Goal: Task Accomplishment & Management: Manage account settings

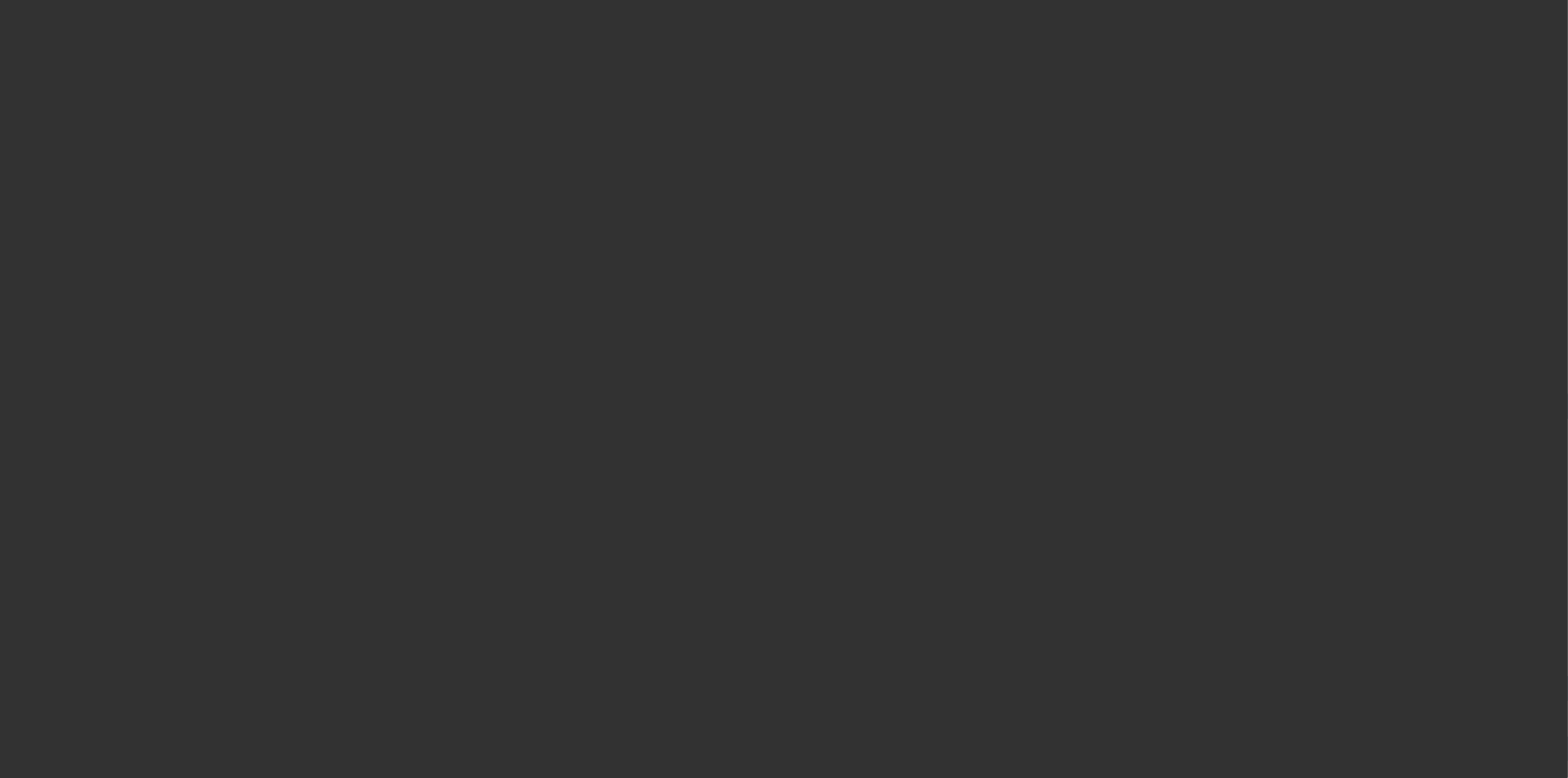
select select "3"
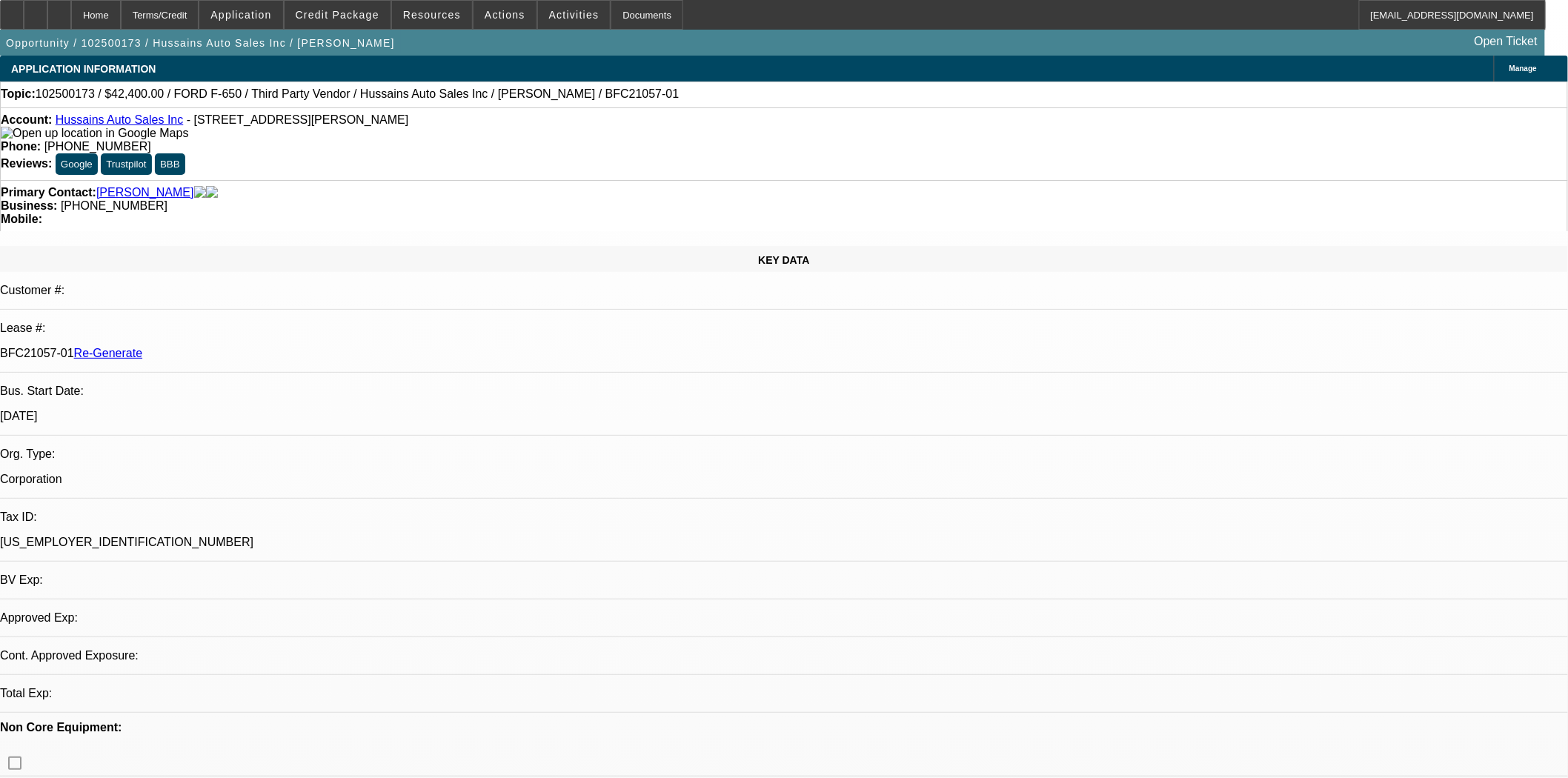
select select "0"
select select "6"
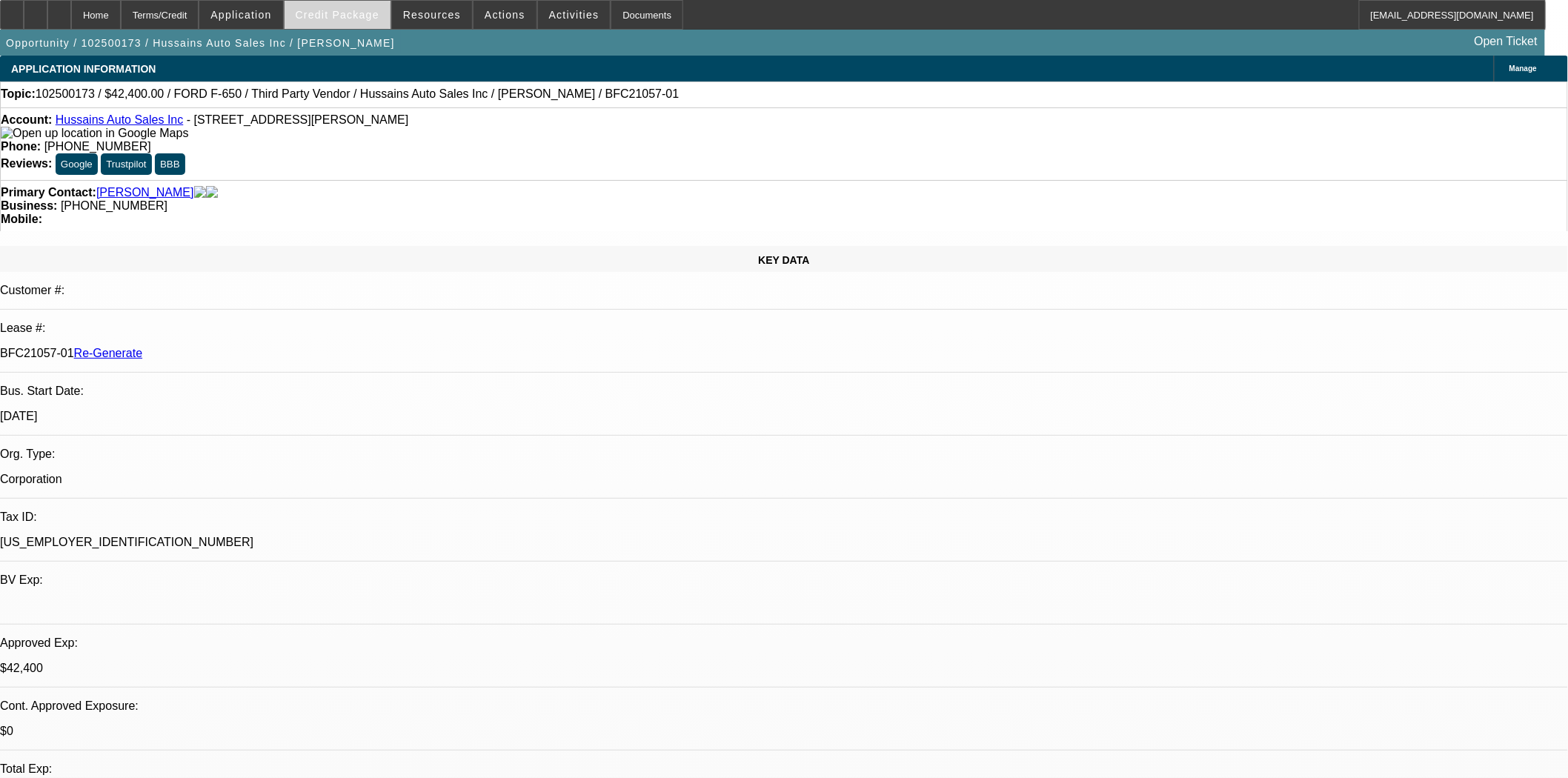
click at [331, 19] on span "Credit Package" at bounding box center [337, 15] width 84 height 12
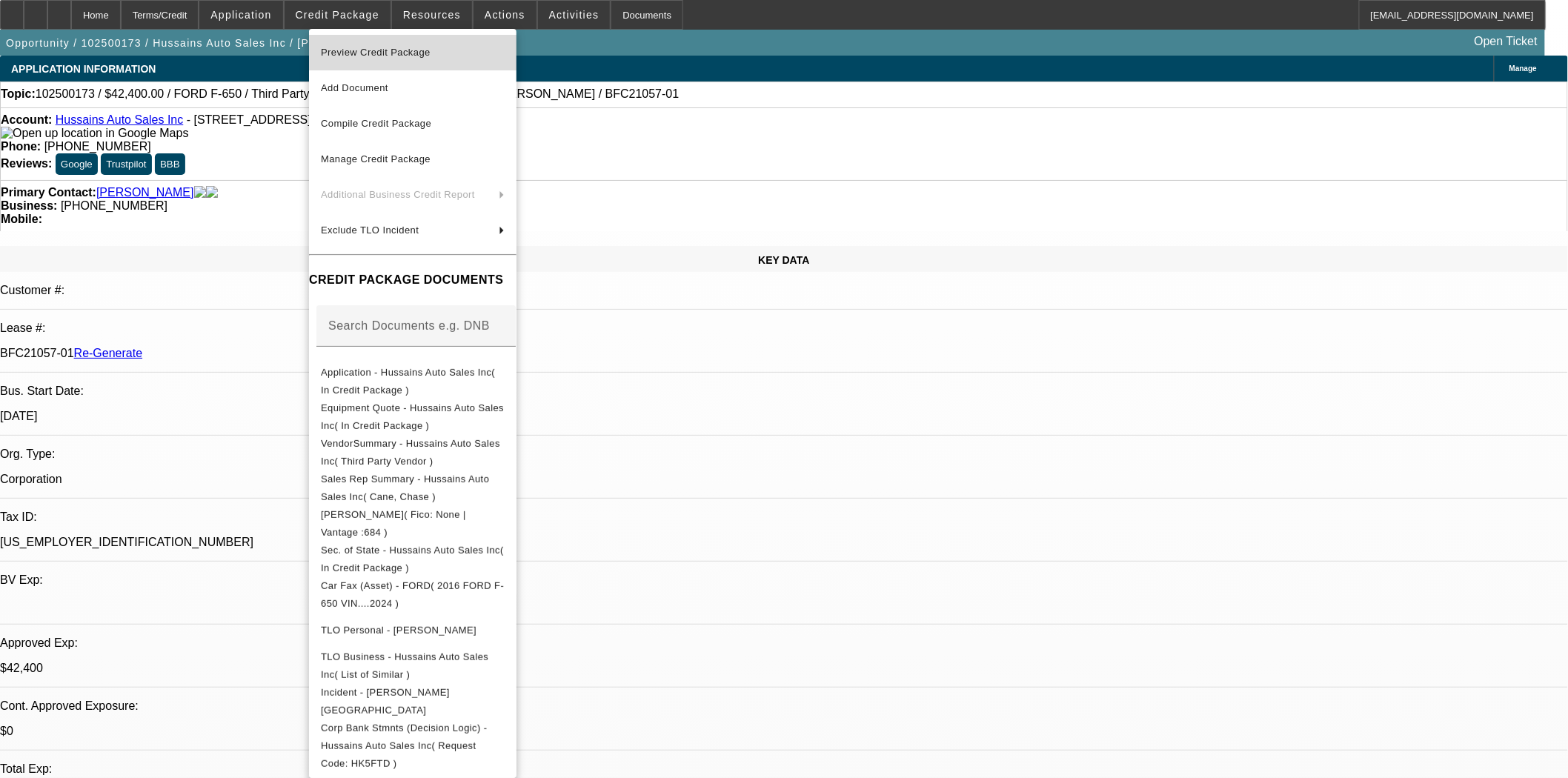
click at [337, 47] on span "Preview Credit Package" at bounding box center [376, 52] width 110 height 11
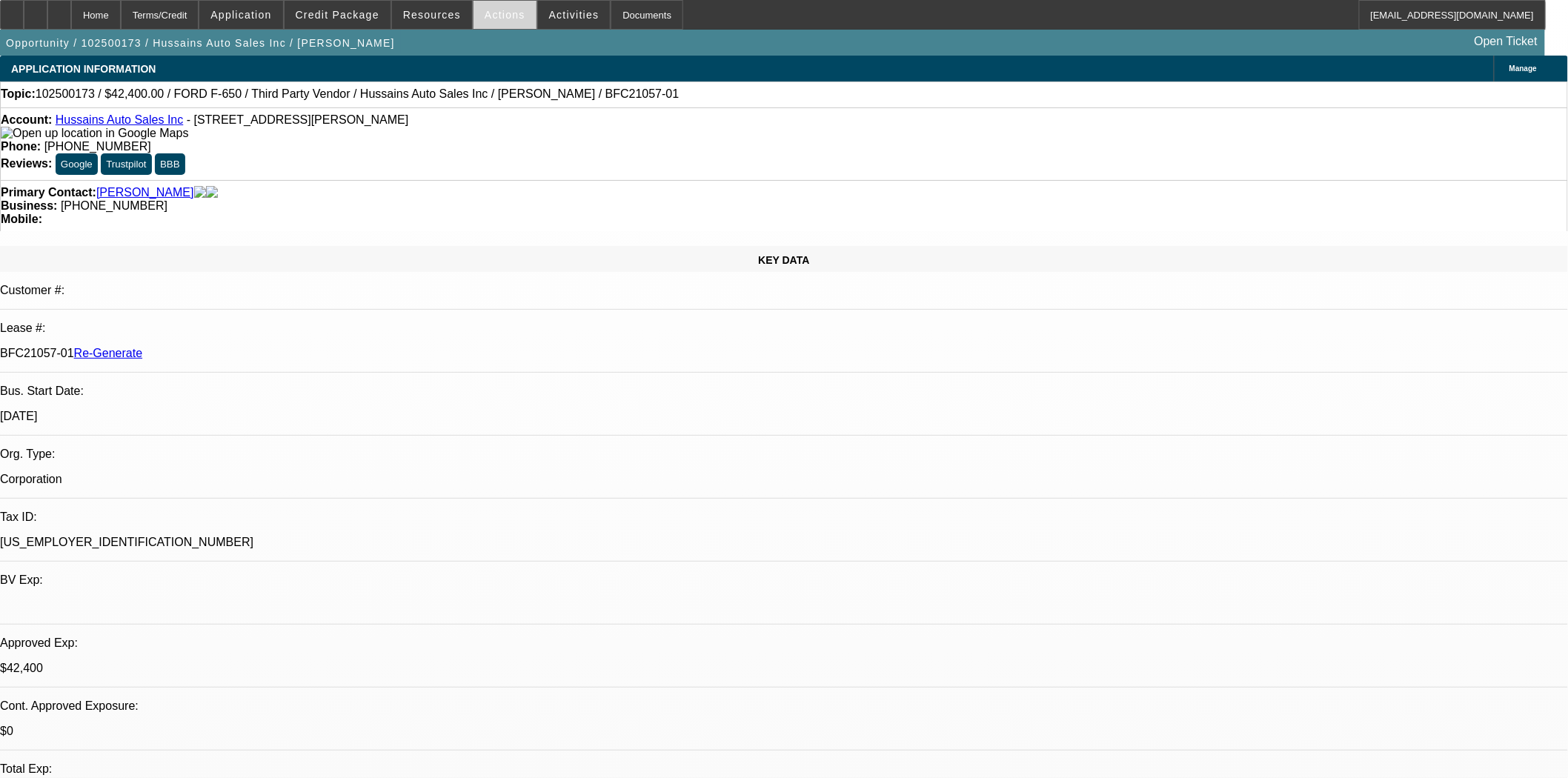
click at [486, 10] on span "Actions" at bounding box center [505, 15] width 41 height 12
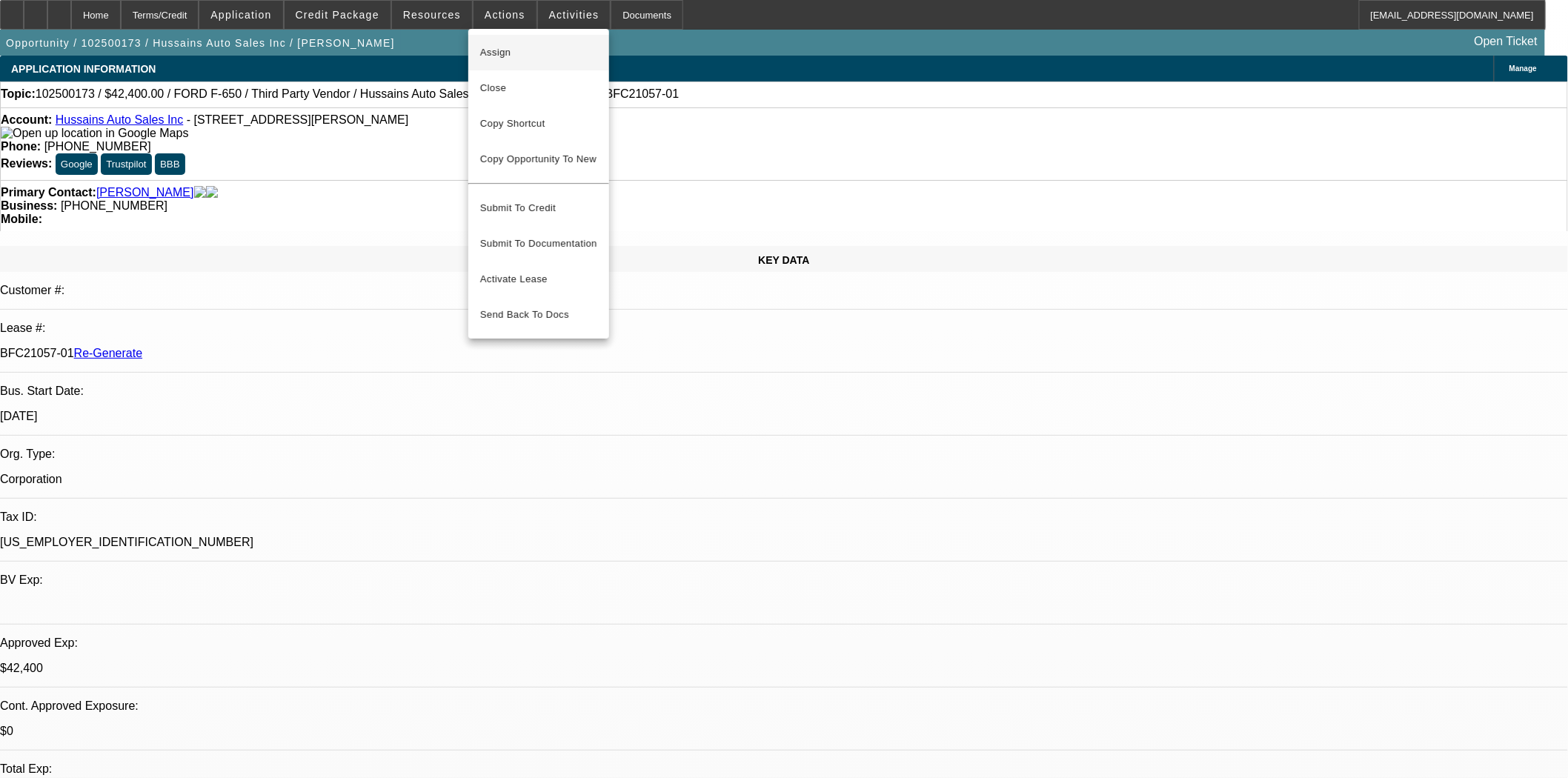
click at [492, 50] on span "Assign" at bounding box center [539, 53] width 117 height 18
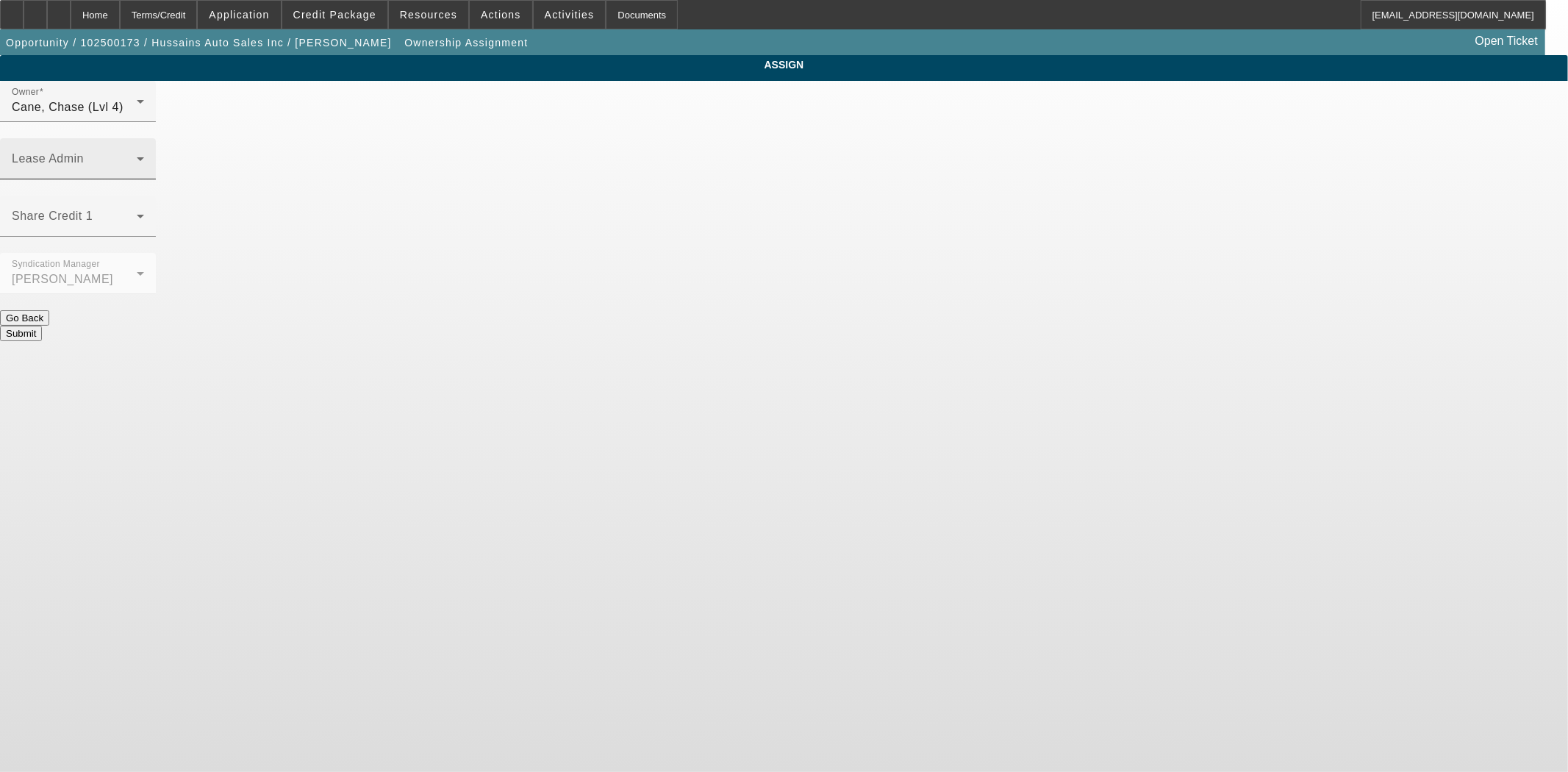
click at [144, 138] on div "Lease Admin" at bounding box center [78, 159] width 133 height 41
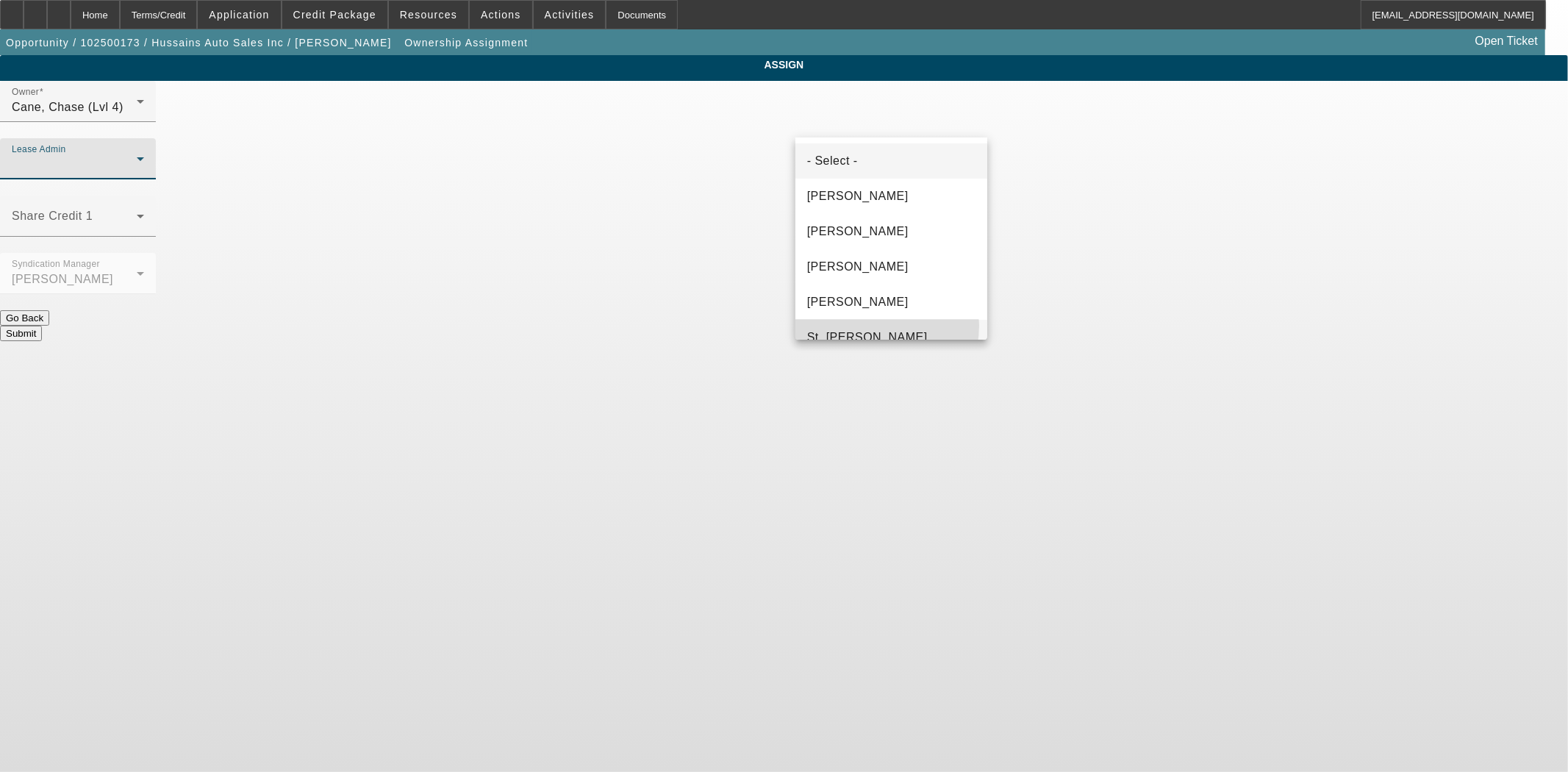
click at [873, 326] on mat-option "St. Laurent, Kim" at bounding box center [891, 337] width 192 height 35
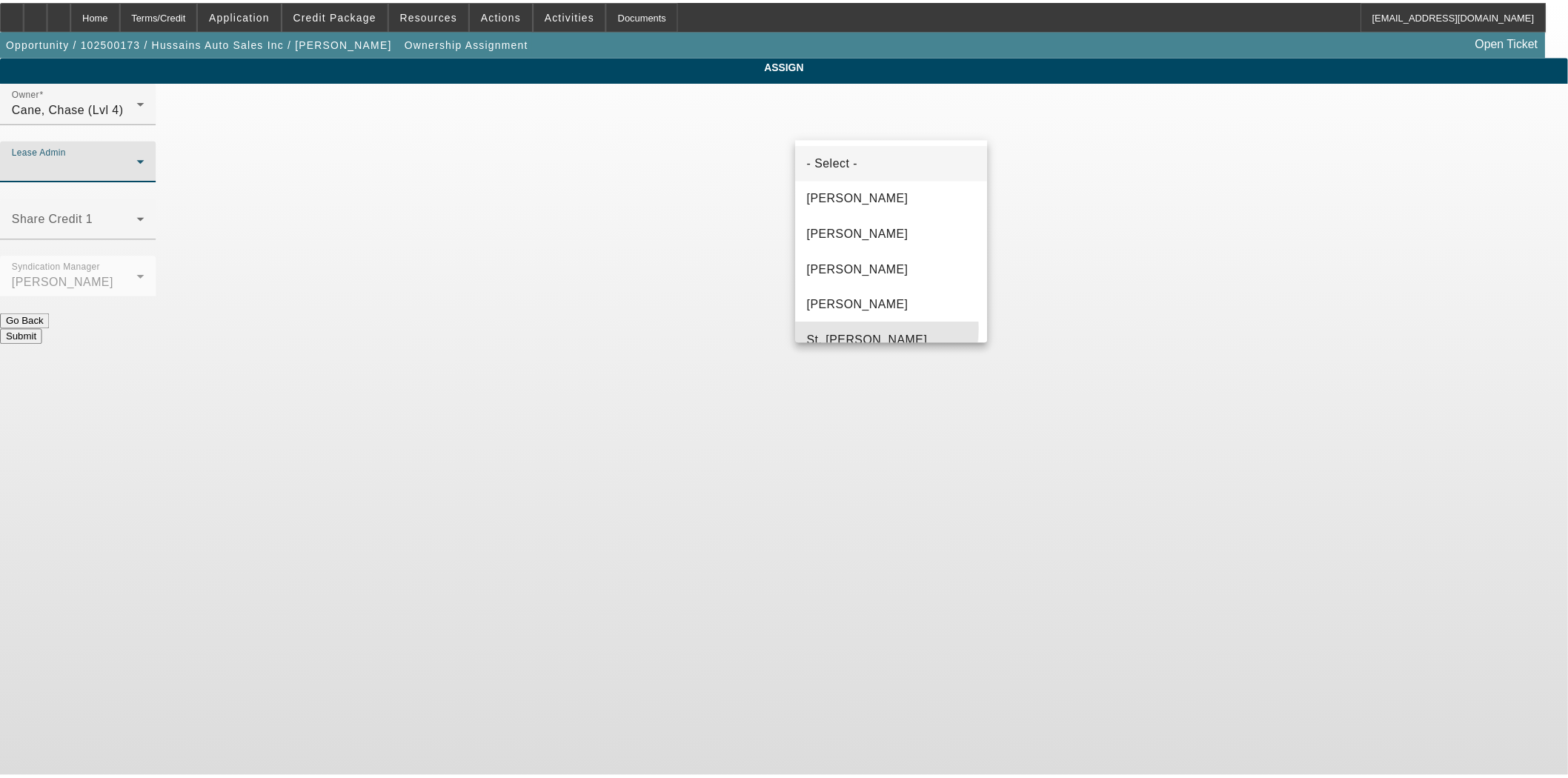
scroll to position [16, 0]
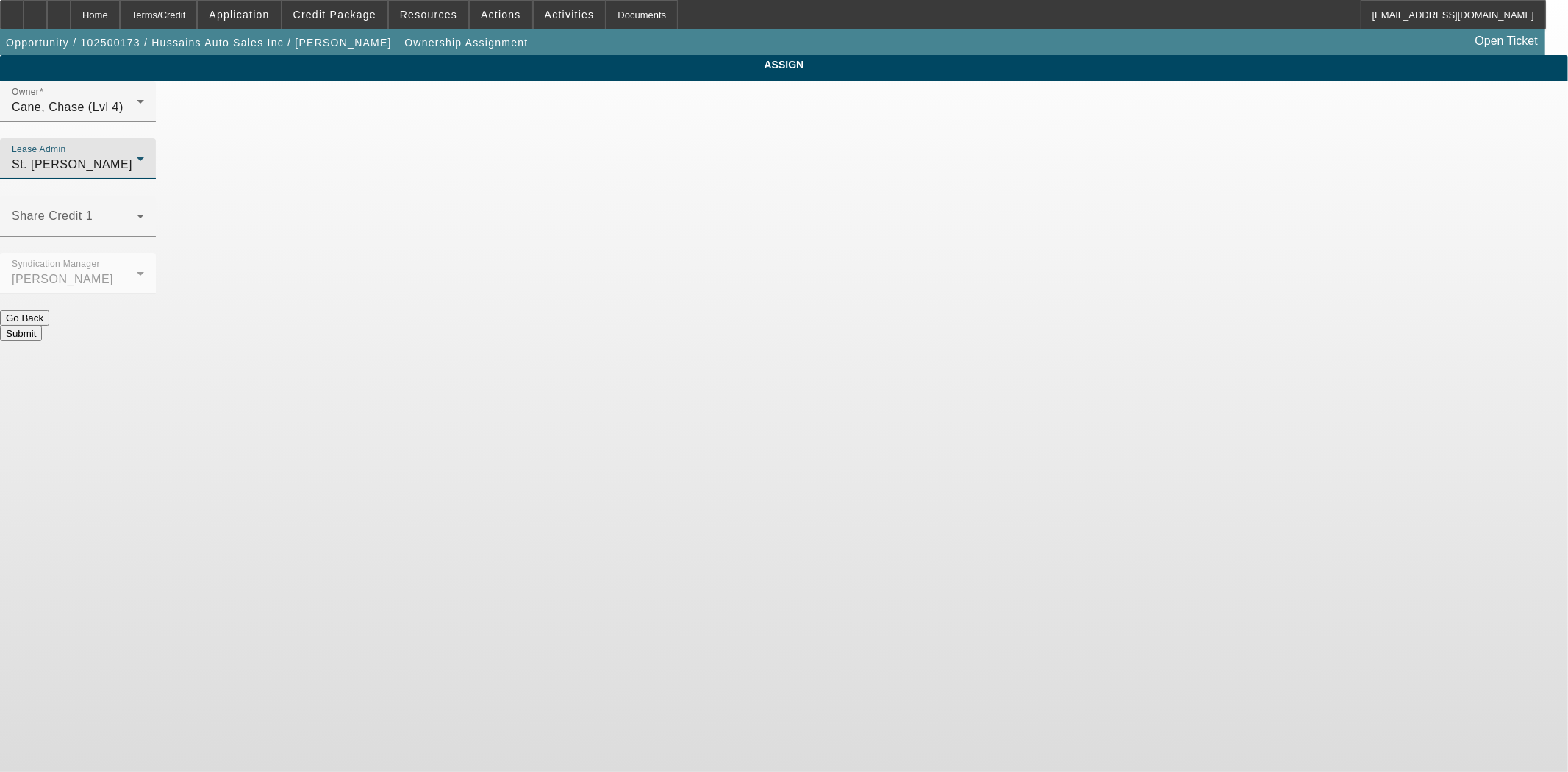
click at [42, 326] on button "Submit" at bounding box center [21, 333] width 42 height 15
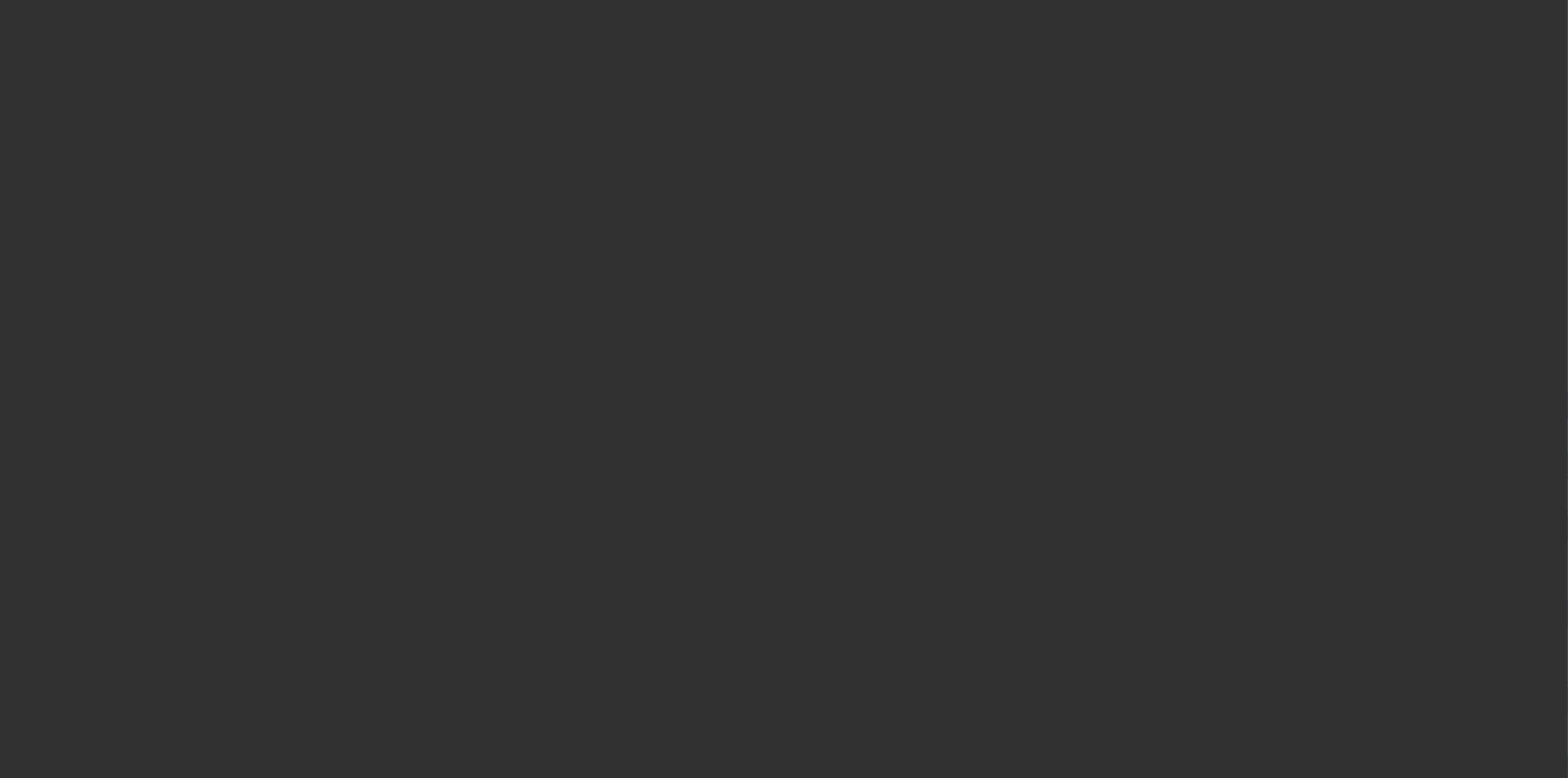
select select "3"
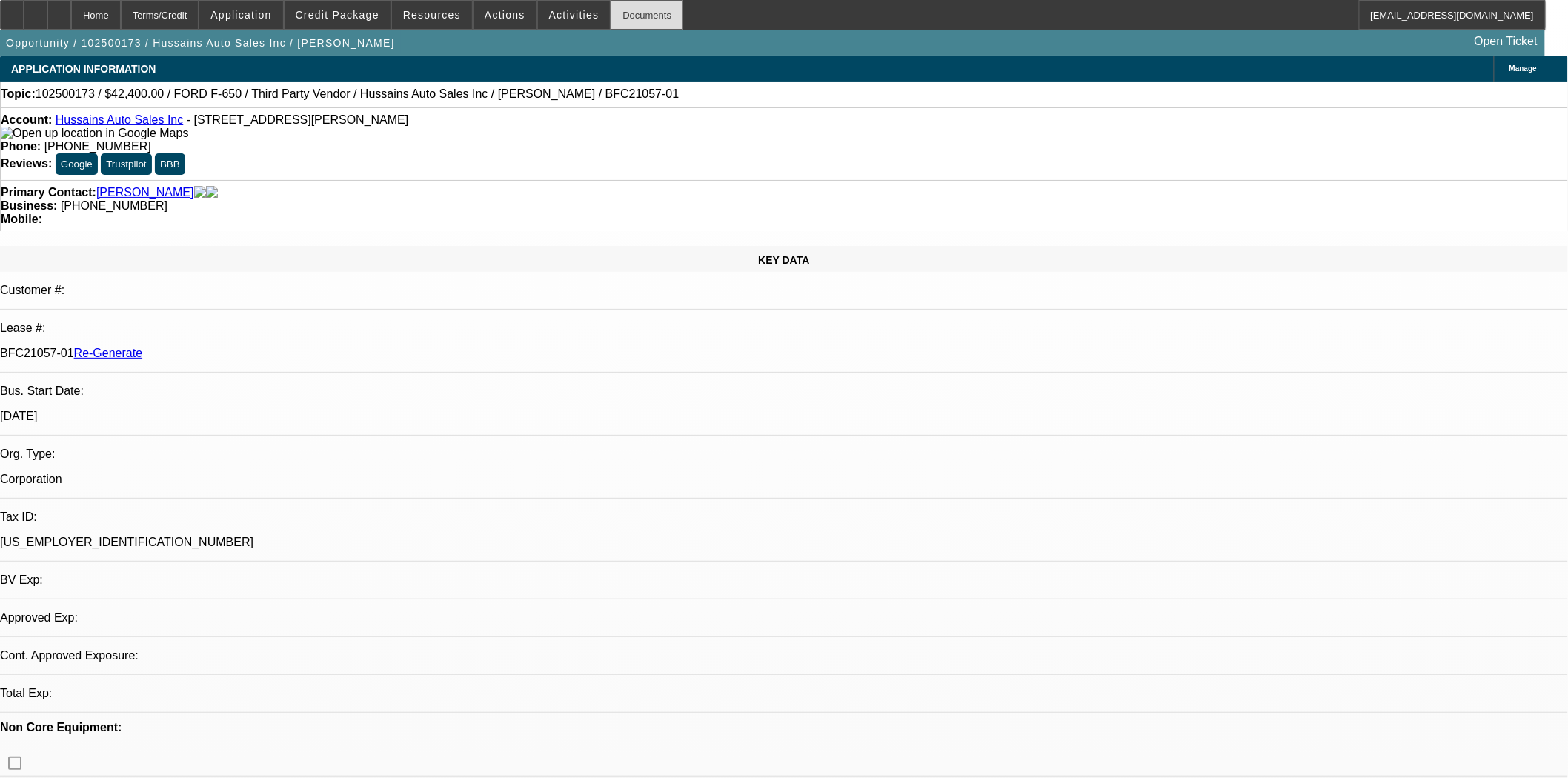
select select "0"
select select "6"
click at [616, 10] on div "Documents" at bounding box center [647, 15] width 73 height 30
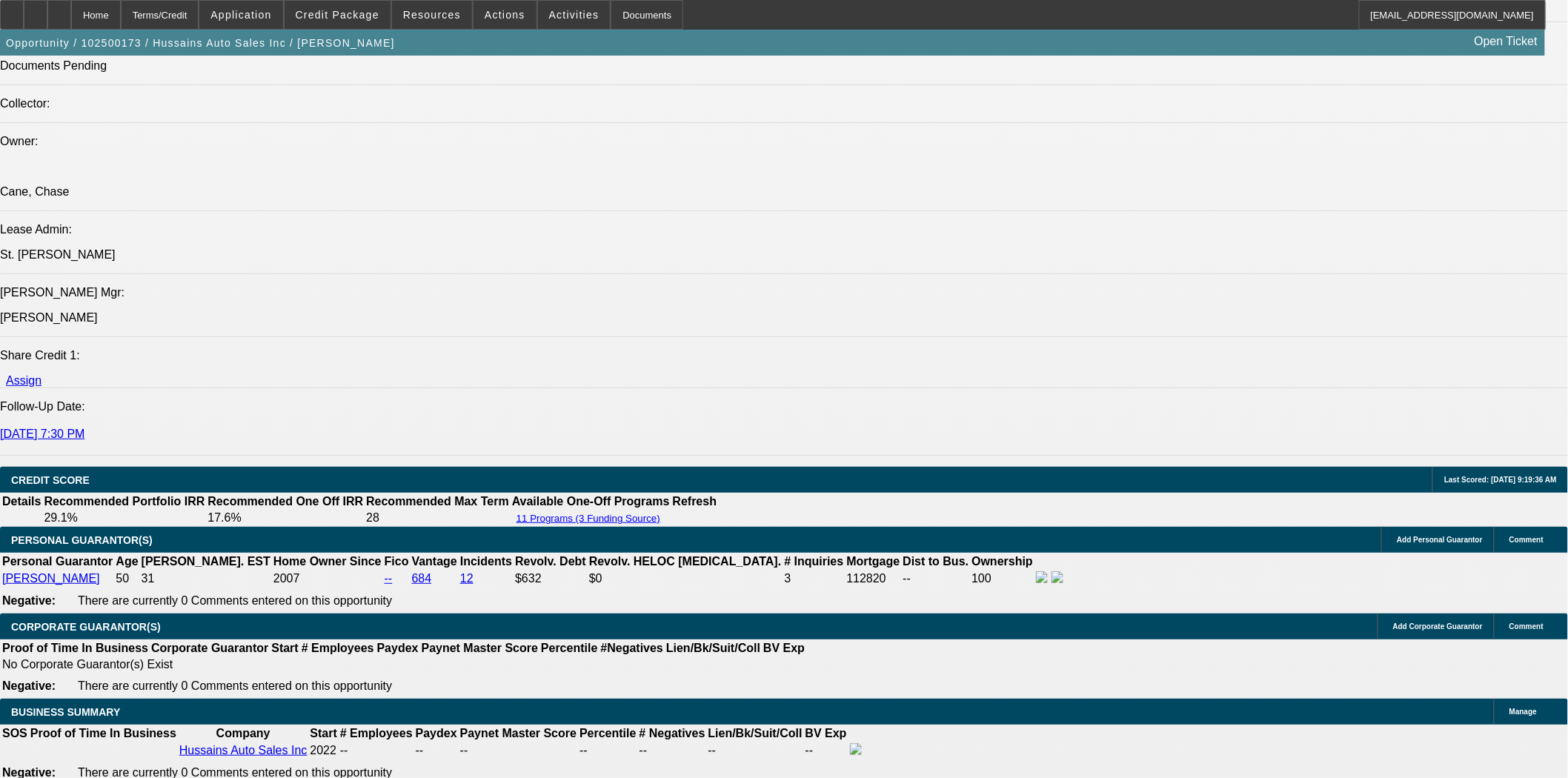
scroll to position [2223, 0]
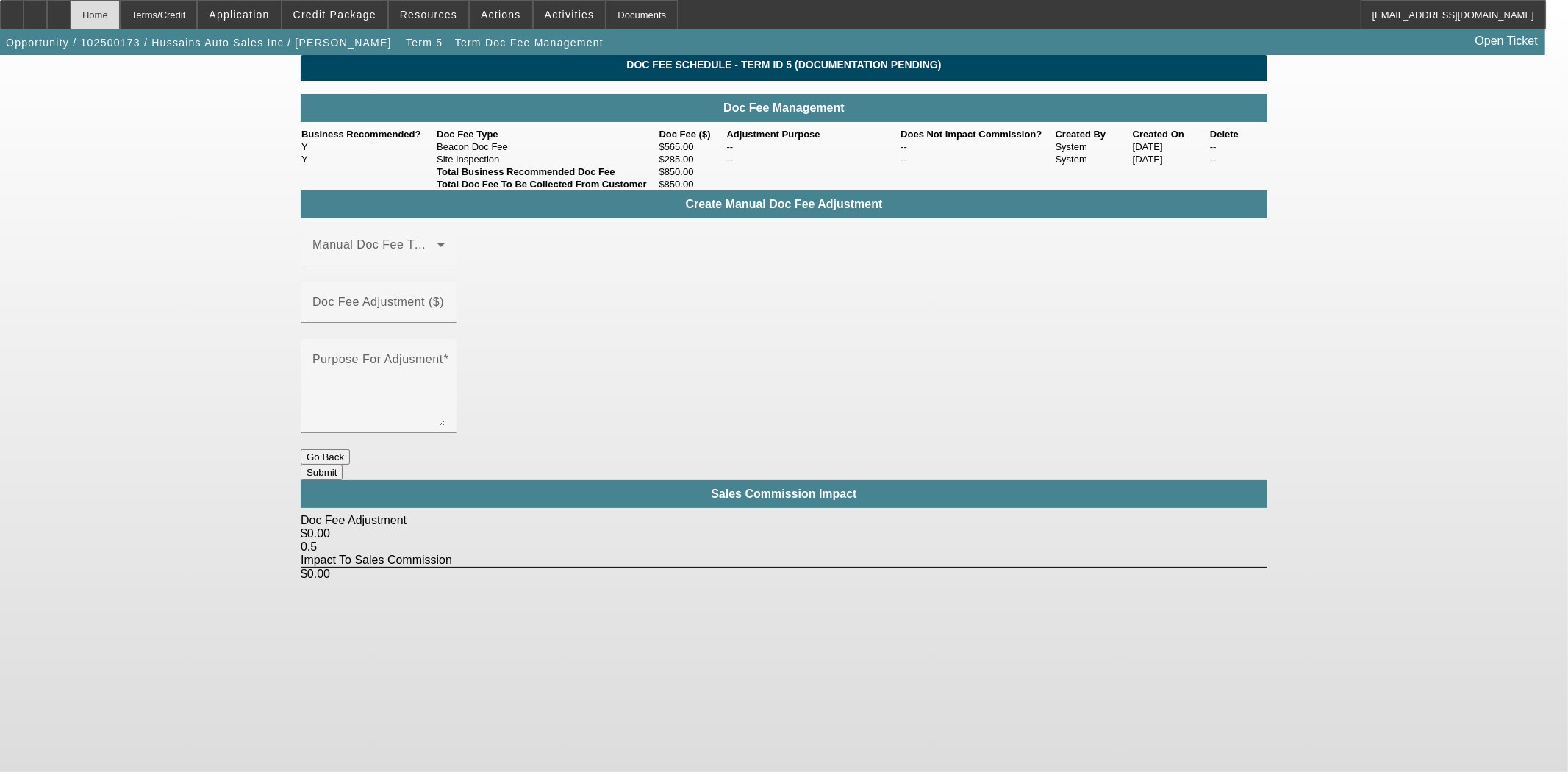
click at [120, 21] on div "Home" at bounding box center [95, 15] width 49 height 29
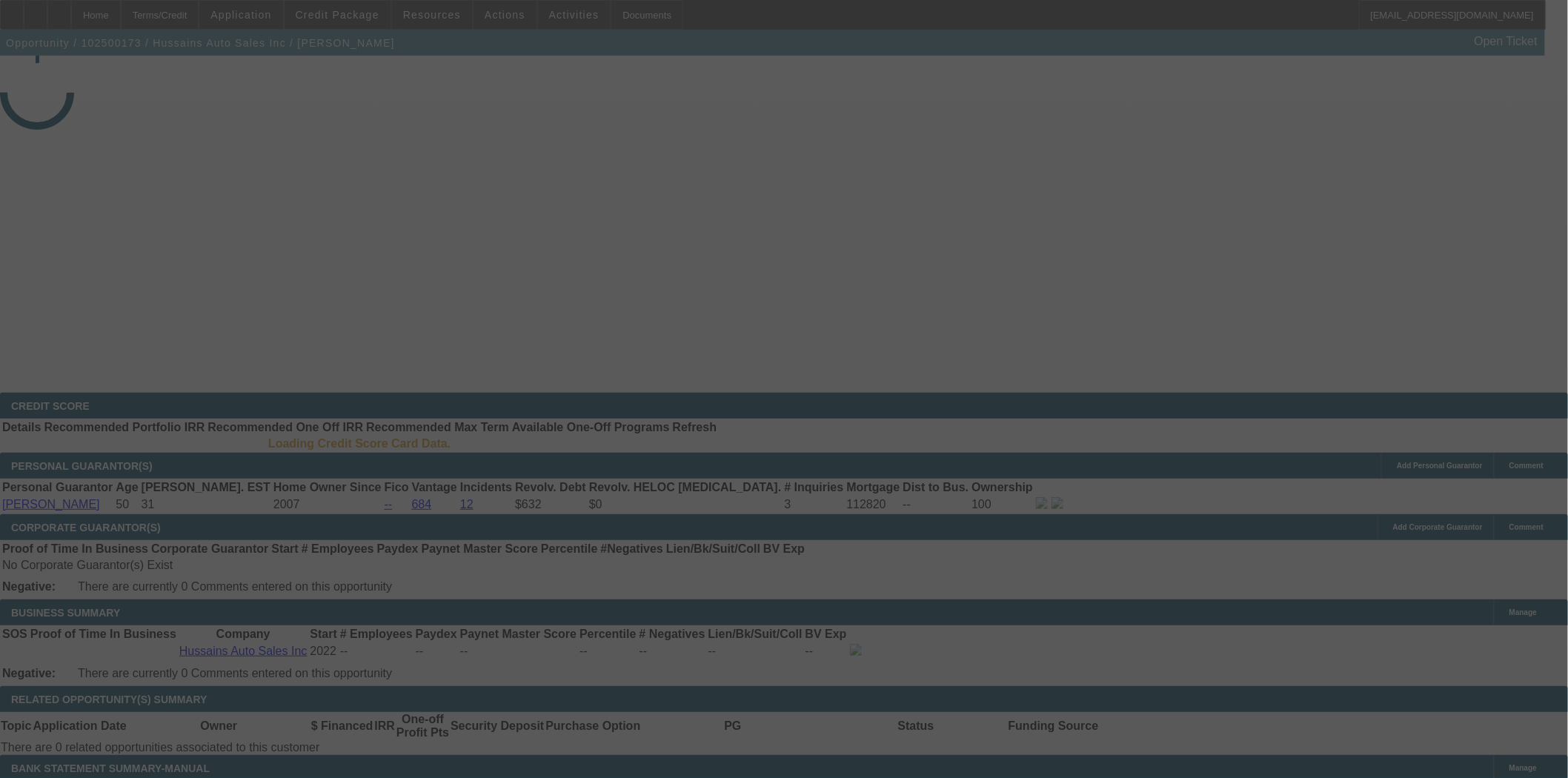
select select "3"
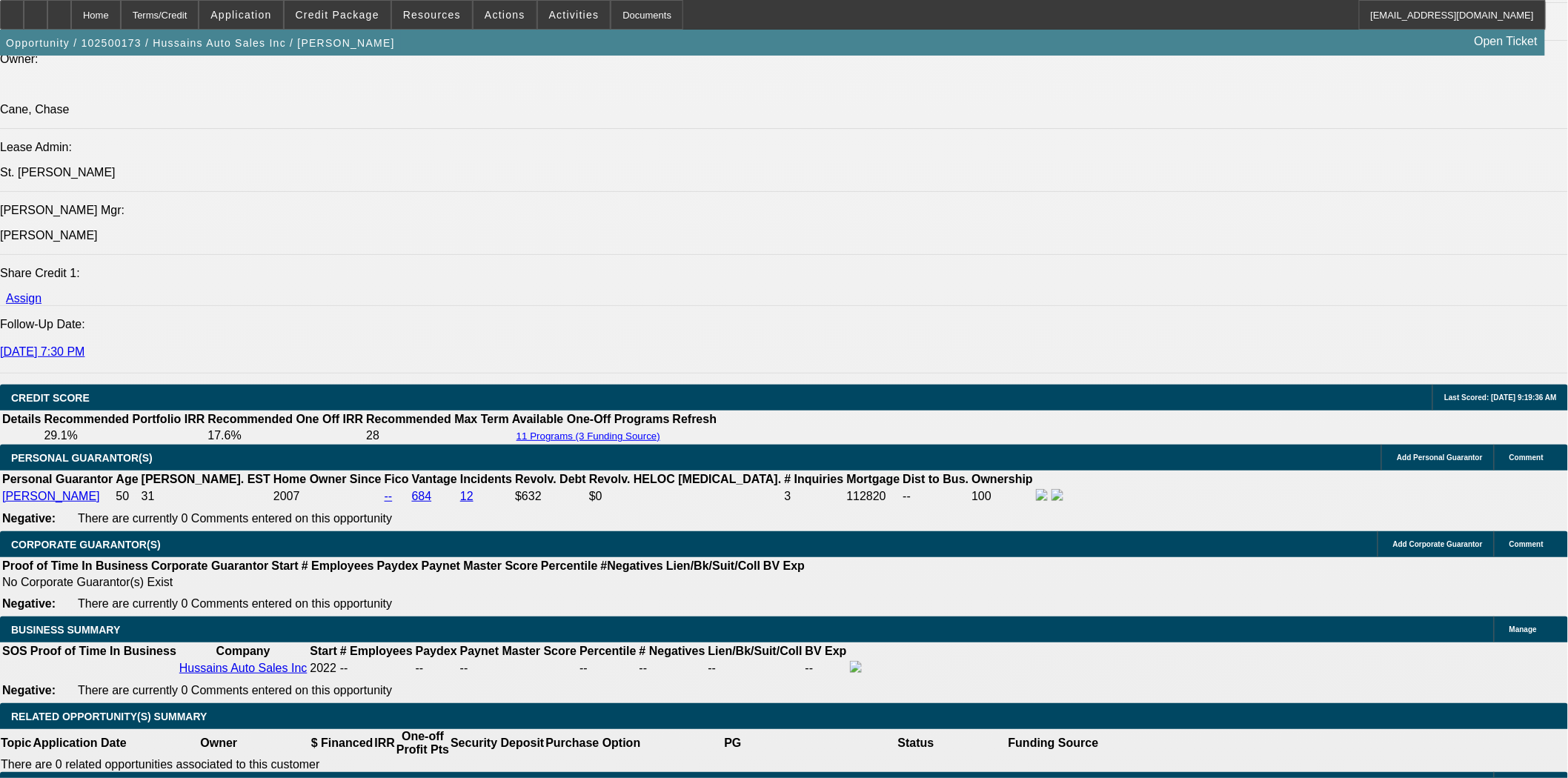
select select "0"
select select "6"
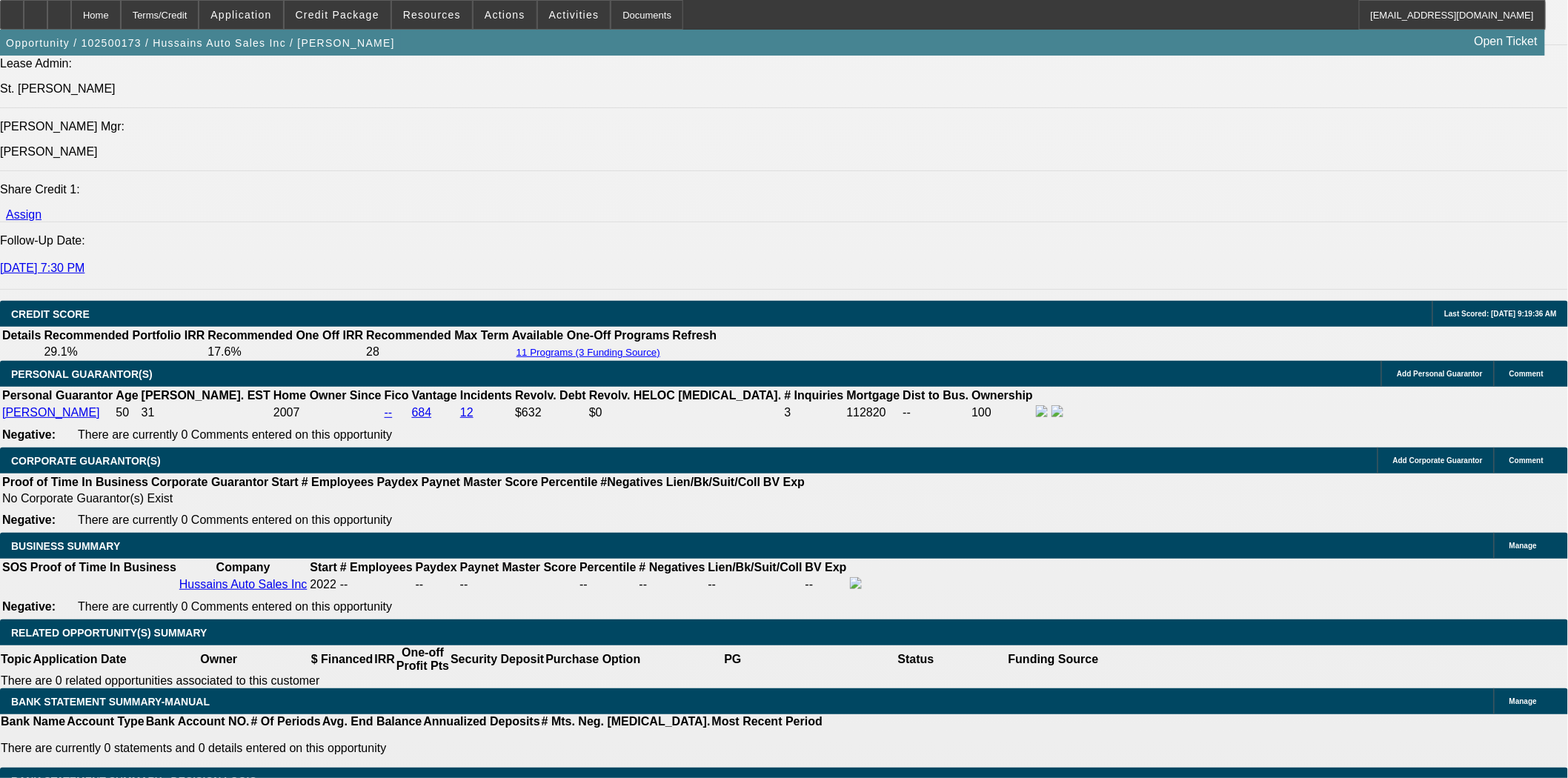
scroll to position [2058, 0]
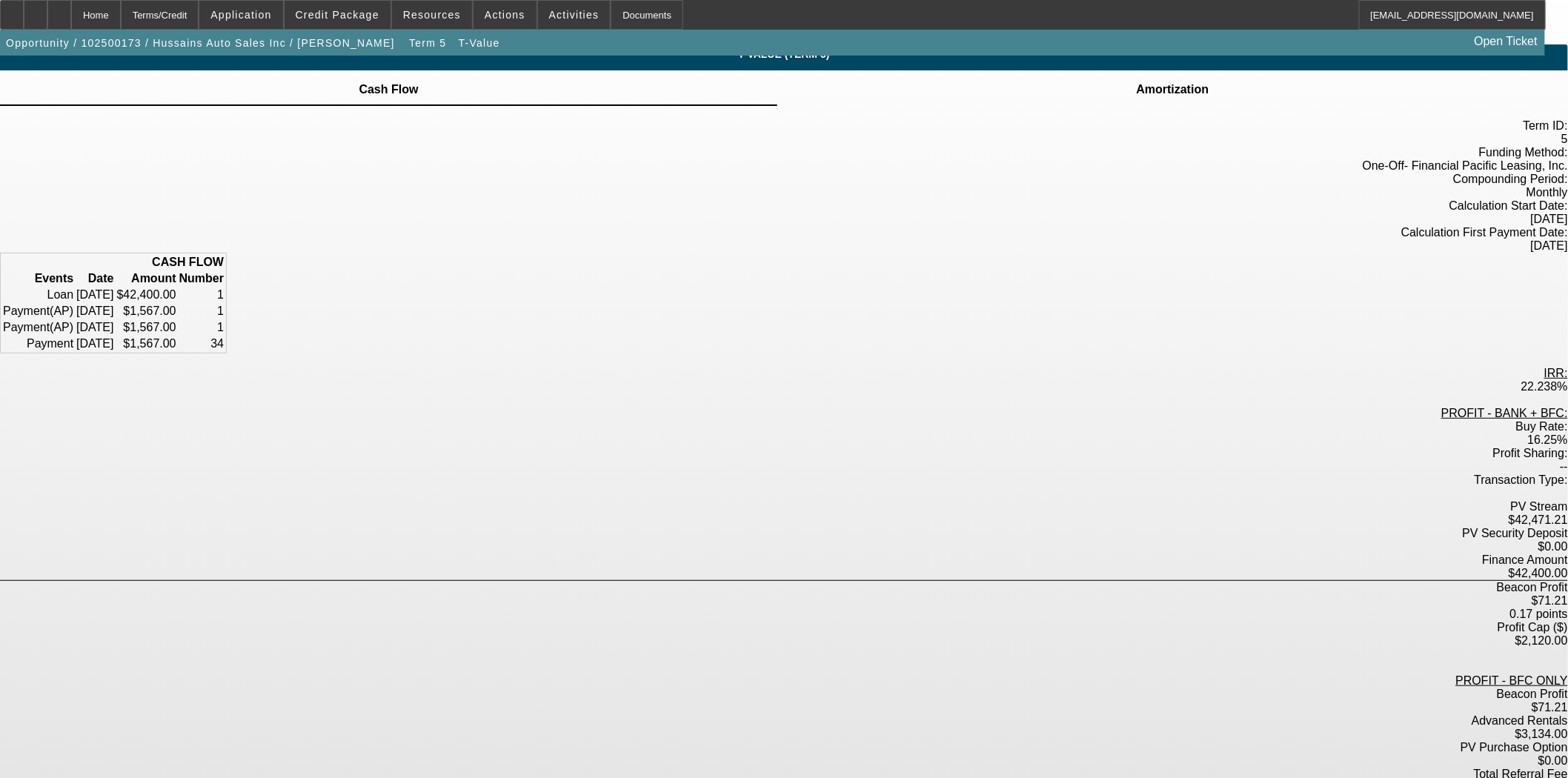
scroll to position [15, 0]
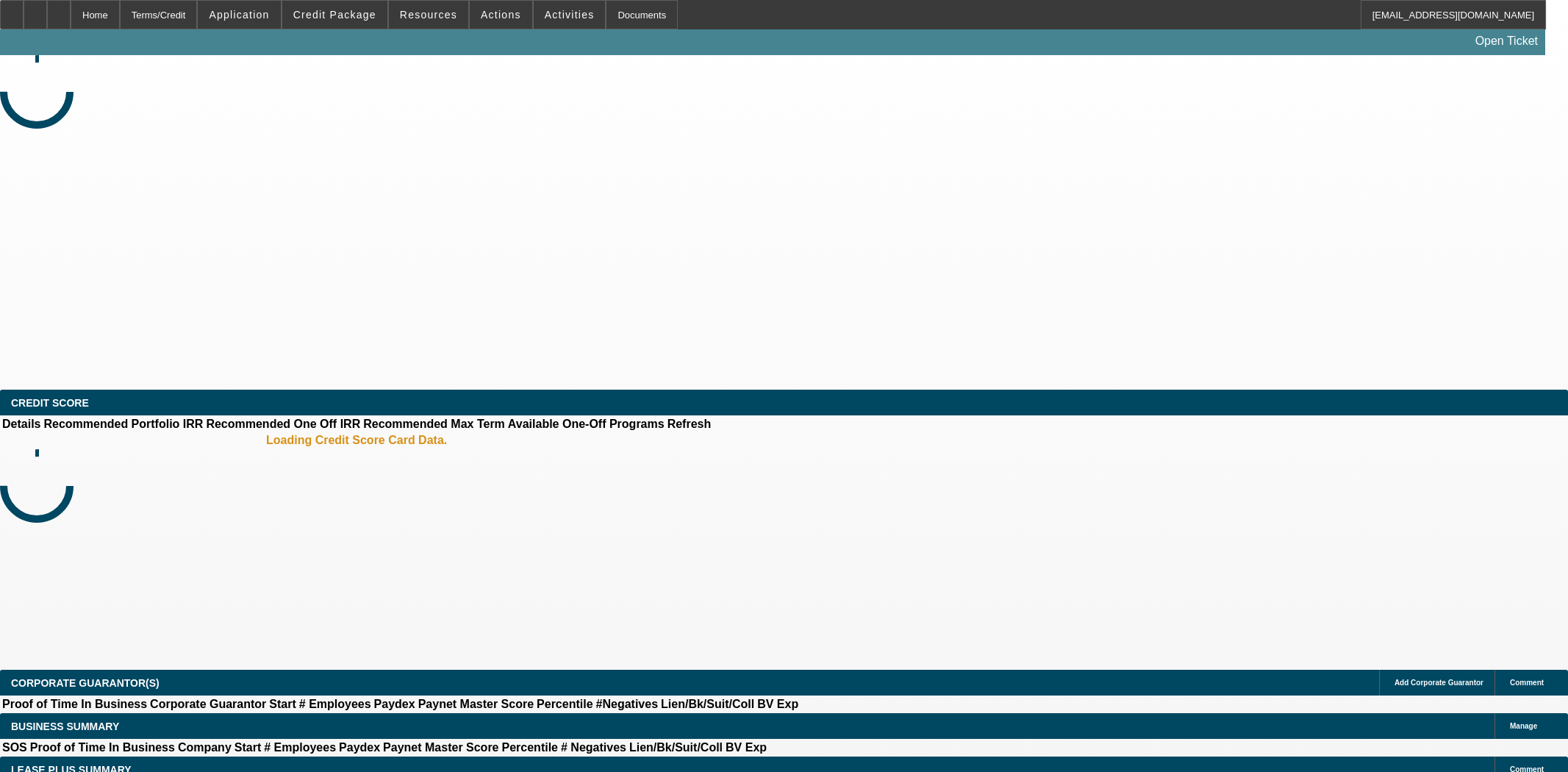
select select "3"
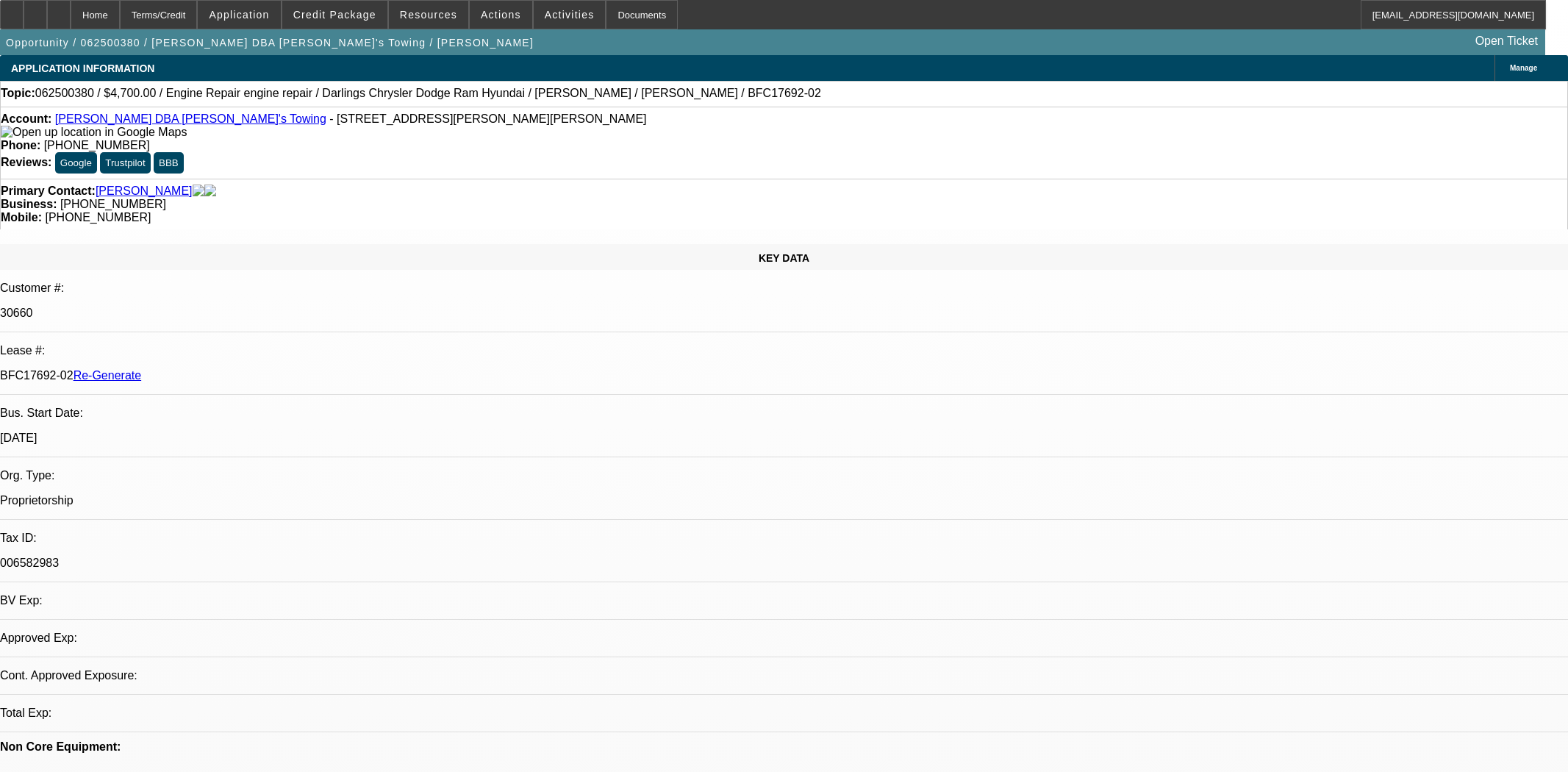
select select "0"
select select "2"
select select "0"
select select "6"
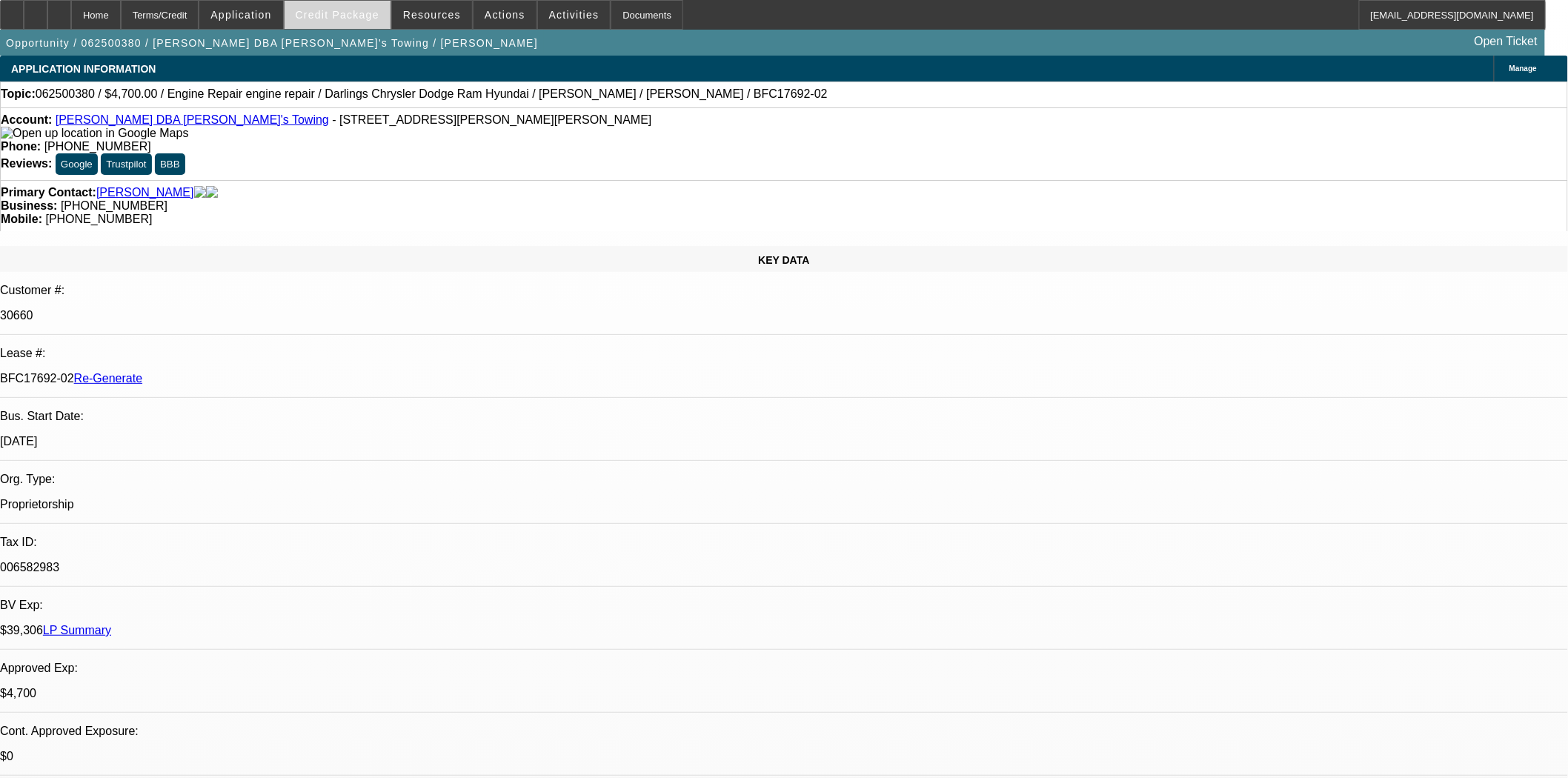
click at [349, 2] on span at bounding box center [337, 15] width 106 height 36
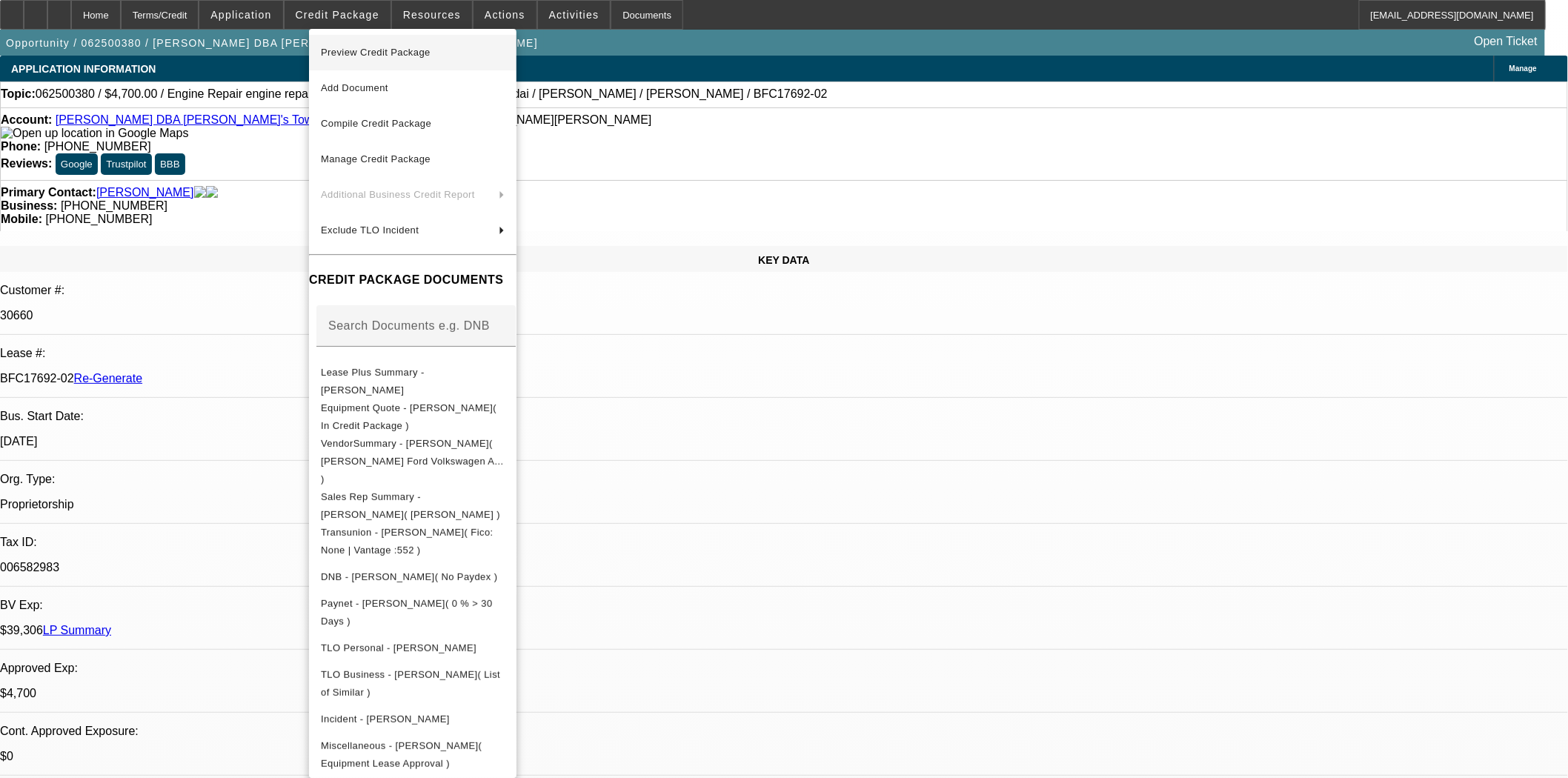
click at [356, 56] on span "Preview Credit Package" at bounding box center [376, 52] width 110 height 11
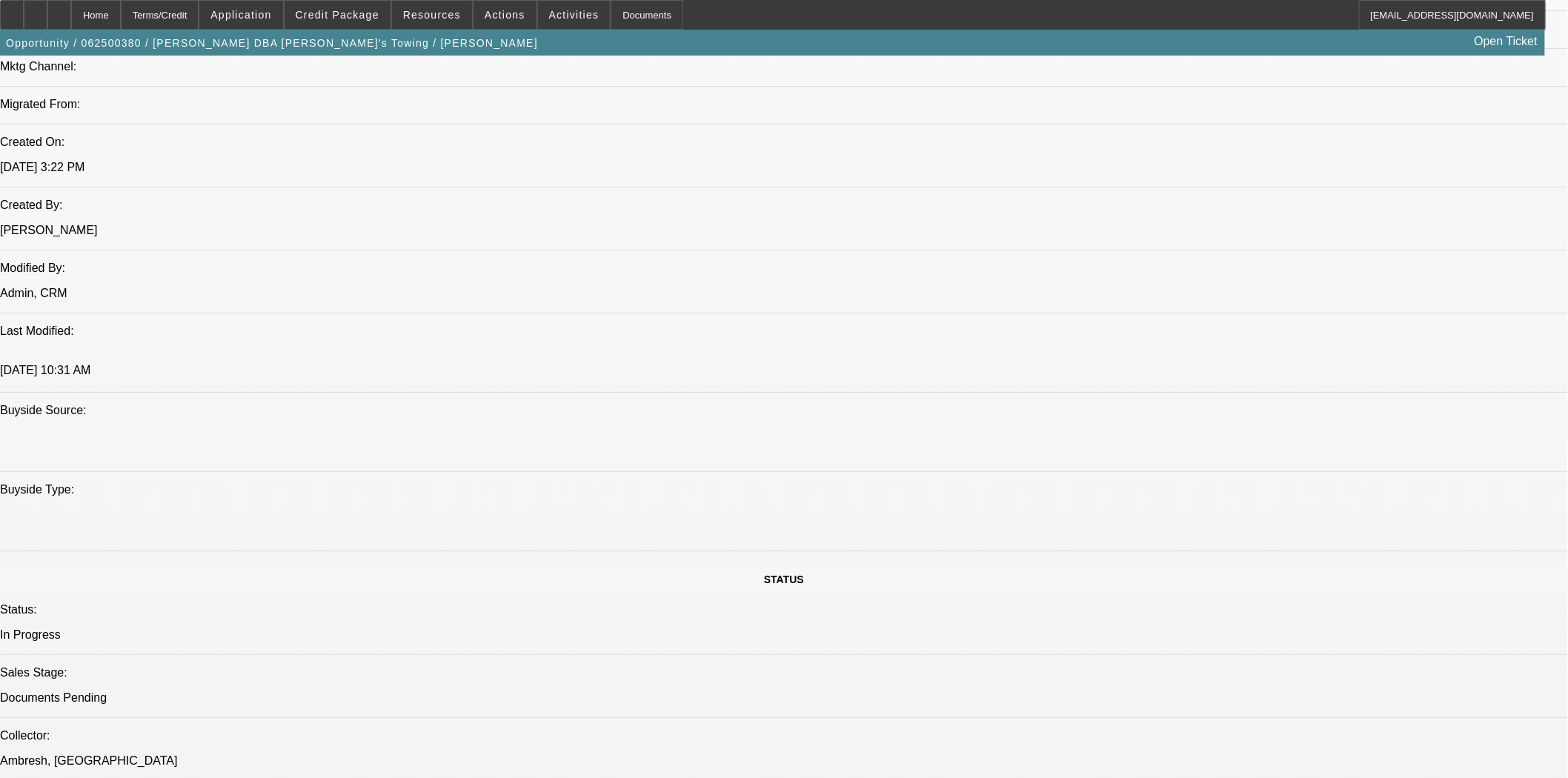
scroll to position [1152, 0]
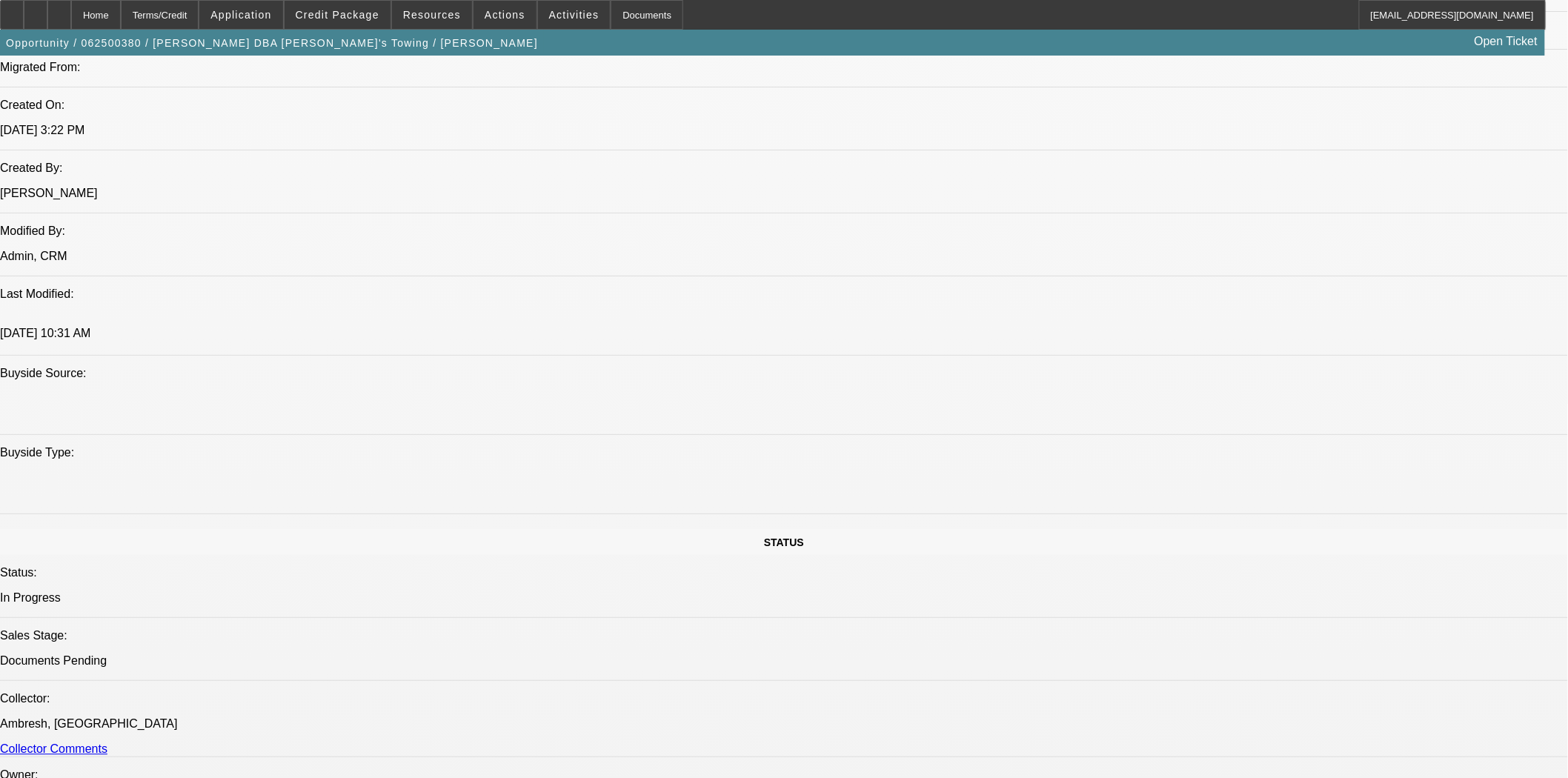
scroll to position [1310, 0]
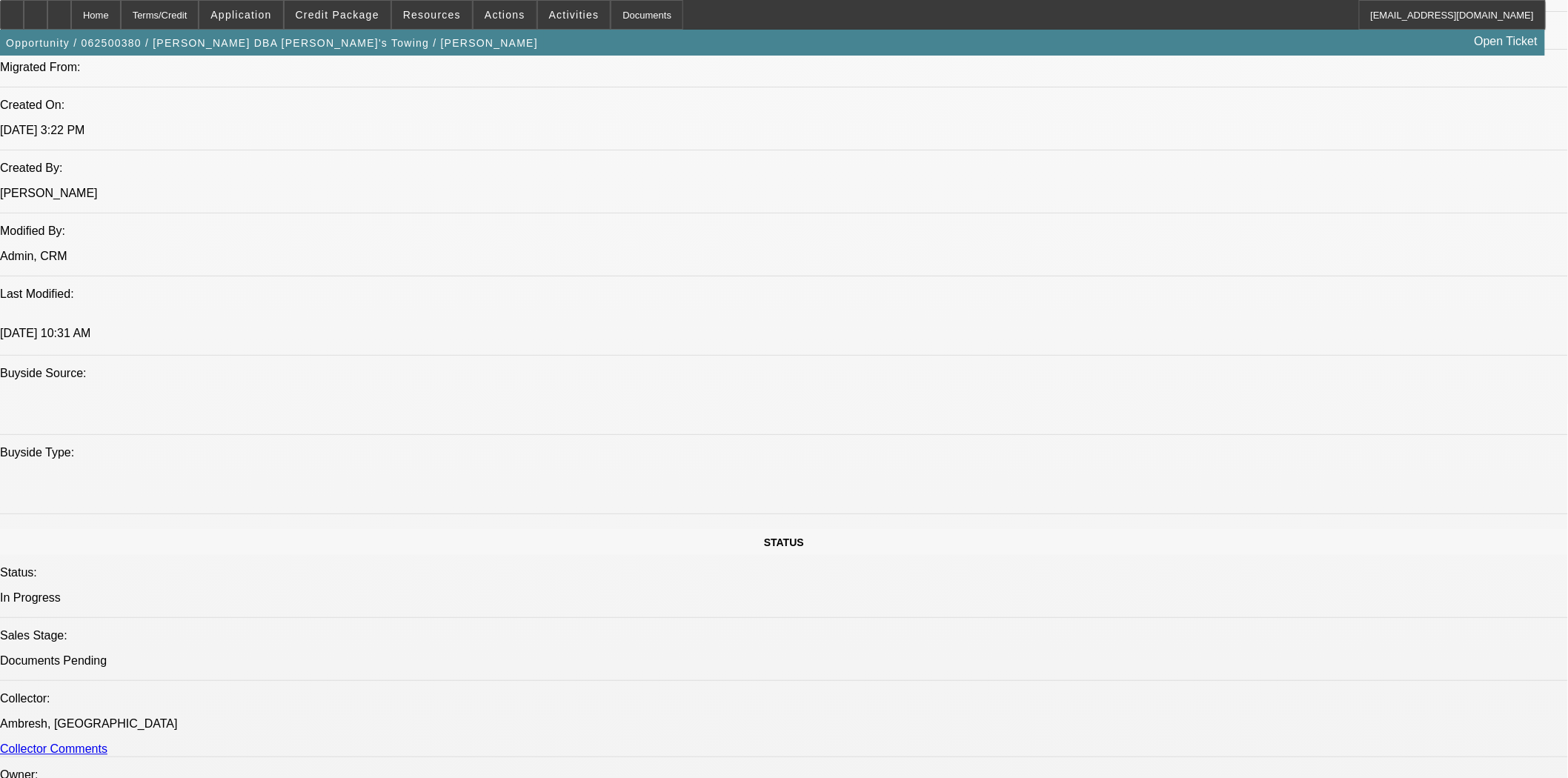
scroll to position [1063, 0]
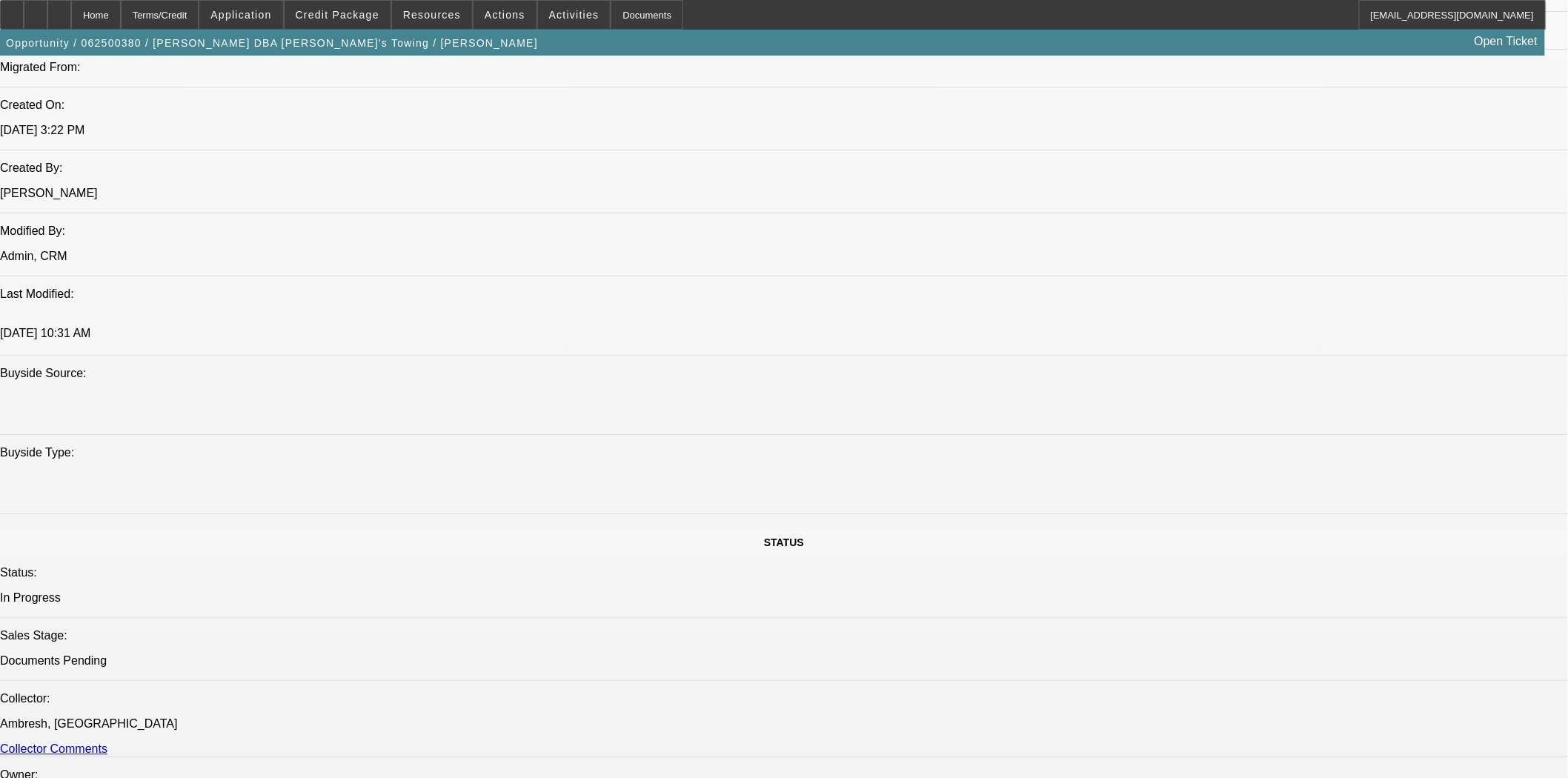
scroll to position [569, 0]
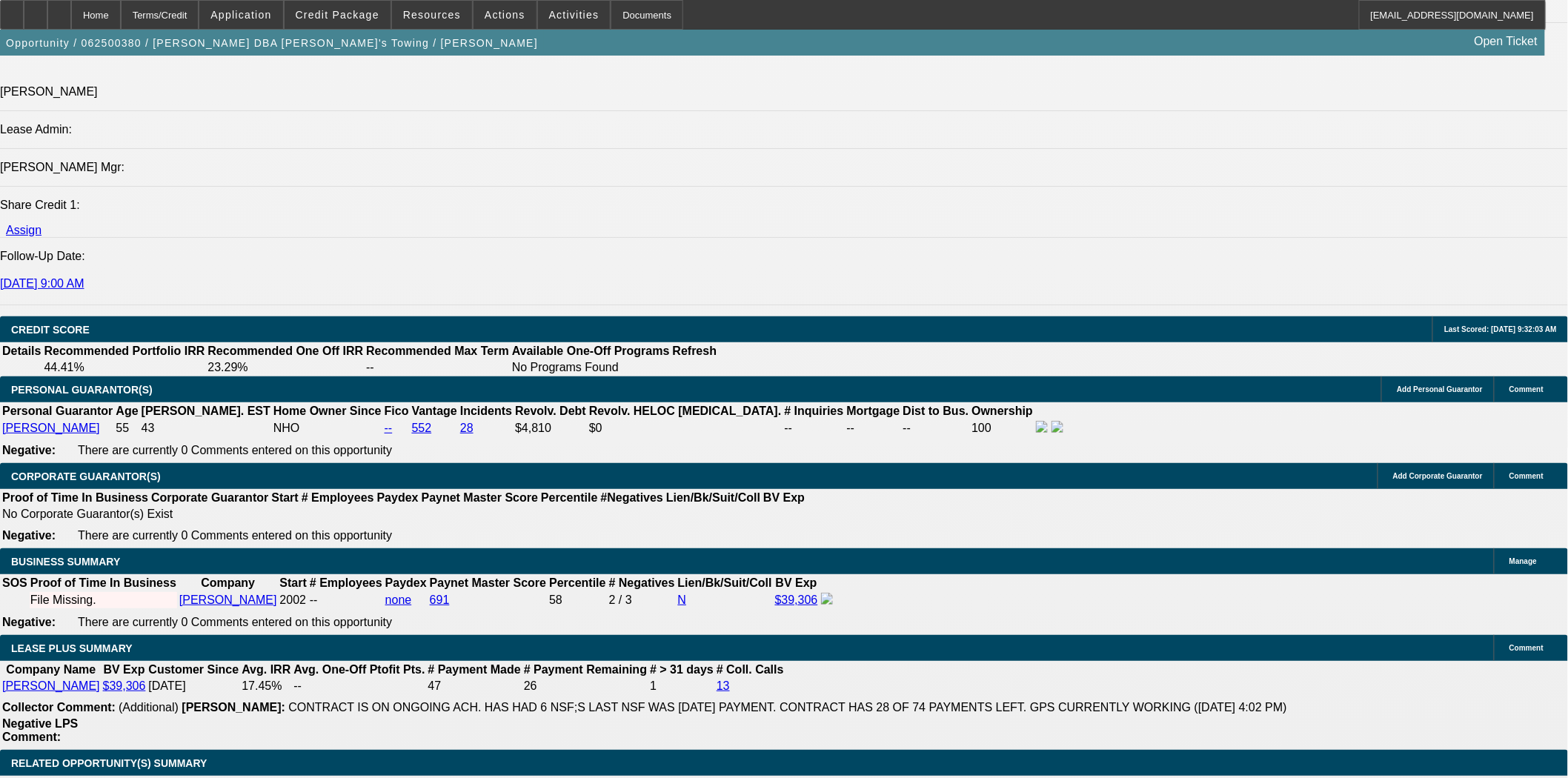
scroll to position [1976, 0]
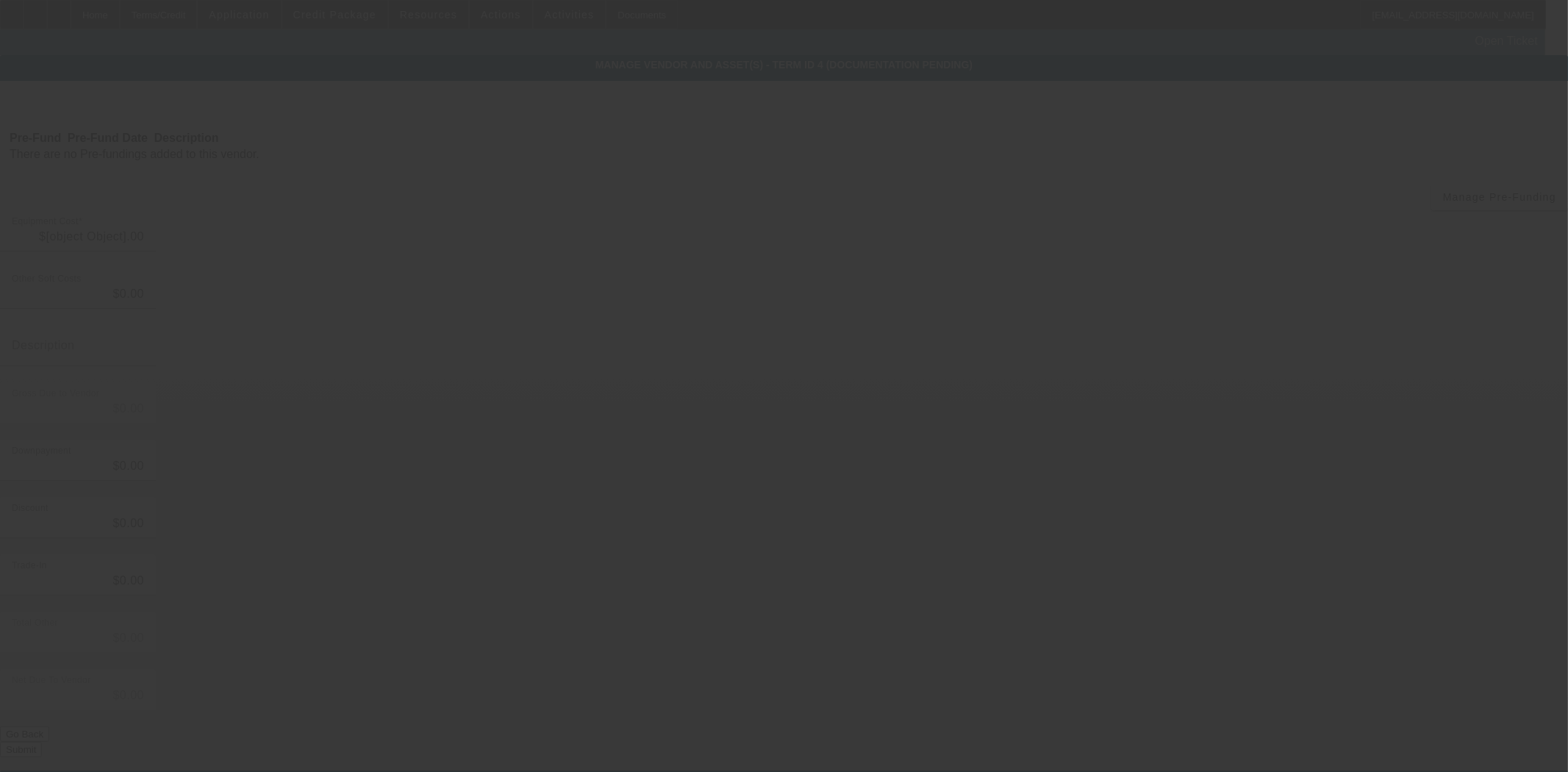
type input "$7,317.03"
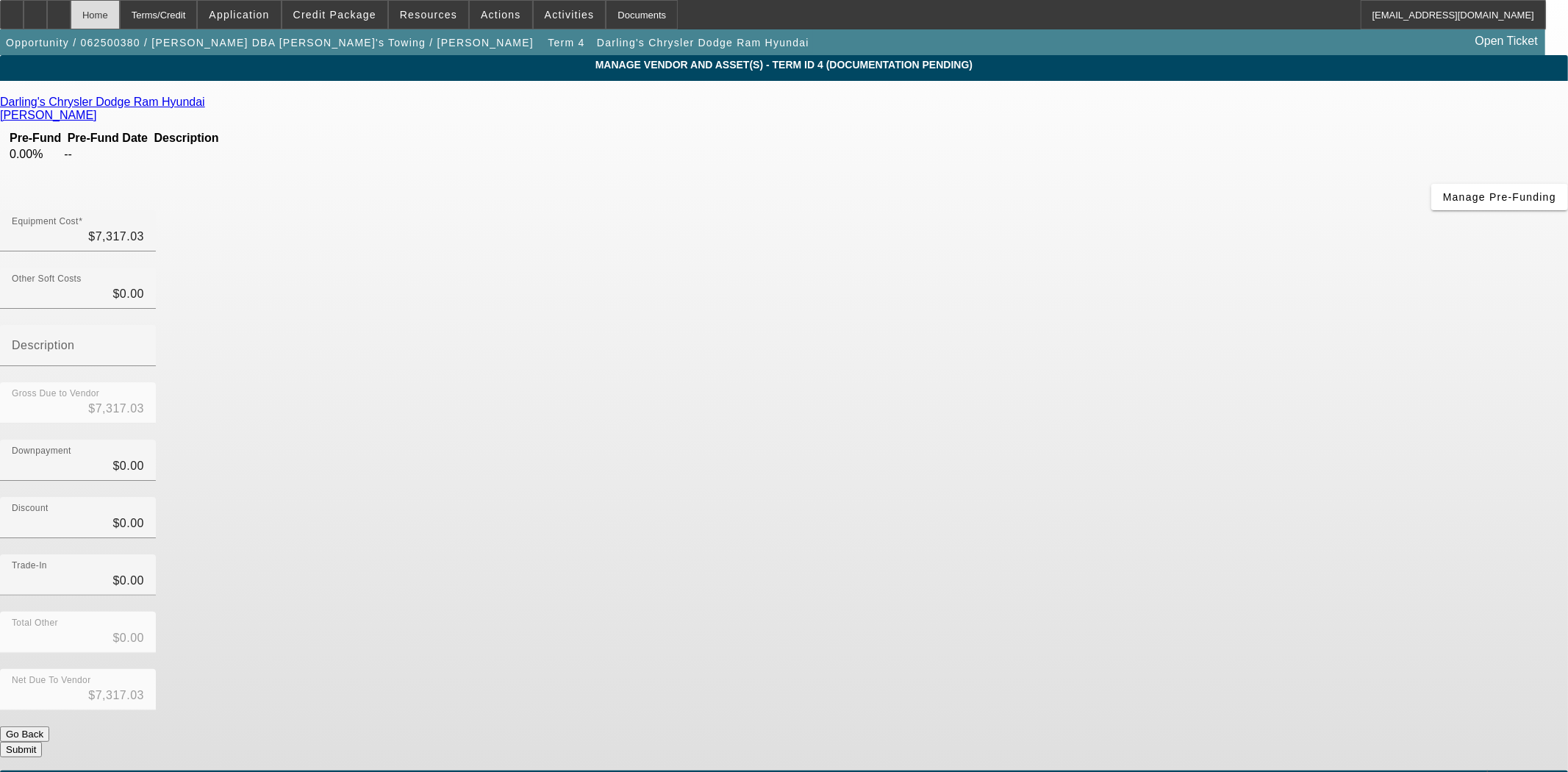
click at [120, 22] on div "Home" at bounding box center [95, 15] width 49 height 29
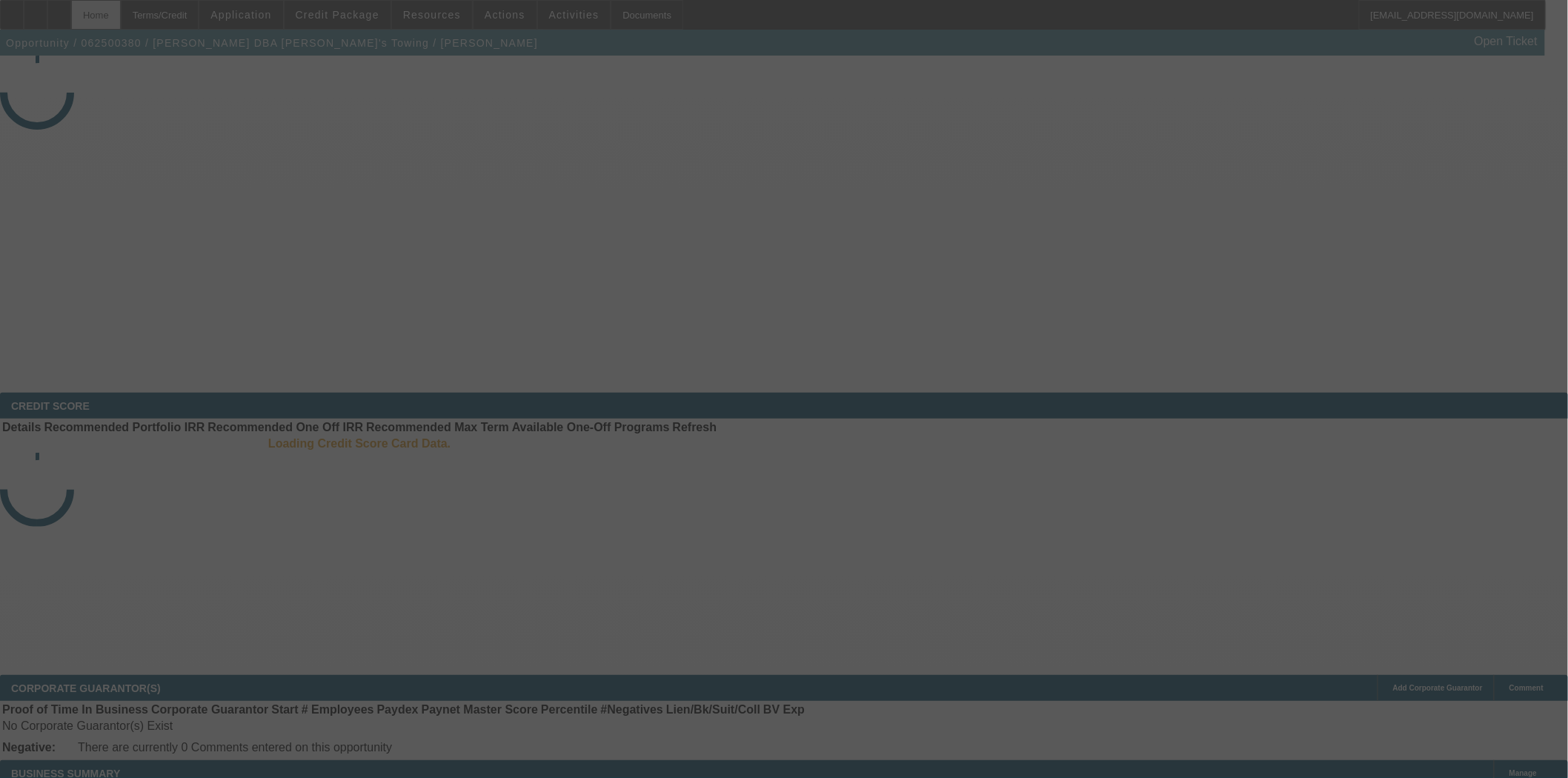
select select "3"
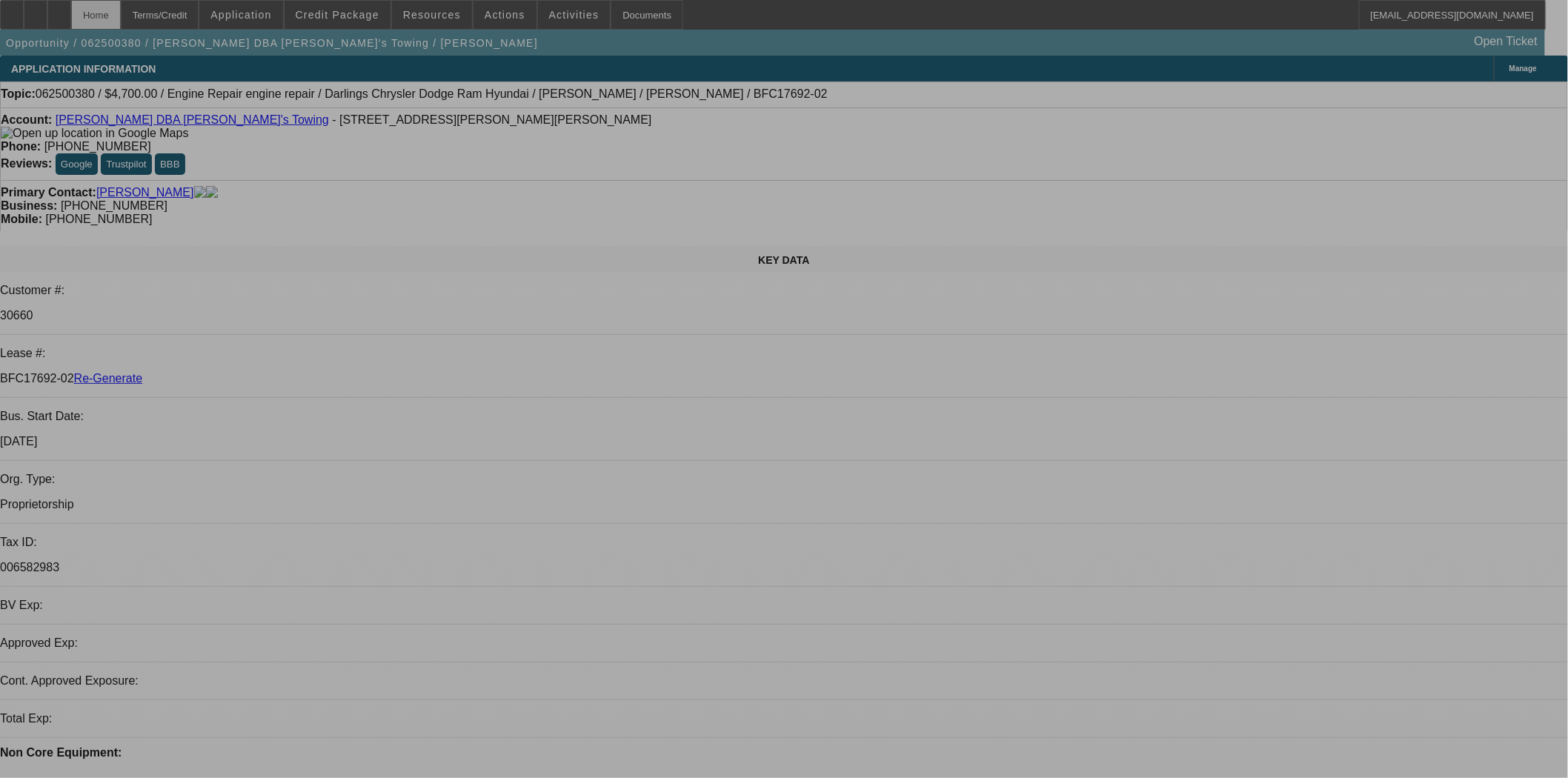
select select "0"
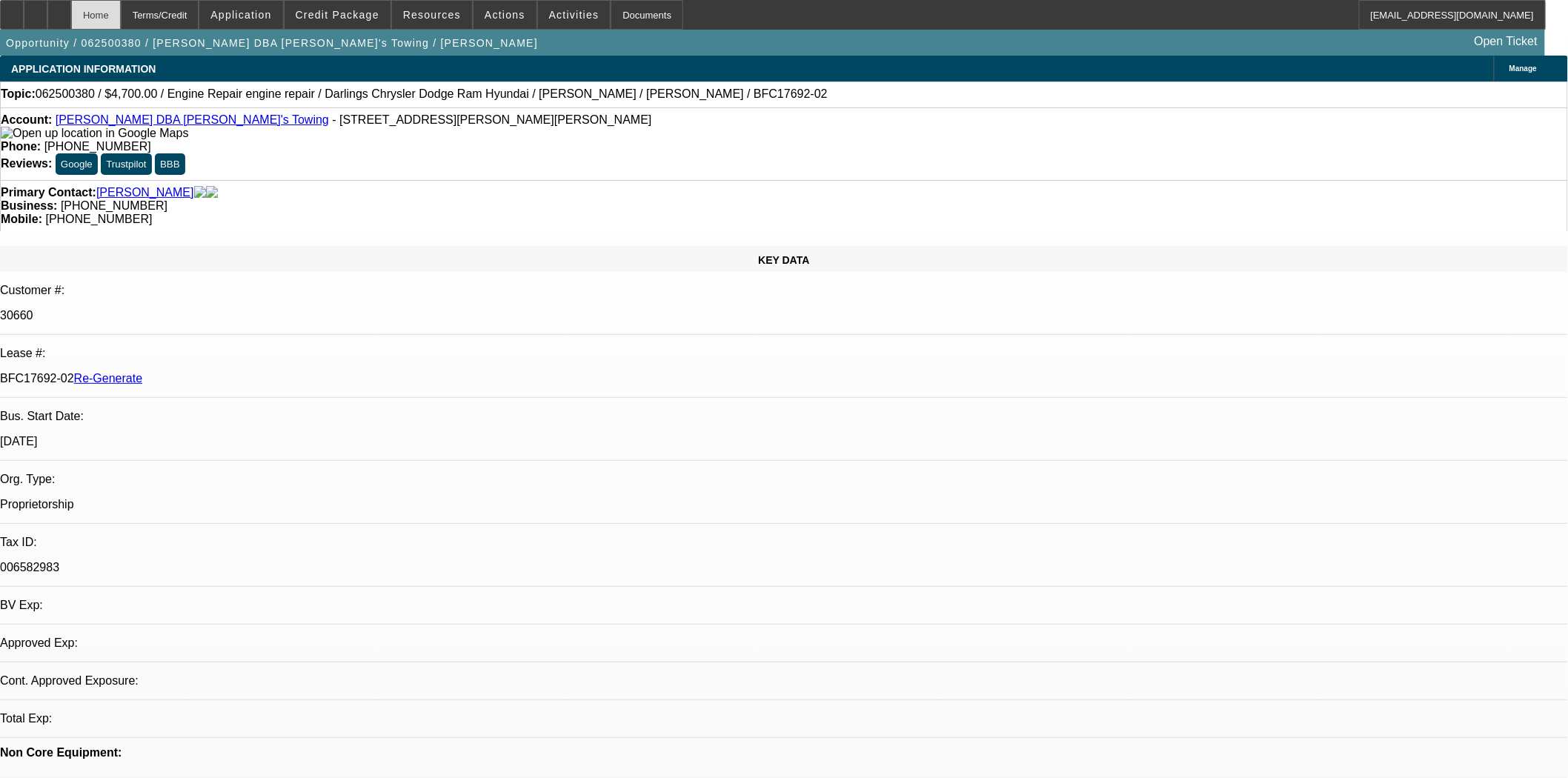
select select "2"
select select "0"
select select "6"
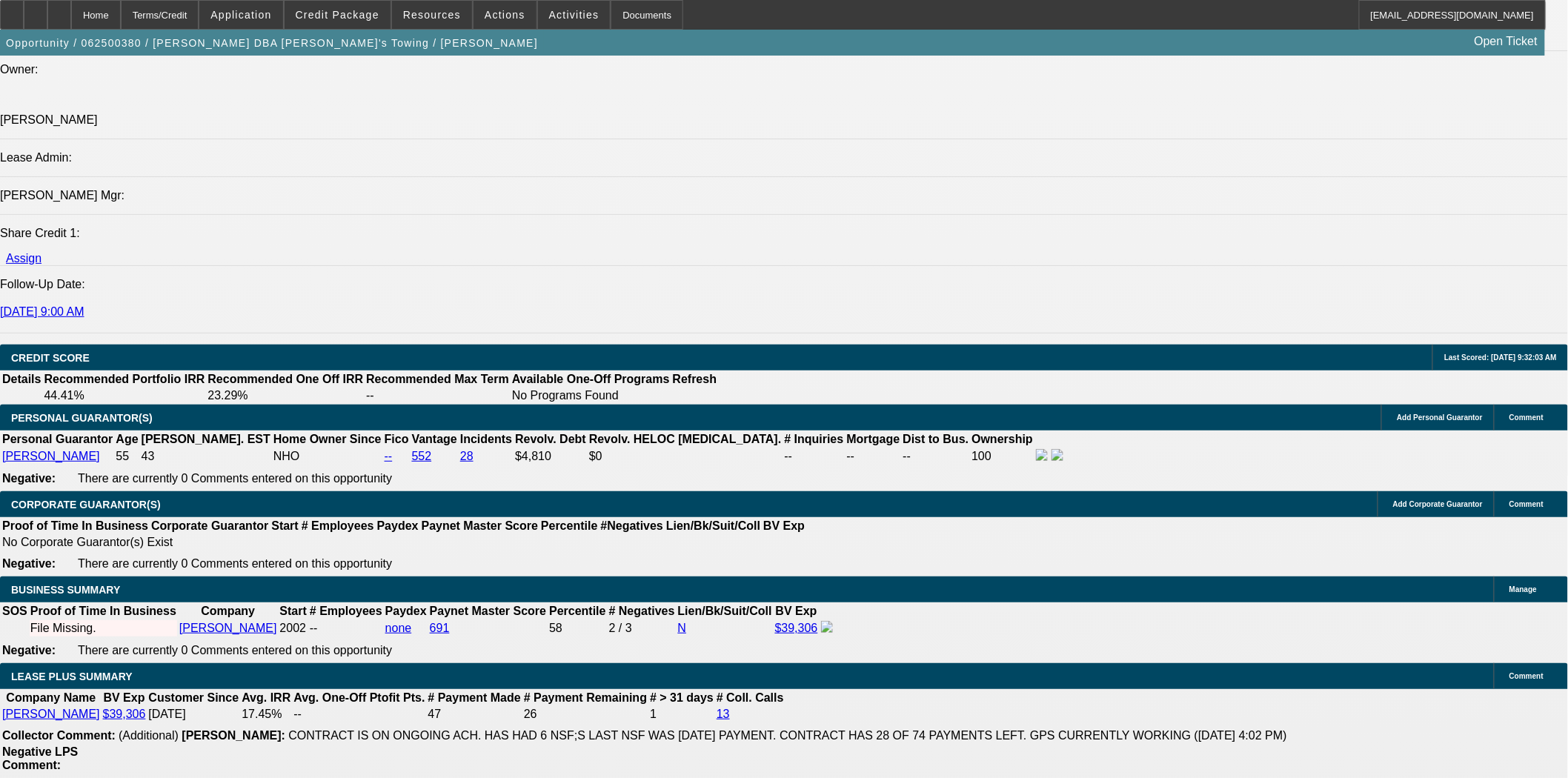
scroll to position [2140, 0]
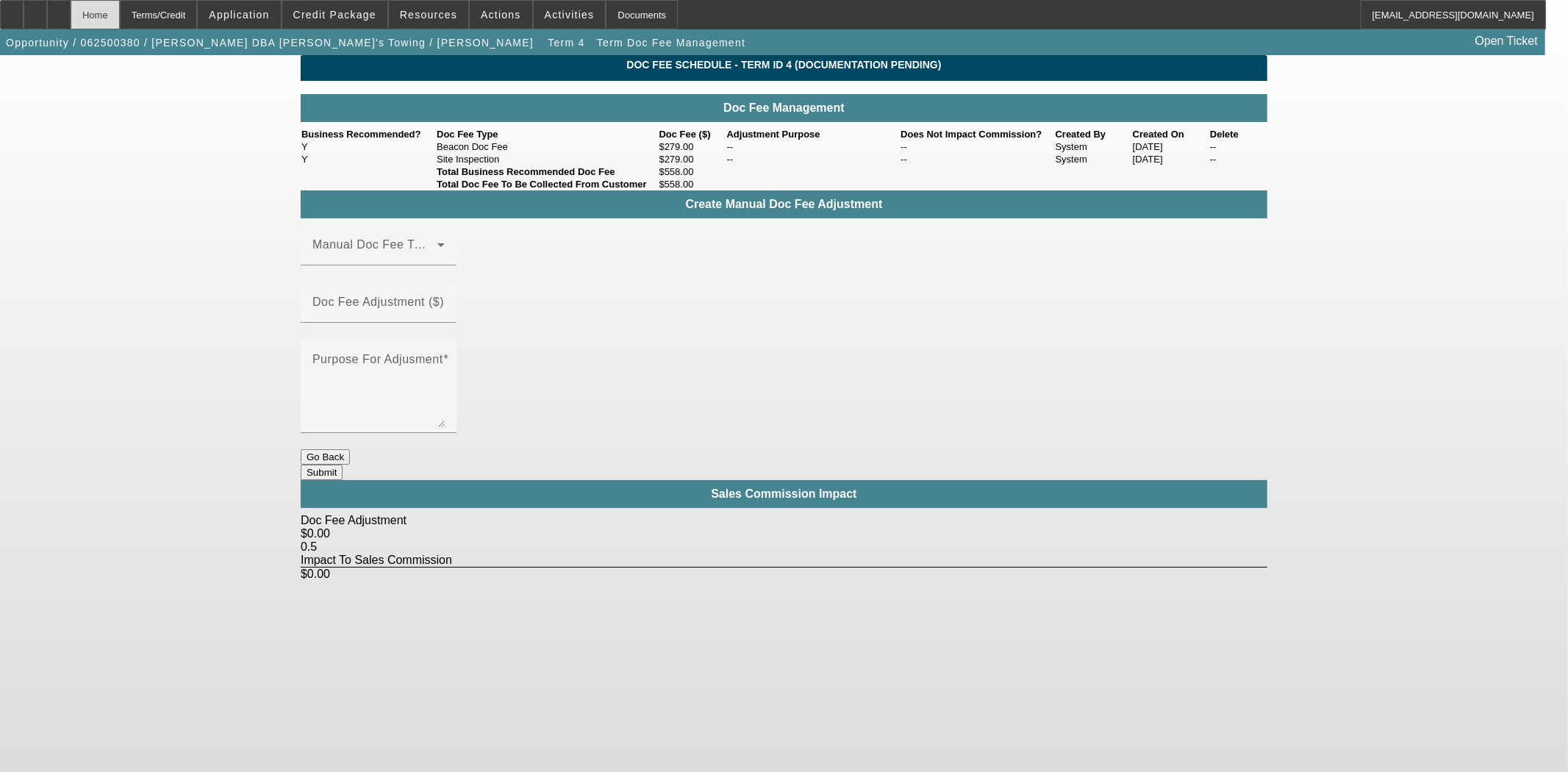
click at [120, 23] on div "Home" at bounding box center [95, 15] width 49 height 29
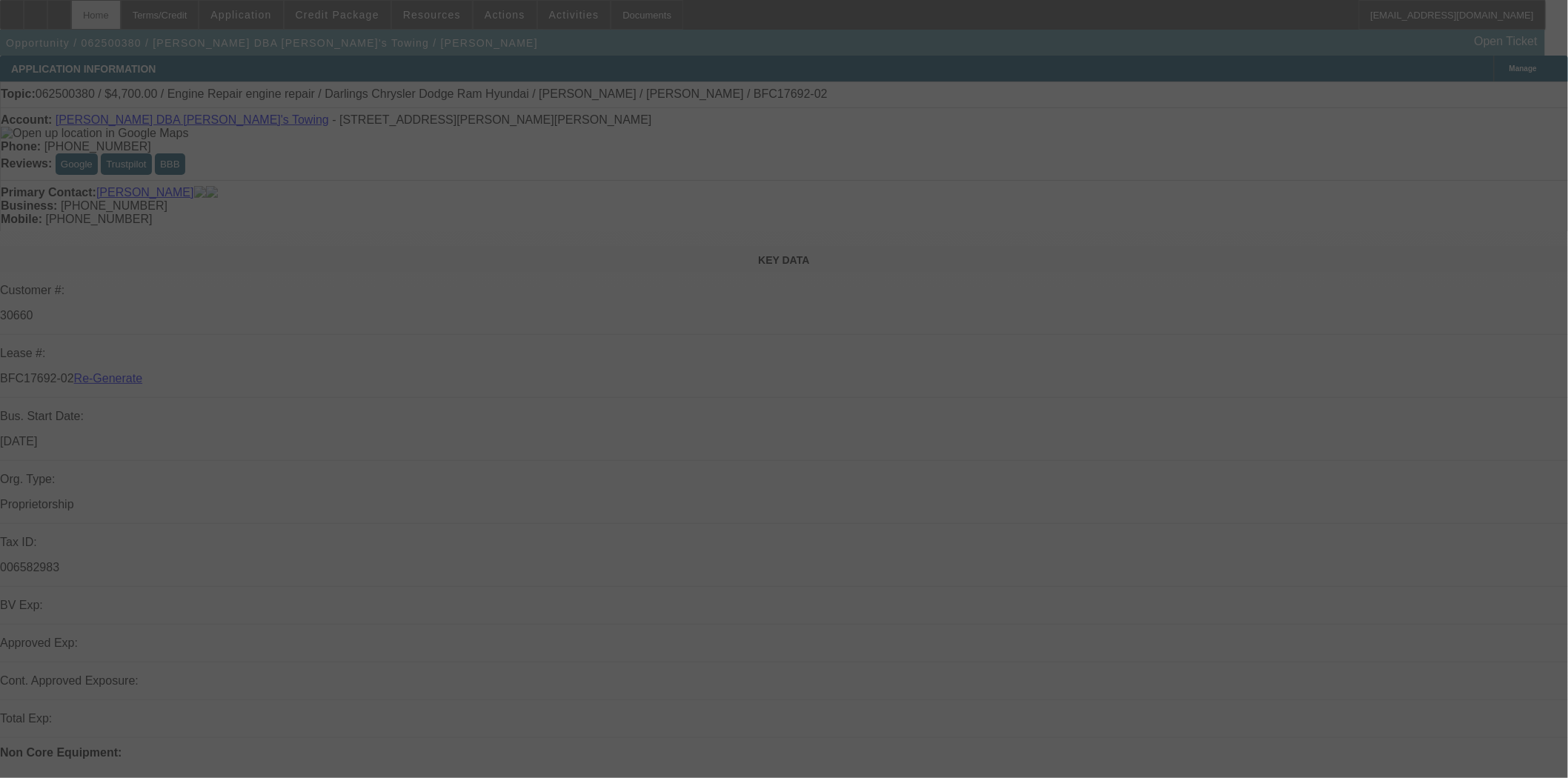
select select "3"
select select "0"
select select "2"
select select "0"
select select "6"
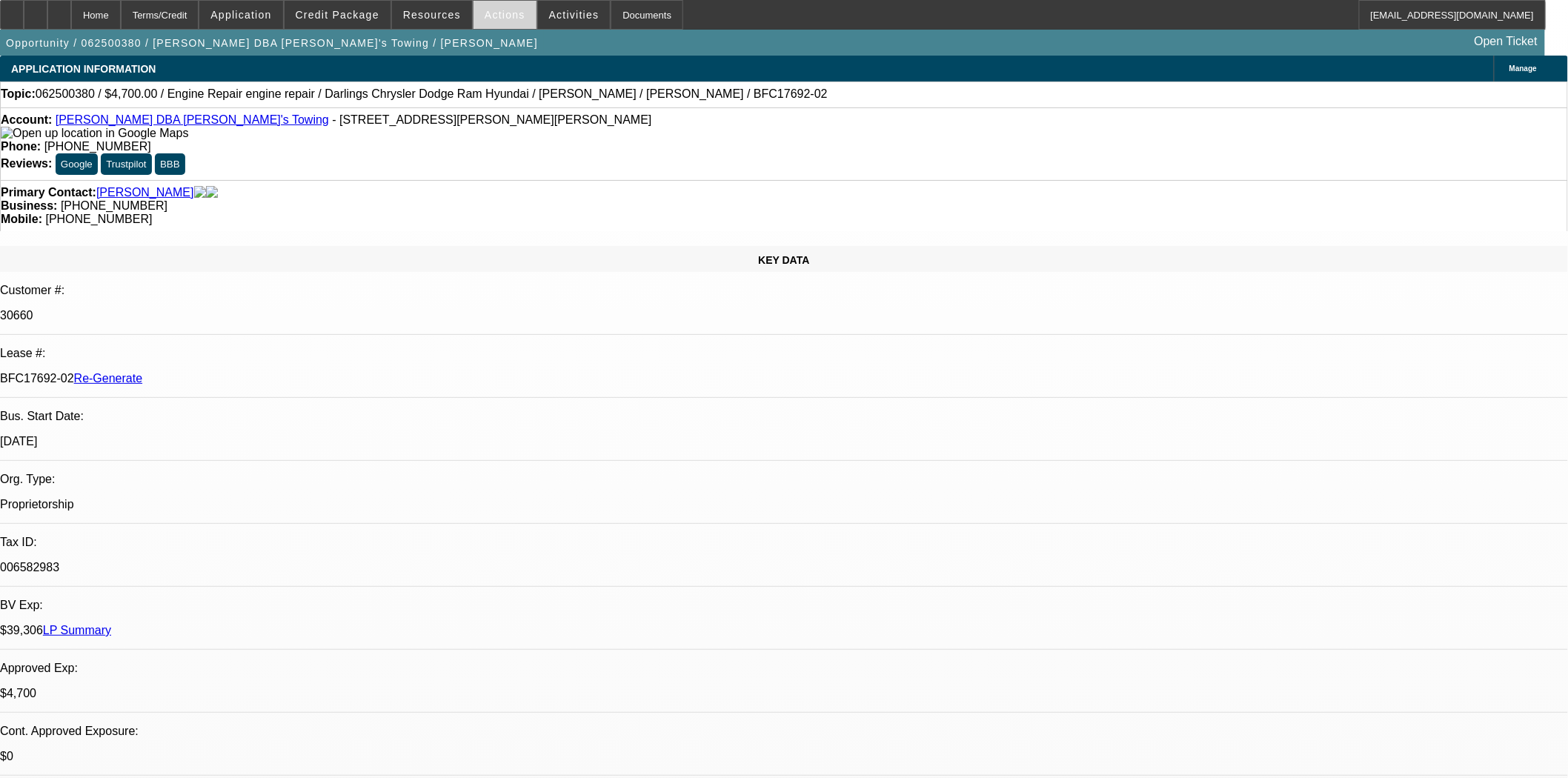
click at [509, 19] on span "Actions" at bounding box center [505, 15] width 41 height 12
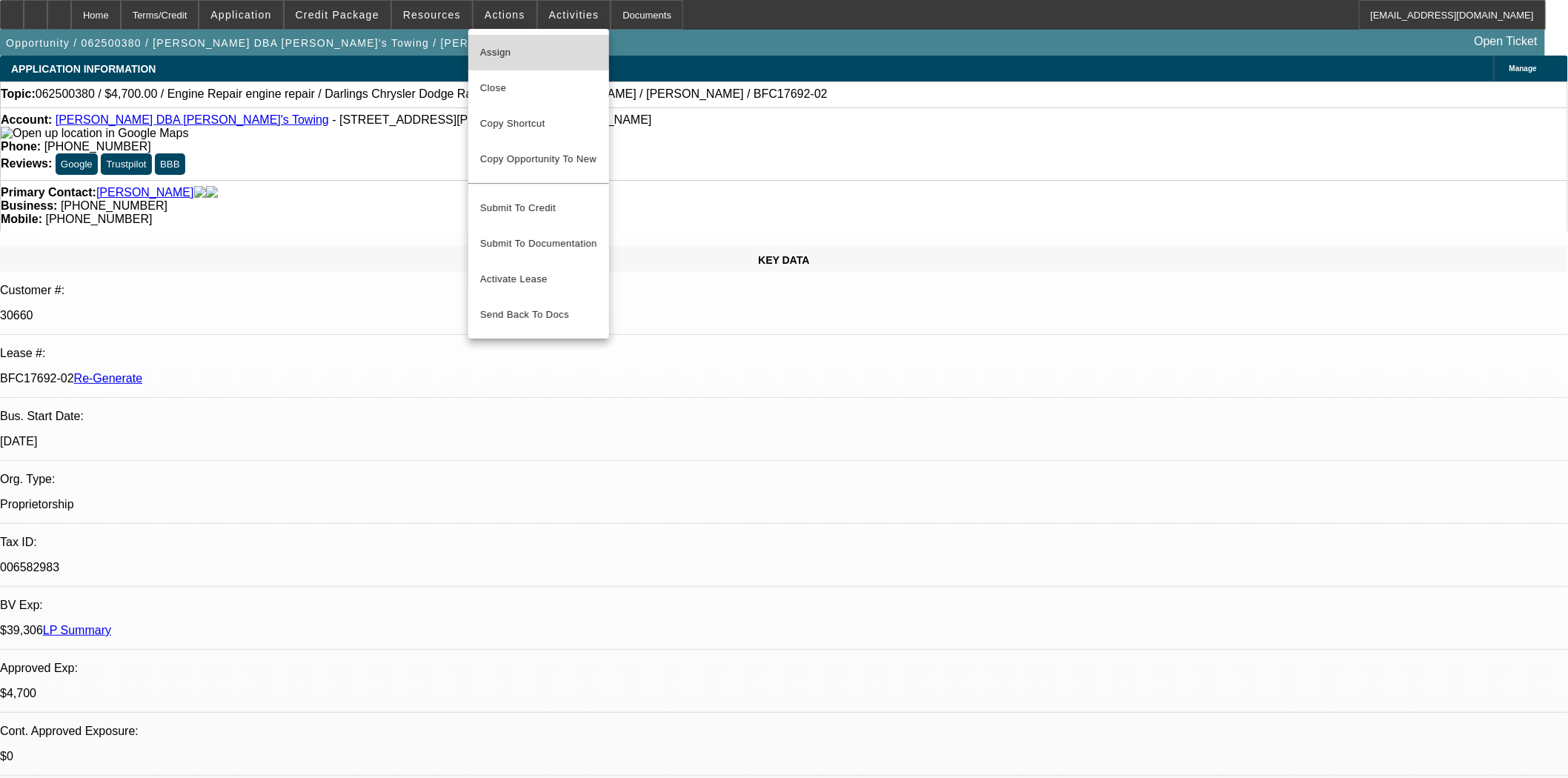
click at [507, 53] on span "Assign" at bounding box center [539, 53] width 117 height 18
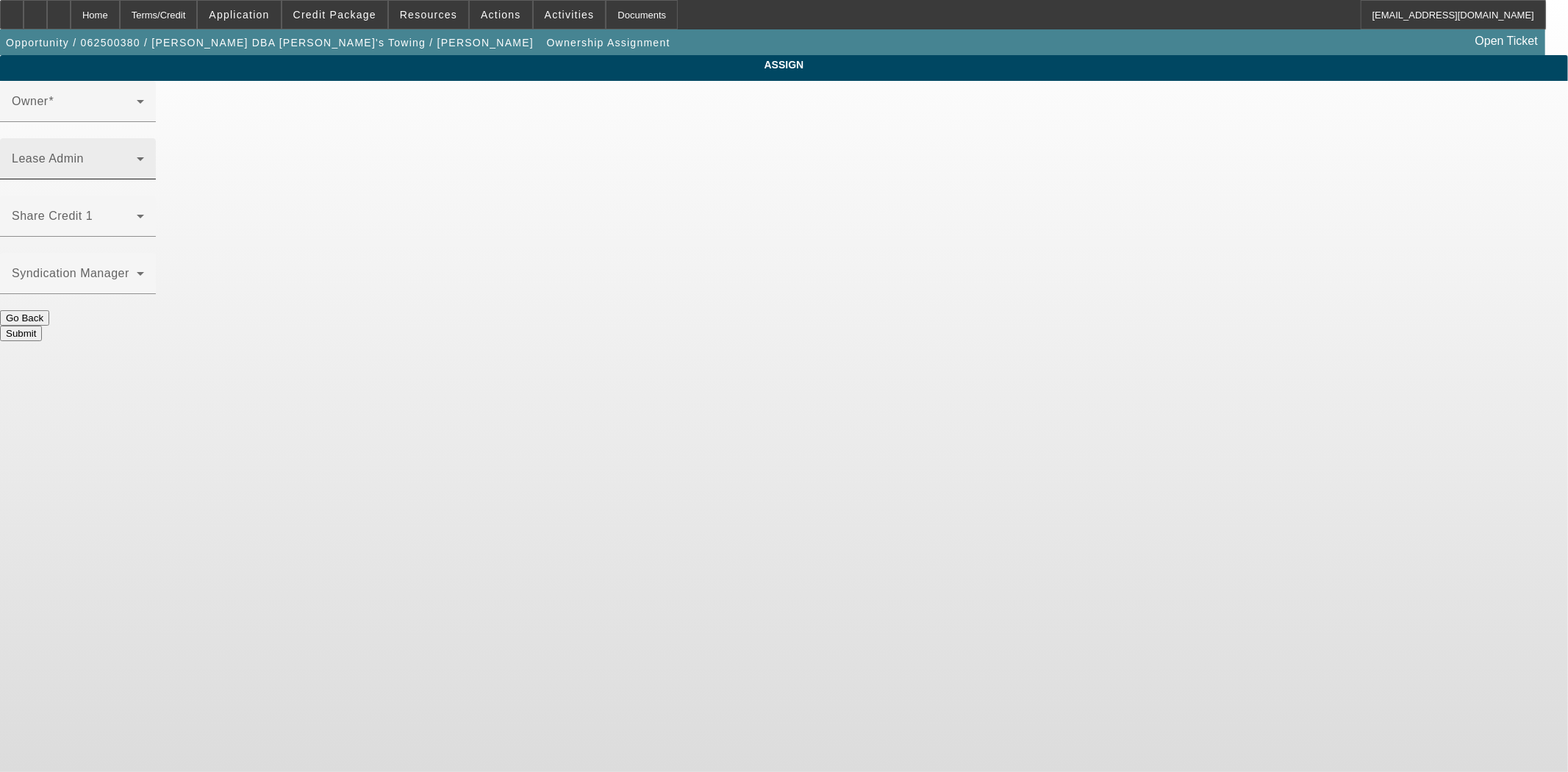
drag, startPoint x: 918, startPoint y: 113, endPoint x: 917, endPoint y: 124, distance: 11.0
click at [144, 138] on div "Lease Admin" at bounding box center [78, 159] width 133 height 41
click at [137, 156] on span at bounding box center [74, 165] width 125 height 18
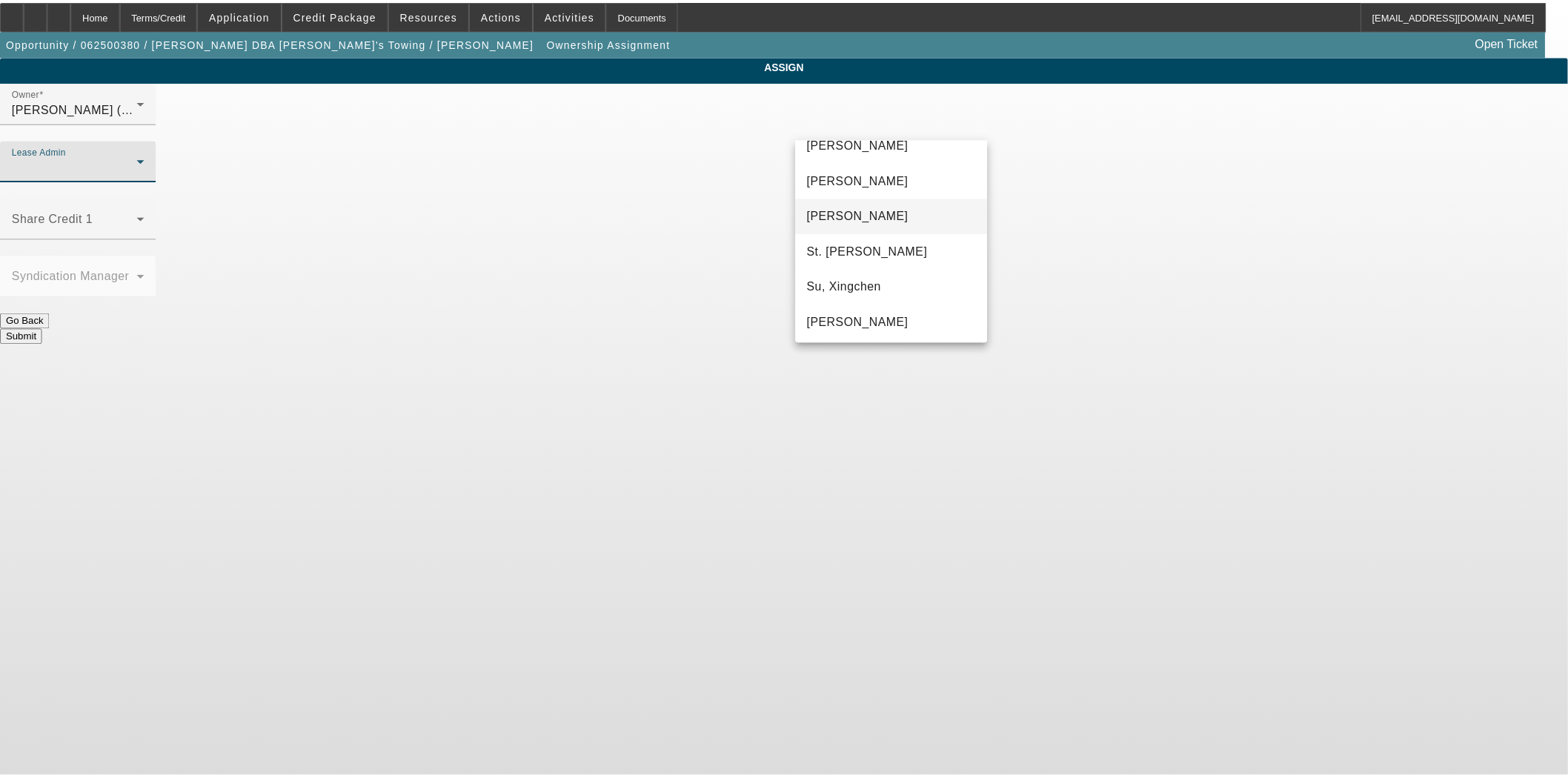
scroll to position [92, 0]
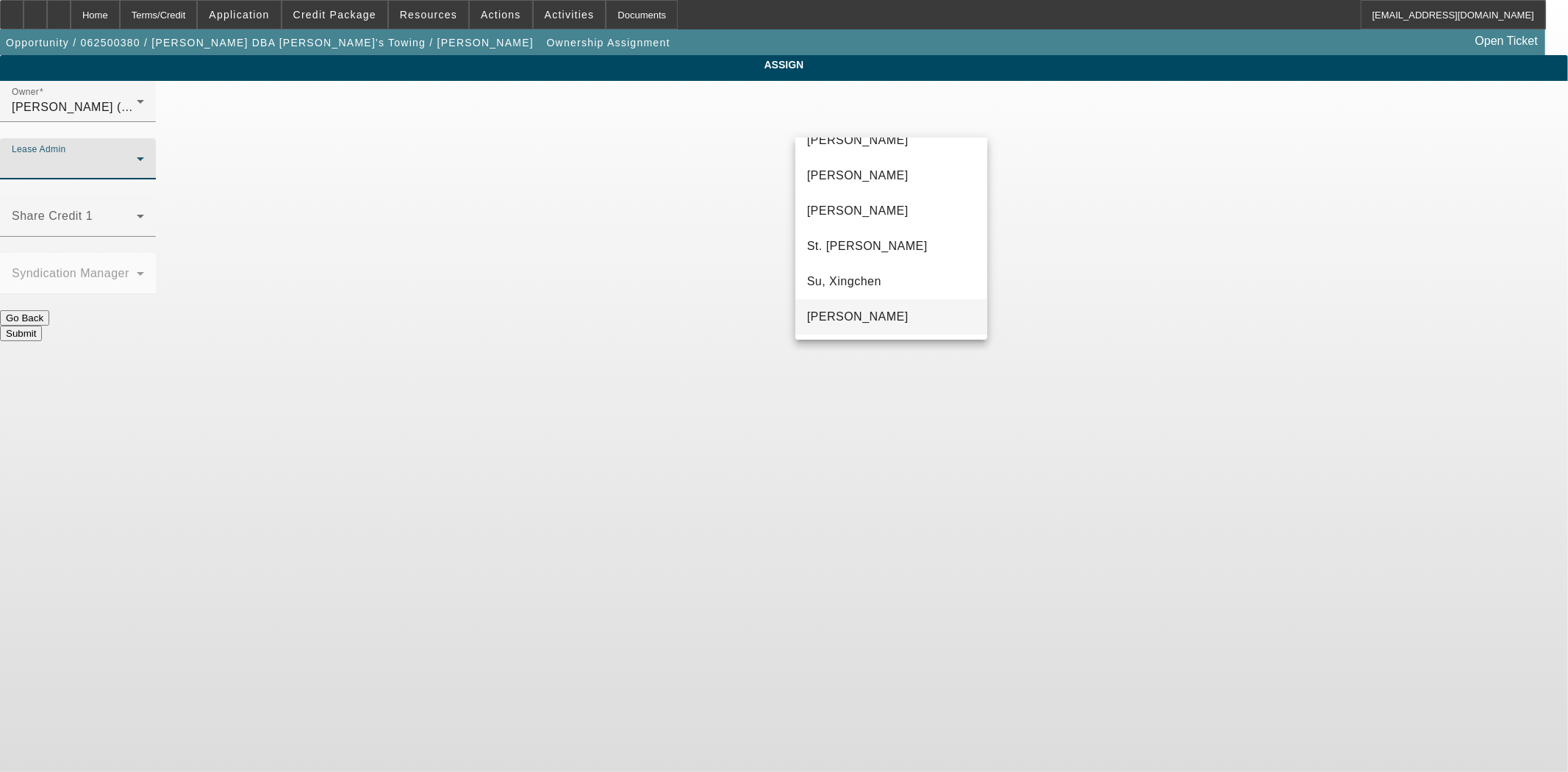
click at [847, 321] on span "[PERSON_NAME]" at bounding box center [858, 317] width 102 height 18
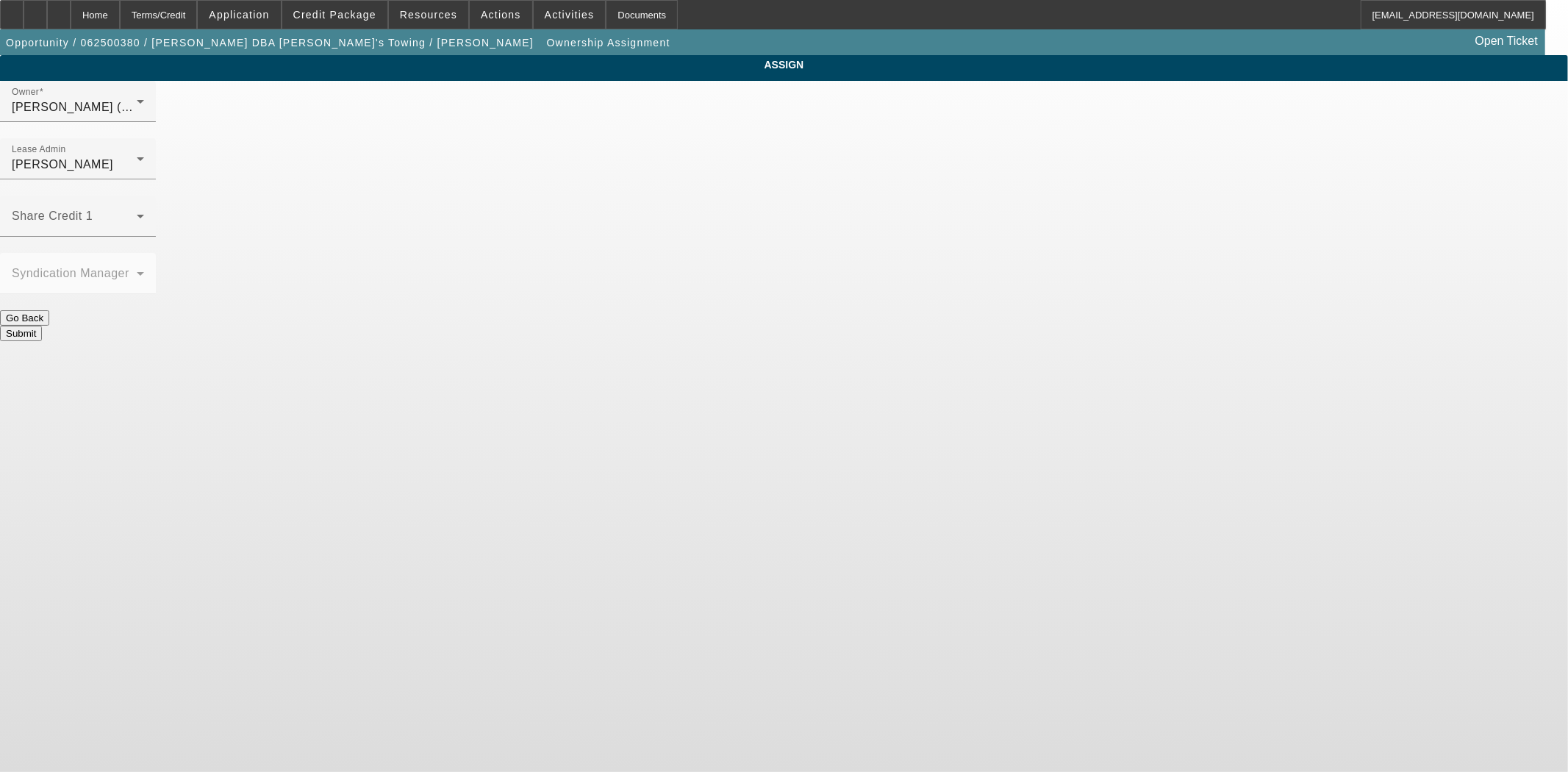
click at [42, 326] on button "Submit" at bounding box center [21, 333] width 42 height 15
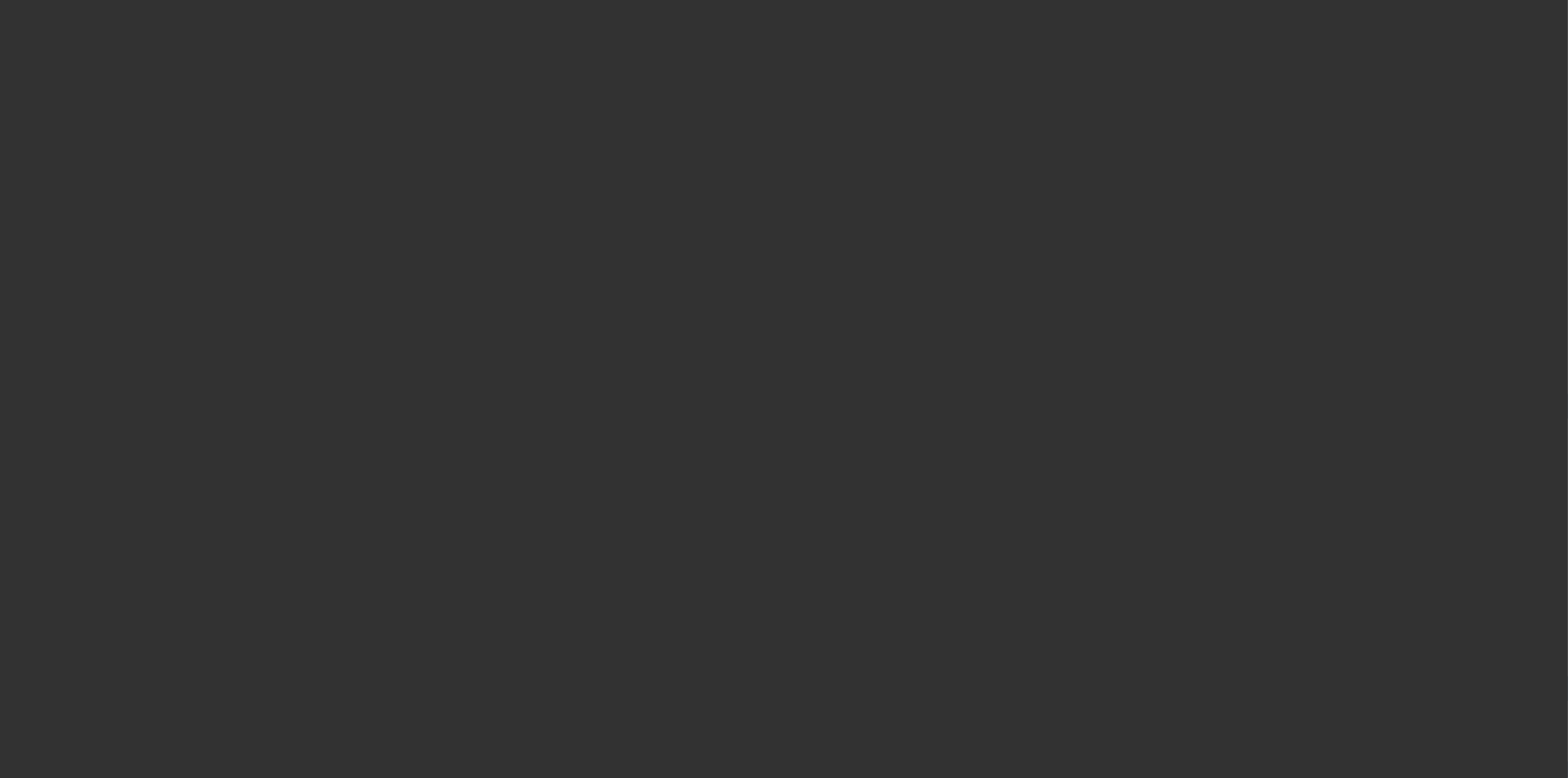
select select "3"
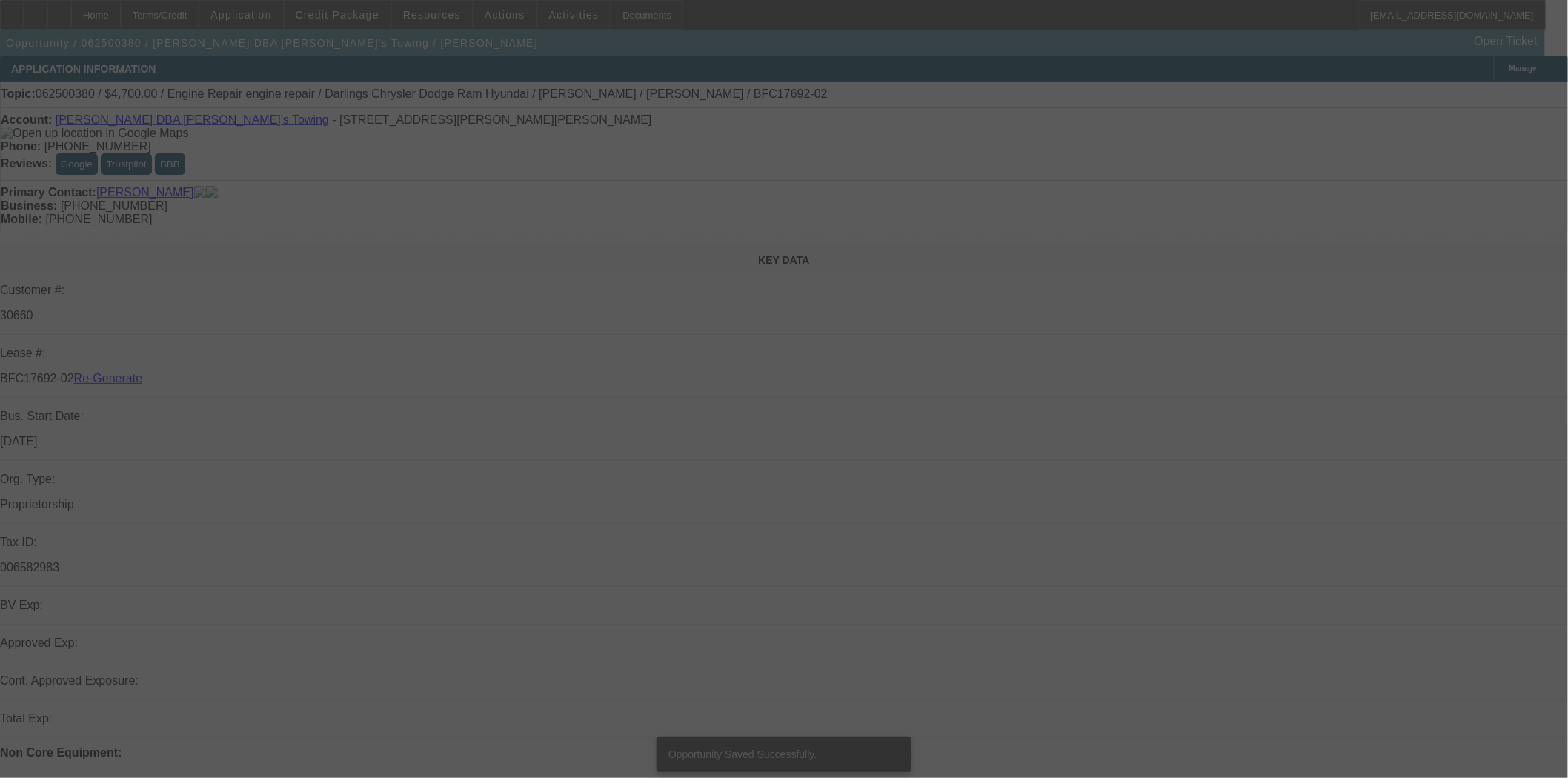
select select "0"
select select "2"
select select "0"
select select "6"
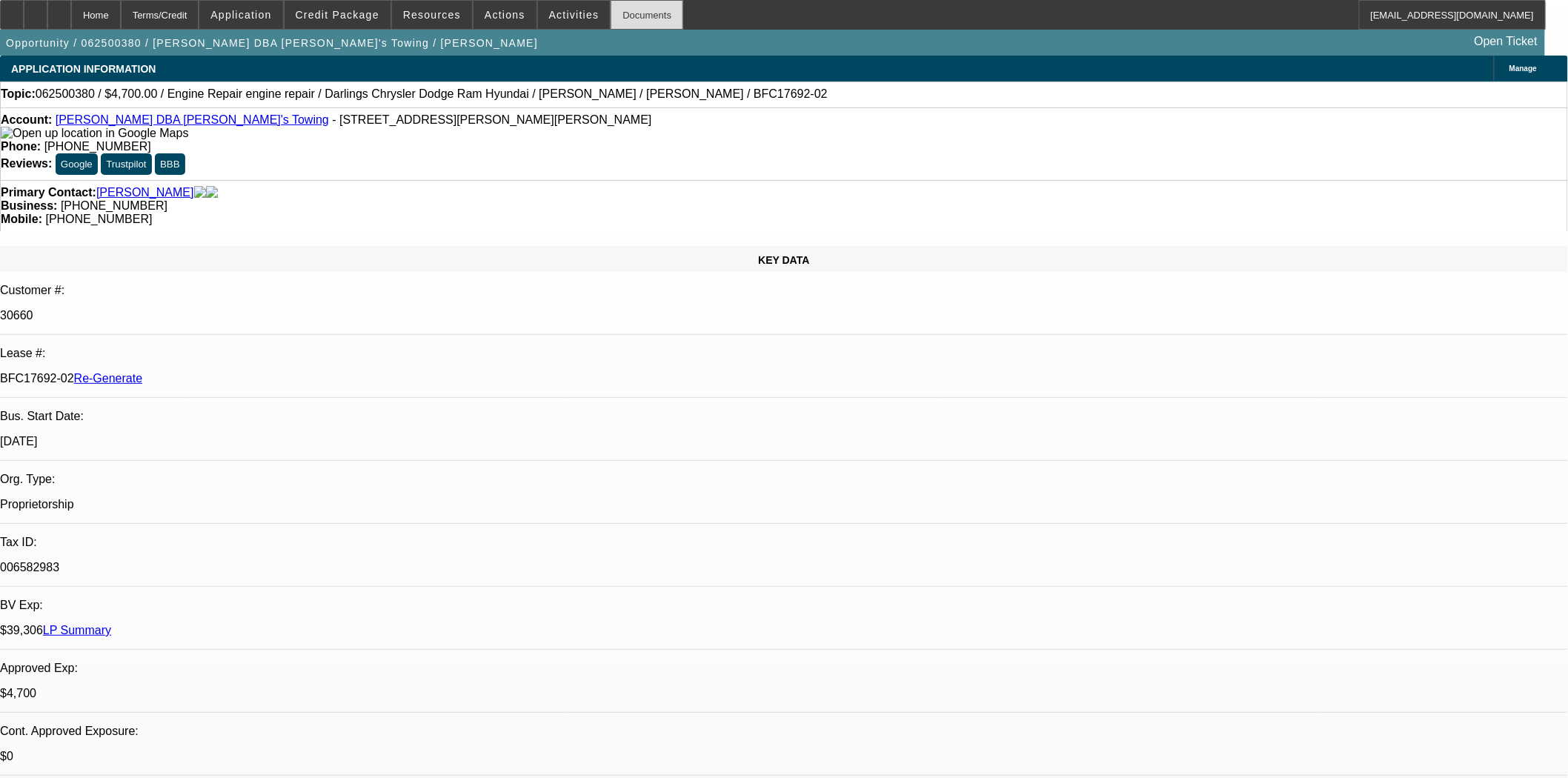
click at [611, 6] on div "Documents" at bounding box center [647, 15] width 73 height 30
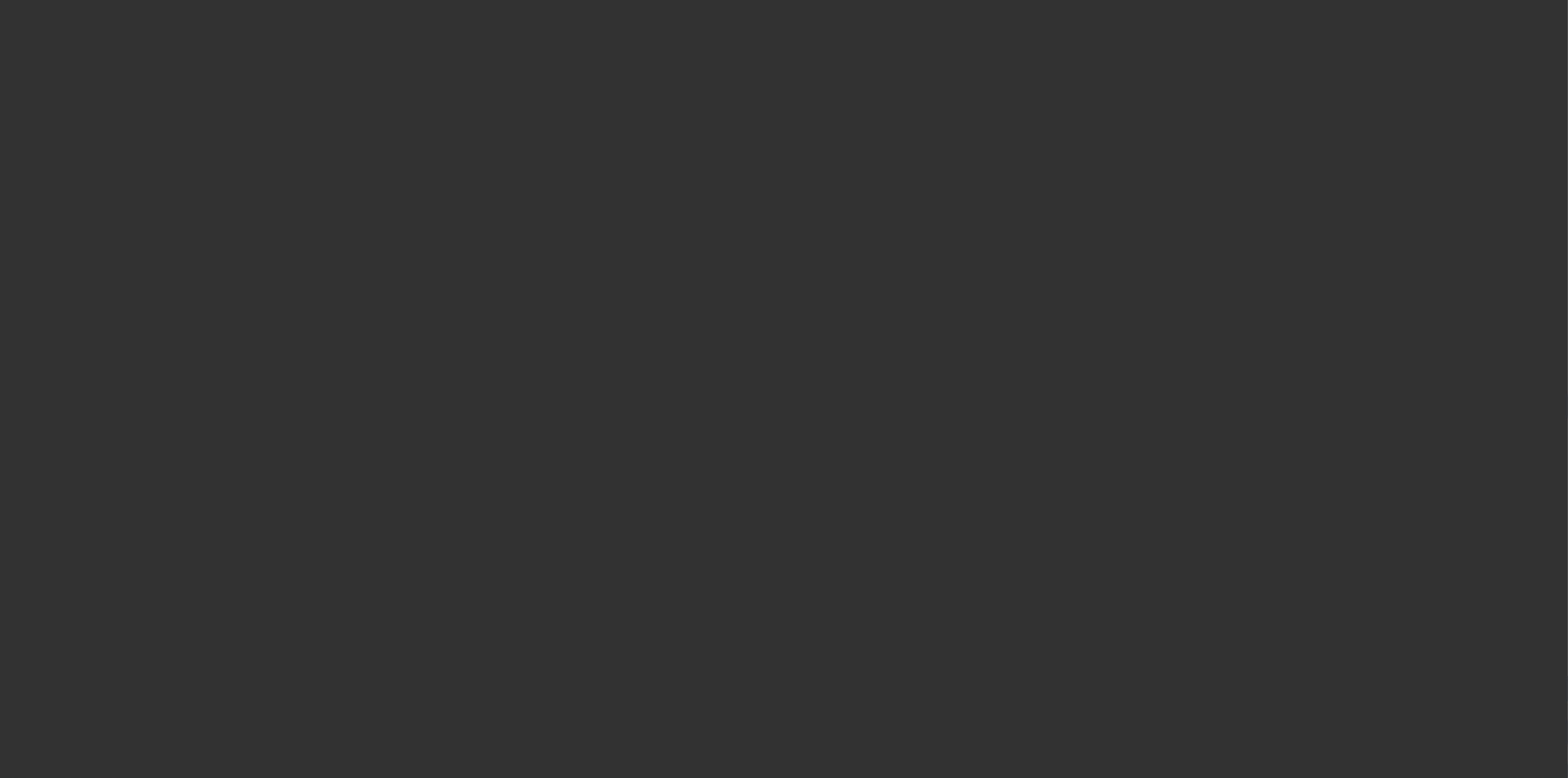
select select "3"
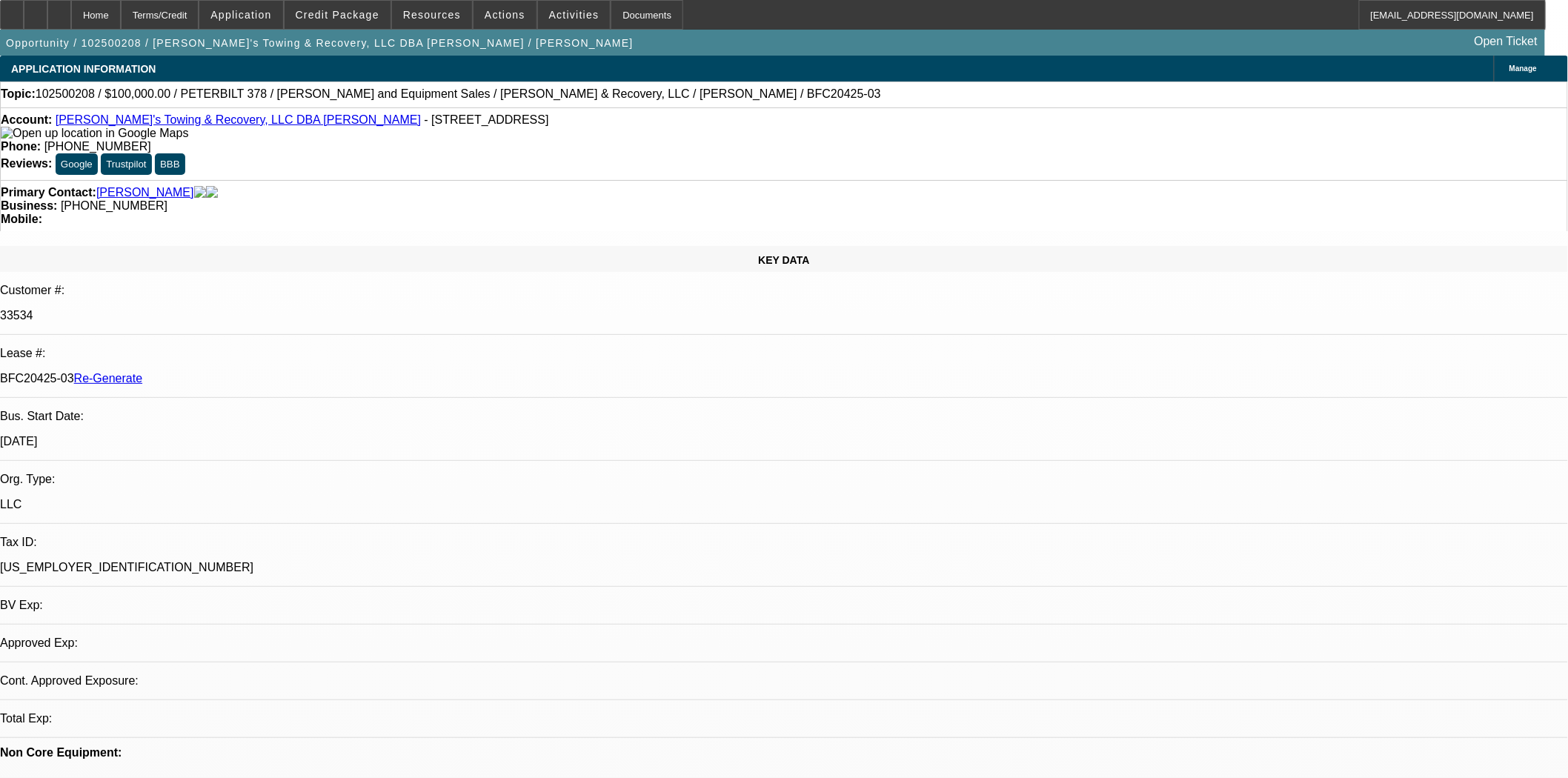
select select "0.2"
select select "2"
select select "0"
select select "1"
select select "2"
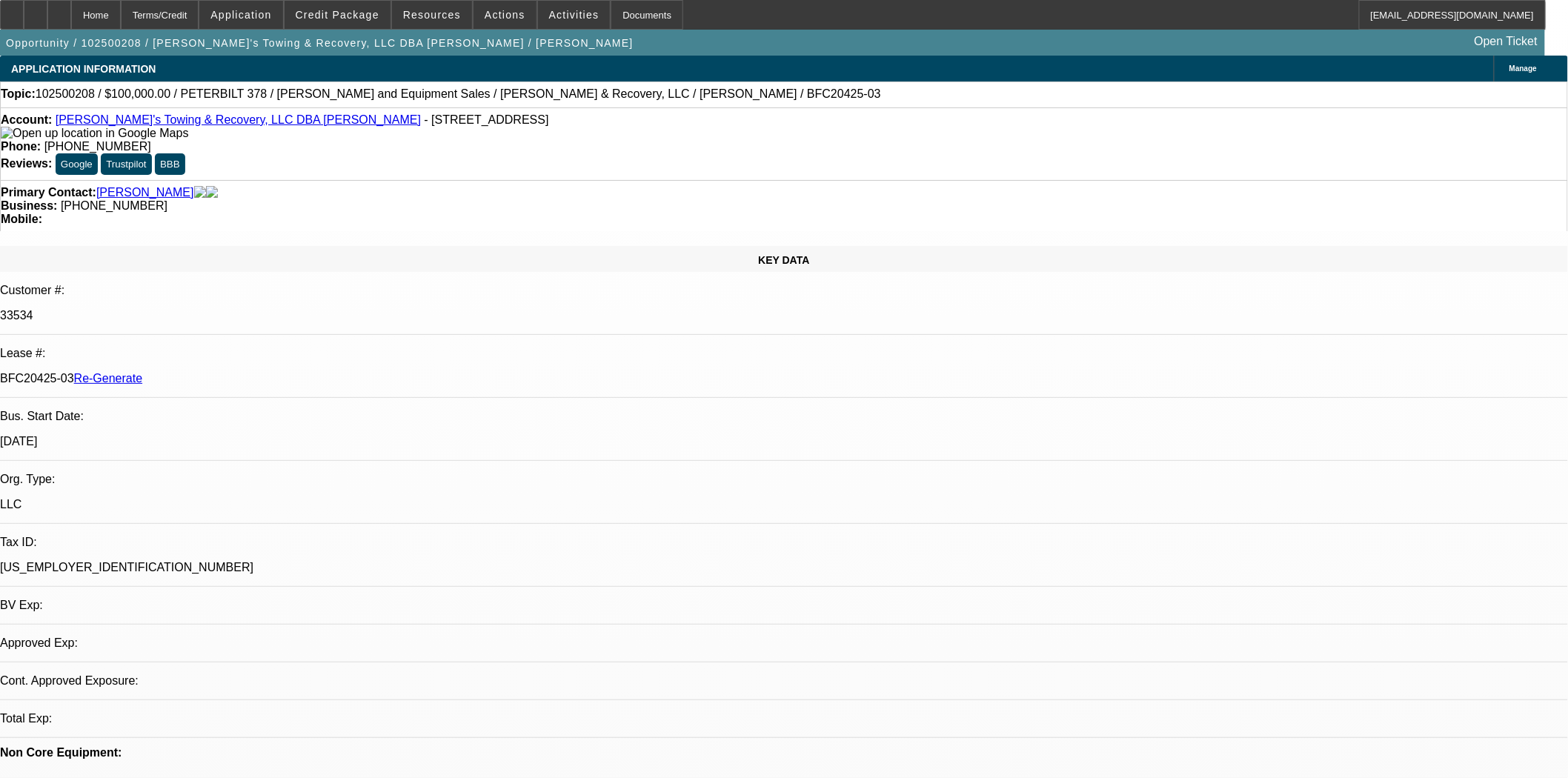
select select "6"
click at [337, 21] on span at bounding box center [337, 15] width 106 height 36
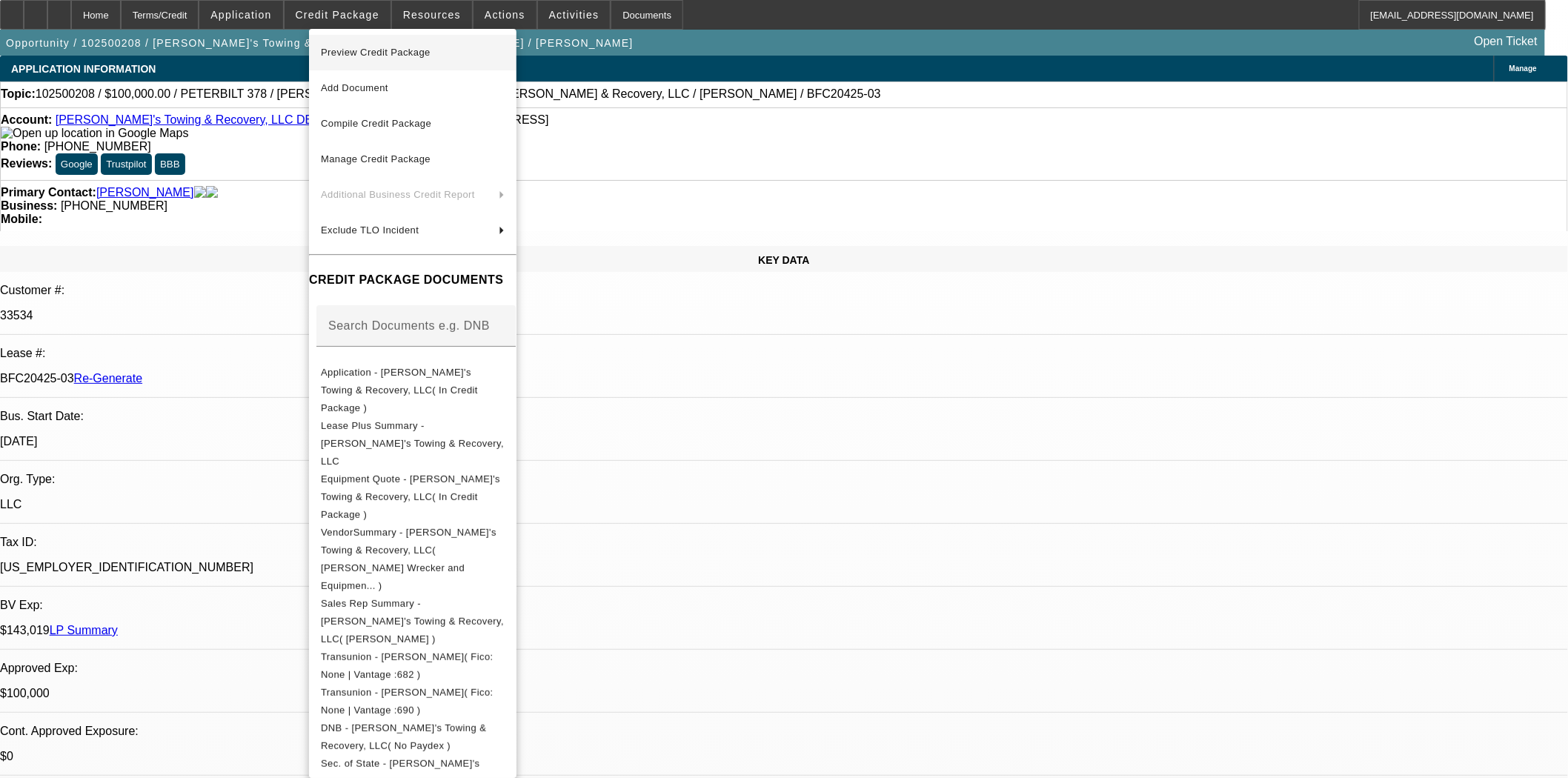
click at [350, 49] on span "Preview Credit Package" at bounding box center [376, 52] width 110 height 11
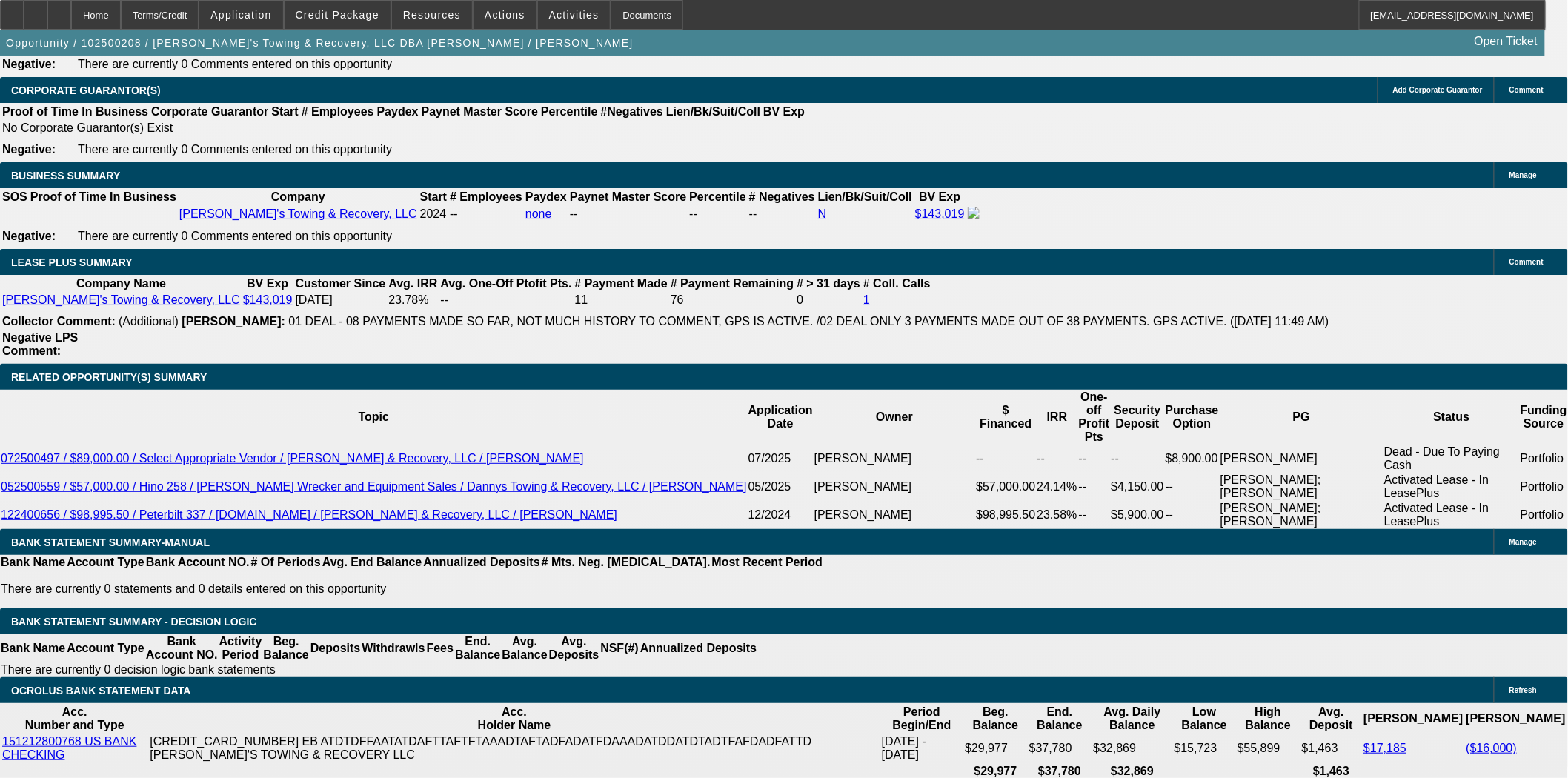
scroll to position [2635, 0]
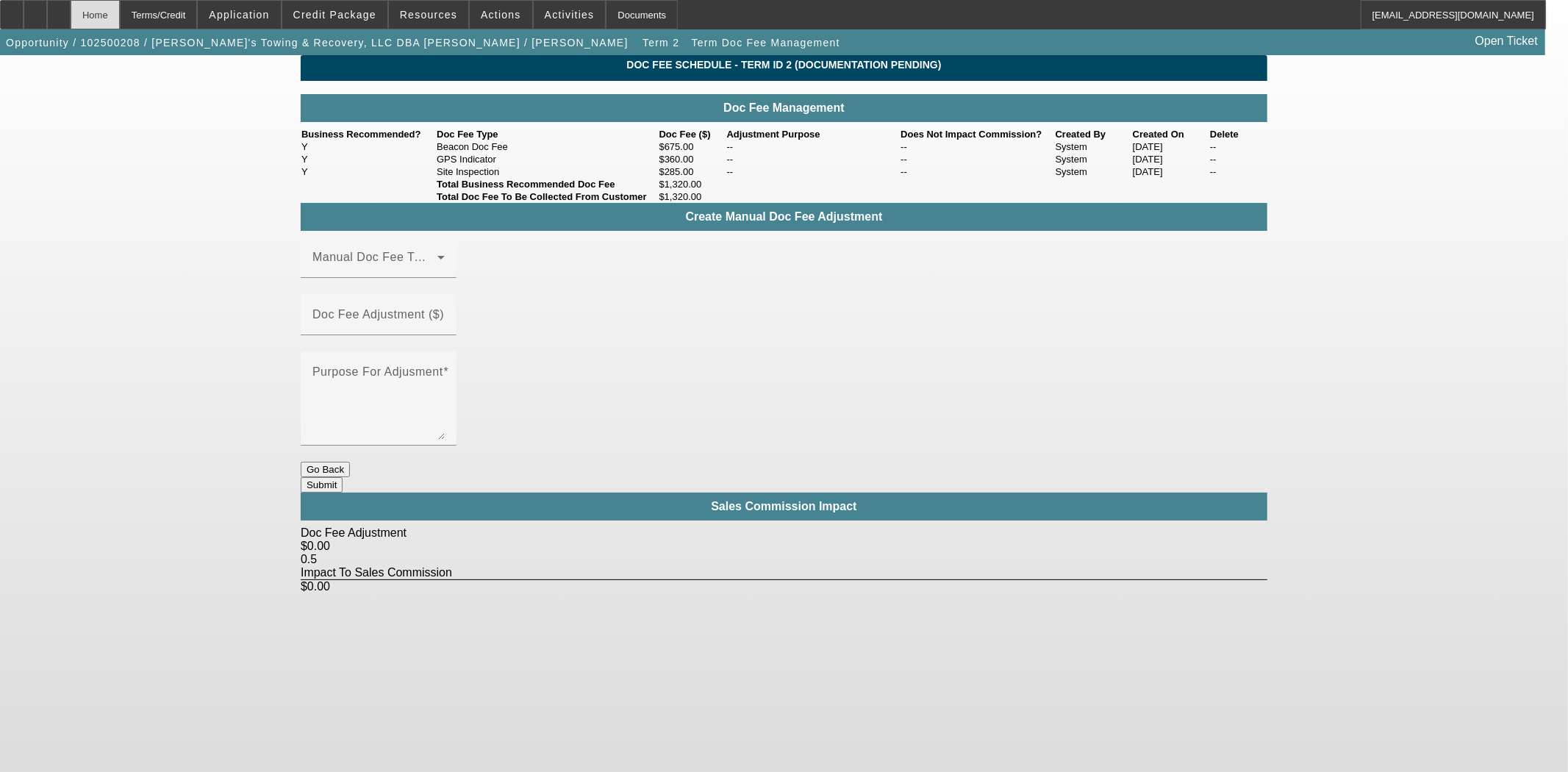
click at [120, 6] on div "Home" at bounding box center [95, 15] width 49 height 29
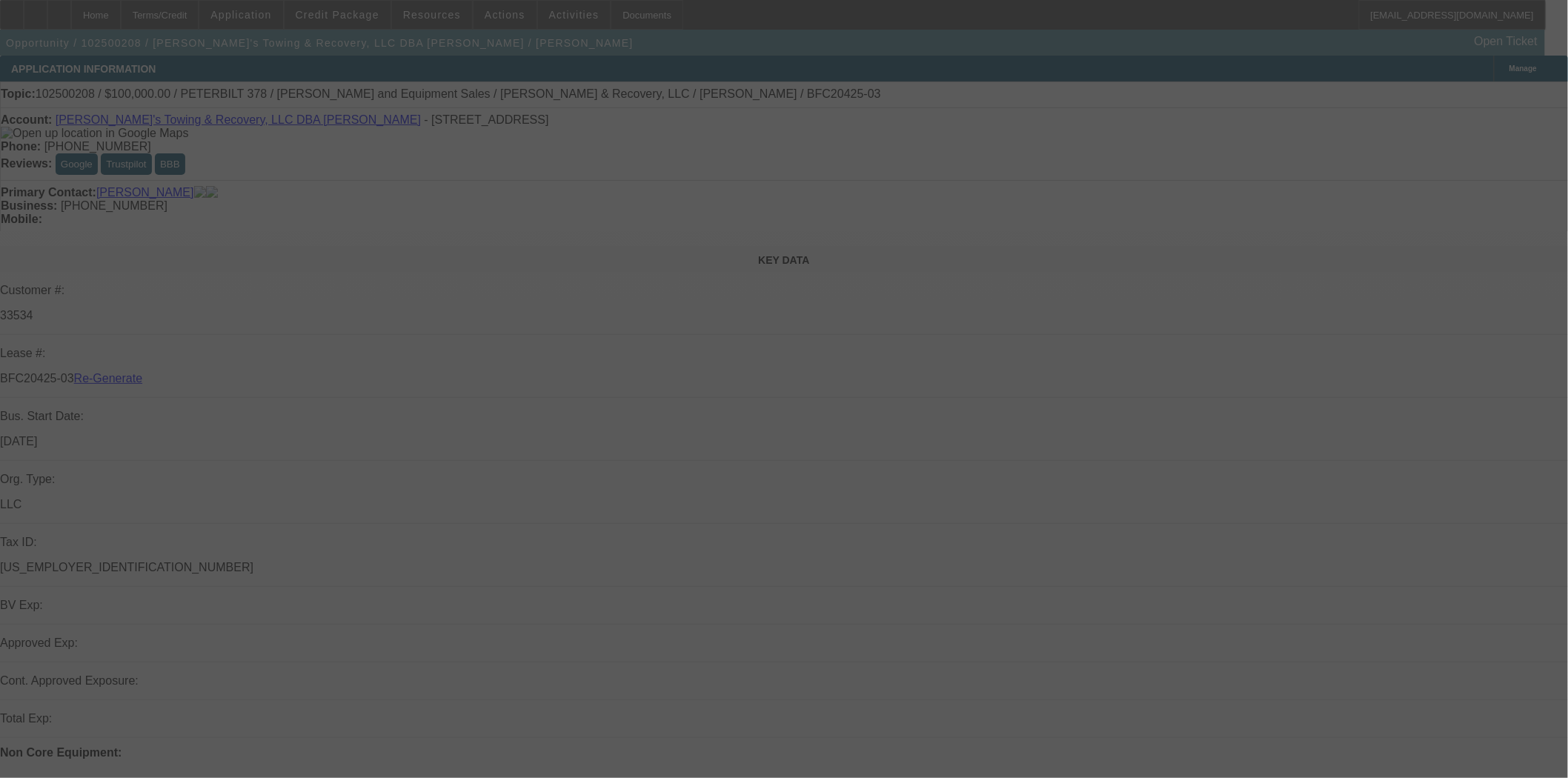
select select "3"
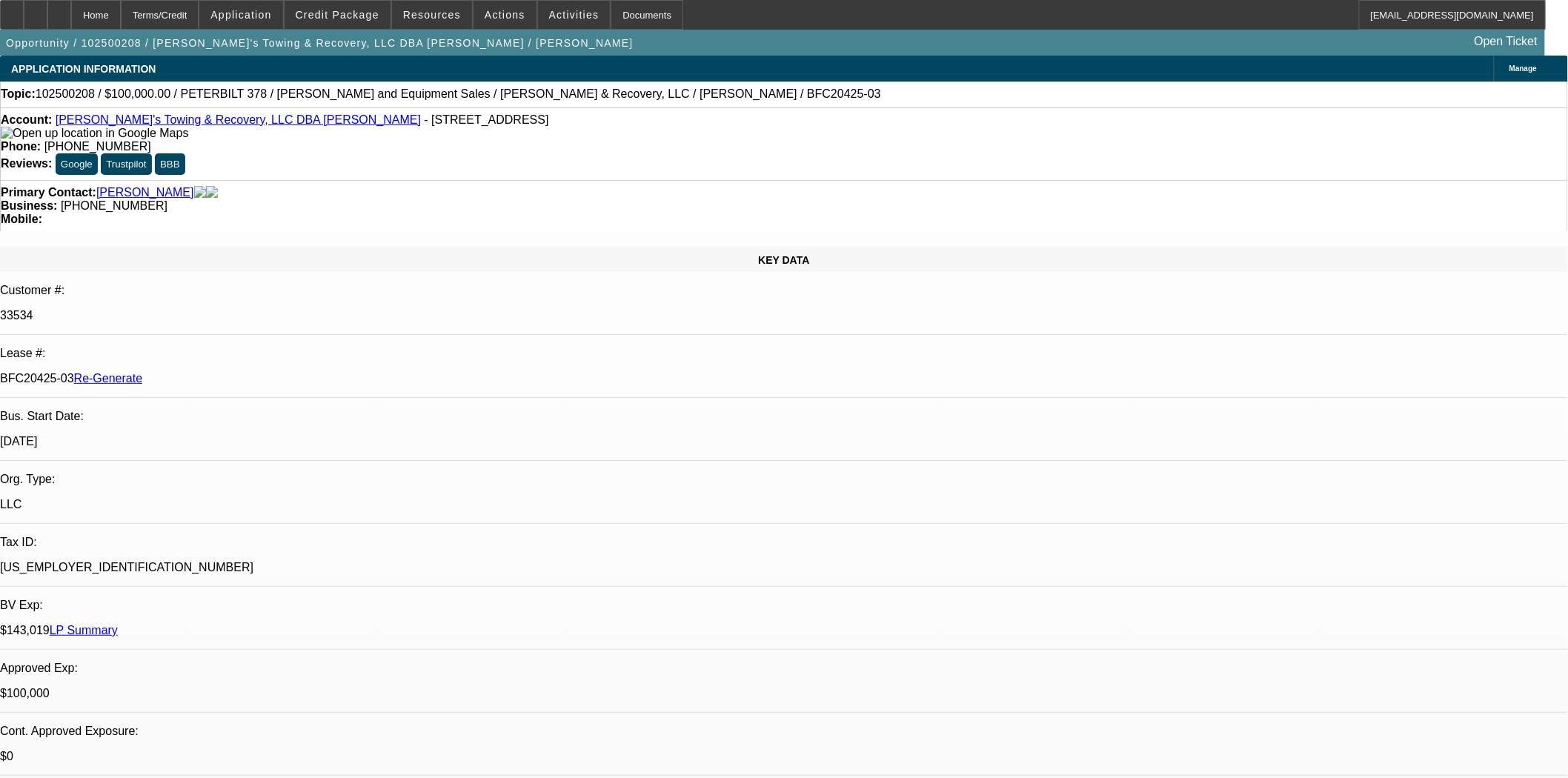
select select "0.2"
select select "2"
select select "0"
select select "6"
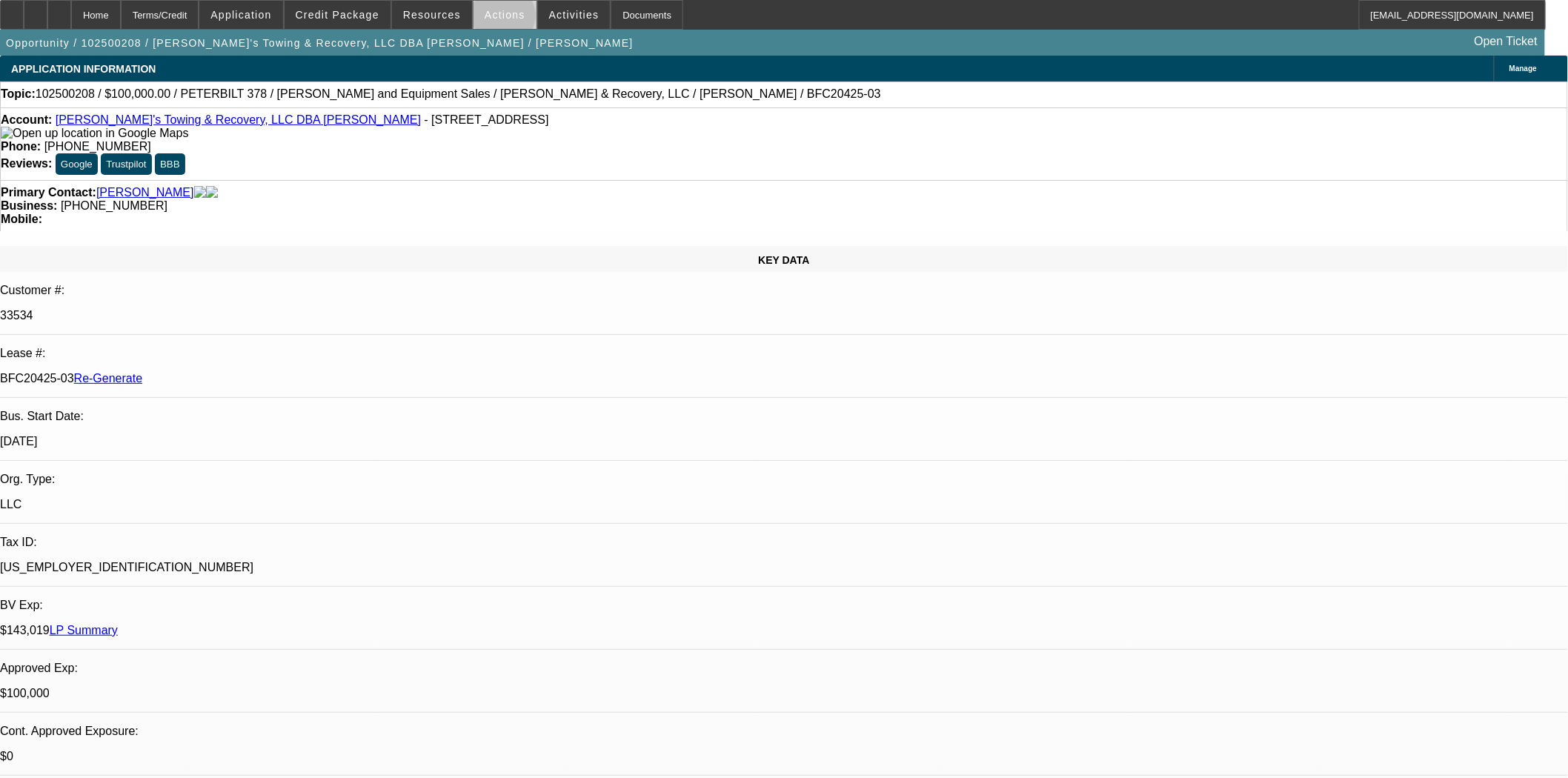
click at [498, 19] on span "Actions" at bounding box center [505, 15] width 41 height 12
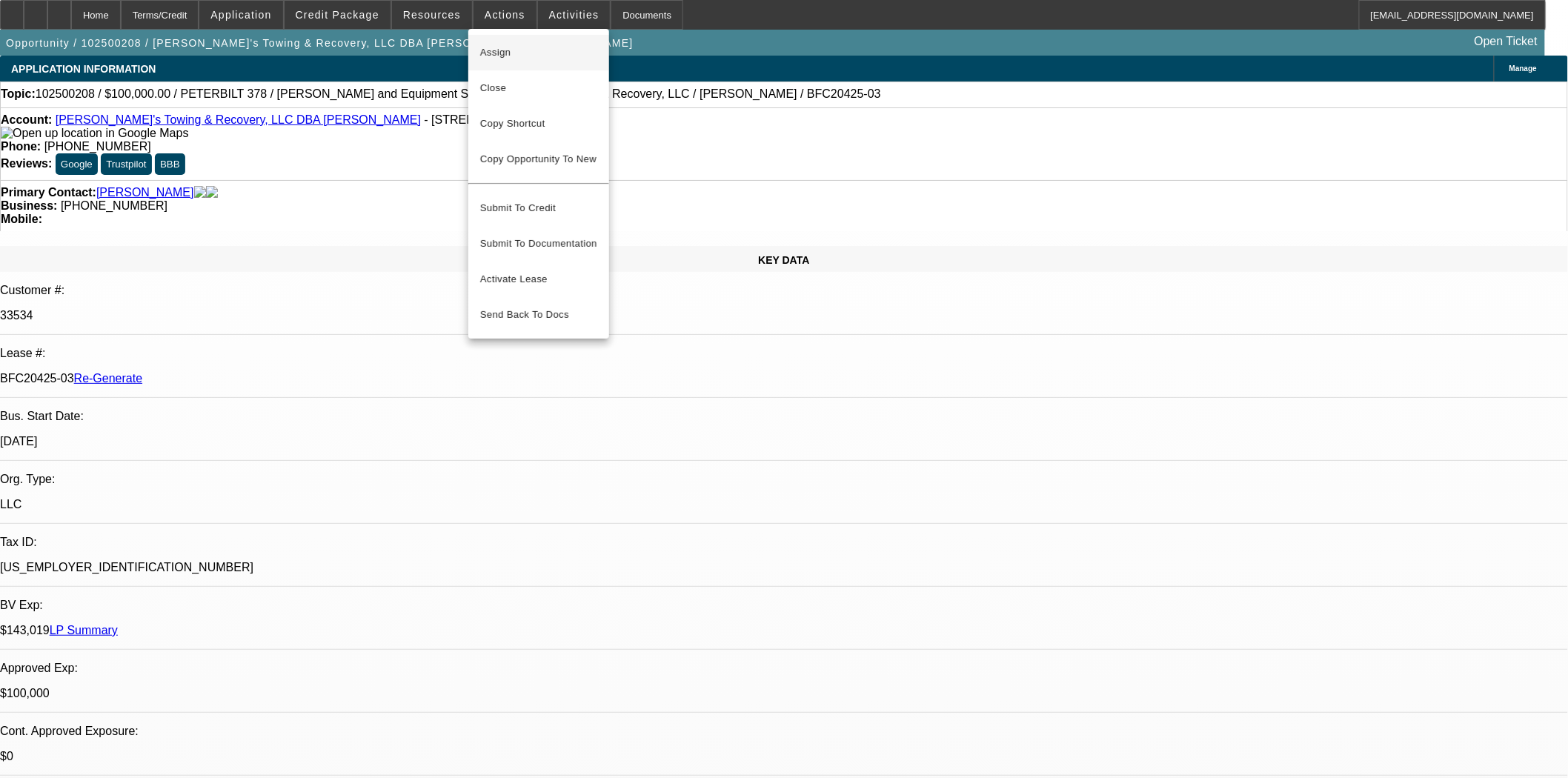
click at [484, 53] on span "Assign" at bounding box center [539, 53] width 117 height 18
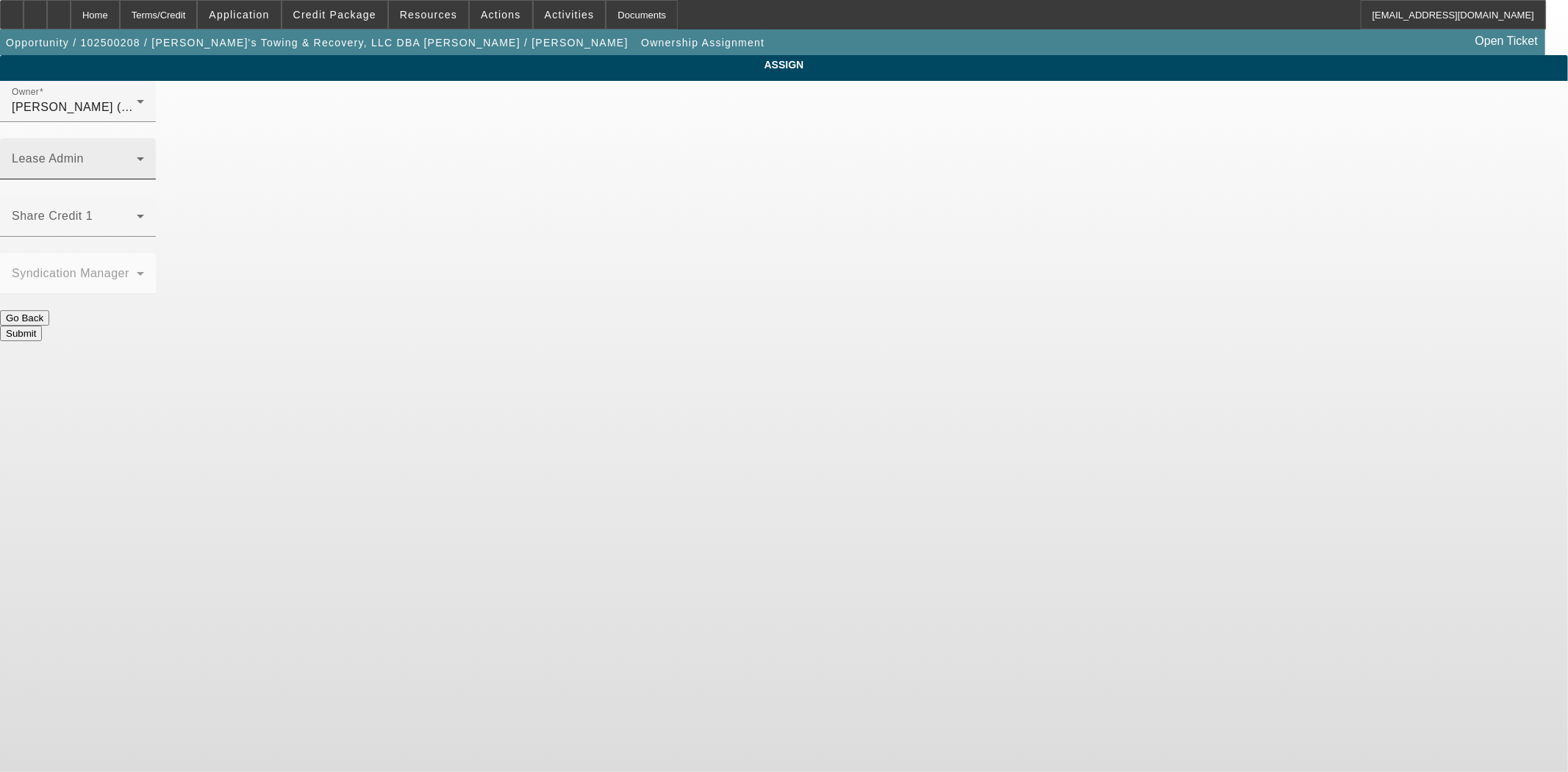
click at [144, 138] on div "Lease Admin" at bounding box center [78, 159] width 133 height 41
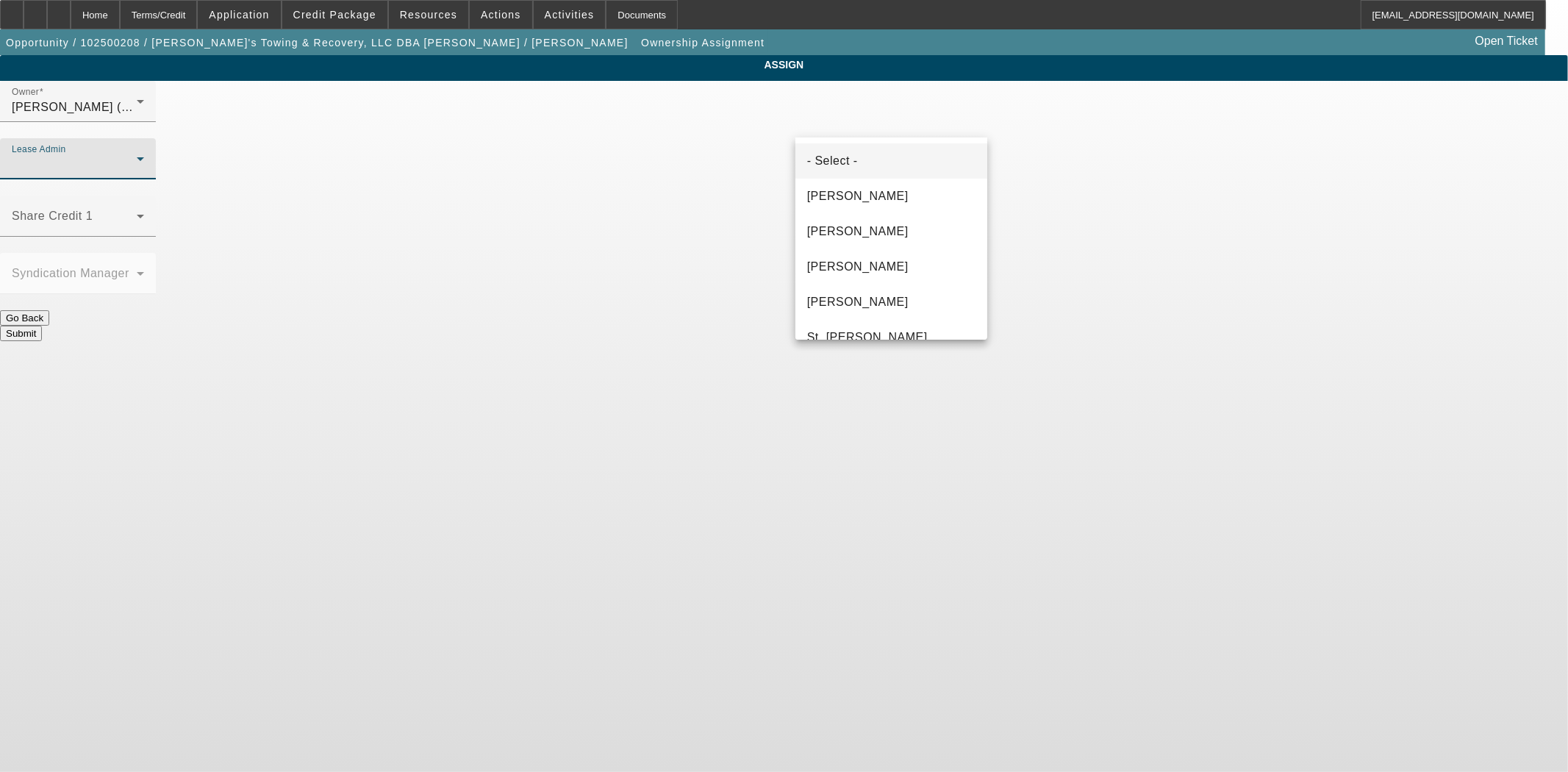
drag, startPoint x: 834, startPoint y: 203, endPoint x: 839, endPoint y: 222, distance: 19.6
click at [834, 203] on span "Byrne, Mark" at bounding box center [858, 197] width 102 height 18
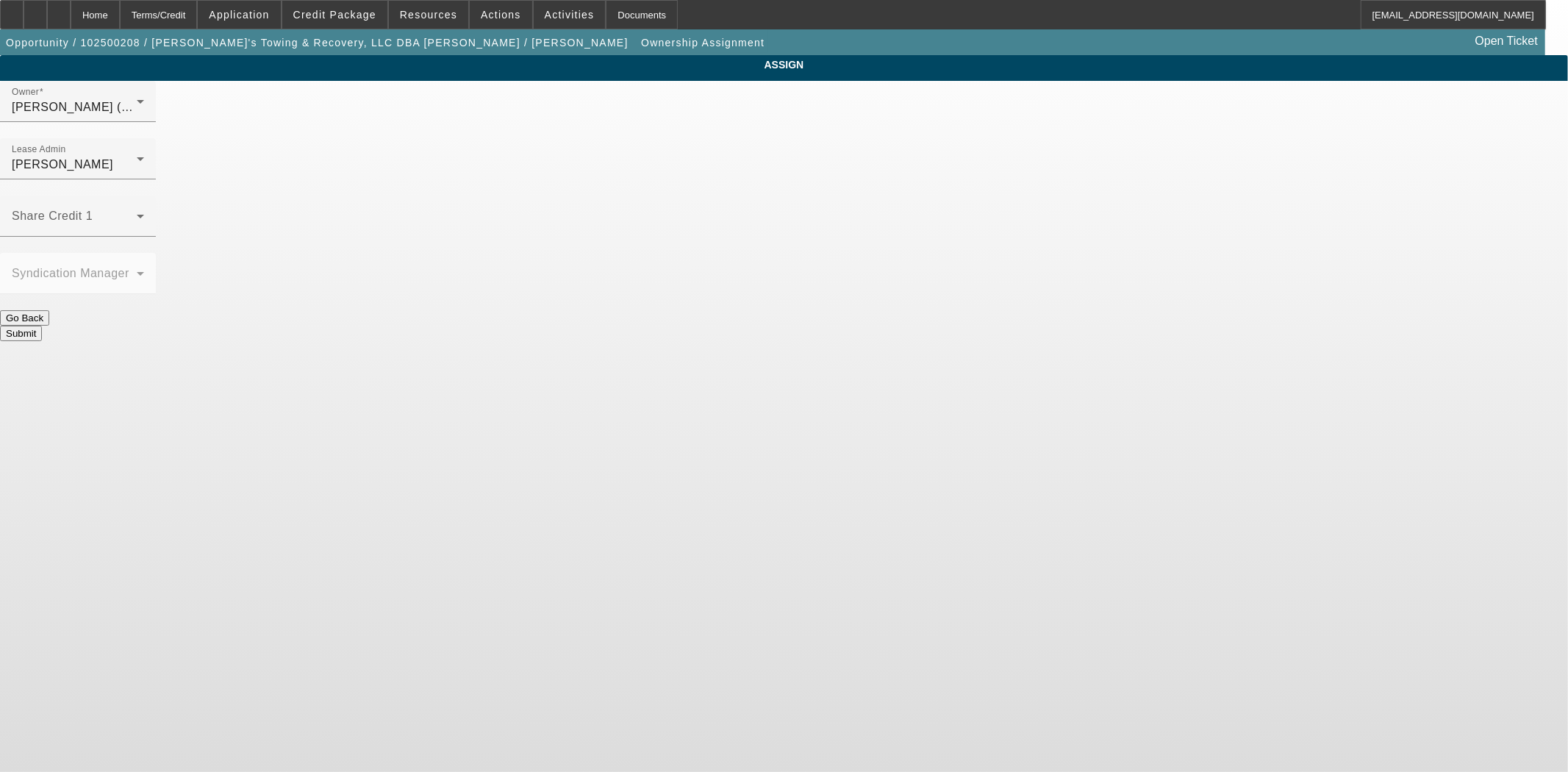
click at [42, 326] on button "Submit" at bounding box center [21, 333] width 42 height 15
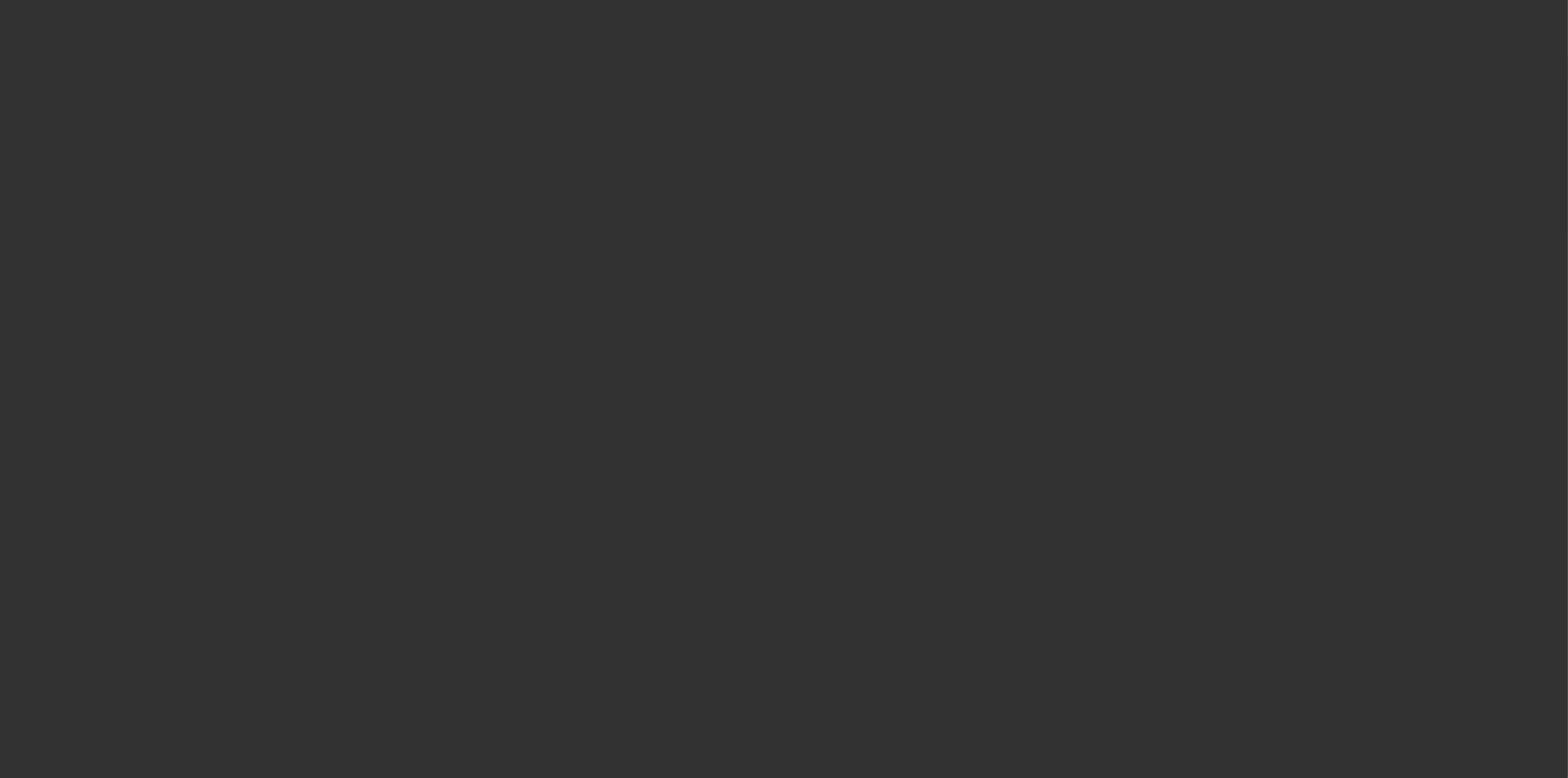
select select "3"
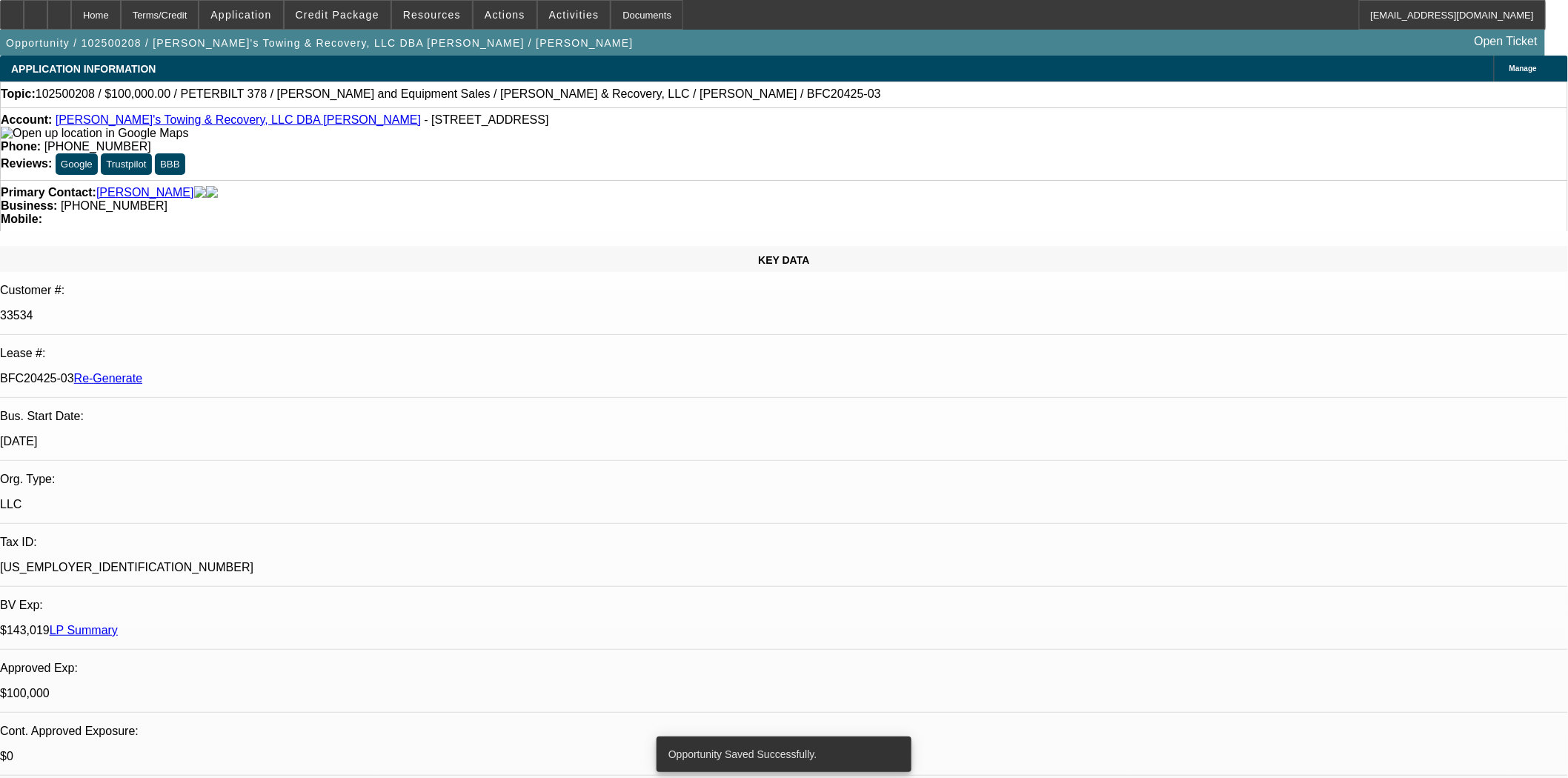
select select "0.2"
select select "2"
select select "0"
select select "6"
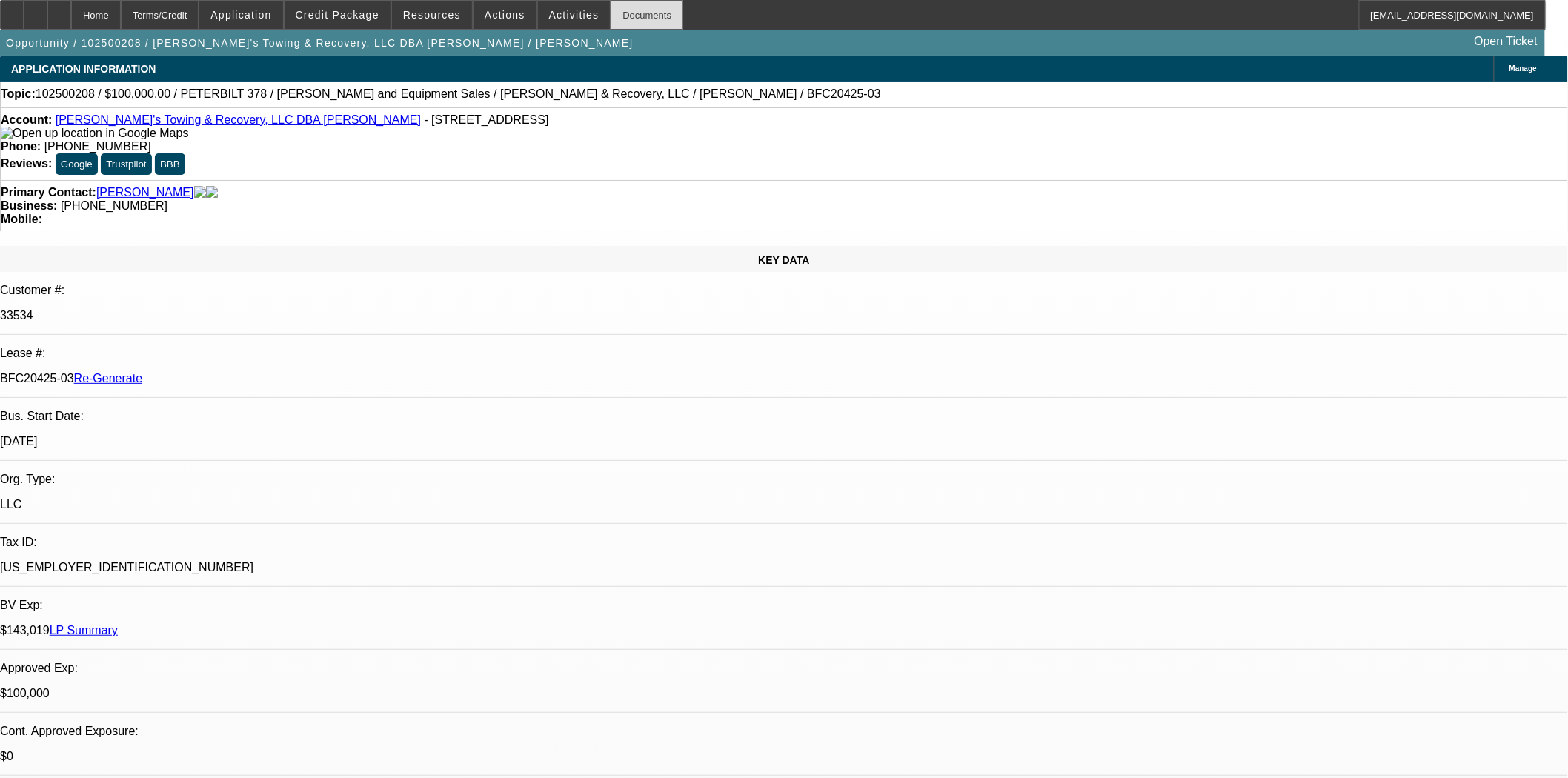
click at [628, 24] on div "Documents" at bounding box center [647, 15] width 73 height 30
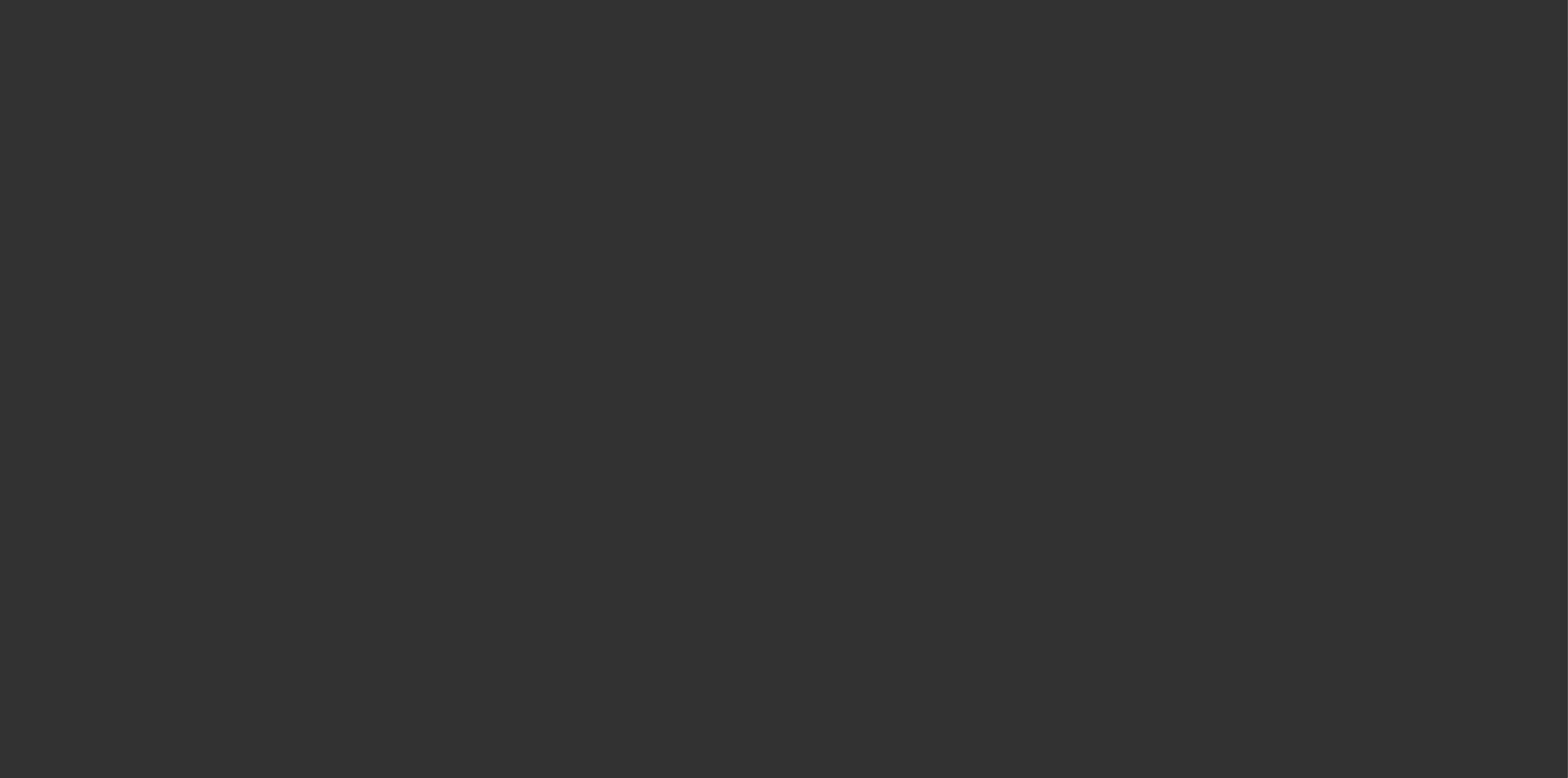
select select "3"
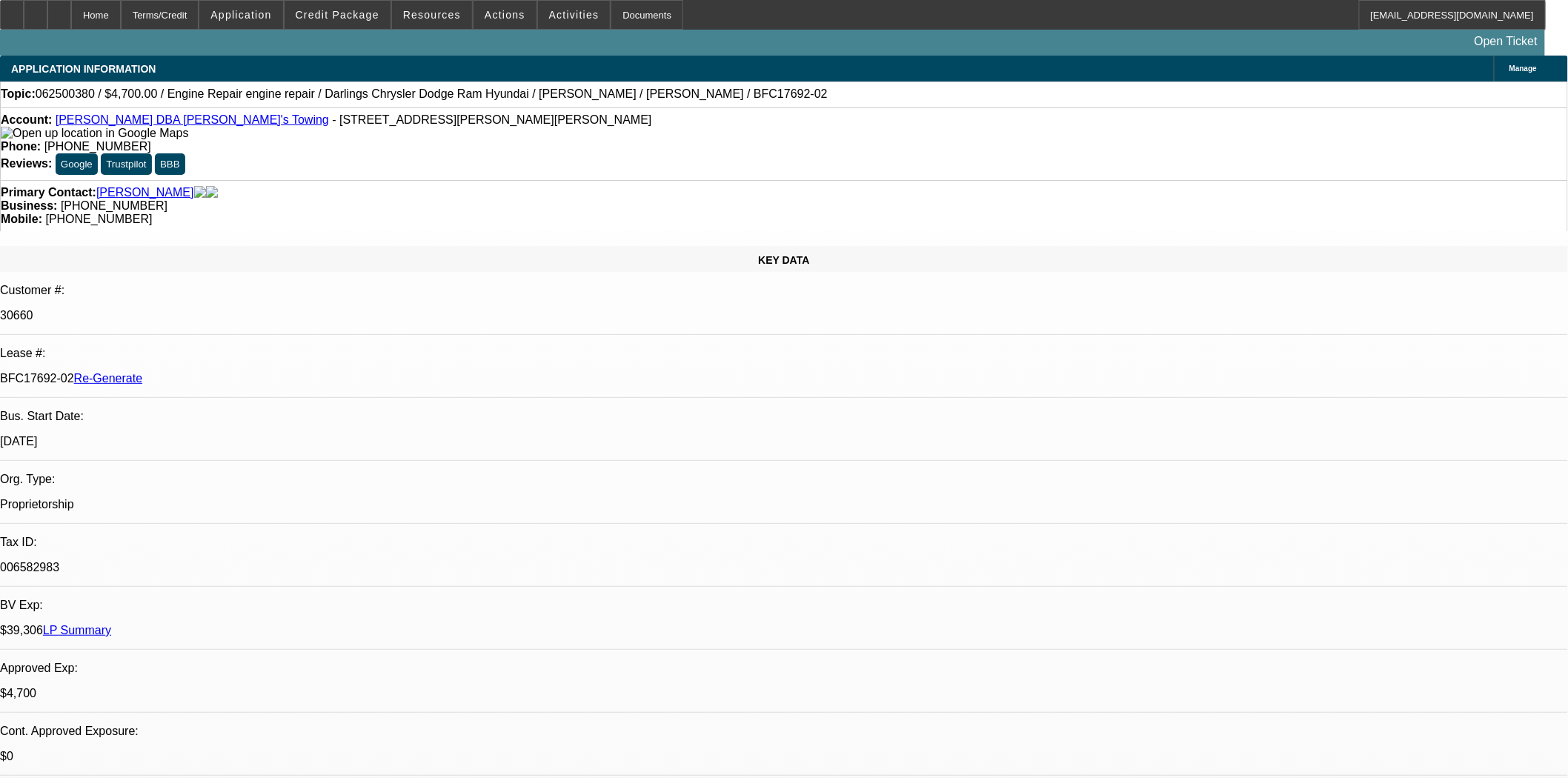
select select "0"
select select "2"
select select "0"
select select "6"
click at [633, 4] on div "Documents" at bounding box center [647, 15] width 73 height 30
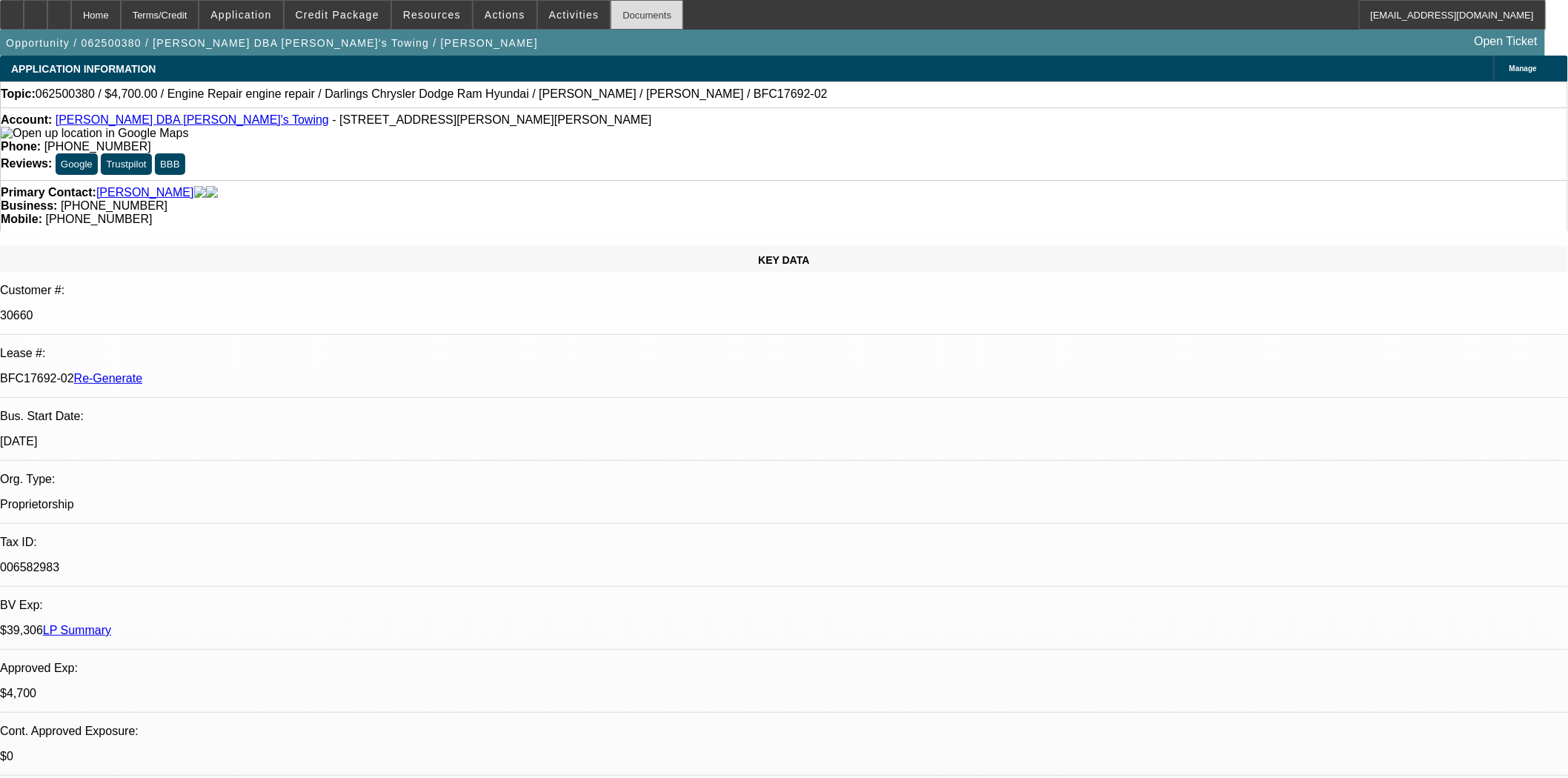
click at [611, 8] on div "Documents" at bounding box center [647, 15] width 73 height 30
click at [549, 8] on span at bounding box center [575, 15] width 73 height 36
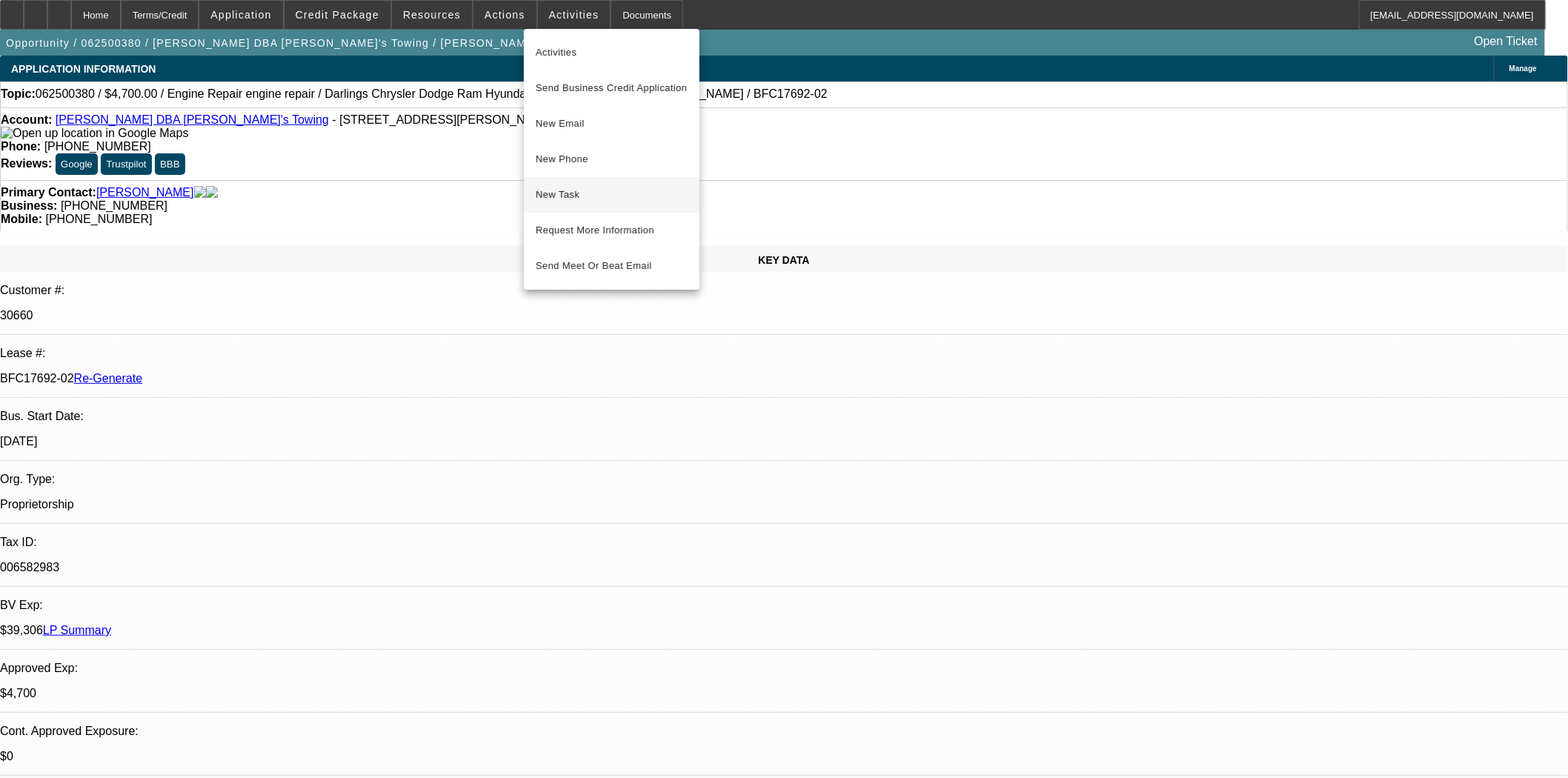
click at [561, 194] on span "New Task" at bounding box center [612, 195] width 152 height 18
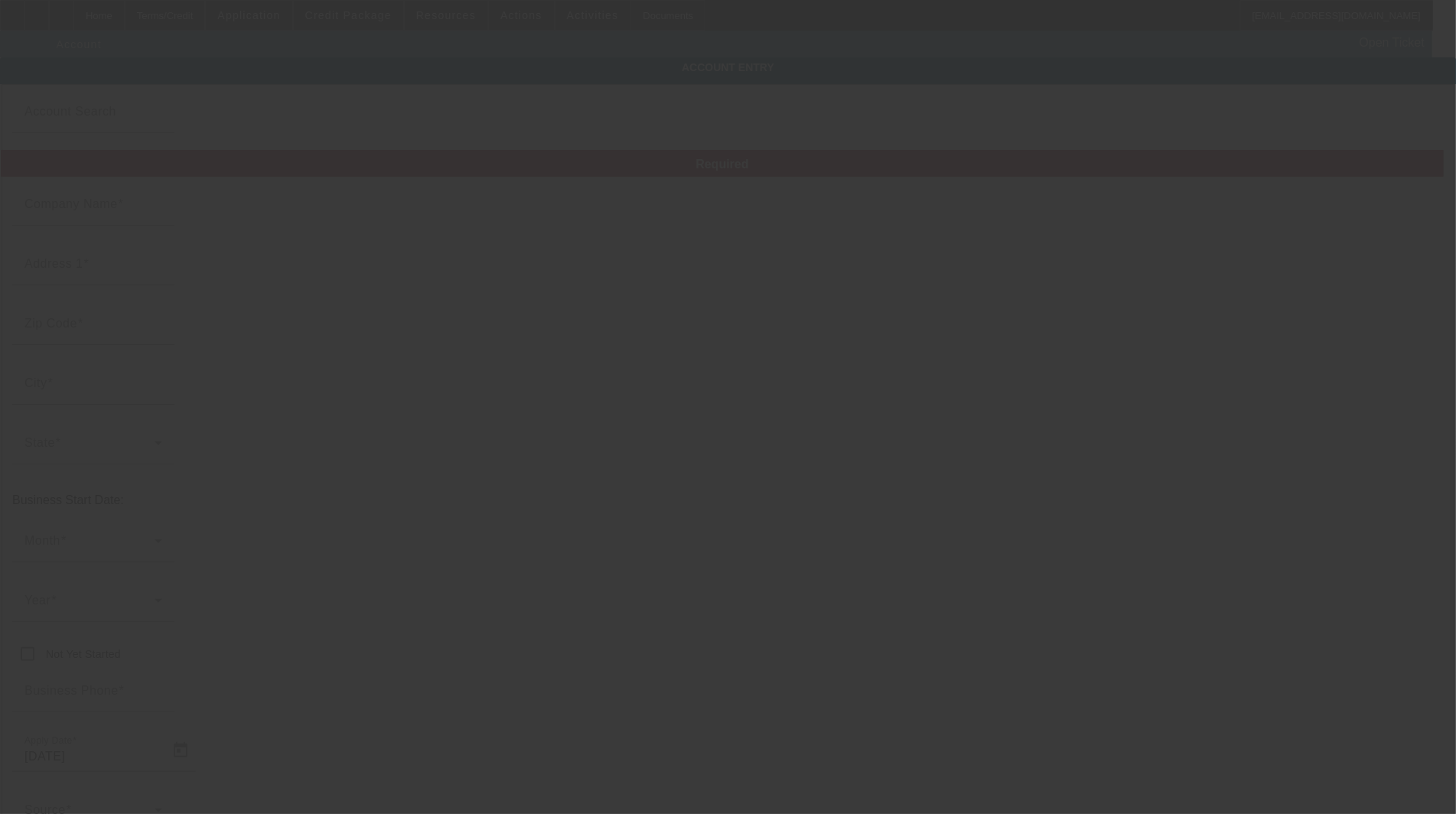
type input "[PERSON_NAME]"
type input "[STREET_ADDRESS][PERSON_NAME]"
type input "04330"
type input "Chelsea"
type input "[PHONE_NUMBER]"
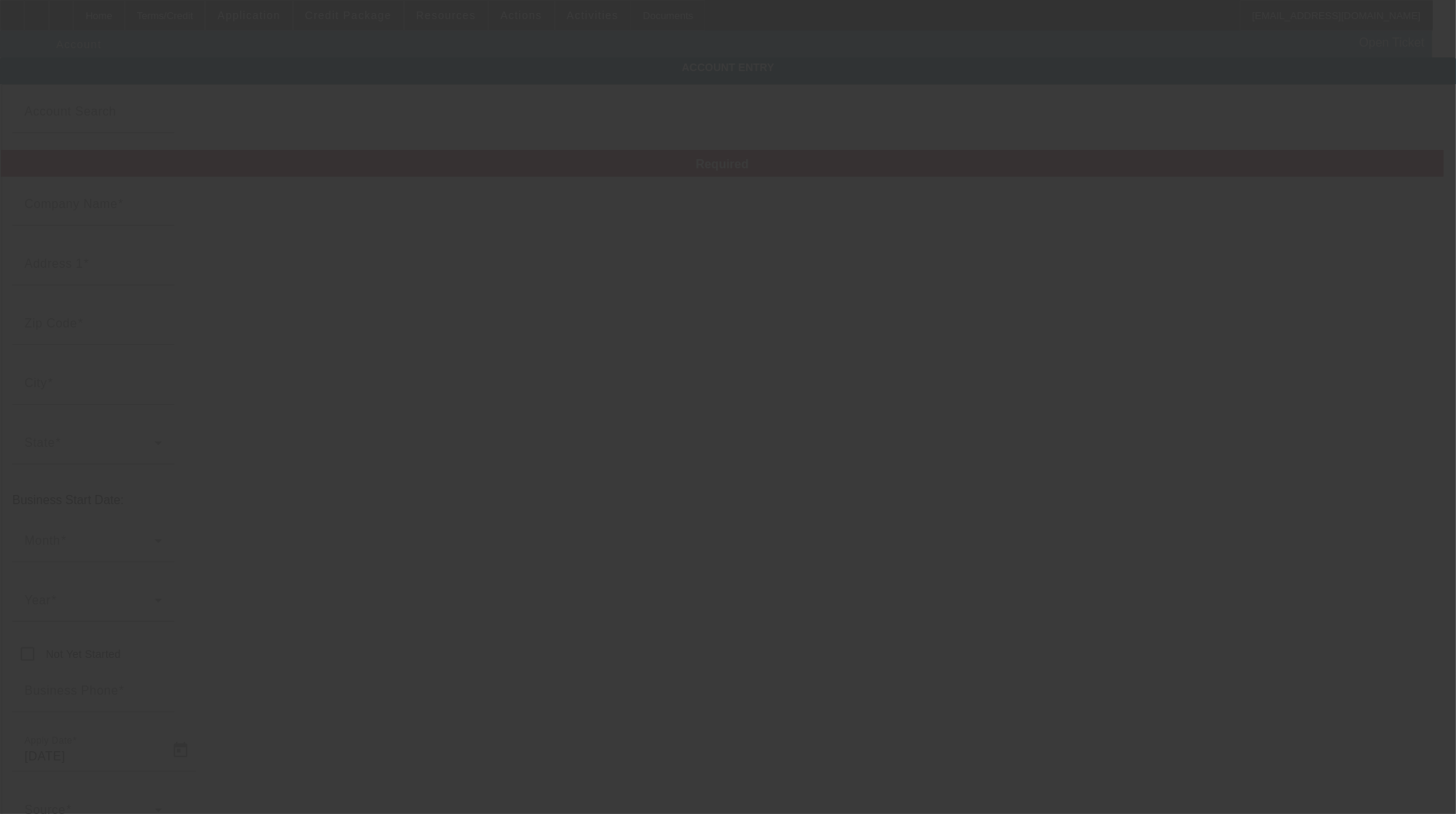
type input "Mike's Towing"
type input "mikestowing14@gmail.com"
type input "Kennebec"
type input "006582983"
type input "Tow Truck"
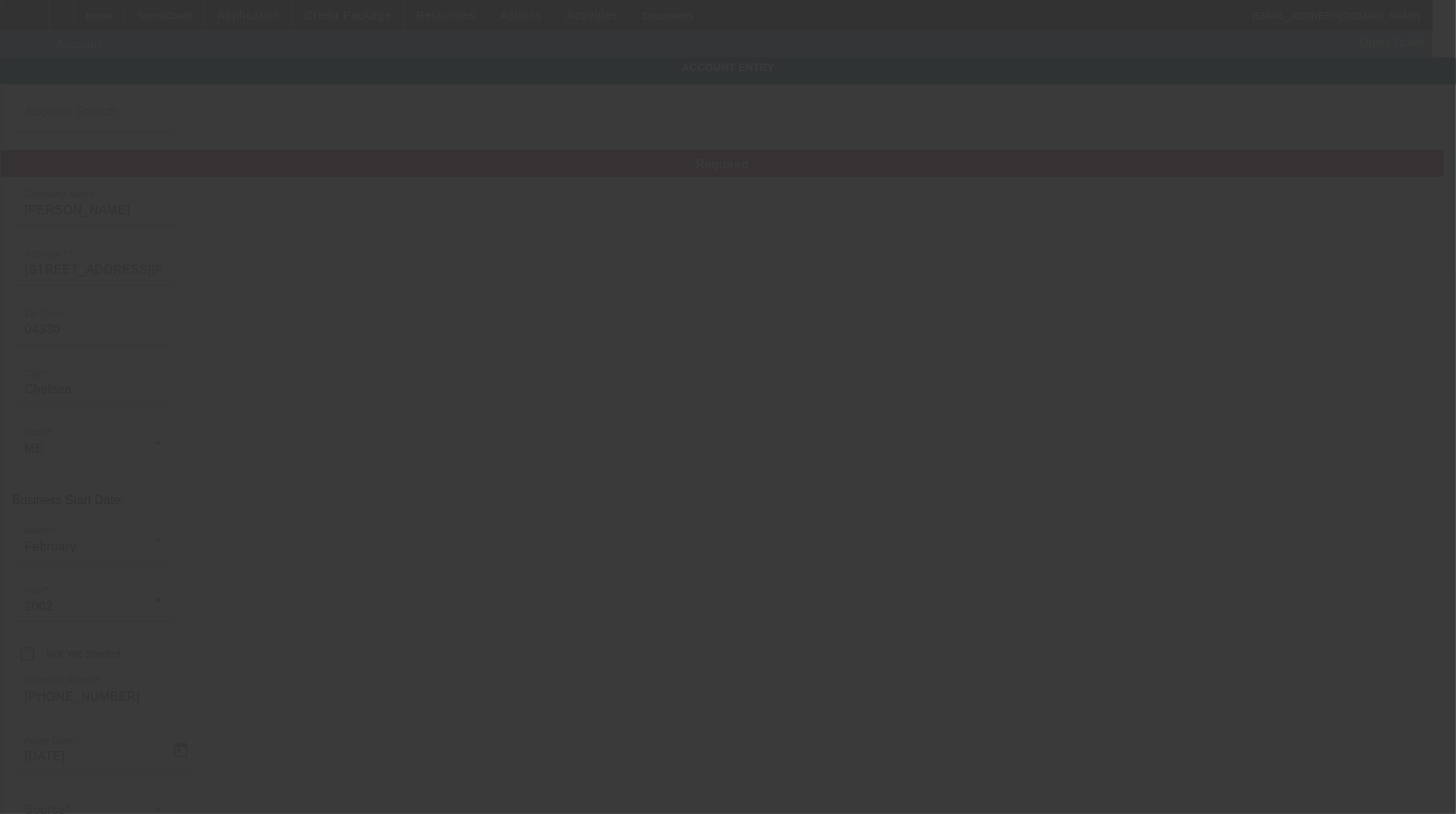
type input "6/16/2025"
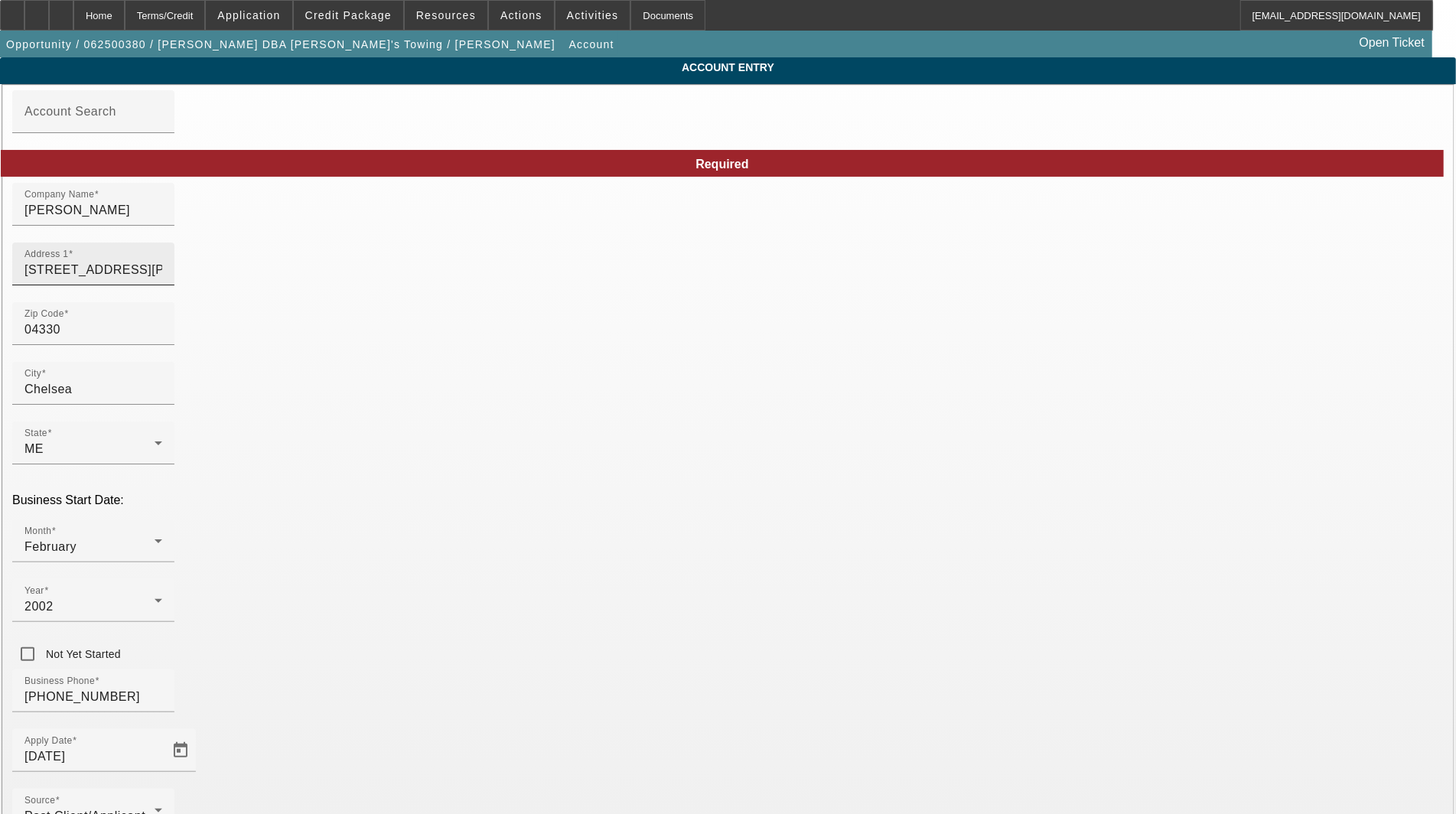
click at [162, 278] on input "432 Hallowell Rd" at bounding box center [93, 270] width 138 height 18
type input "[STREET_ADDRESS][PERSON_NAME]"
type input "Kennebec"
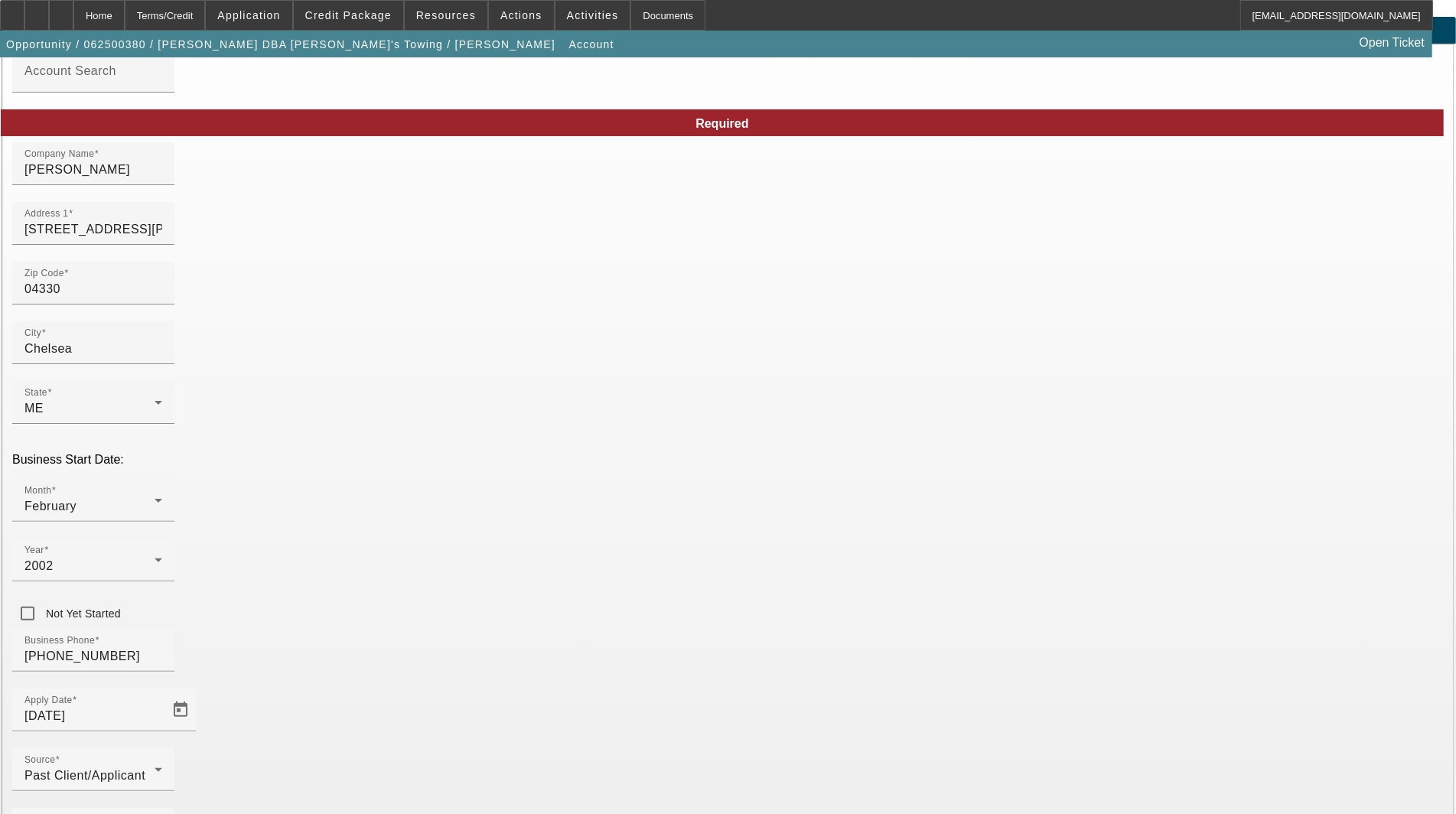
scroll to position [74, 0]
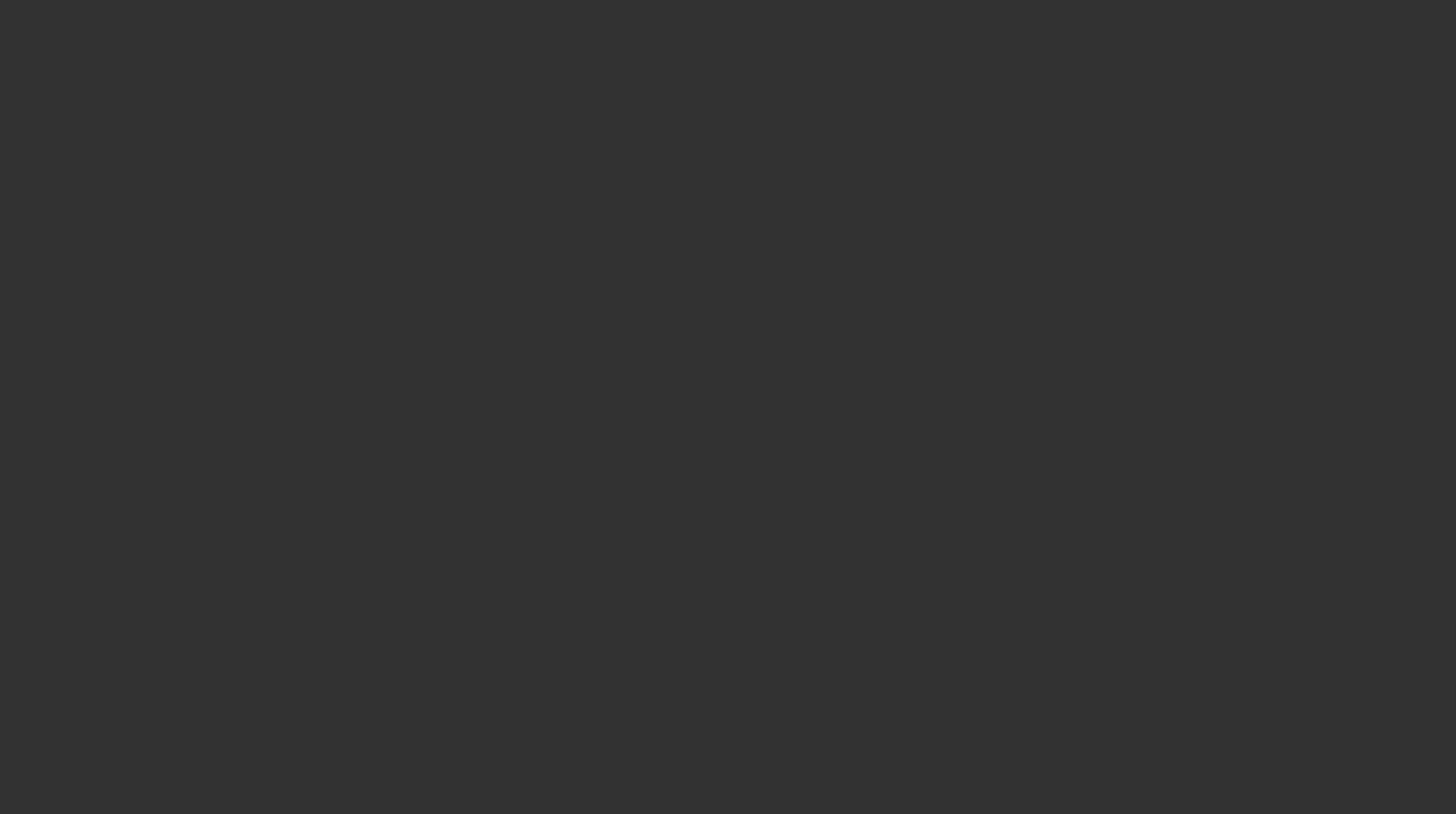
select select "3"
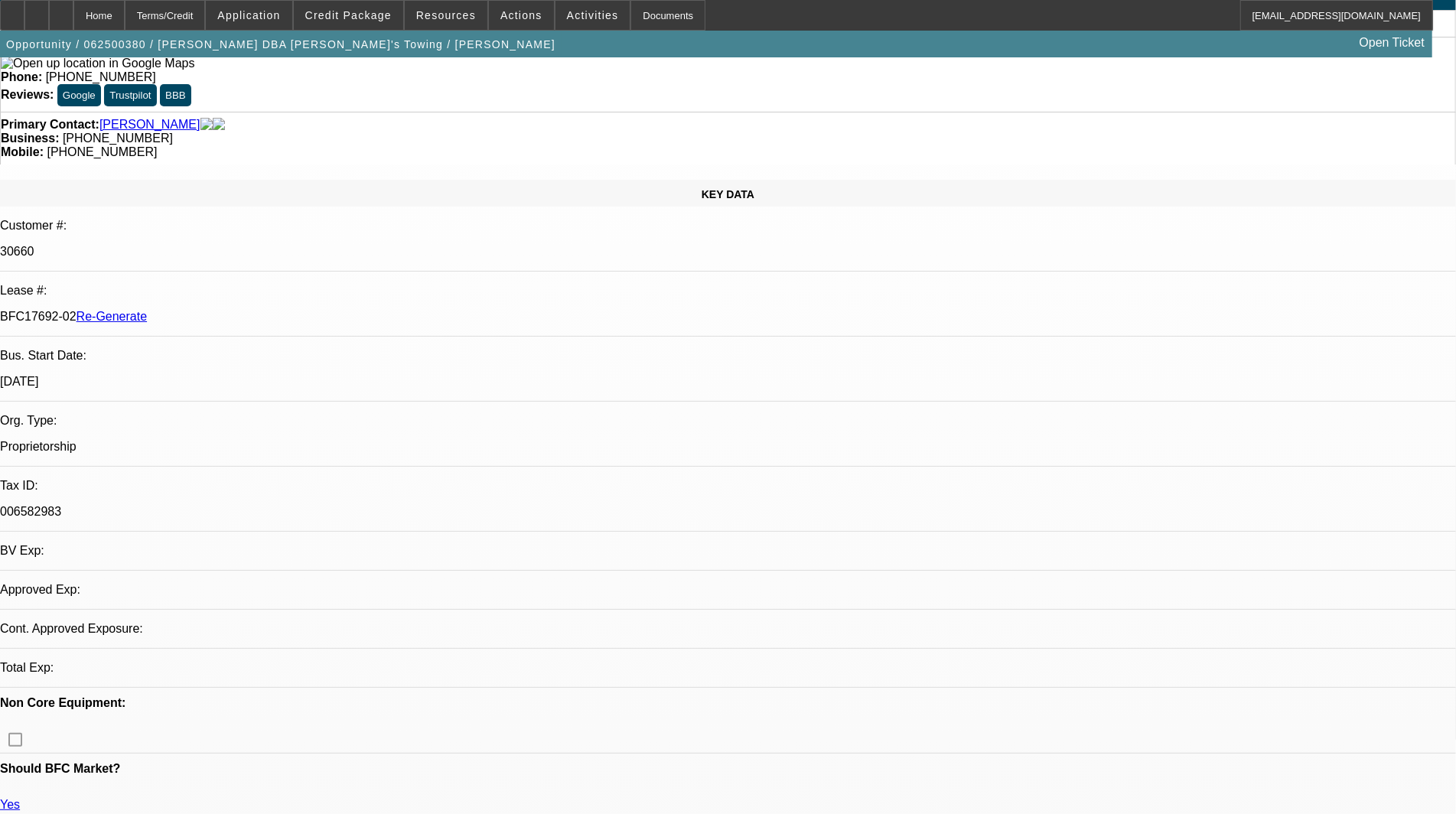
select select "0"
select select "2"
select select "0"
select select "6"
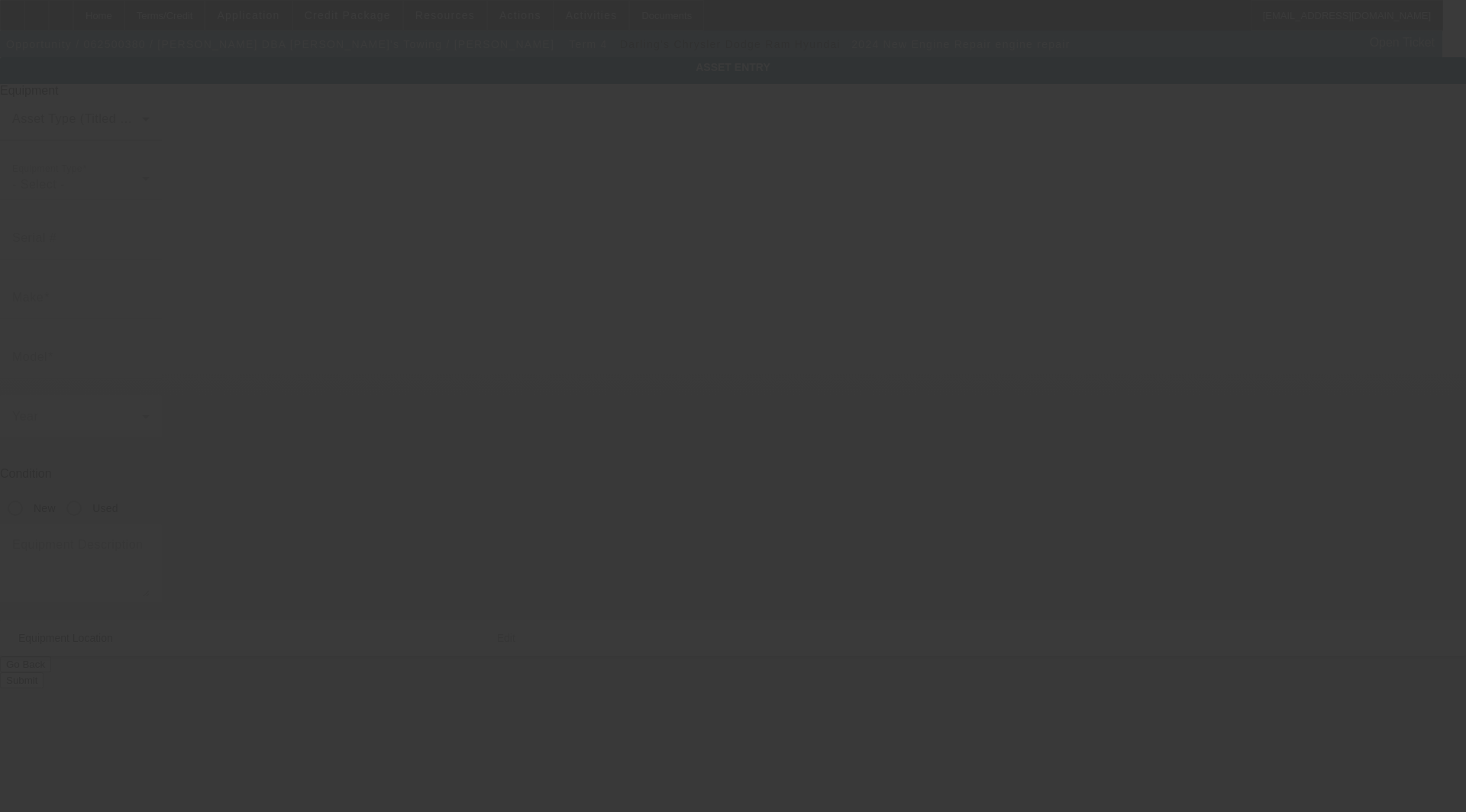
type input "engine repair"
radio input "true"
type textarea "New engine/parts- no labor"
type input "[STREET_ADDRESS][PERSON_NAME]"
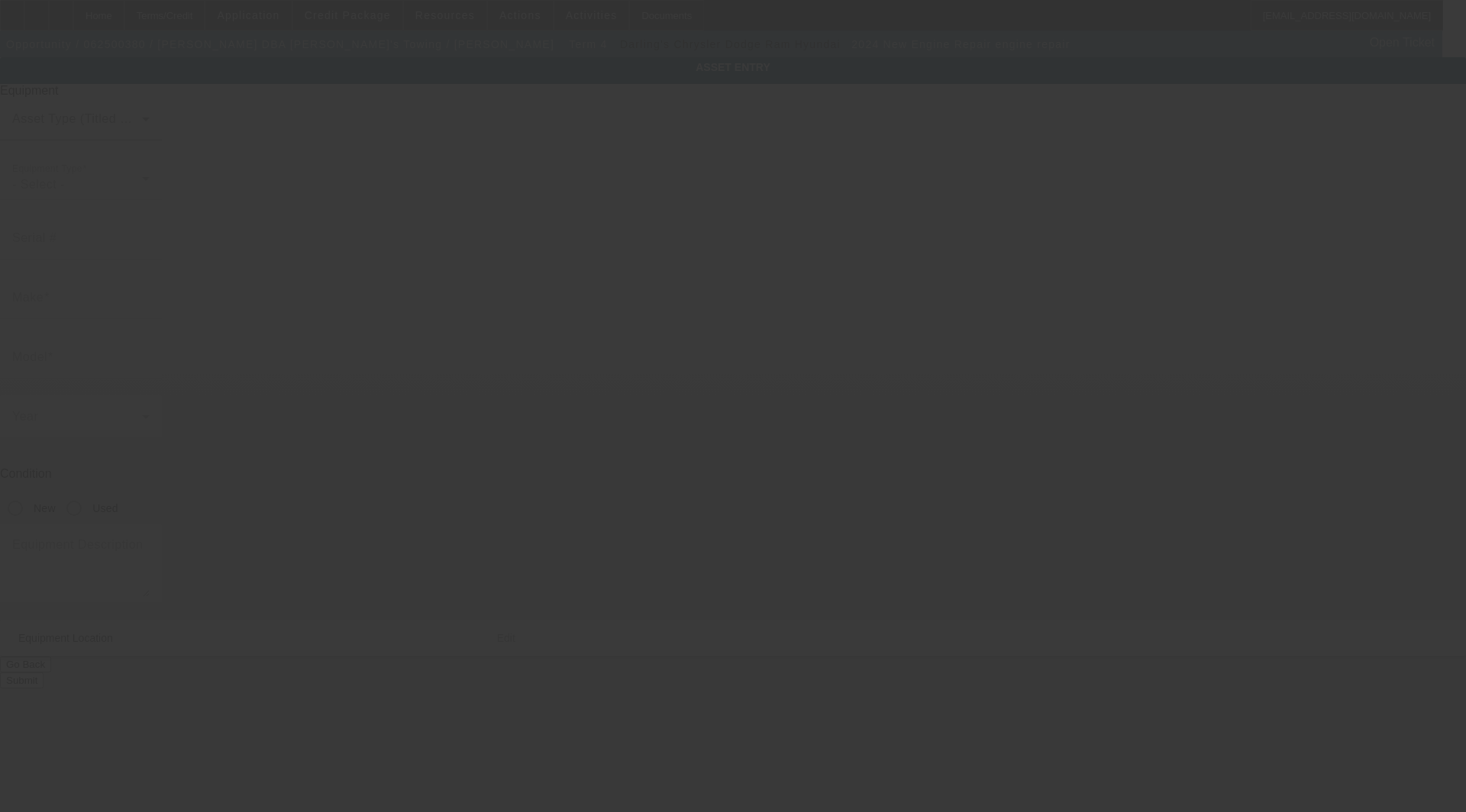
type input "Chelsea"
type input "04330"
type input "Kennebec"
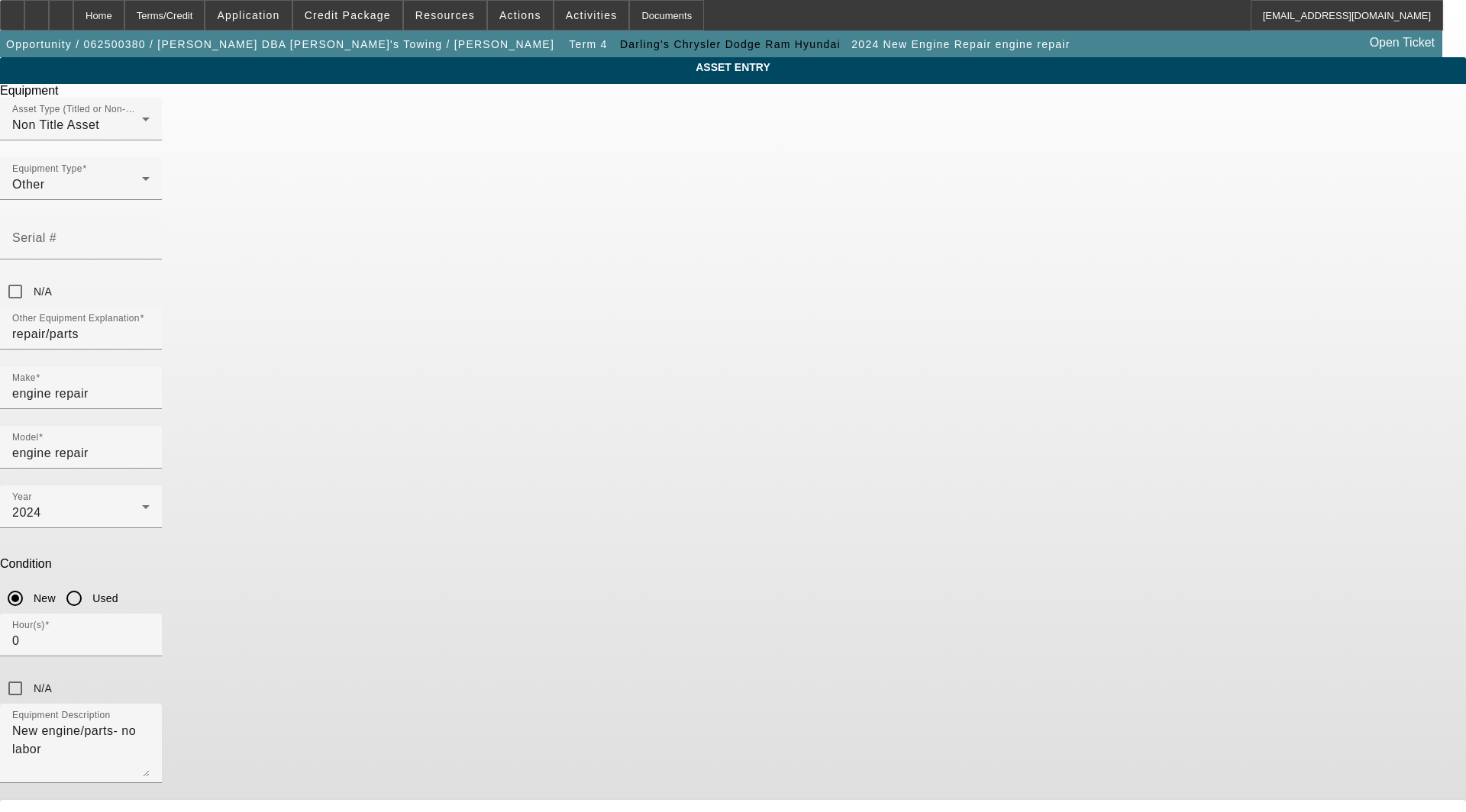
drag, startPoint x: 726, startPoint y: 499, endPoint x: 3, endPoint y: 466, distance: 723.8
click at [31, 484] on app-asset-collateral-manage "ASSET ENTRY Delete asset Equipment Asset Type (Titled or Non-Titled) Non Title …" at bounding box center [733, 463] width 1466 height 811
click at [150, 722] on textarea "New engine/parts- no labor" at bounding box center [81, 749] width 138 height 55
drag, startPoint x: 550, startPoint y: 520, endPoint x: 393, endPoint y: 509, distance: 157.4
click at [393, 509] on div "ASSET ENTRY Delete asset Equipment Asset Type (Titled or Non-Titled) Non Title …" at bounding box center [733, 463] width 1466 height 811
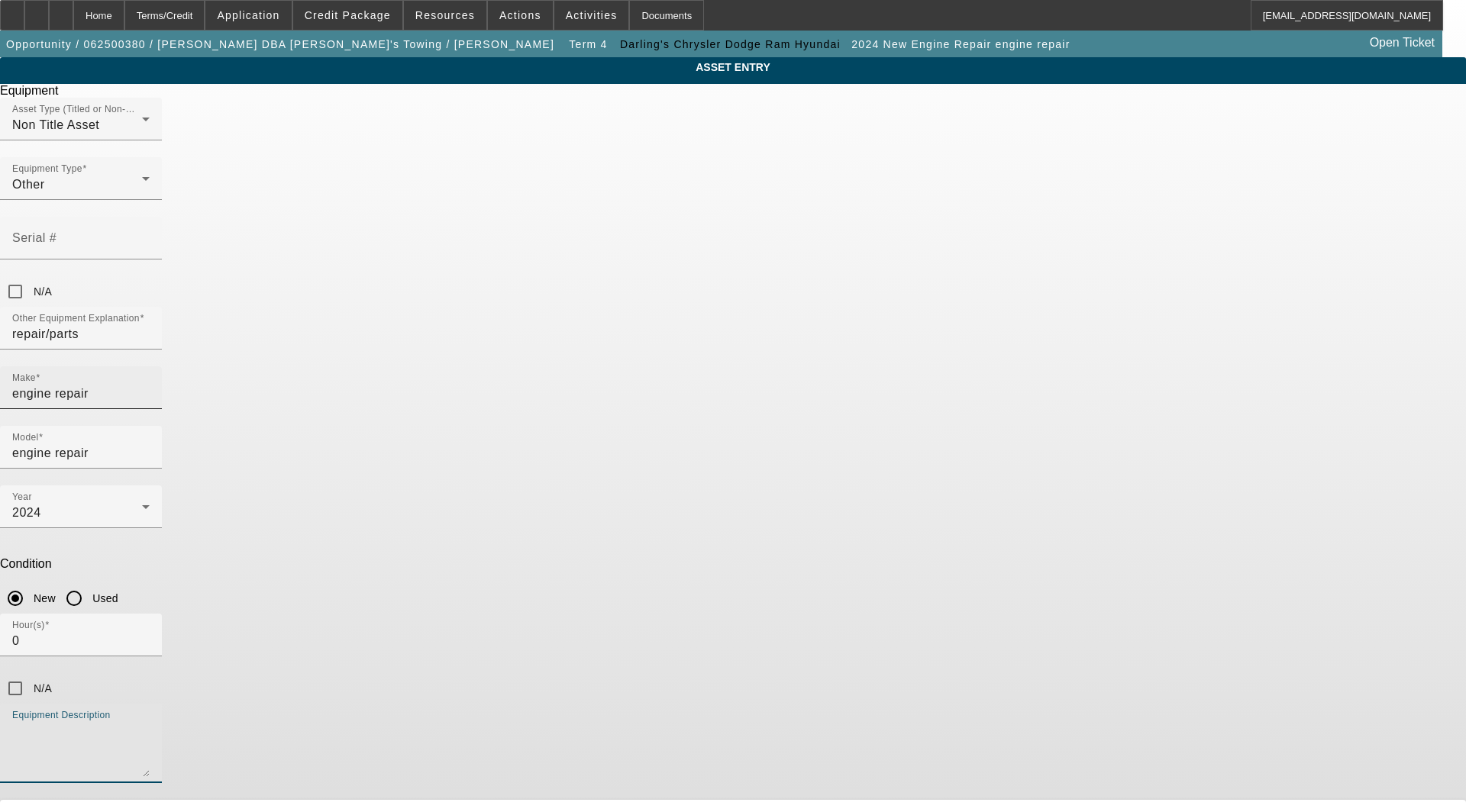
click at [150, 385] on input "engine repair" at bounding box center [81, 394] width 138 height 18
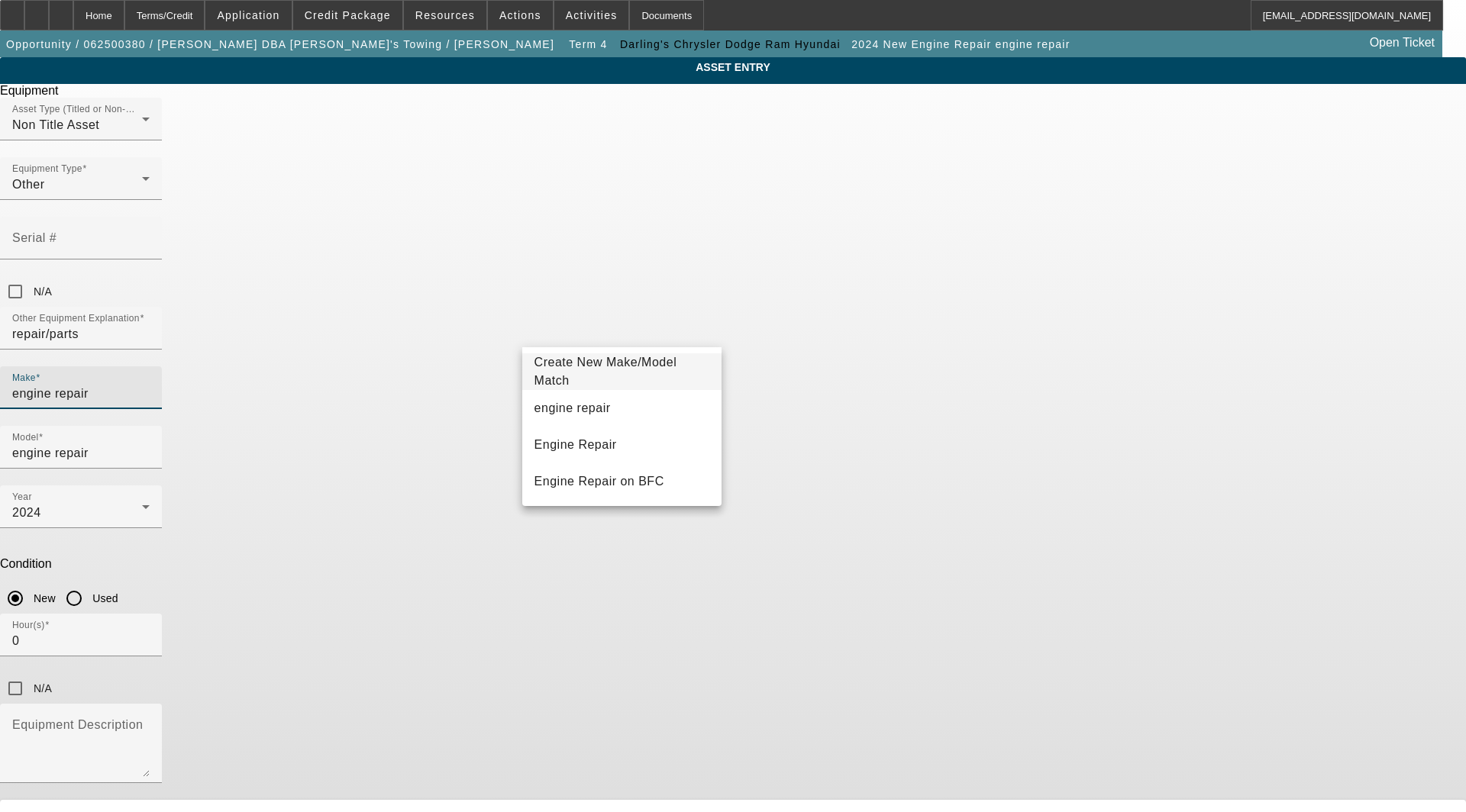
drag, startPoint x: 698, startPoint y: 336, endPoint x: 337, endPoint y: 338, distance: 361.0
click at [337, 337] on div "ASSET ENTRY Delete asset Equipment Asset Type (Titled or Non-Titled) Non Title …" at bounding box center [733, 463] width 1466 height 811
type input "Engine"
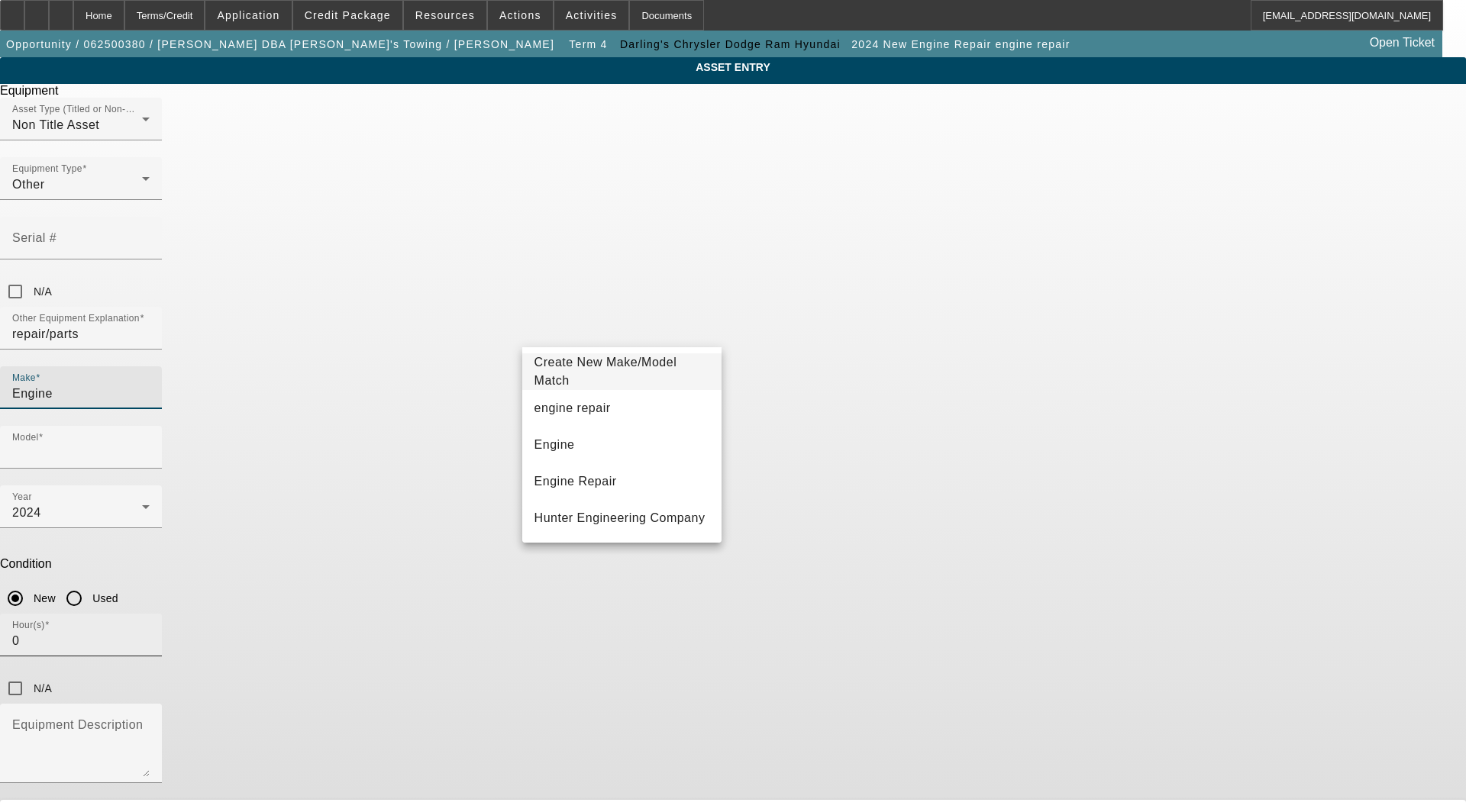
click at [578, 443] on mat-option "Engine" at bounding box center [622, 445] width 200 height 37
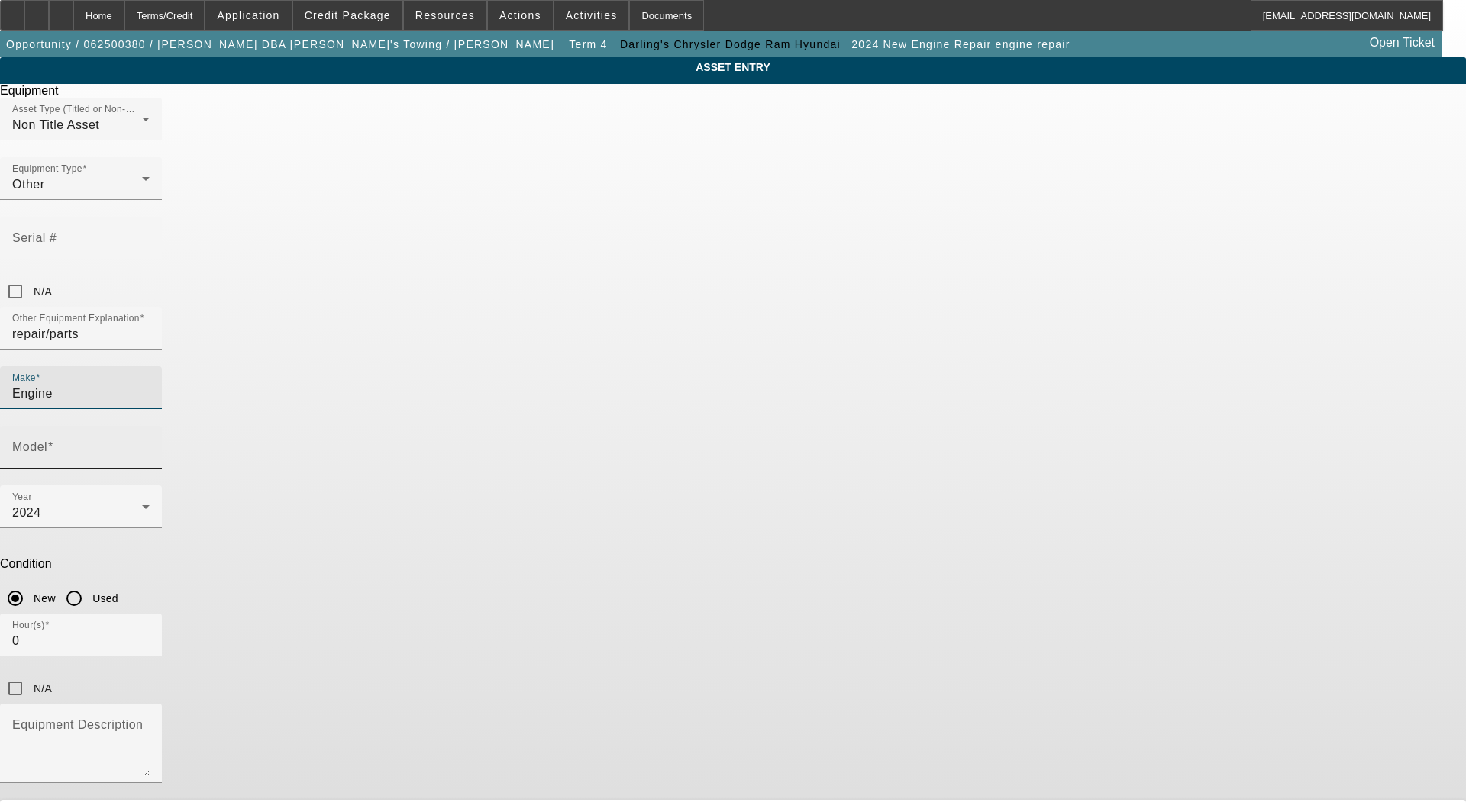
click at [150, 444] on input "Model" at bounding box center [81, 453] width 138 height 18
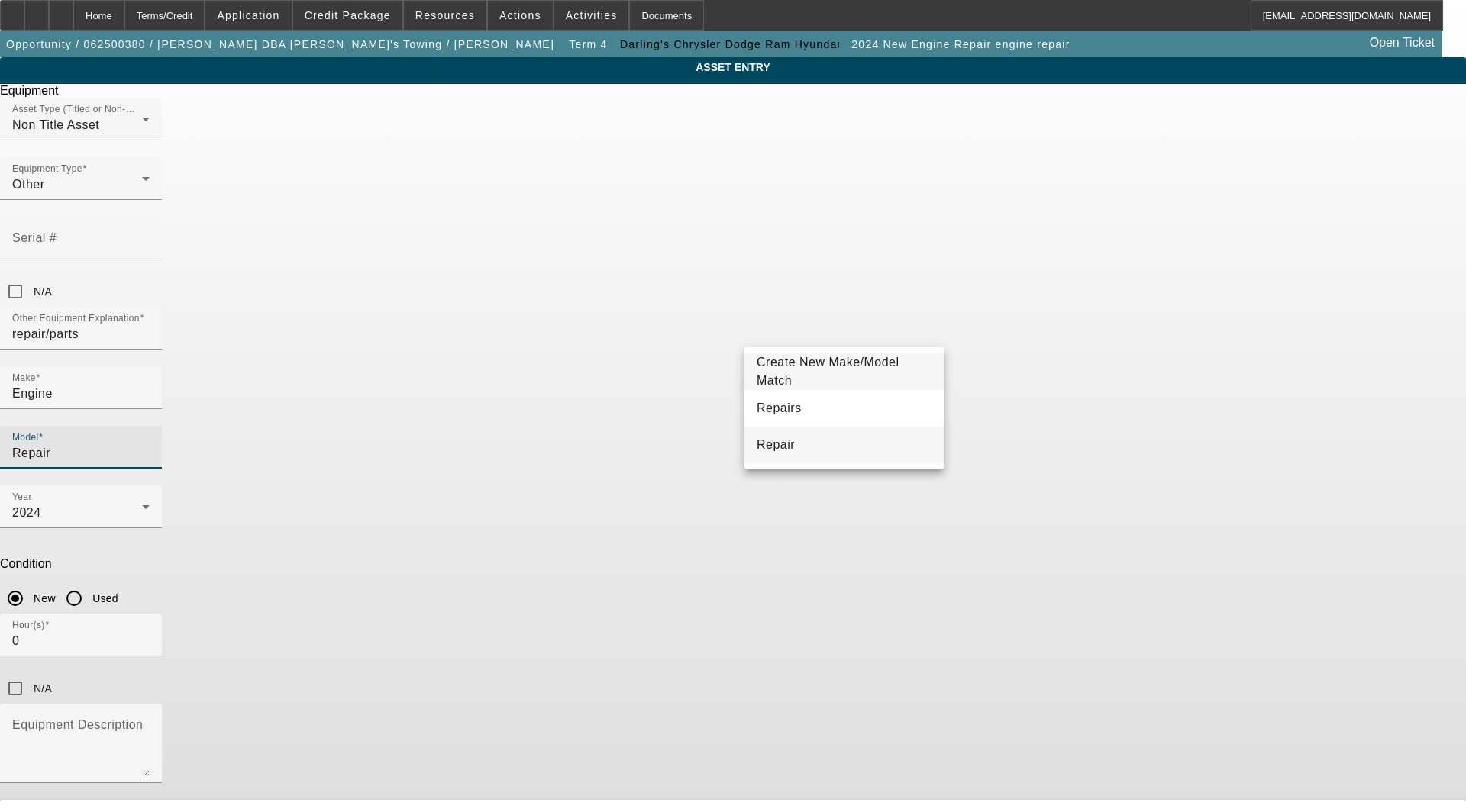
type input "Repair"
click at [798, 431] on mat-option "Repair" at bounding box center [844, 445] width 200 height 37
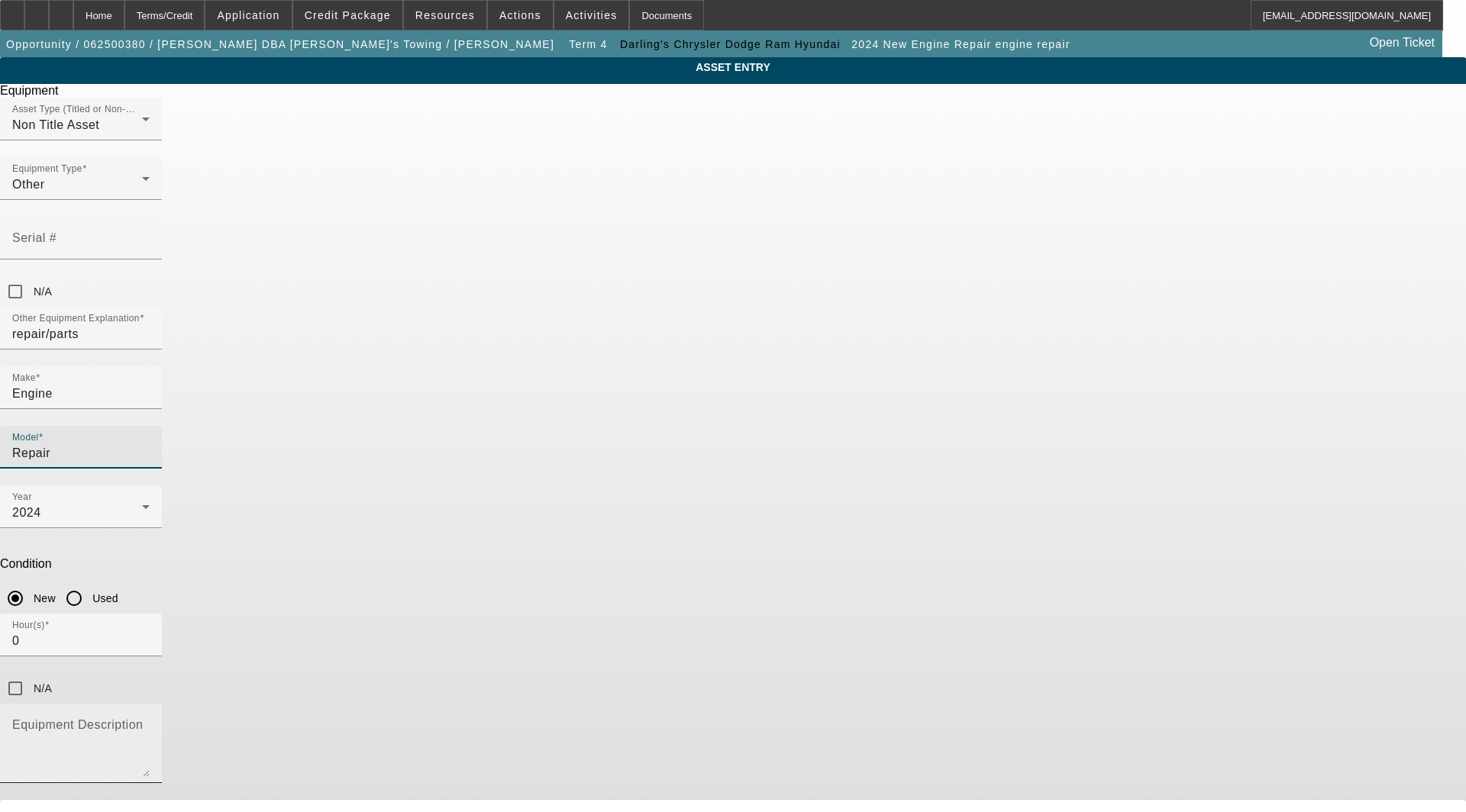
click at [150, 703] on div "Equipment Description" at bounding box center [81, 743] width 138 height 80
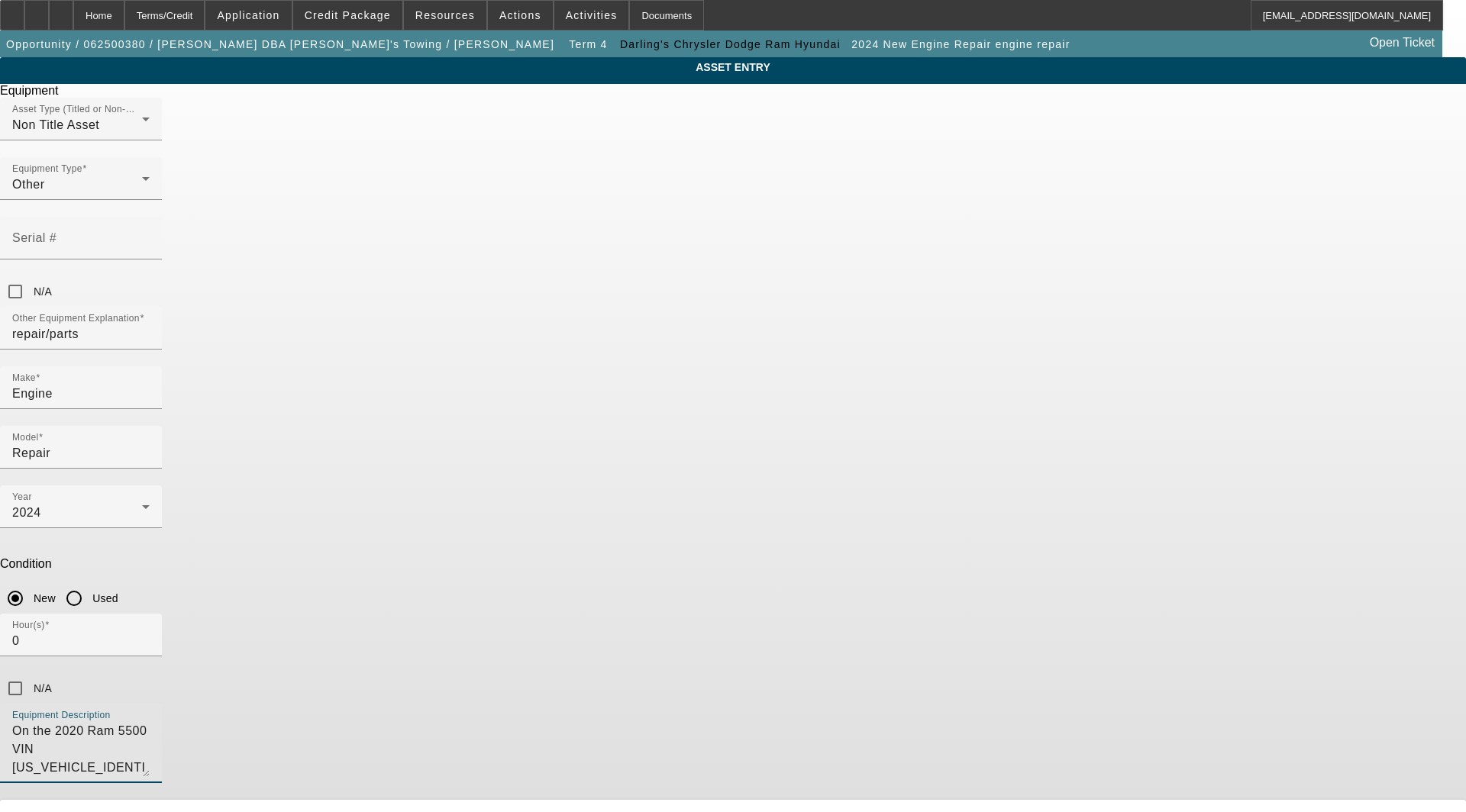
type textarea "On the 2020 Ram 5500 VIN [US_VEHICLE_IDENTIFICATION_NUMBER] as listed on the Eq…"
click at [823, 811] on span "Edit" at bounding box center [814, 818] width 18 height 12
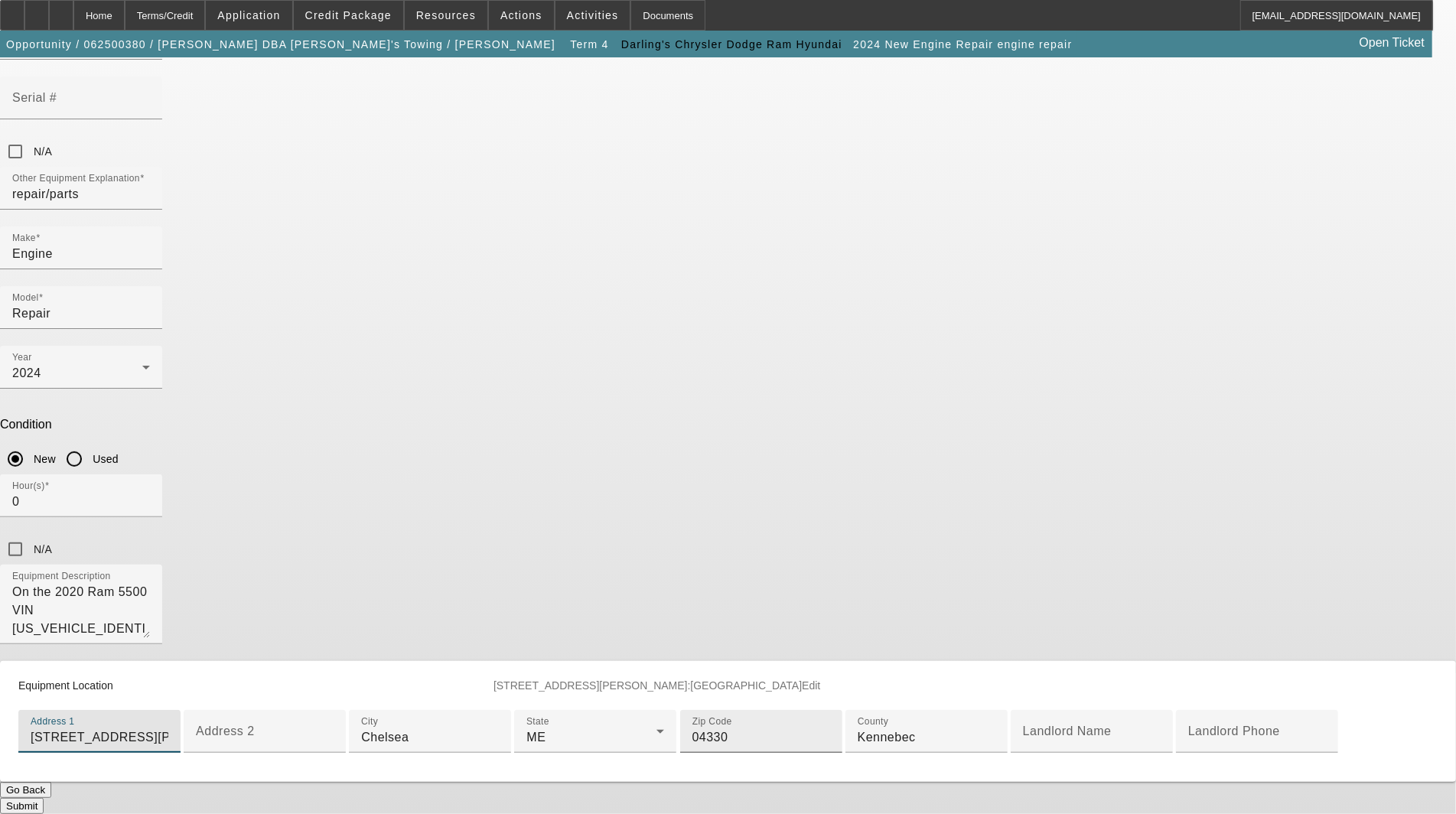
scroll to position [392, 0]
type input "[STREET_ADDRESS][PERSON_NAME]"
click at [44, 798] on button "Submit" at bounding box center [21, 806] width 44 height 16
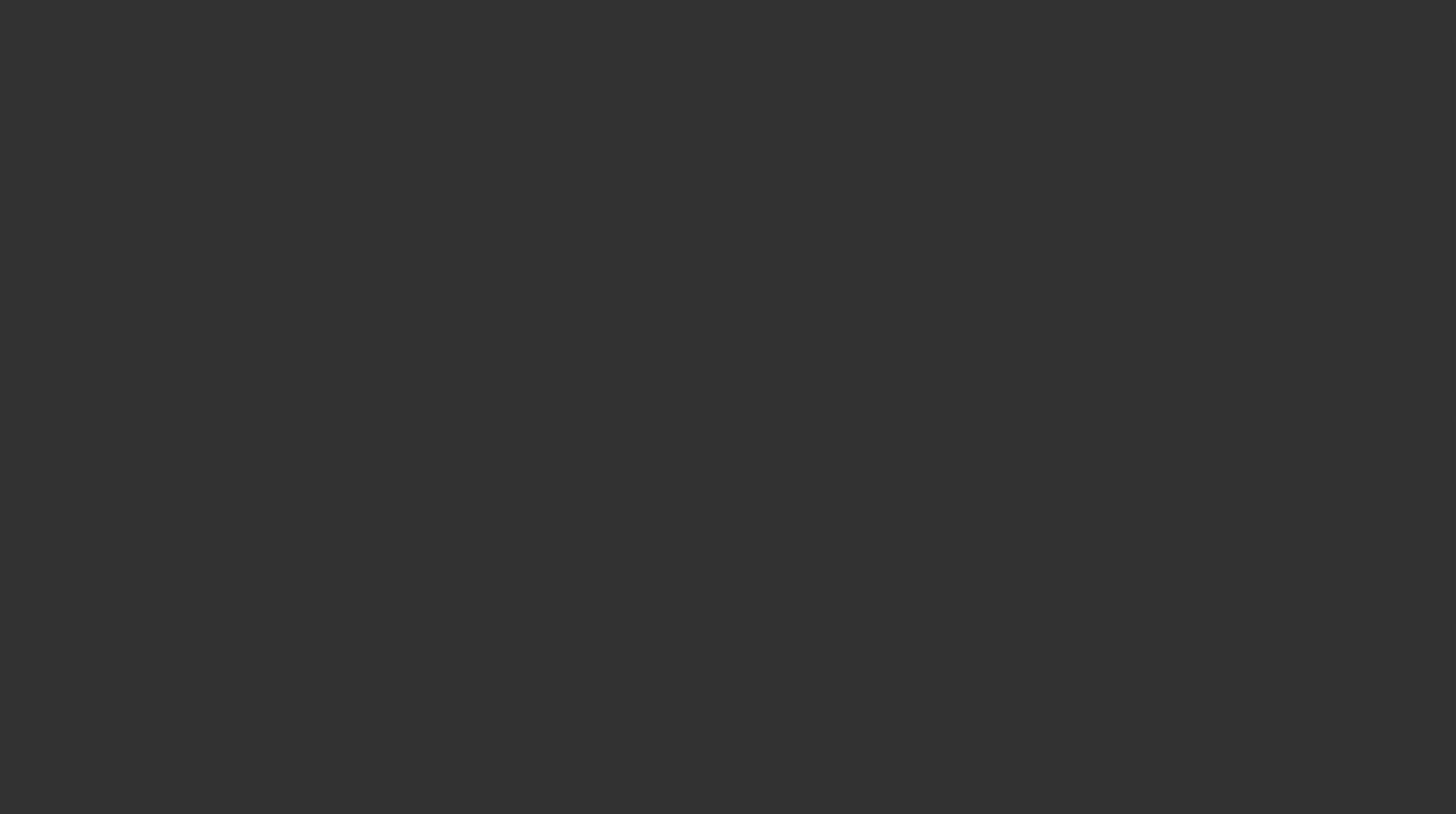
select select "3"
select select "0"
select select "2"
select select "0"
select select "6"
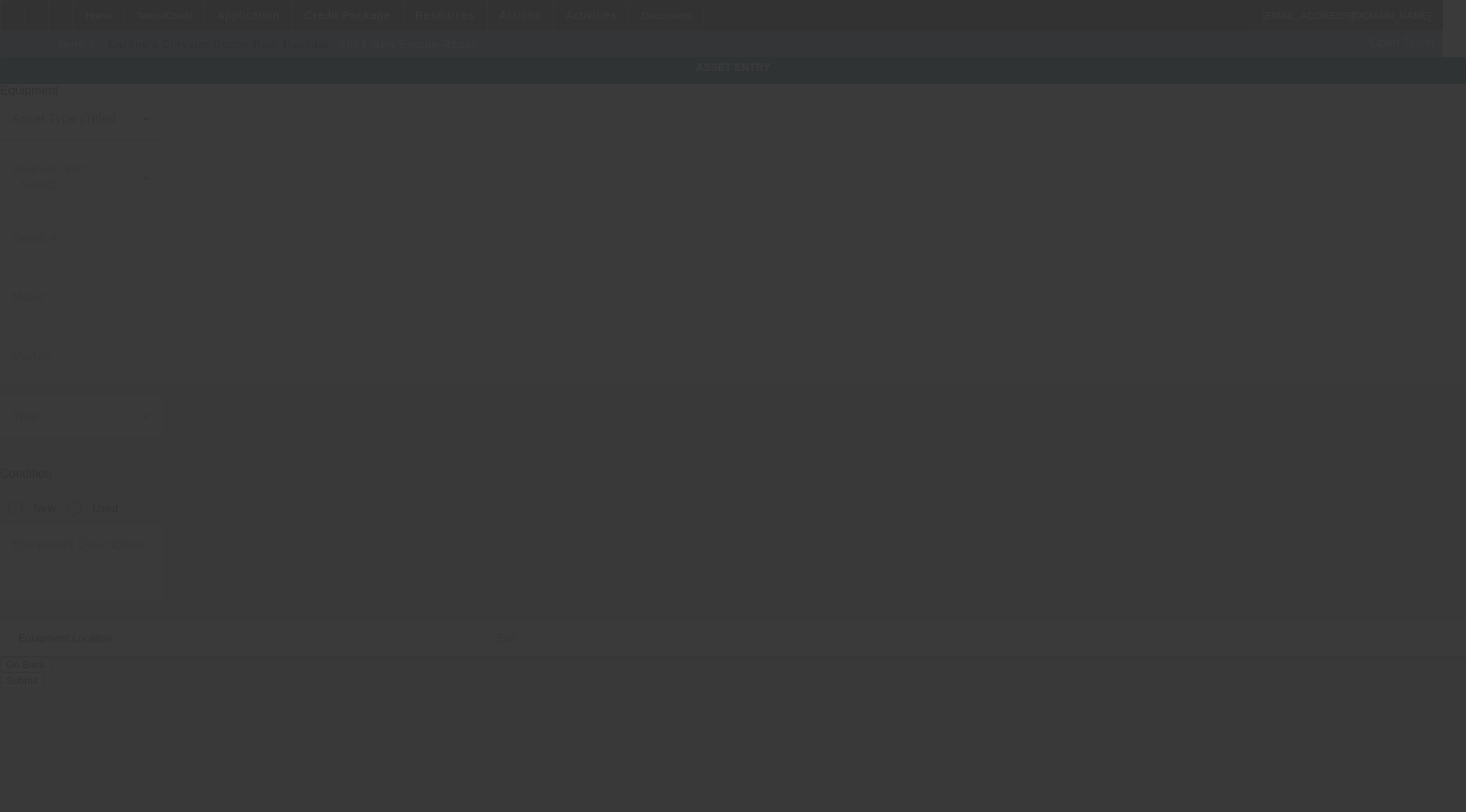
type input "Engine"
type input "Repair"
radio input "true"
type textarea "On the 2020 Ram 5500 VIN [US_VEHICLE_IDENTIFICATION_NUMBER] as listed on the Eq…"
type input "[STREET_ADDRESS][PERSON_NAME]"
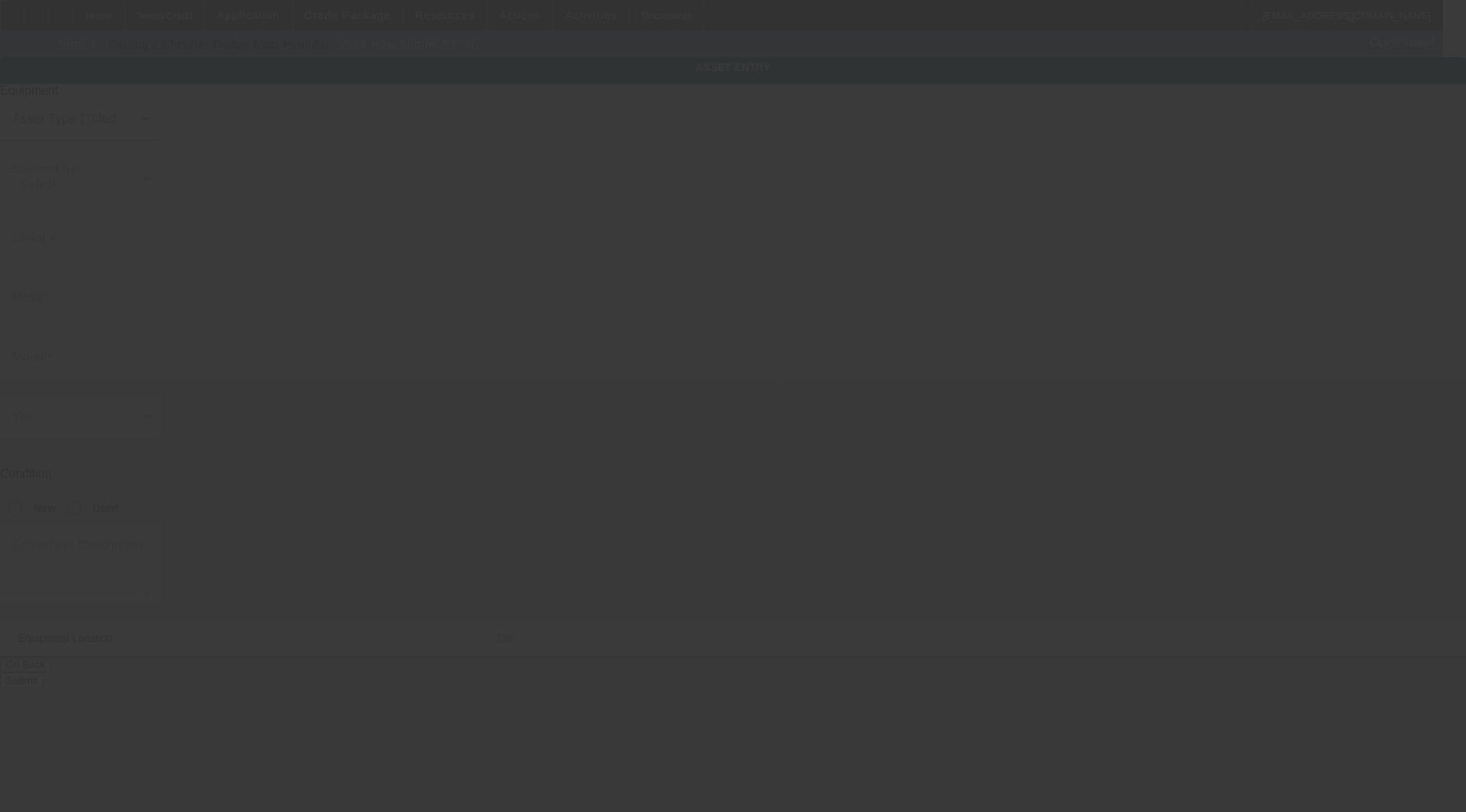
type input "Chelsea"
type input "04330"
type input "Kennebec"
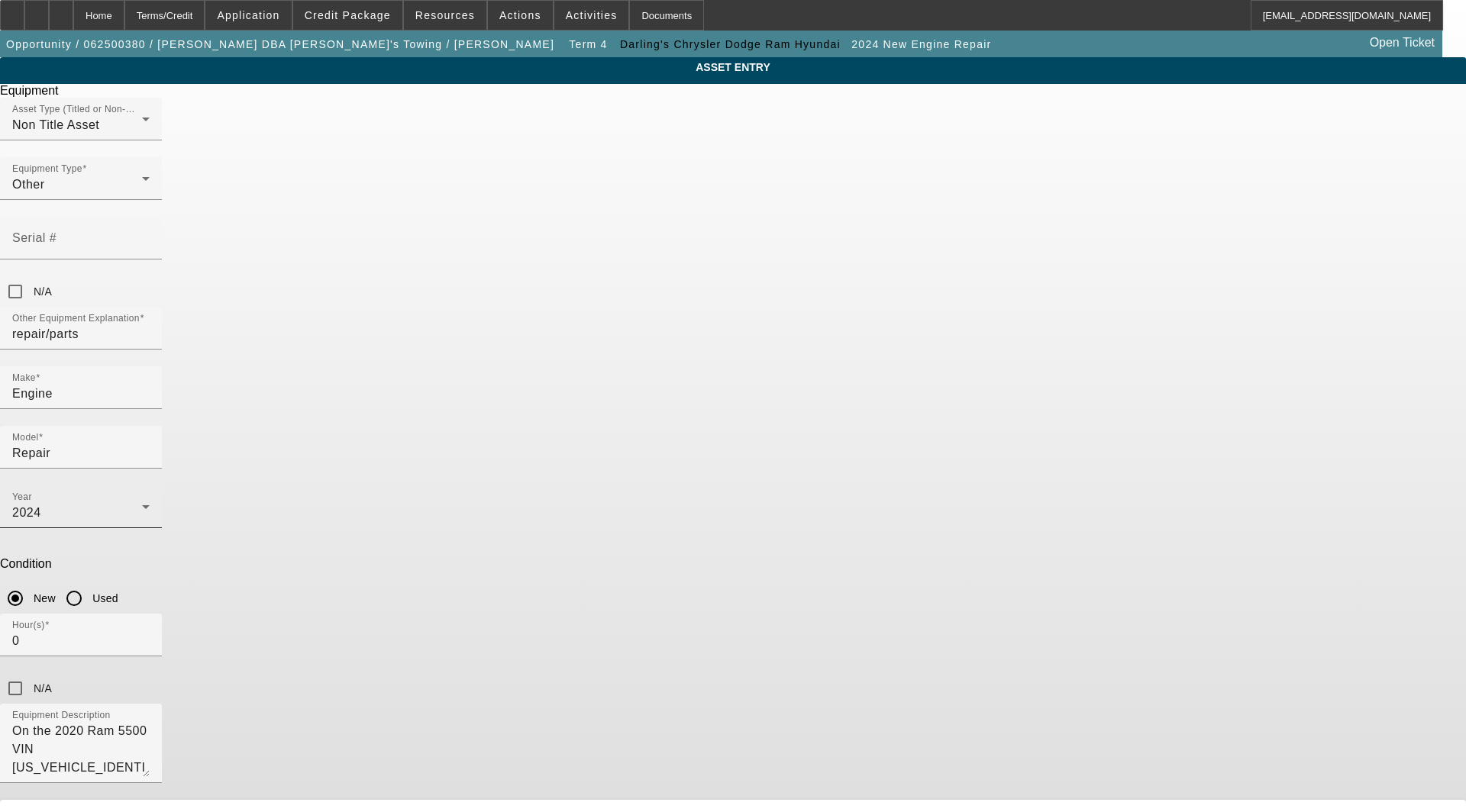
click at [142, 504] on div "2024" at bounding box center [77, 513] width 130 height 18
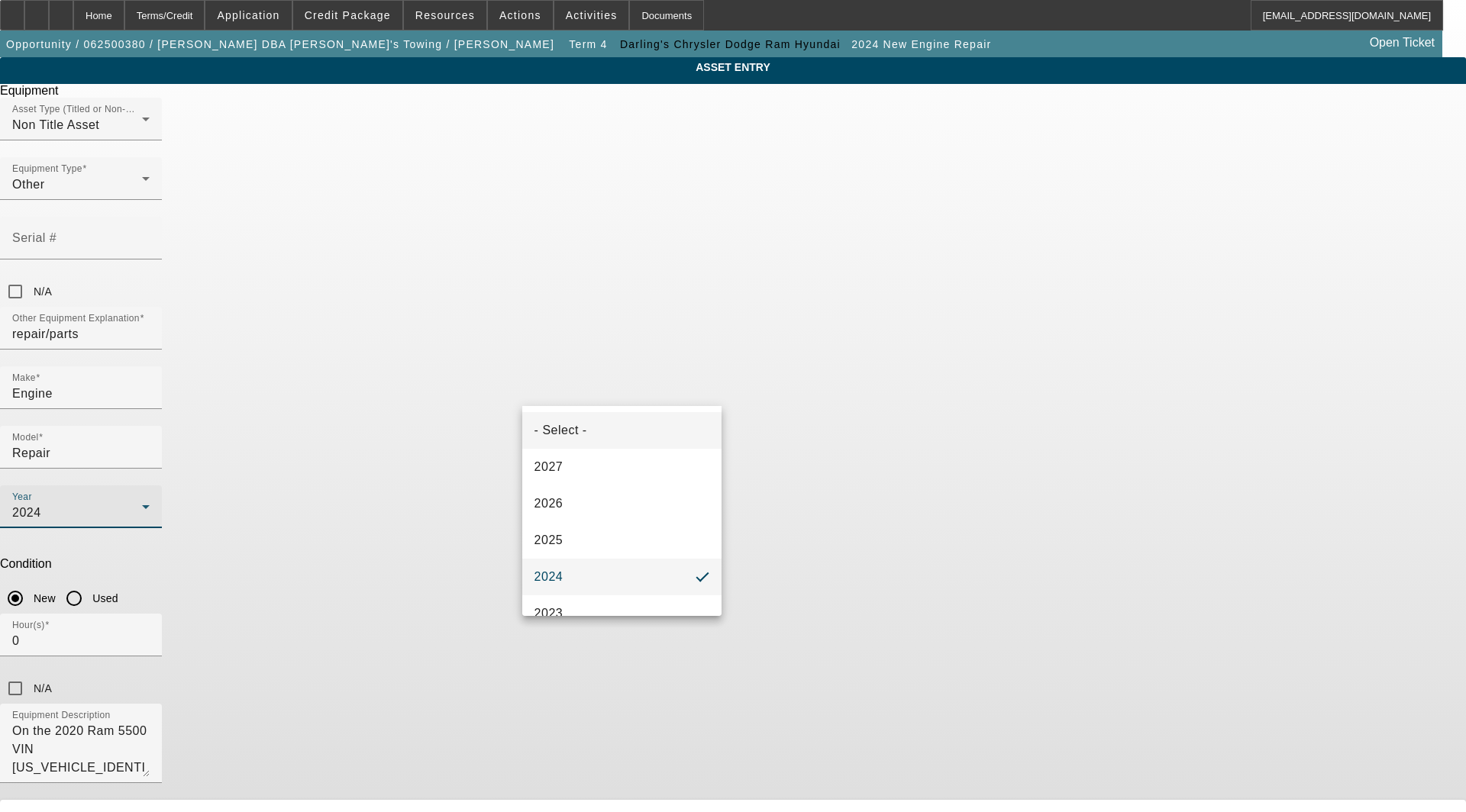
click at [577, 422] on span "- Select -" at bounding box center [561, 430] width 53 height 18
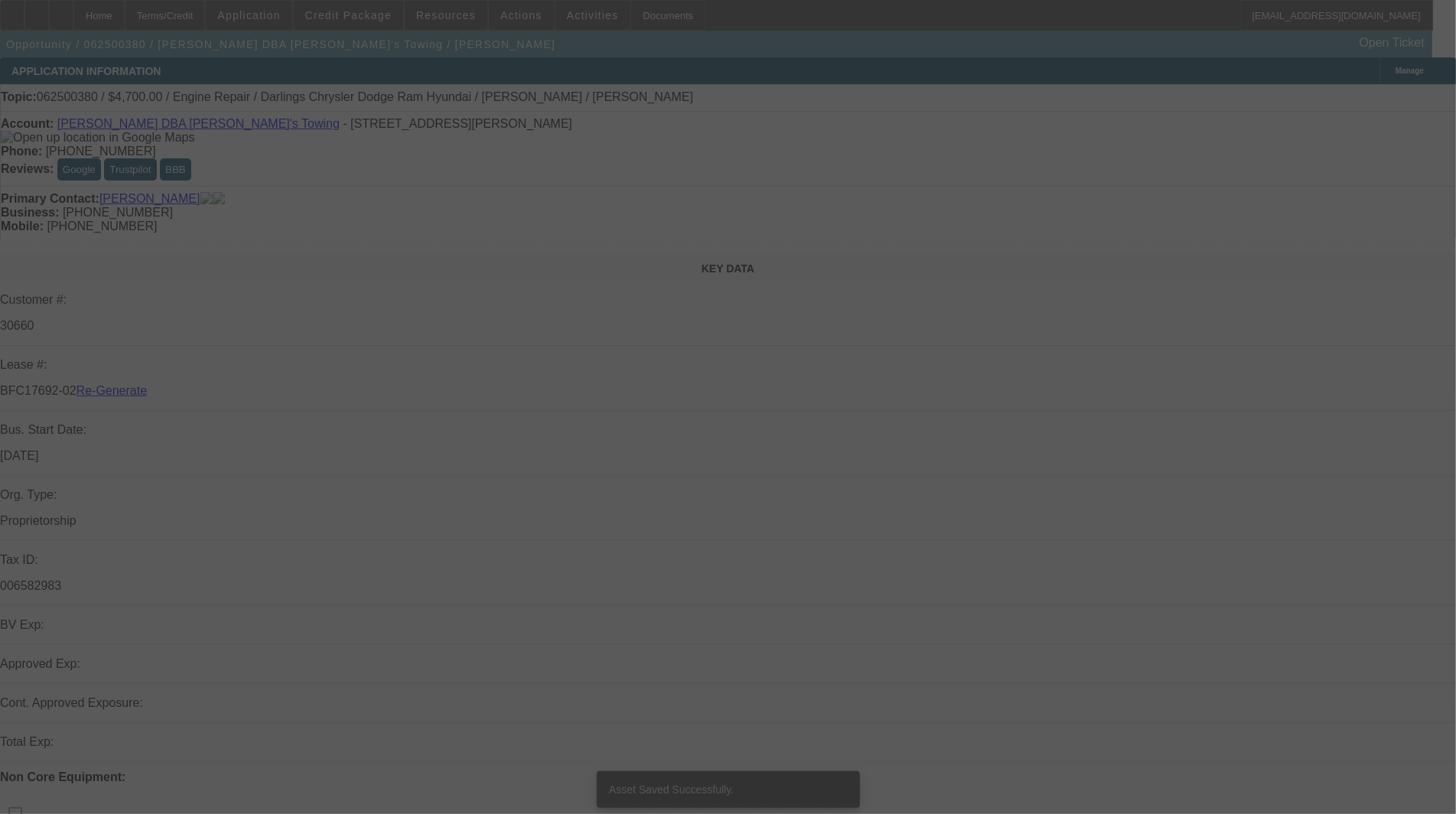
select select "3"
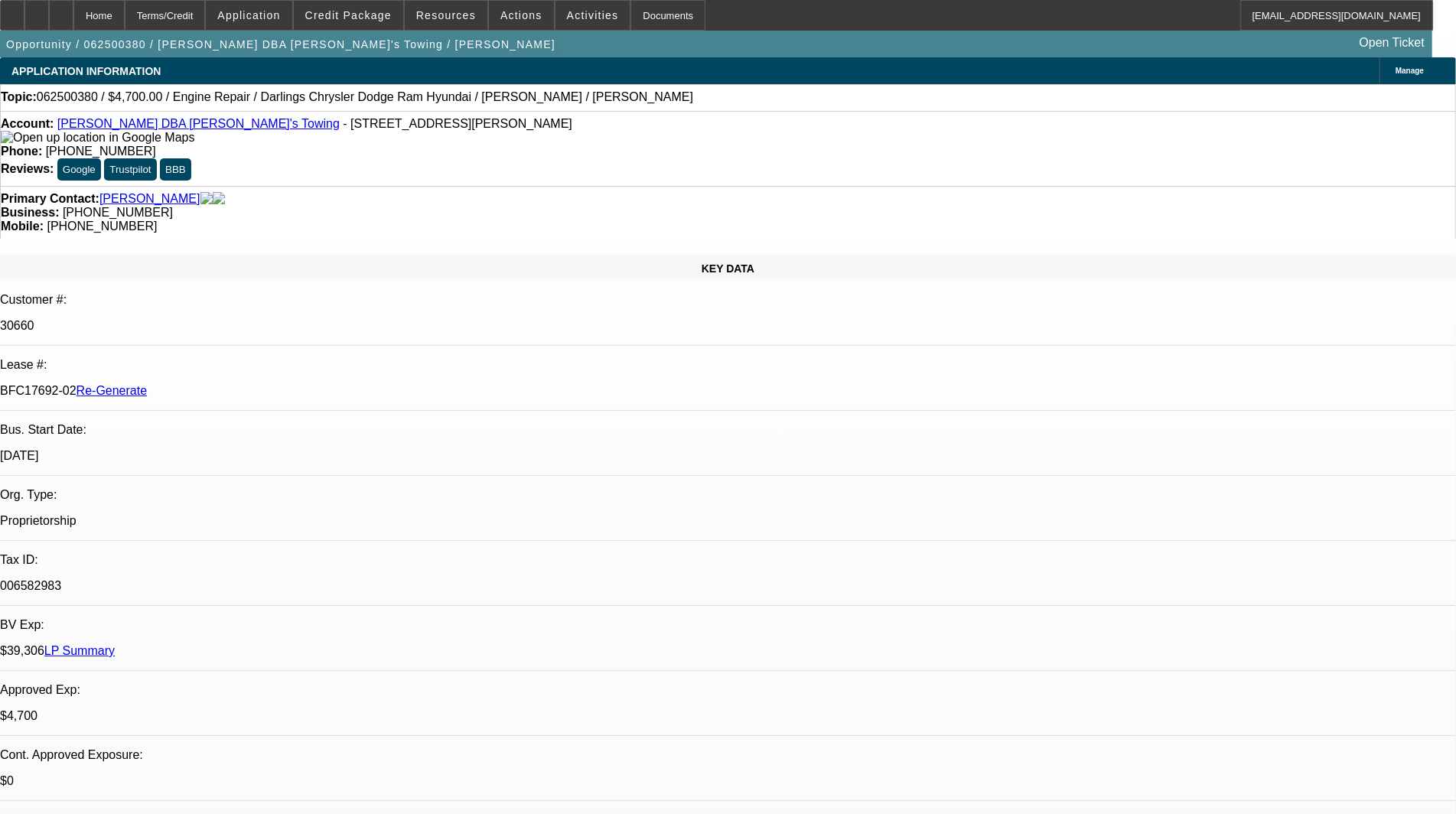
select select "0"
select select "2"
select select "0"
select select "6"
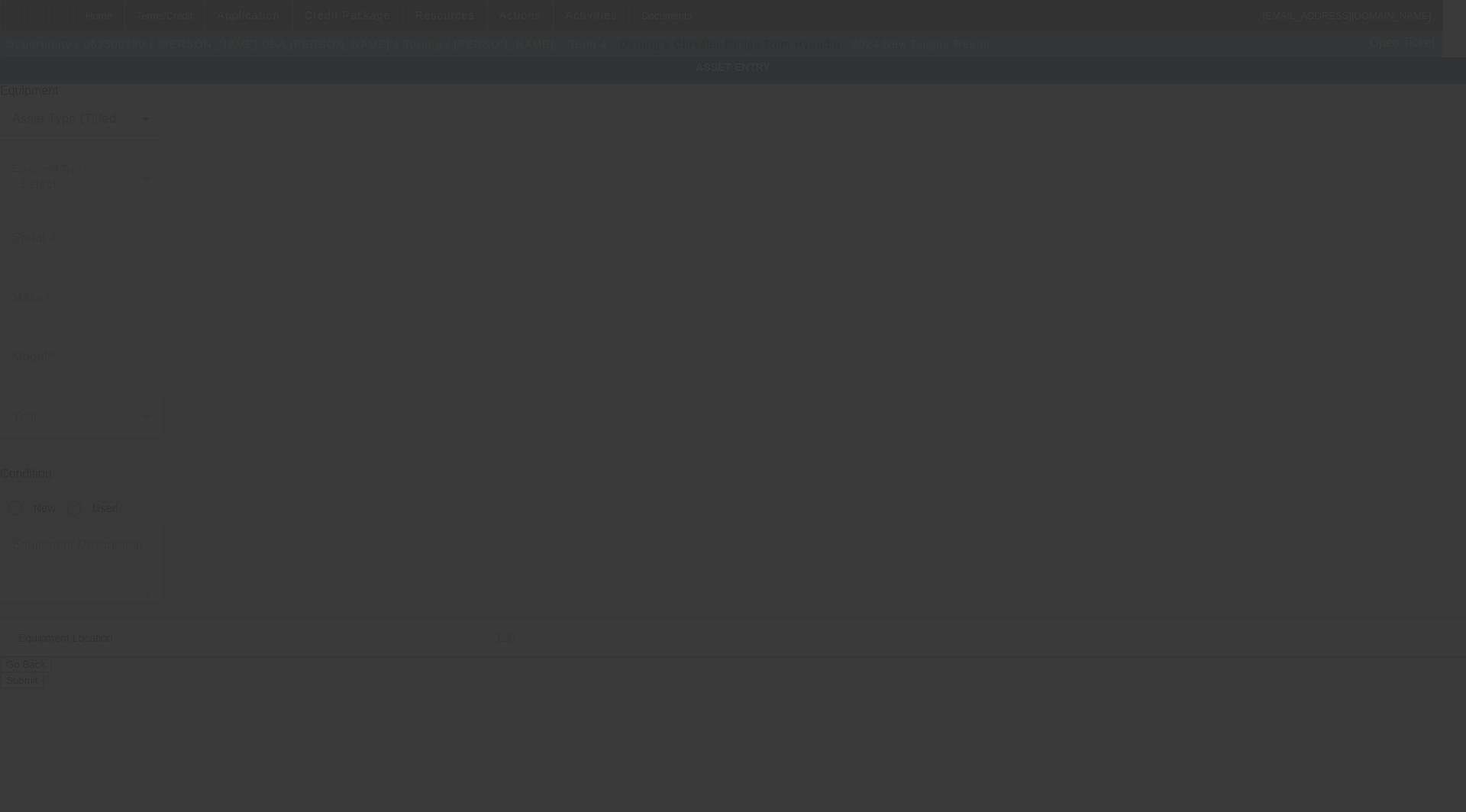
type input "Engine"
type input "Repair"
radio input "true"
type textarea "On the 2020 Ram 5500 VIN [US_VEHICLE_IDENTIFICATION_NUMBER] as listed on the Eq…"
type input "[STREET_ADDRESS][PERSON_NAME]"
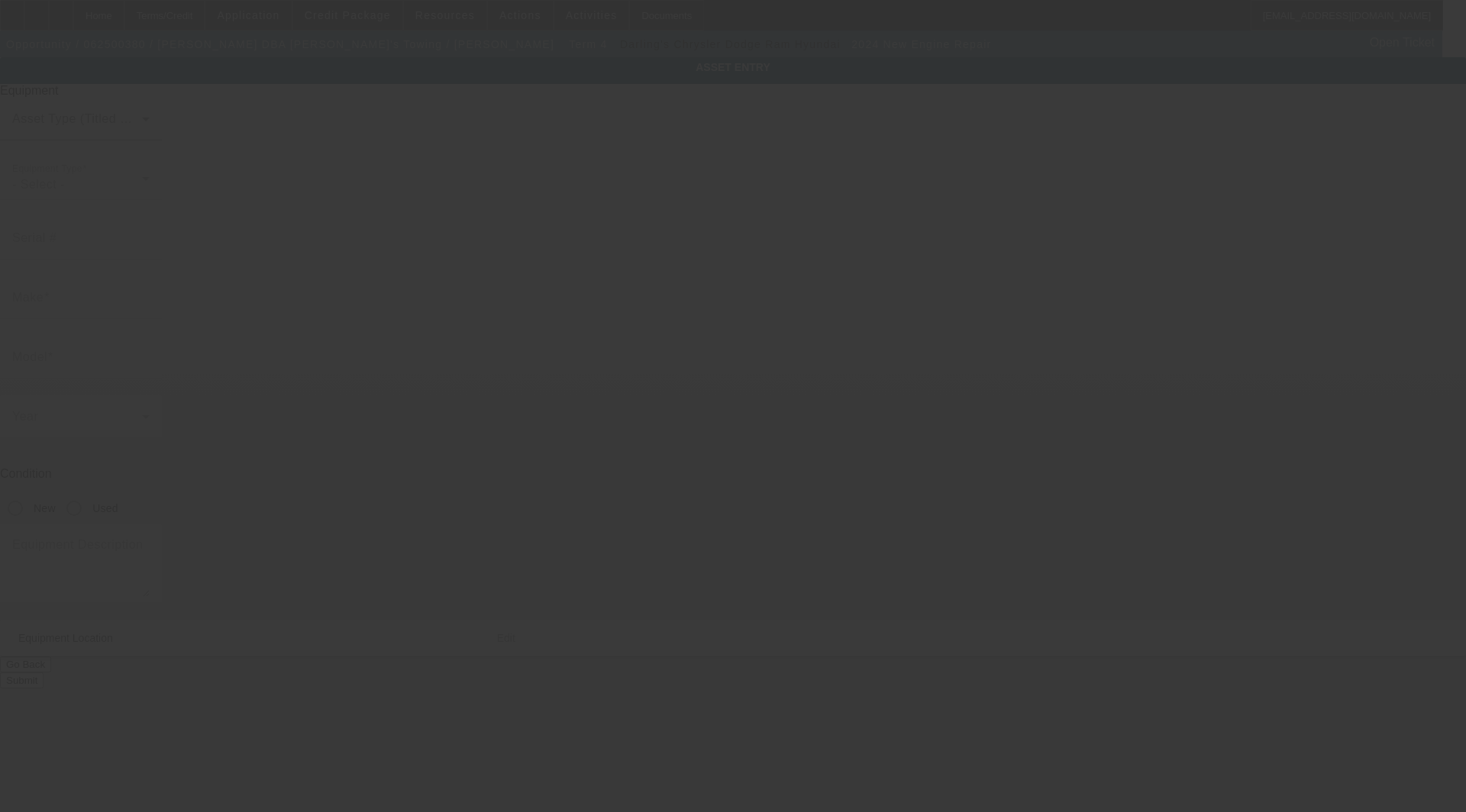
type input "Chelsea"
type input "04330"
type input "Kennebec"
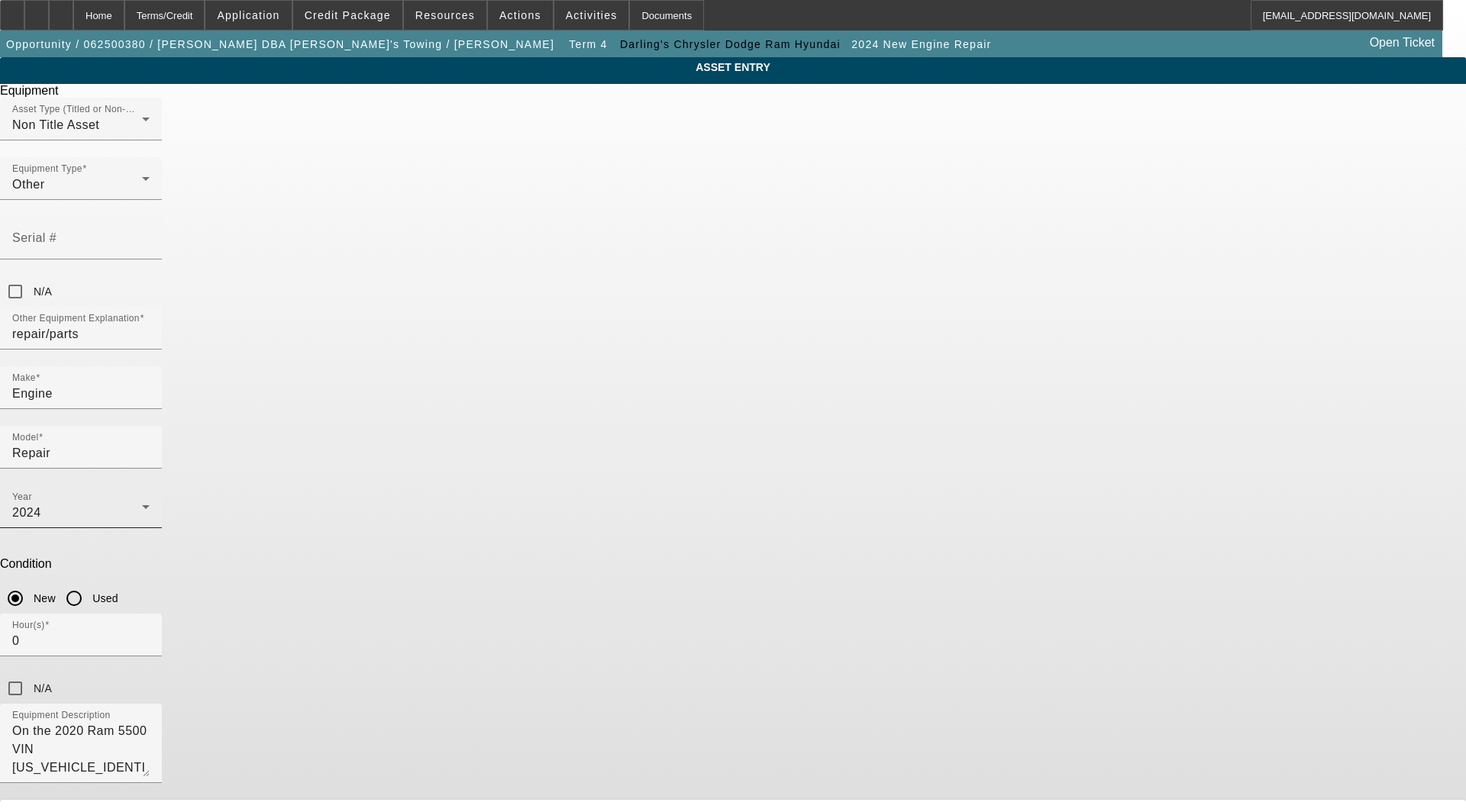
click at [150, 486] on div "Year [DATE]" at bounding box center [81, 507] width 138 height 43
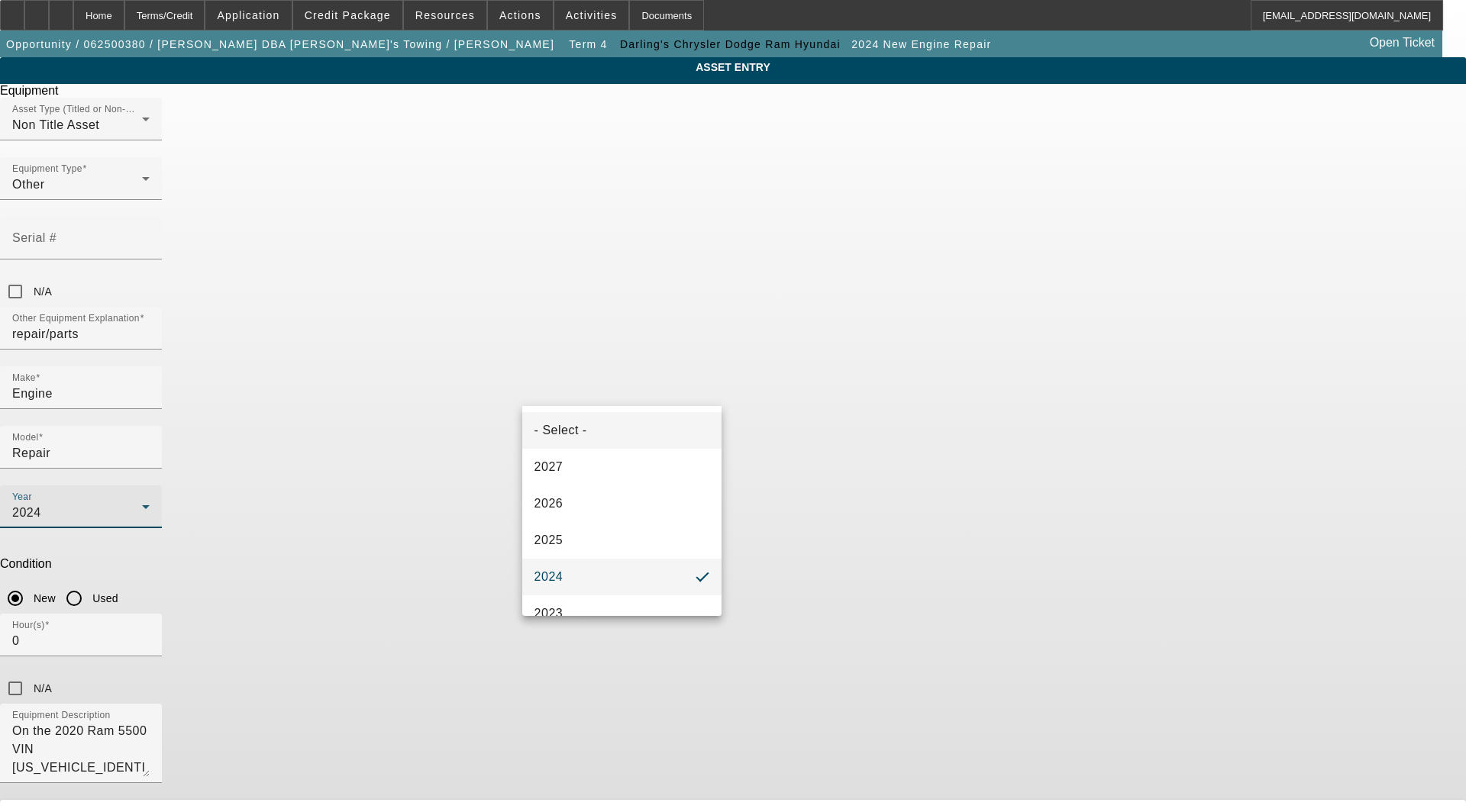
click at [556, 430] on span "- Select -" at bounding box center [561, 430] width 53 height 18
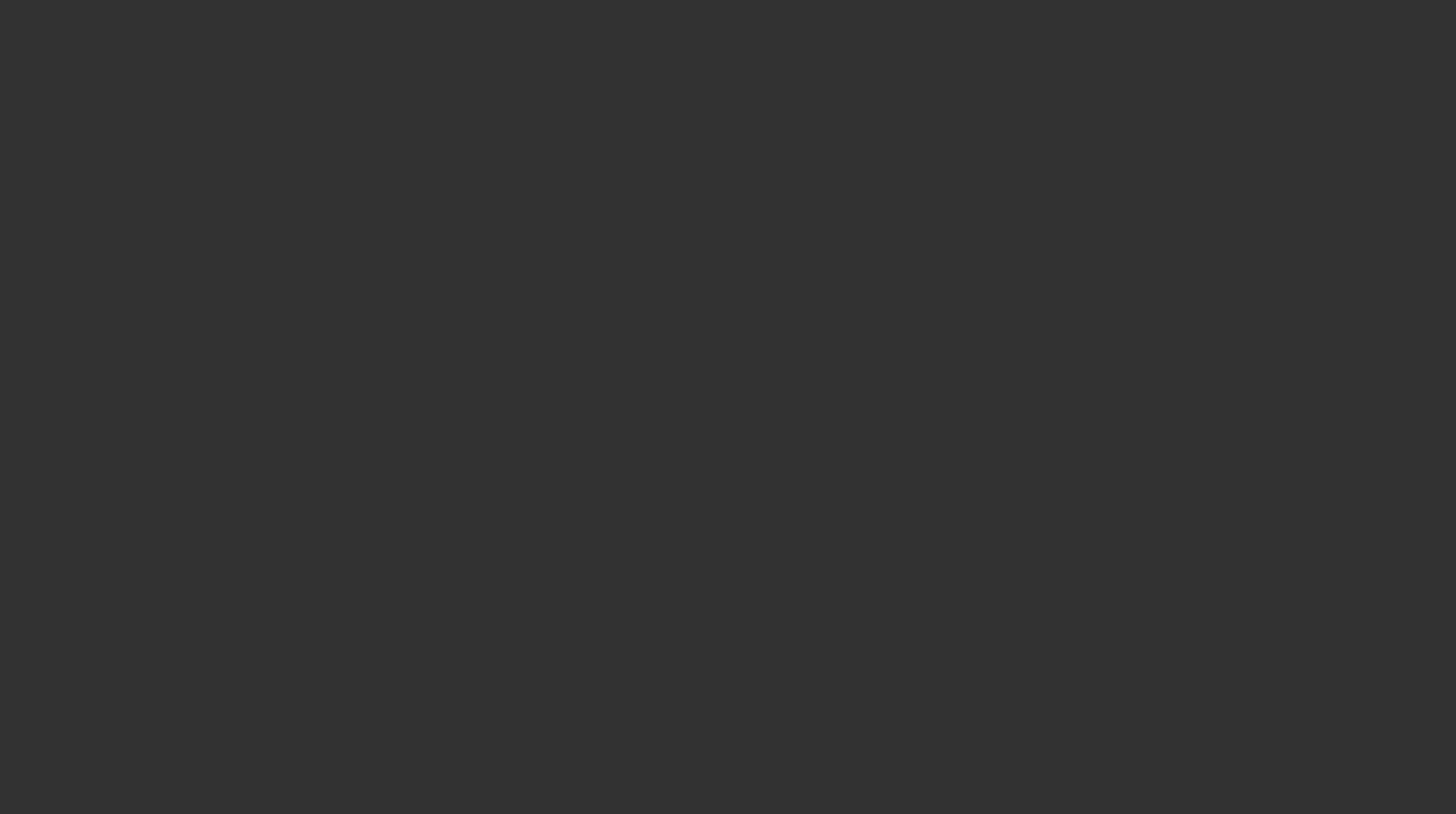
select select "3"
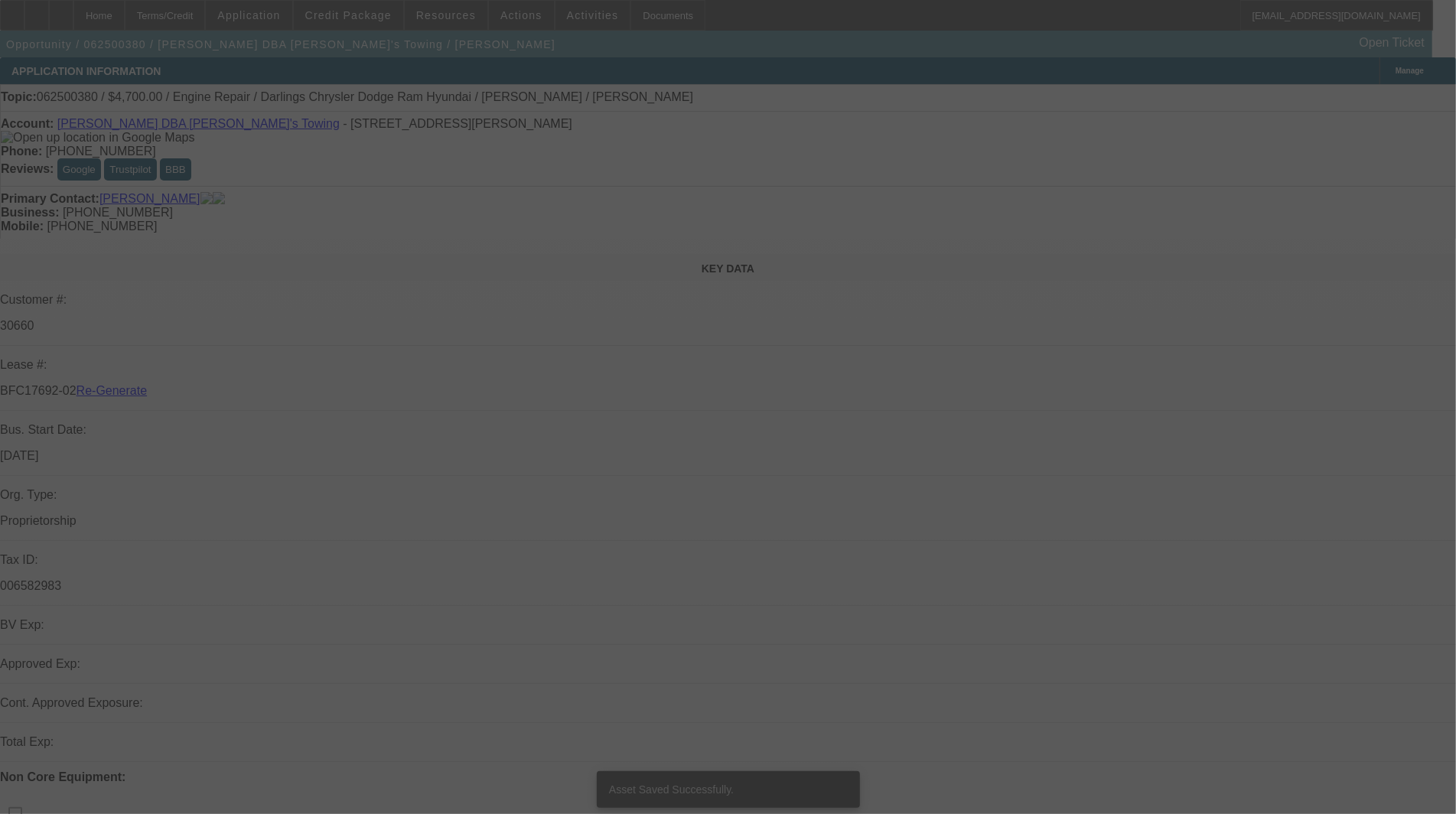
select select "0"
select select "2"
select select "0"
select select "6"
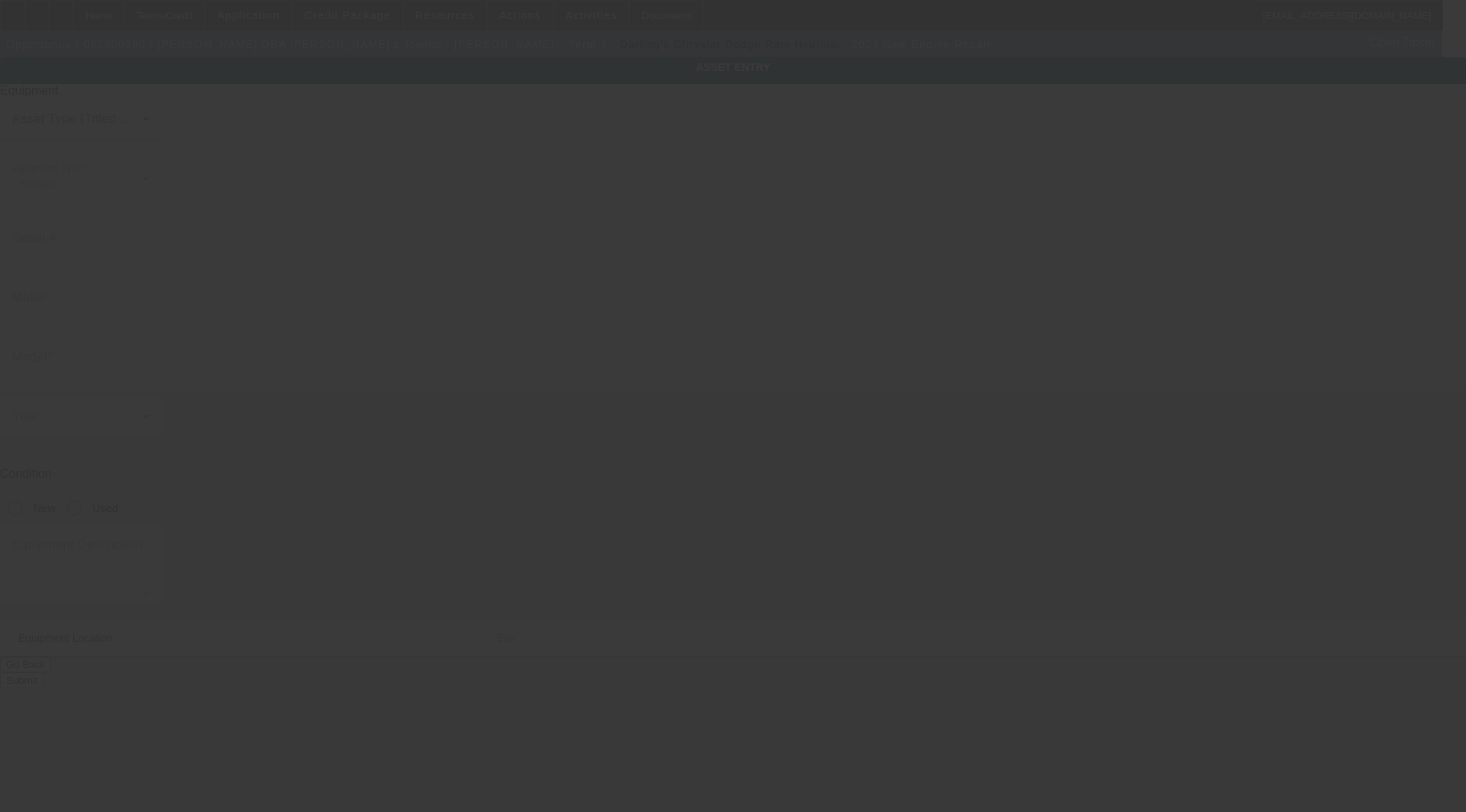
type input "Engine"
type input "Repair"
radio input "true"
type textarea "On the 2020 Ram 5500 VIN [US_VEHICLE_IDENTIFICATION_NUMBER] as listed on the Eq…"
type input "[STREET_ADDRESS][PERSON_NAME]"
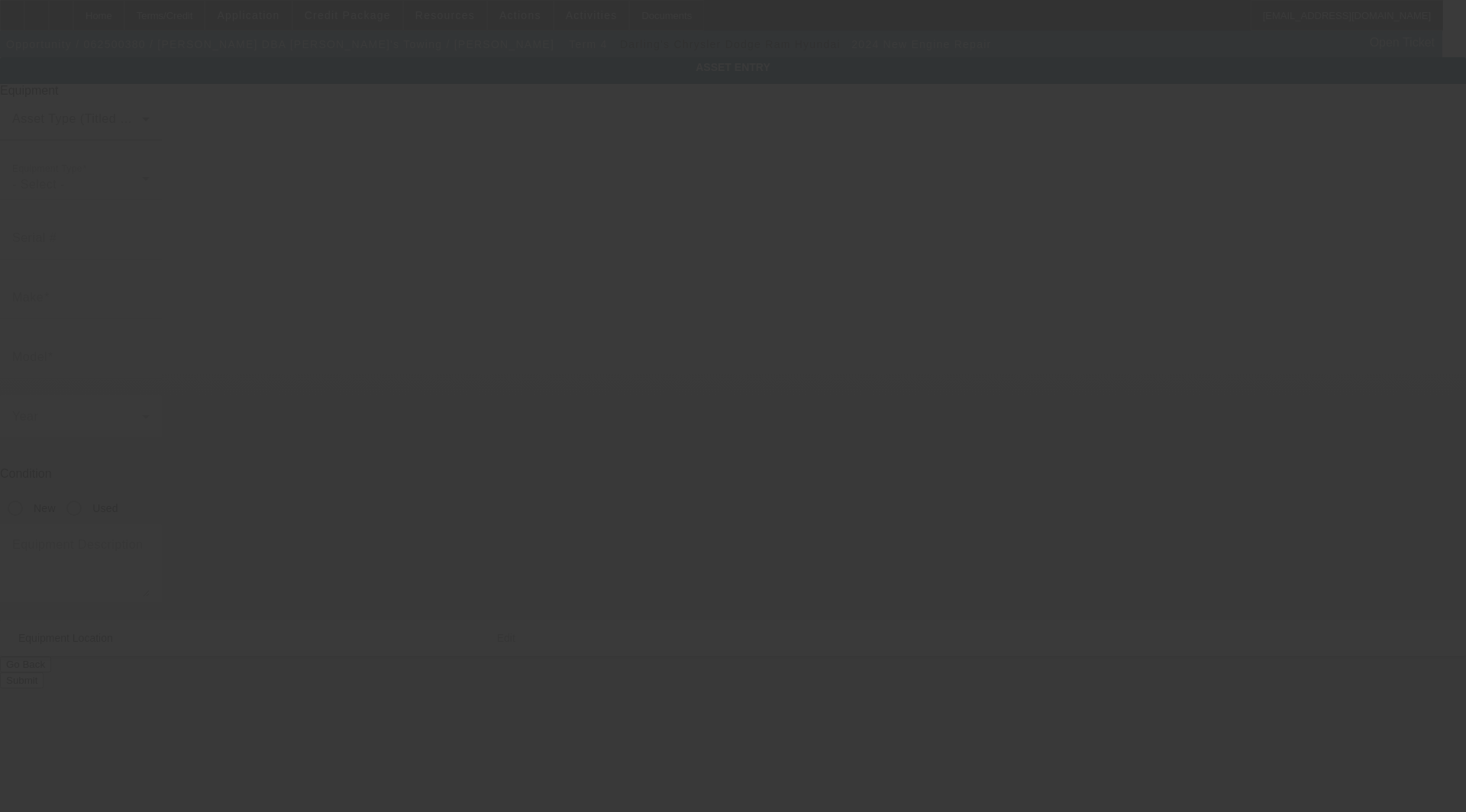
type input "Chelsea"
type input "04330"
type input "Kennebec"
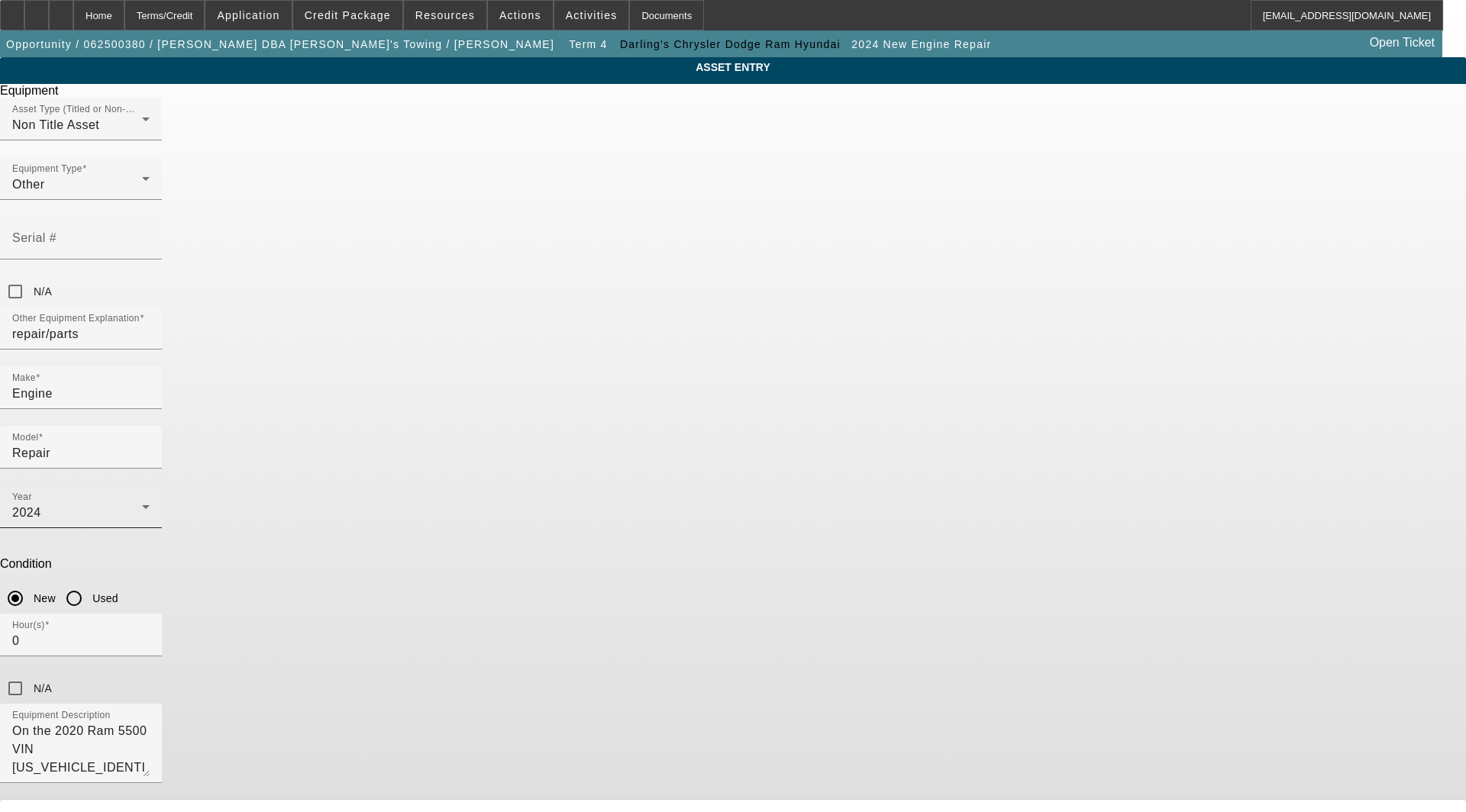
click at [150, 504] on div "2024" at bounding box center [81, 513] width 138 height 18
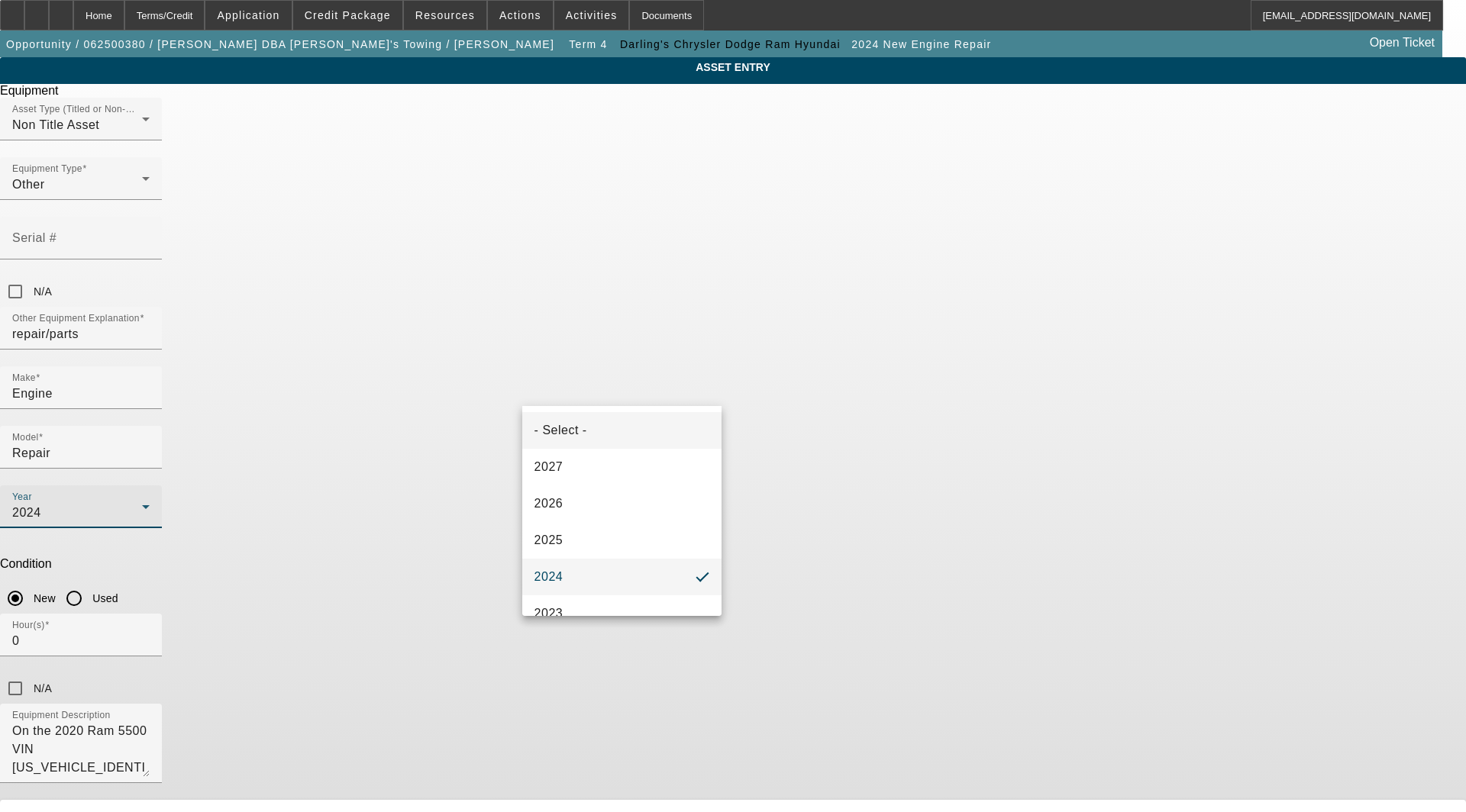
click at [597, 434] on mat-option "- Select -" at bounding box center [622, 430] width 200 height 37
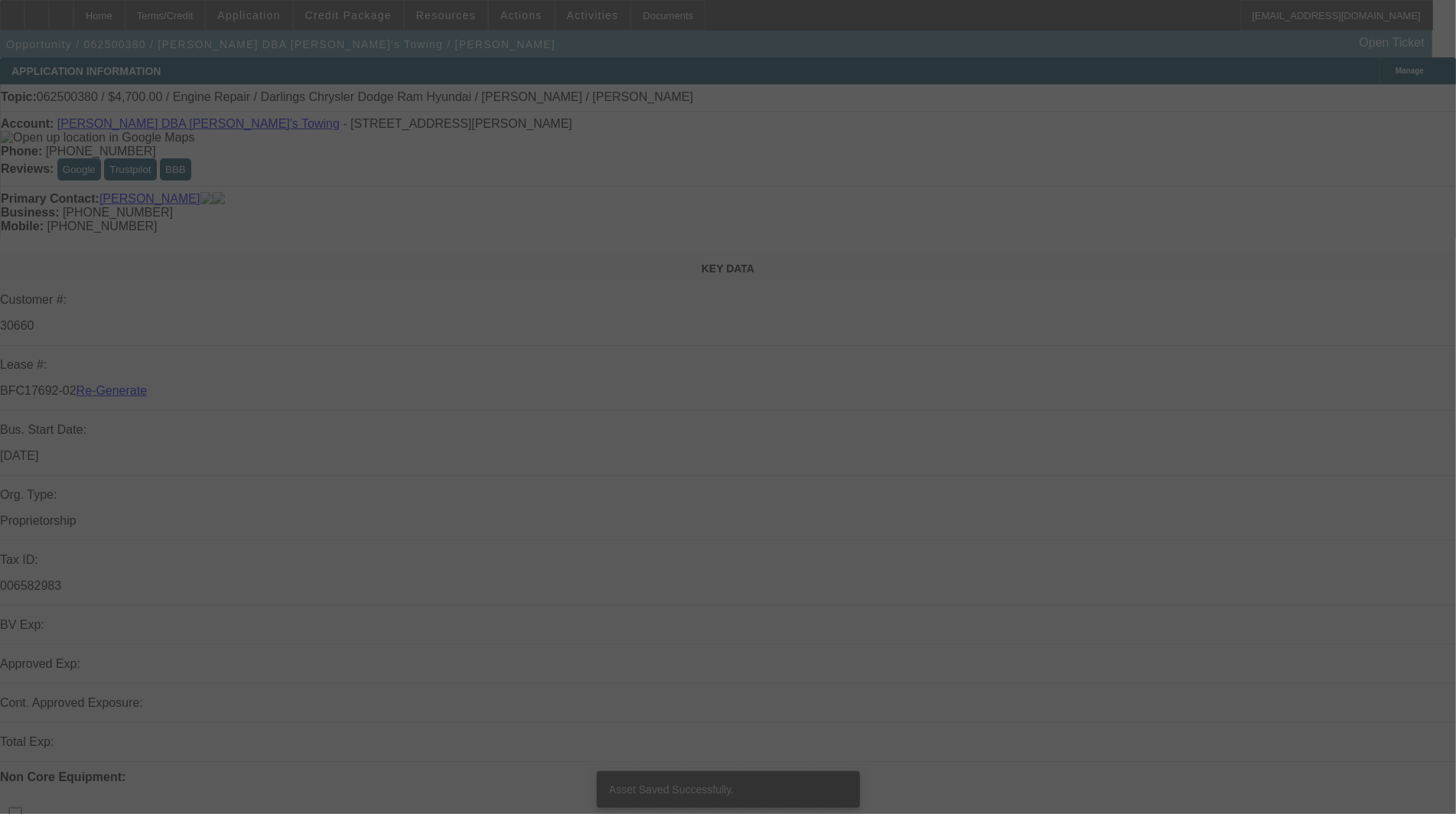
select select "3"
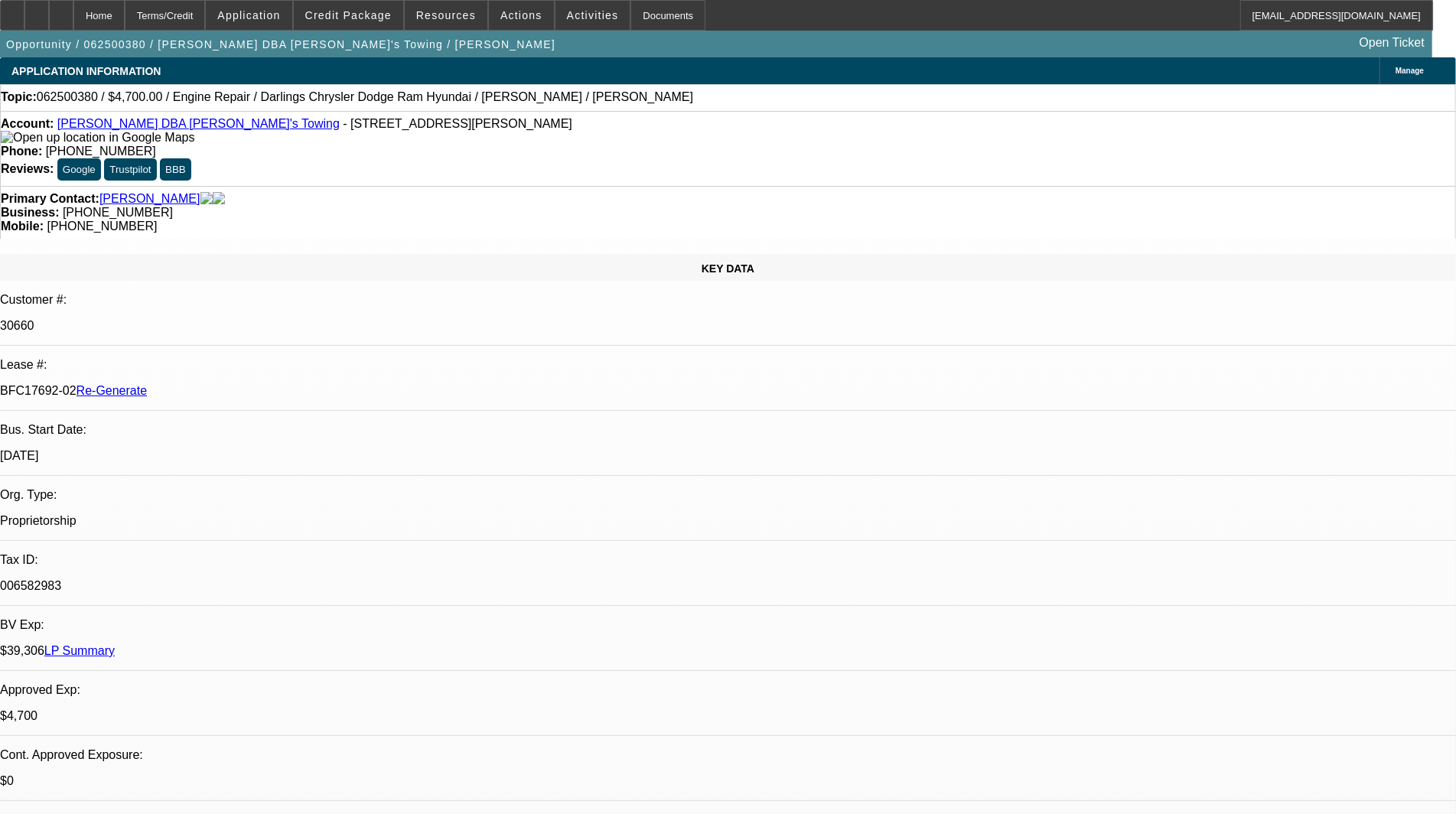
select select "0"
select select "2"
select select "0"
select select "6"
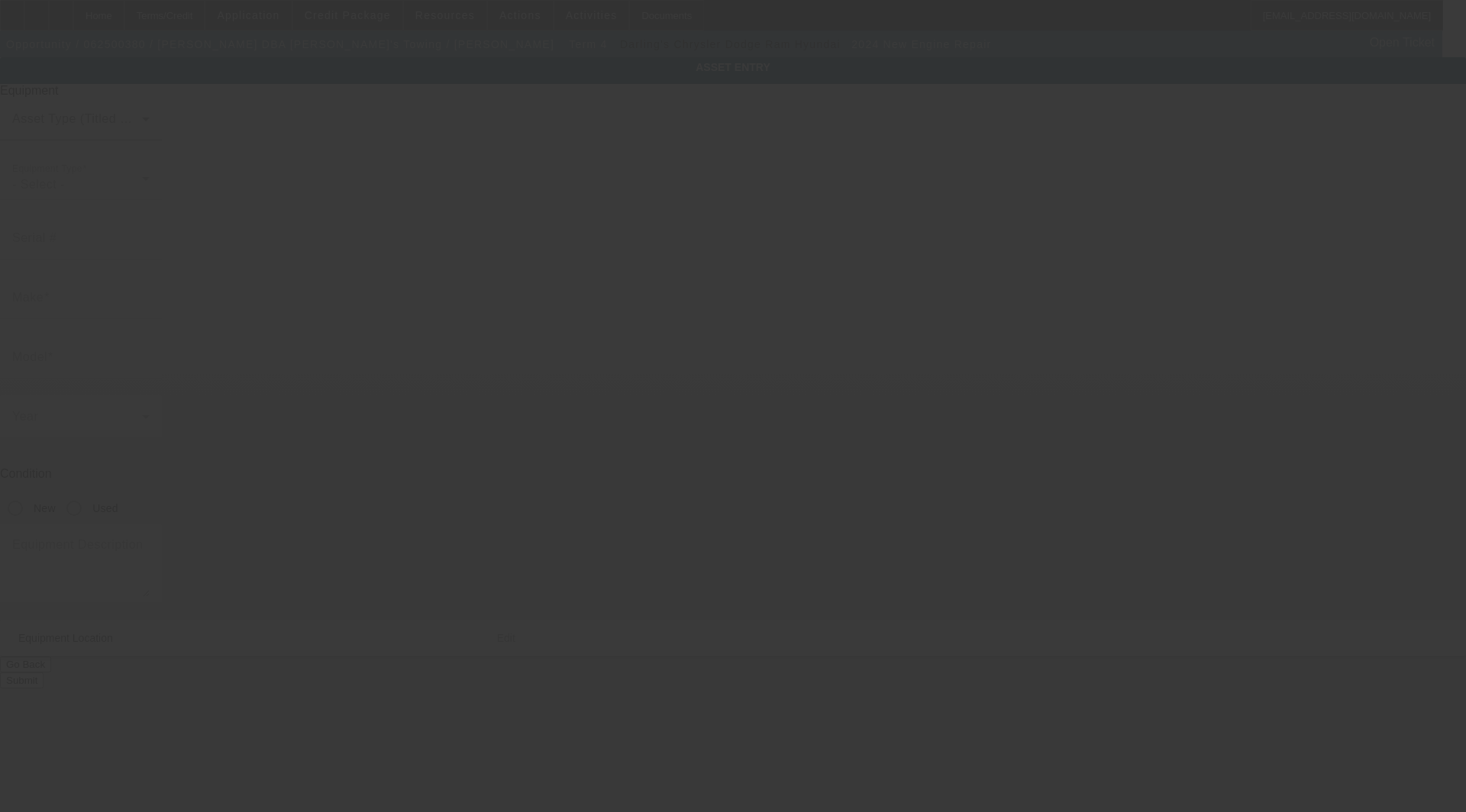
type input "Engine"
type input "Repair"
radio input "true"
type textarea "On the 2020 Ram 5500 VIN [US_VEHICLE_IDENTIFICATION_NUMBER] as listed on the Eq…"
type input "[STREET_ADDRESS][PERSON_NAME]"
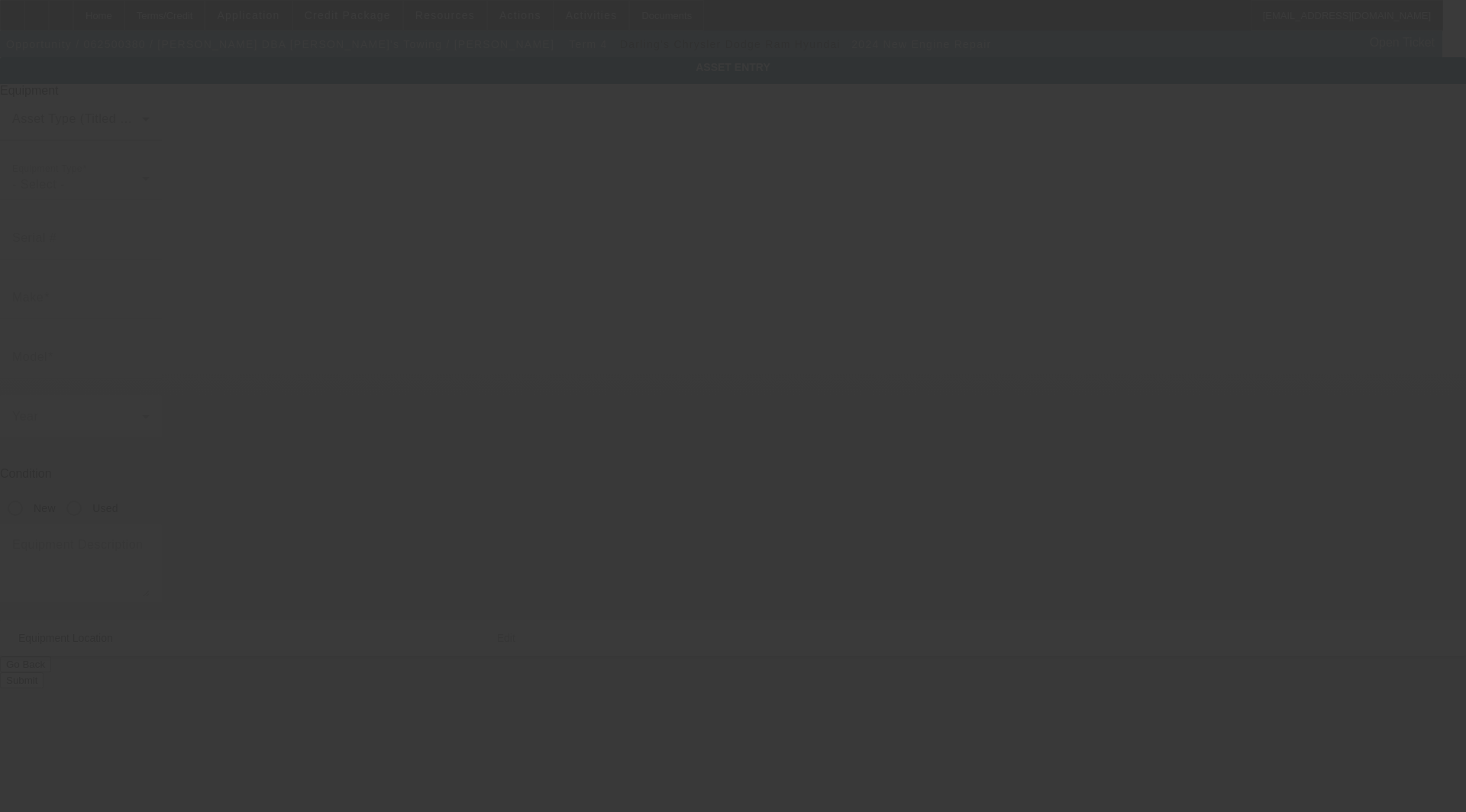
type input "Chelsea"
type input "04330"
type input "Kennebec"
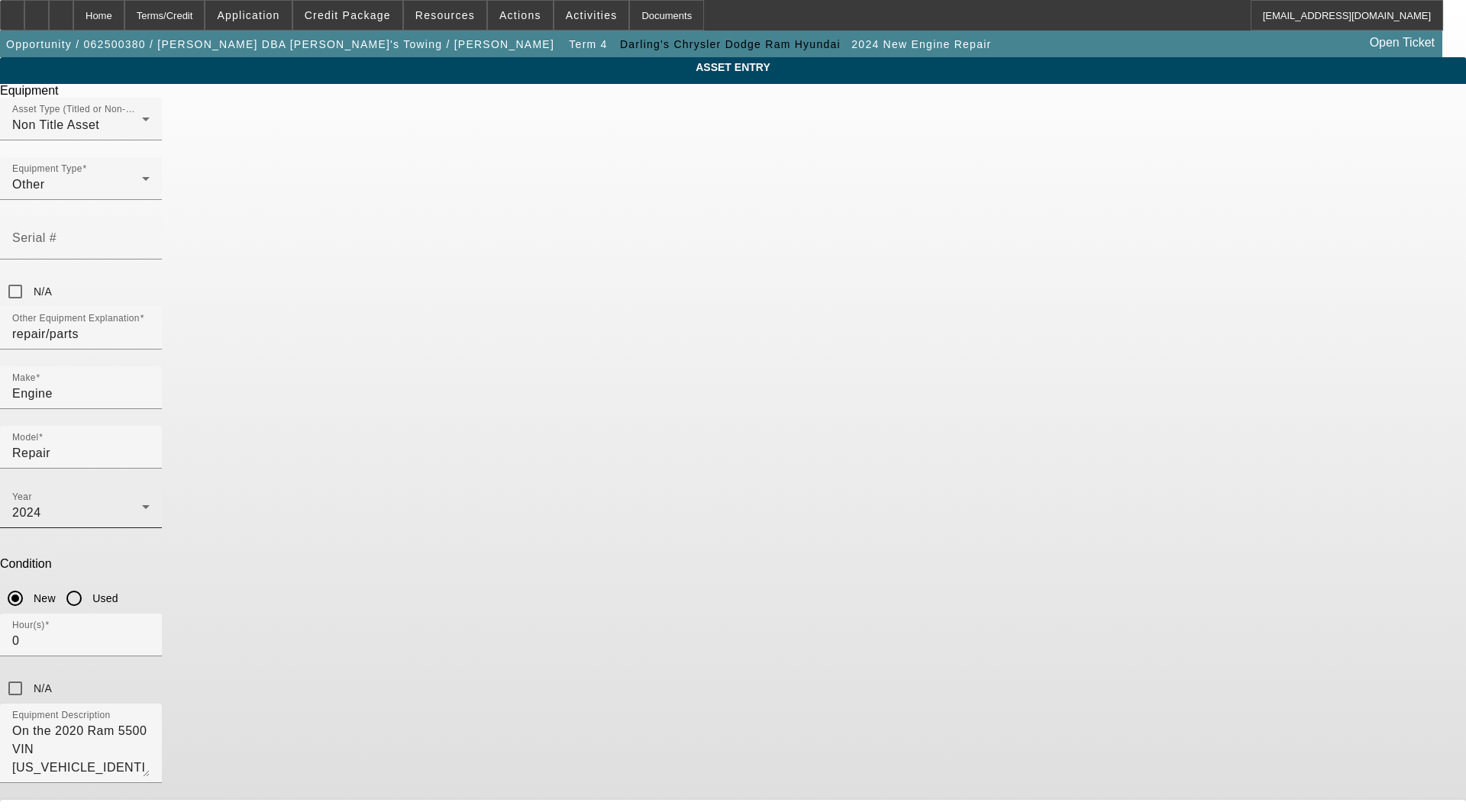
click at [155, 498] on icon at bounding box center [146, 507] width 18 height 18
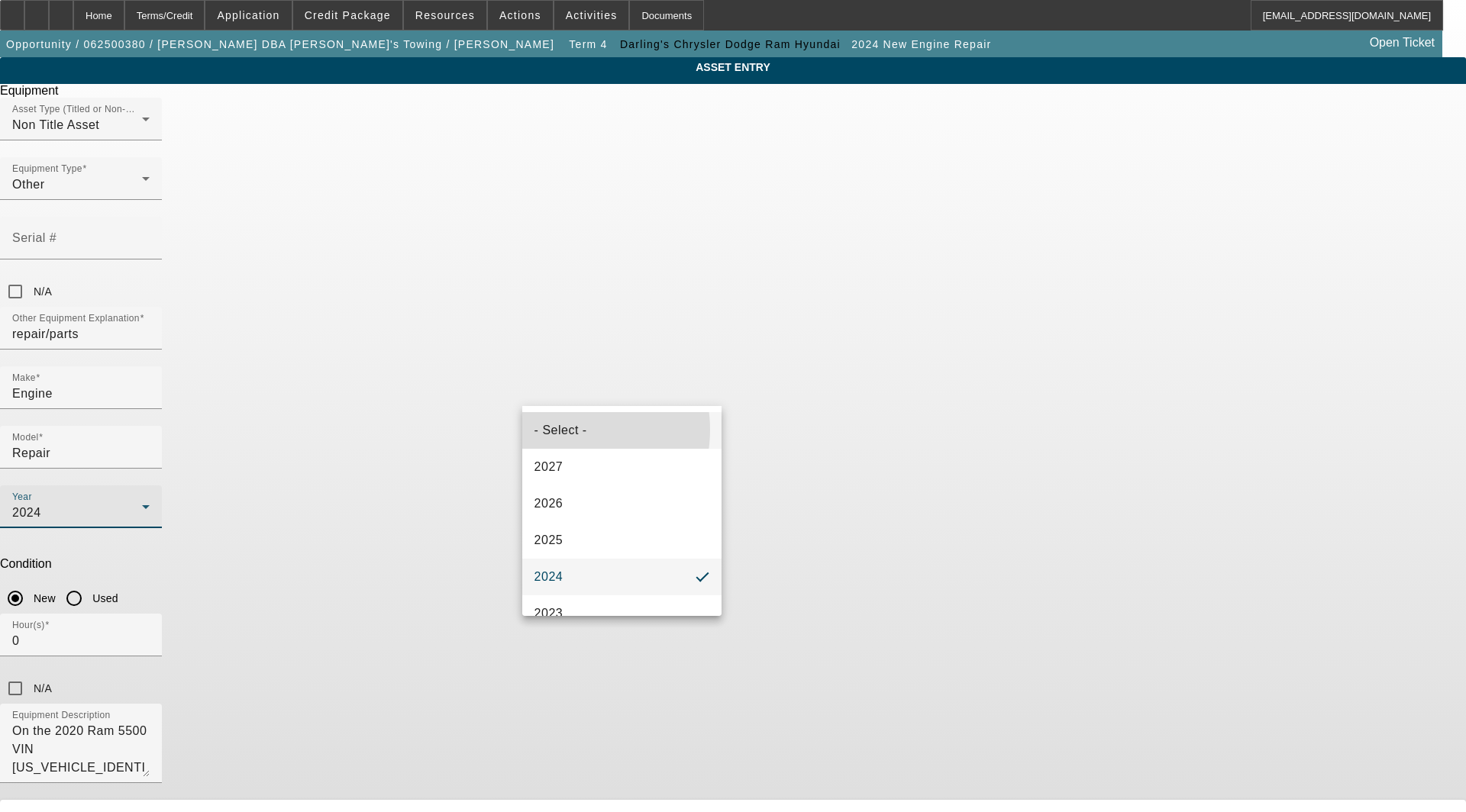
click at [566, 430] on span "- Select -" at bounding box center [561, 430] width 53 height 18
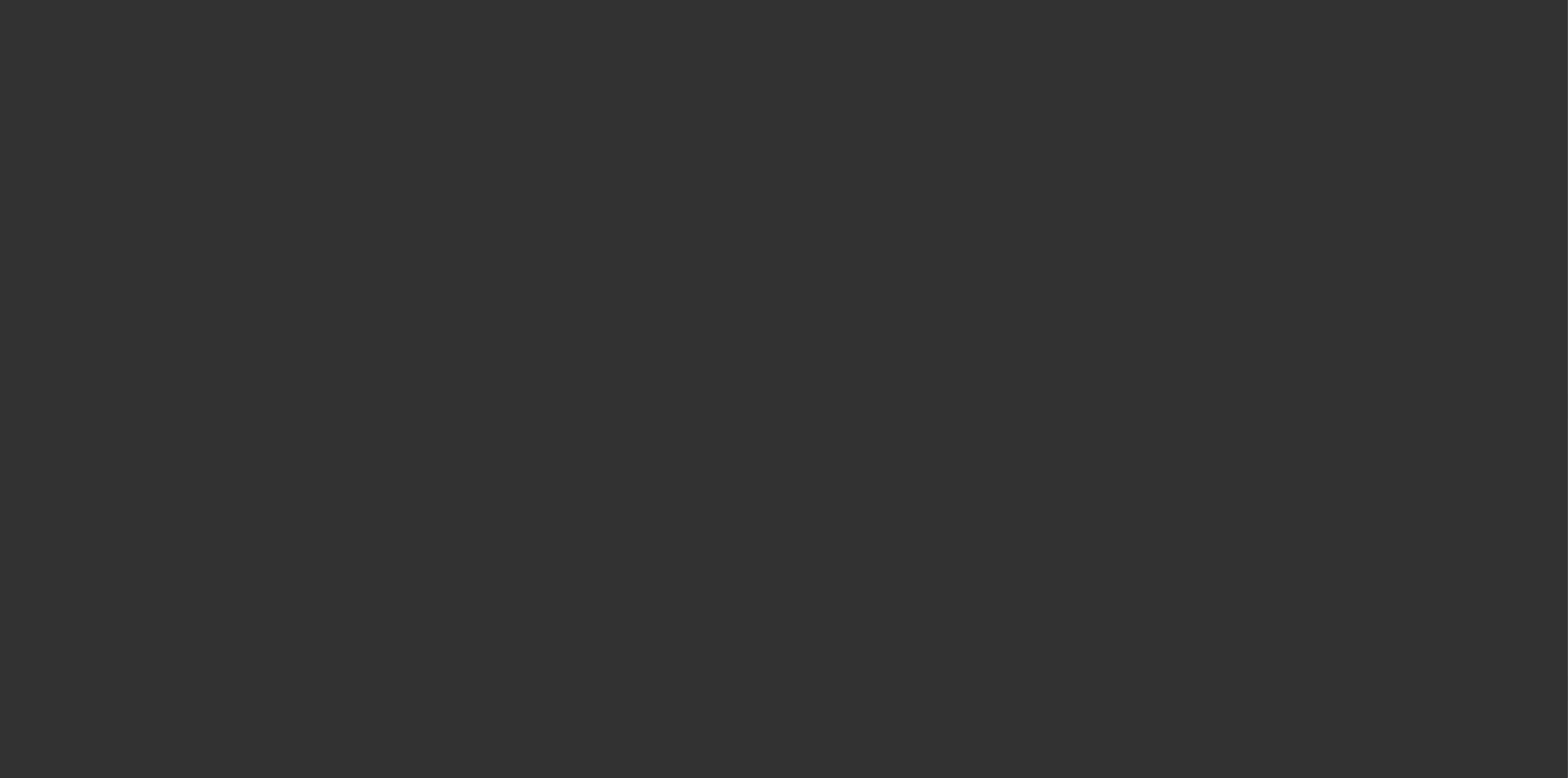
select select "3"
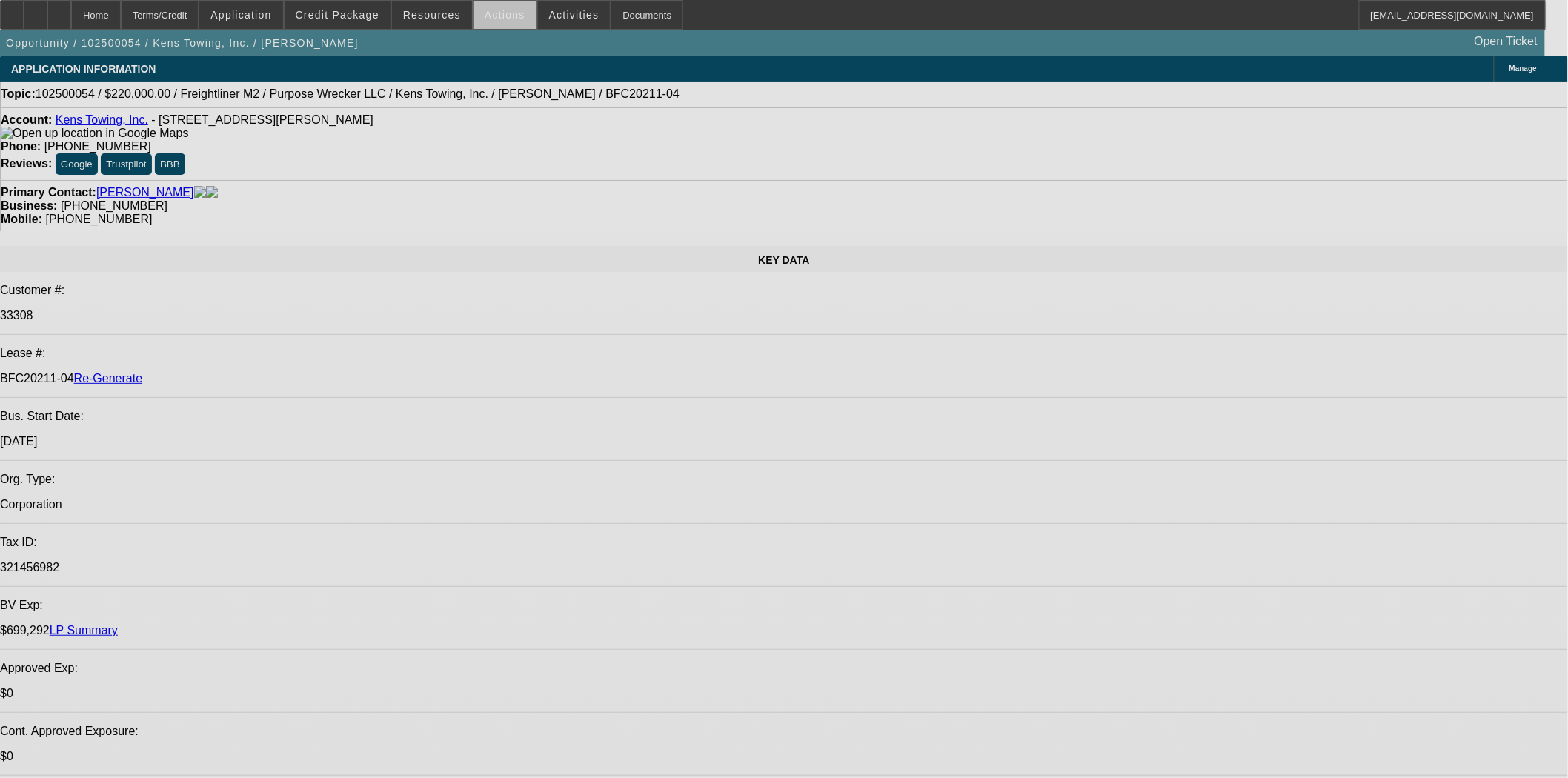
select select "0"
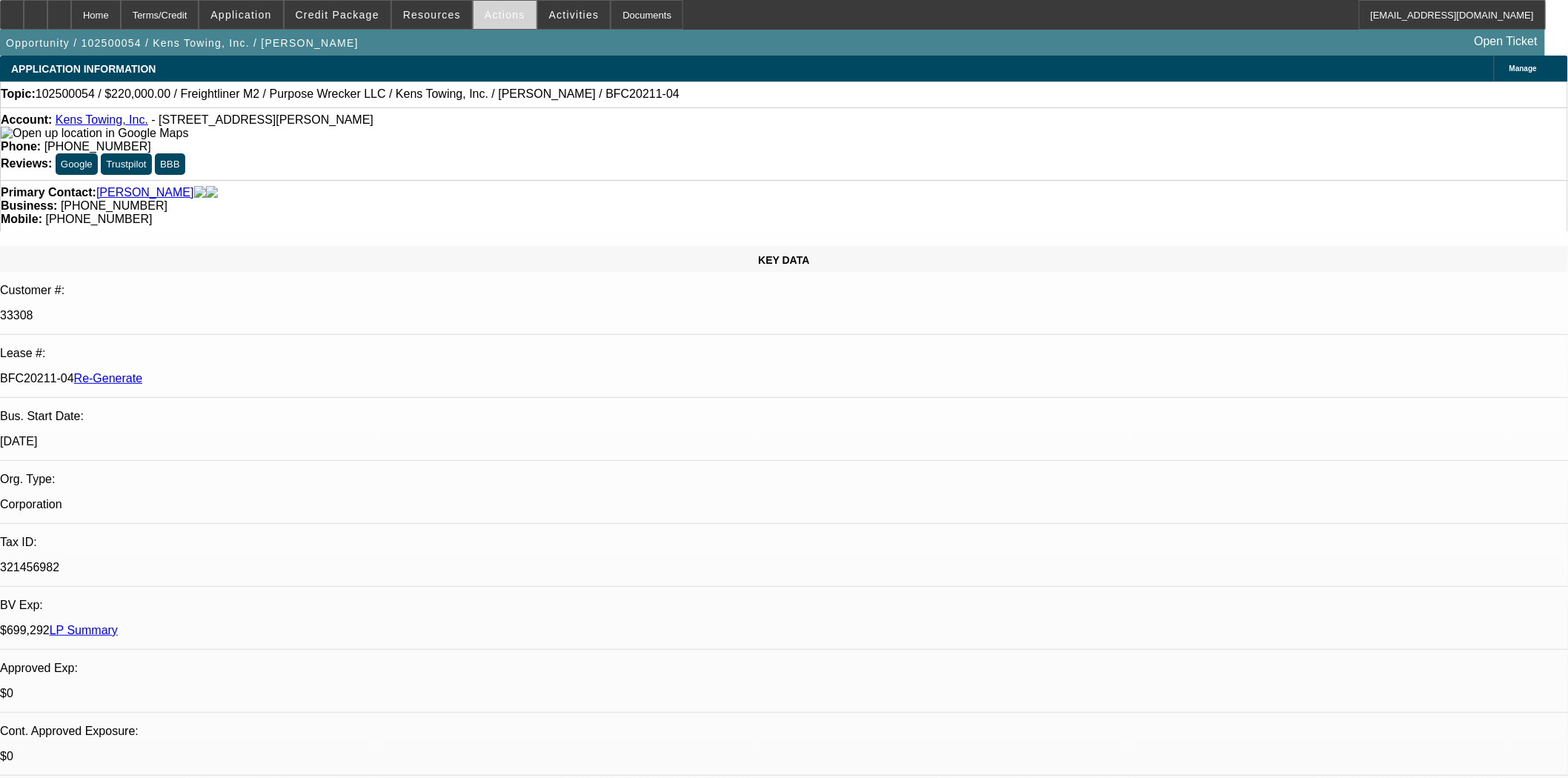
select select "0"
select select "2"
select select "0"
select select "6"
click at [361, 23] on span at bounding box center [337, 15] width 106 height 36
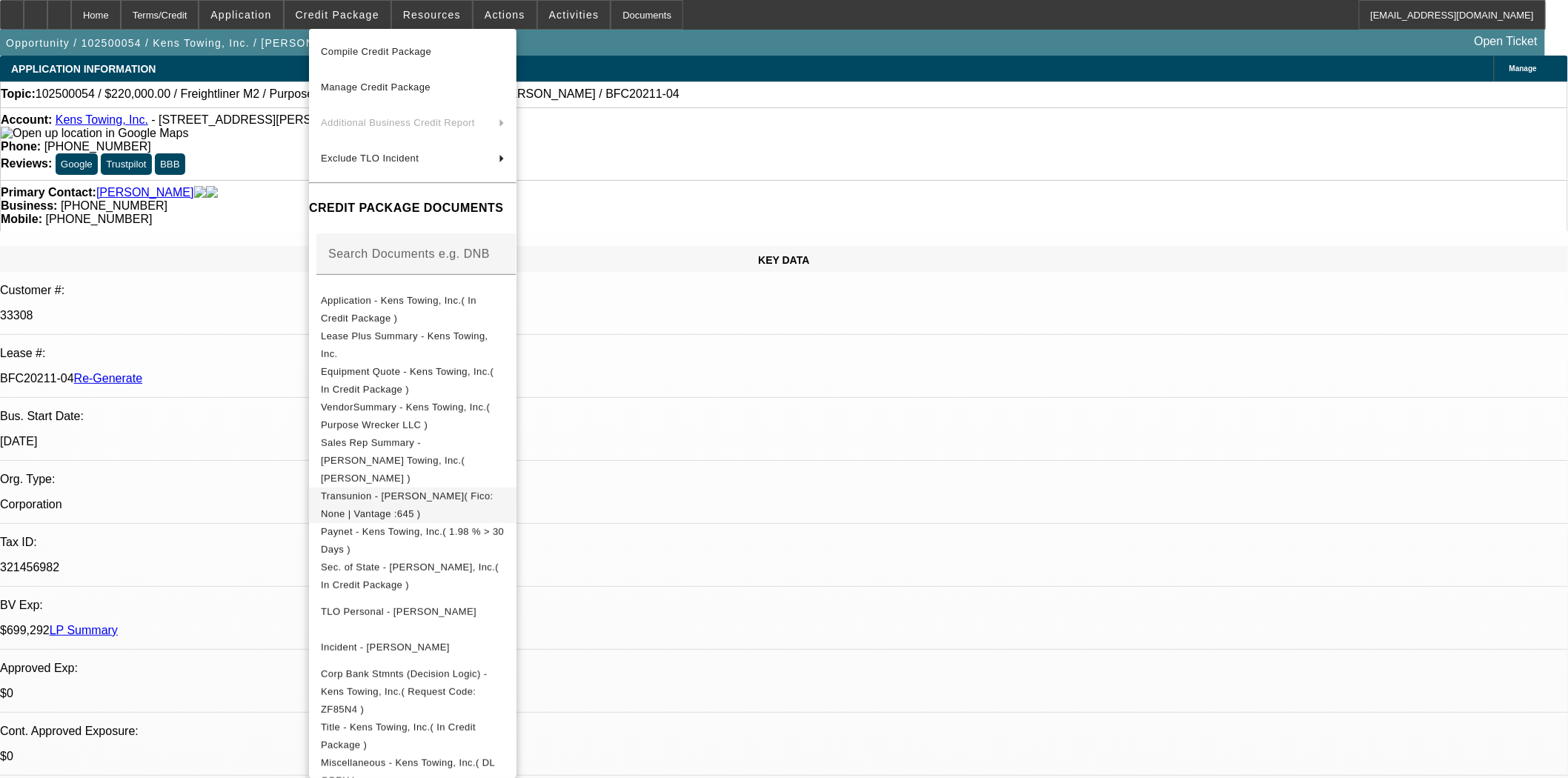
scroll to position [165, 0]
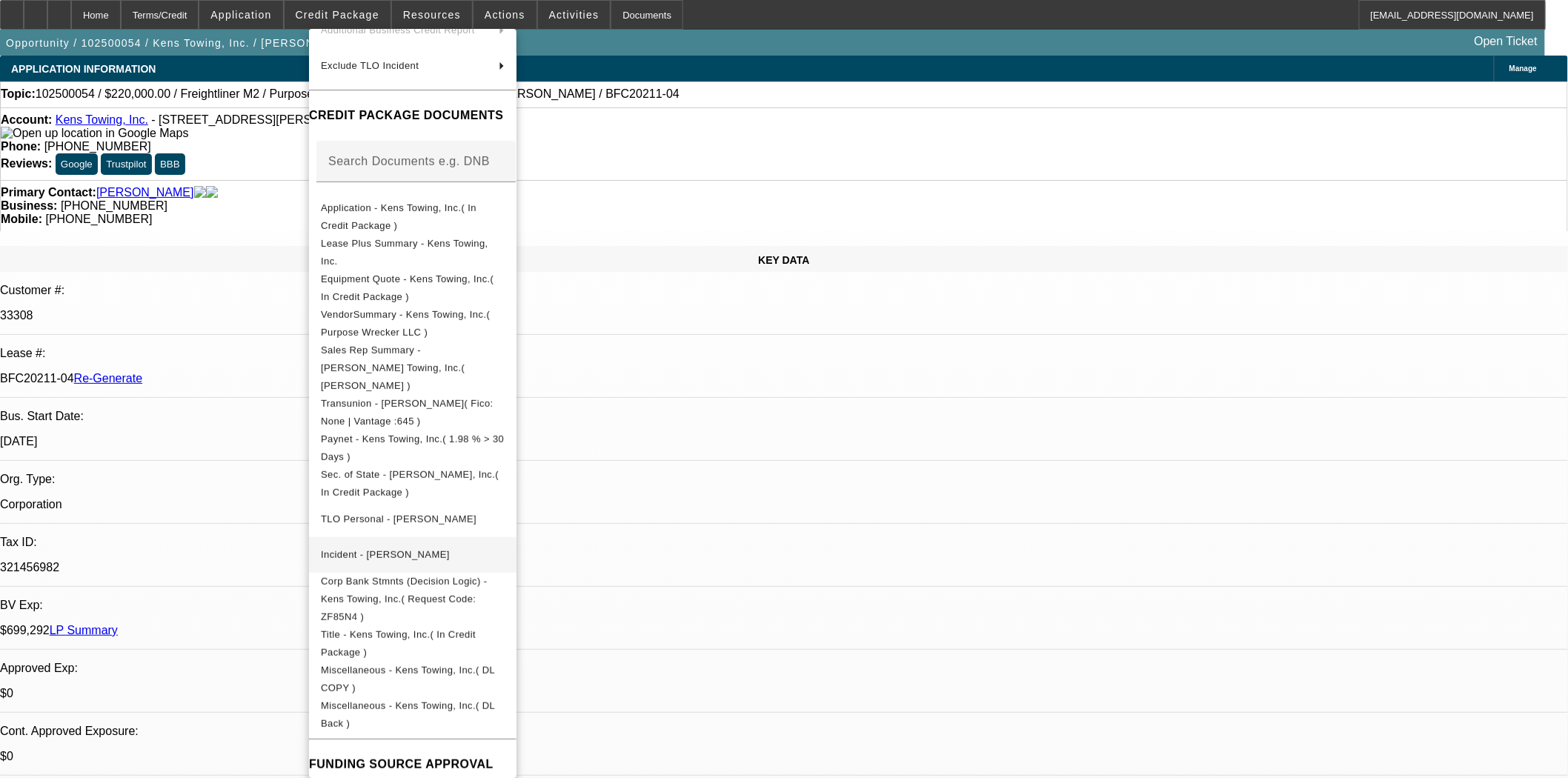
click at [494, 546] on button "Incident - [PERSON_NAME]" at bounding box center [413, 555] width 208 height 36
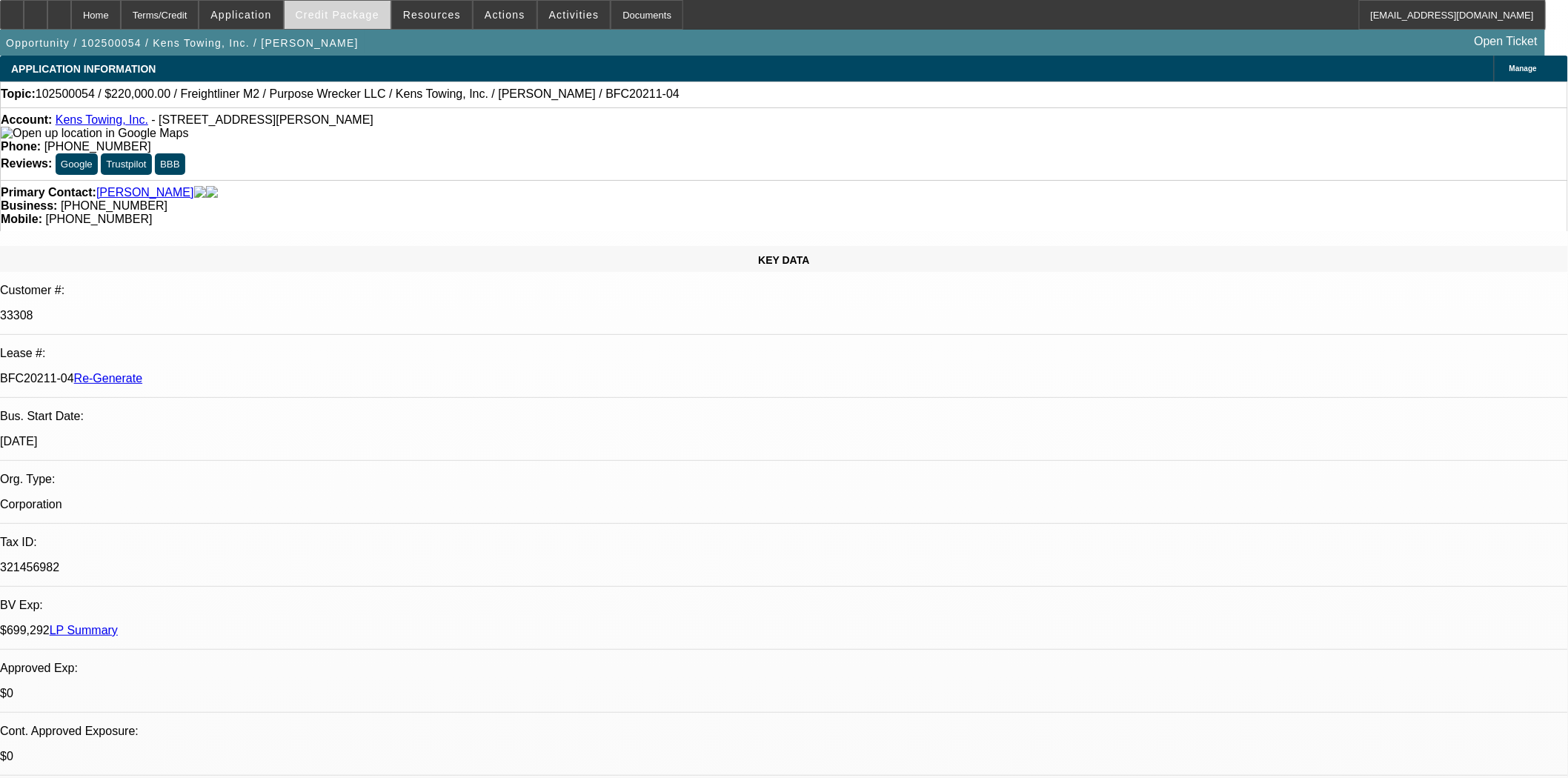
click at [339, 16] on span "Credit Package" at bounding box center [337, 15] width 84 height 12
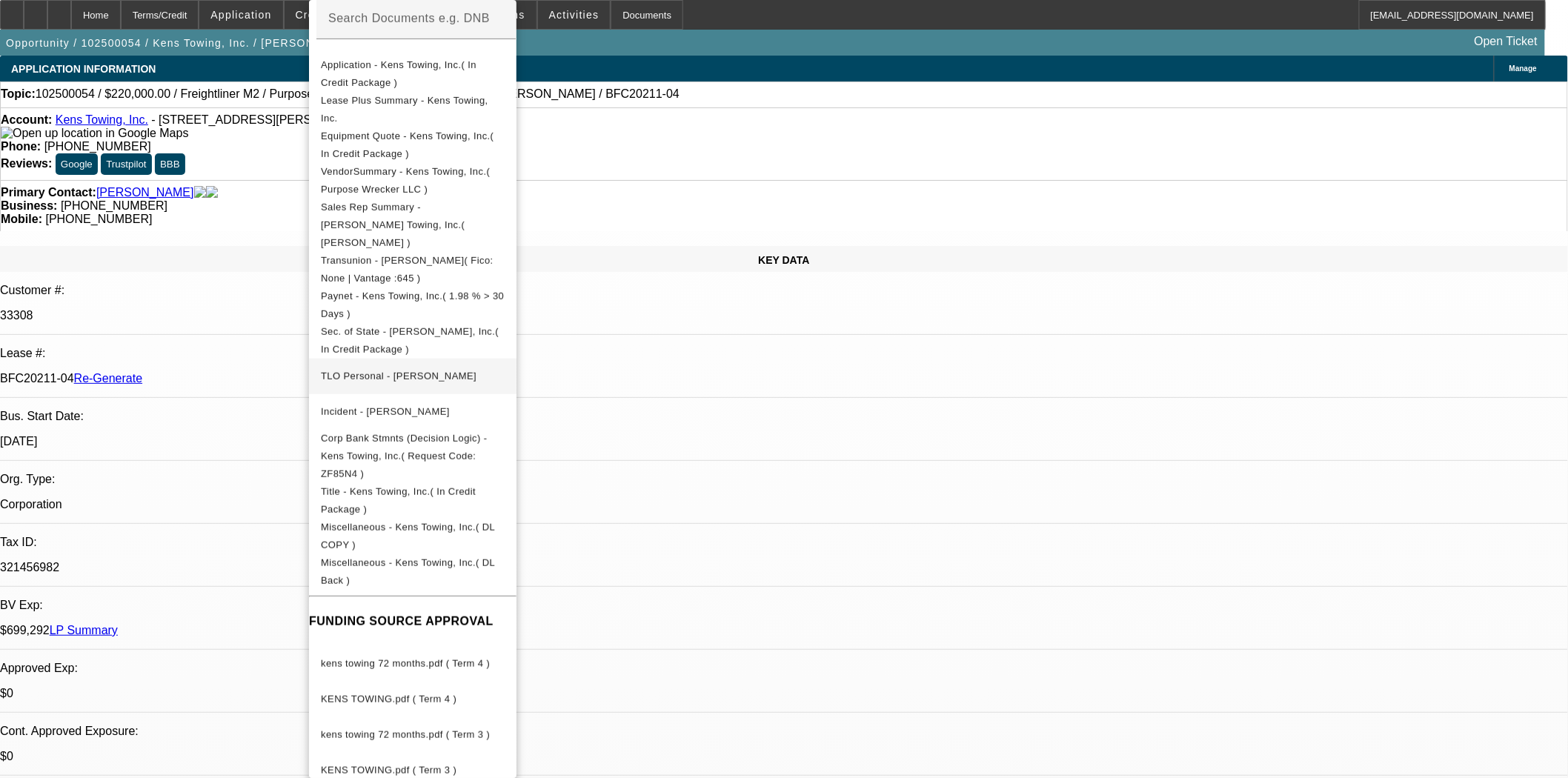
scroll to position [283, 0]
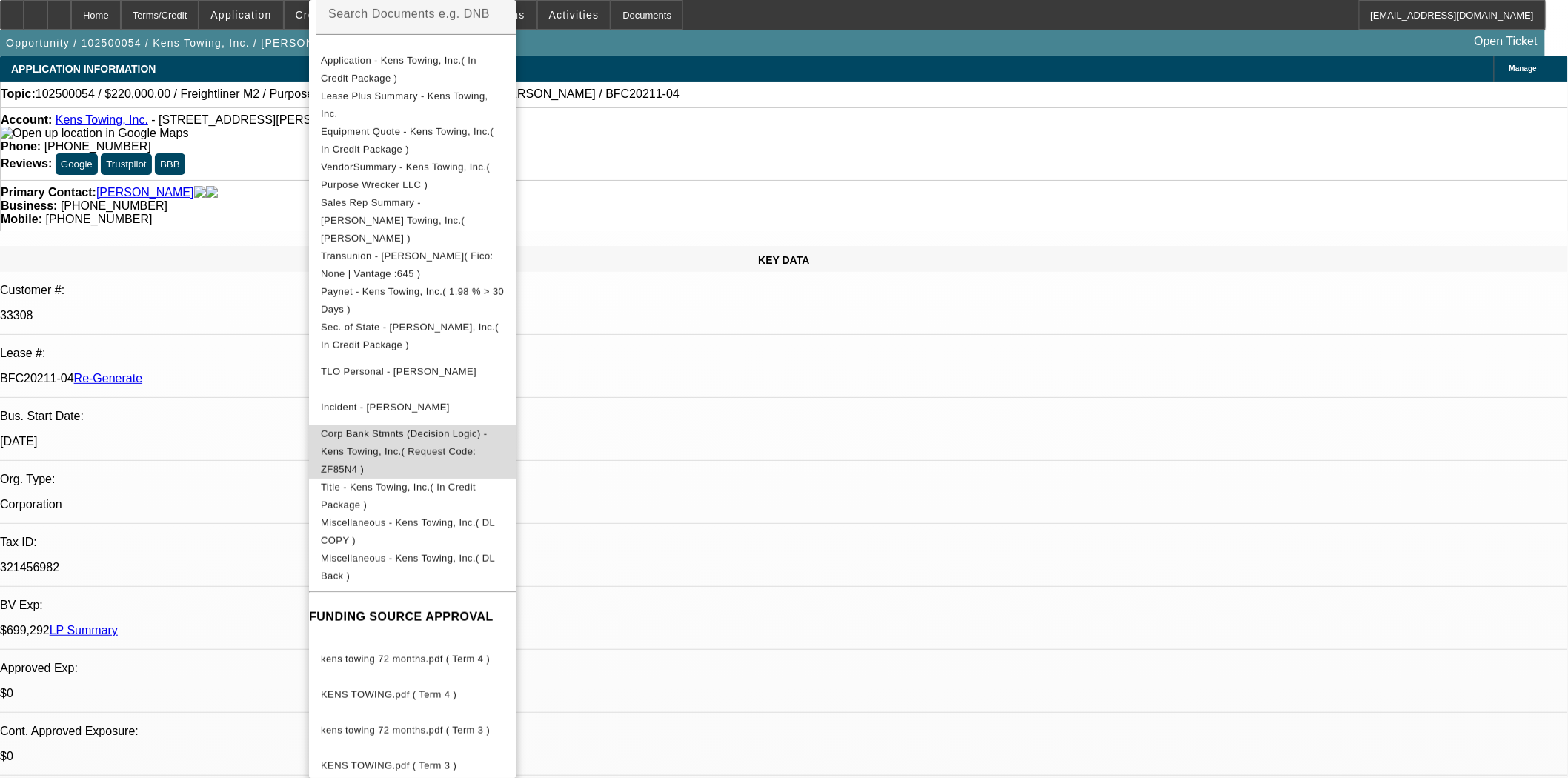
click at [487, 428] on span "Corp Bank Stmnts (Decision Logic) - Kens Towing, Inc.( Request Code: ZF85N4 )" at bounding box center [404, 451] width 166 height 47
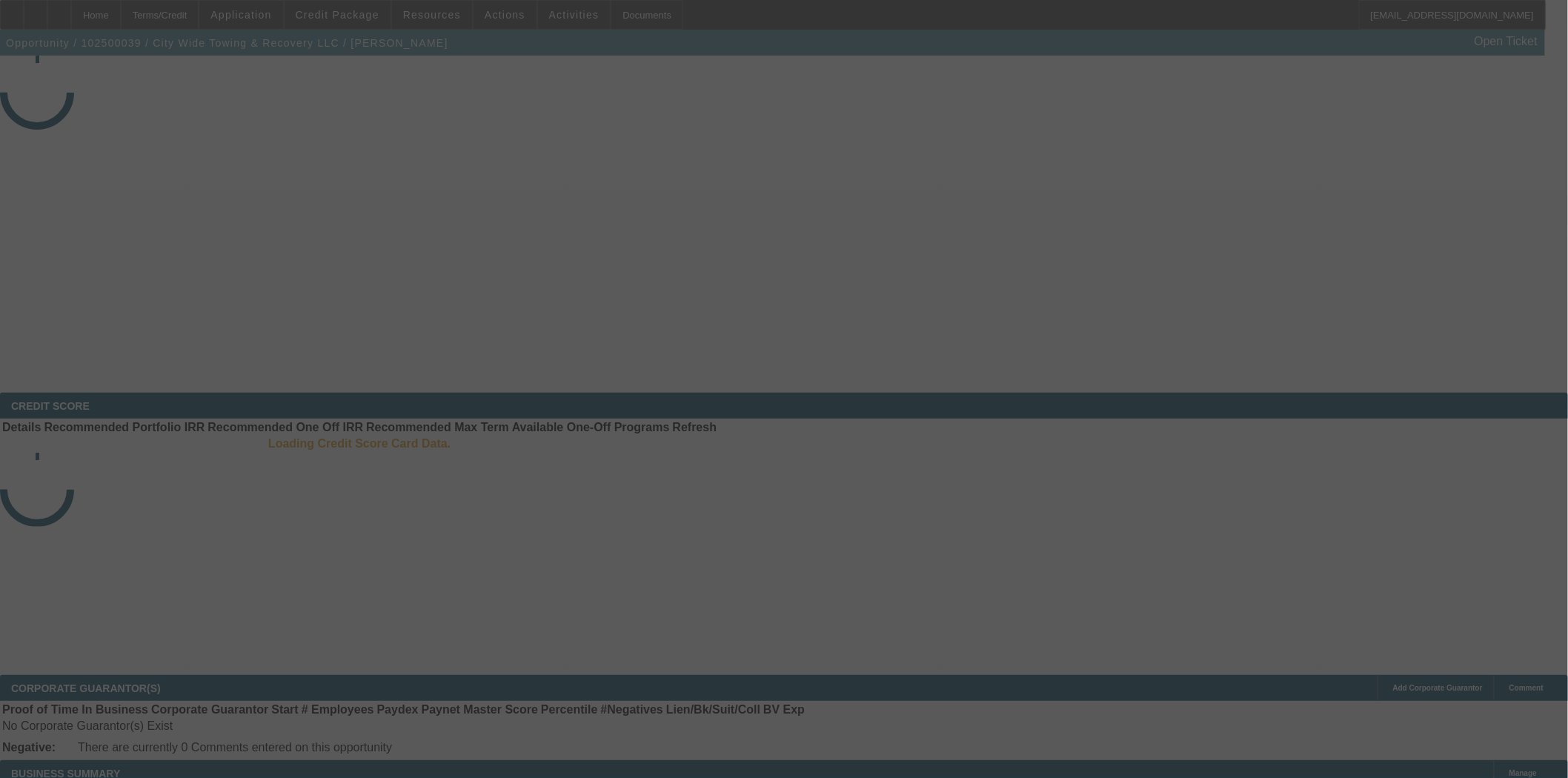
select select "3"
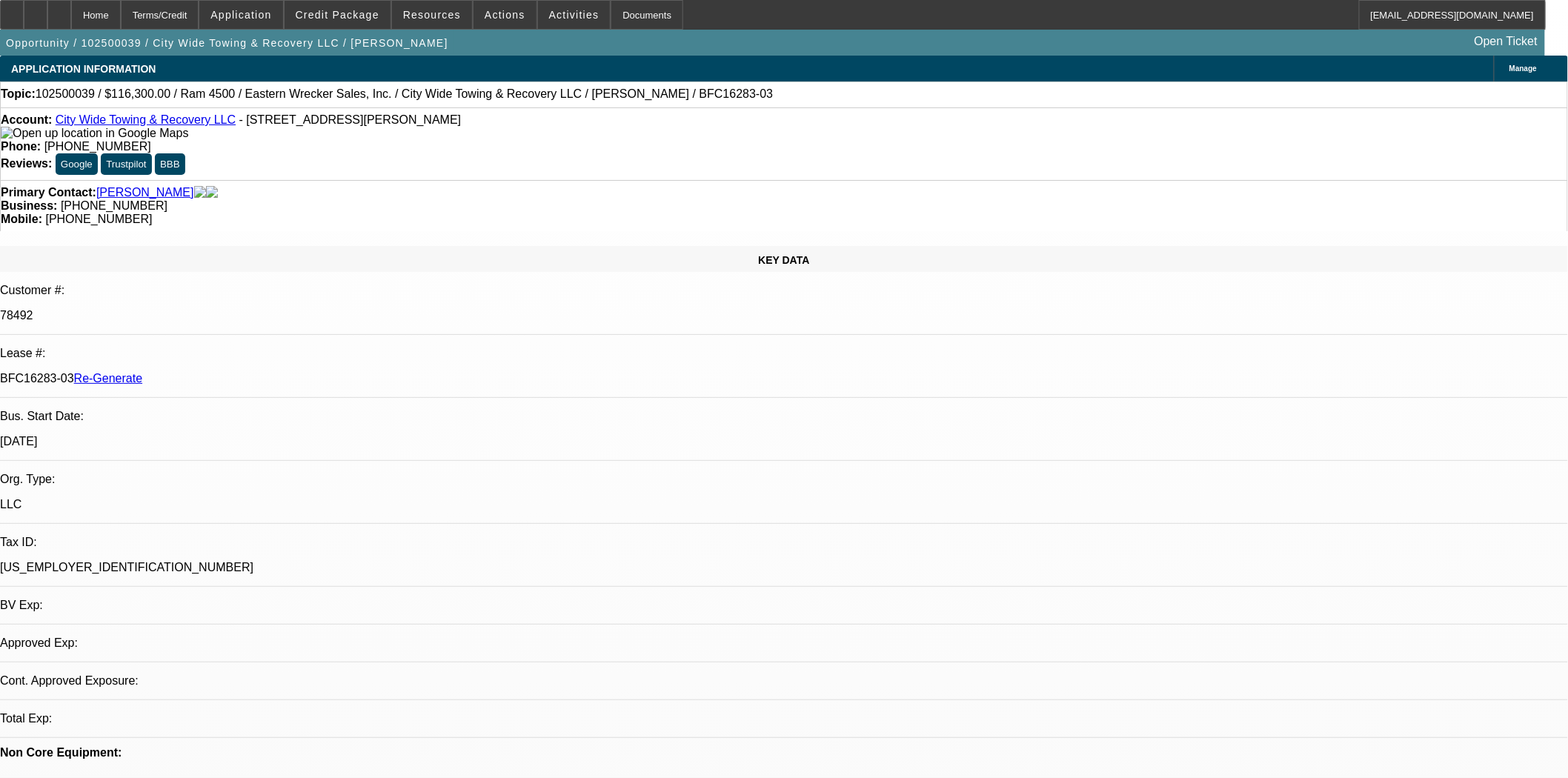
select select "0"
select select "2"
select select "0"
select select "6"
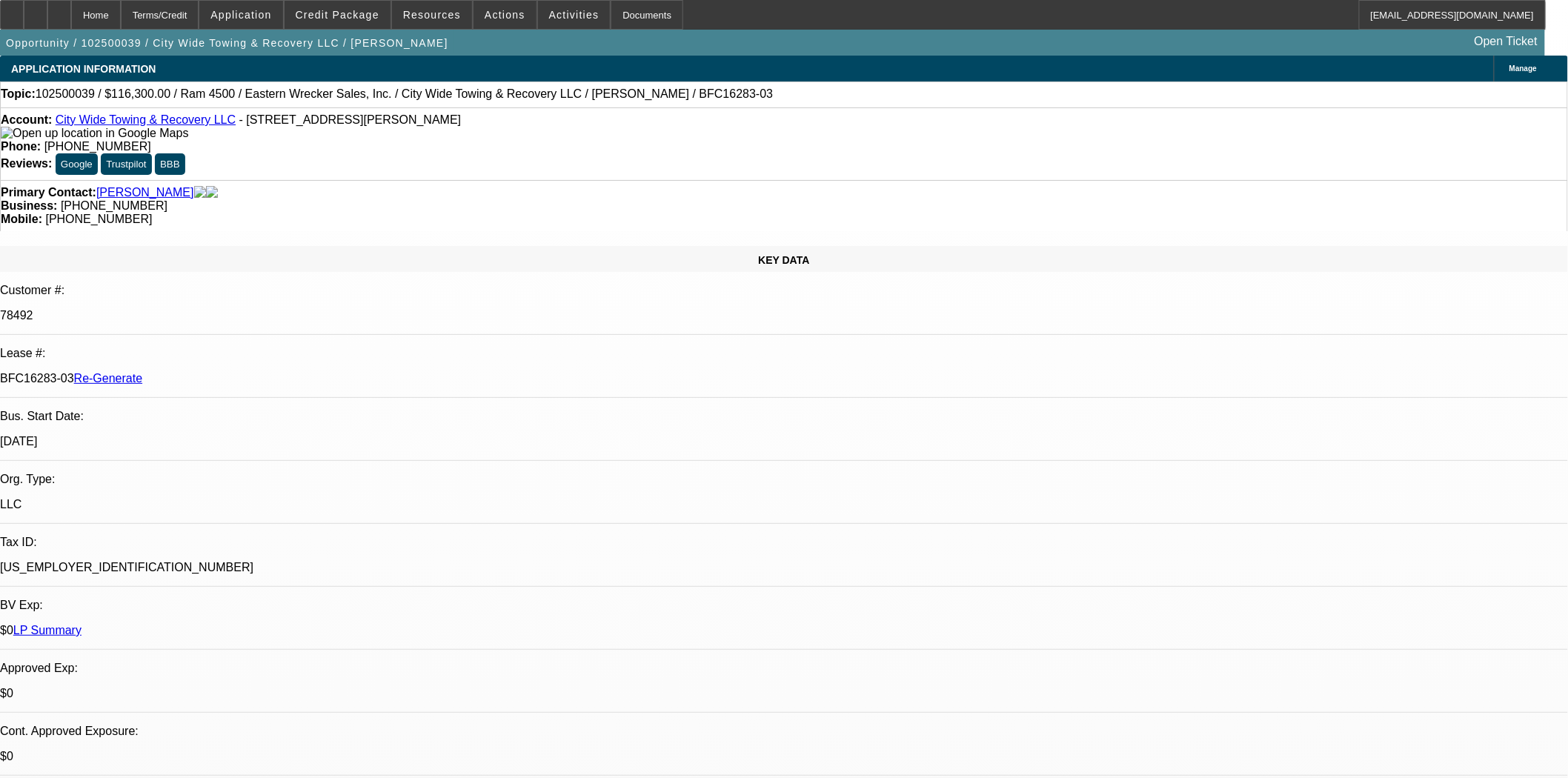
click at [121, 126] on link "City Wide Towing & Recovery LLC" at bounding box center [146, 120] width 180 height 13
click at [130, 124] on link "City Wide Towing & Recovery LLC" at bounding box center [146, 120] width 180 height 13
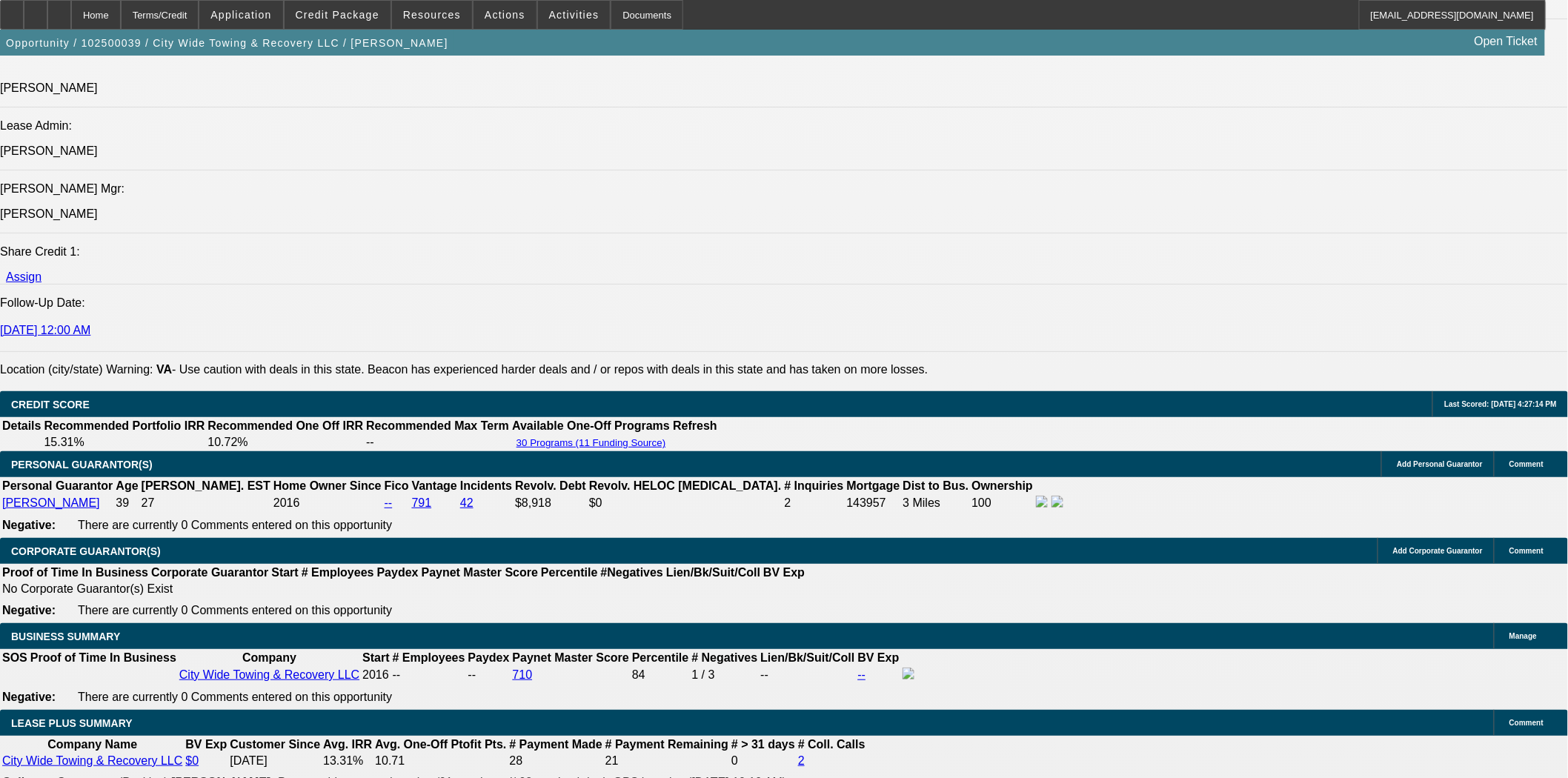
scroll to position [2058, 0]
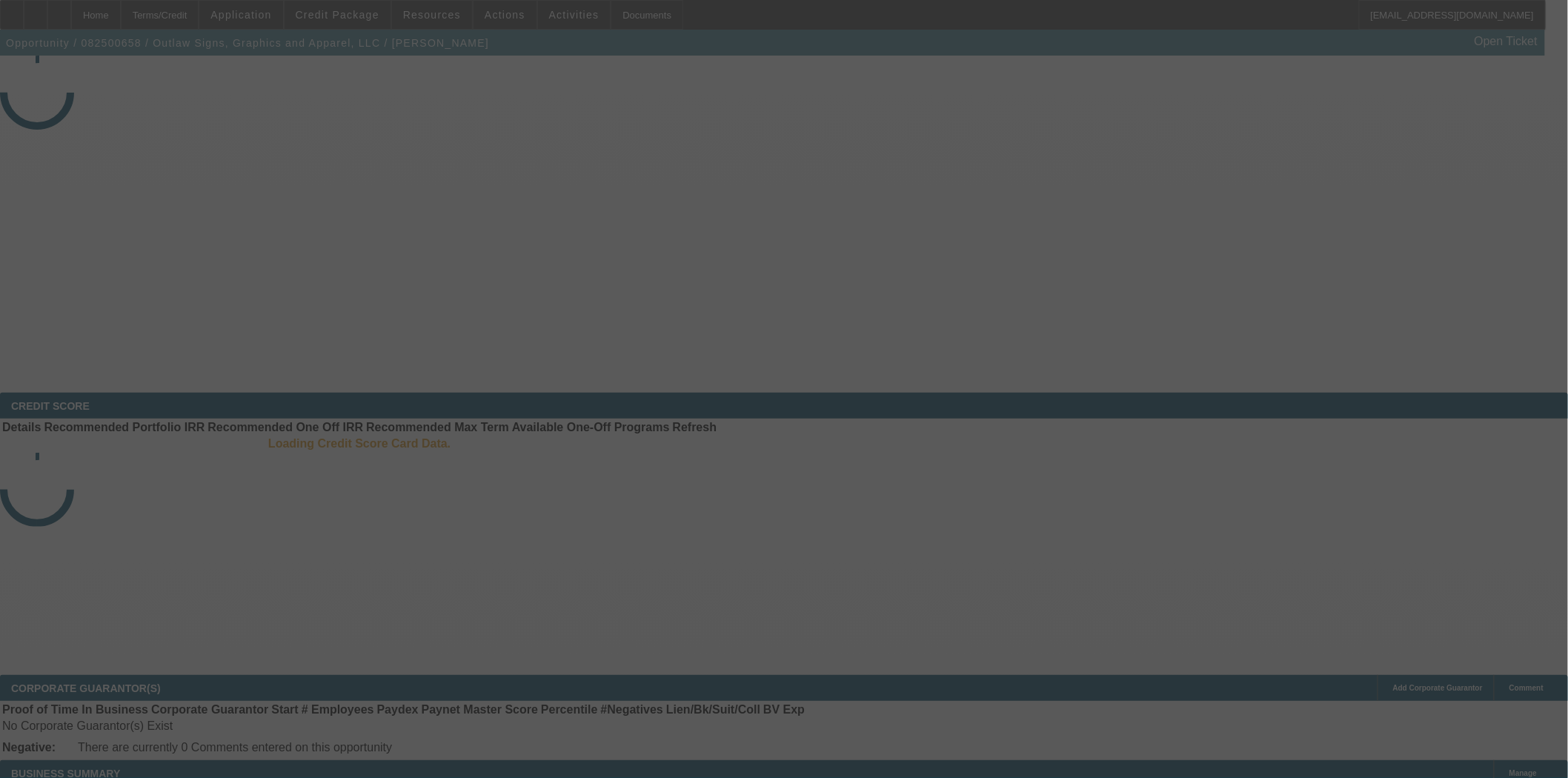
select select "3"
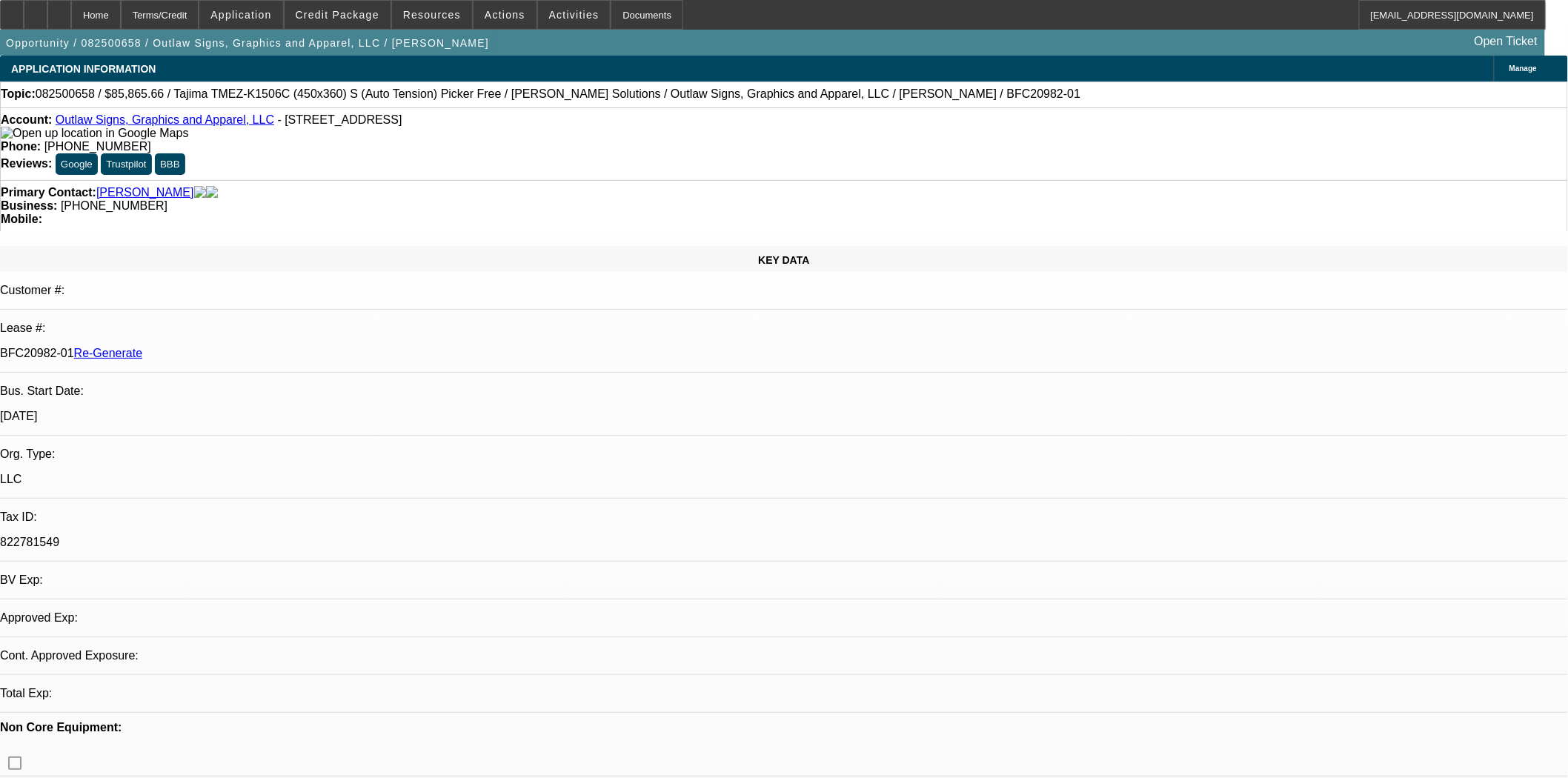
select select "0"
select select "6"
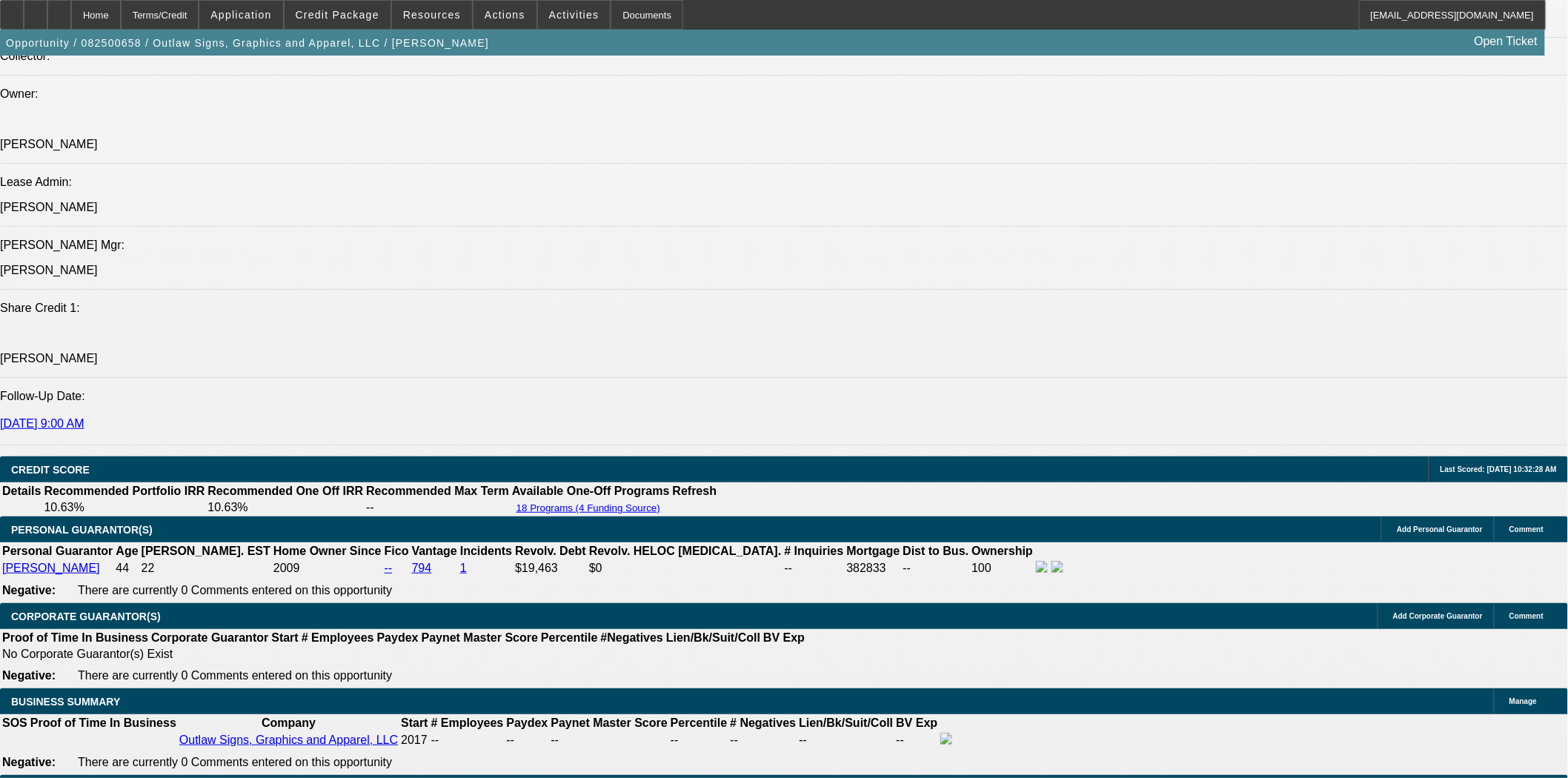
scroll to position [1811, 0]
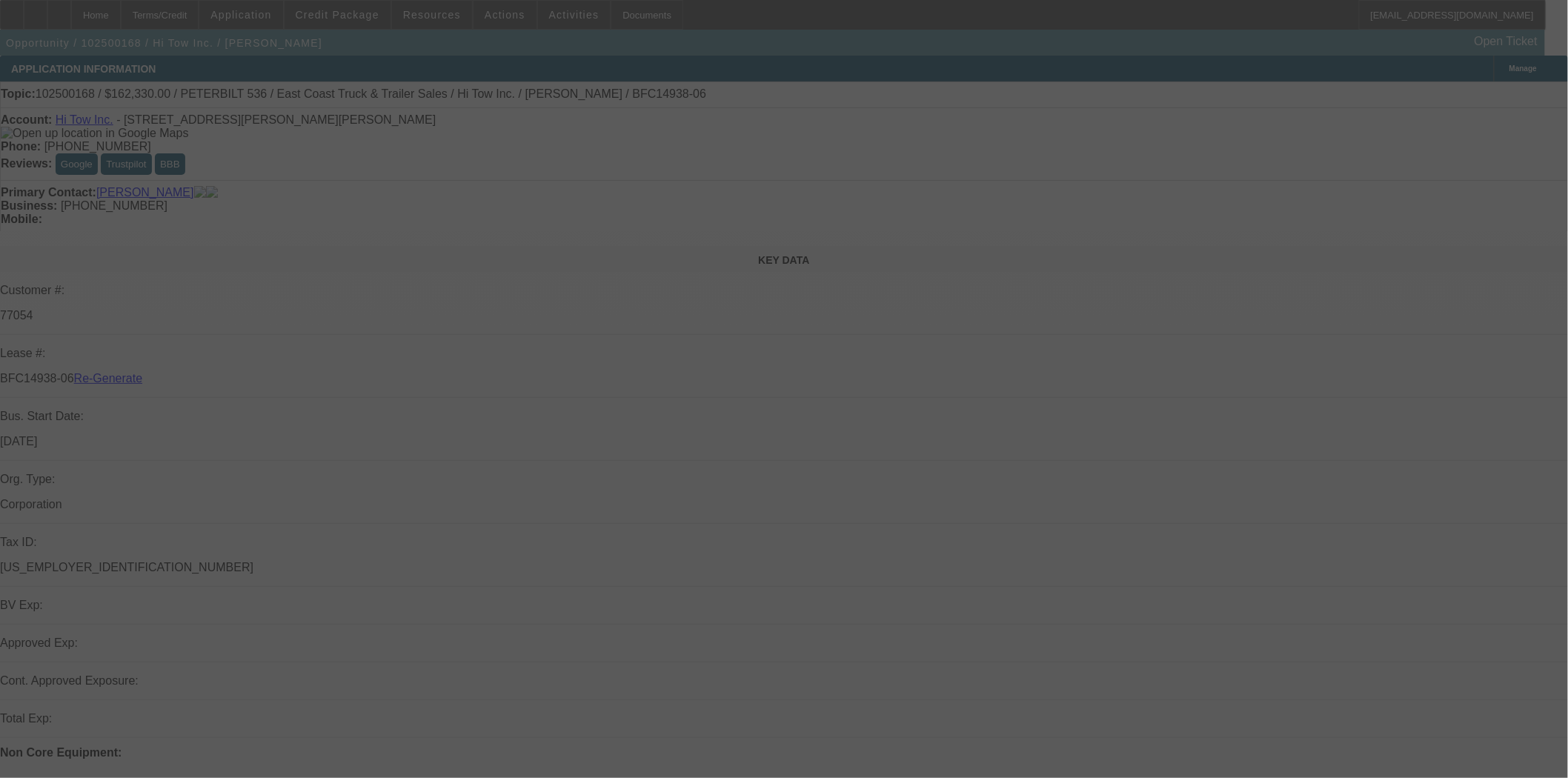
select select "3"
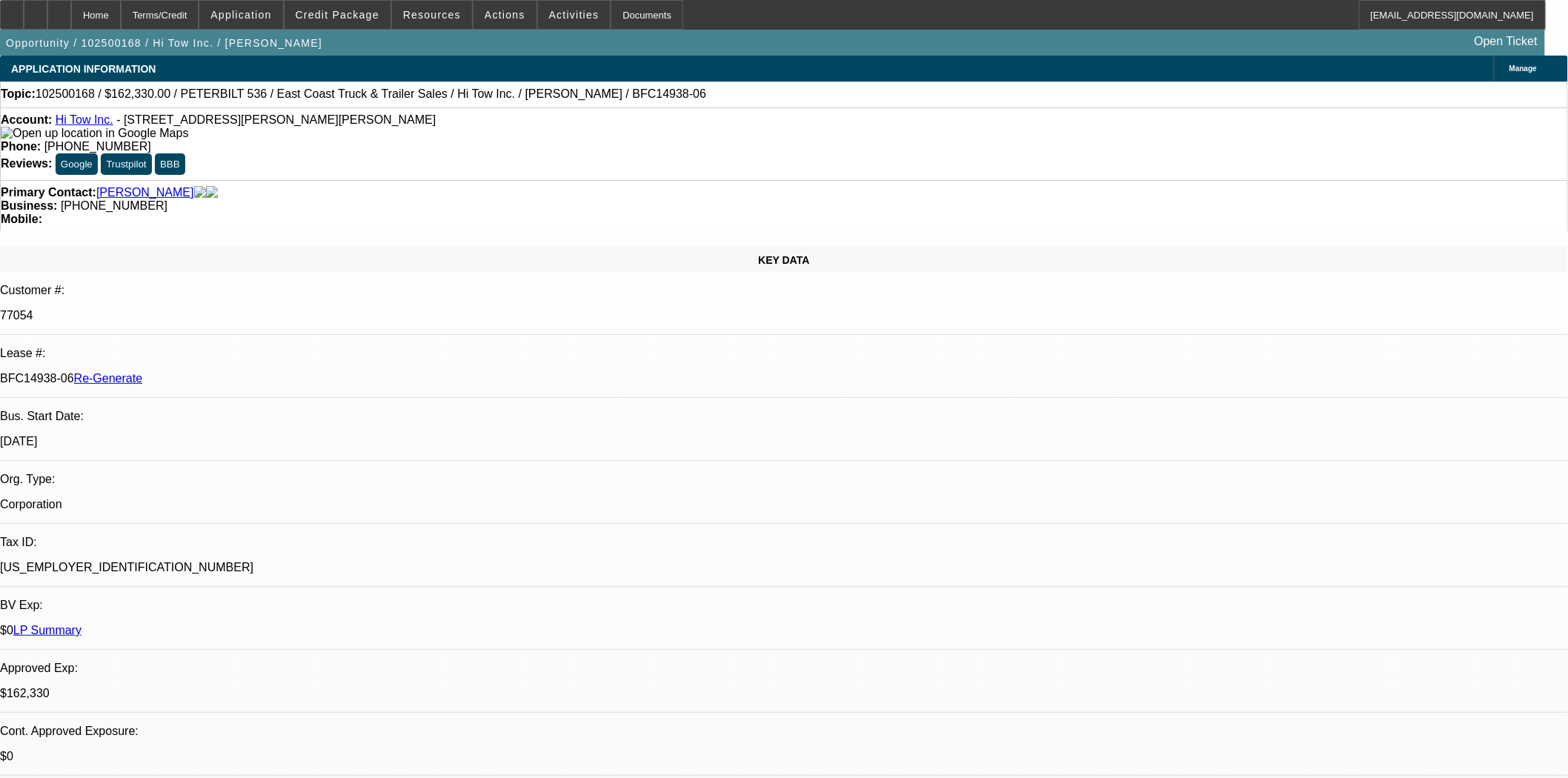
select select "0"
select select "2"
select select "0"
select select "6"
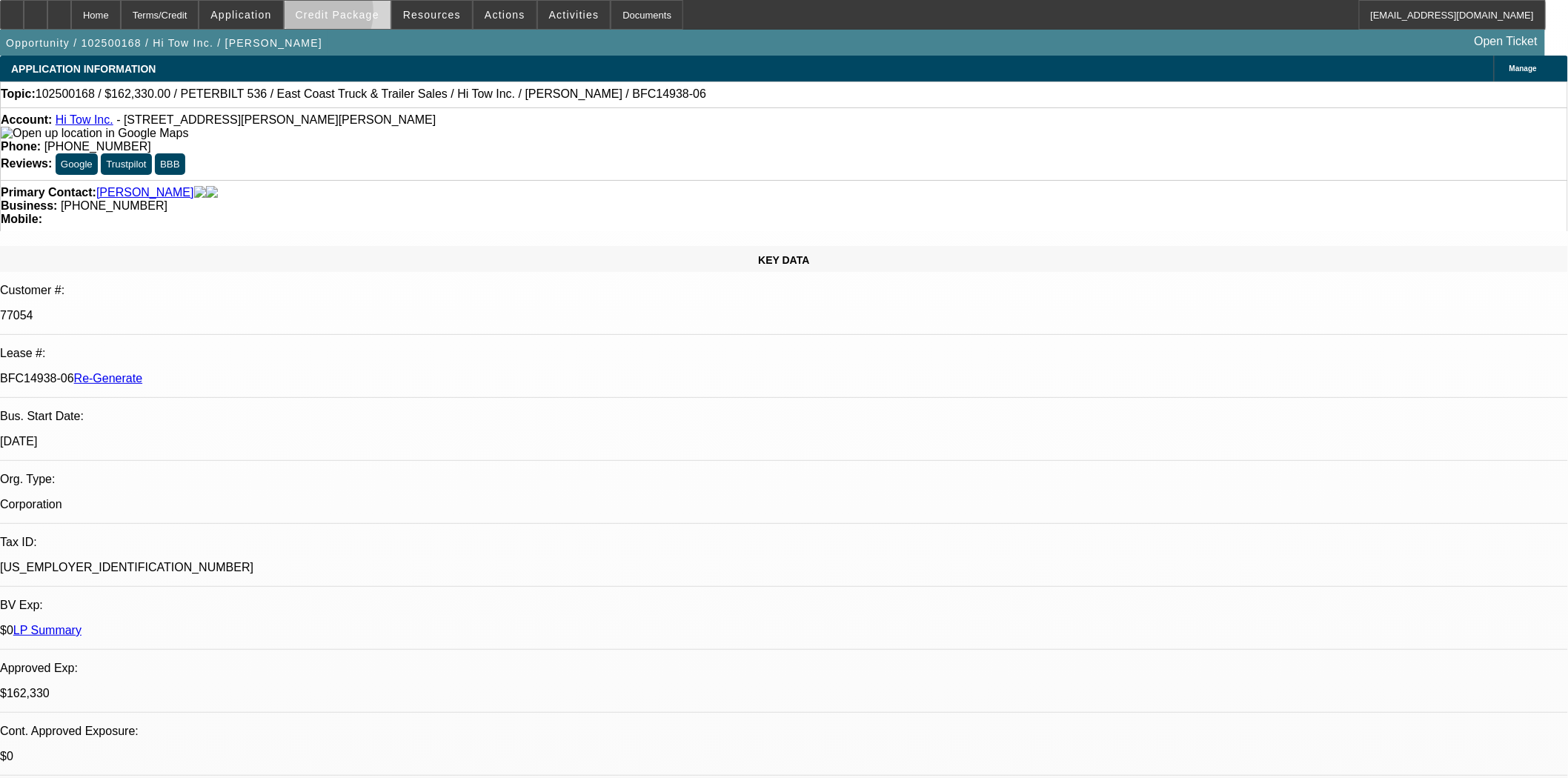
click at [334, 16] on span "Credit Package" at bounding box center [337, 15] width 84 height 12
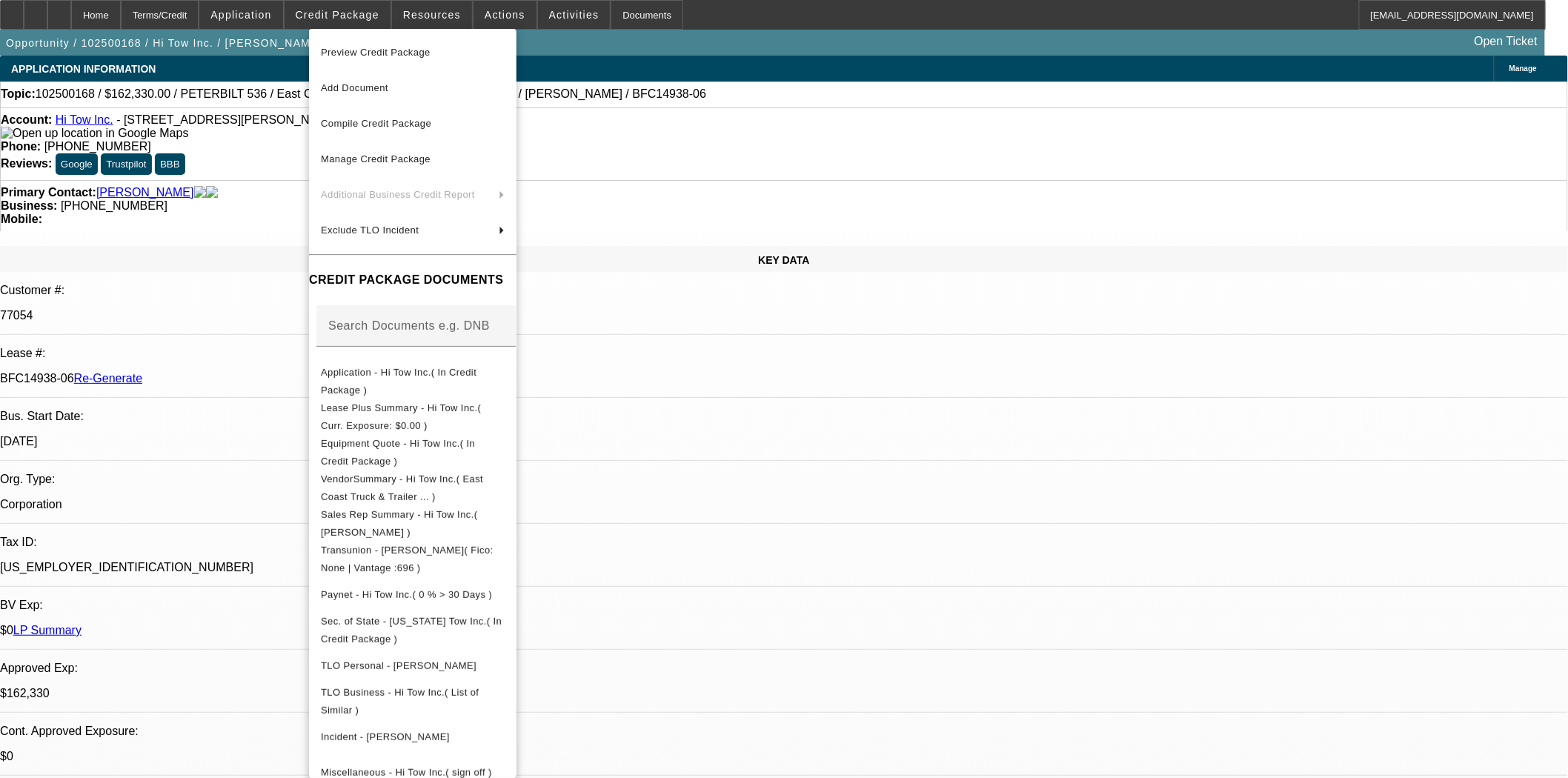
click at [357, 59] on span "Preview Credit Package" at bounding box center [413, 53] width 184 height 18
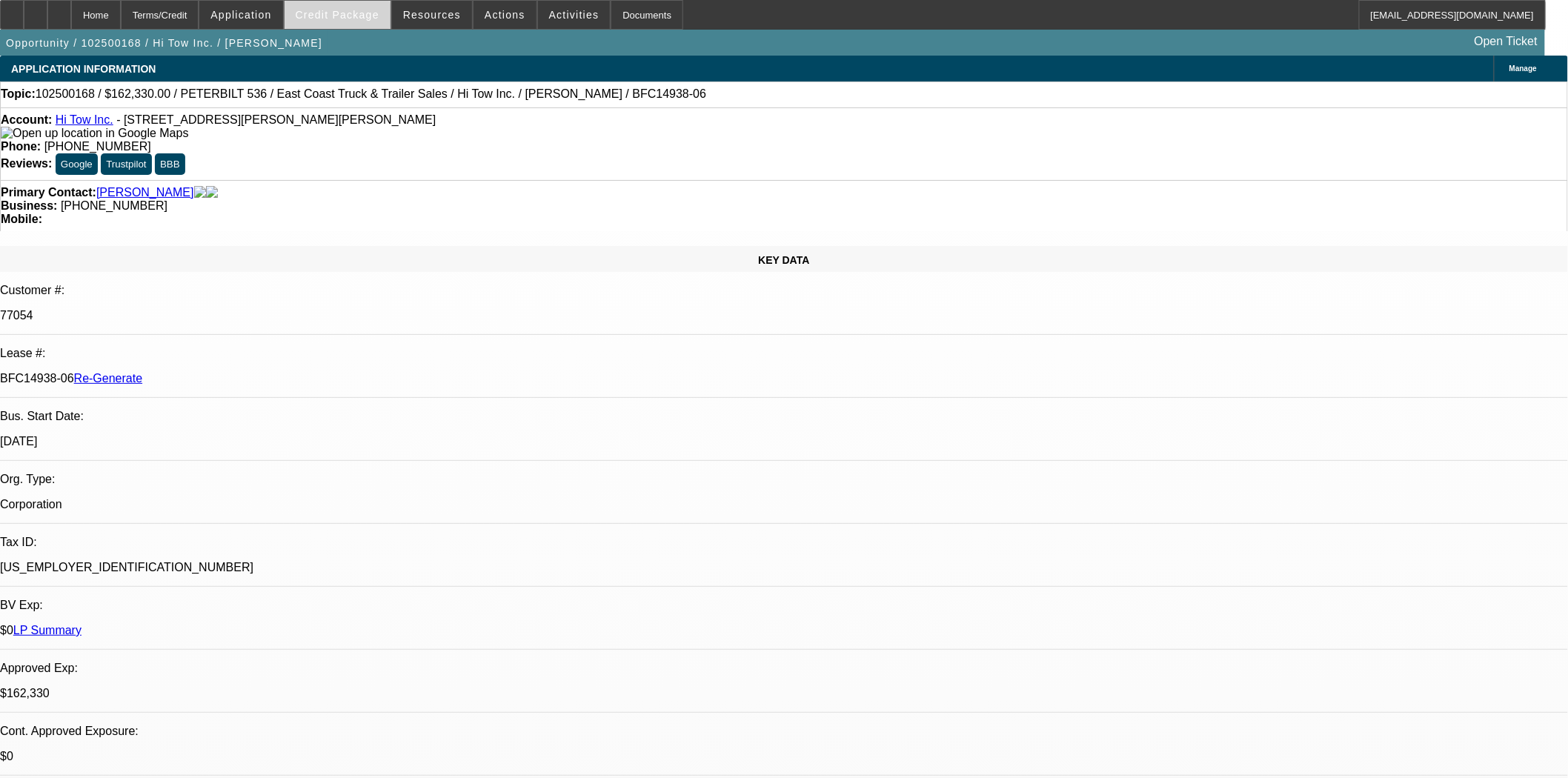
click at [376, 19] on span "Credit Package" at bounding box center [337, 15] width 84 height 12
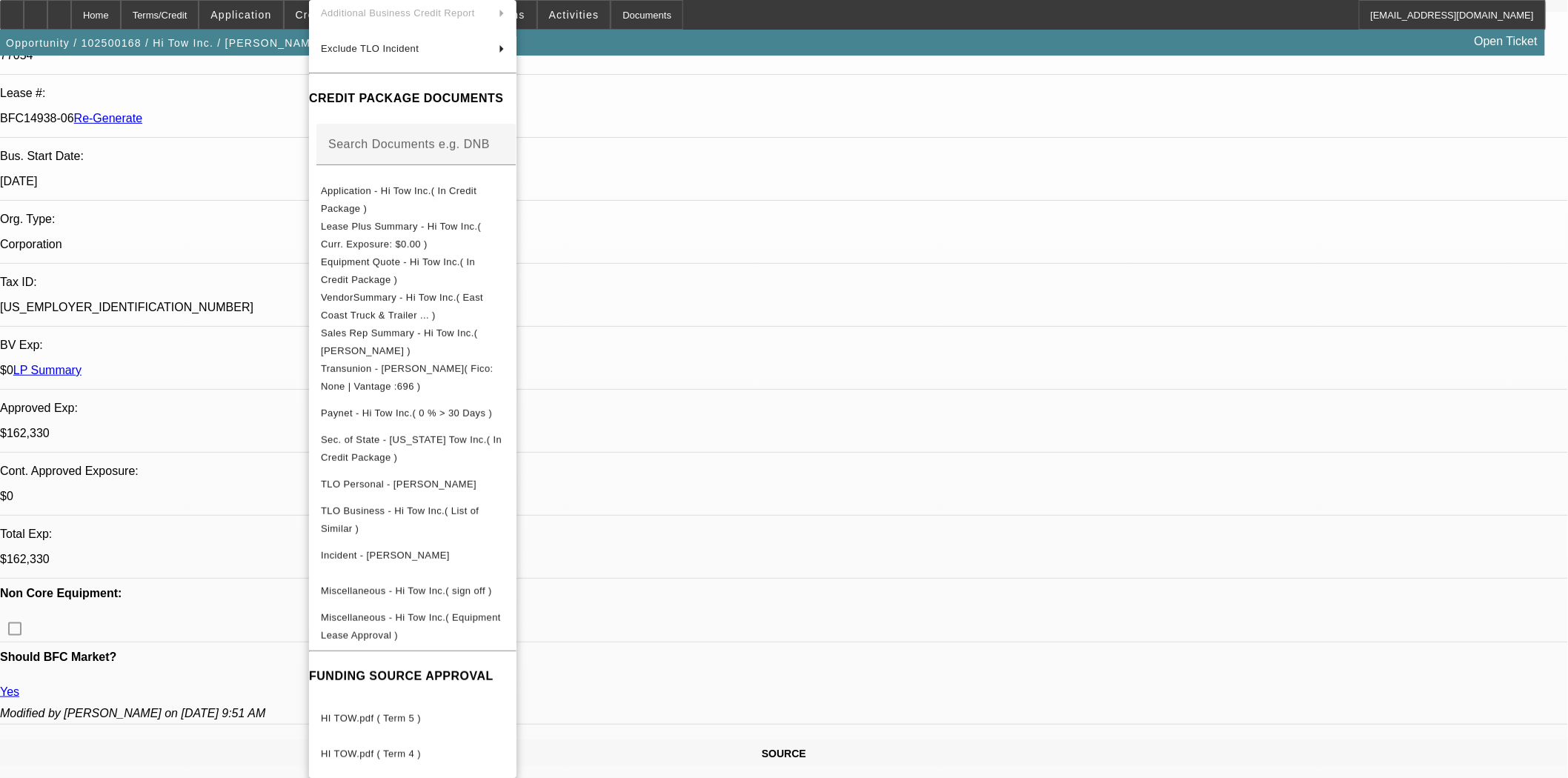
scroll to position [411, 0]
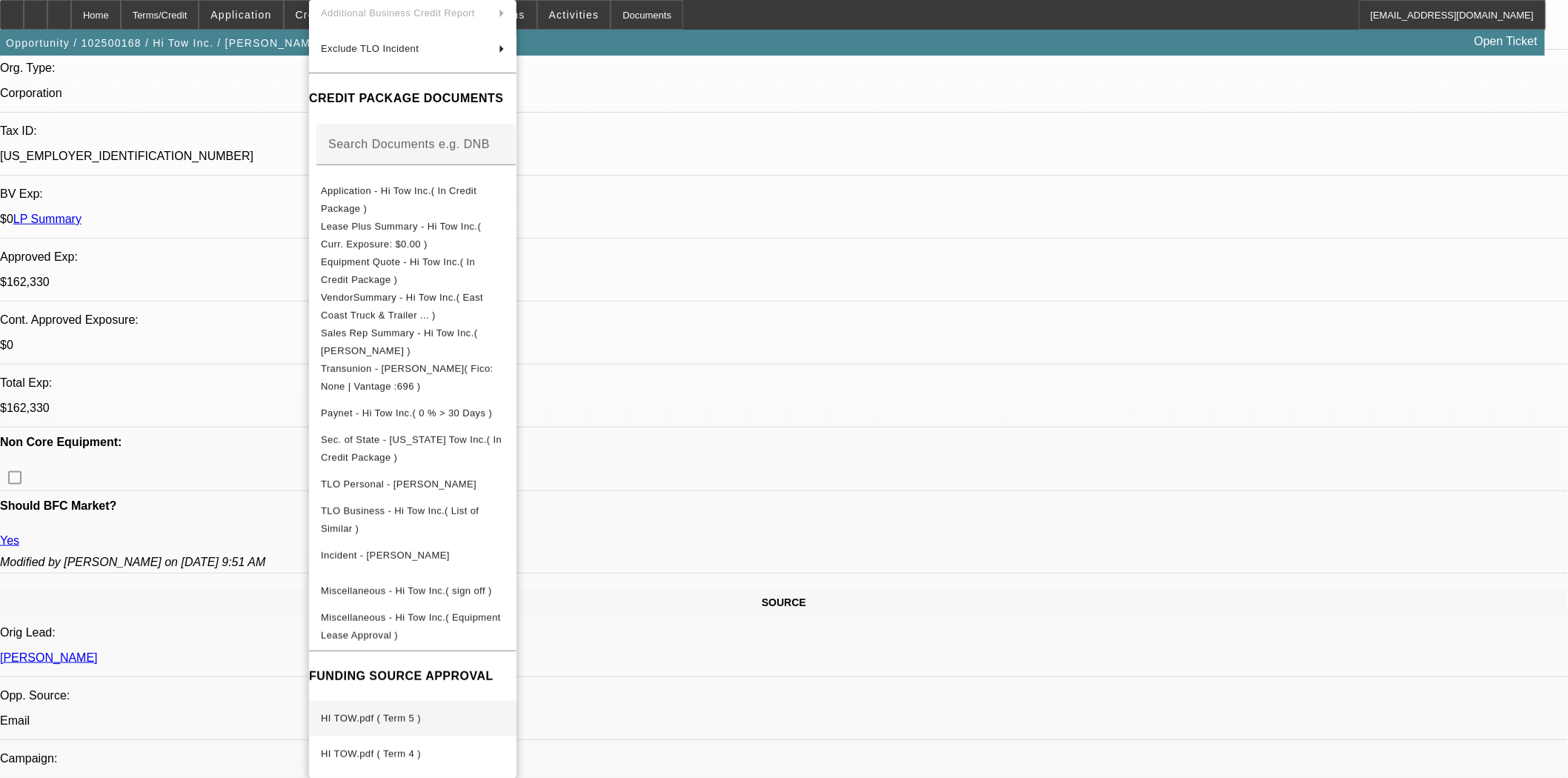
click at [396, 713] on span "HI TOW.pdf ( Term 5 )" at bounding box center [370, 718] width 100 height 11
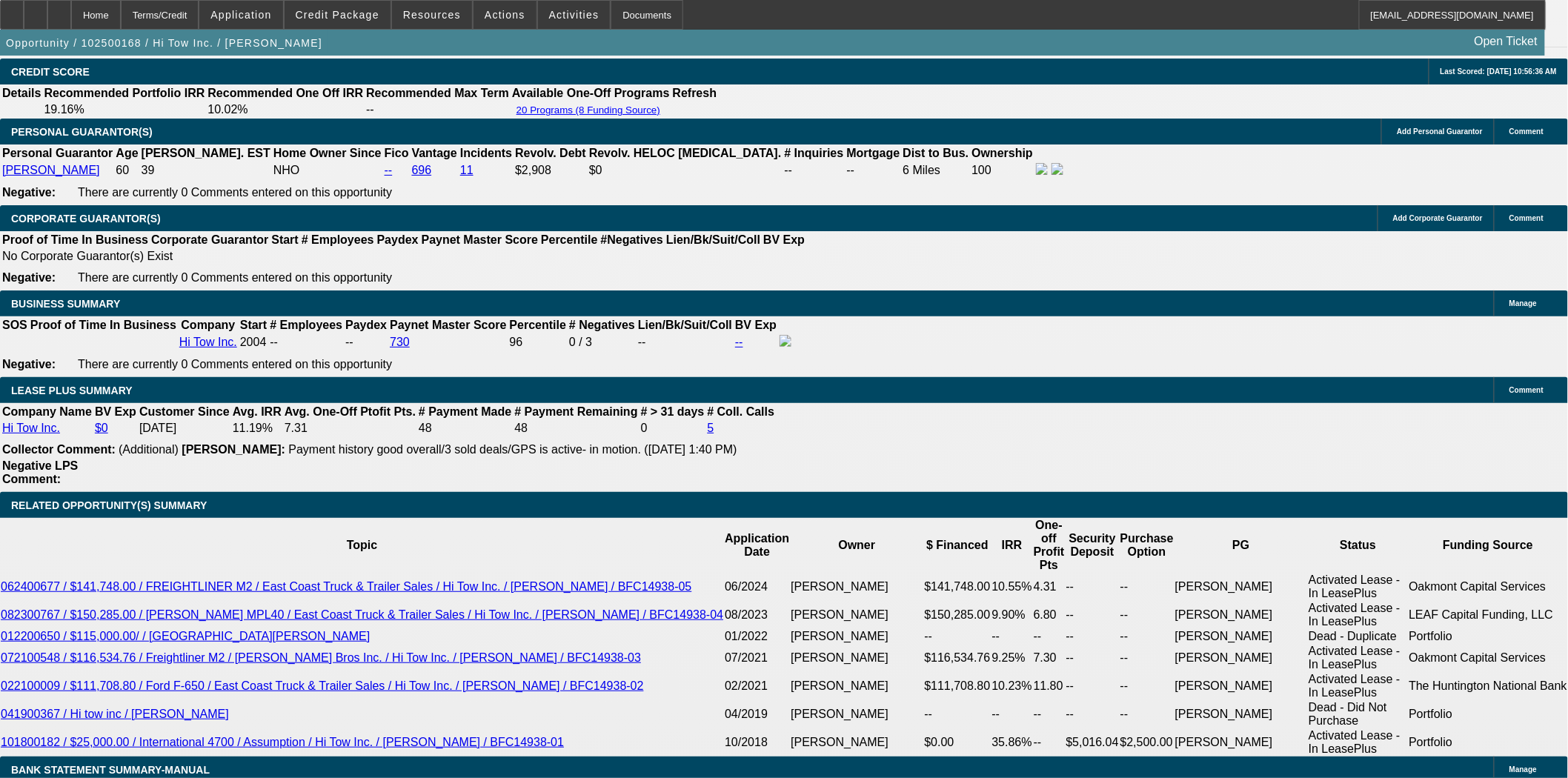
scroll to position [2223, 0]
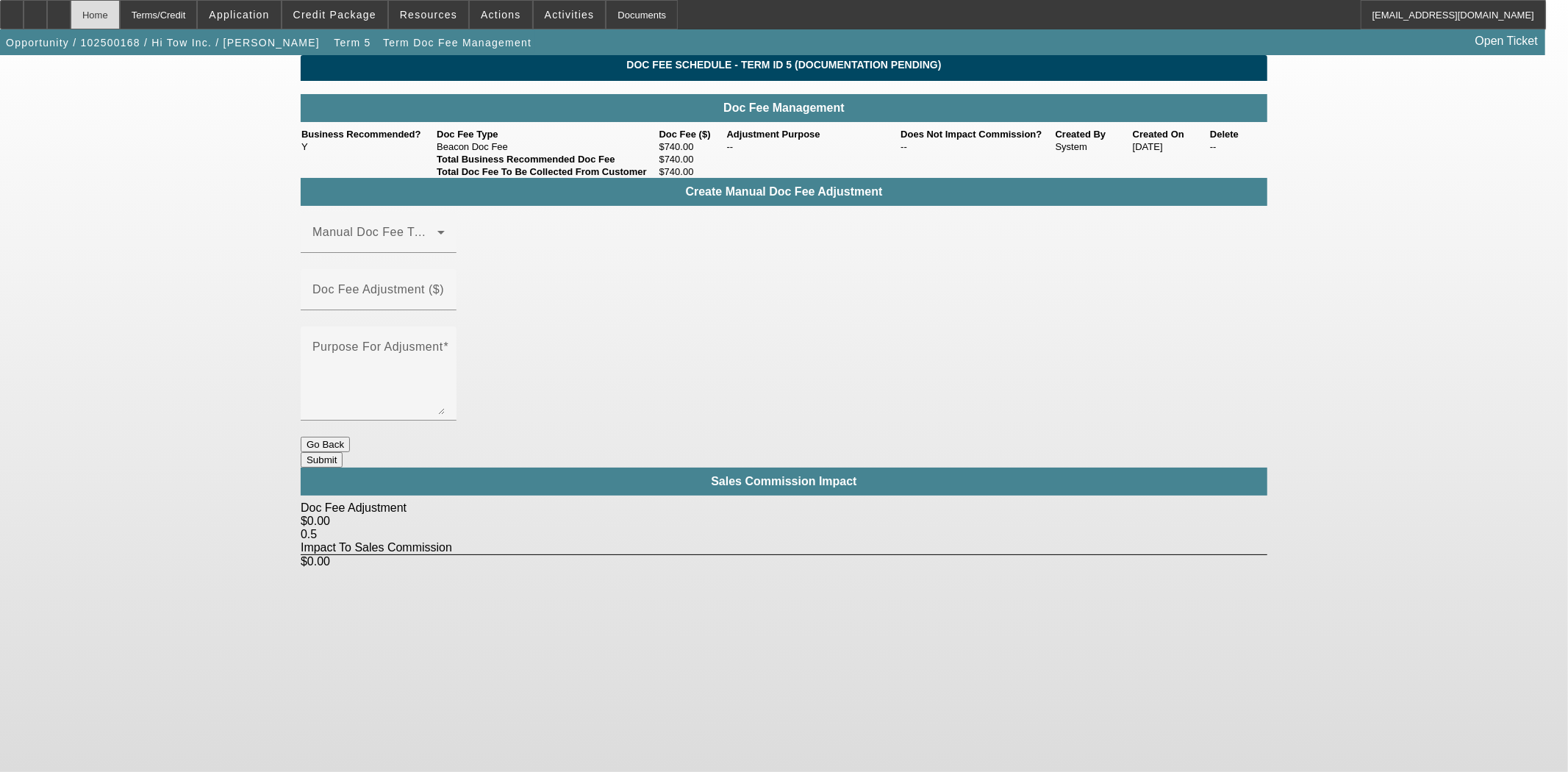
click at [120, 16] on div "Home" at bounding box center [95, 15] width 49 height 29
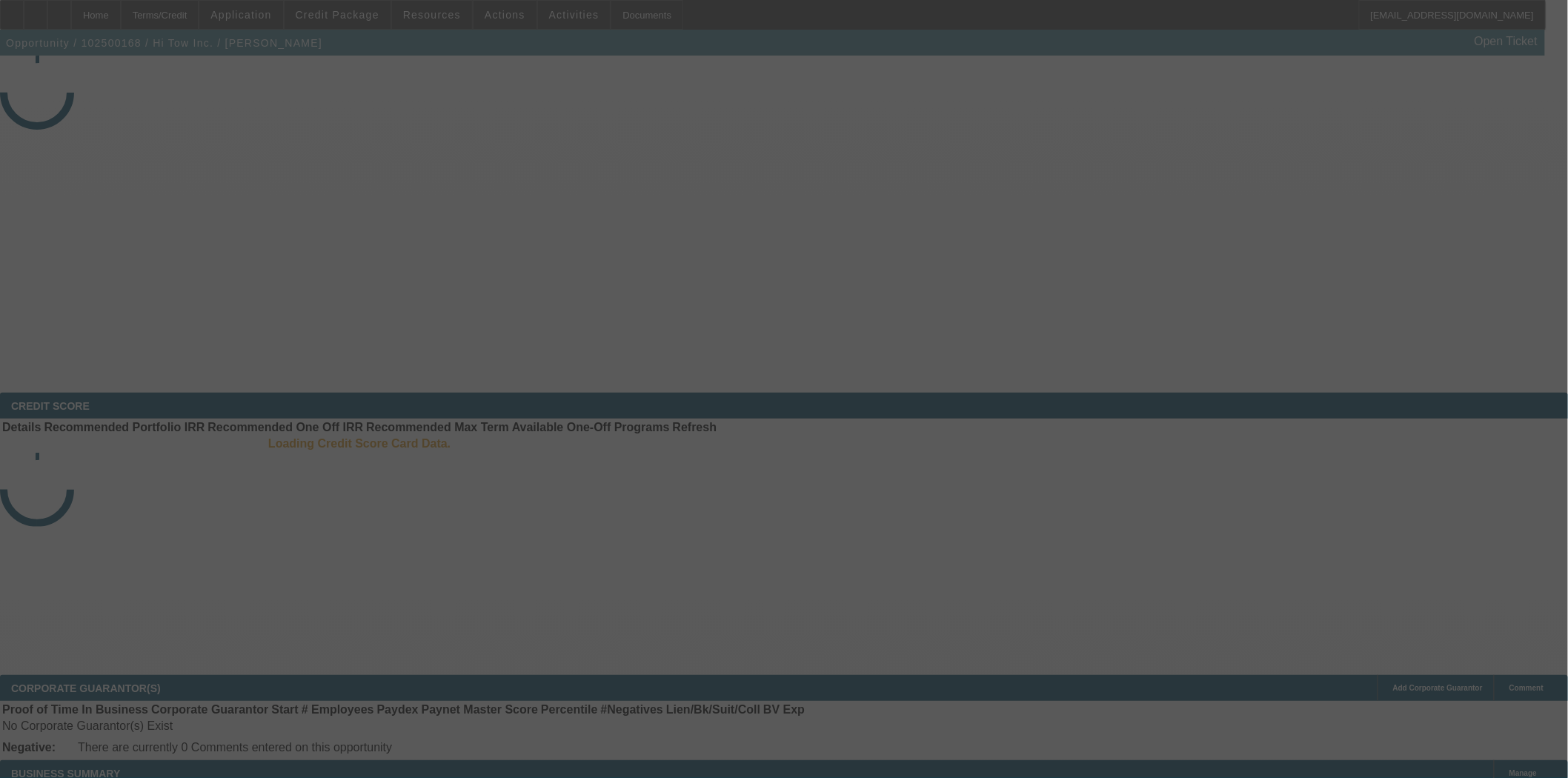
select select "3"
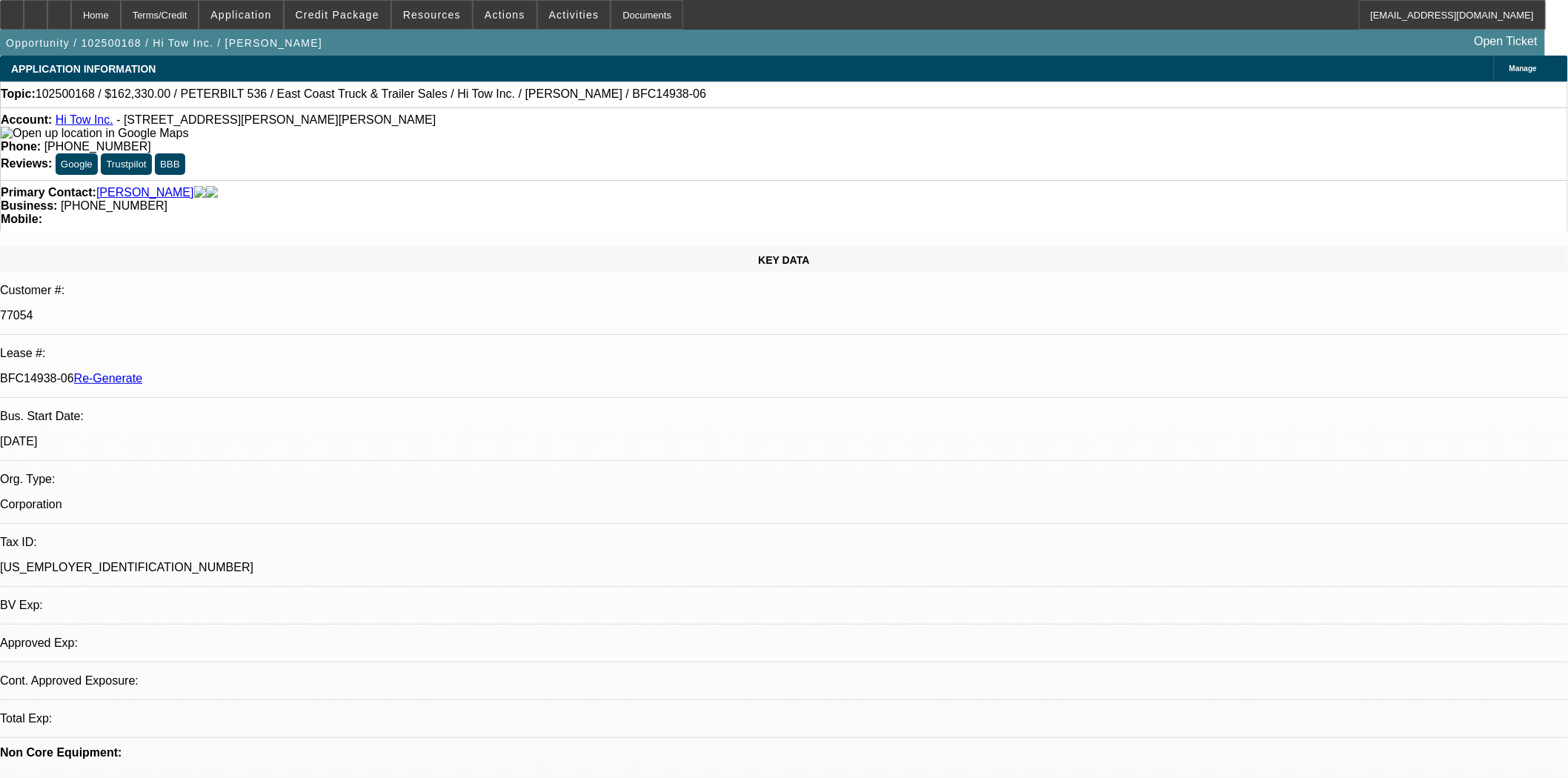
select select "0"
select select "2"
select select "0"
select select "6"
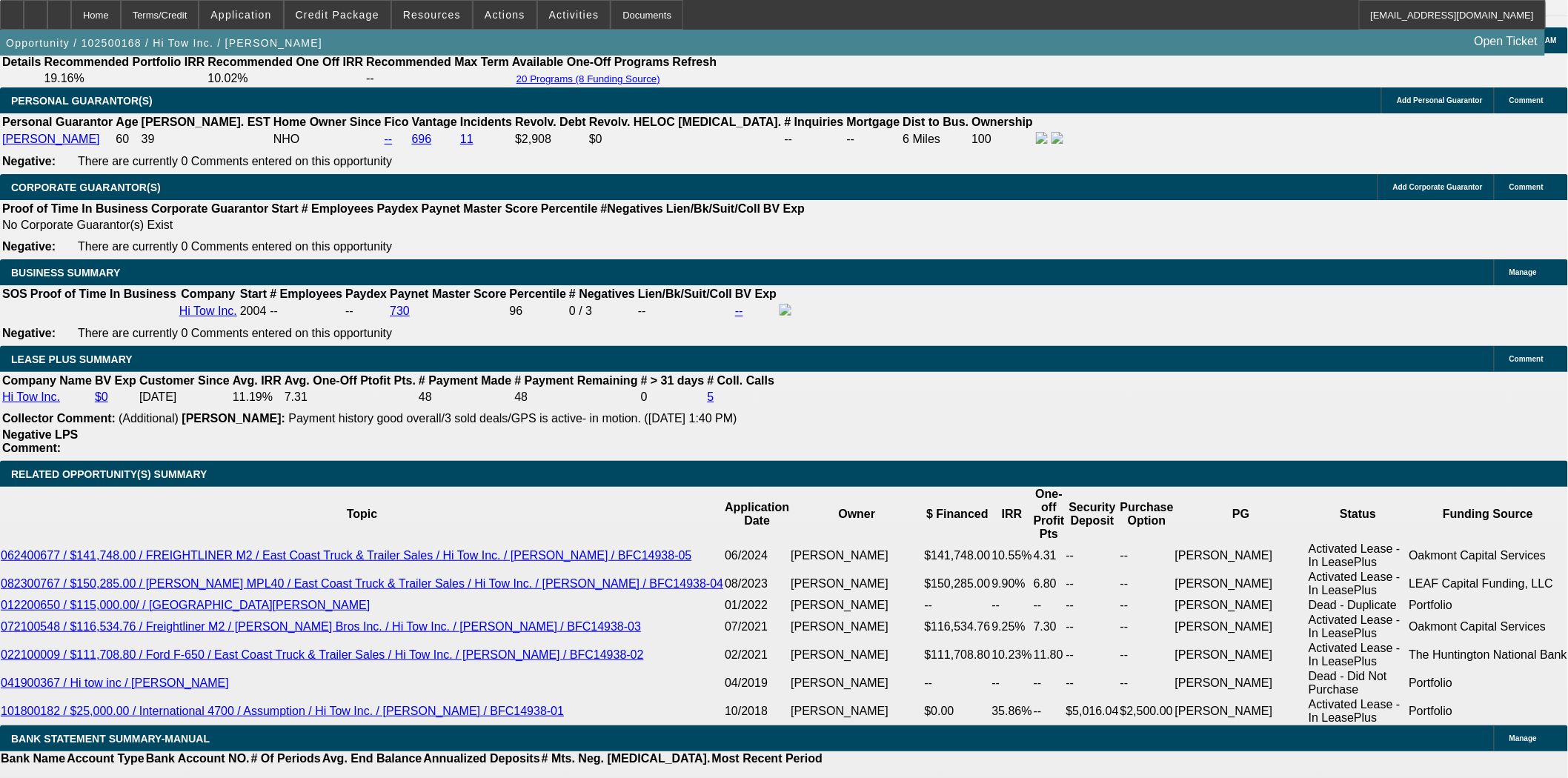
scroll to position [2306, 0]
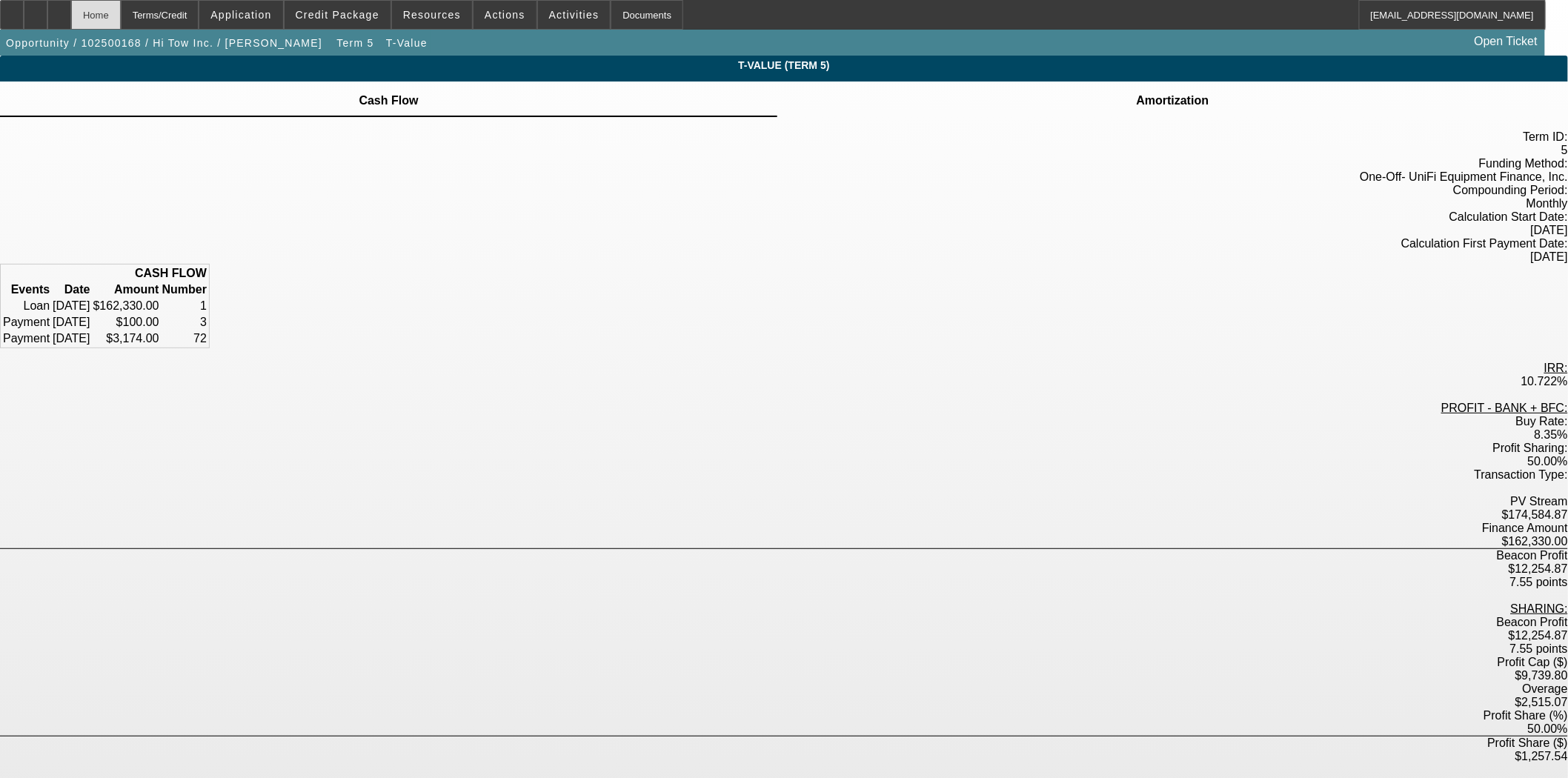
click at [121, 16] on div "Home" at bounding box center [96, 15] width 50 height 30
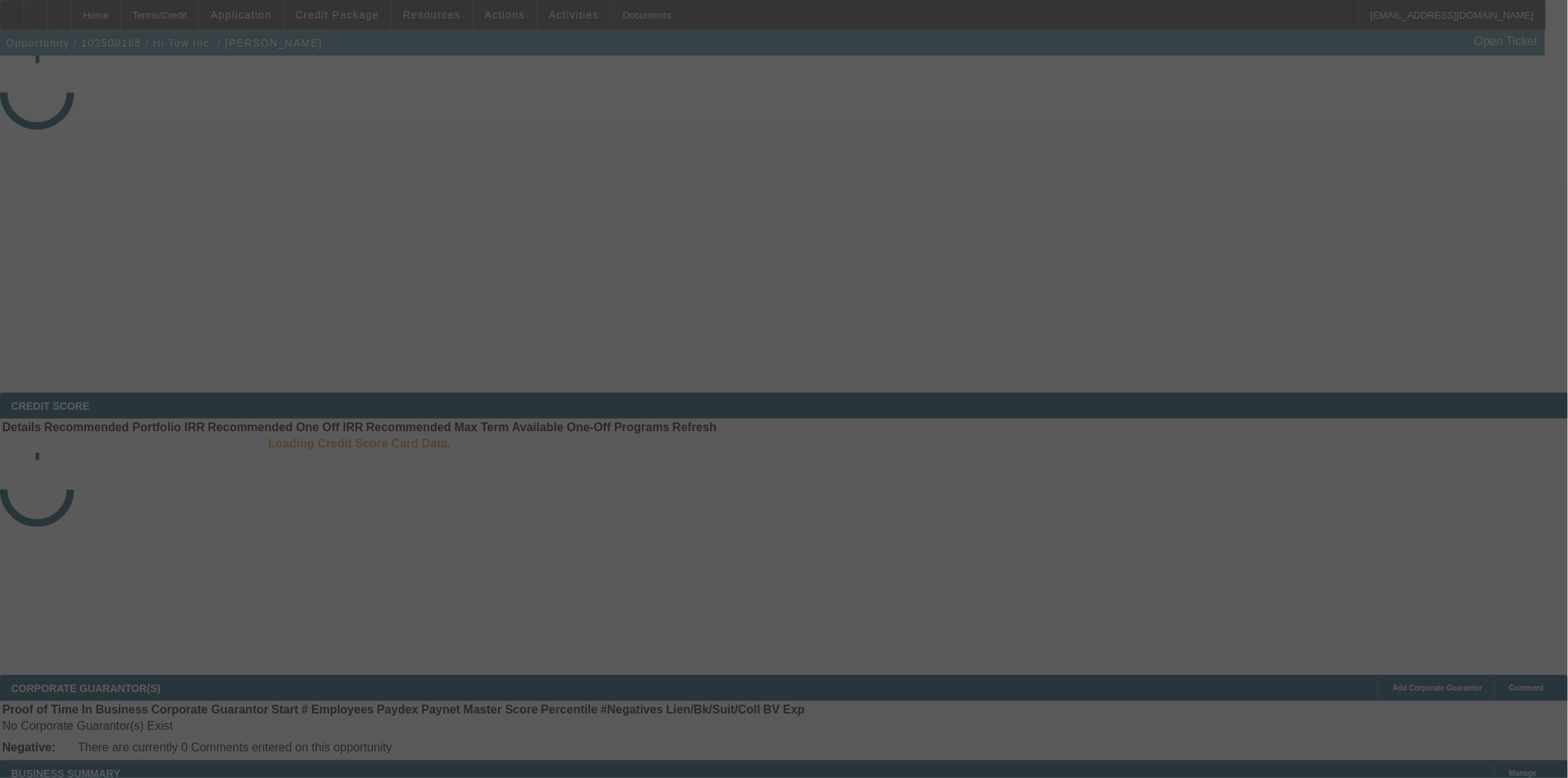
select select "3"
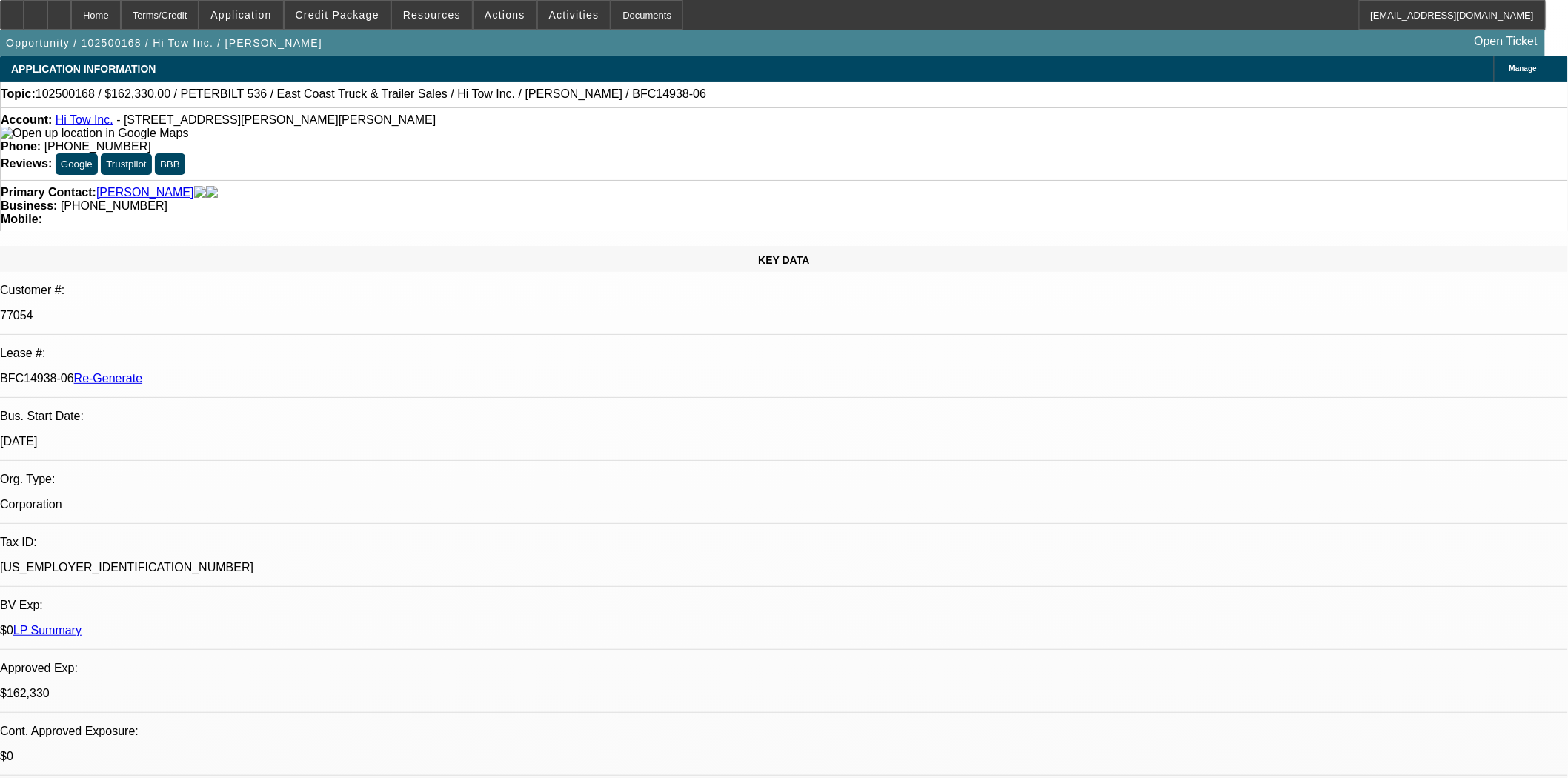
select select "0"
select select "2"
select select "0"
select select "6"
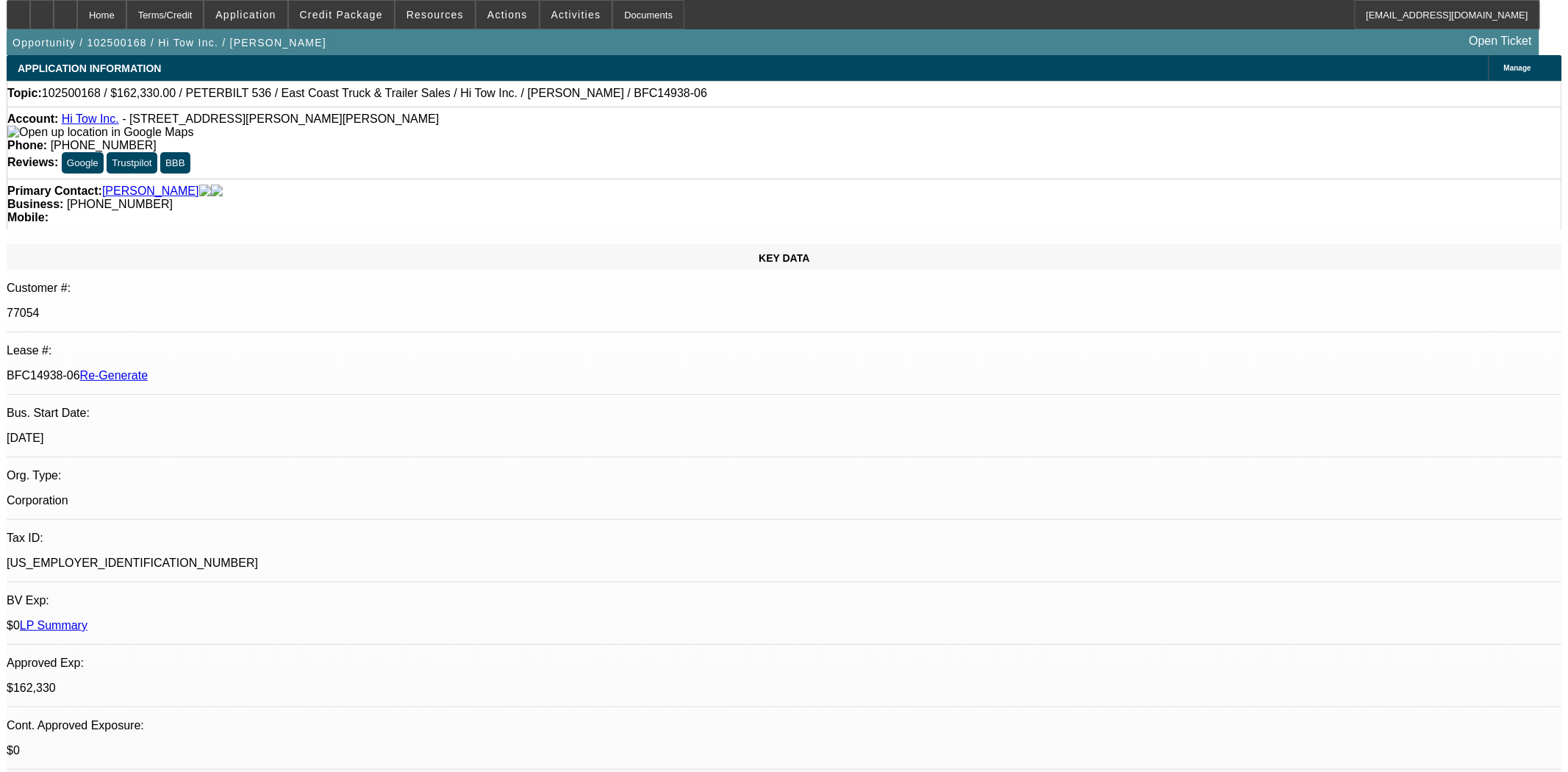
scroll to position [326, 0]
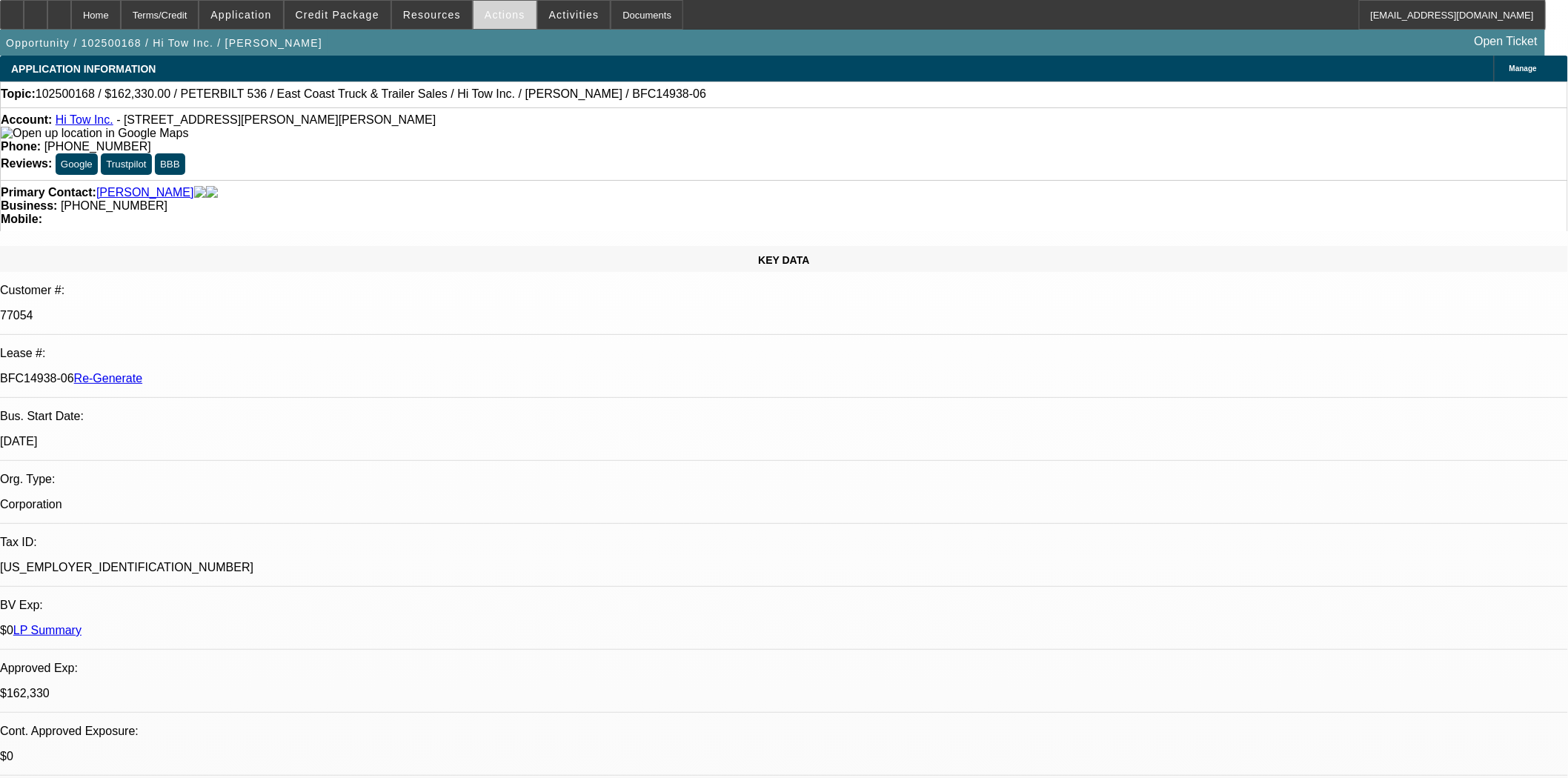
click at [500, 19] on span "Actions" at bounding box center [505, 15] width 41 height 12
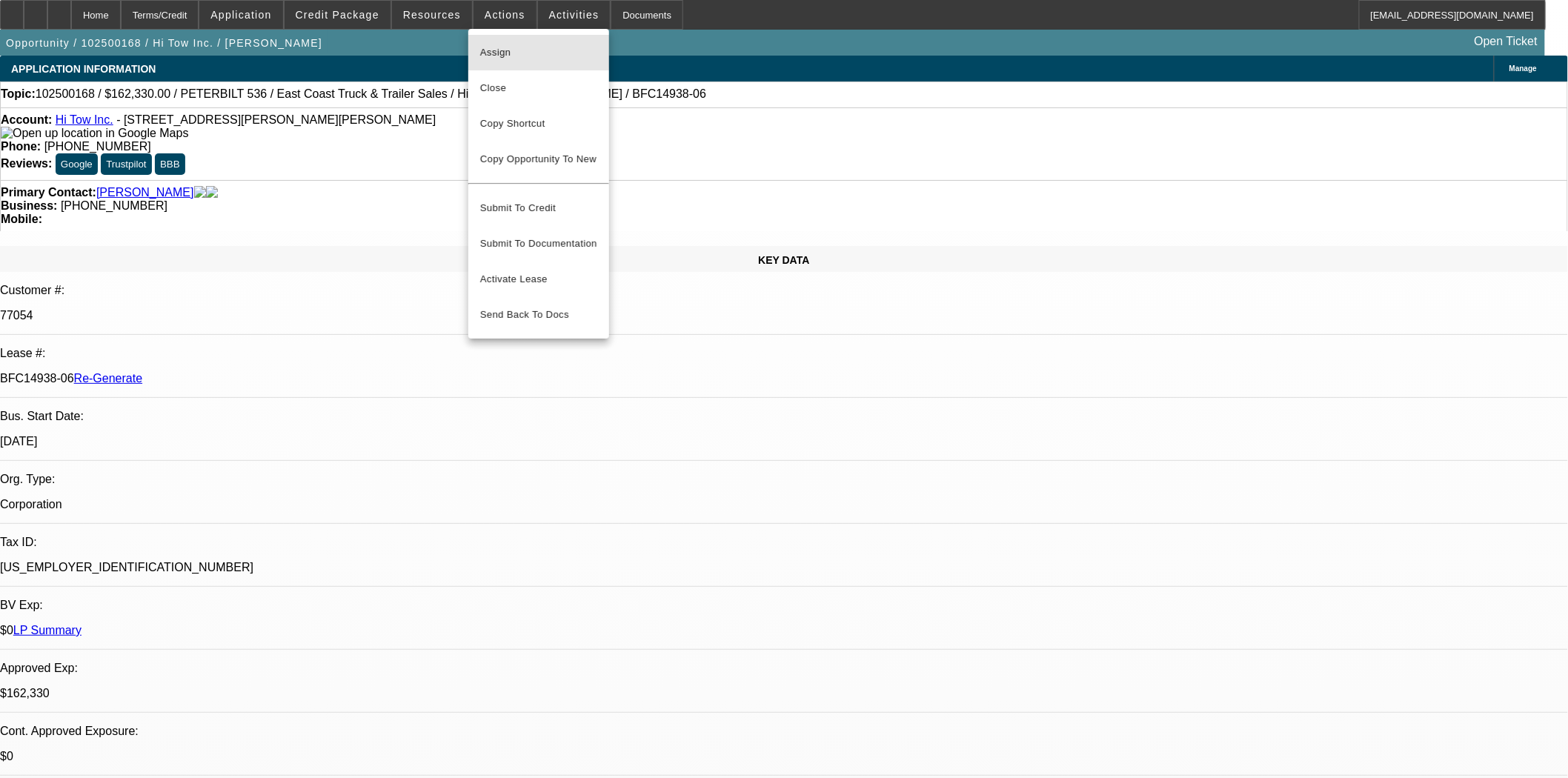
click at [502, 49] on span "Assign" at bounding box center [539, 53] width 117 height 18
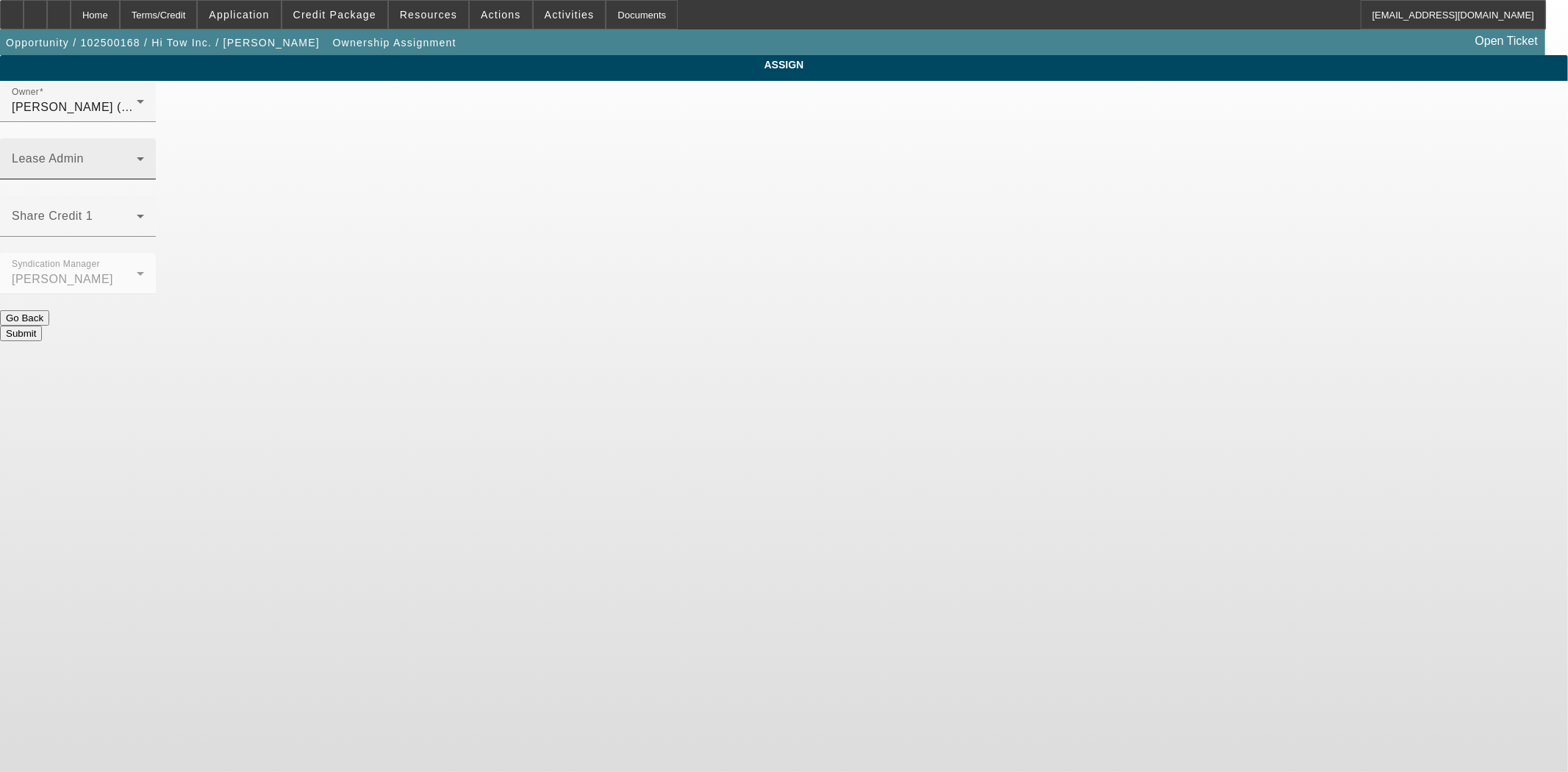
click at [137, 156] on span at bounding box center [74, 165] width 125 height 18
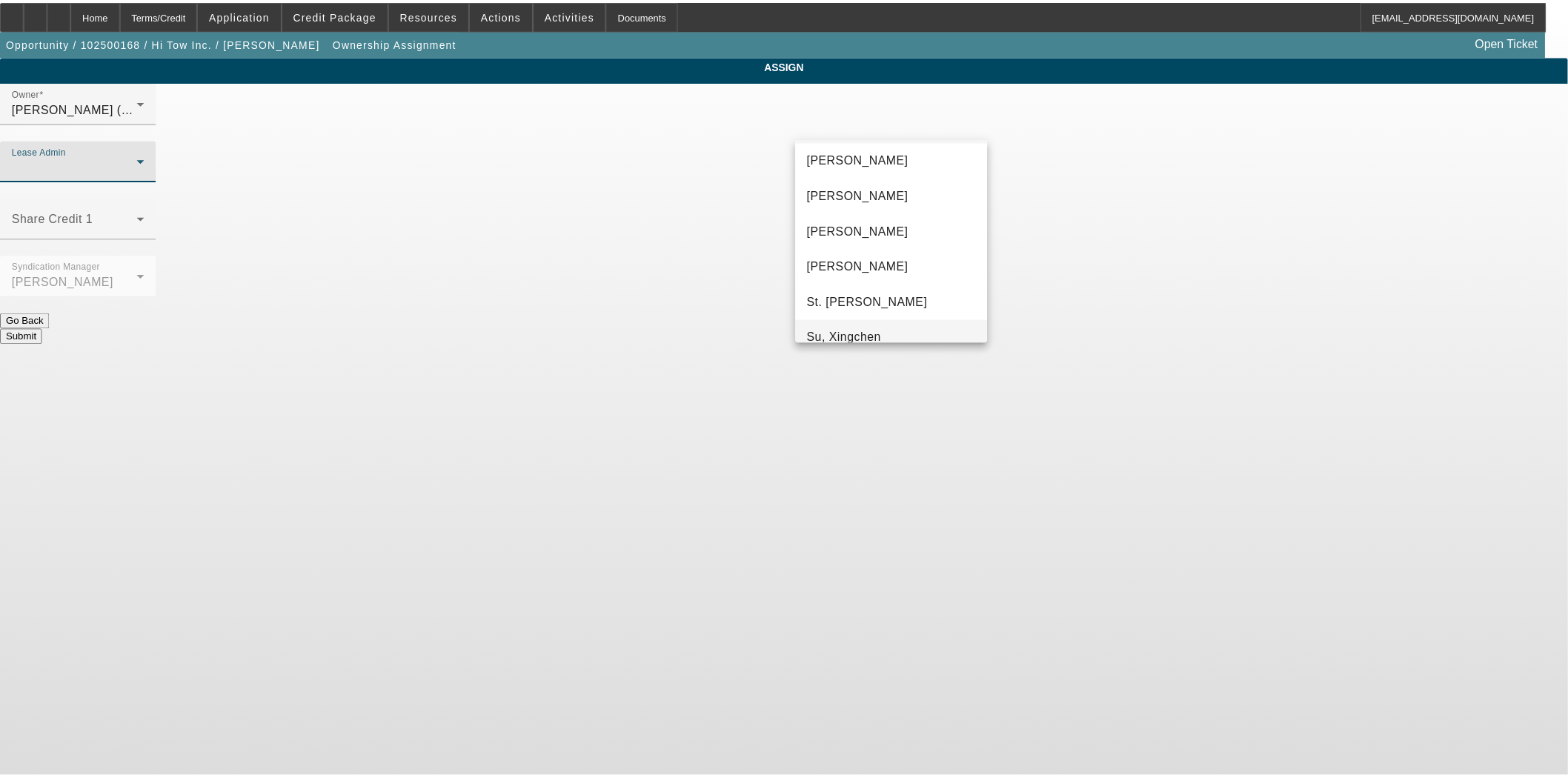
scroll to position [92, 0]
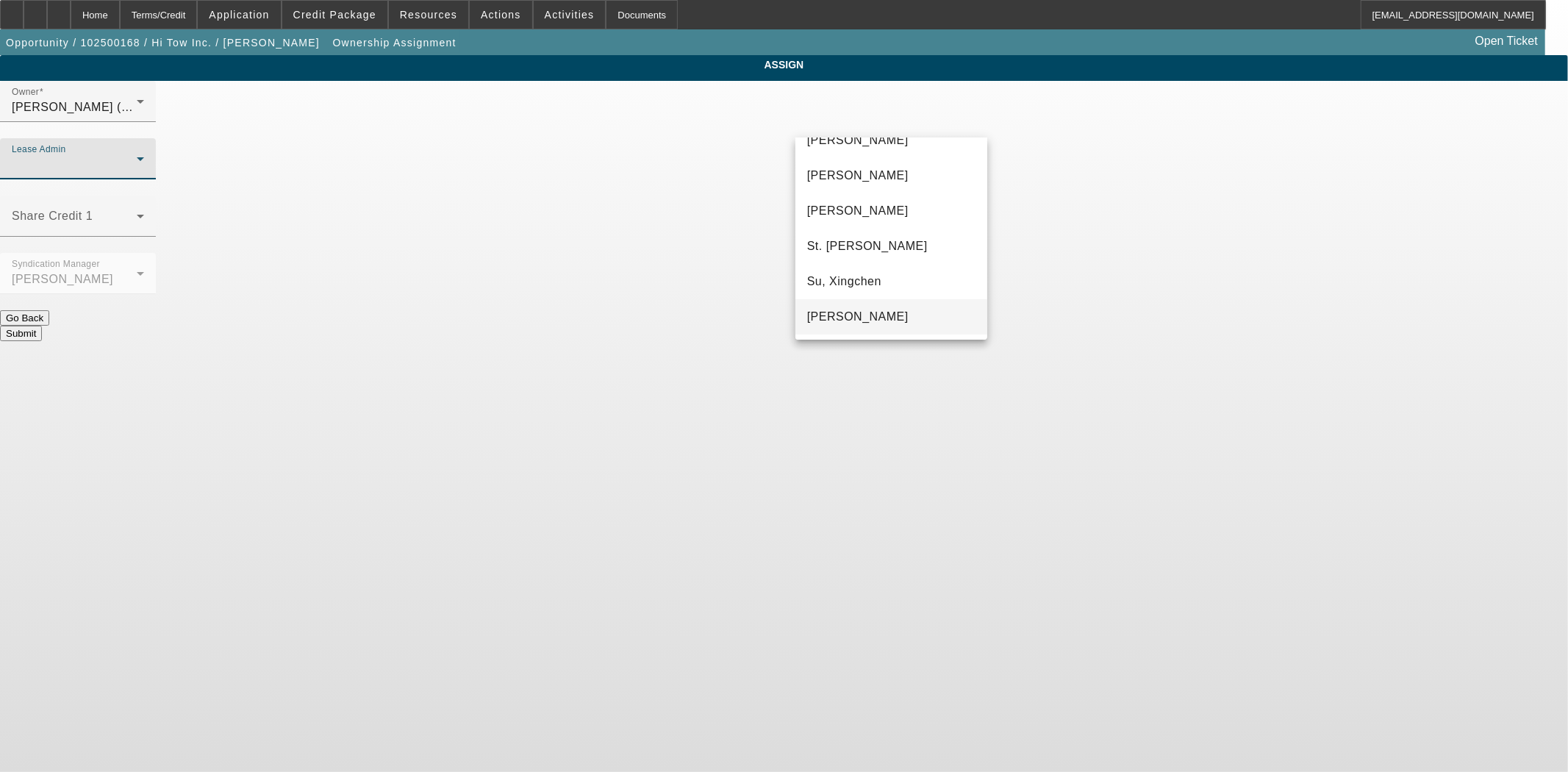
click at [859, 308] on span "[PERSON_NAME]" at bounding box center [858, 317] width 102 height 18
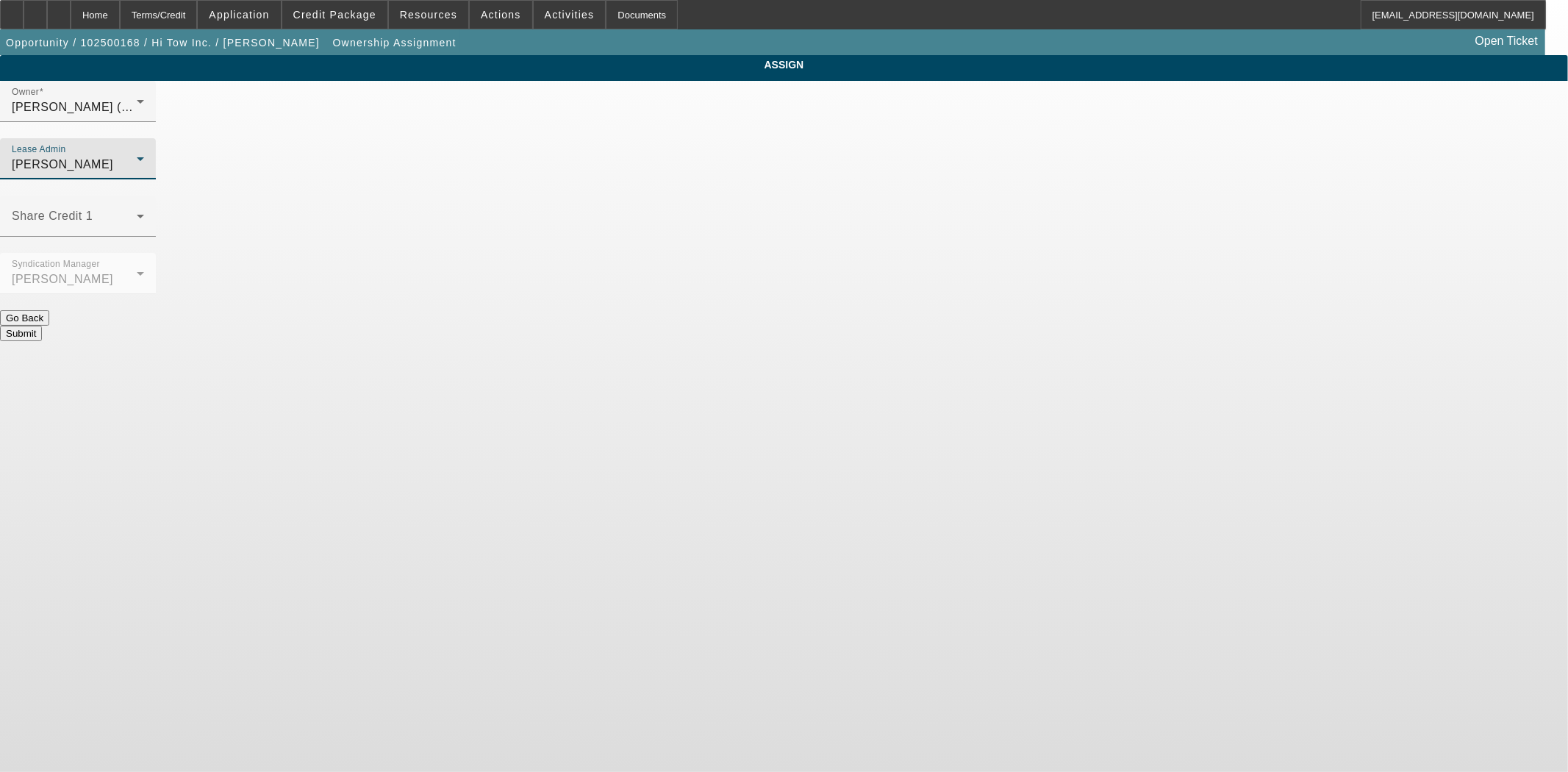
click at [42, 326] on button "Submit" at bounding box center [21, 333] width 42 height 15
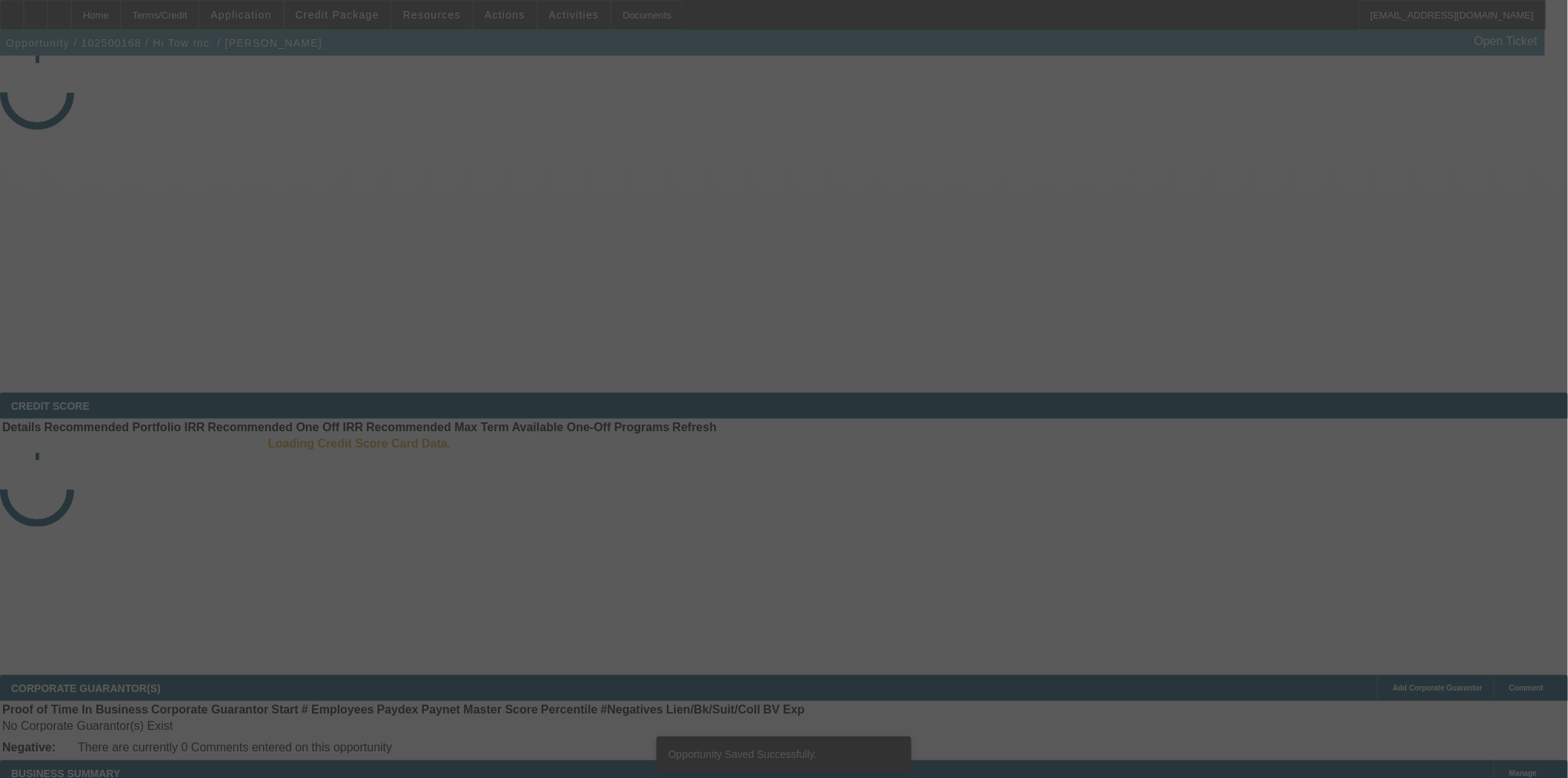
select select "3"
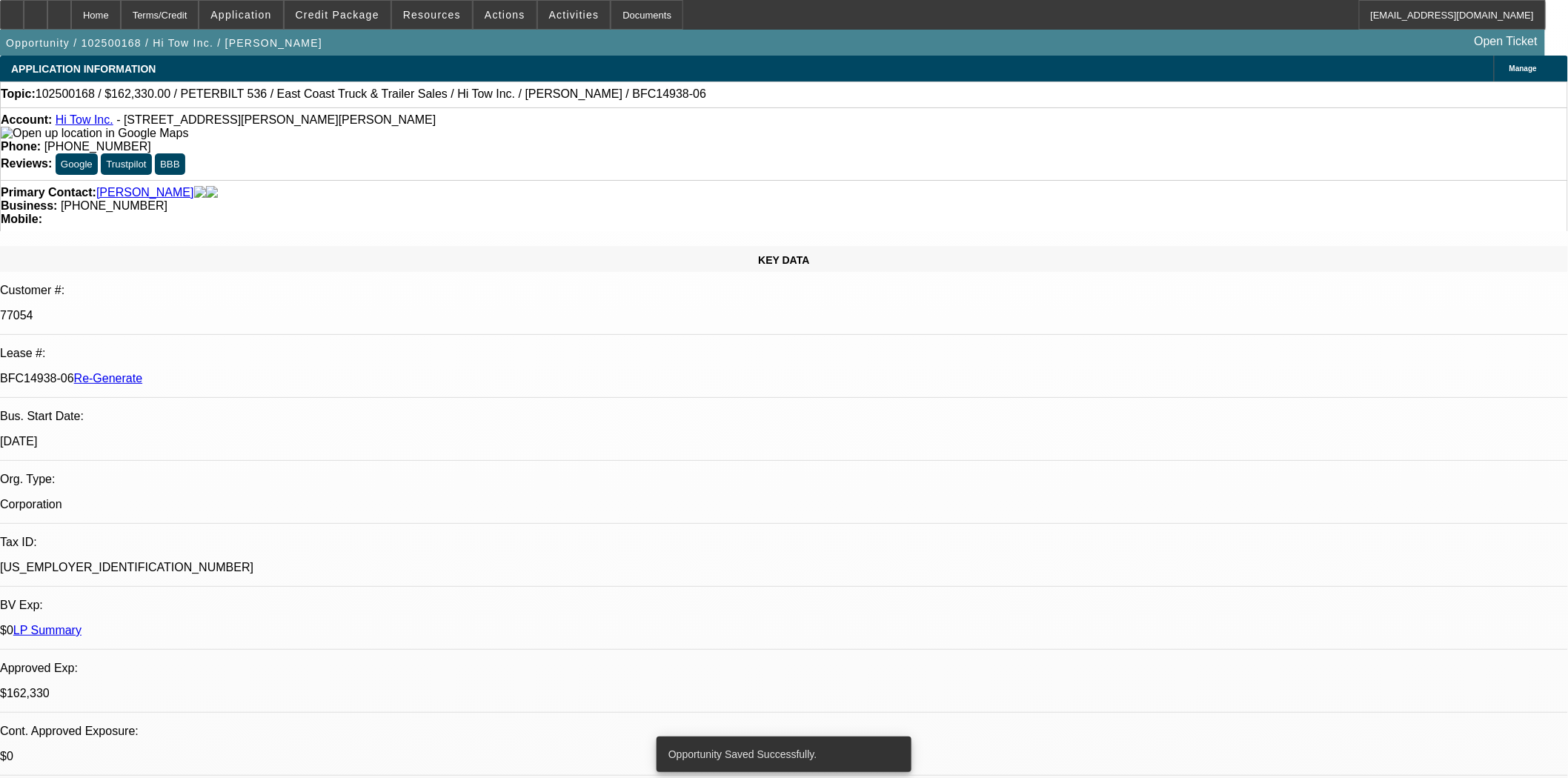
select select "0"
select select "2"
select select "0"
select select "6"
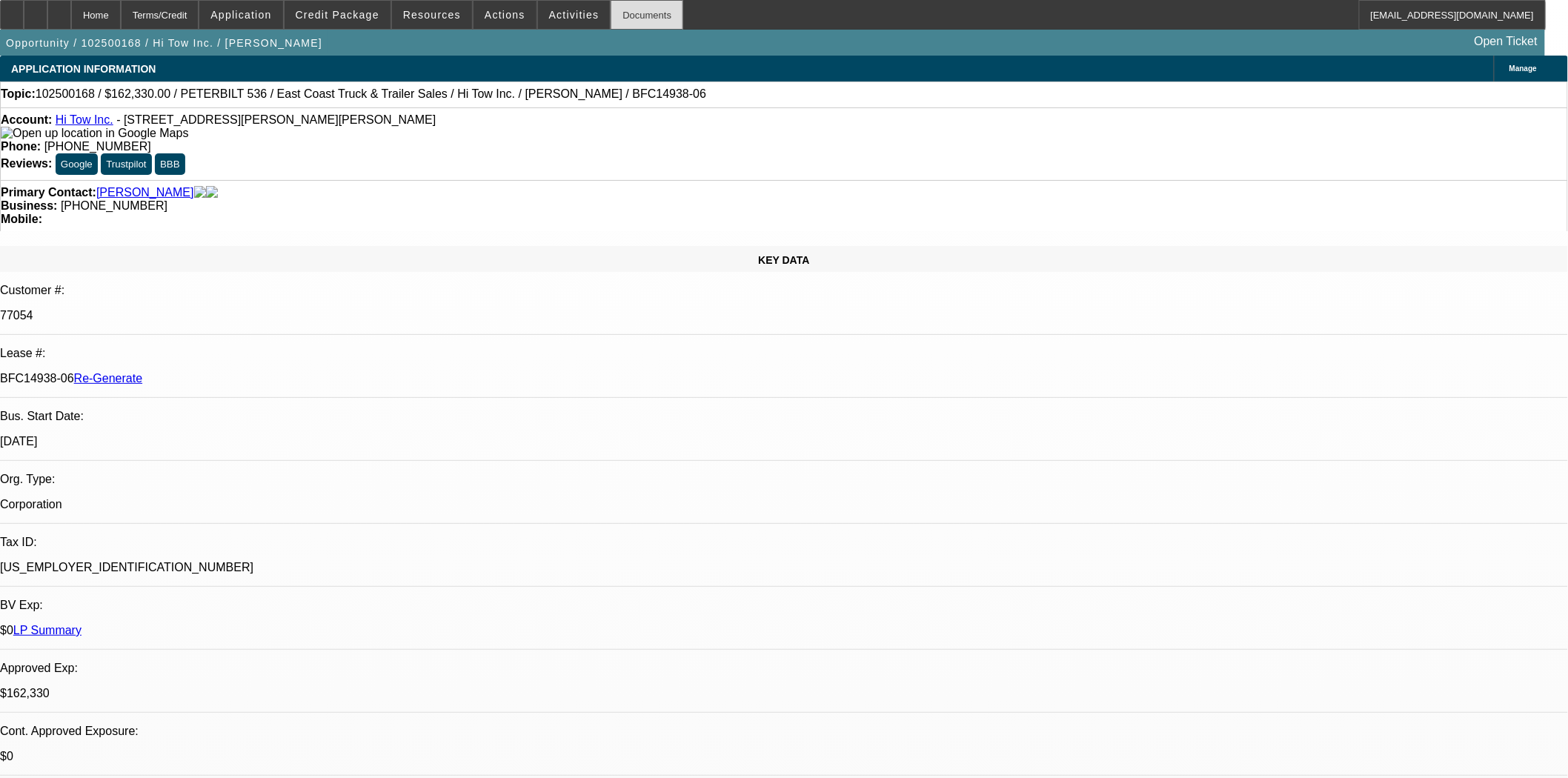
click at [633, 16] on div "Documents" at bounding box center [647, 15] width 73 height 30
click at [633, 19] on div "Documents" at bounding box center [647, 15] width 73 height 30
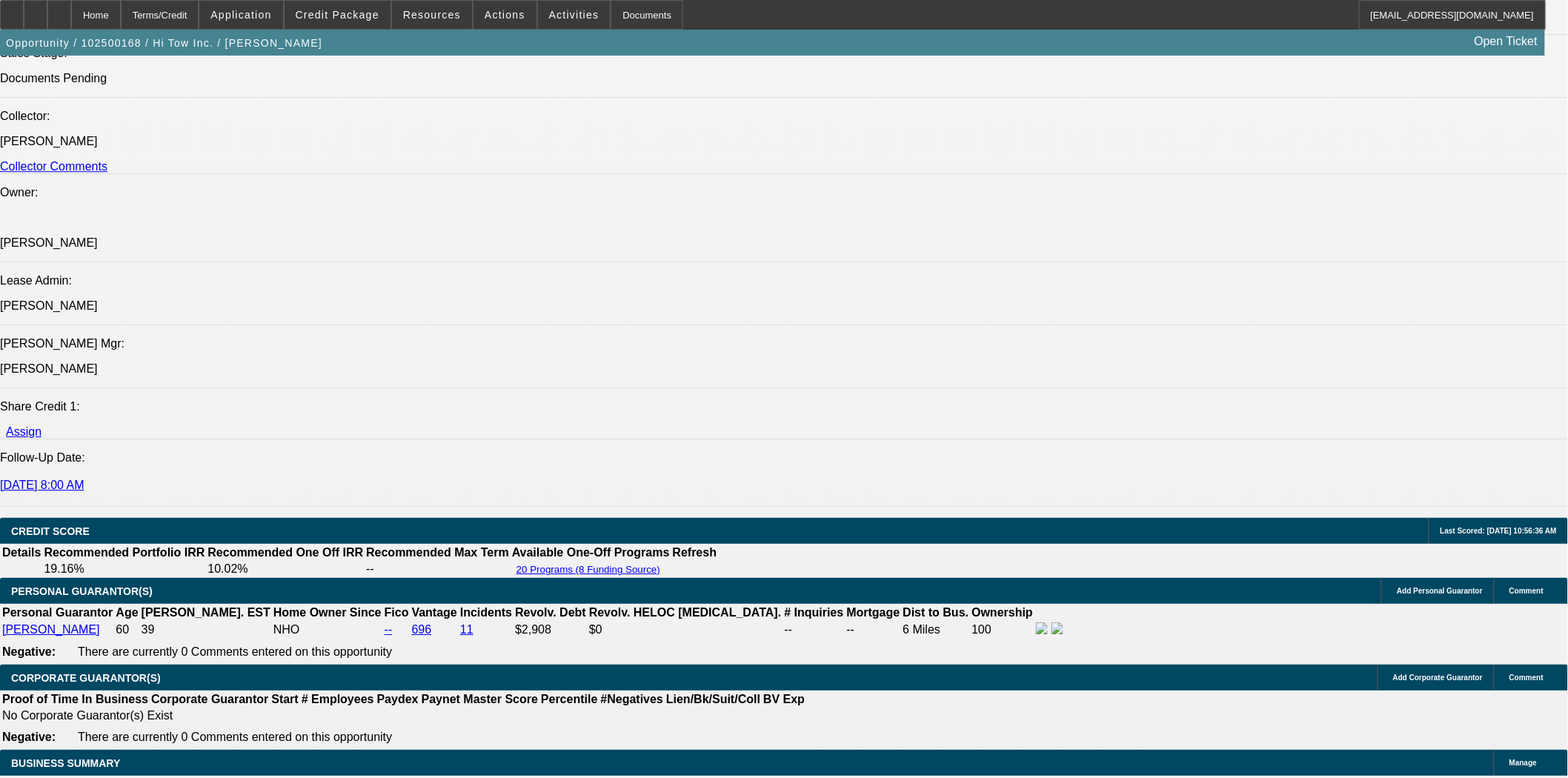
scroll to position [2140, 0]
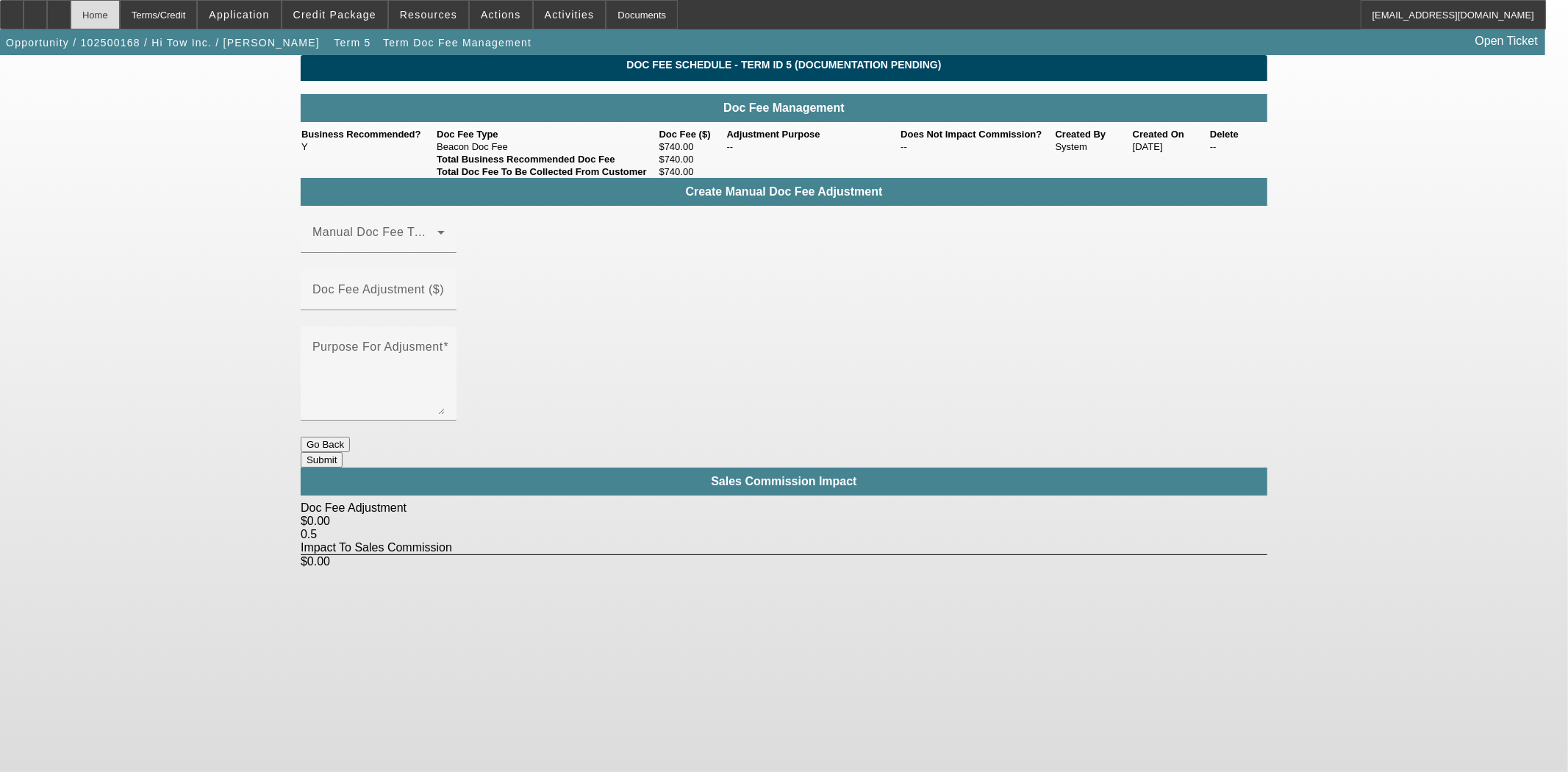
click at [116, 13] on div "Home" at bounding box center [95, 15] width 49 height 29
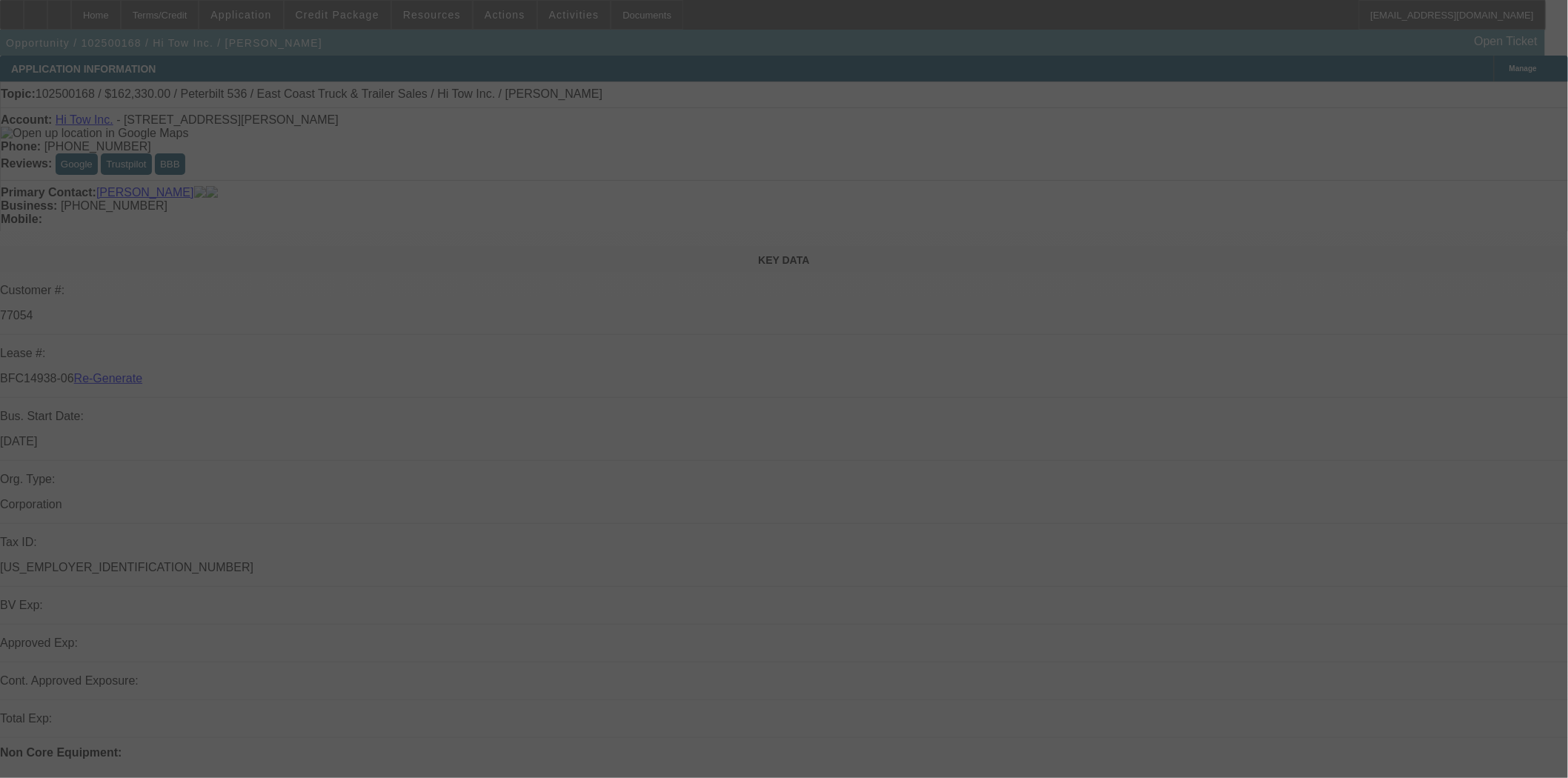
select select "3"
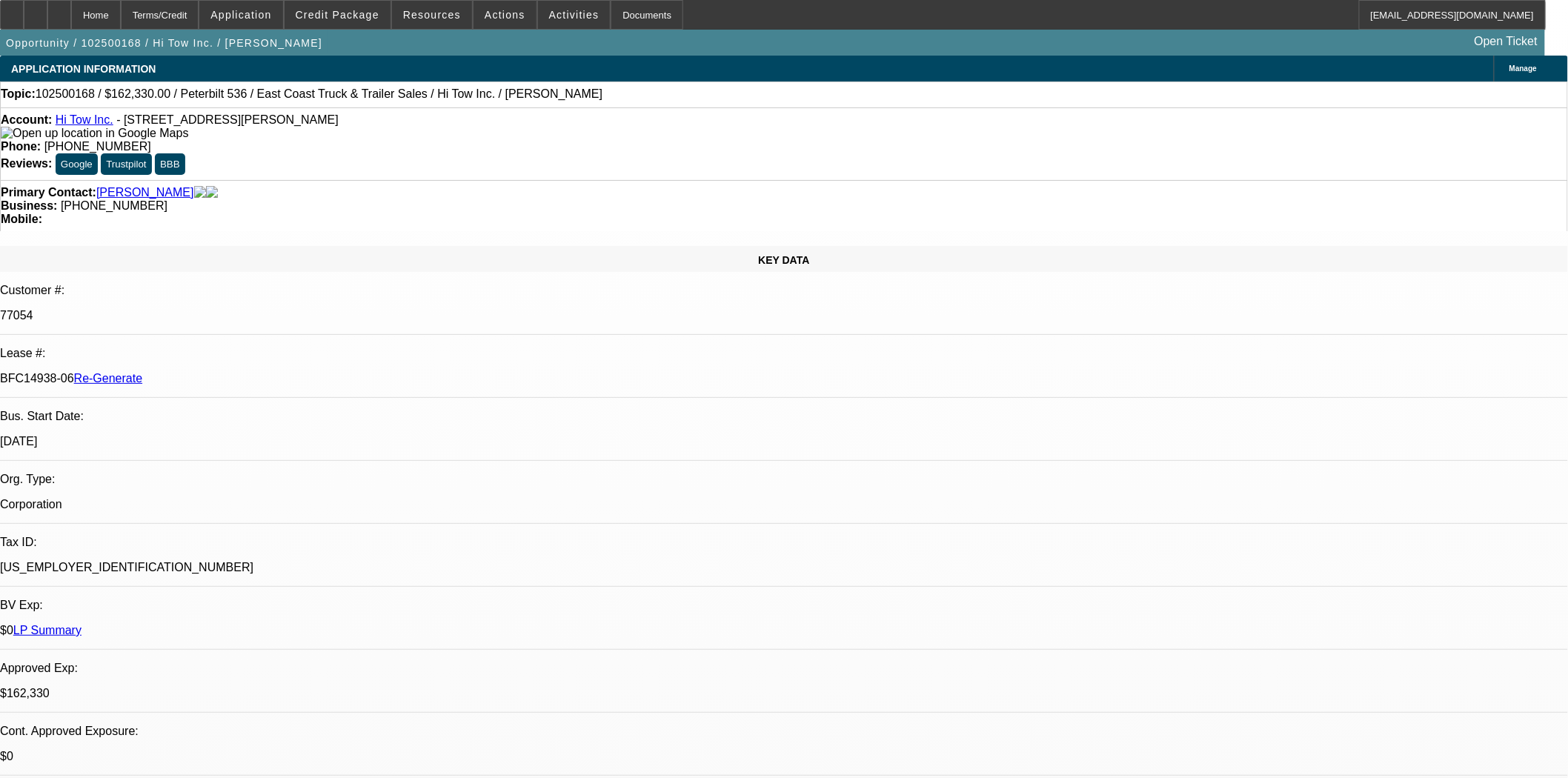
select select "0"
select select "2"
select select "0"
select select "6"
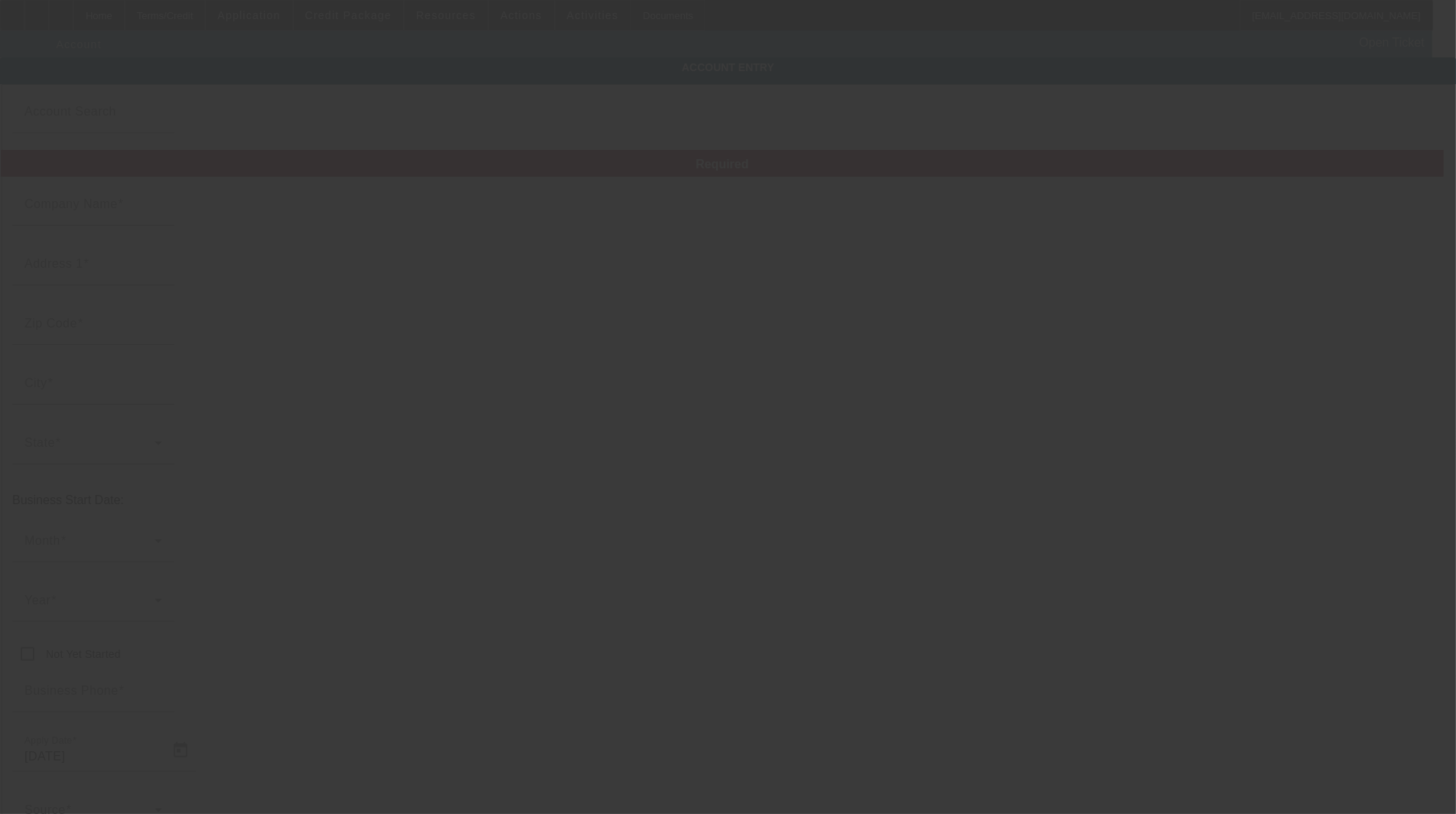
type input "Hi Tow Inc."
type input "[STREET_ADDRESS][PERSON_NAME]"
type input "50220"
type input "[PERSON_NAME]"
type input "[PHONE_NUMBER]"
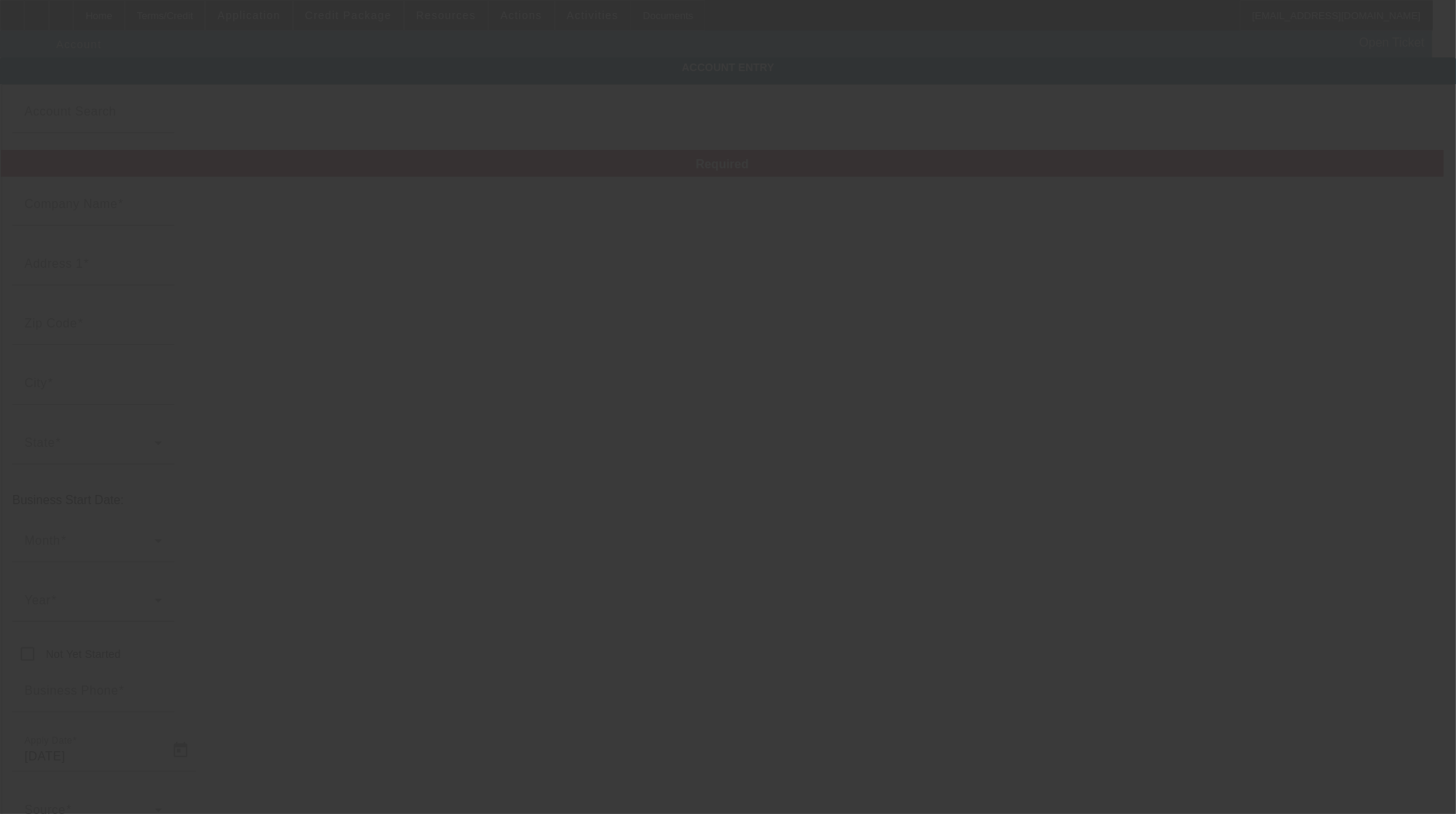
type input "[EMAIL_ADDRESS][DOMAIN_NAME]"
type input "[GEOGRAPHIC_DATA]"
type input "[US_EMPLOYER_IDENTIFICATION_NUMBER]"
type input "[DATE]"
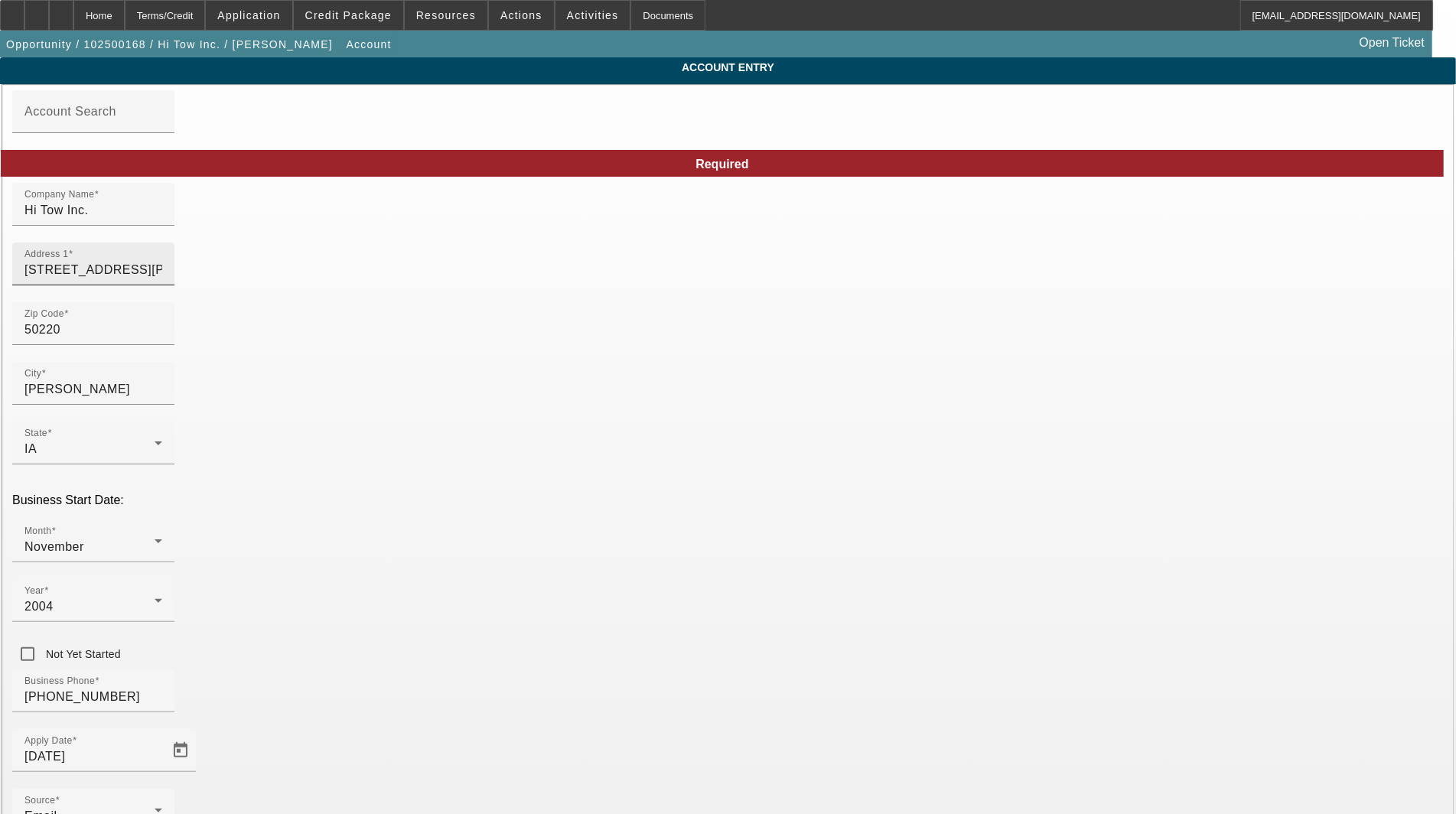
click at [162, 266] on div "Address 1 [STREET_ADDRESS][PERSON_NAME]" at bounding box center [93, 264] width 138 height 43
type input "[STREET_ADDRESS][PERSON_NAME]"
click at [348, 468] on mat-option "[PERSON_NAME]" at bounding box center [393, 474] width 201 height 37
type input "[PERSON_NAME]"
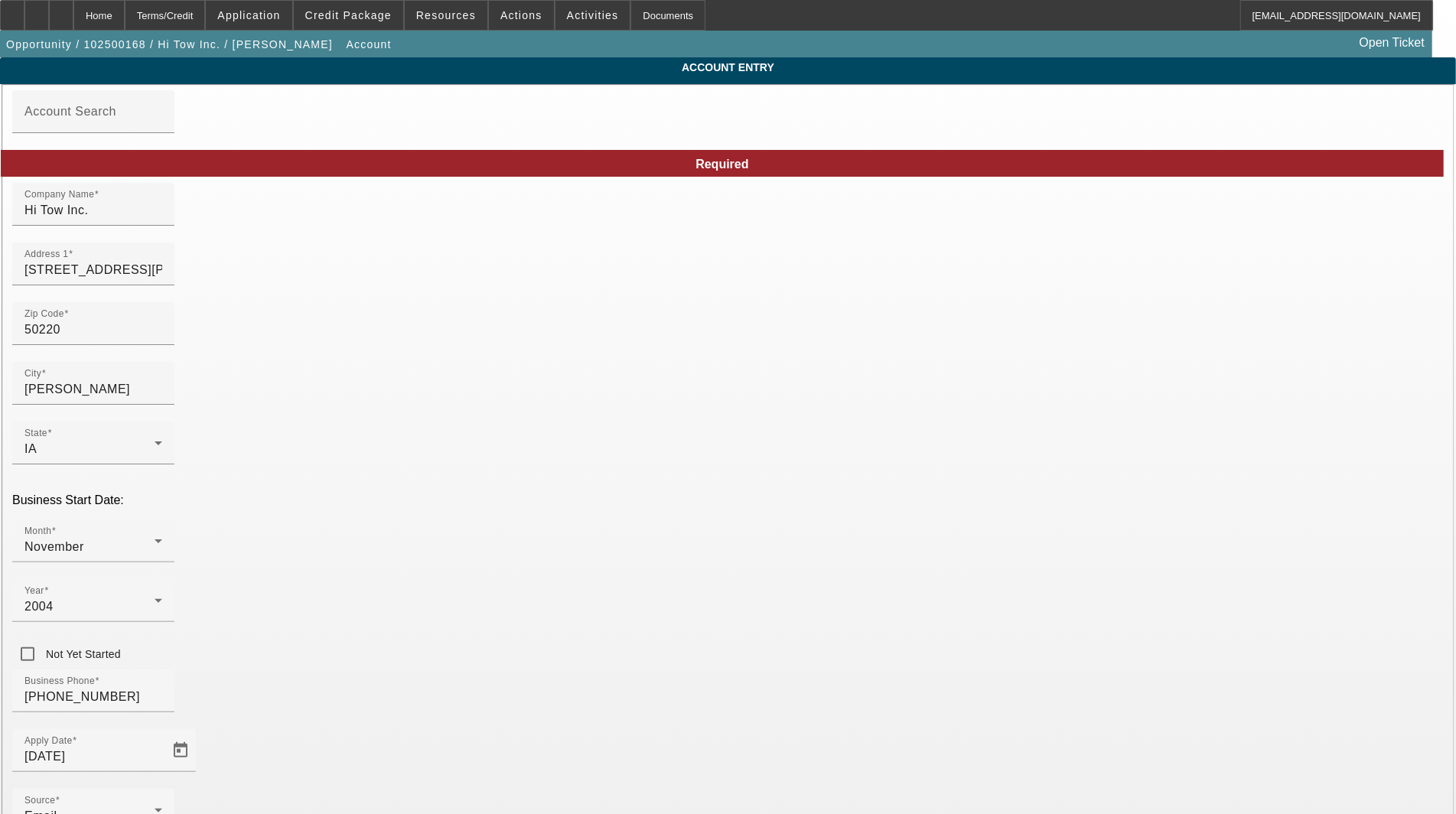
type input "[GEOGRAPHIC_DATA]"
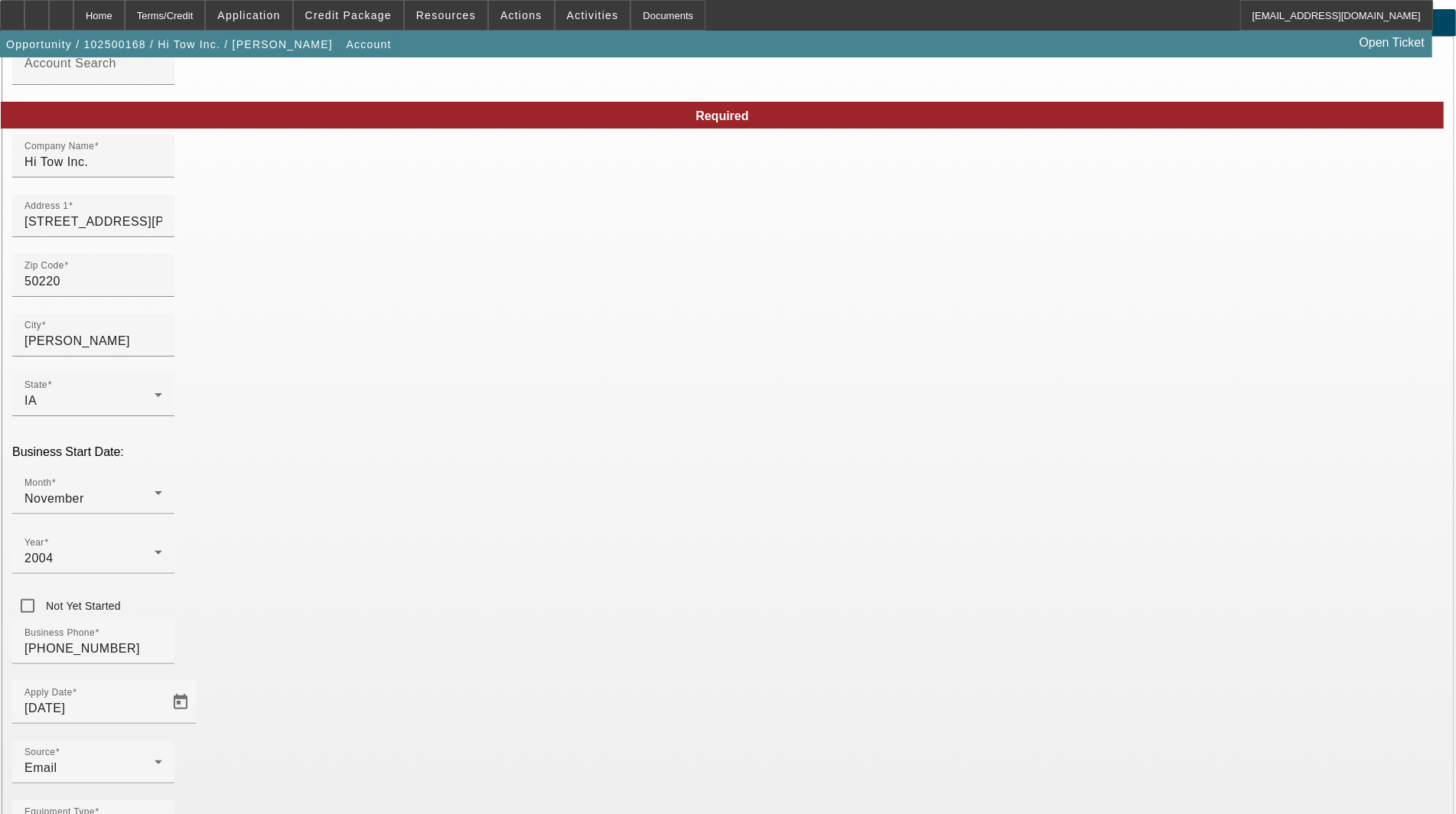
scroll to position [74, 0]
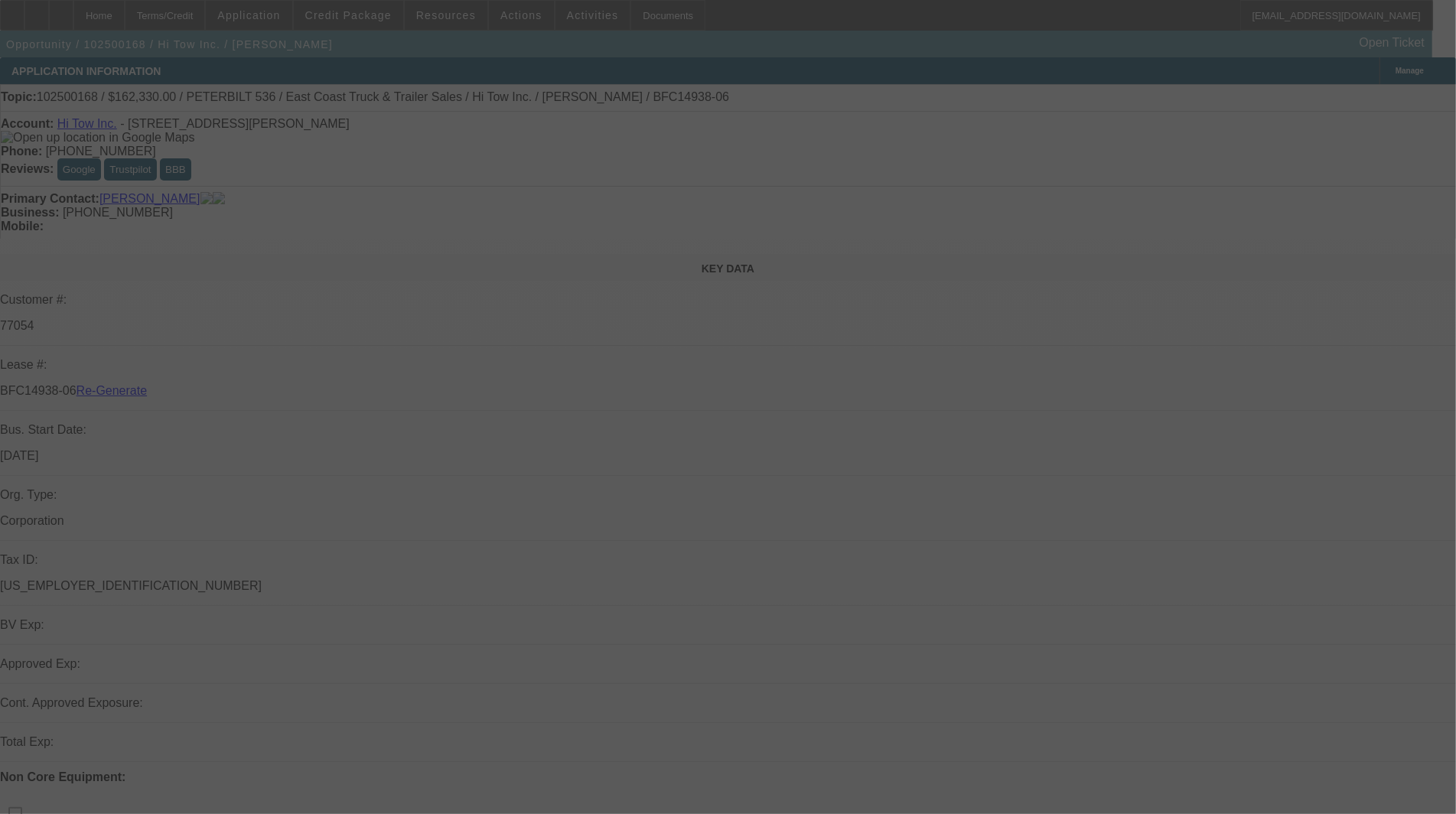
select select "3"
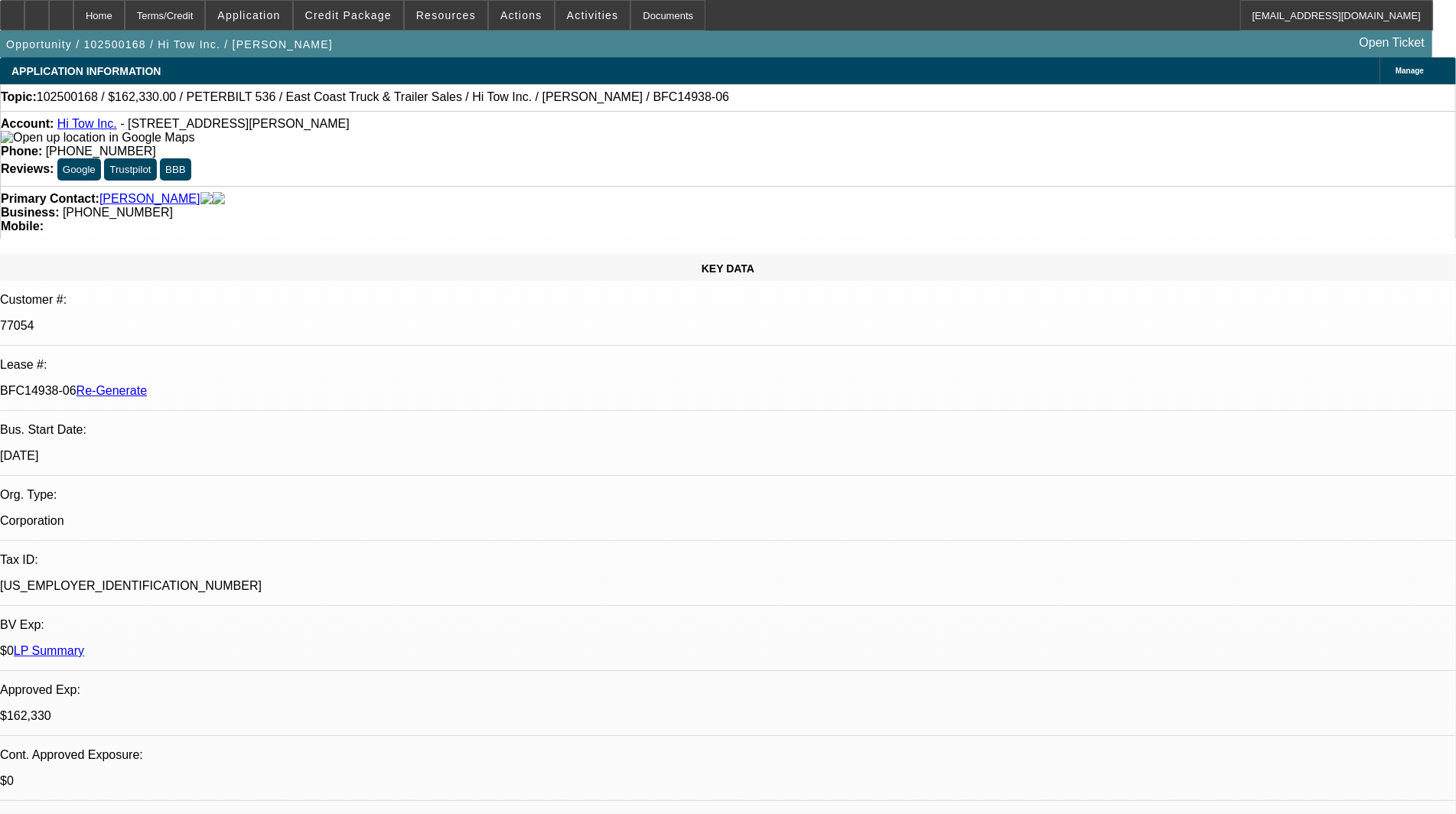
select select "0"
select select "2"
select select "0"
select select "6"
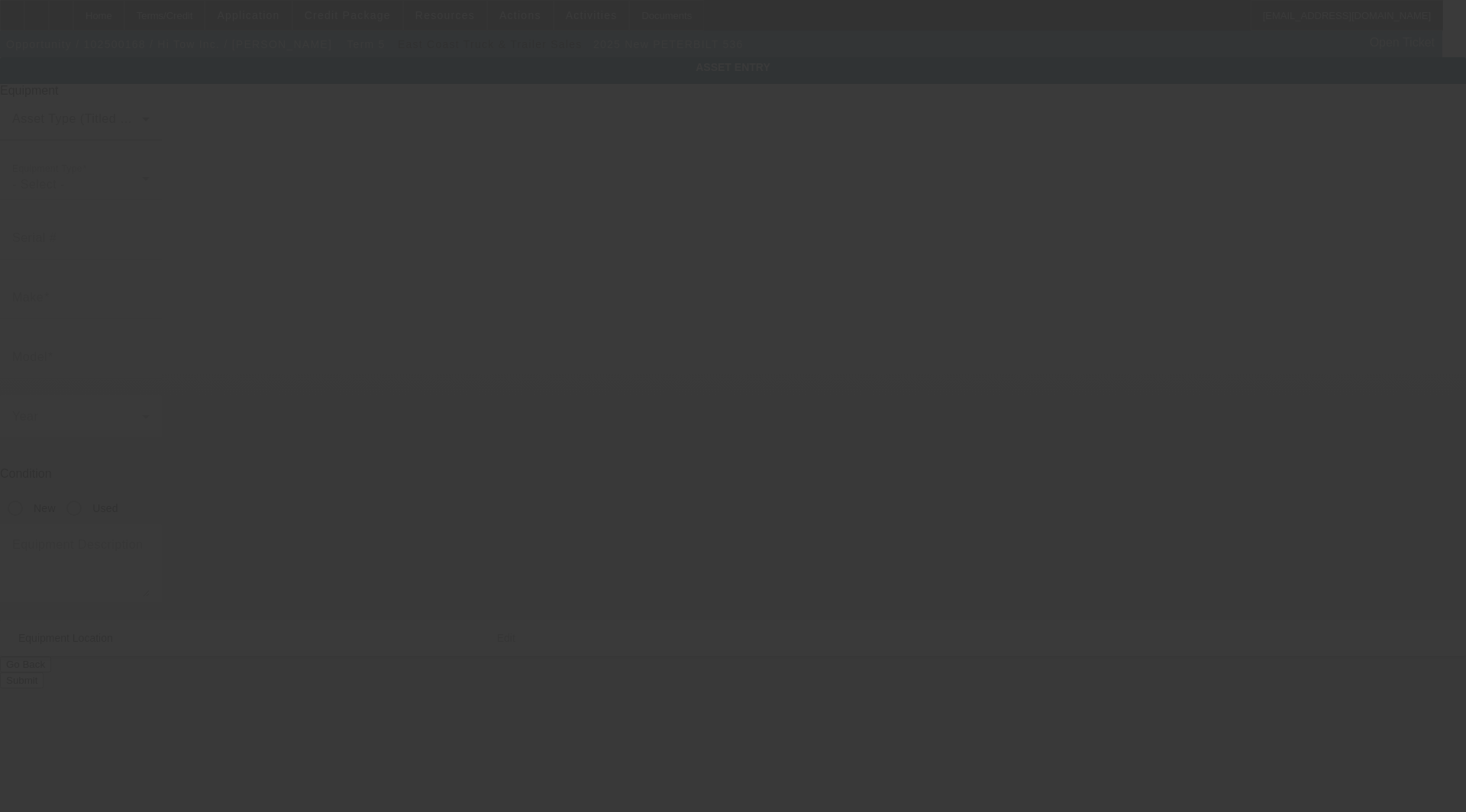
type input "[US_VEHICLE_IDENTIFICATION_NUMBER]"
type input "Peterbilt"
type input "536"
radio input "true"
type textarea "w/"
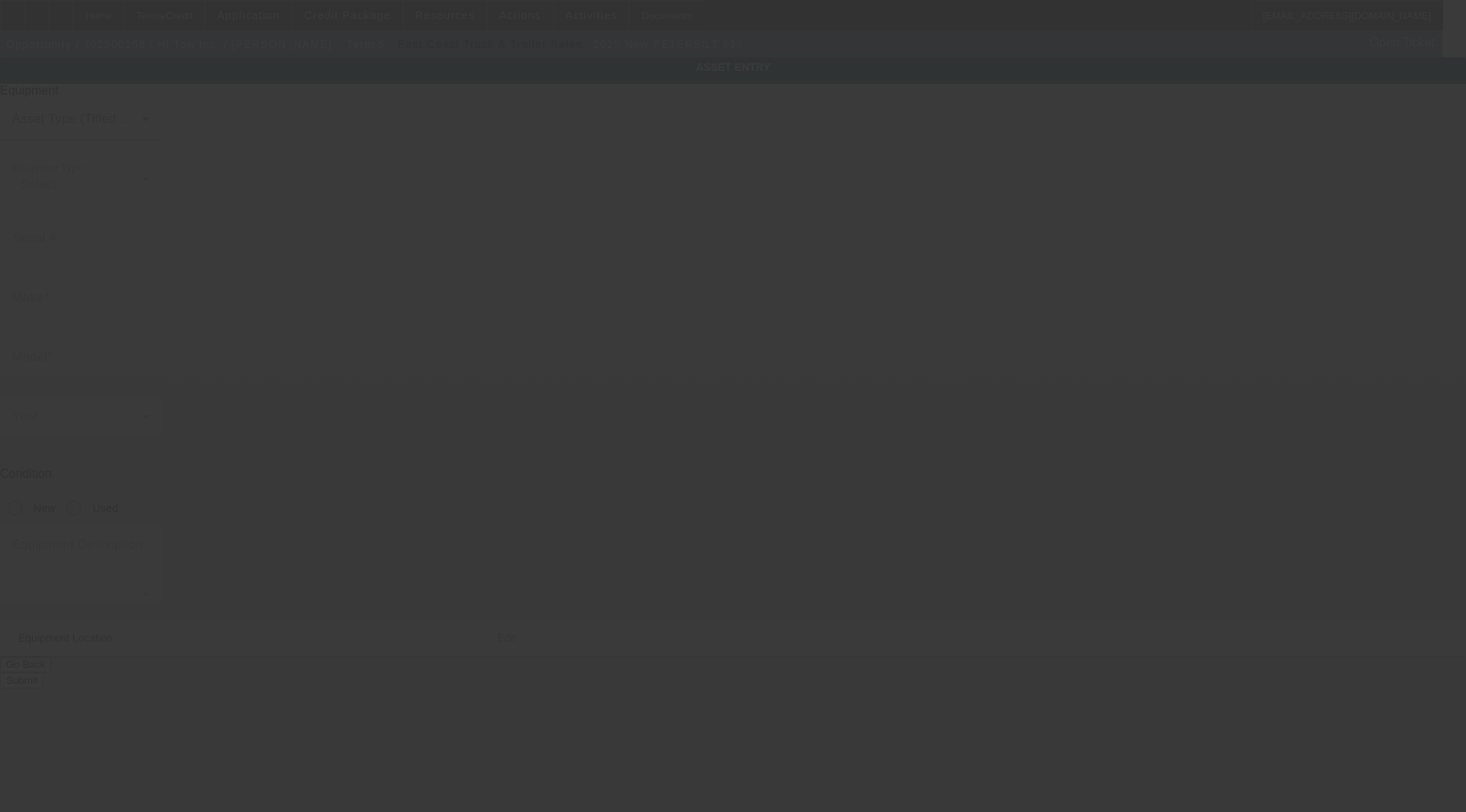
type input "[STREET_ADDRESS][PERSON_NAME]"
type input "[PERSON_NAME]"
type input "50220"
type input "[GEOGRAPHIC_DATA]"
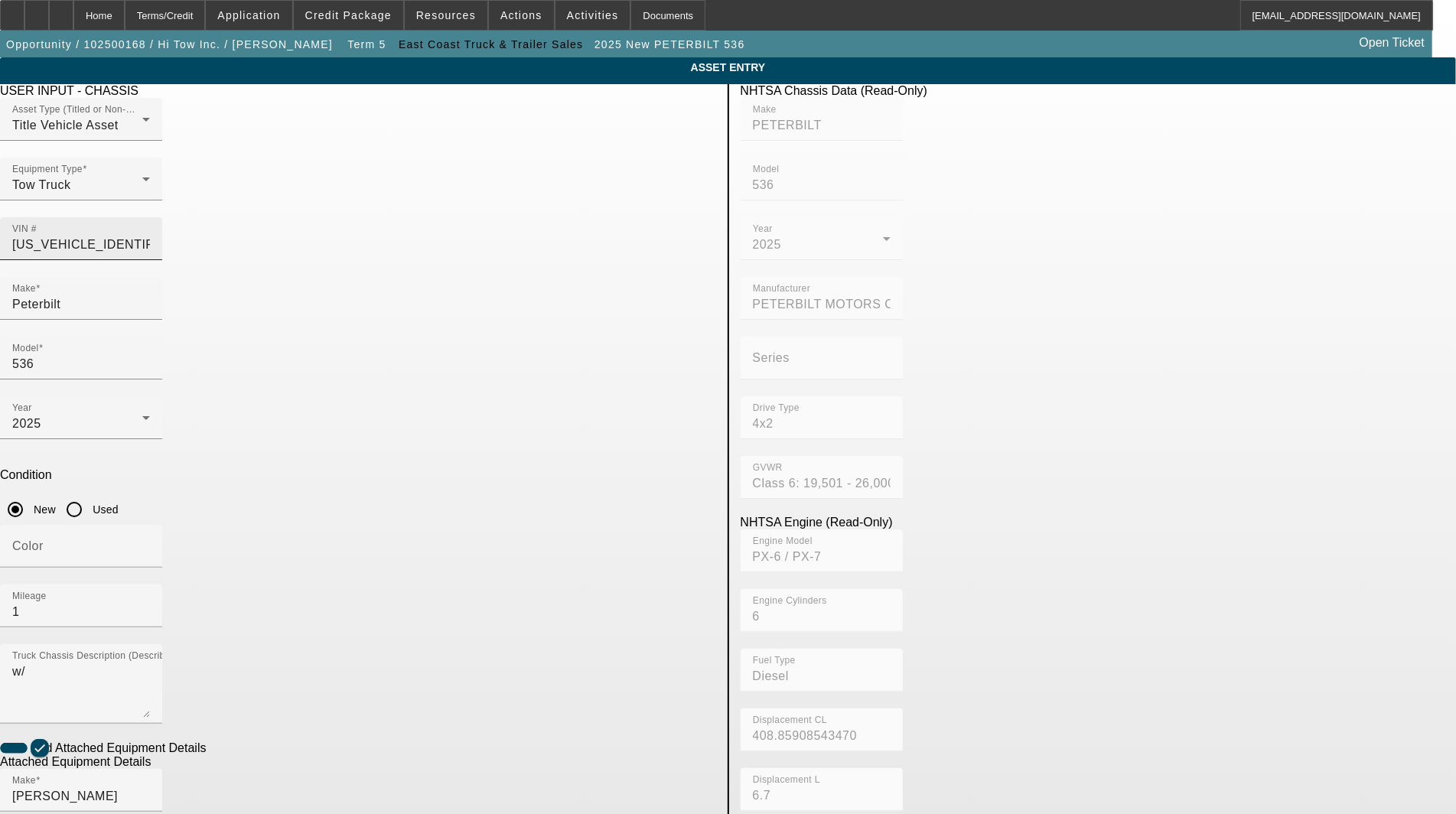
click at [150, 235] on input "[US_VEHICLE_IDENTIFICATION_NUMBER]" at bounding box center [81, 245] width 138 height 18
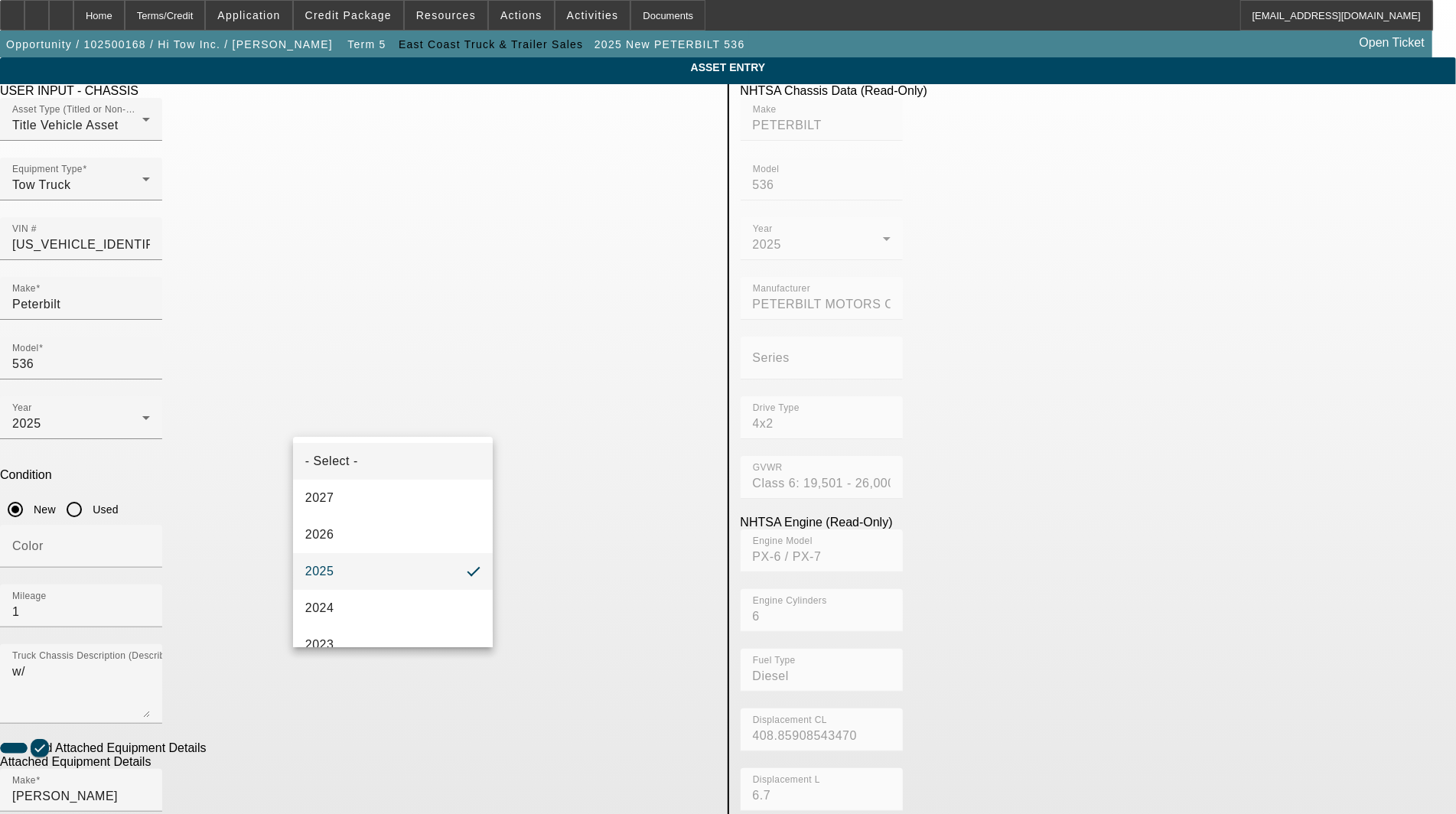
click at [353, 459] on span "- Select -" at bounding box center [331, 461] width 53 height 18
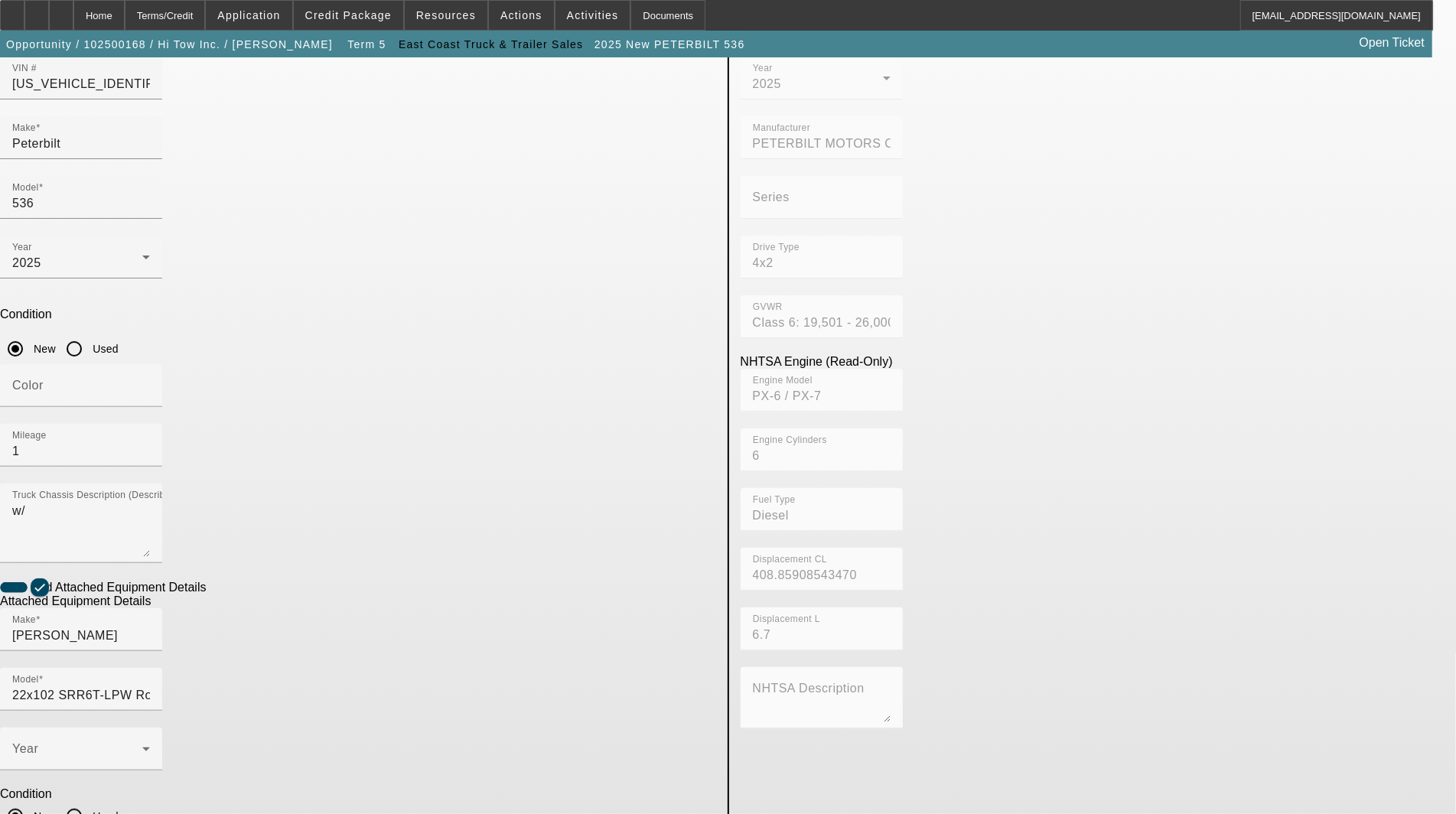
scroll to position [162, 0]
type input "0220031727"
type textarea "r"
type textarea "includes: all options, attachments and accessories"
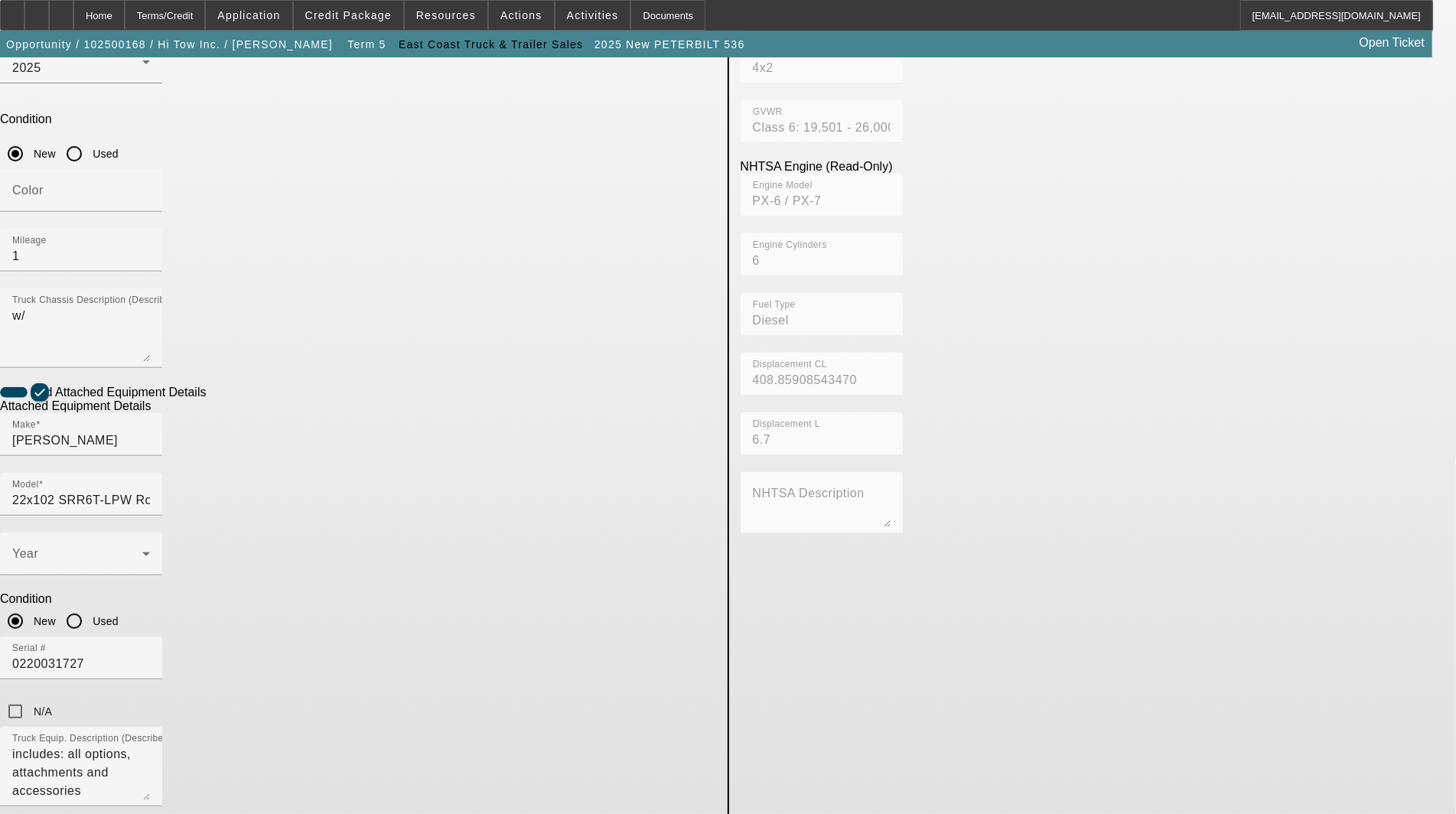
scroll to position [416, 0]
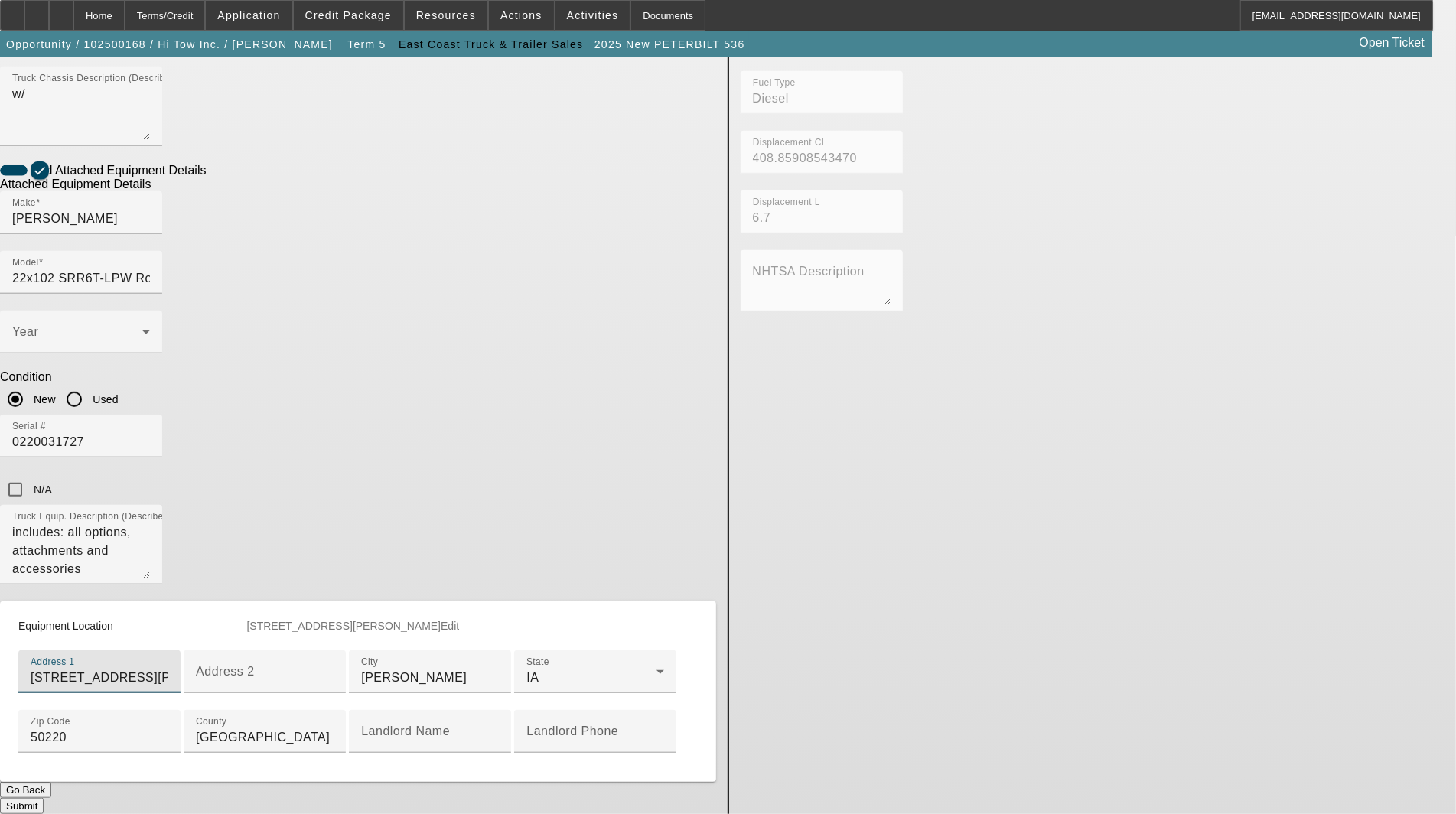
scroll to position [676, 0]
type input "[STREET_ADDRESS][PERSON_NAME]"
click at [44, 798] on button "Submit" at bounding box center [21, 806] width 44 height 16
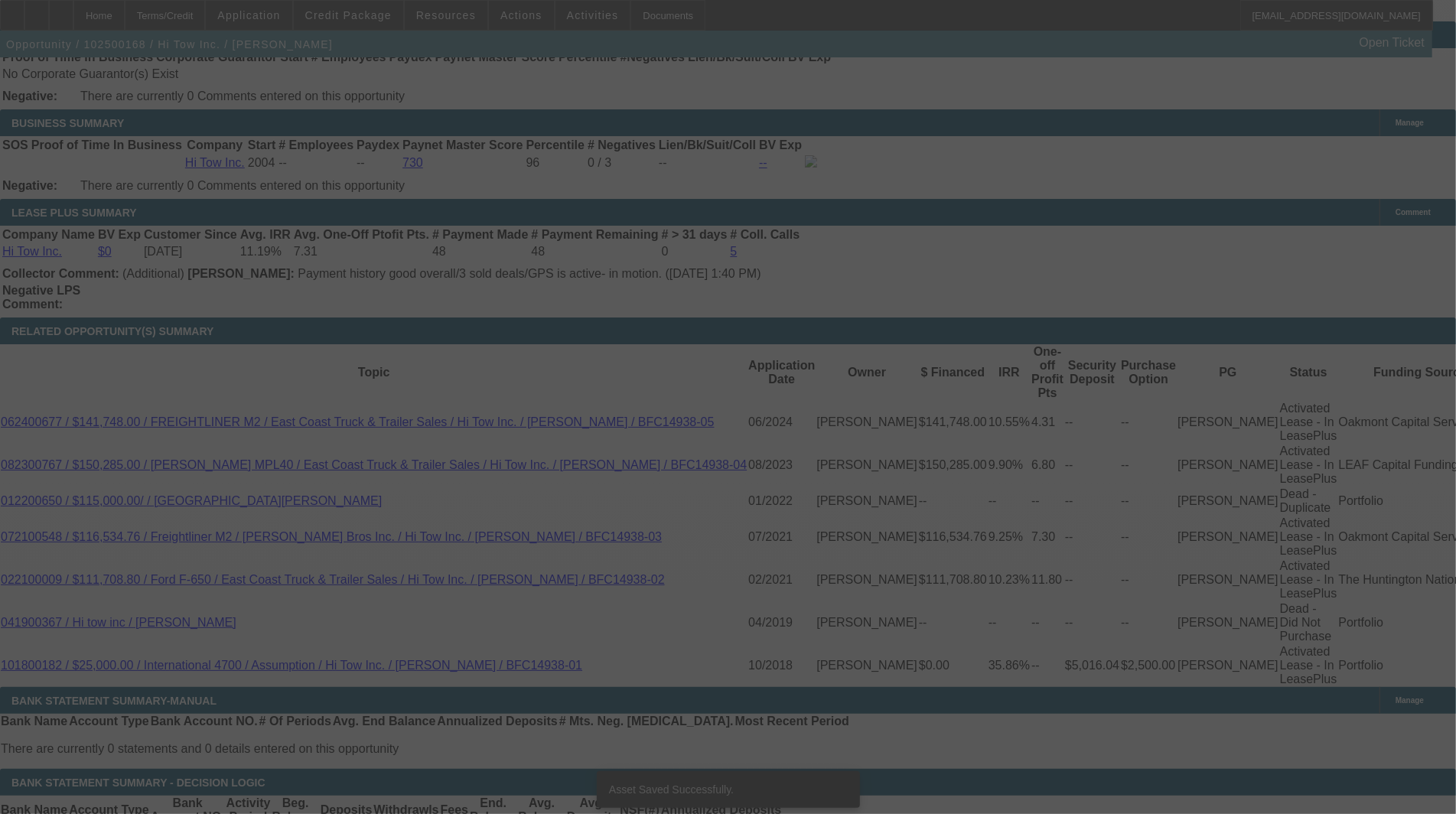
select select "3"
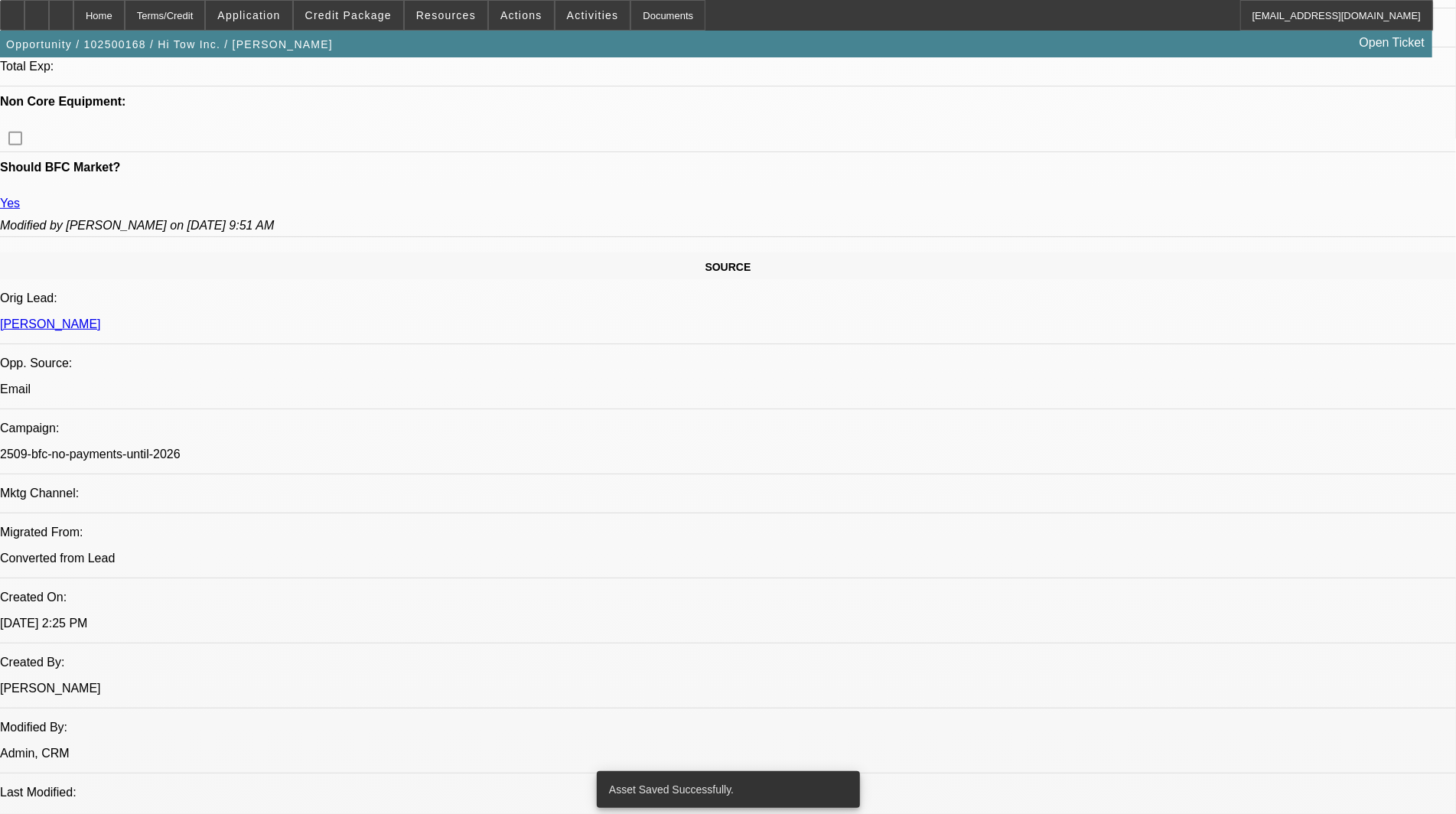
select select "0"
select select "2"
select select "0"
select select "6"
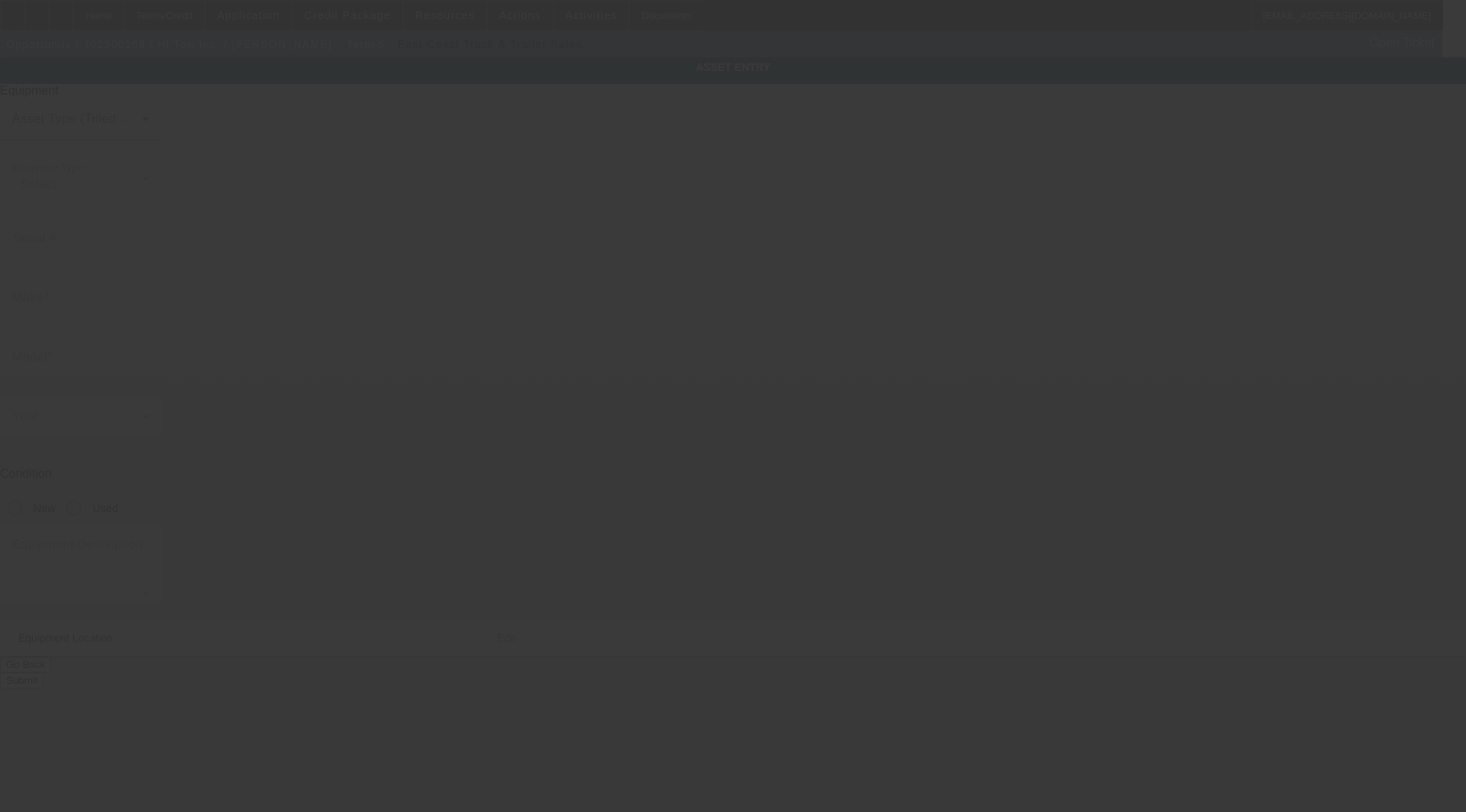
type input "[US_VEHICLE_IDENTIFICATION_NUMBER]"
type input "Peterbilt"
type input "536"
radio input "true"
type textarea "w/"
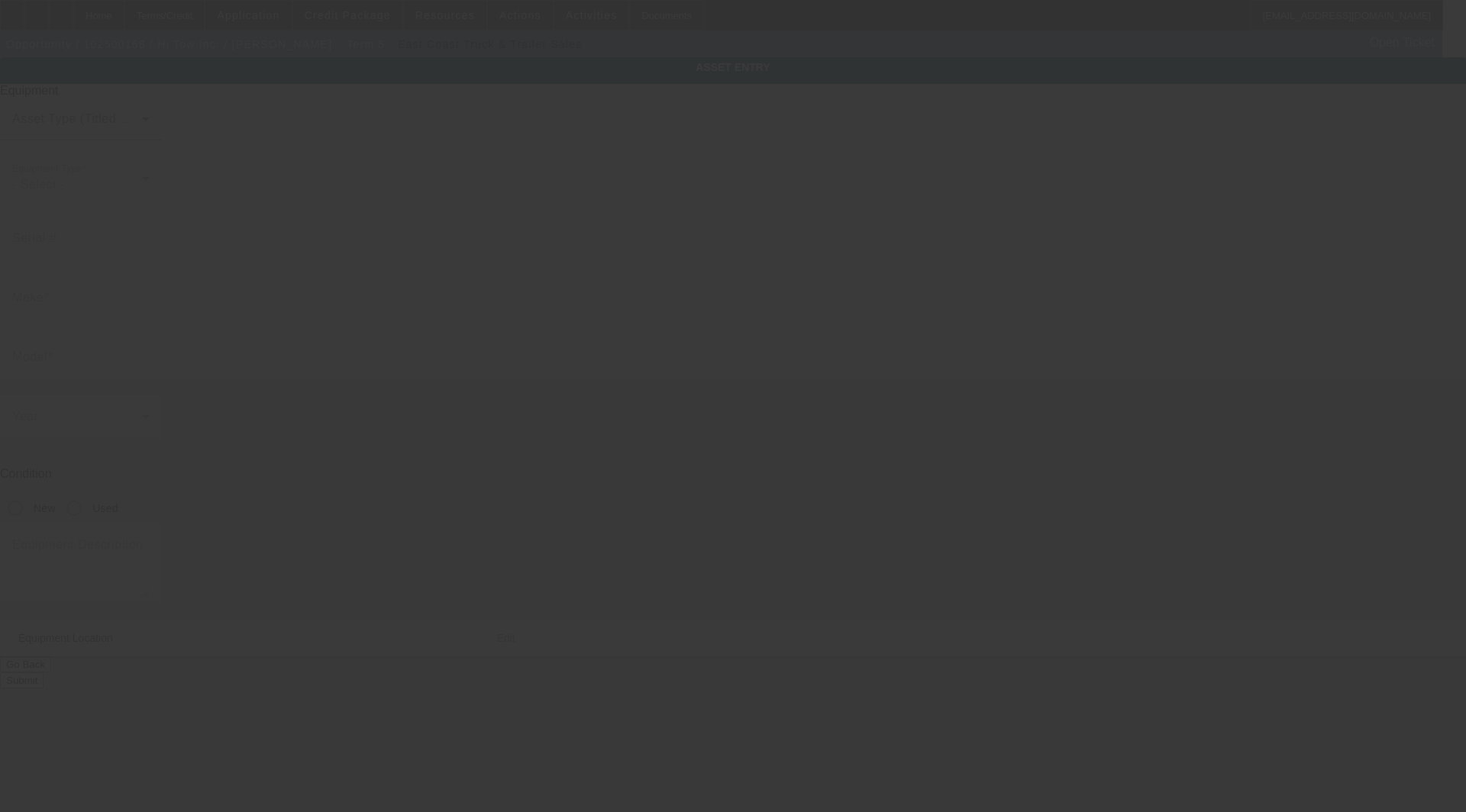
type input "[STREET_ADDRESS][PERSON_NAME]"
type input "[PERSON_NAME]"
type input "50220"
type input "[GEOGRAPHIC_DATA]"
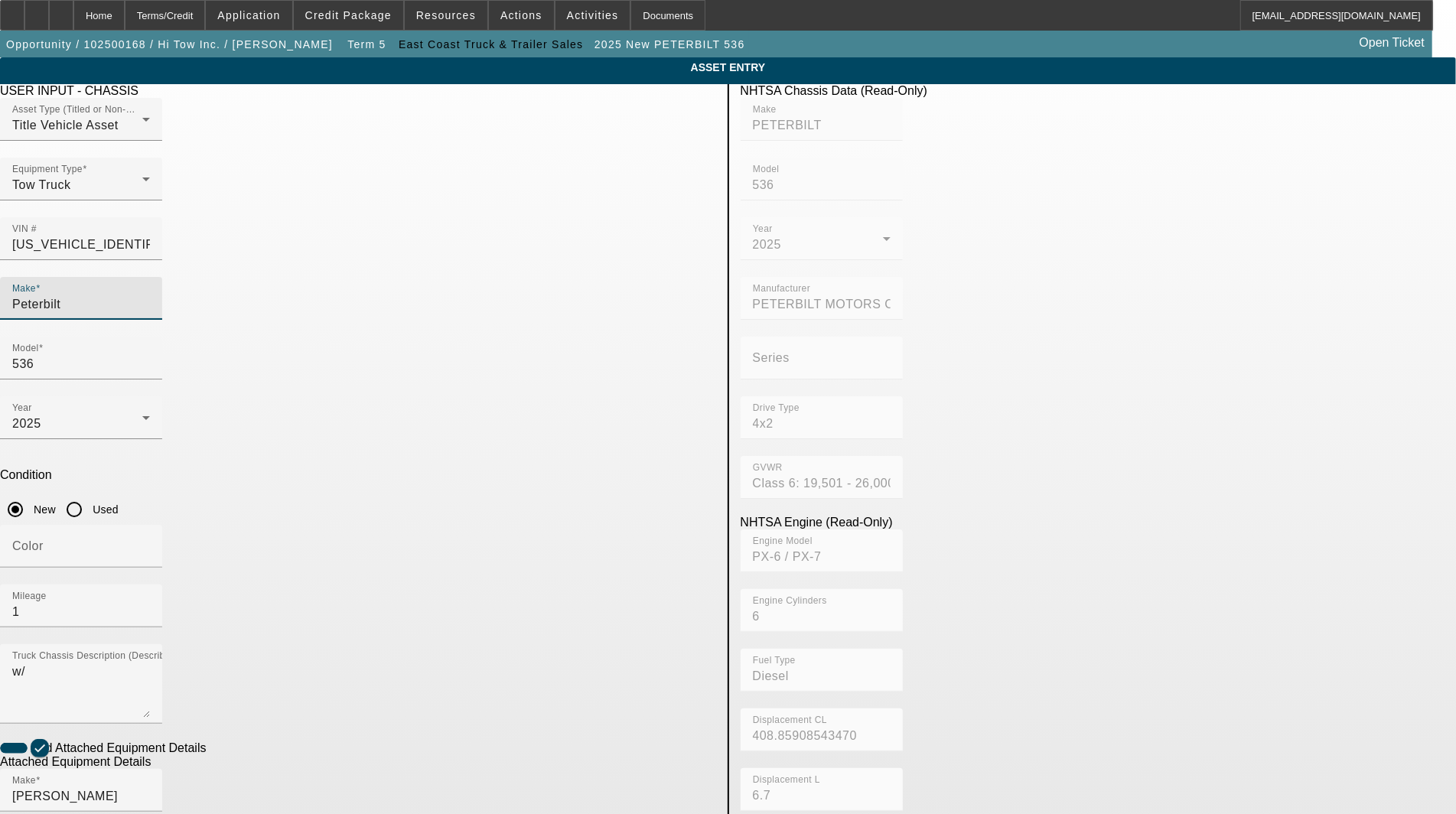
drag, startPoint x: 369, startPoint y: 281, endPoint x: 110, endPoint y: 274, distance: 259.1
click at [110, 274] on app-asset-collateral-manage "ASSET ENTRY Delete asset USER INPUT - CHASSIS Asset Type (Titled or Non-Titled)…" at bounding box center [728, 652] width 1456 height 1190
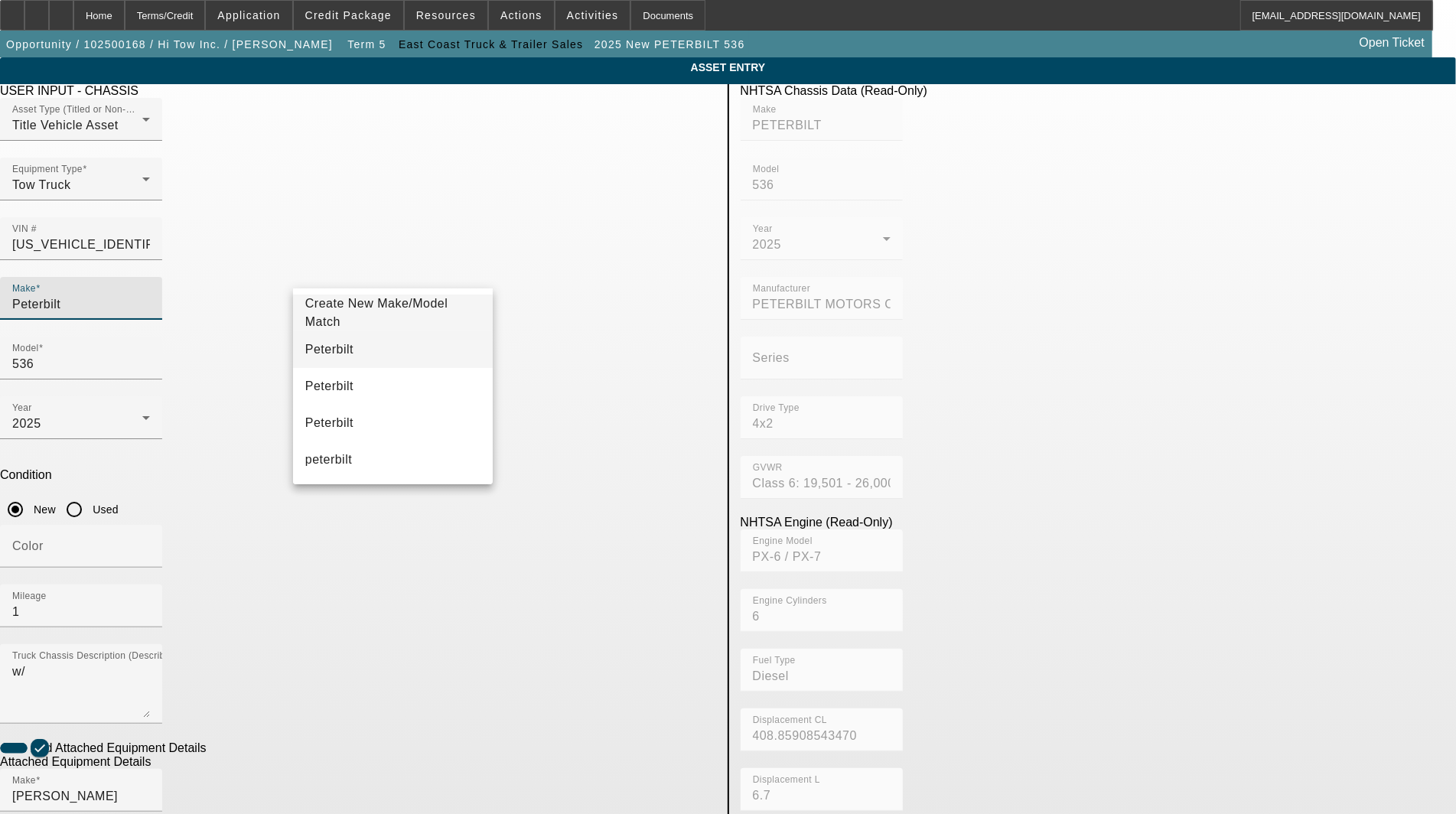
type input "Peterbilt"
click at [366, 352] on mat-option "Peterbilt" at bounding box center [392, 350] width 200 height 37
type input "Peterbilt"
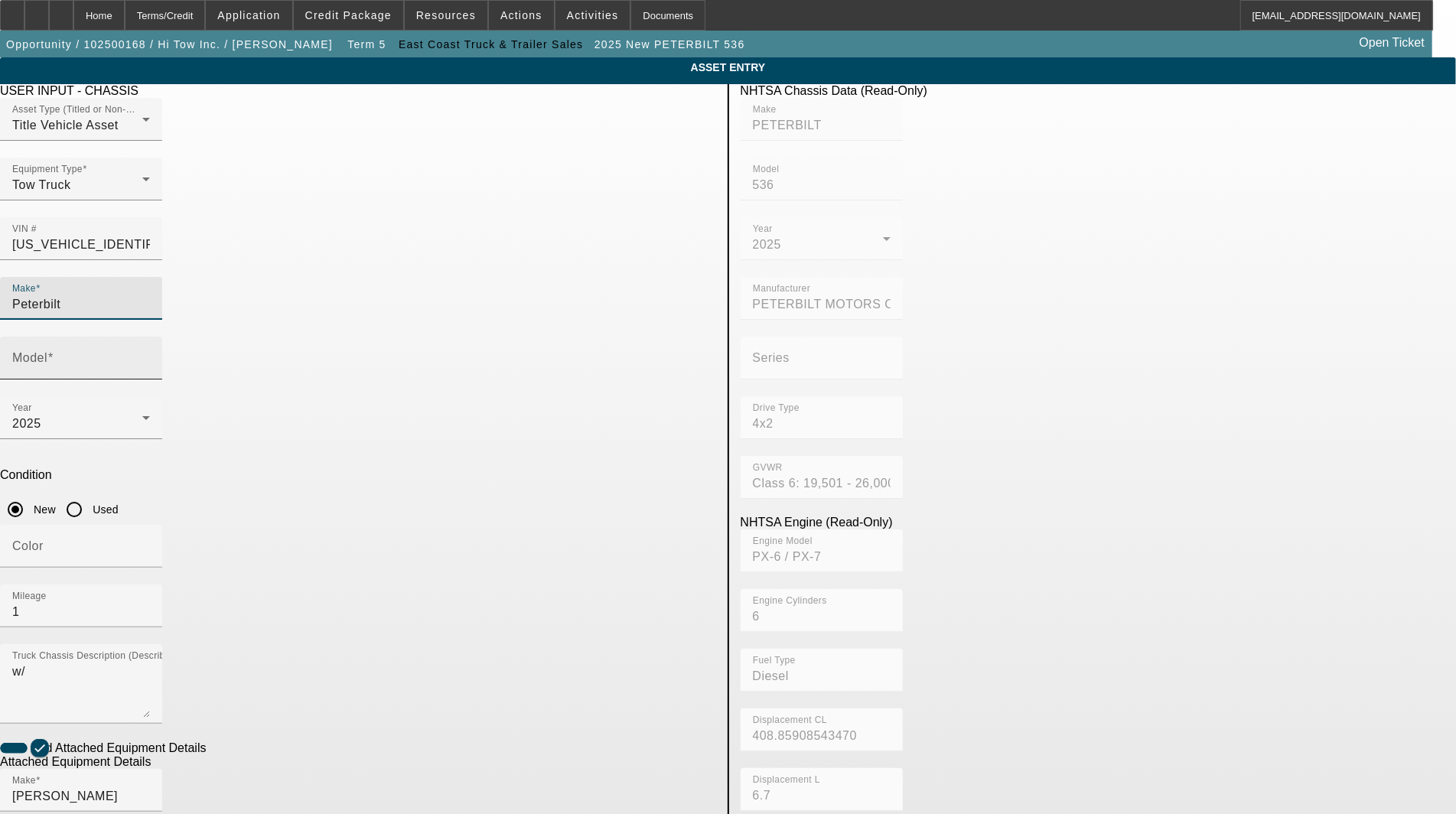
click at [48, 351] on mat-label "Model" at bounding box center [30, 357] width 35 height 13
click at [150, 355] on input "Model" at bounding box center [81, 364] width 138 height 18
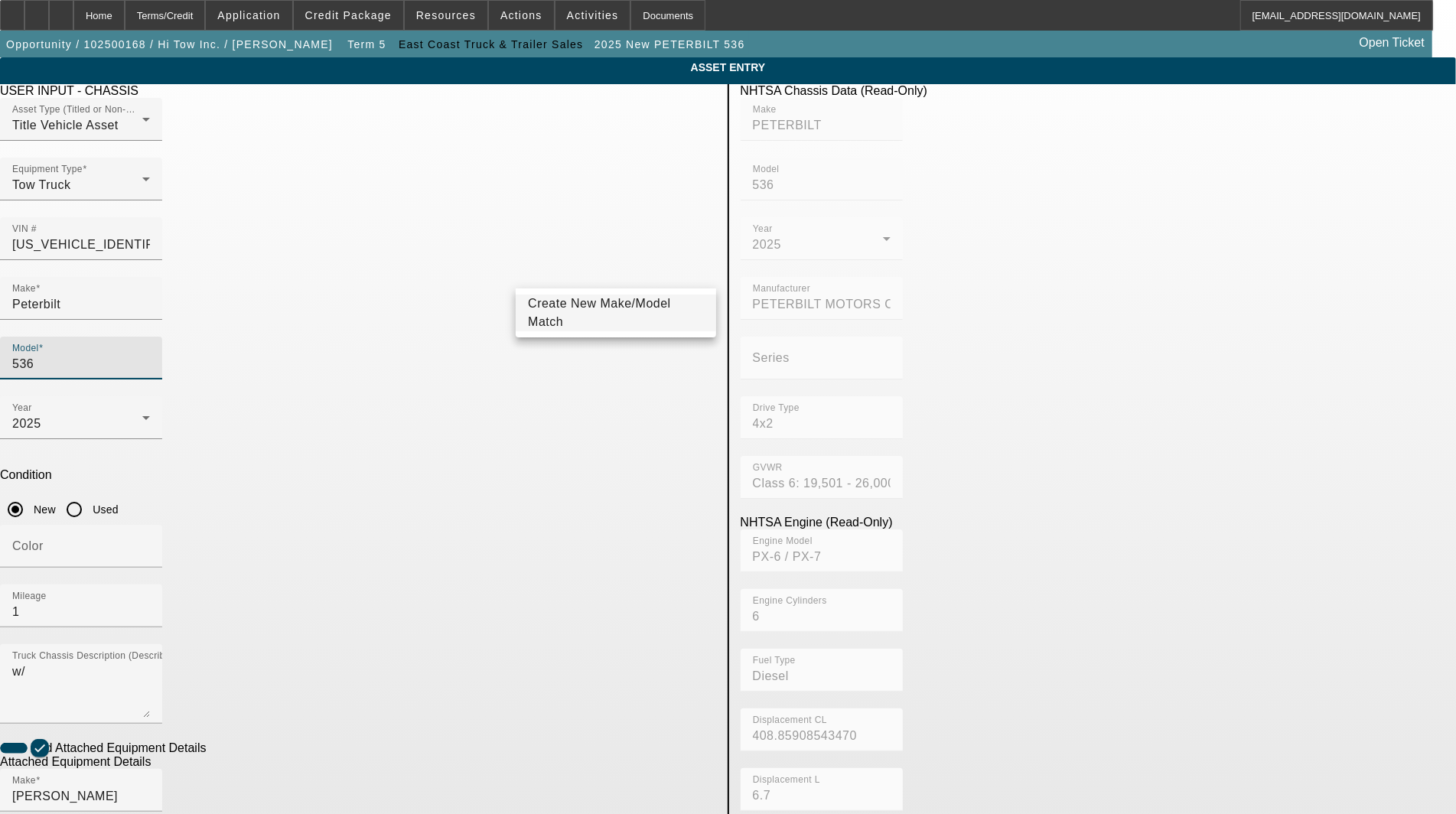
type input "536"
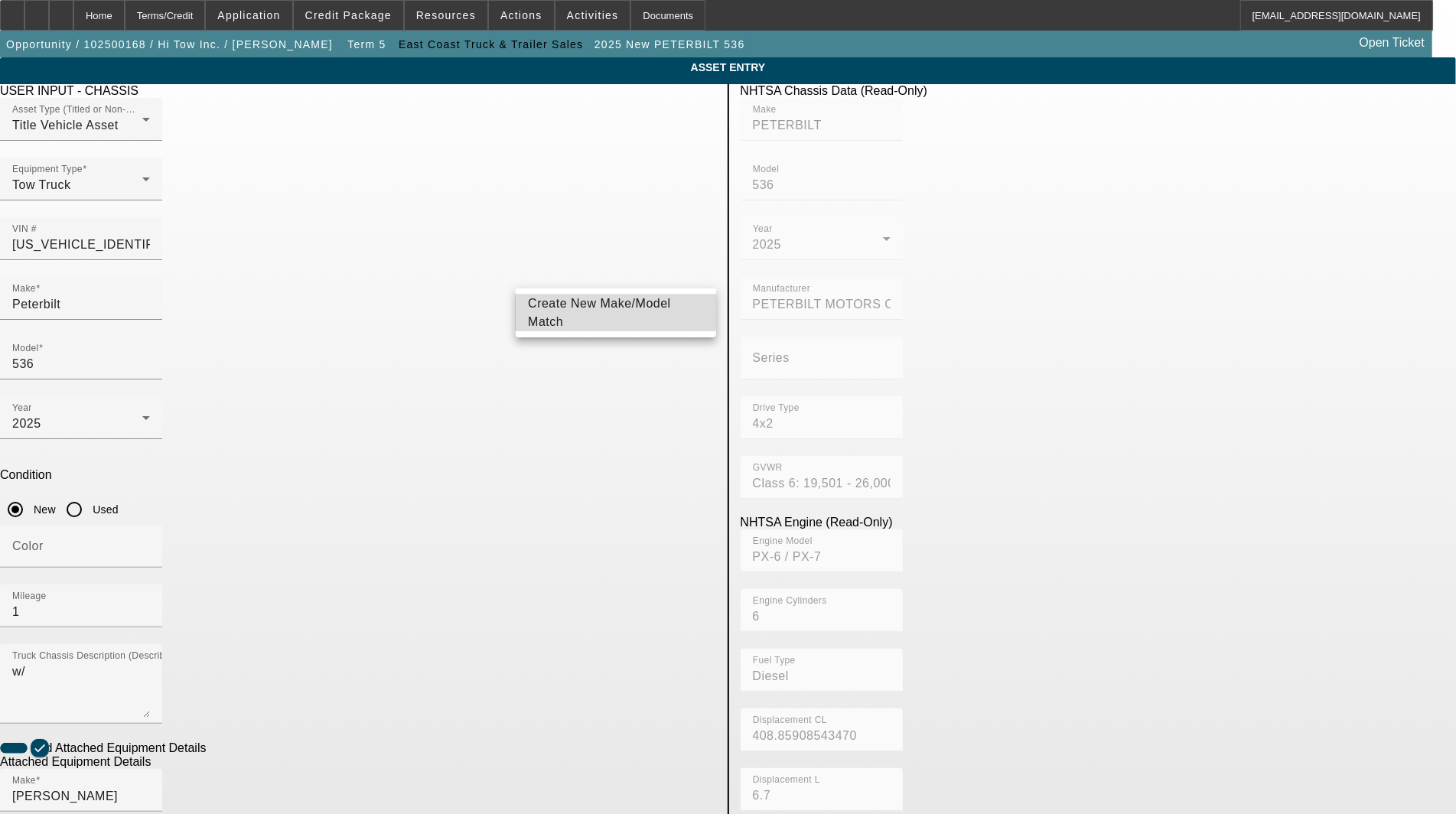
click at [562, 307] on span "Create New Make/Model Match" at bounding box center [599, 312] width 143 height 31
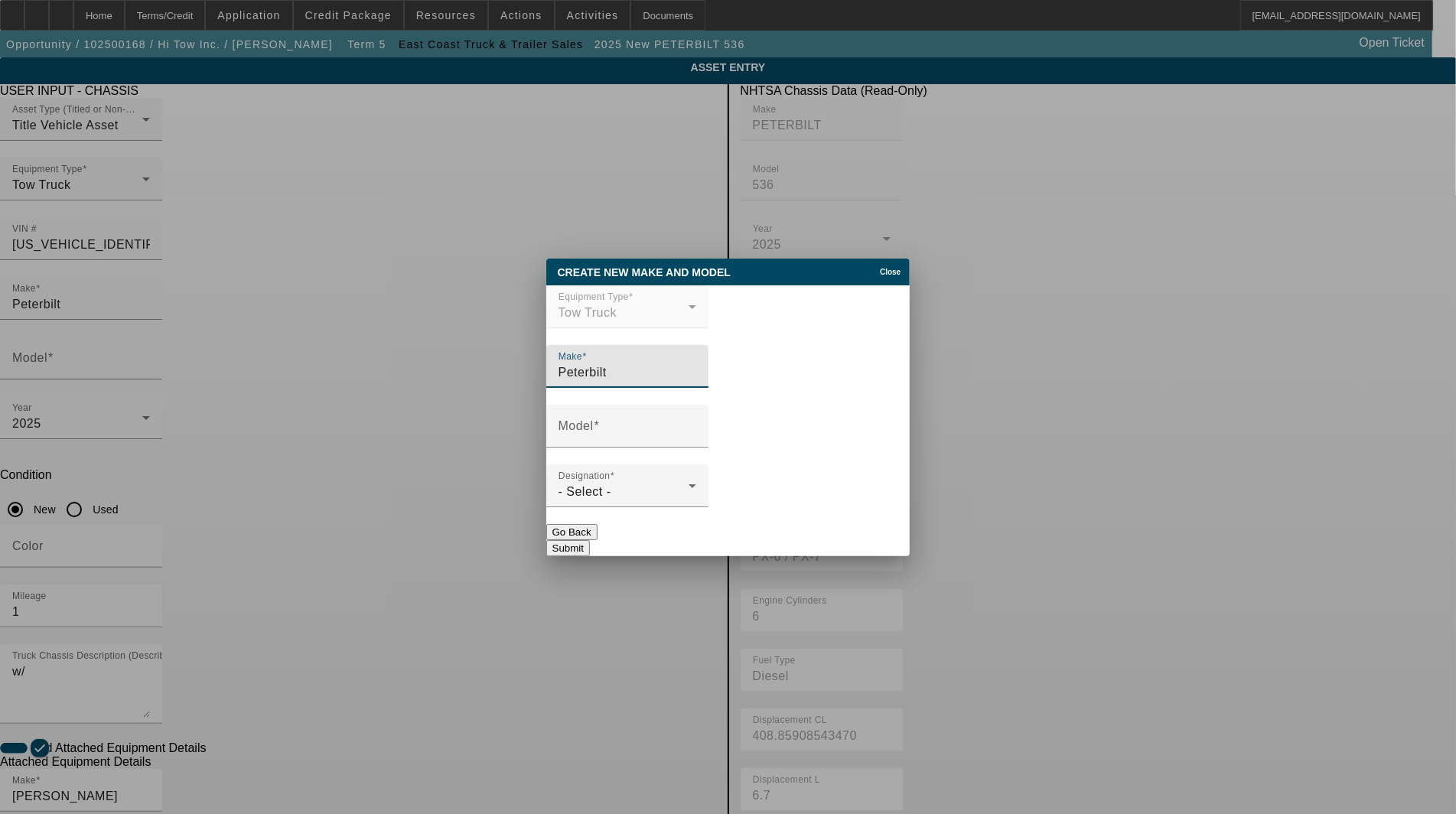
click at [638, 450] on div at bounding box center [628, 456] width 162 height 17
click at [644, 438] on input "Model" at bounding box center [628, 432] width 138 height 18
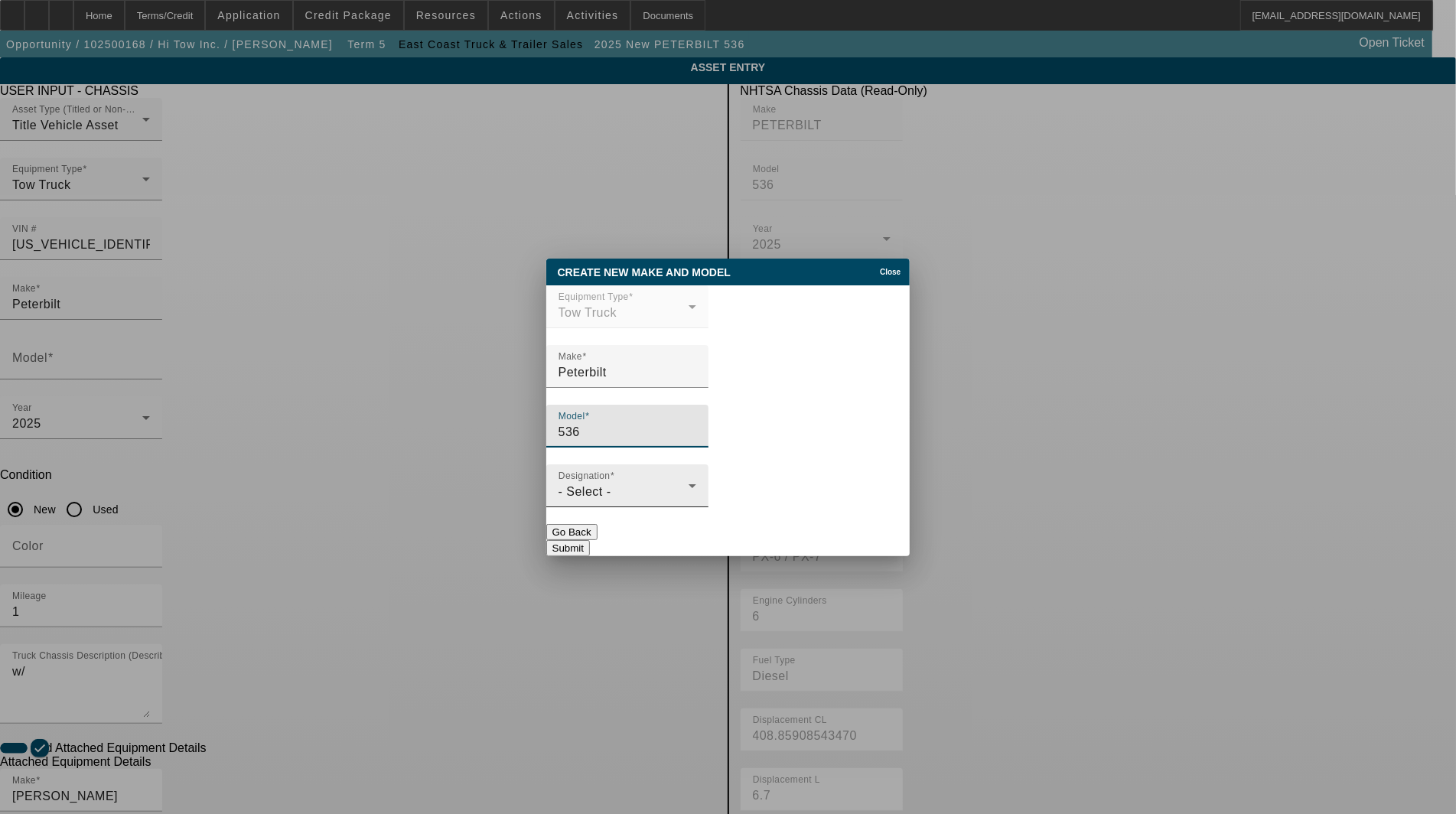
type input "536"
click at [628, 491] on div "- Select -" at bounding box center [624, 492] width 130 height 18
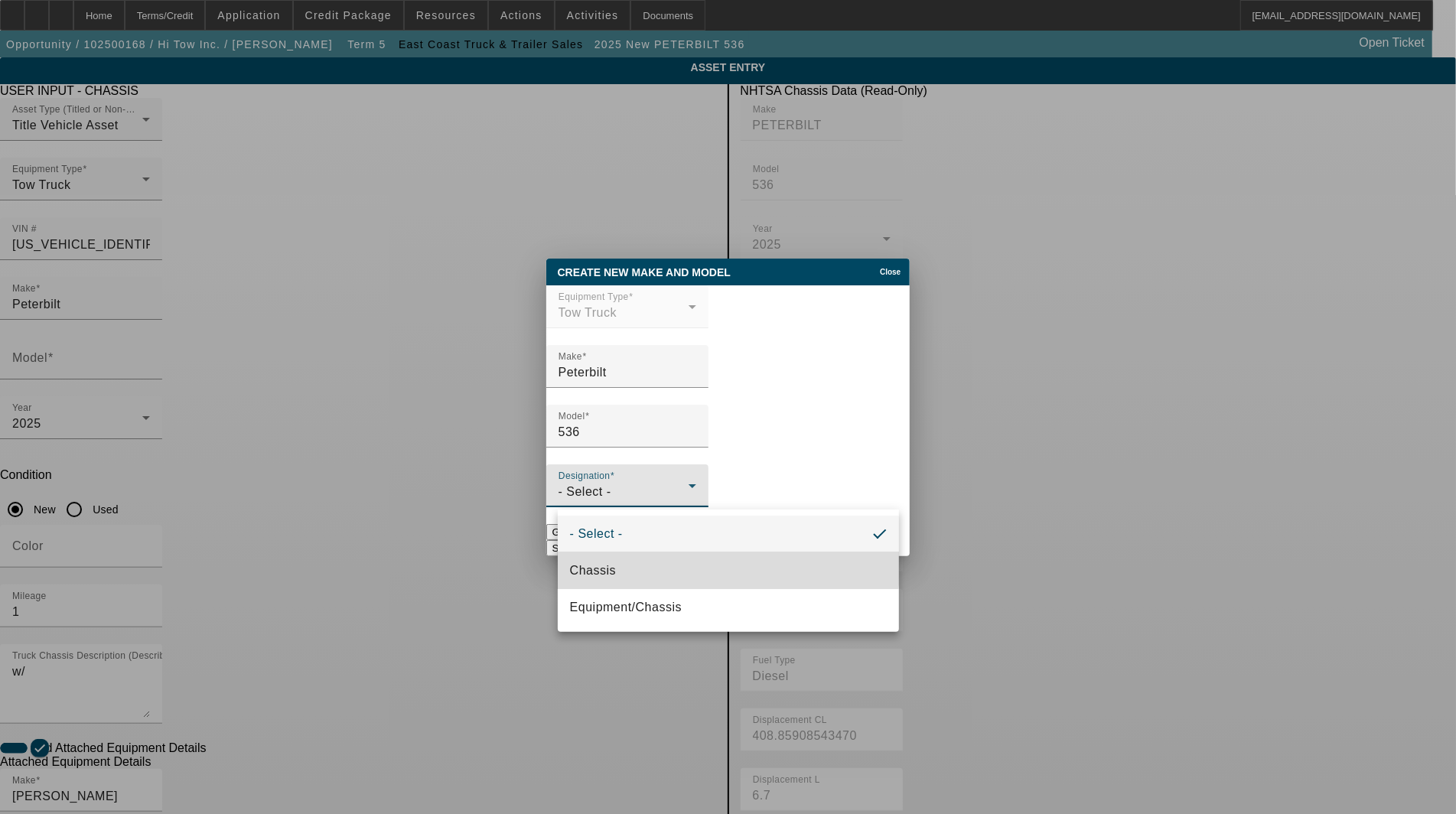
click at [630, 553] on mat-option "Chassis" at bounding box center [728, 571] width 341 height 37
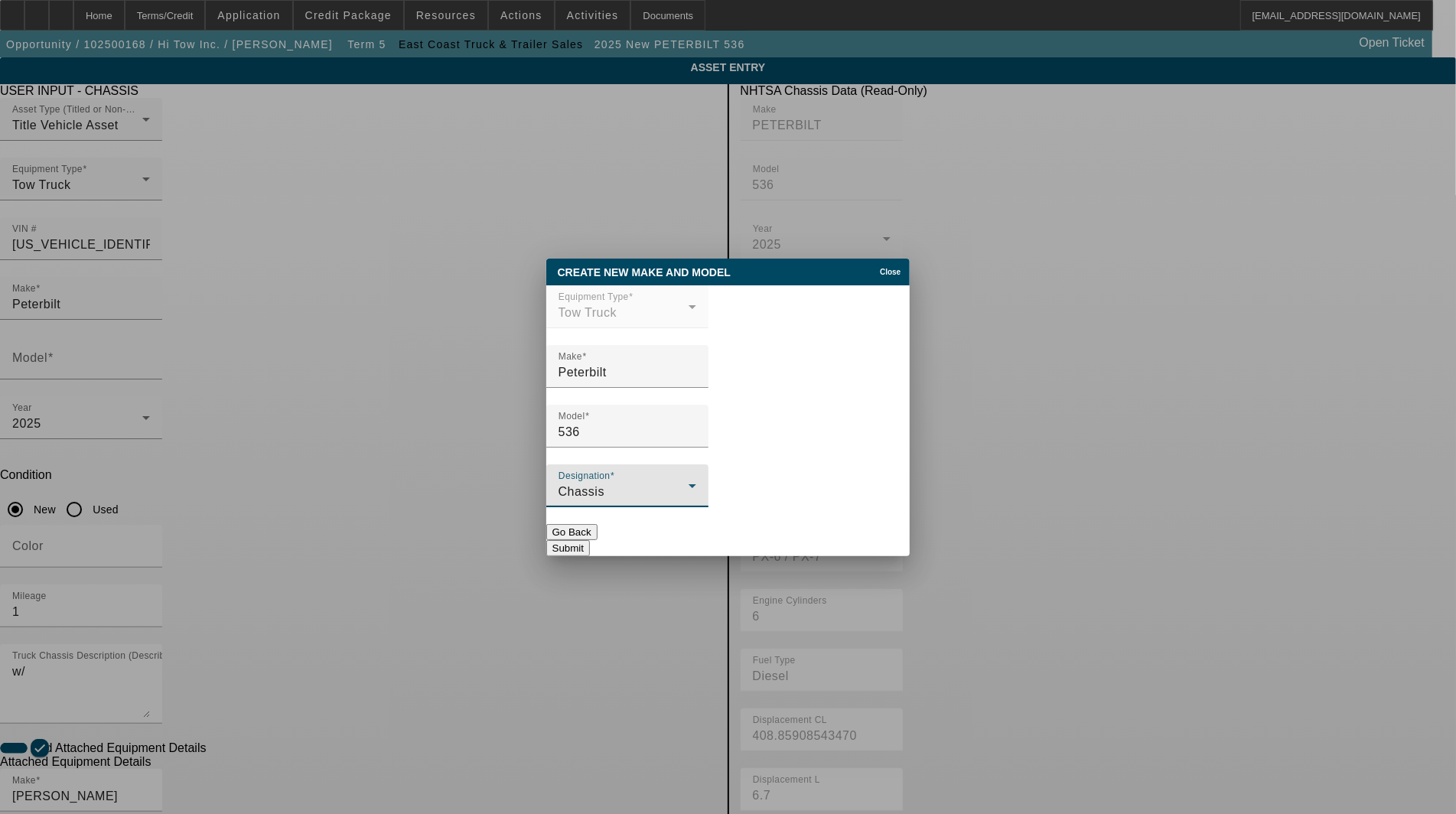
click at [590, 540] on button "Submit" at bounding box center [568, 548] width 44 height 16
type input "536"
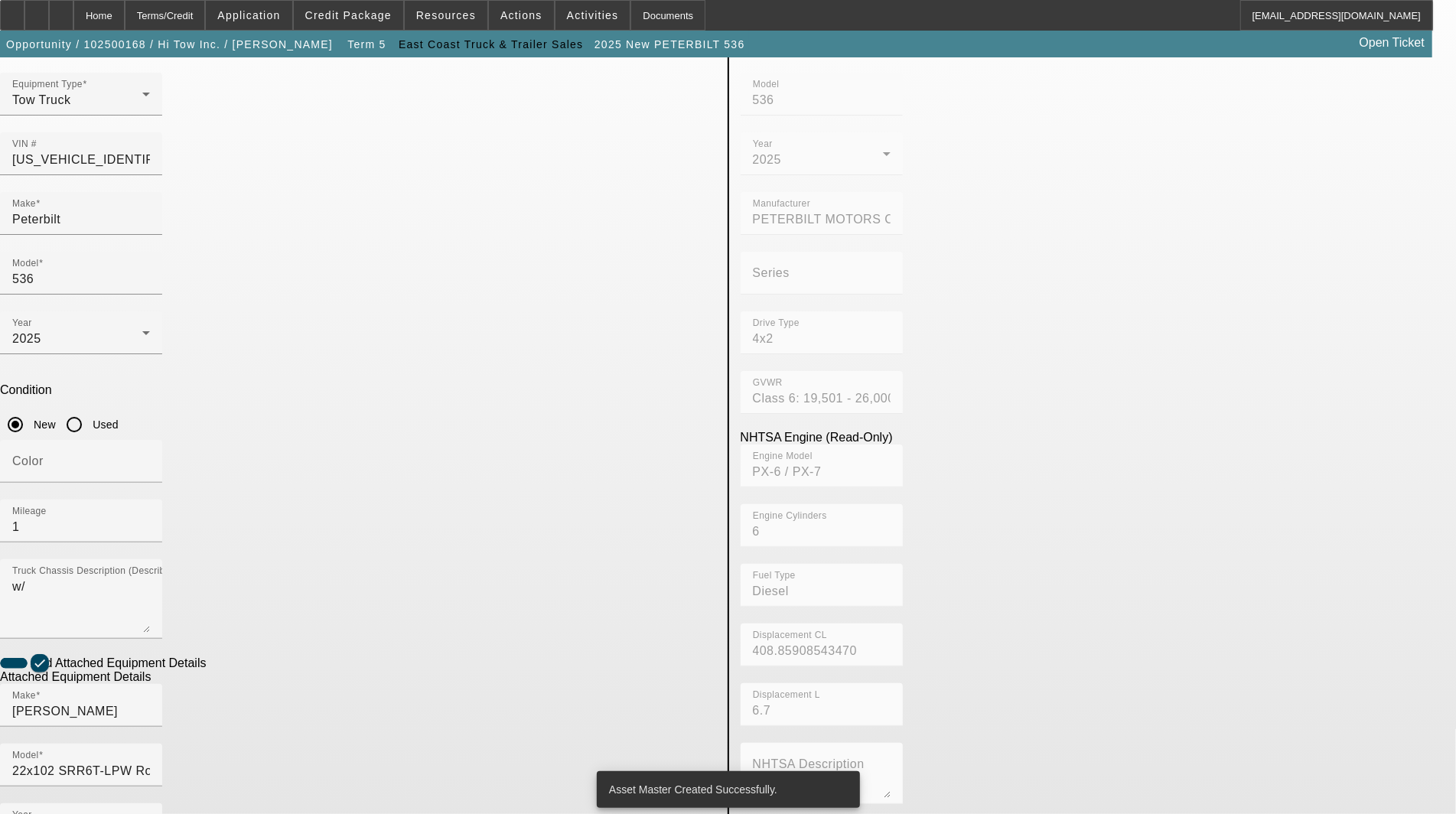
scroll to position [162, 0]
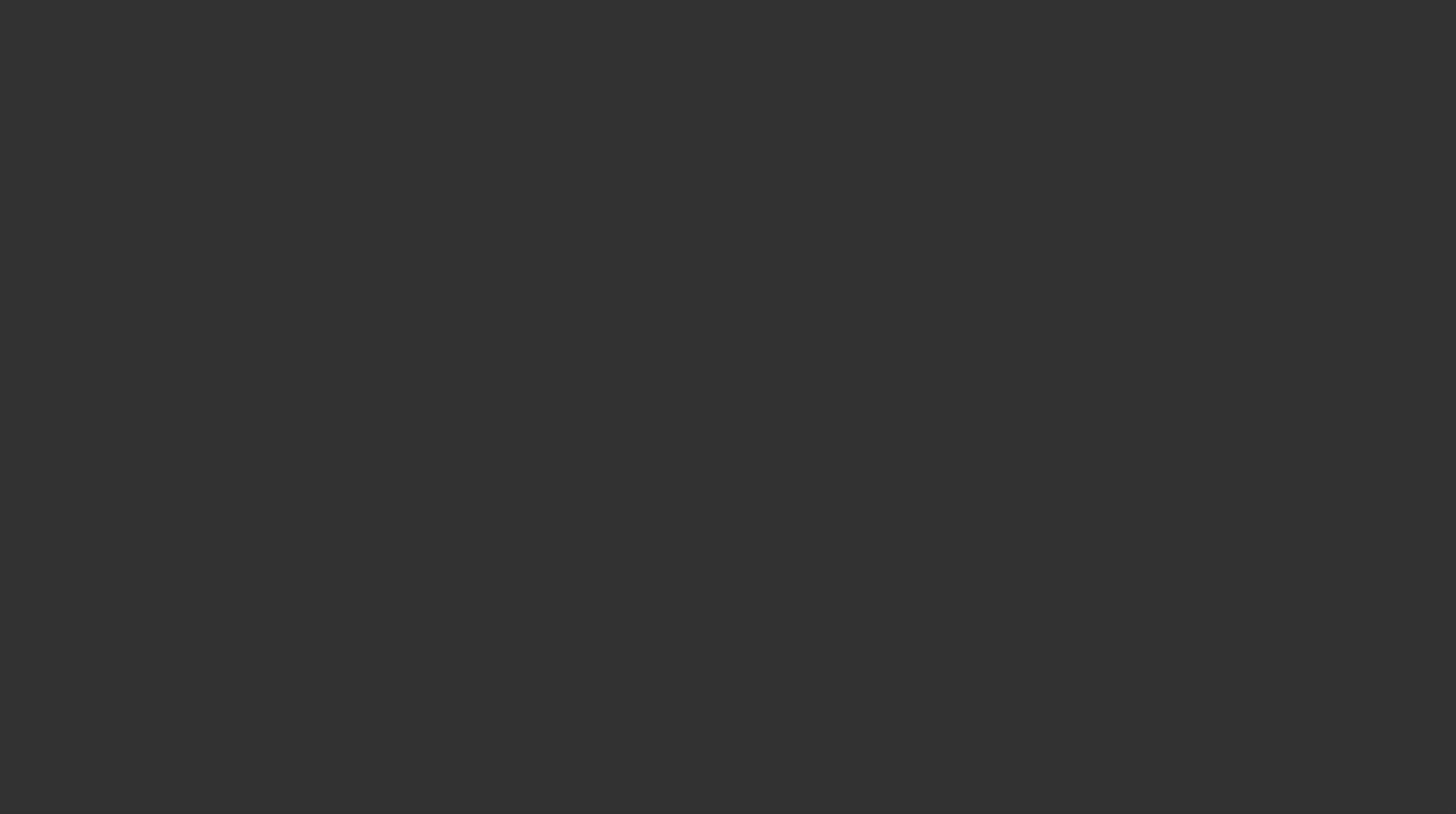
select select "3"
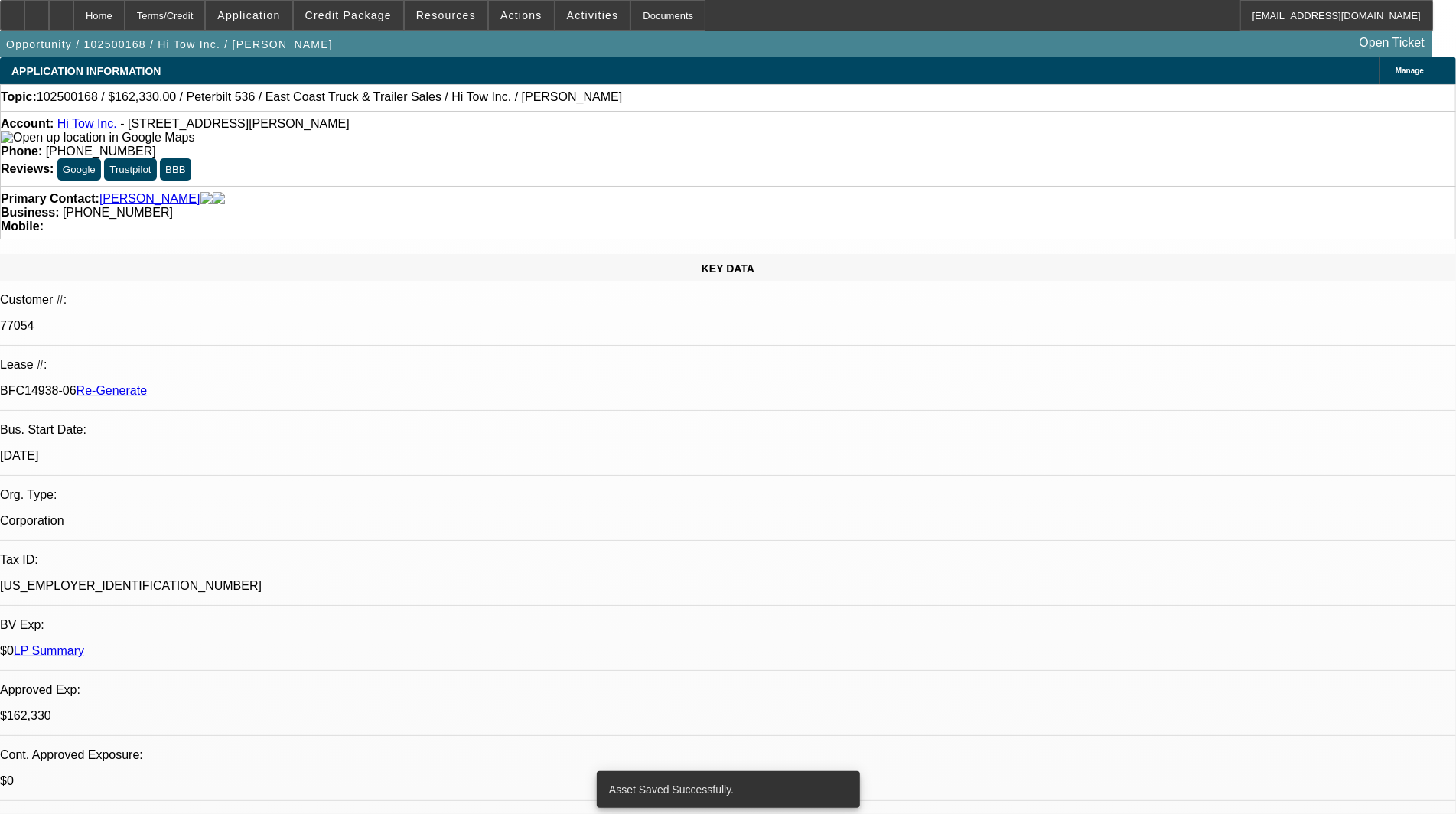
select select "0"
select select "2"
select select "0"
select select "6"
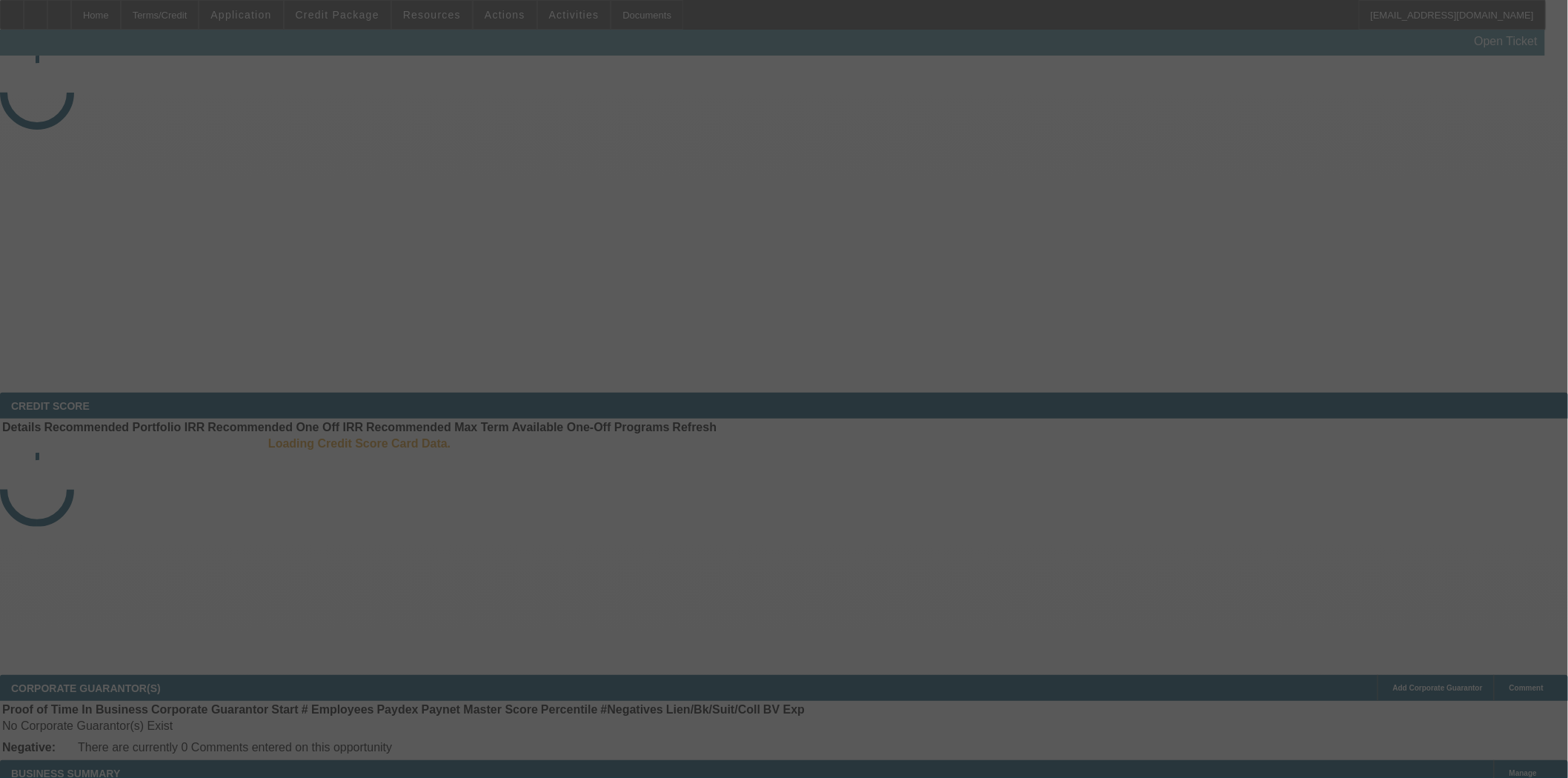
select select "3"
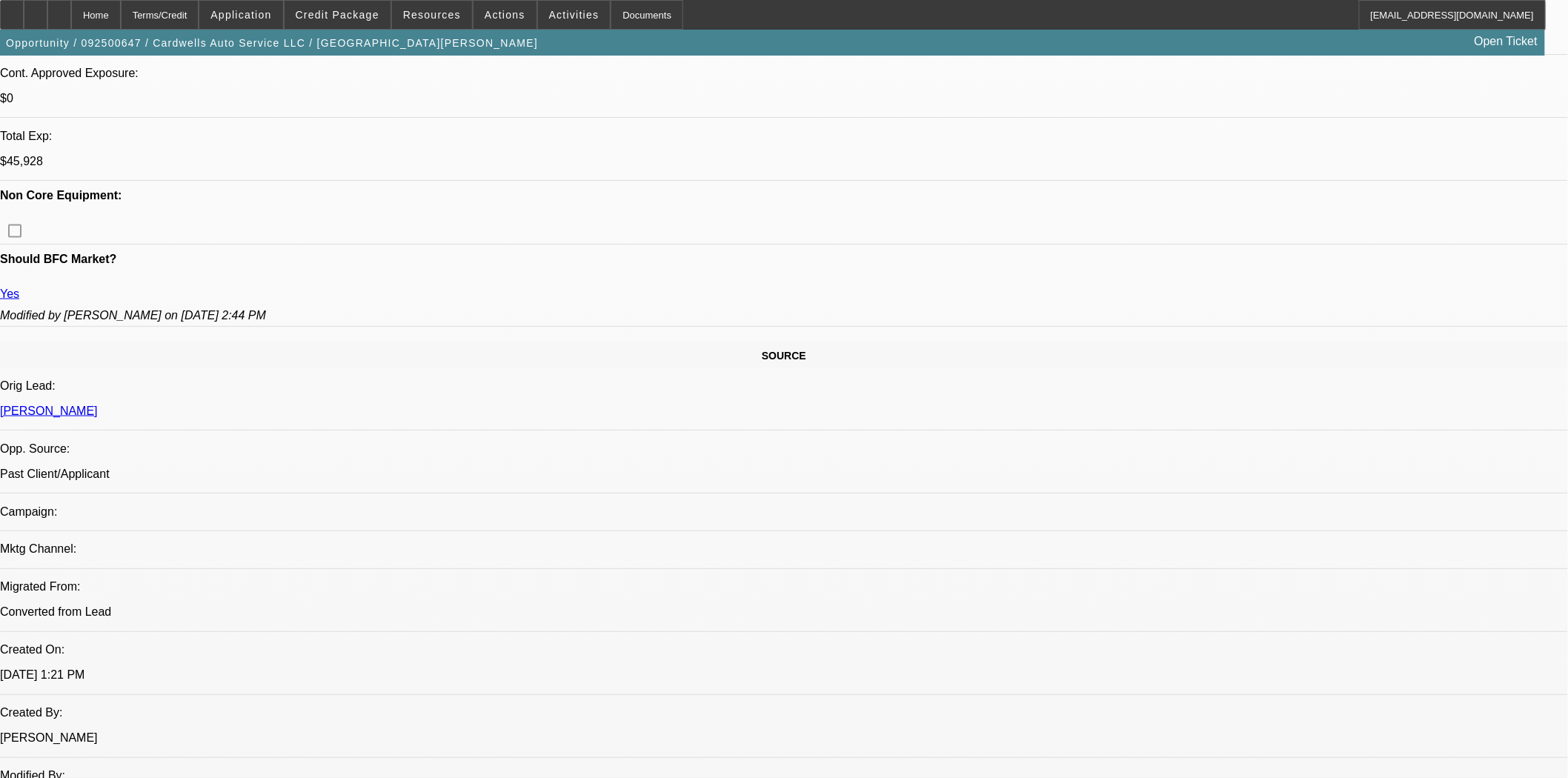
select select "0"
select select "2"
select select "0.1"
select select "4"
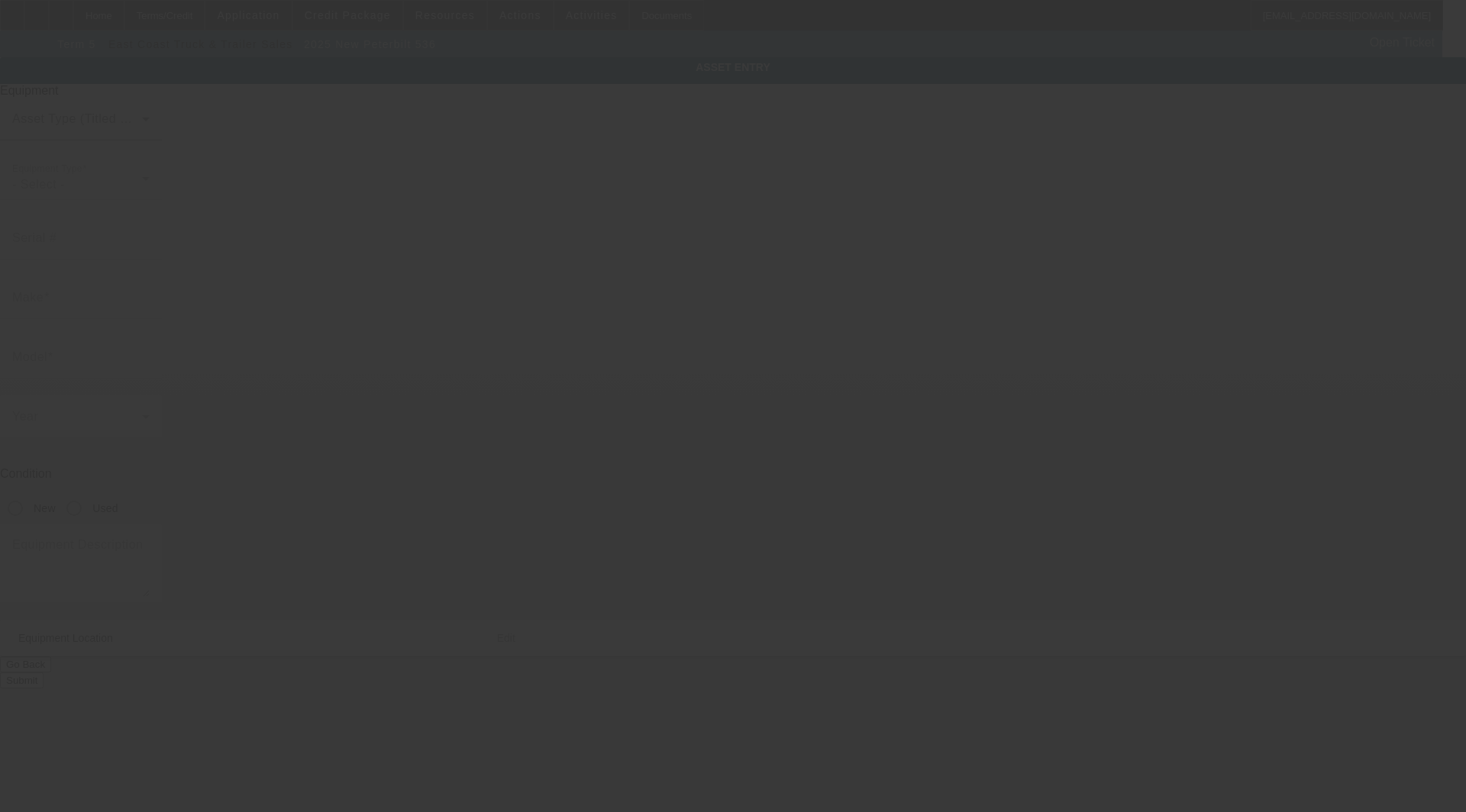
type input "[US_VEHICLE_IDENTIFICATION_NUMBER]"
type input "Peterbilt"
type input "536"
radio input "true"
type textarea "w/"
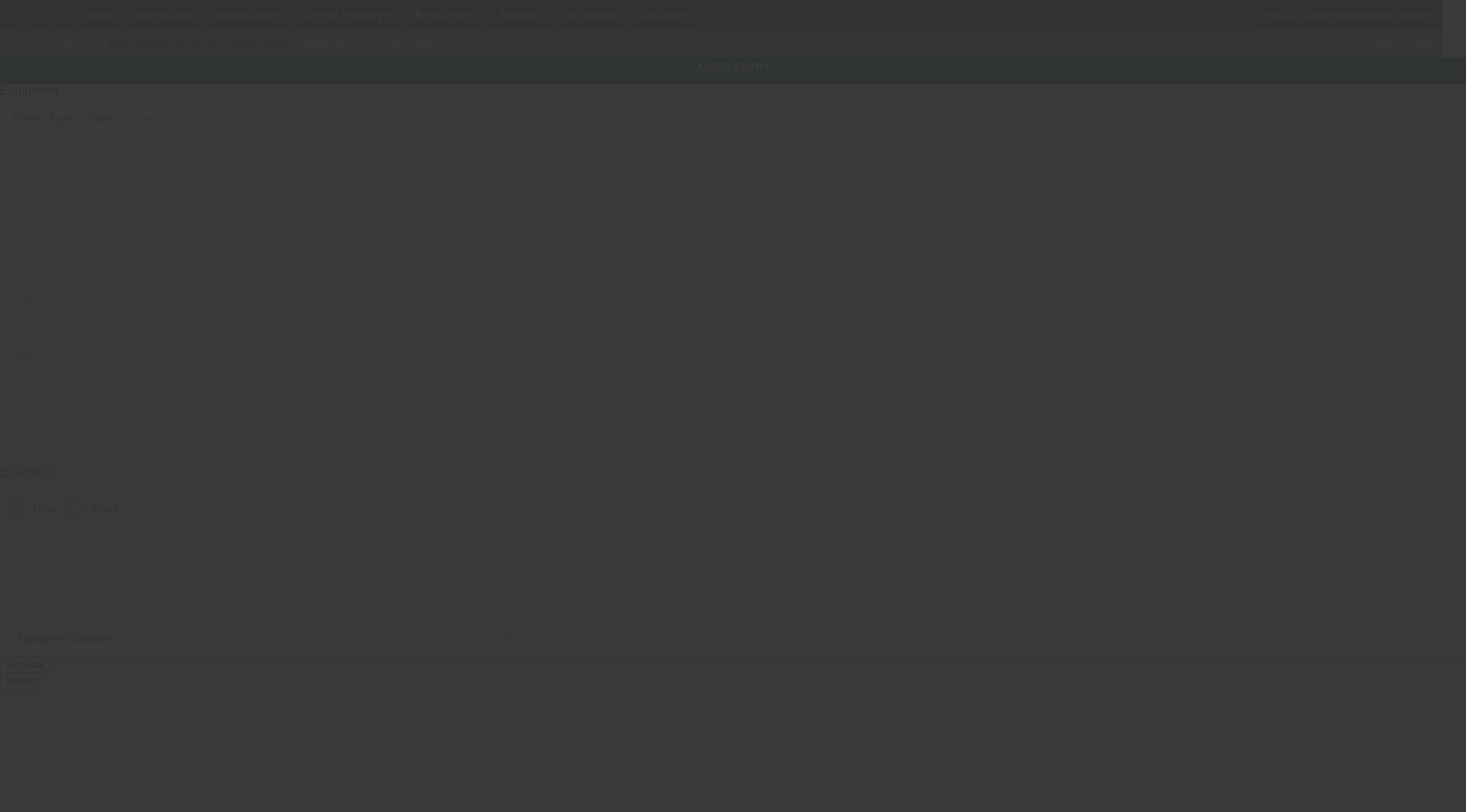
type input "[STREET_ADDRESS][PERSON_NAME]"
type input "[PERSON_NAME]"
type input "50220"
type input "[GEOGRAPHIC_DATA]"
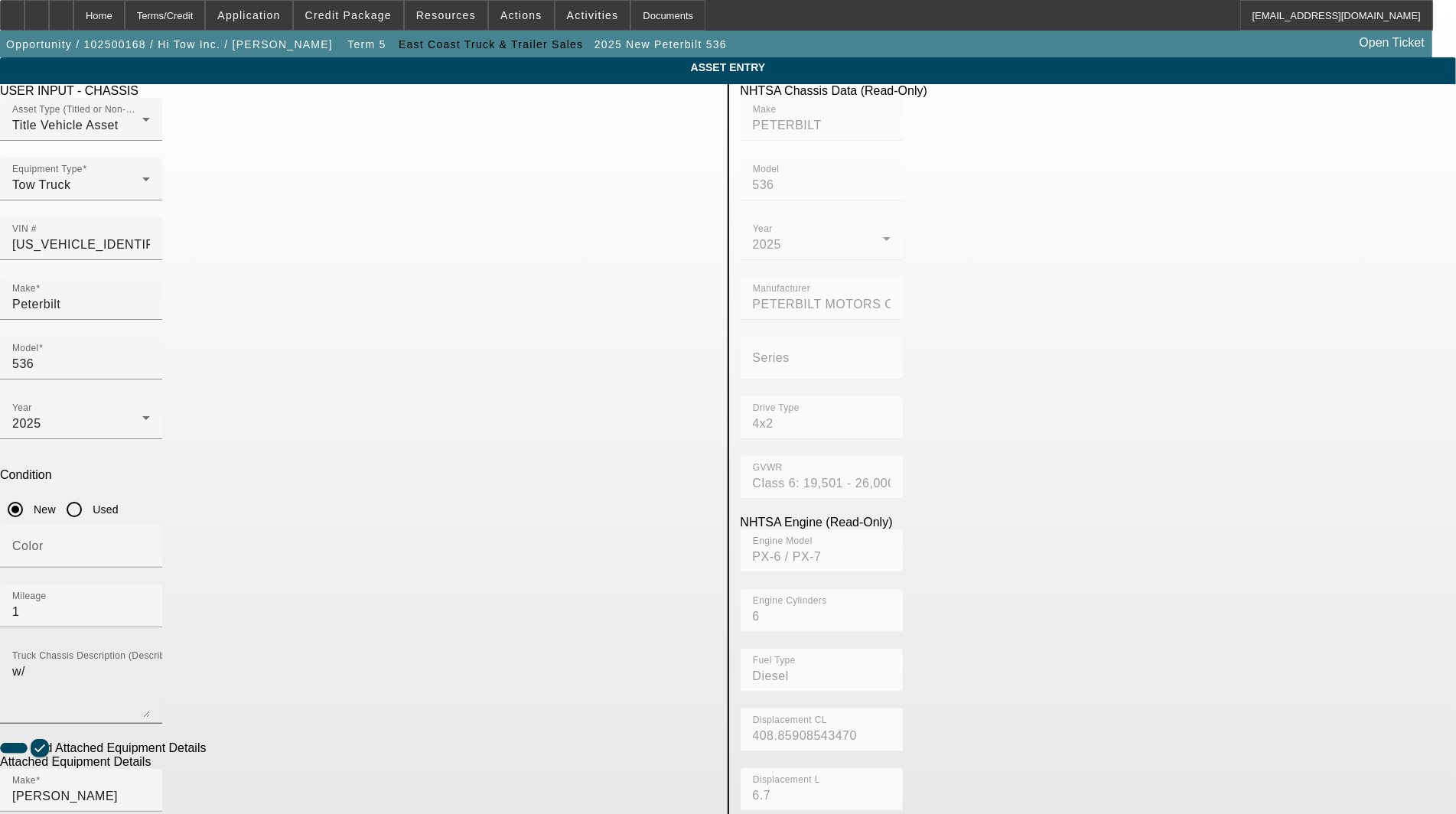
click at [150, 663] on textarea "w/" at bounding box center [81, 691] width 138 height 55
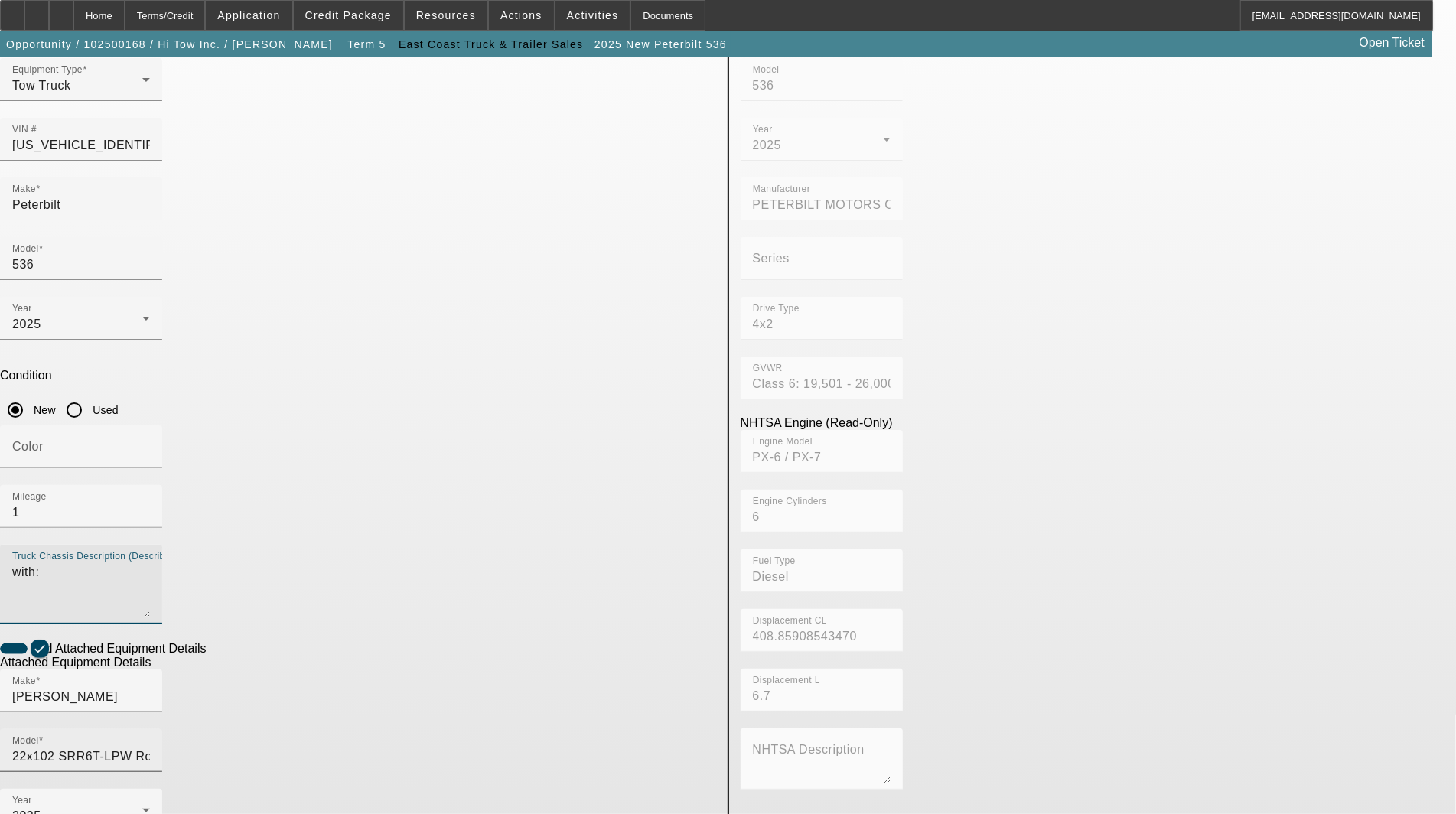
scroll to position [162, 0]
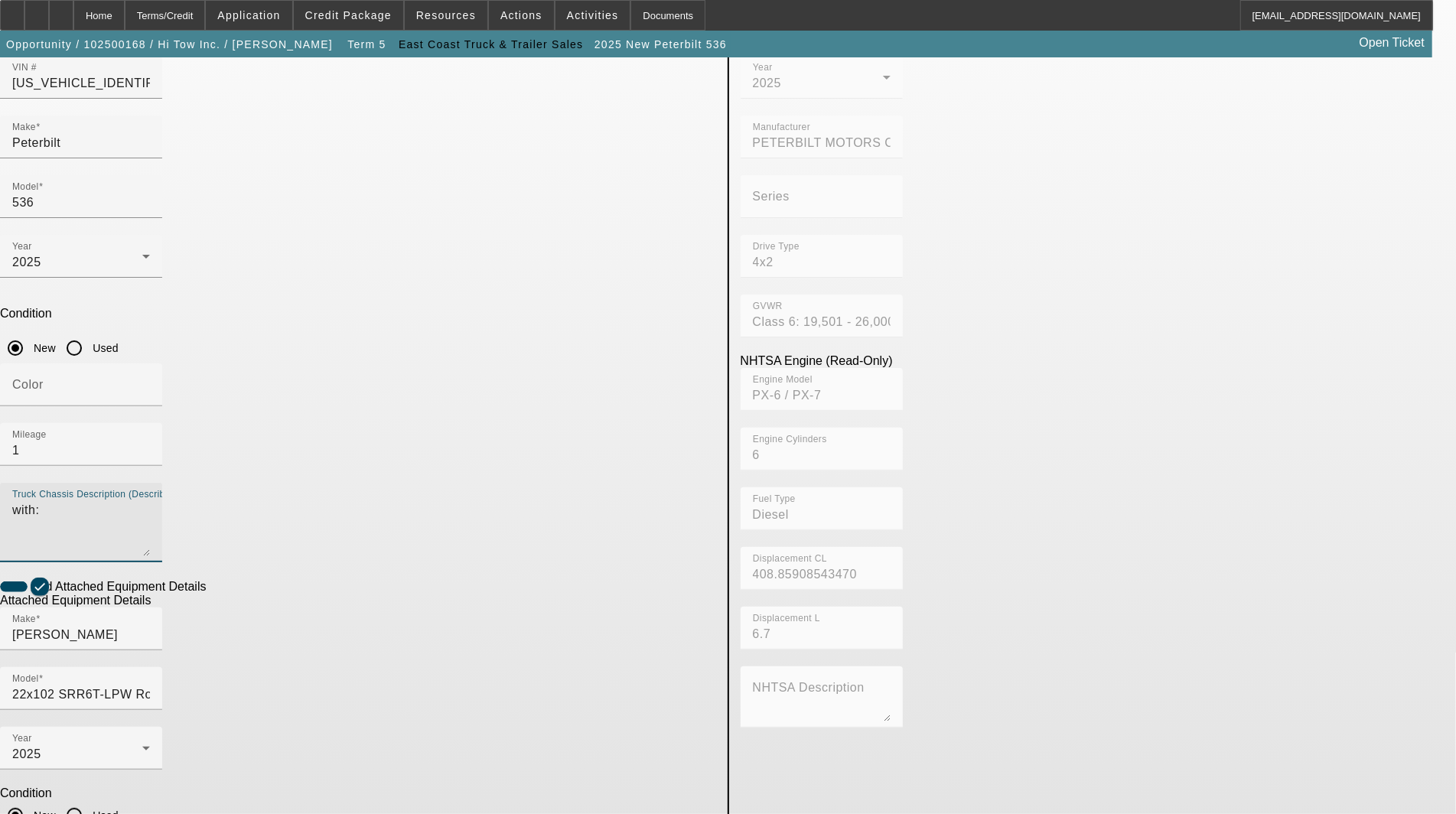
type textarea "with:"
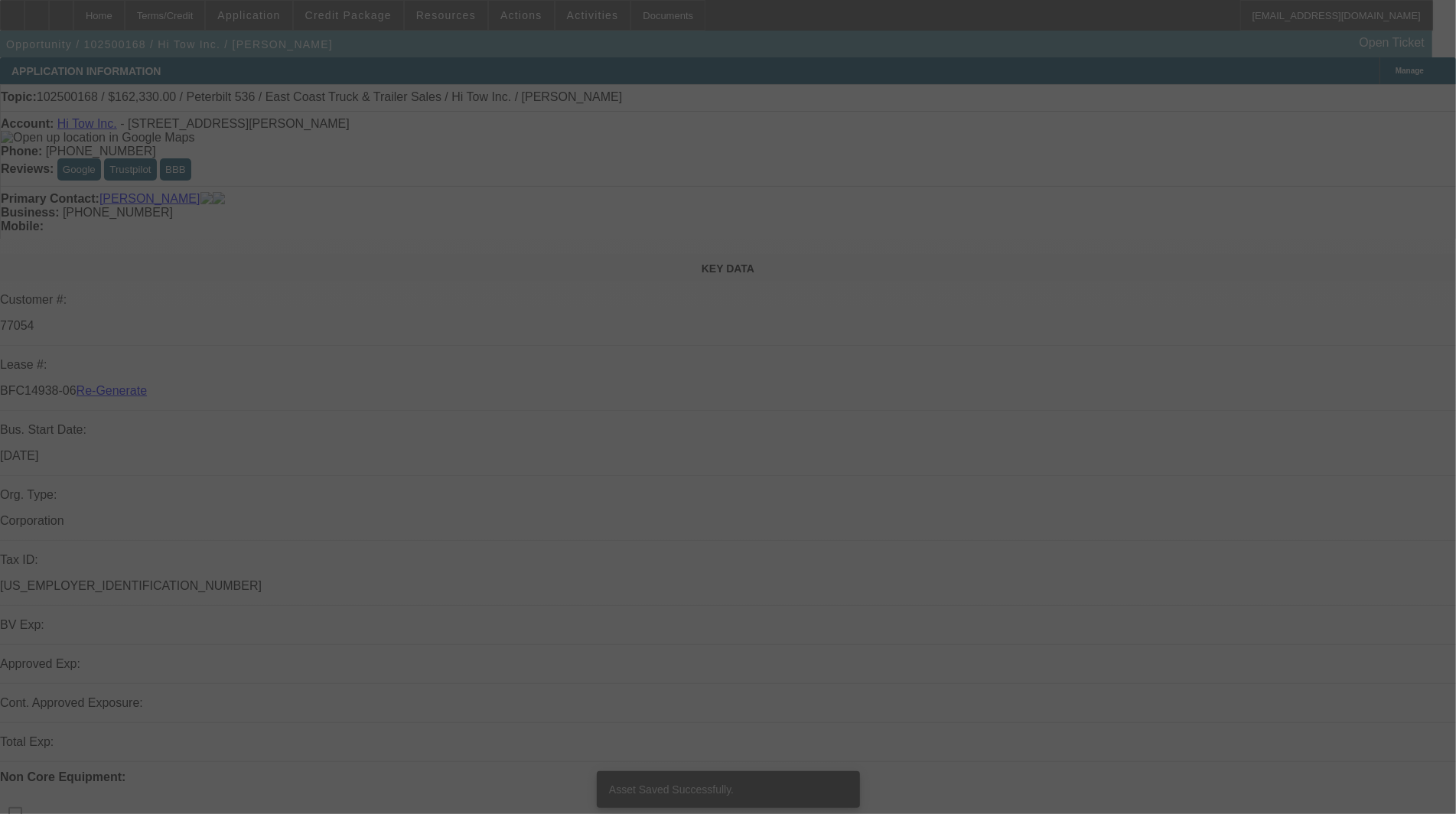
select select "3"
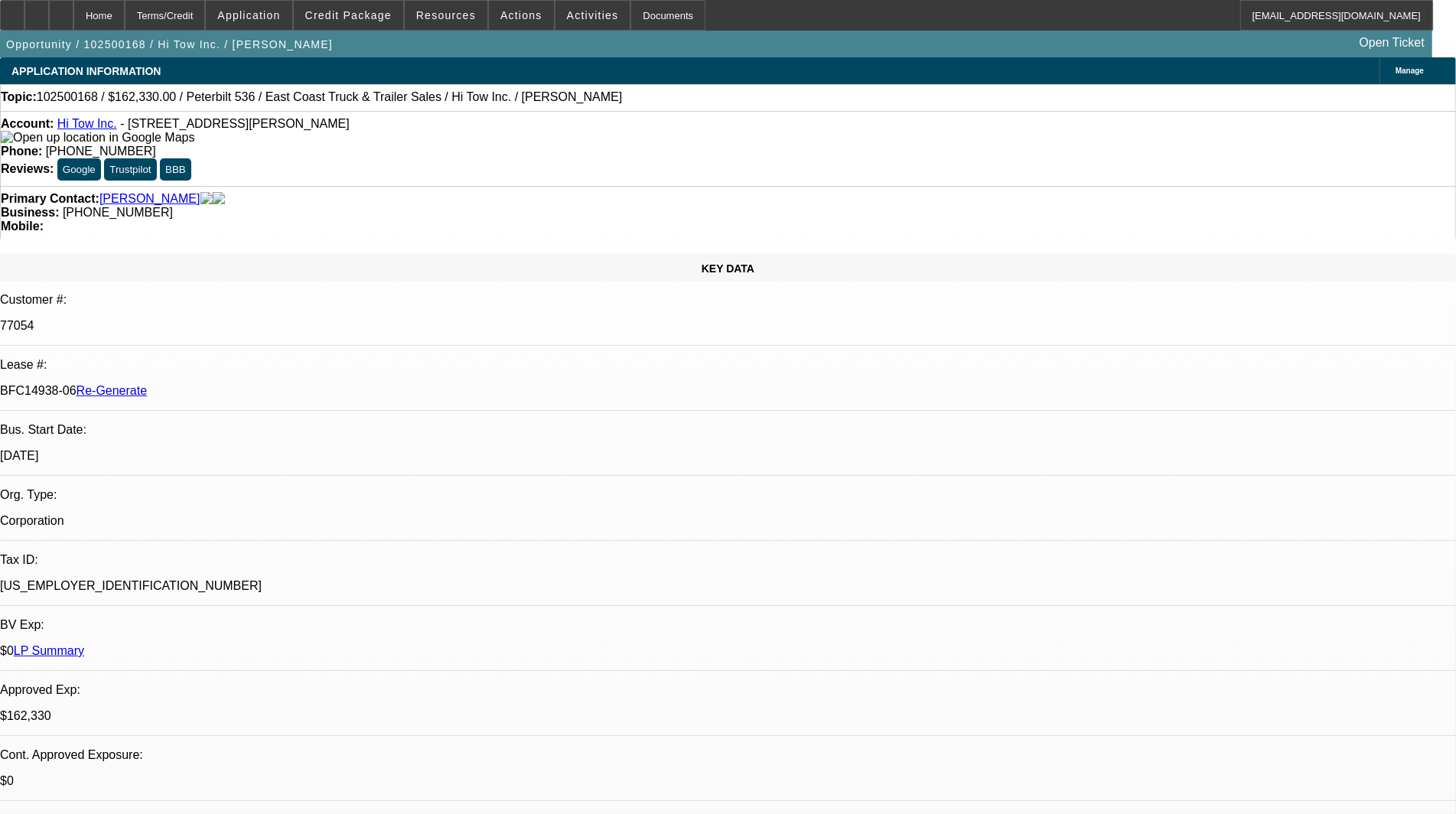
select select "0"
select select "2"
select select "0"
select select "6"
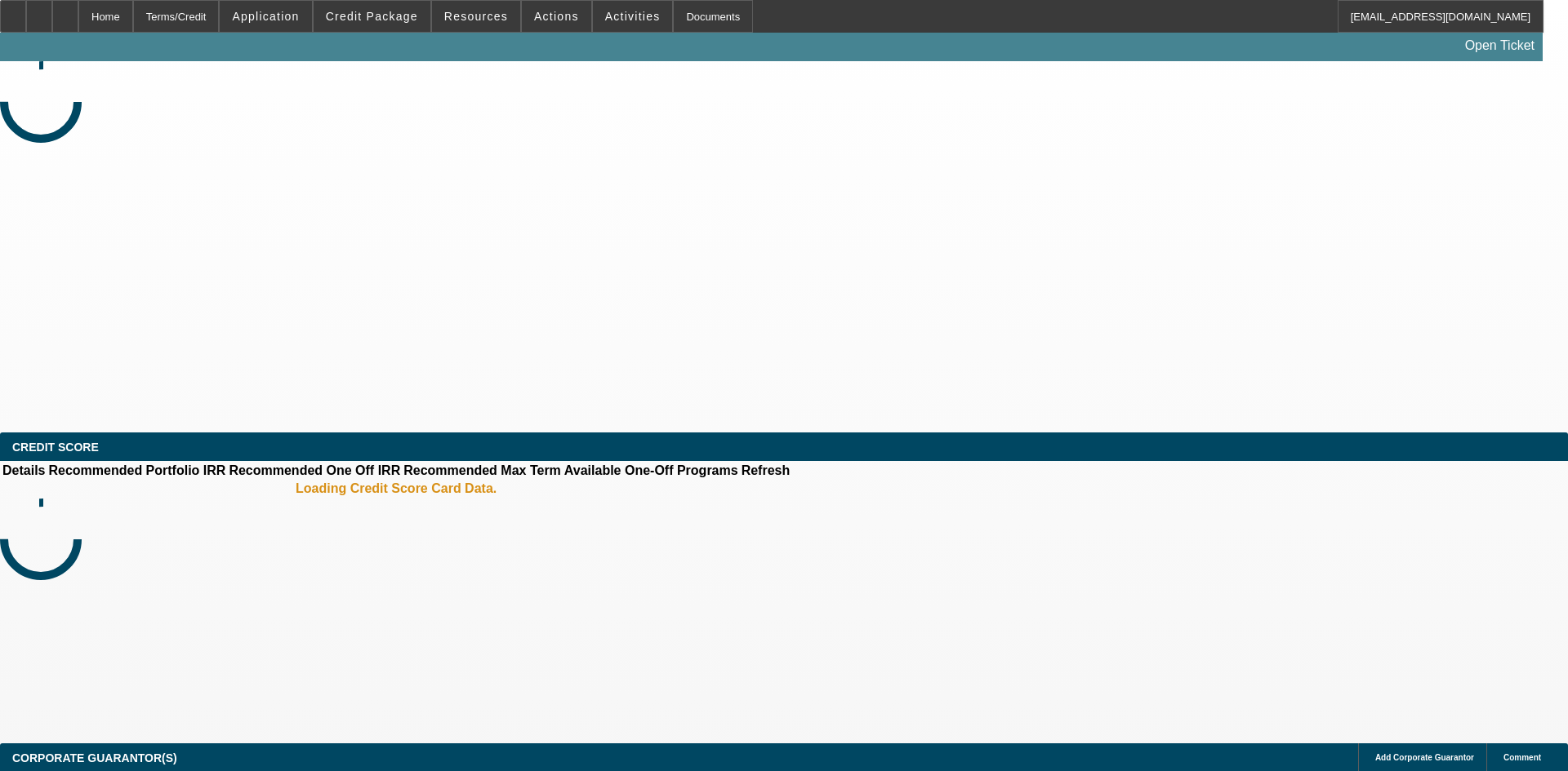
select select "4"
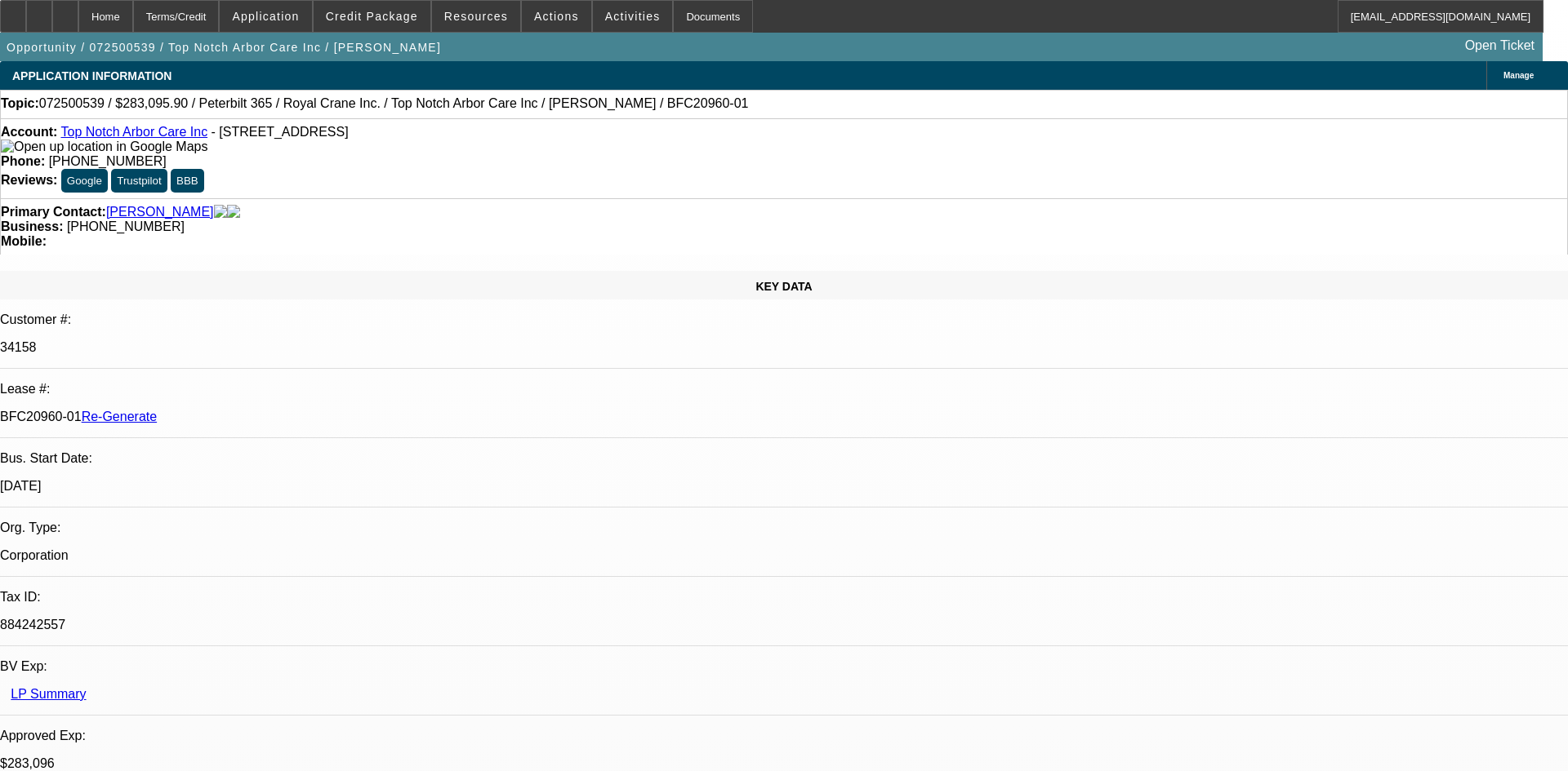
select select "0"
select select "2"
select select "0"
select select "6"
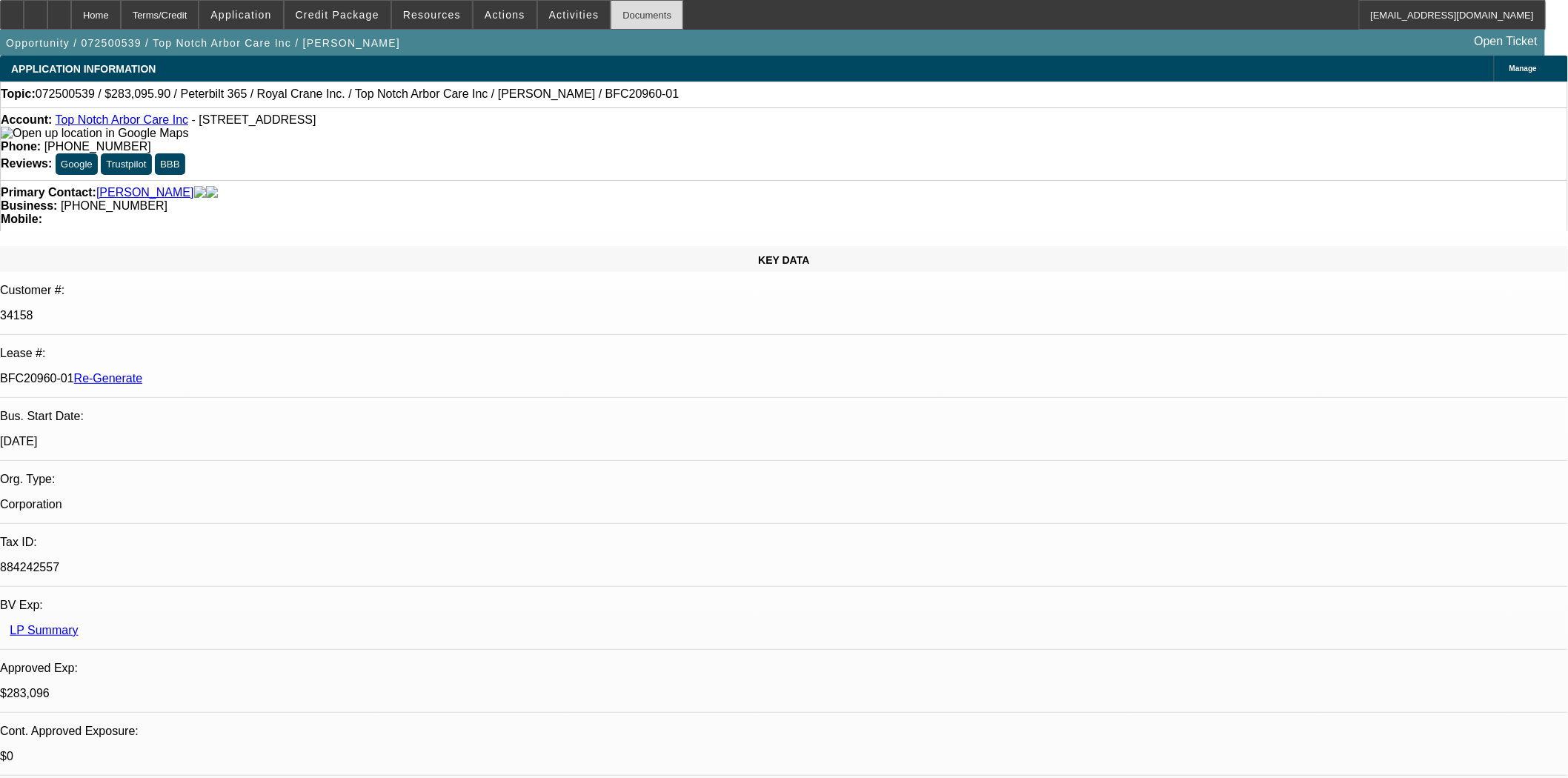
click at [612, 11] on div "Documents" at bounding box center [647, 15] width 73 height 30
click at [611, 17] on div "Documents" at bounding box center [647, 15] width 73 height 30
click at [538, 15] on span at bounding box center [575, 15] width 73 height 36
click at [558, 18] on div at bounding box center [784, 389] width 1568 height 778
click at [558, 19] on span "Activities" at bounding box center [575, 15] width 50 height 12
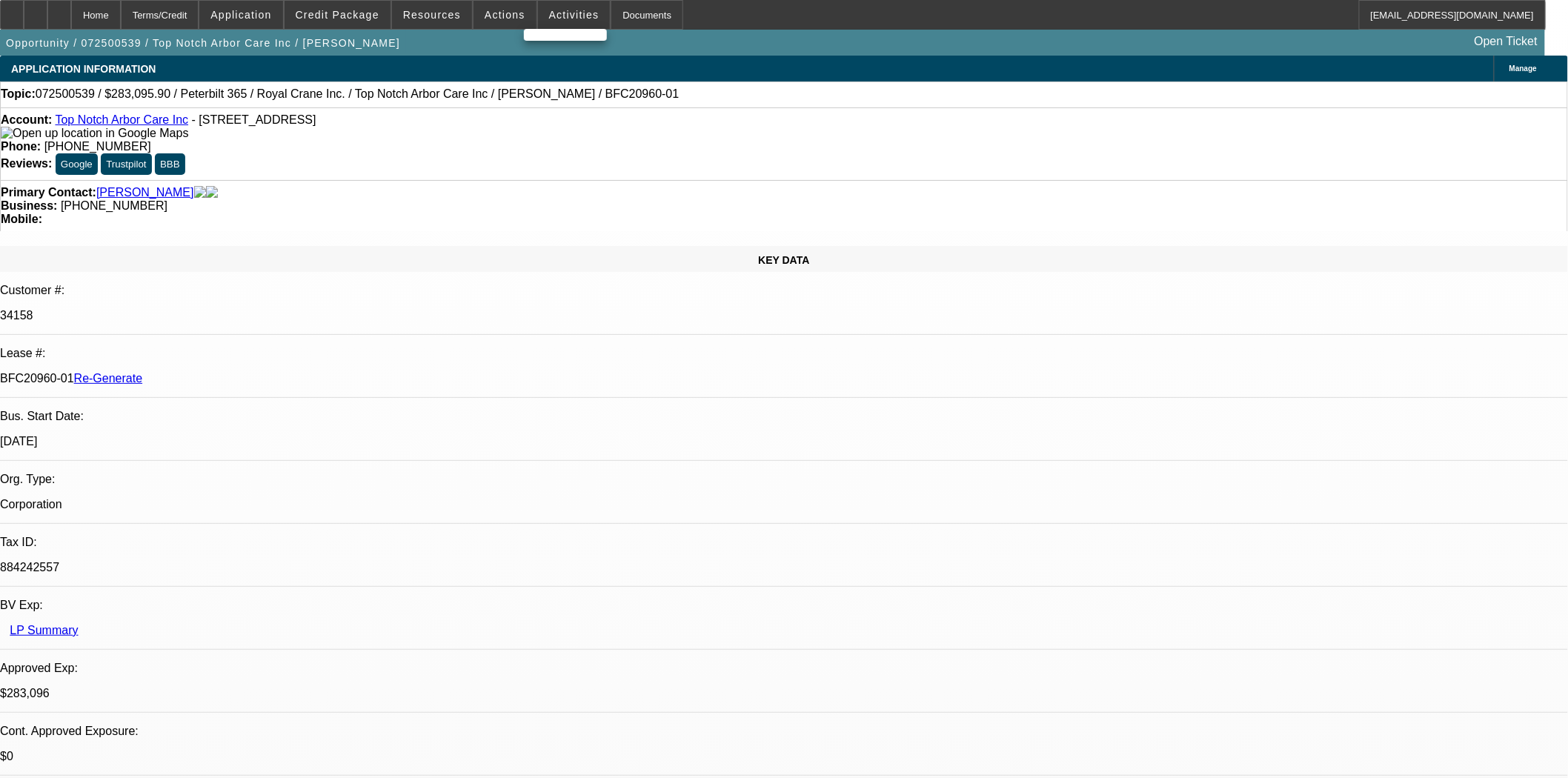
click at [544, 10] on div at bounding box center [784, 389] width 1568 height 778
click at [549, 18] on span "Activities" at bounding box center [575, 15] width 50 height 12
click at [542, 18] on div at bounding box center [784, 389] width 1568 height 778
click at [549, 13] on span "Activities" at bounding box center [575, 15] width 50 height 12
click at [425, 184] on div at bounding box center [784, 389] width 1568 height 778
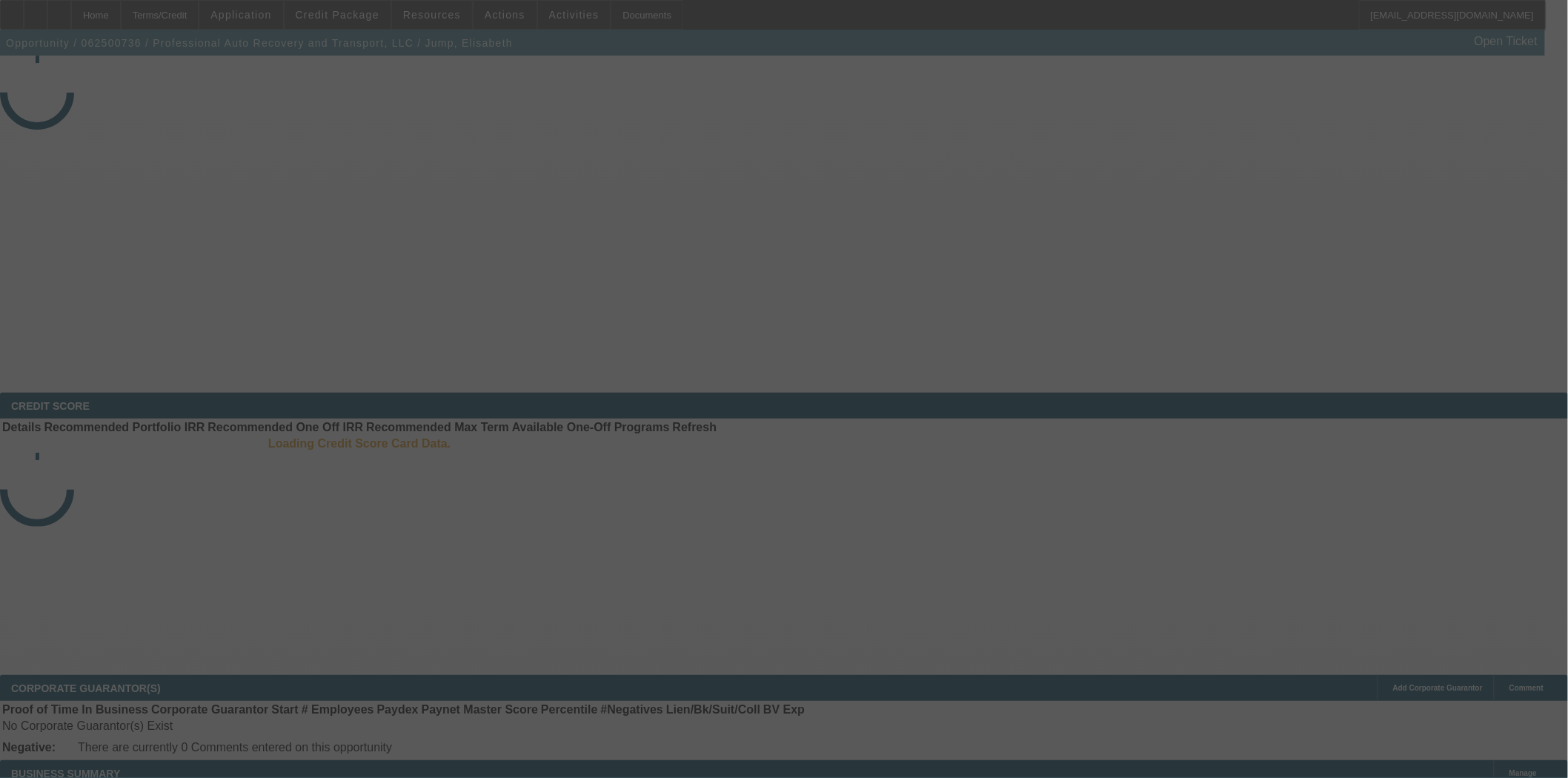
select select "3"
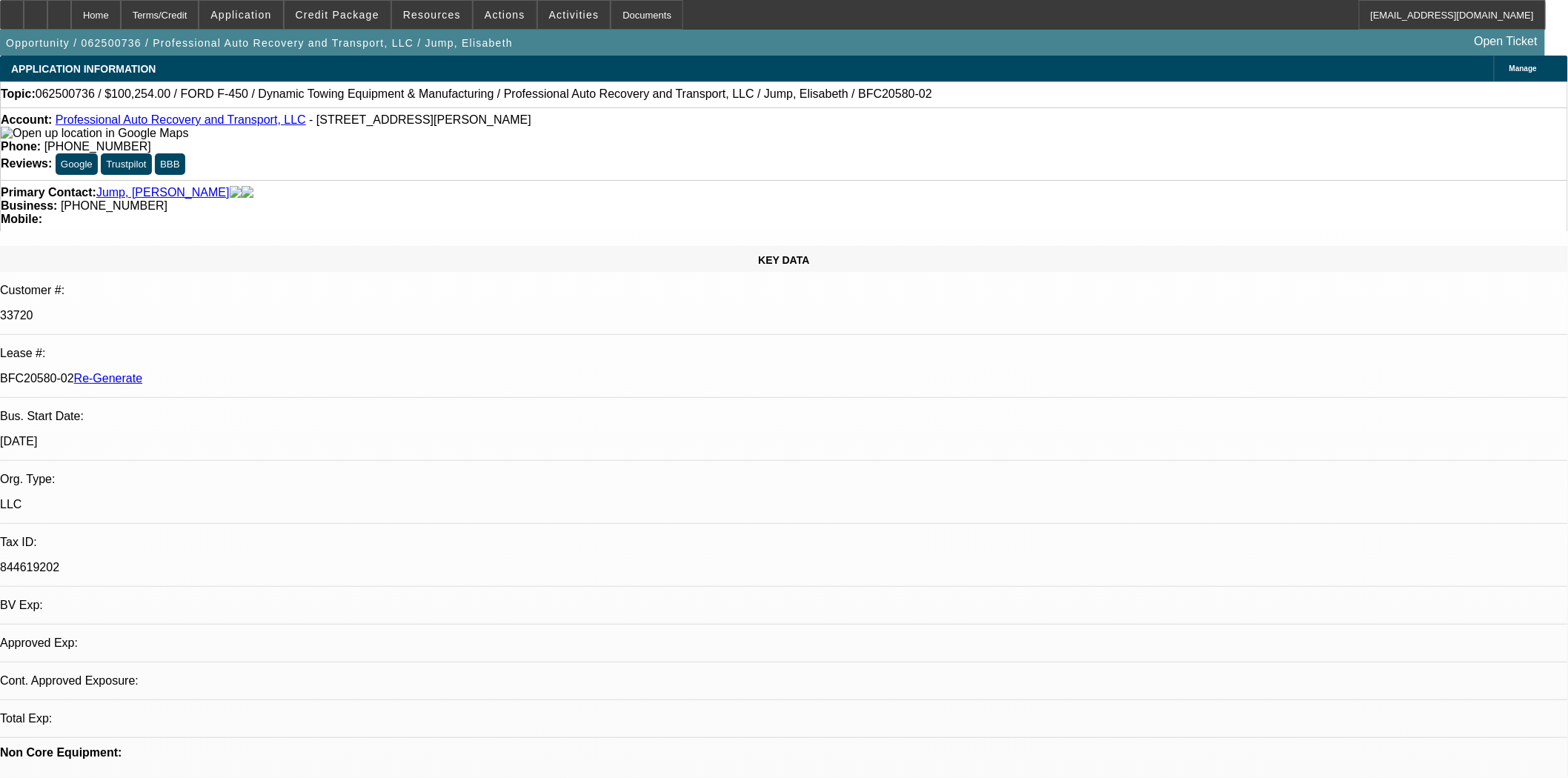
select select "0"
select select "6"
click at [489, 19] on span "Actions" at bounding box center [505, 15] width 41 height 12
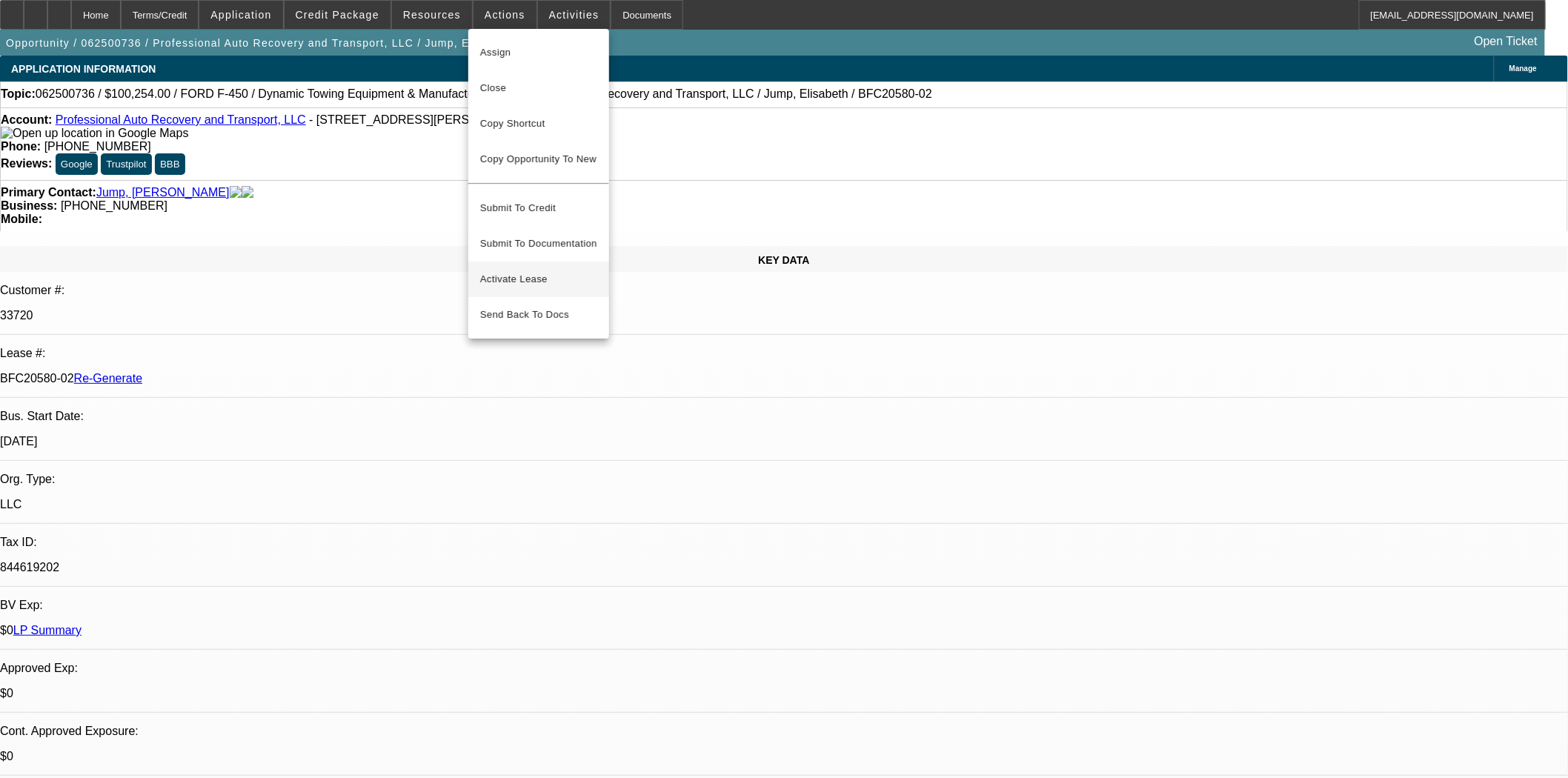
click at [509, 270] on span "Activate Lease" at bounding box center [539, 279] width 117 height 18
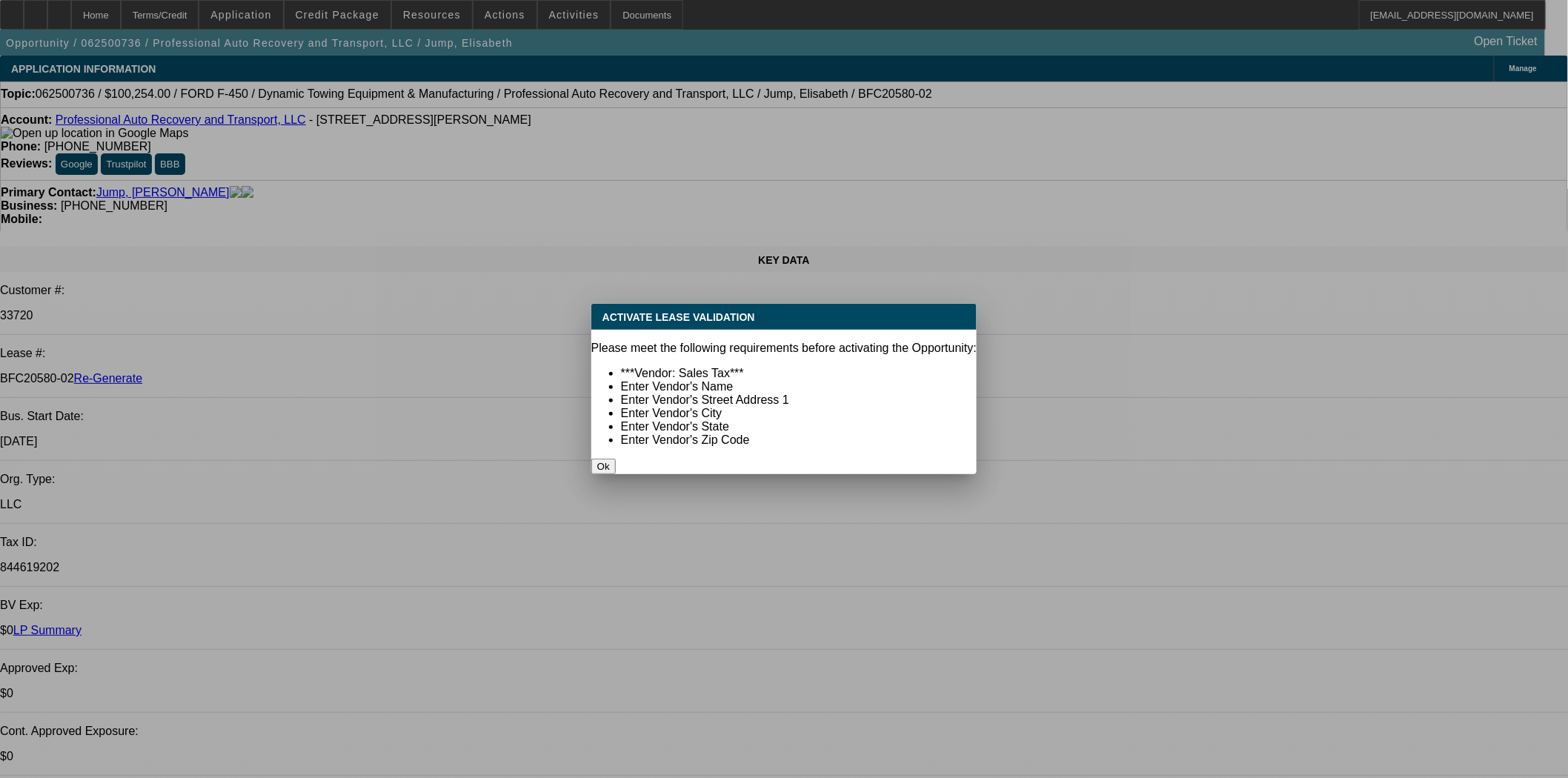
click at [616, 459] on button "Ok" at bounding box center [604, 466] width 24 height 16
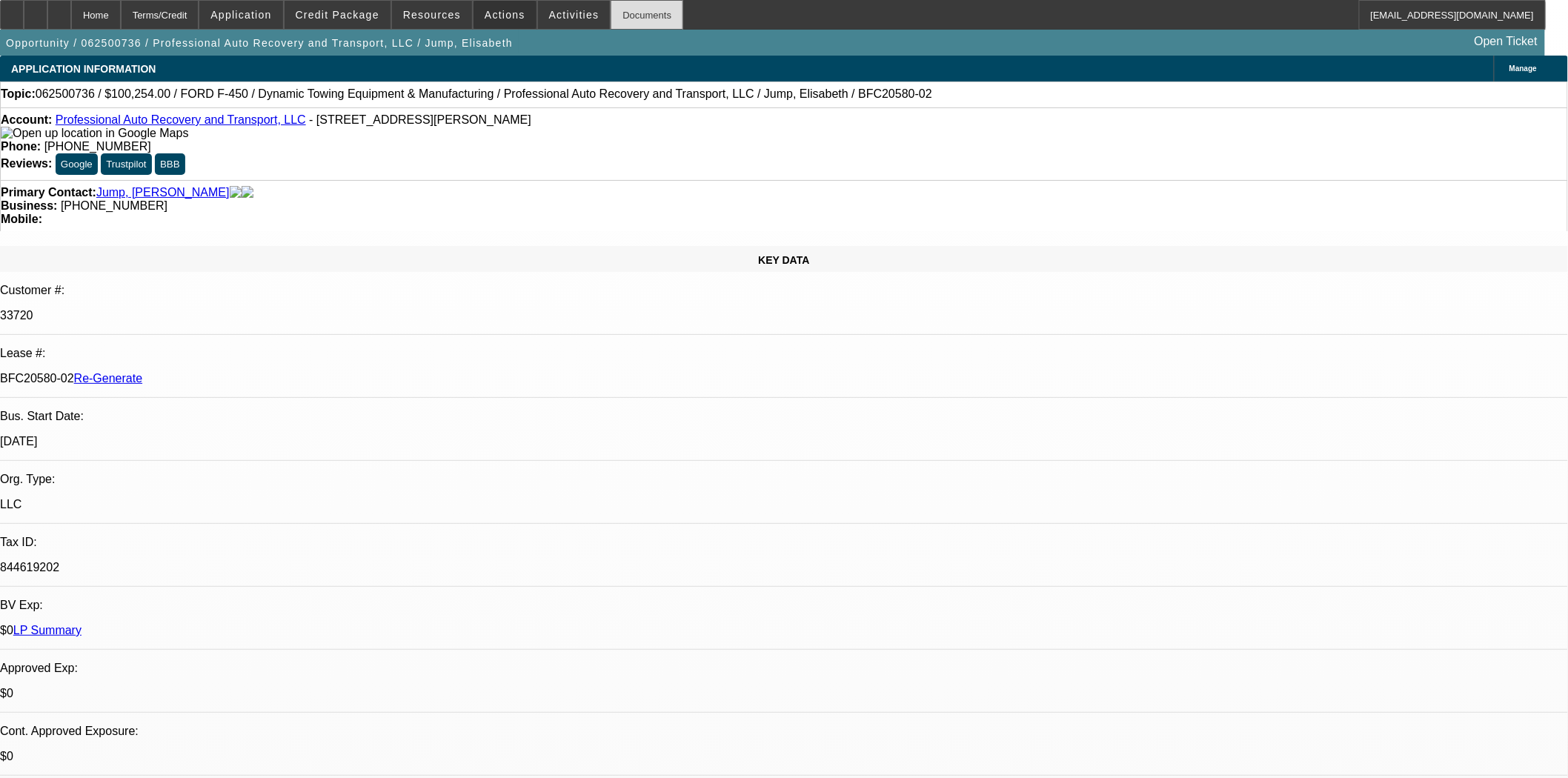
click at [632, 10] on div "Documents" at bounding box center [647, 15] width 73 height 30
click at [490, 21] on span at bounding box center [505, 15] width 63 height 36
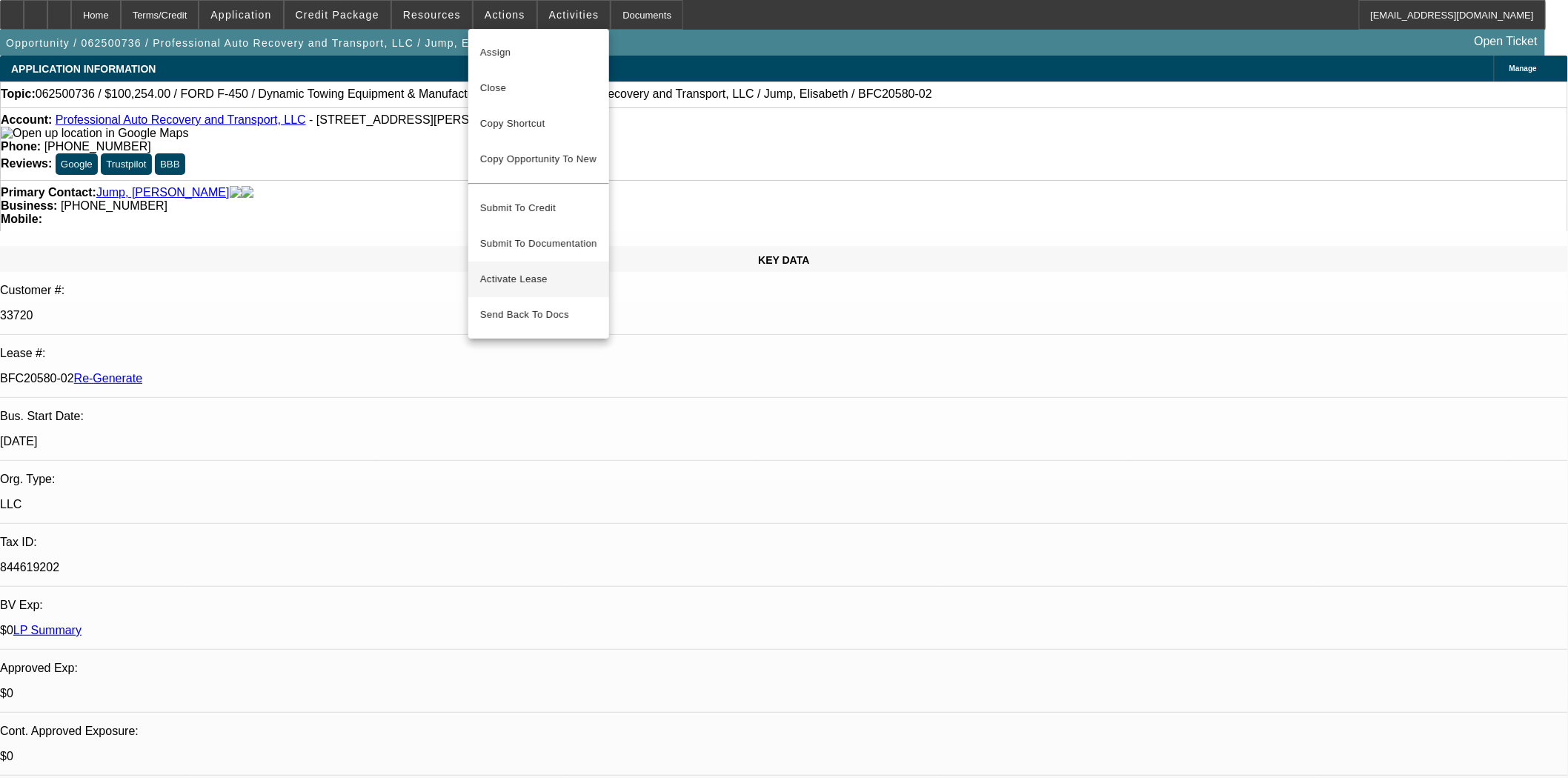
click at [509, 270] on span "Activate Lease" at bounding box center [539, 279] width 117 height 18
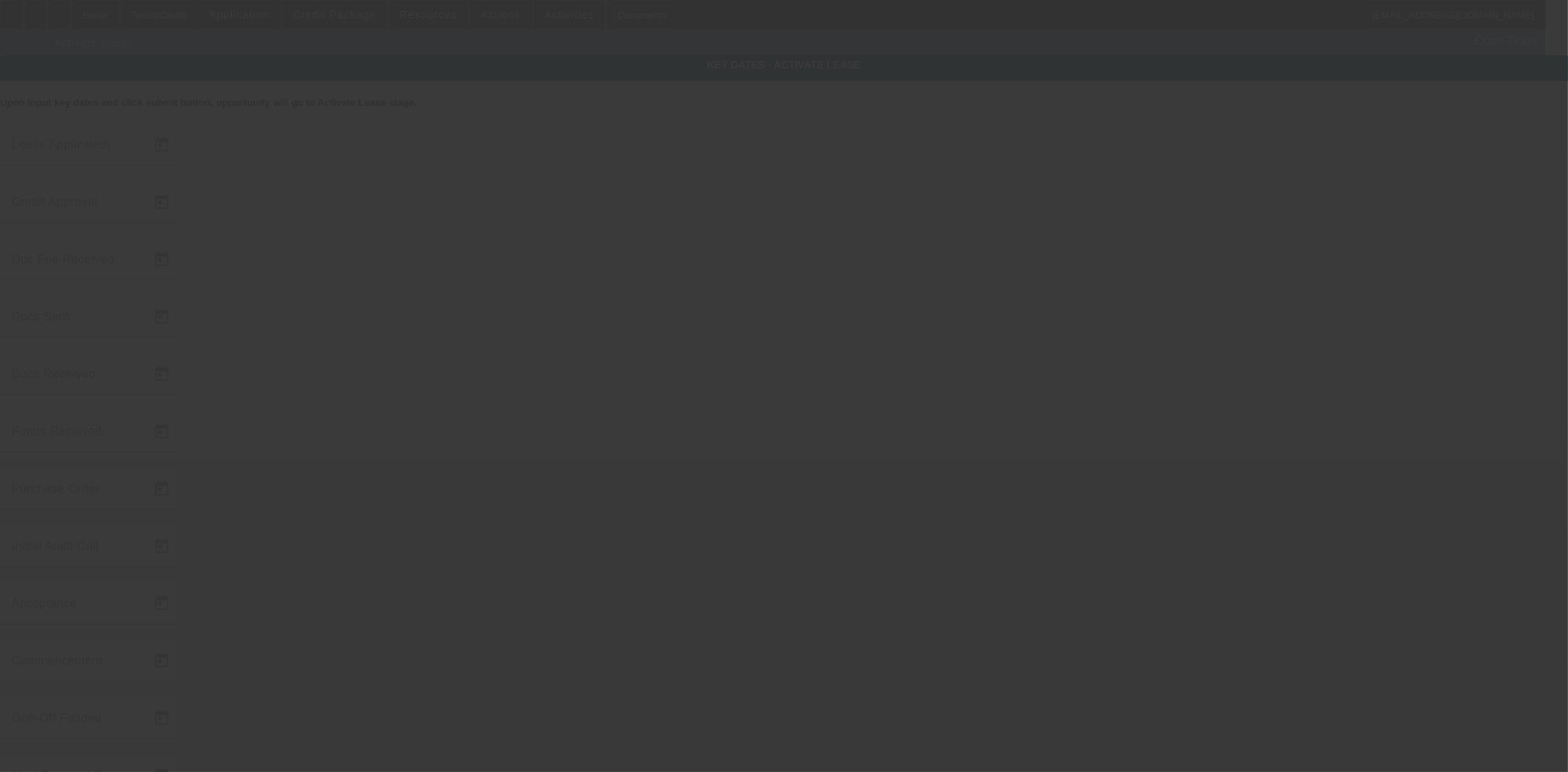
type input "6/30/2025"
type input "8/22/2025"
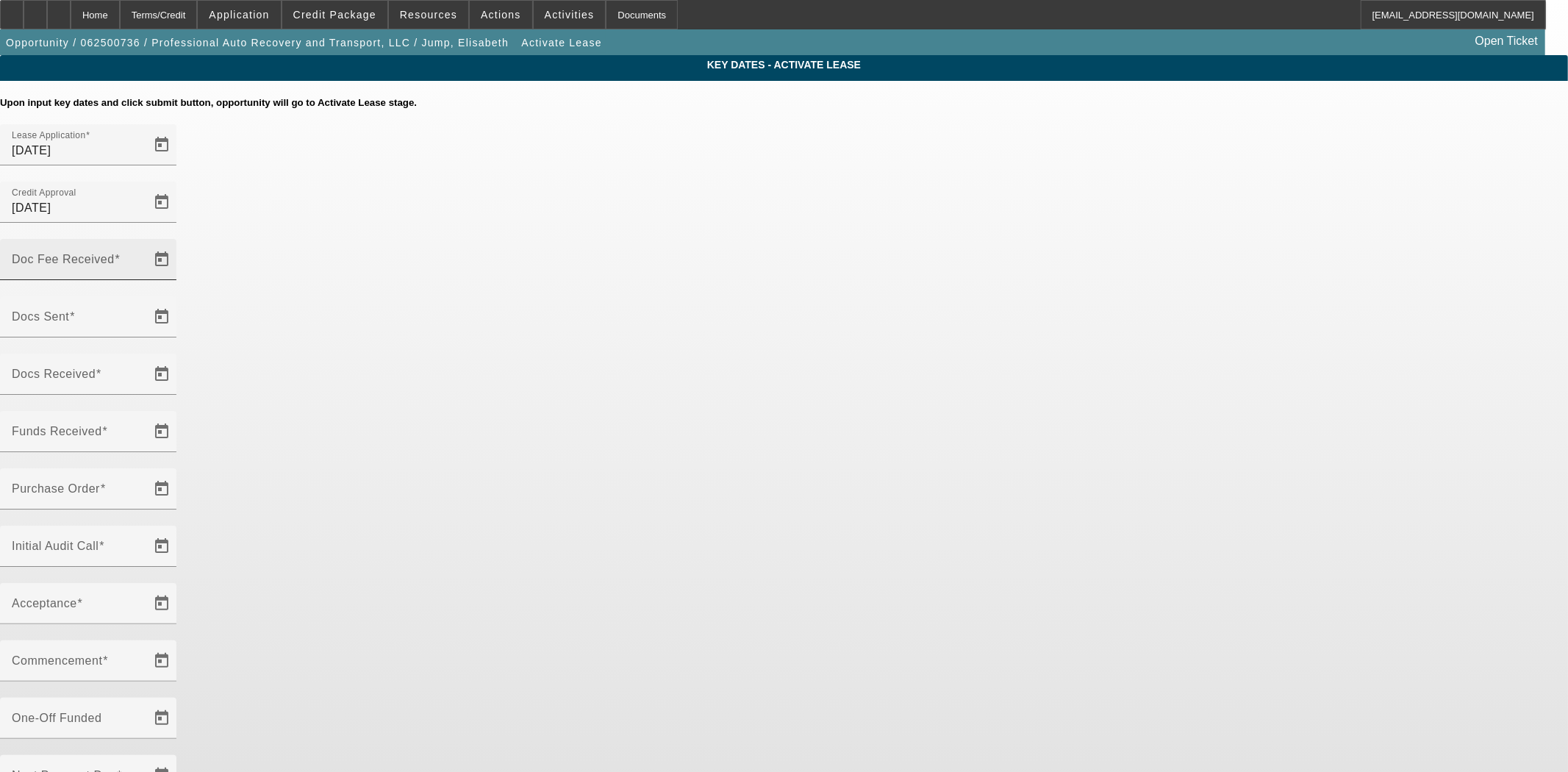
click at [144, 256] on input "Doc Fee Received" at bounding box center [78, 265] width 133 height 18
type input "10/9/2025"
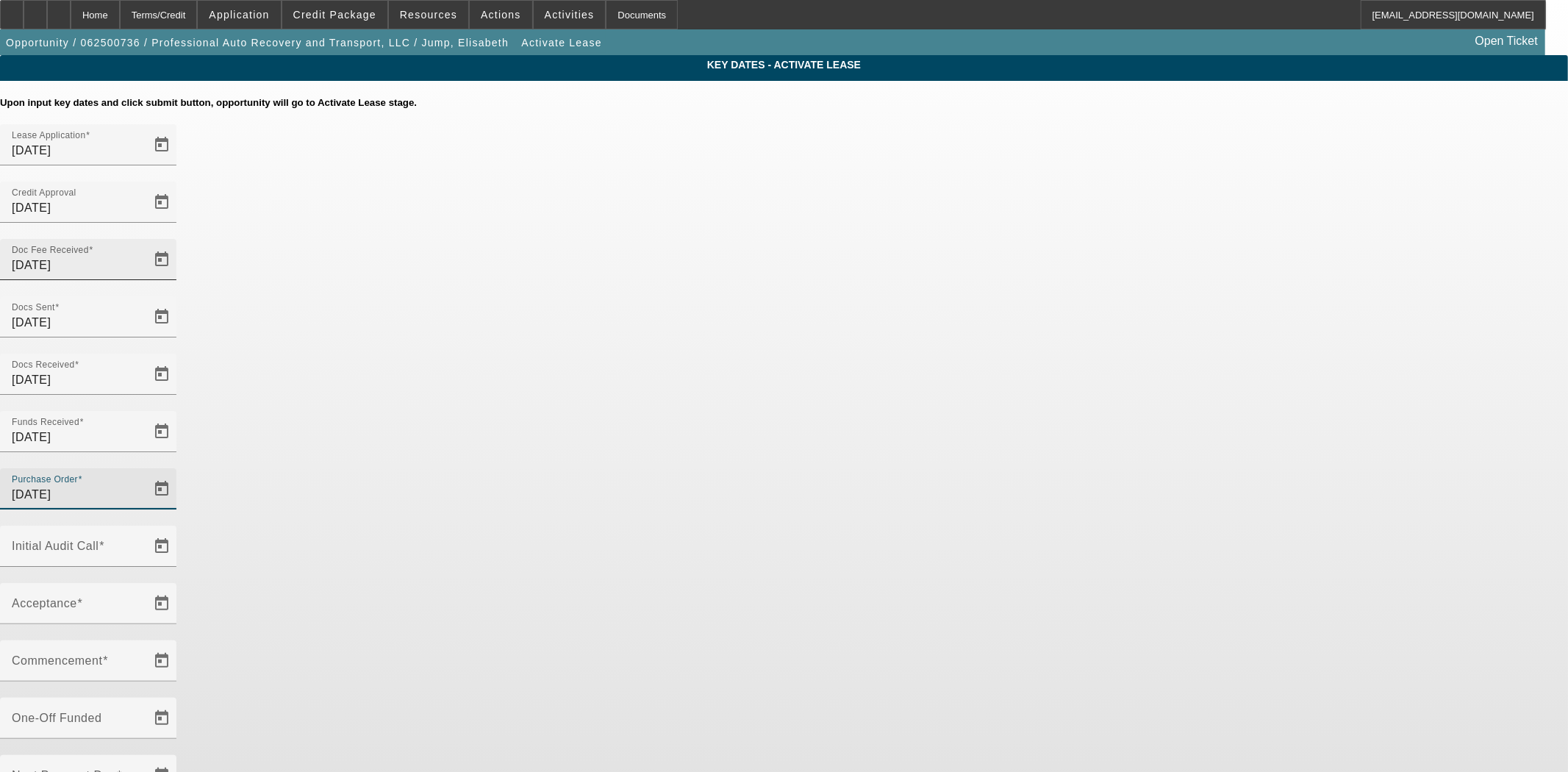
type input "10/9/2025"
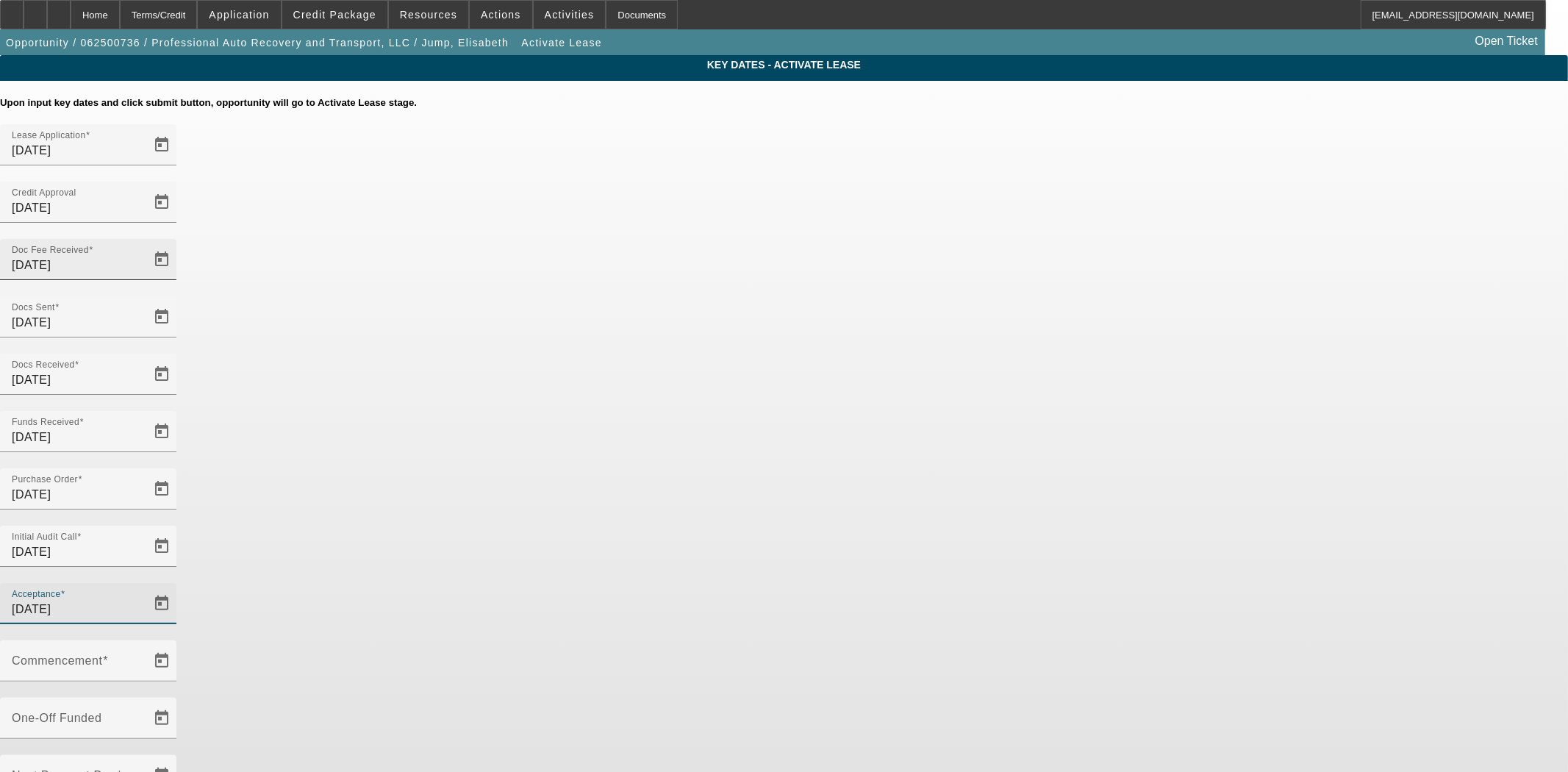
type input "10/9/2025"
type input "11/1/2025"
type input "12/1/2025"
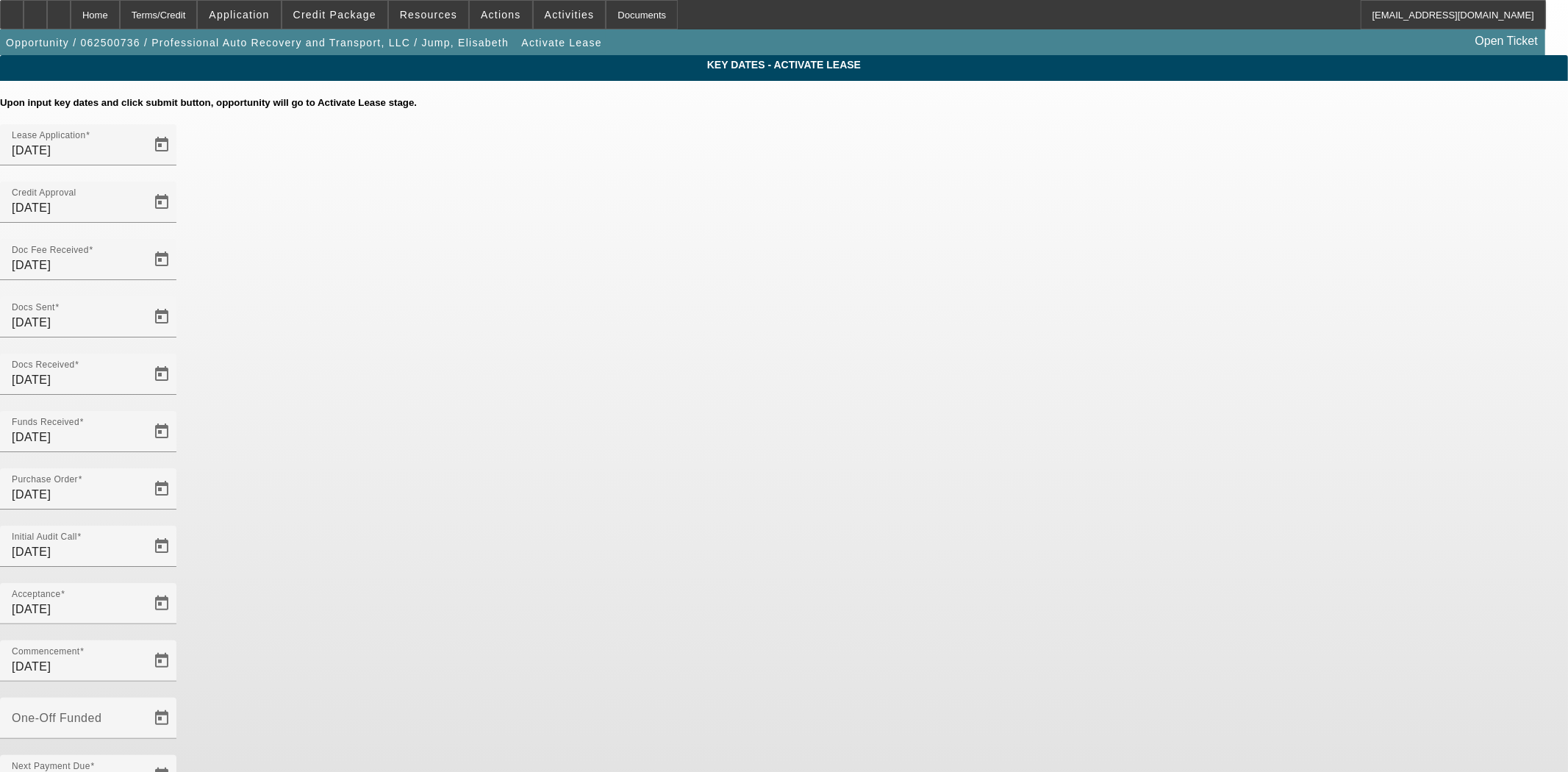
type input "1"
type input "11/1/2025"
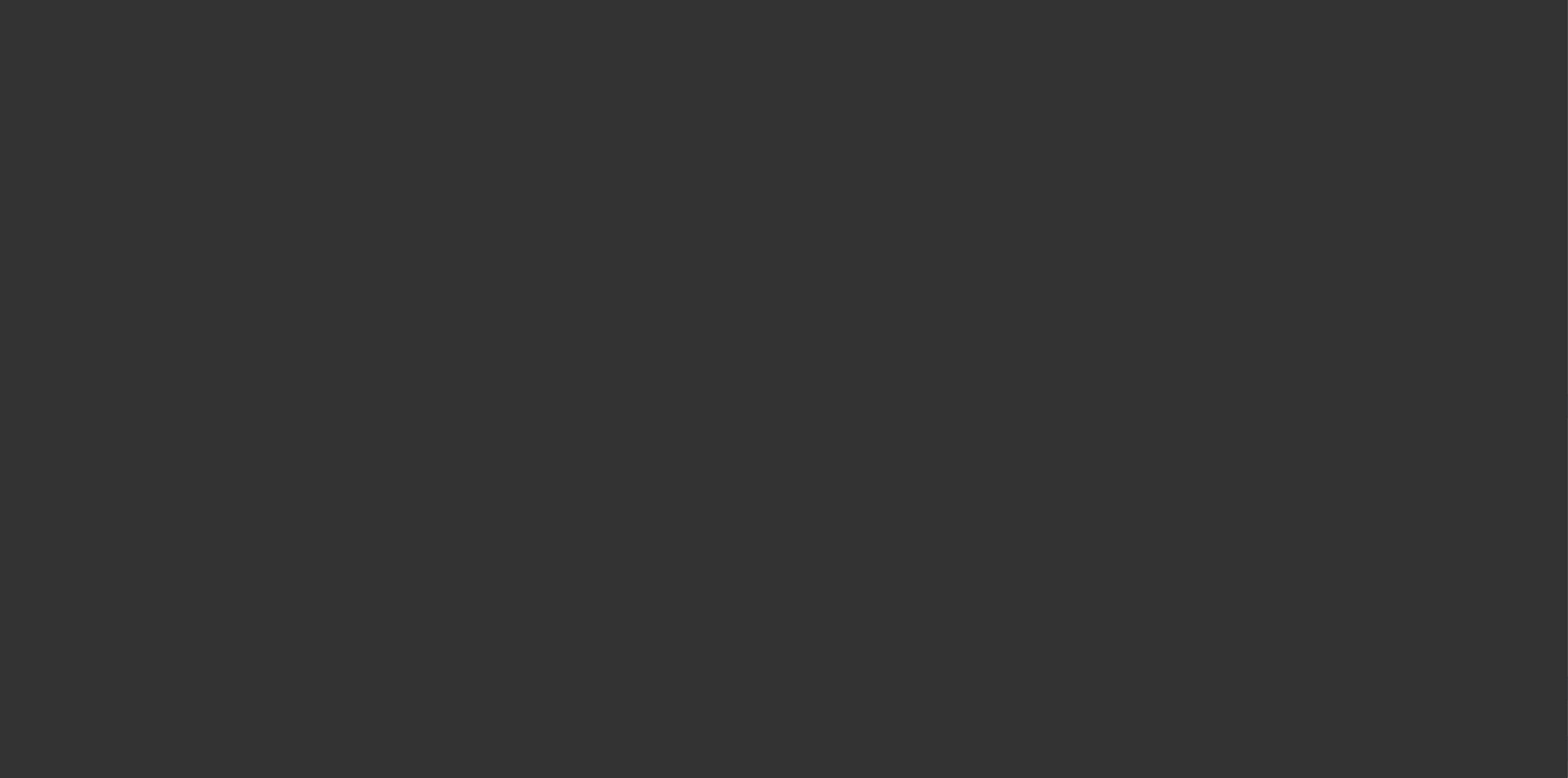
select select "4"
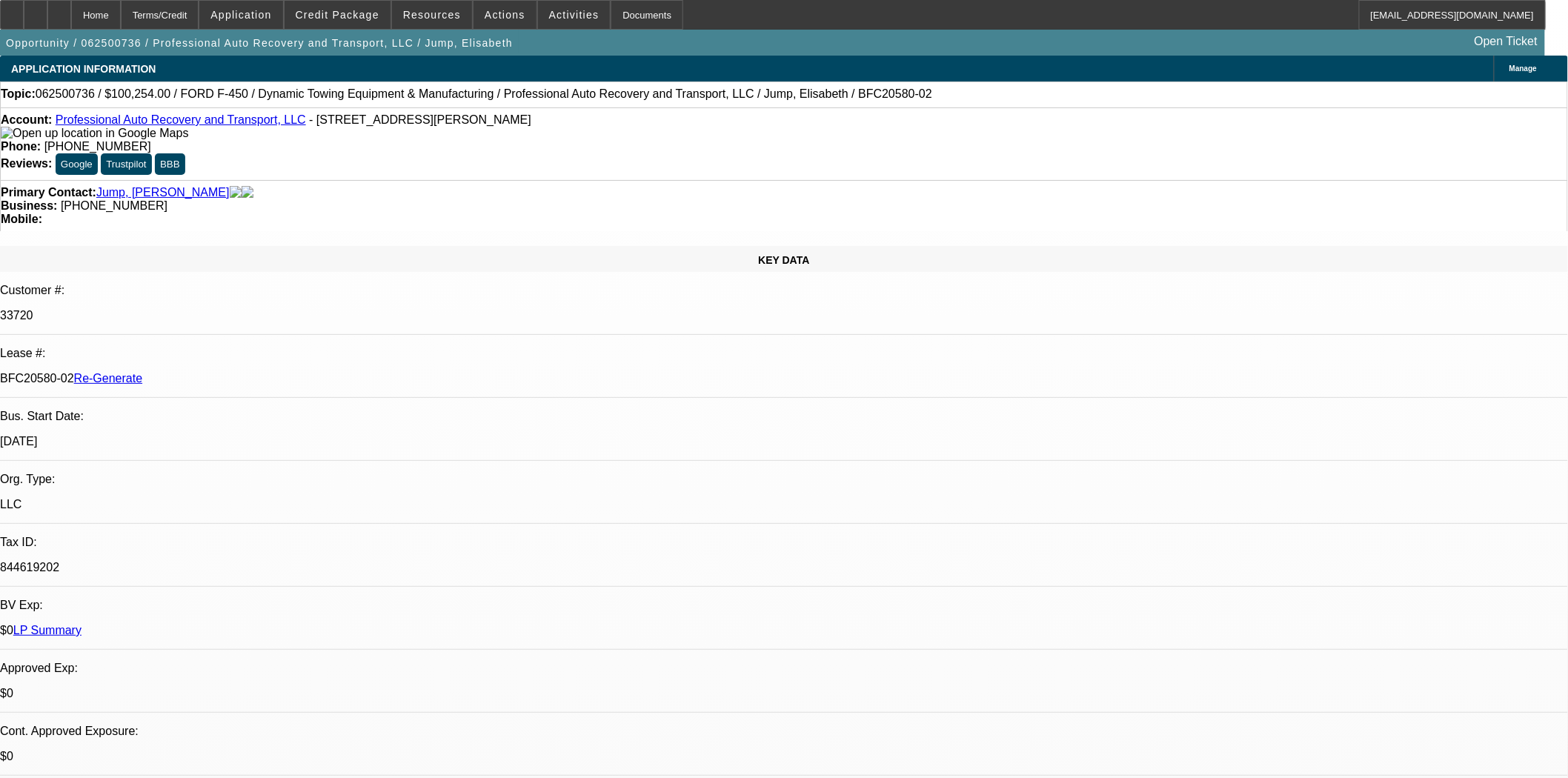
select select "0"
select select "6"
click at [388, 13] on span at bounding box center [337, 15] width 106 height 36
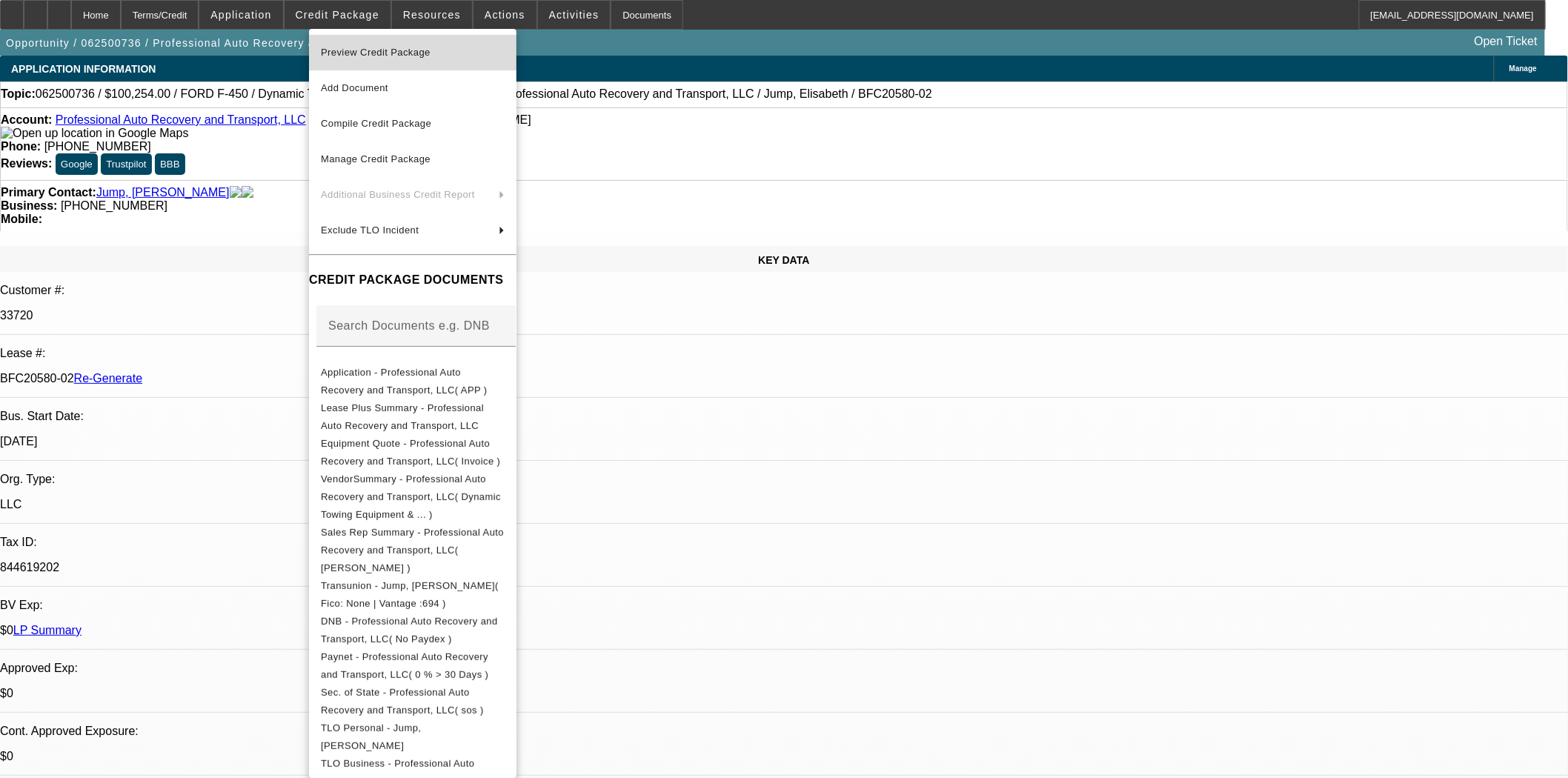
click at [411, 48] on span "Preview Credit Package" at bounding box center [376, 52] width 110 height 11
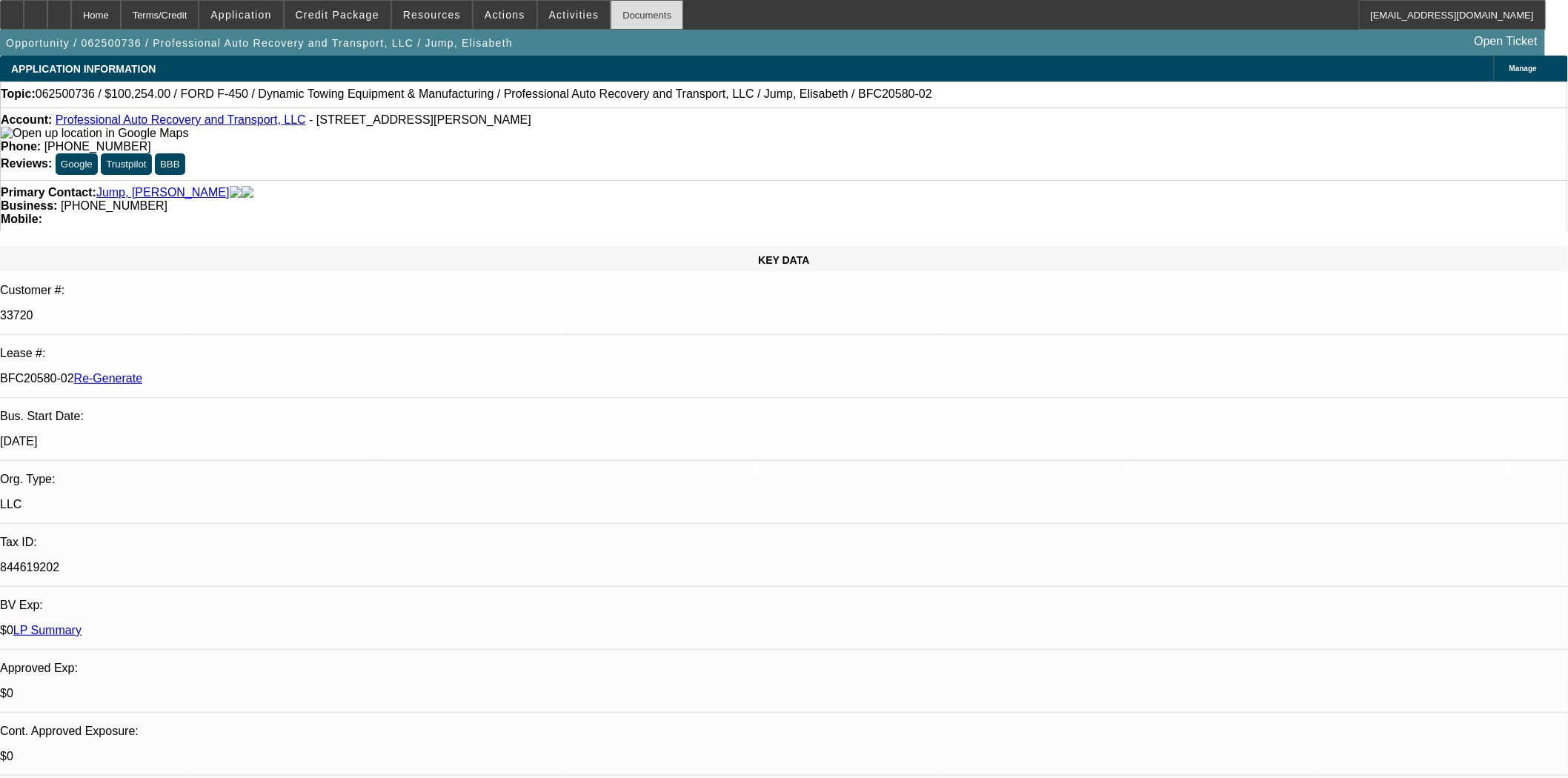
click at [611, 13] on div "Documents" at bounding box center [647, 15] width 73 height 30
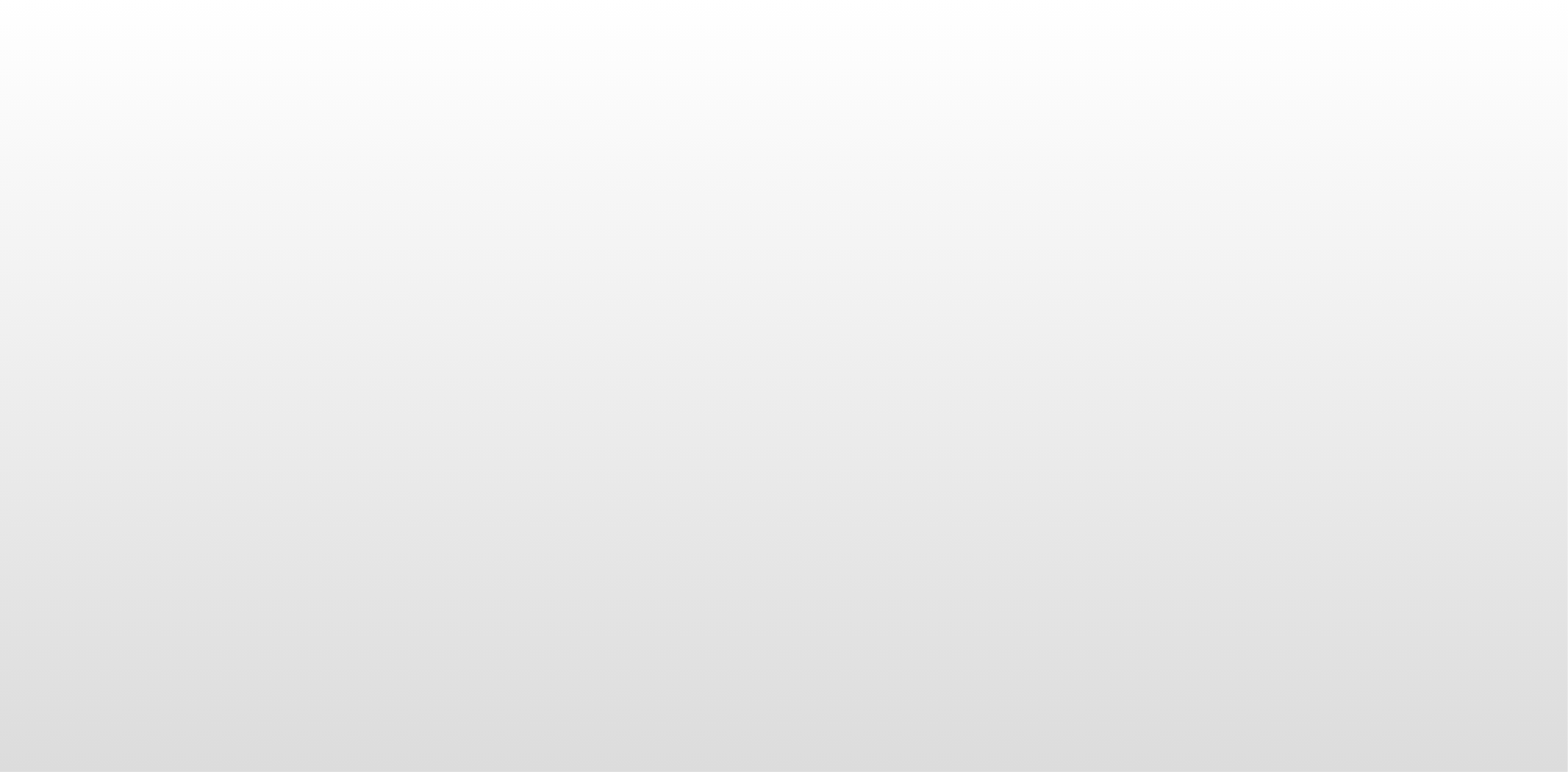
click at [662, 172] on body at bounding box center [784, 386] width 1568 height 772
click at [851, 270] on body at bounding box center [784, 386] width 1568 height 772
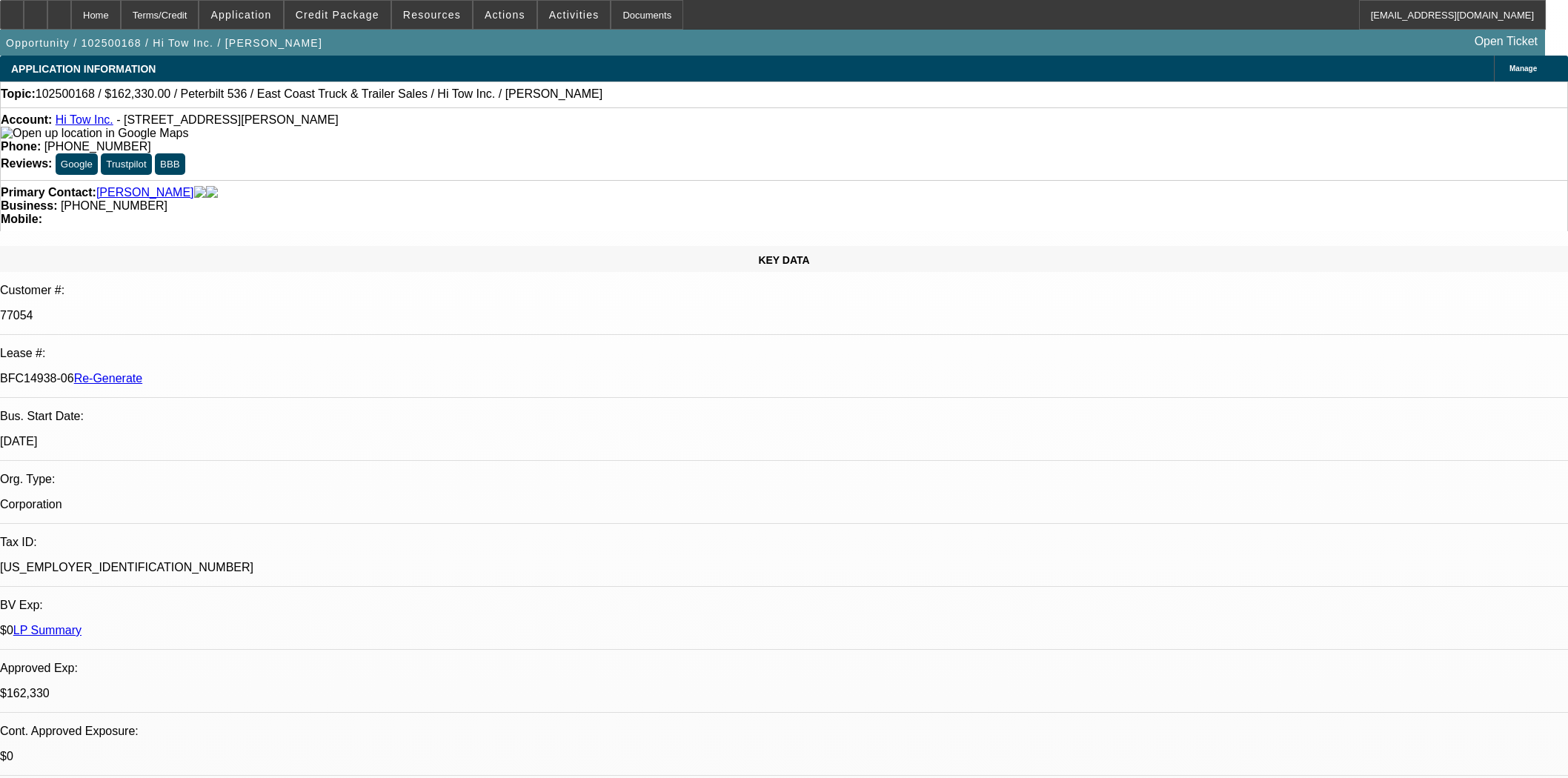
select select "3"
select select "0"
select select "2"
select select "0"
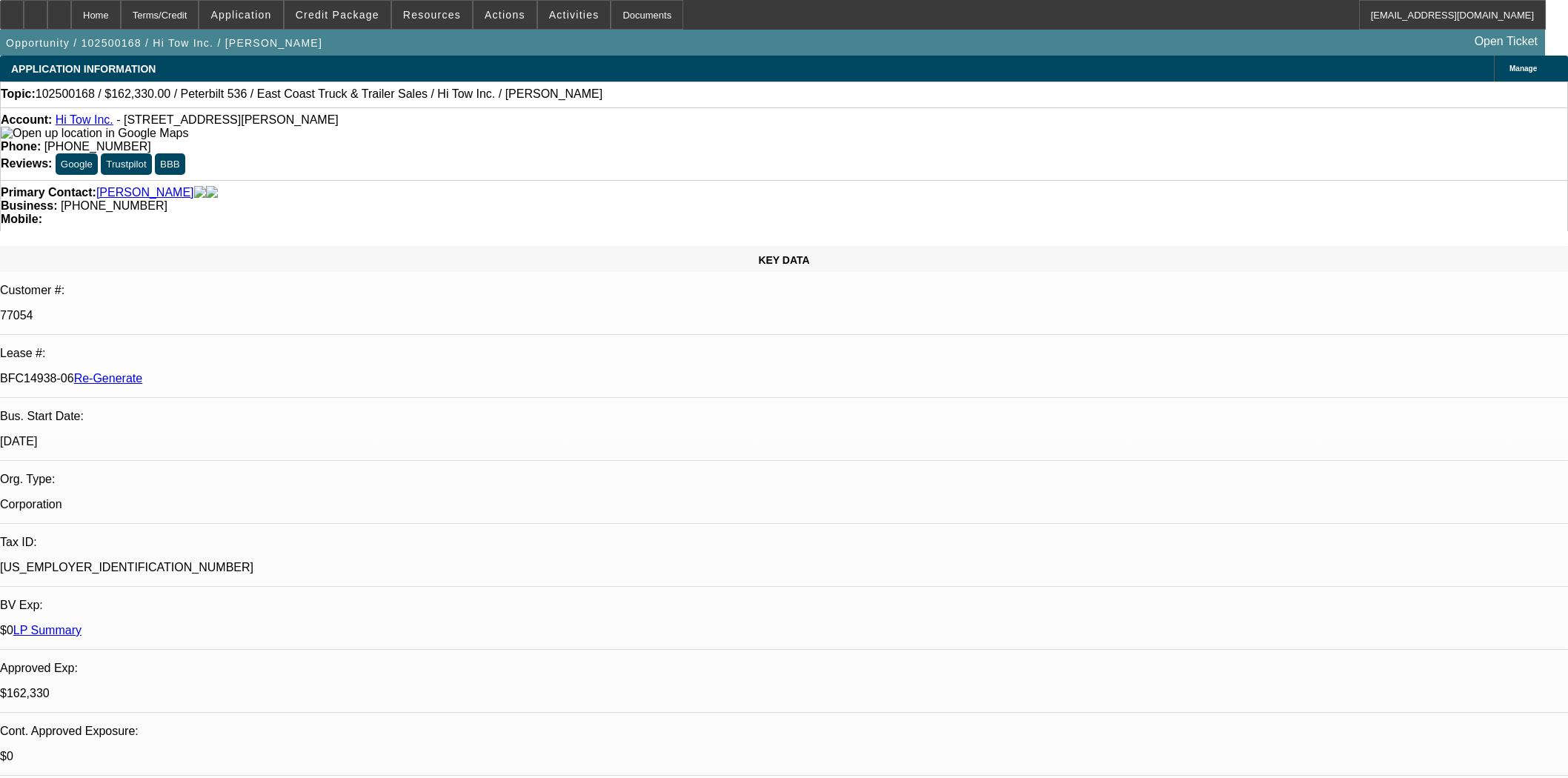
select select "6"
click at [611, 21] on div "Documents" at bounding box center [647, 15] width 73 height 30
click at [632, 17] on div "Documents" at bounding box center [647, 15] width 73 height 30
click at [625, 17] on div "Documents" at bounding box center [647, 15] width 73 height 30
click at [611, 17] on div "Documents" at bounding box center [647, 15] width 73 height 30
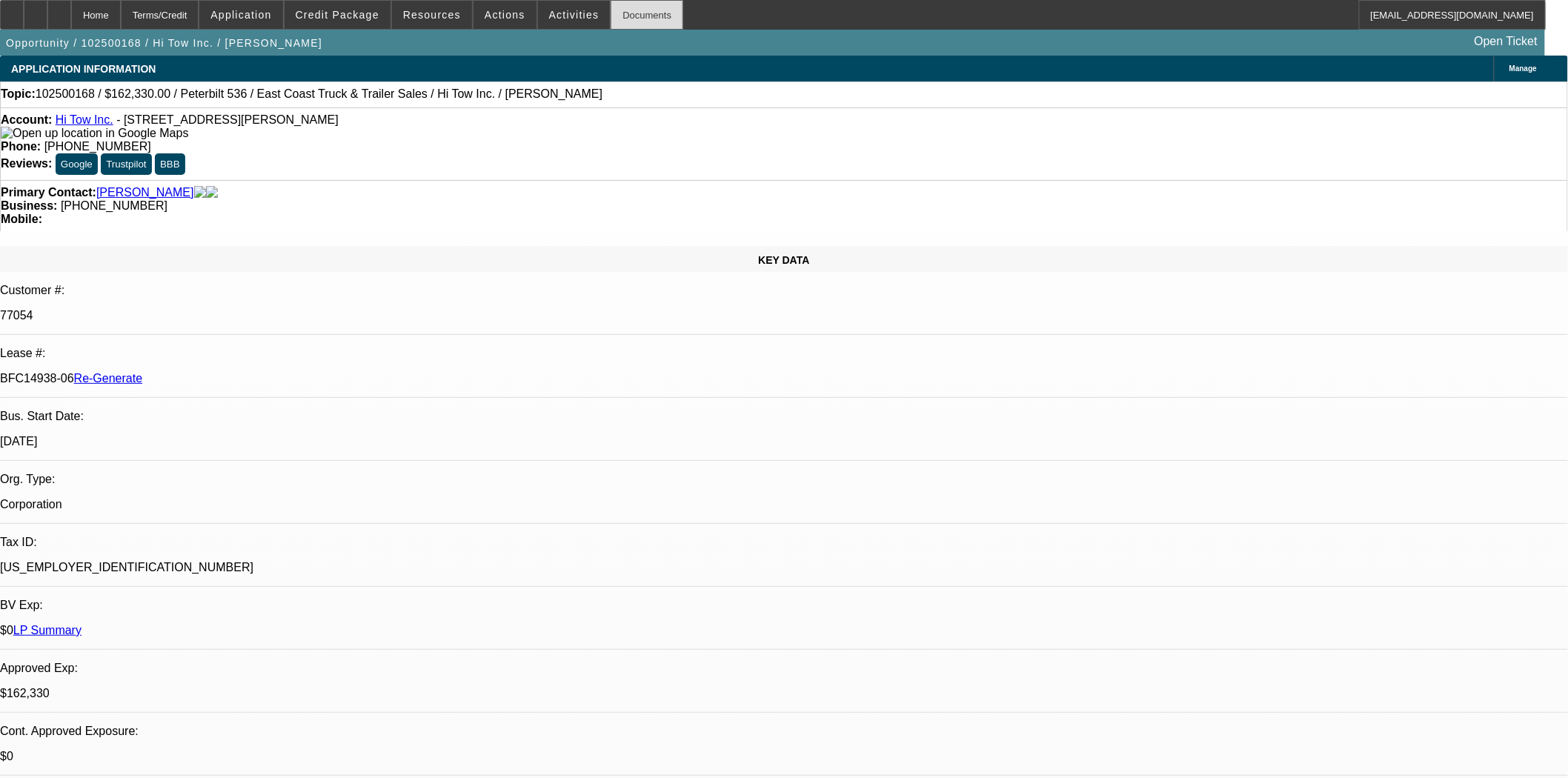
click at [617, 5] on div "Documents" at bounding box center [647, 15] width 73 height 30
click at [632, 23] on div "Documents" at bounding box center [647, 15] width 73 height 30
click at [709, 200] on div "Business: (515) 203-7951" at bounding box center [784, 206] width 1567 height 13
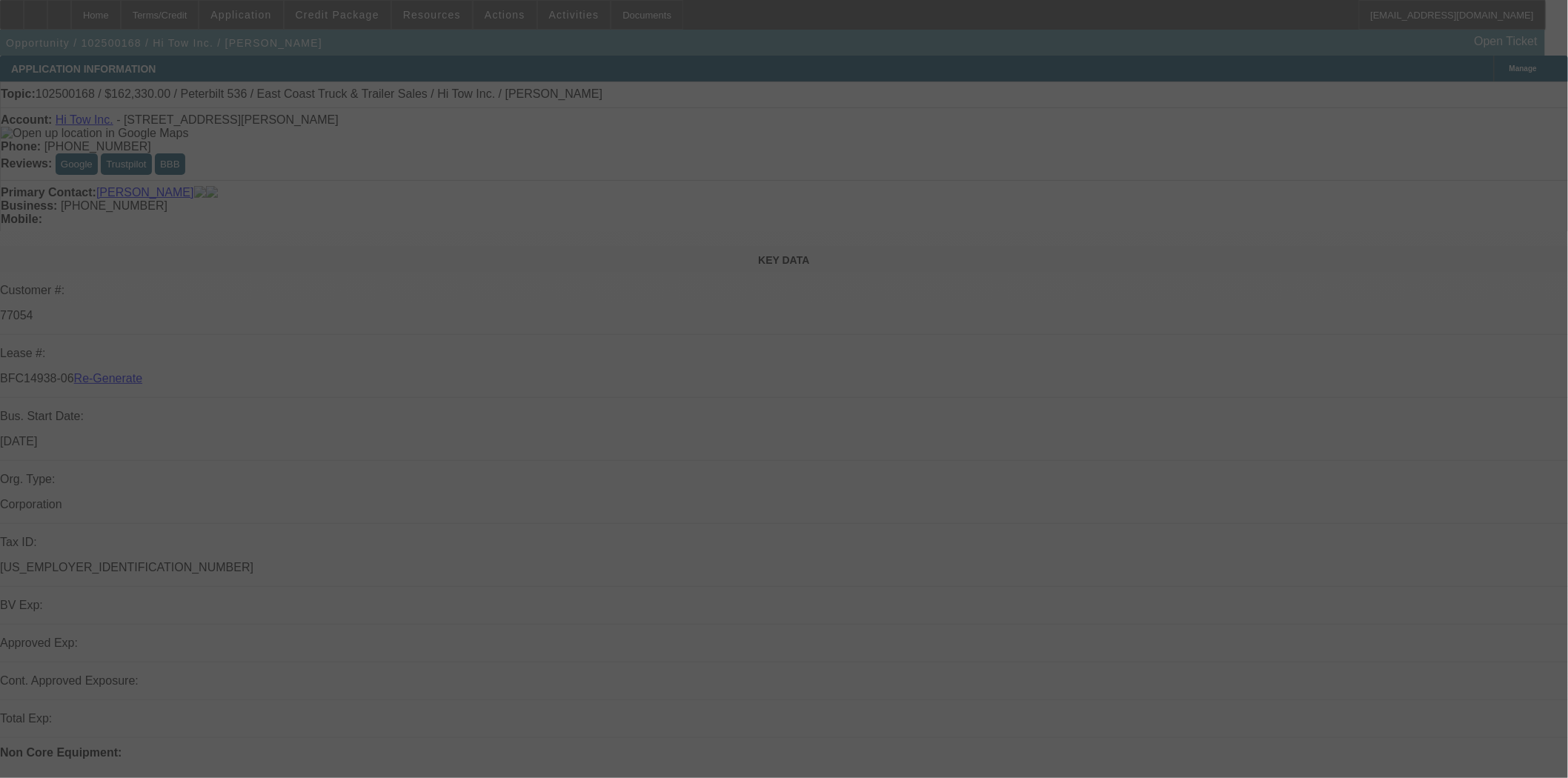
select select "3"
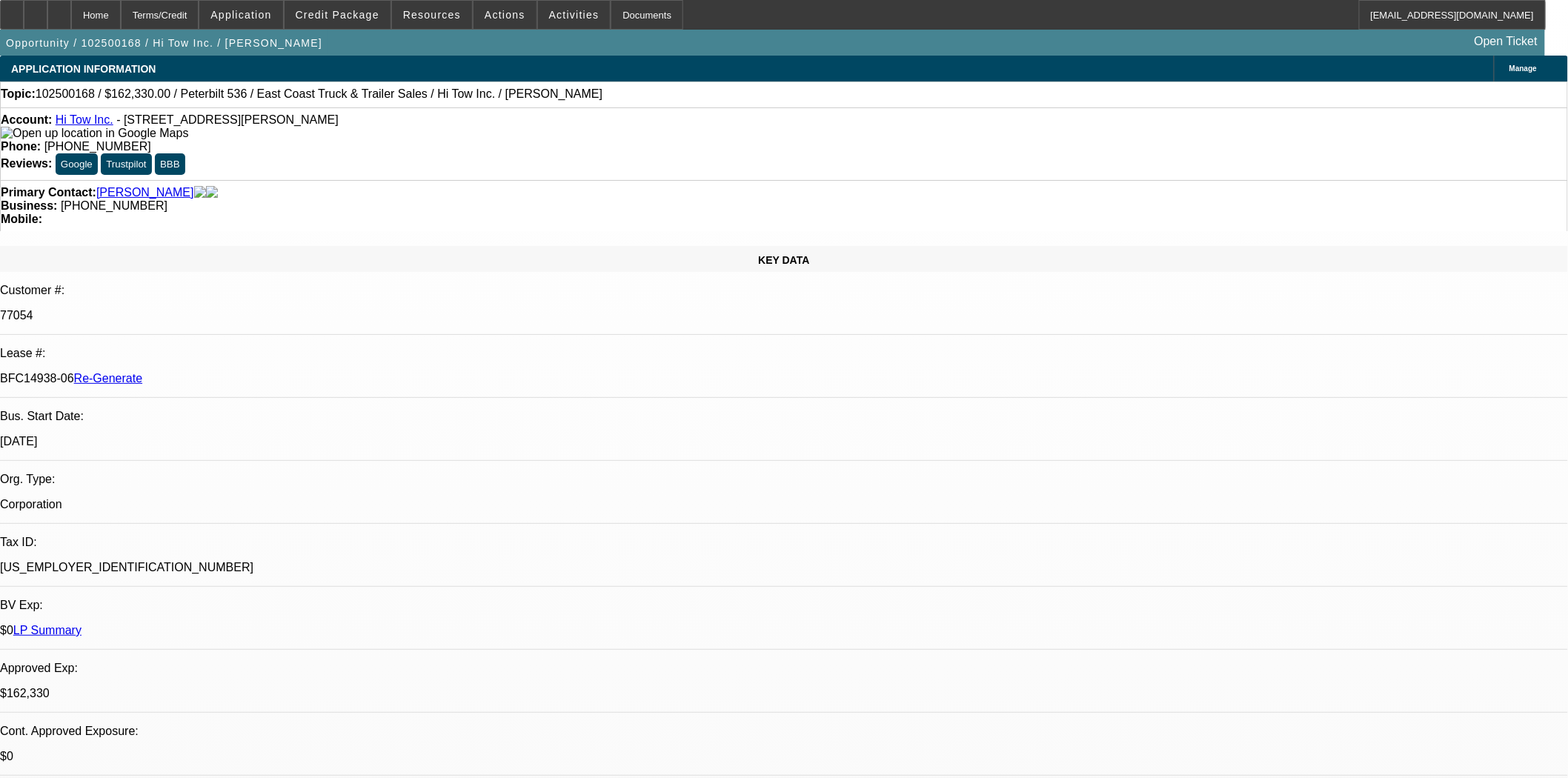
select select "0"
select select "2"
select select "0"
select select "6"
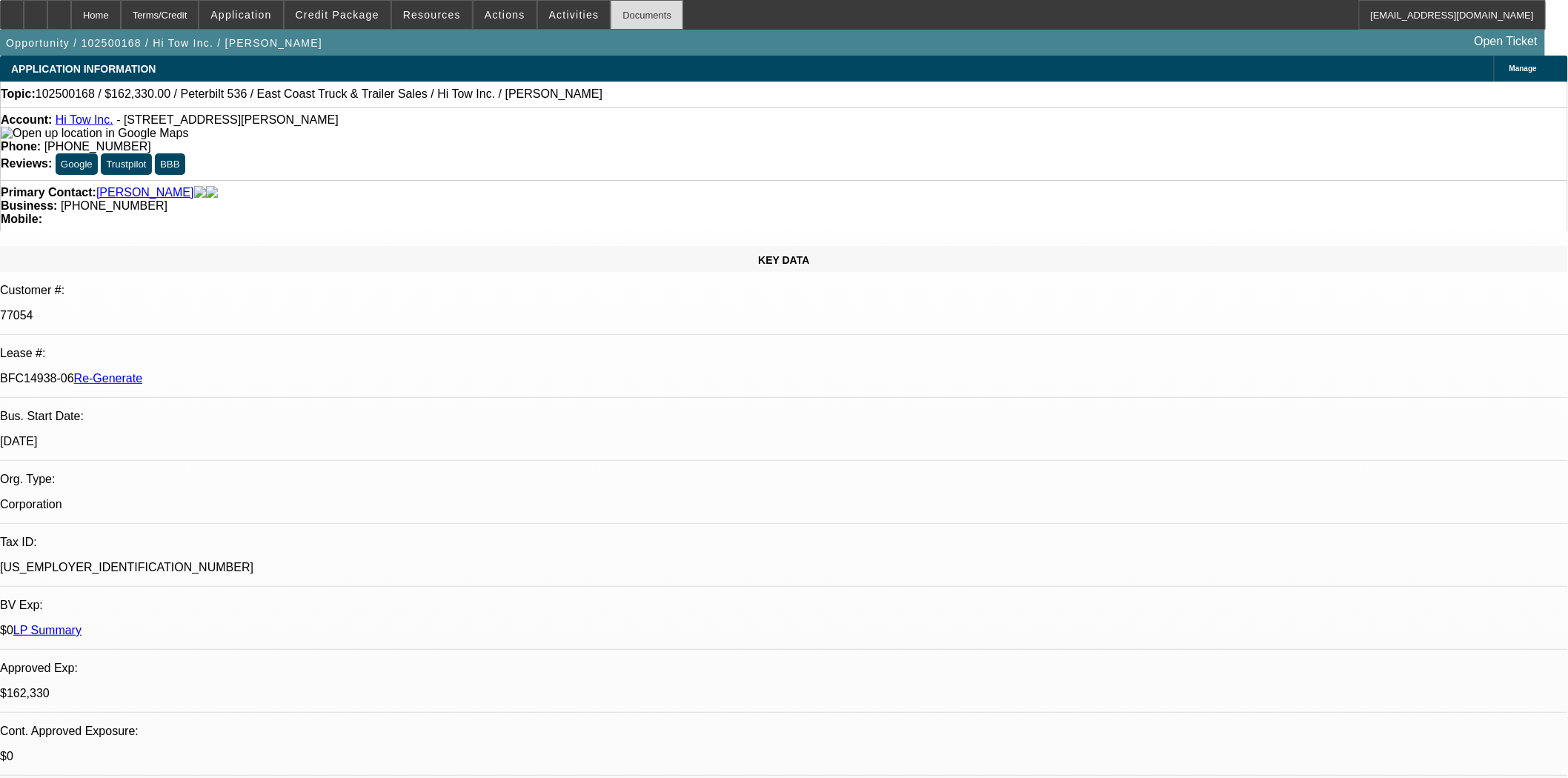
click at [635, 17] on div "Documents" at bounding box center [647, 15] width 73 height 30
click at [18, 10] on div at bounding box center [12, 15] width 24 height 30
click at [562, 15] on span "Activities" at bounding box center [575, 15] width 50 height 12
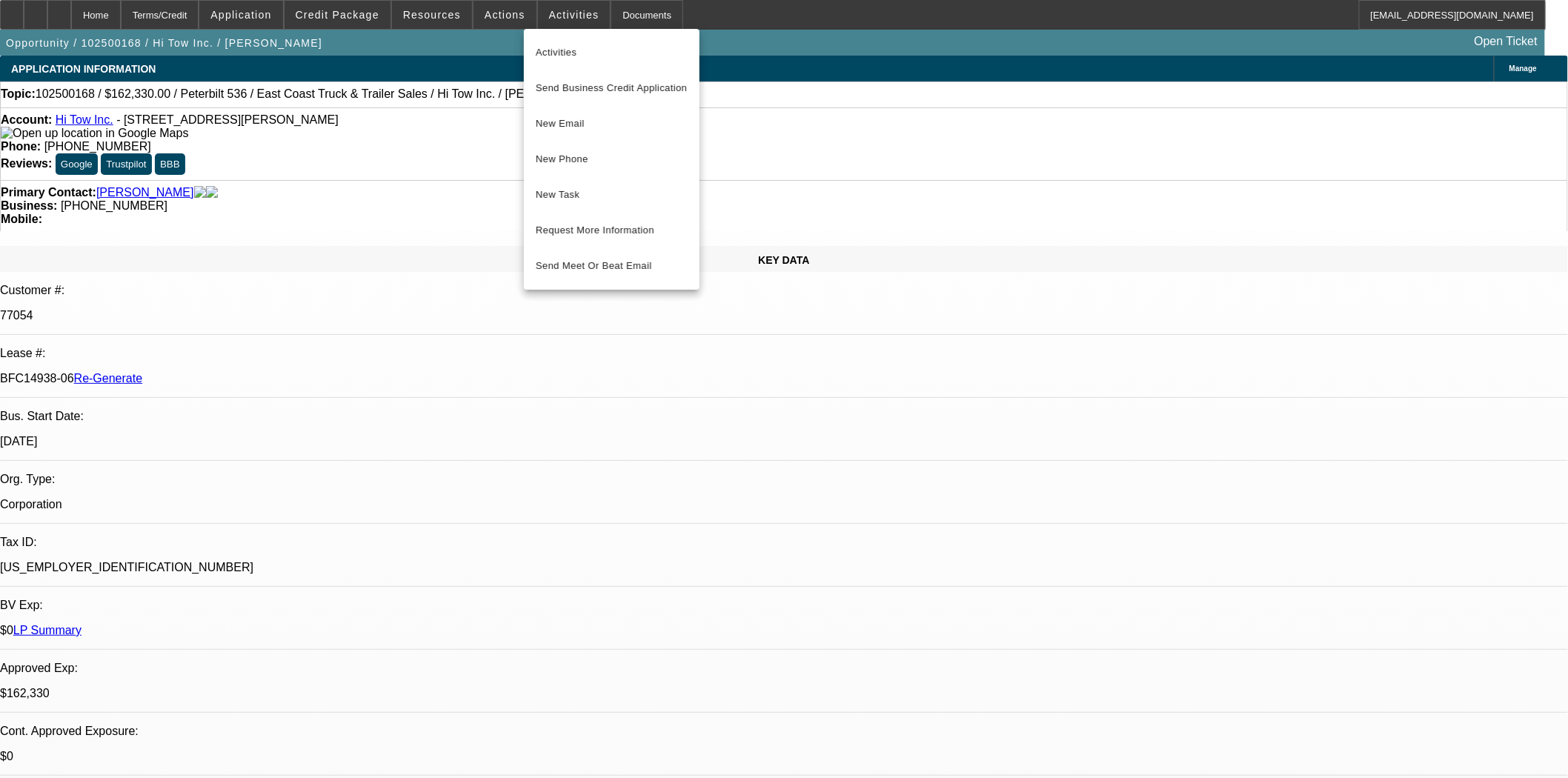
click at [572, 197] on span "New Task" at bounding box center [612, 195] width 152 height 18
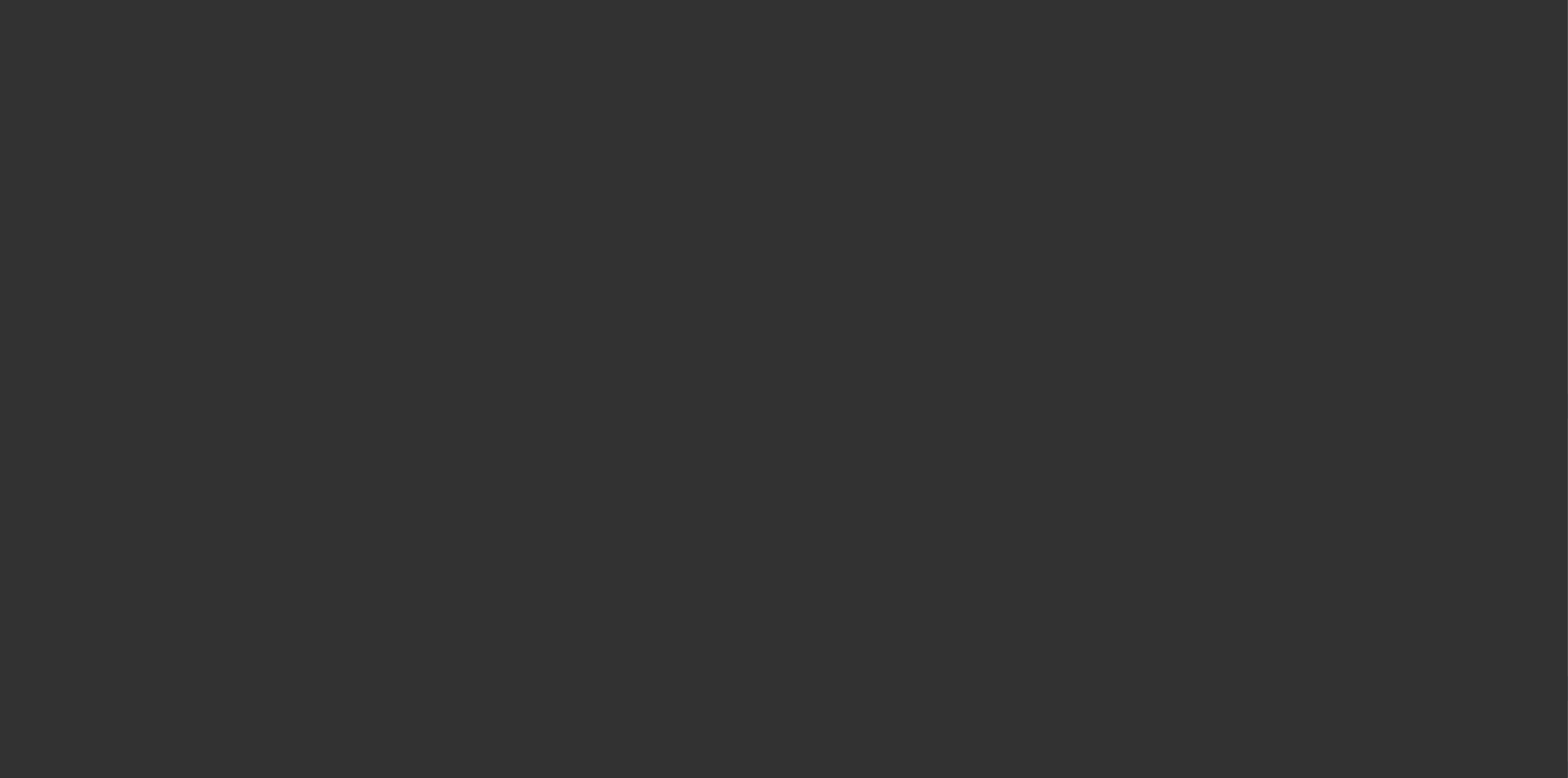
select select "4"
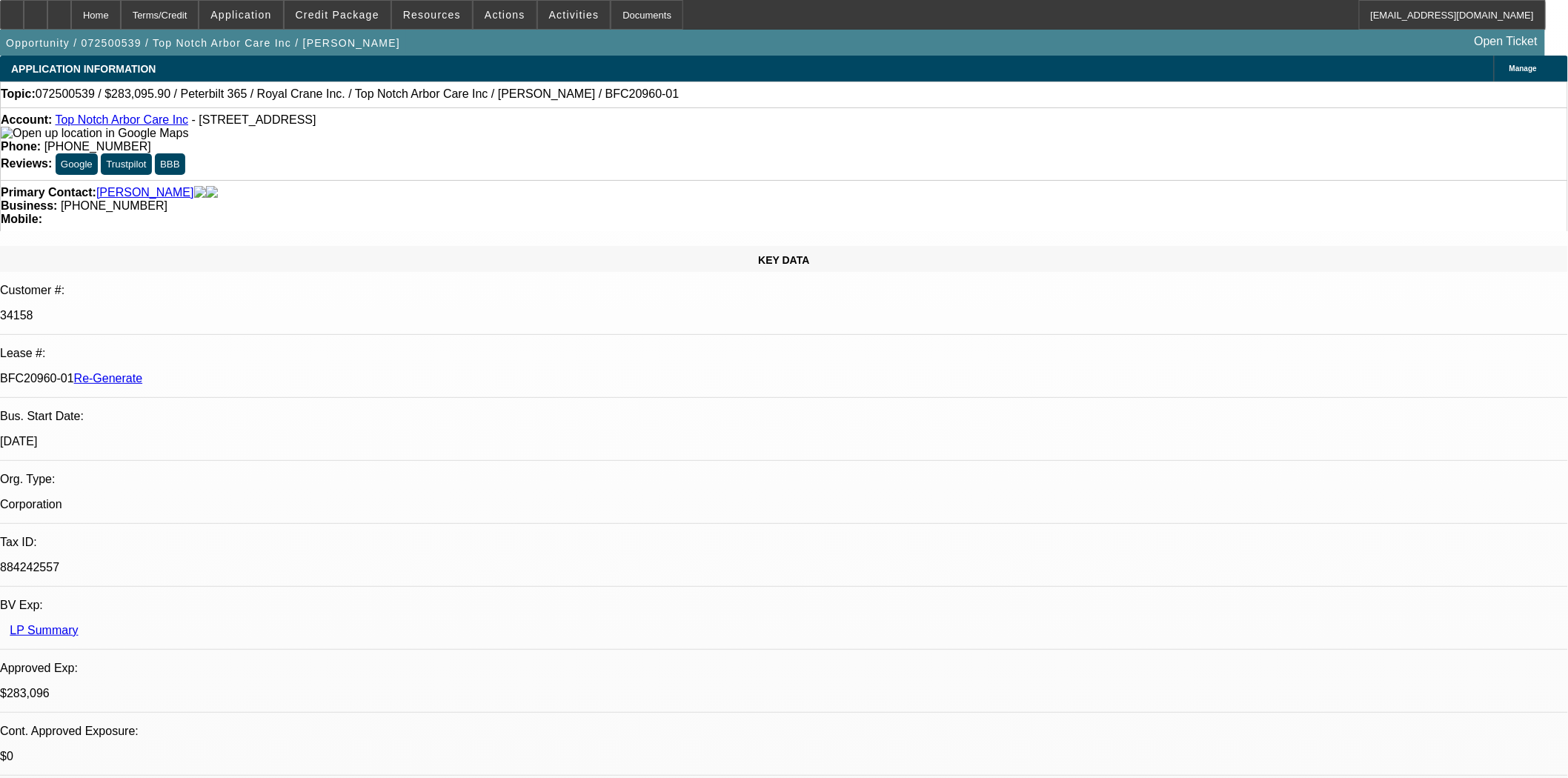
select select "0"
select select "2"
select select "0"
select select "6"
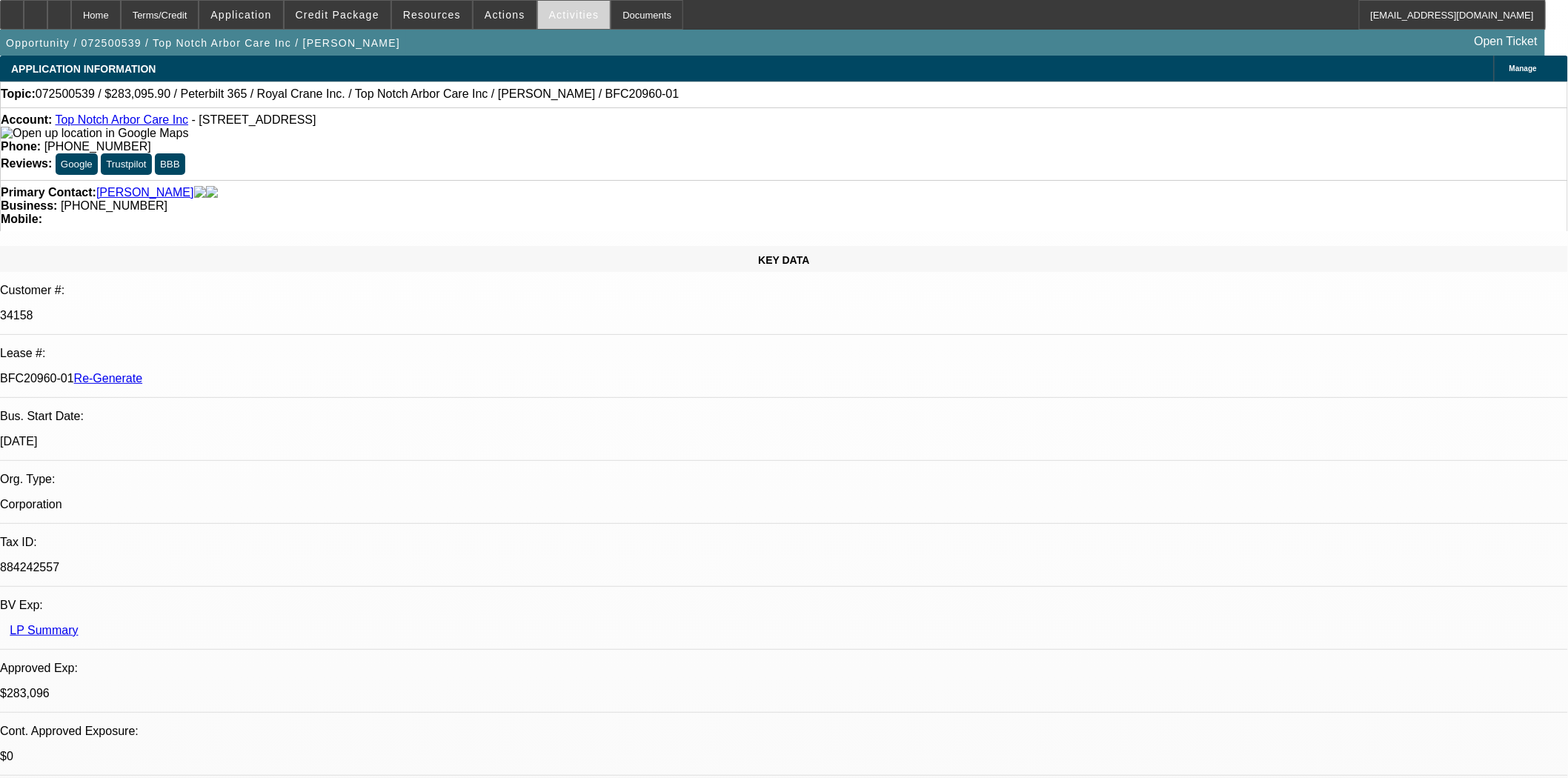
click at [571, 15] on span "Activities" at bounding box center [575, 15] width 50 height 12
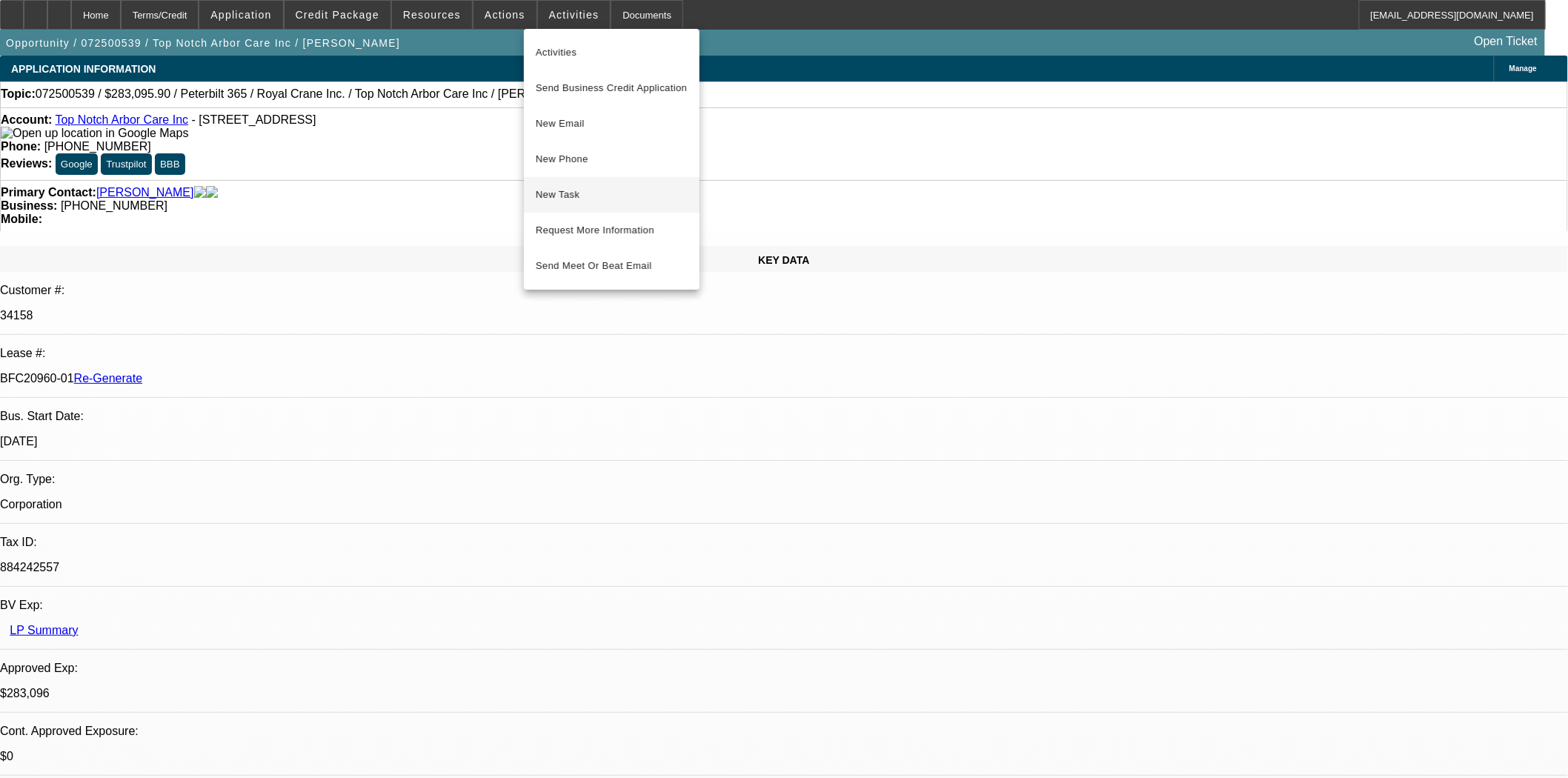
click at [584, 193] on span "New Task" at bounding box center [612, 195] width 152 height 18
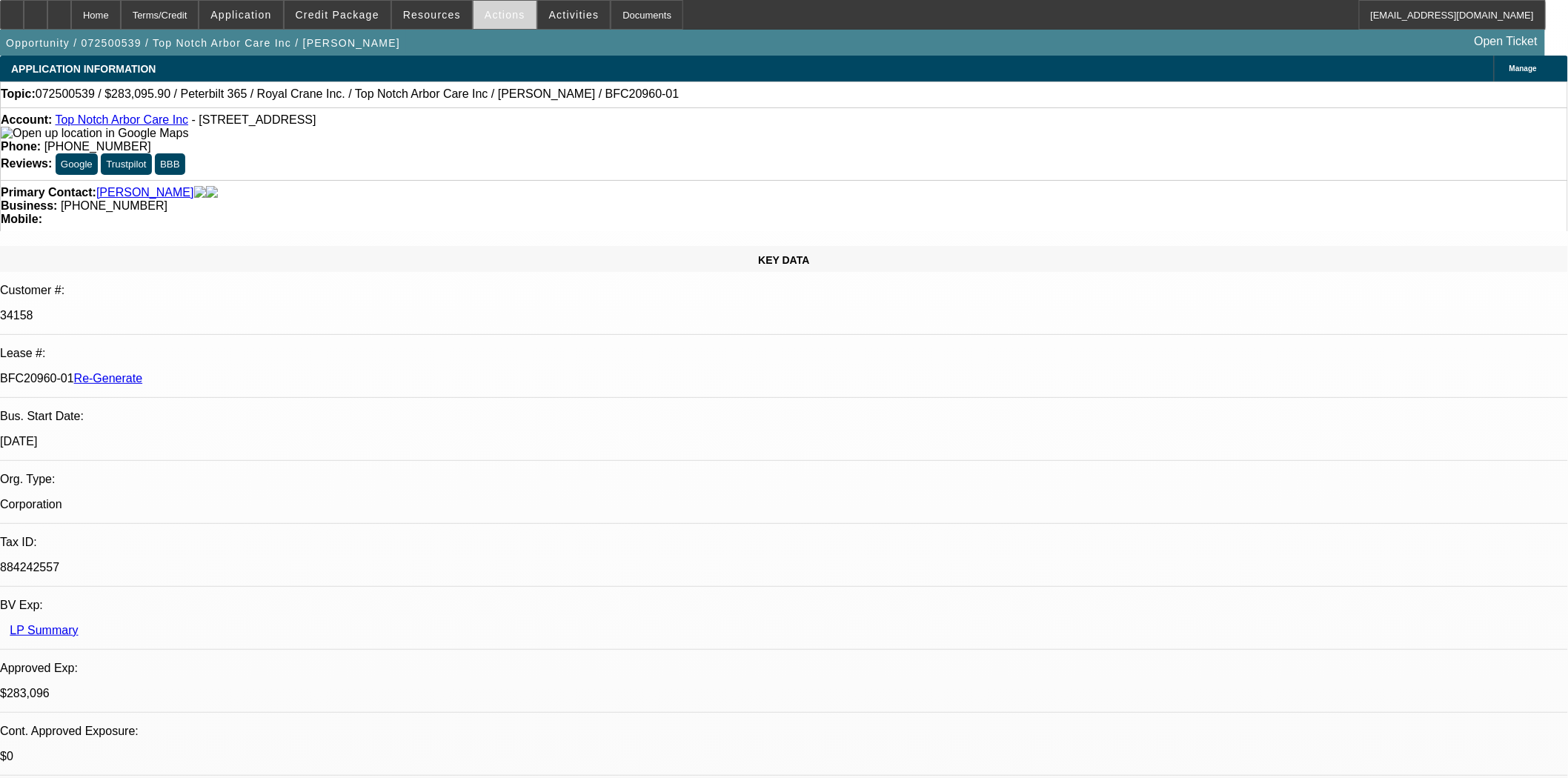
click at [497, 16] on span "Actions" at bounding box center [505, 15] width 41 height 12
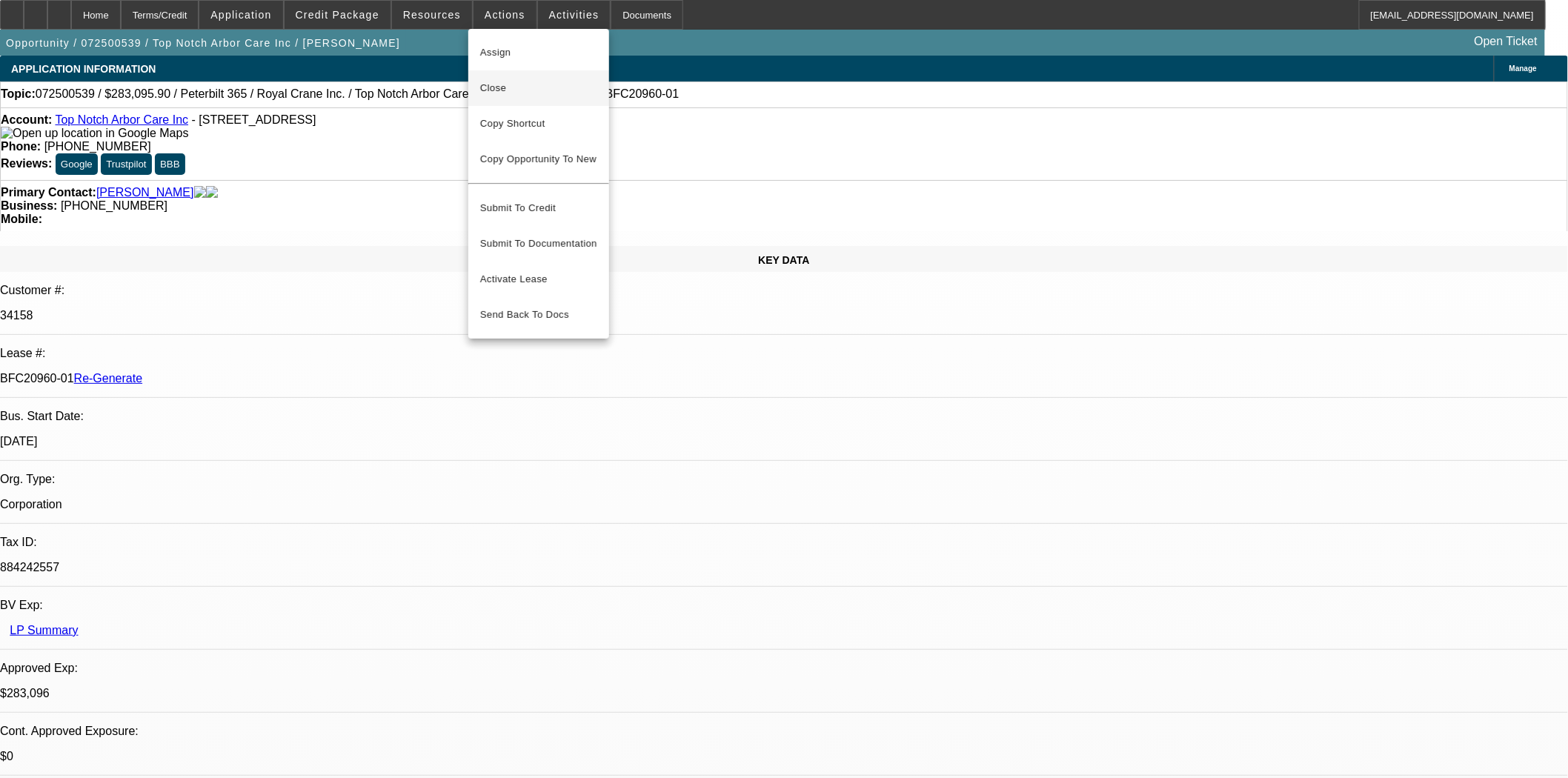
click at [506, 94] on span "Close" at bounding box center [539, 88] width 117 height 18
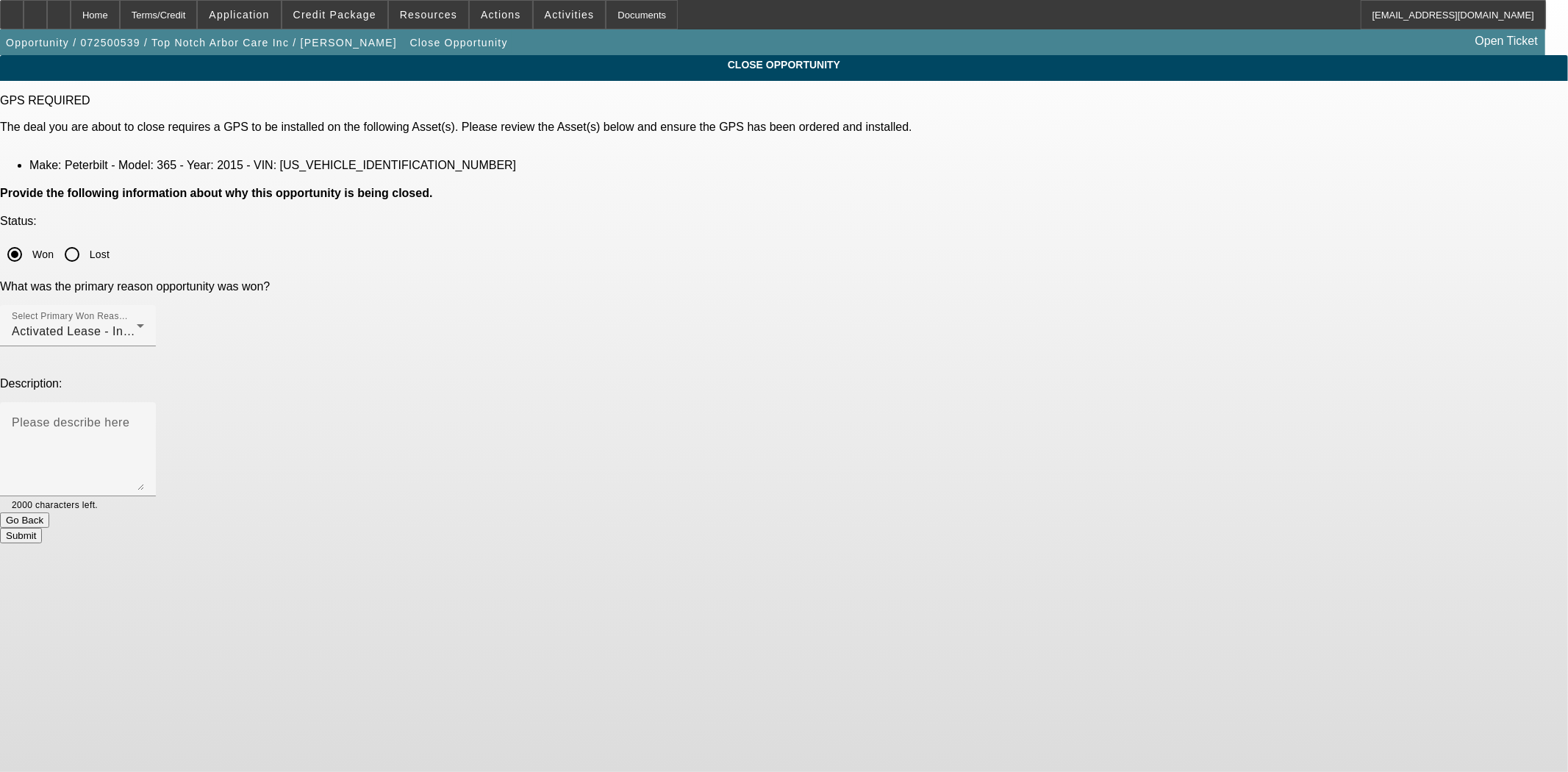
click at [42, 528] on button "Submit" at bounding box center [21, 536] width 42 height 15
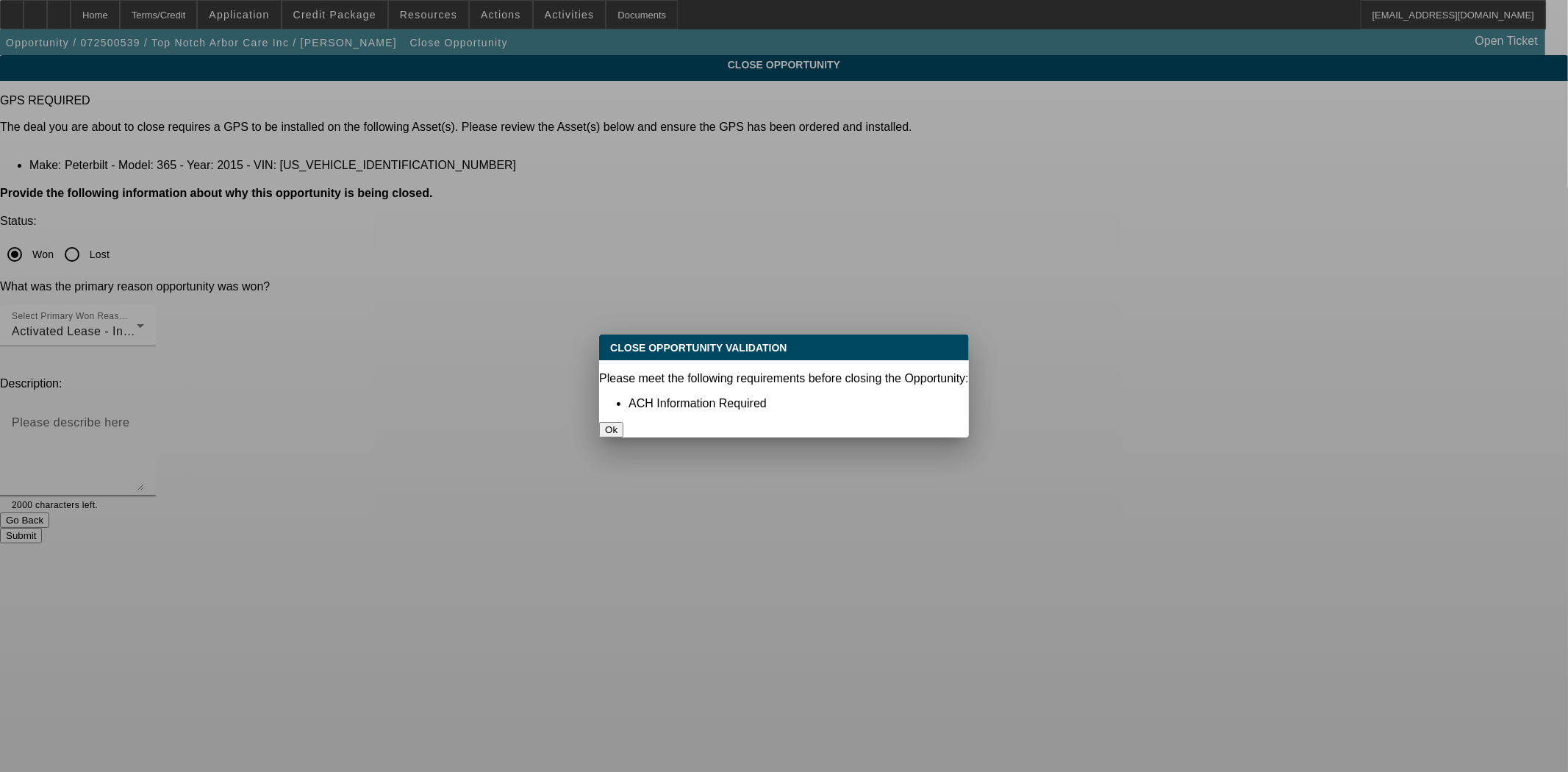
click at [624, 422] on button "Ok" at bounding box center [611, 429] width 24 height 15
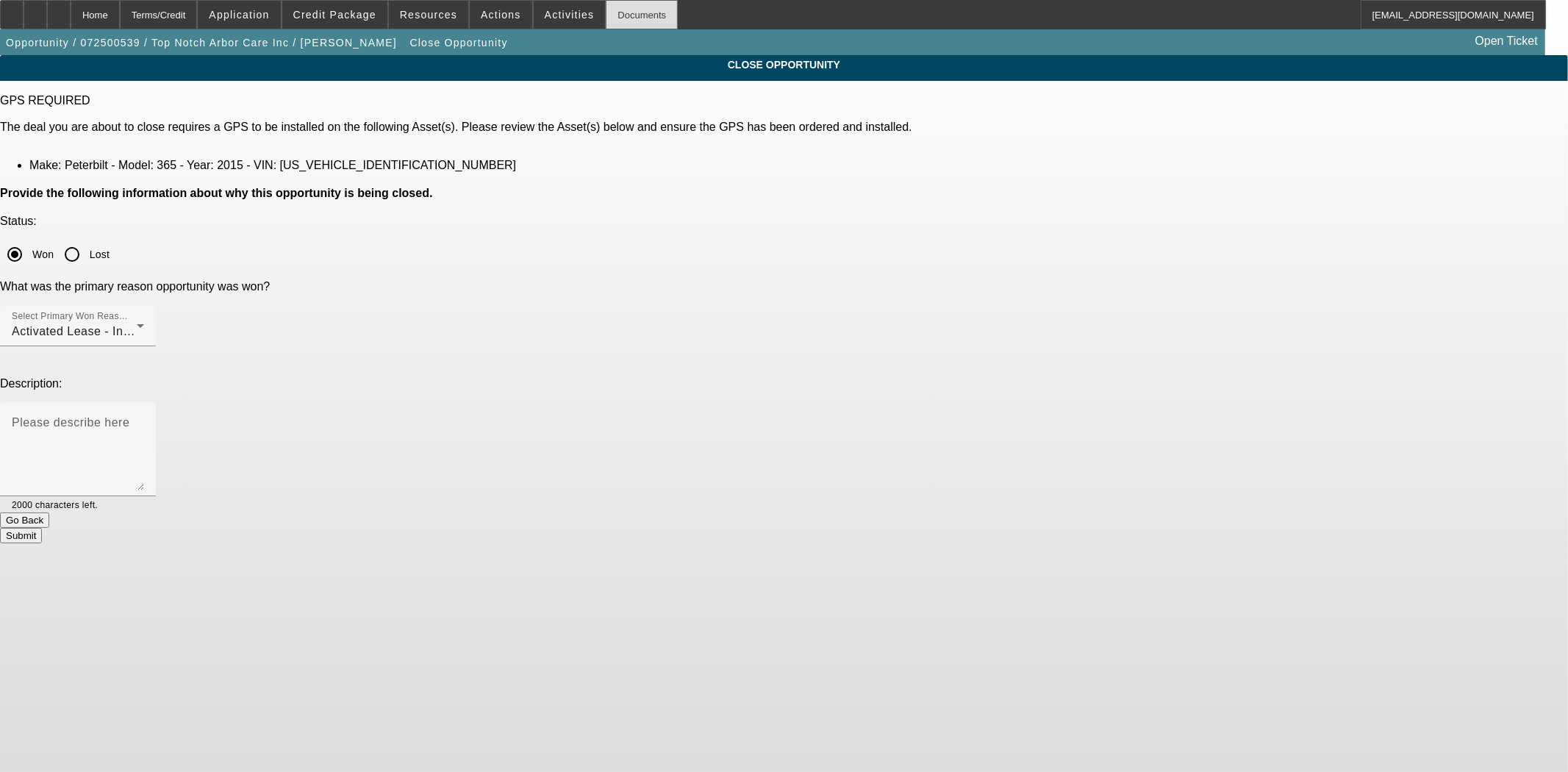
click at [621, 19] on div "Documents" at bounding box center [642, 15] width 72 height 29
click at [42, 528] on button "Submit" at bounding box center [21, 536] width 42 height 15
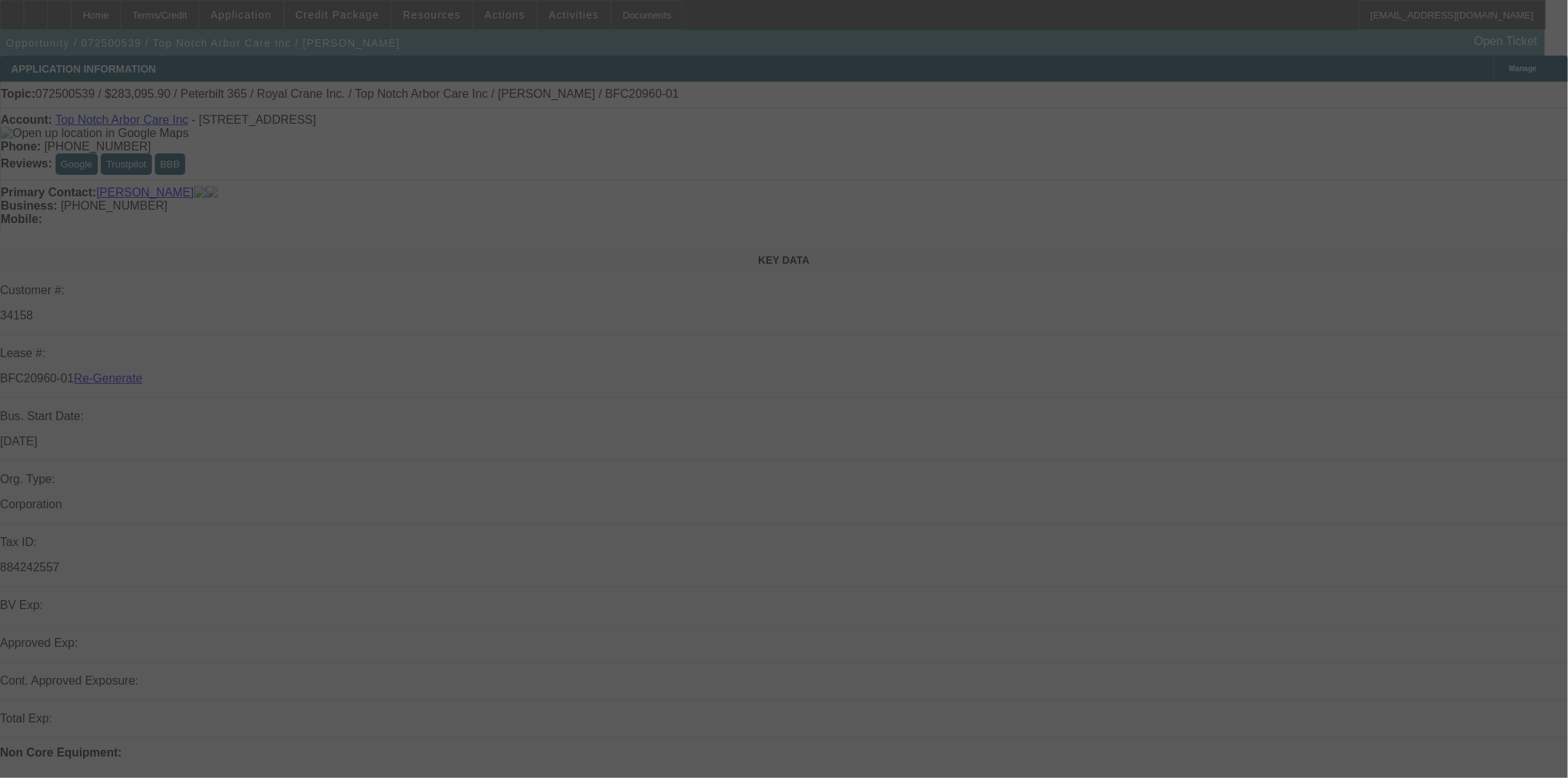
select select "4"
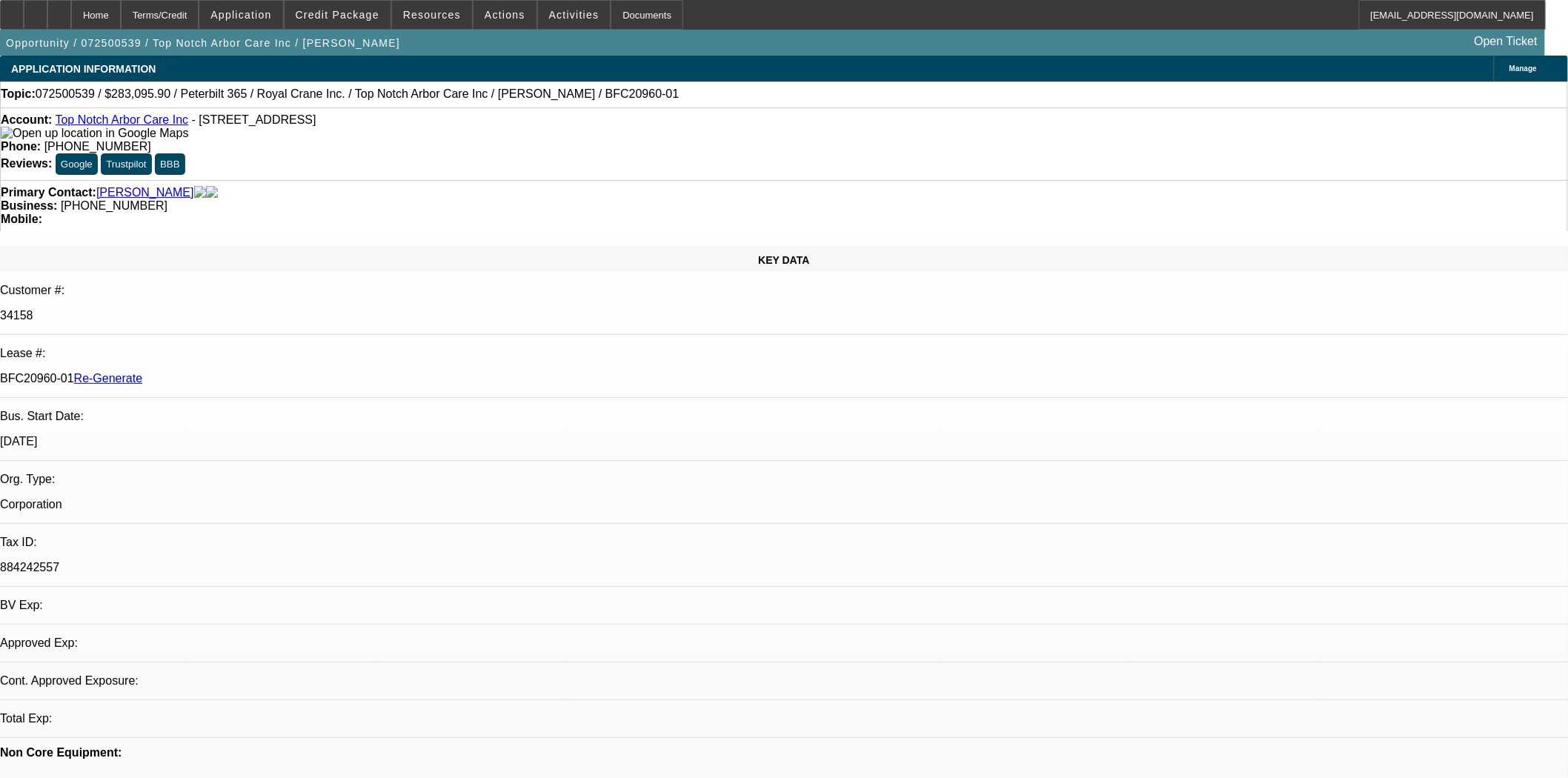
select select "0"
select select "2"
select select "0"
select select "6"
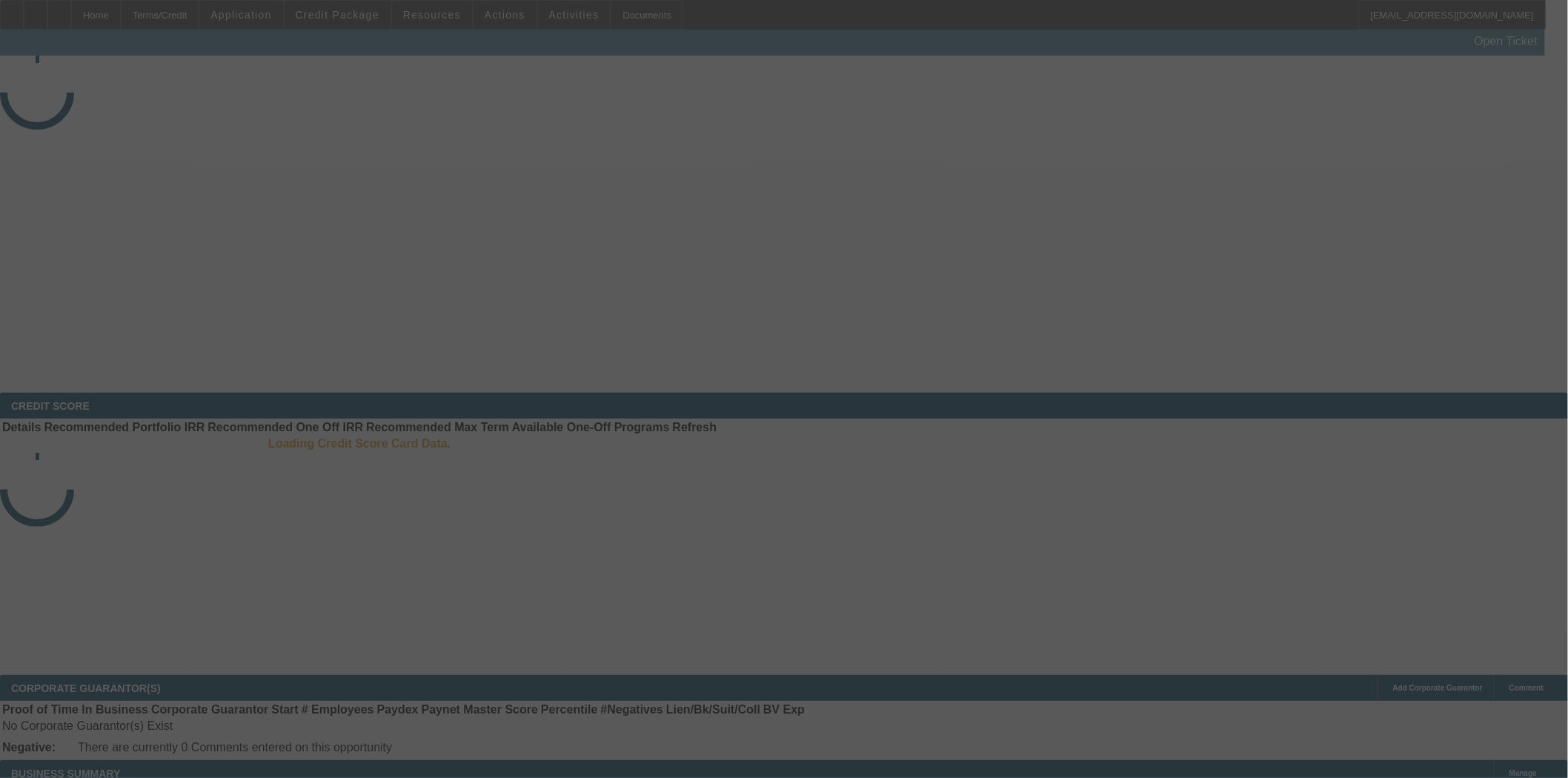
select select "3"
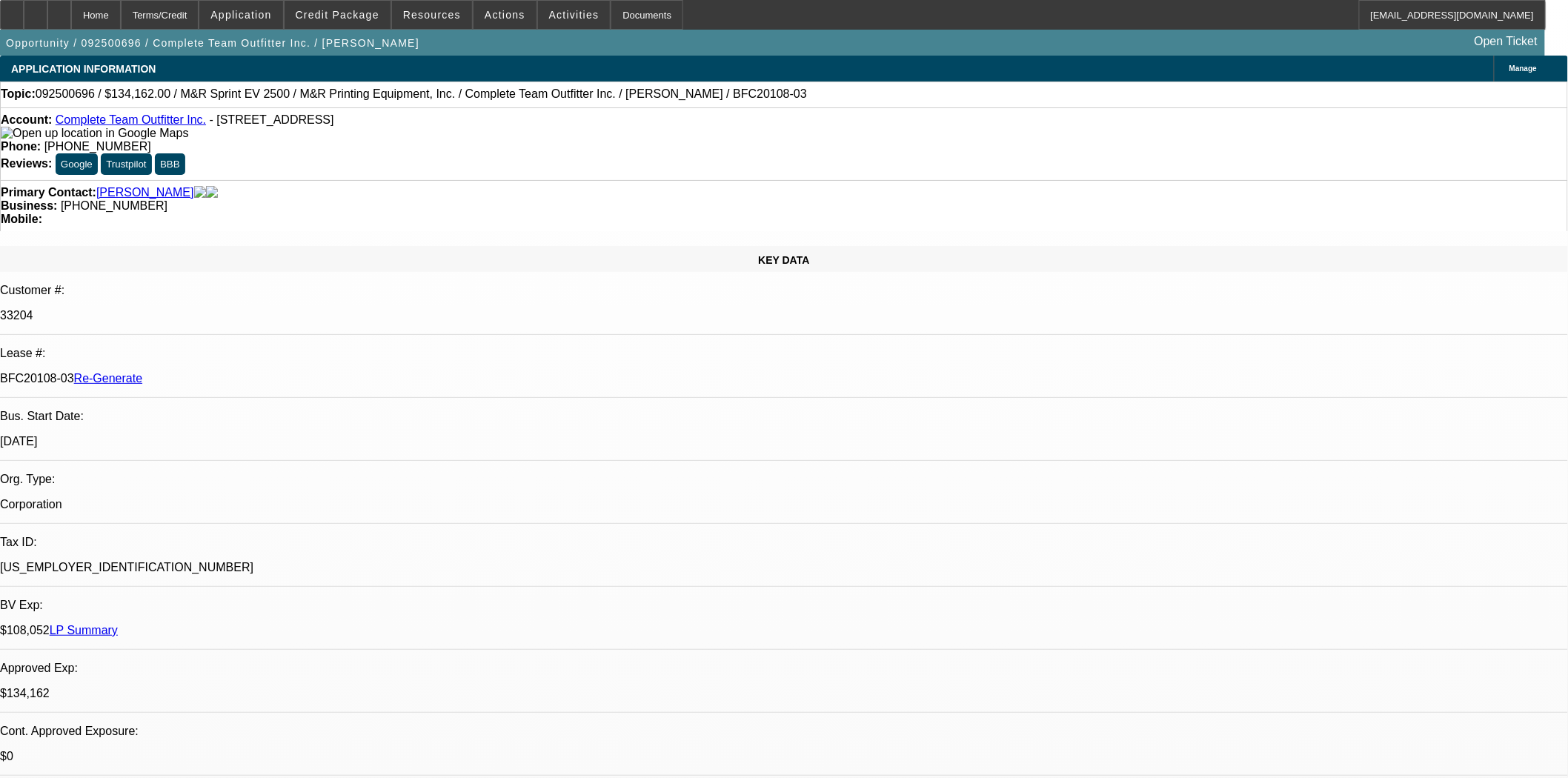
select select "0"
select select "2"
select select "0"
select select "6"
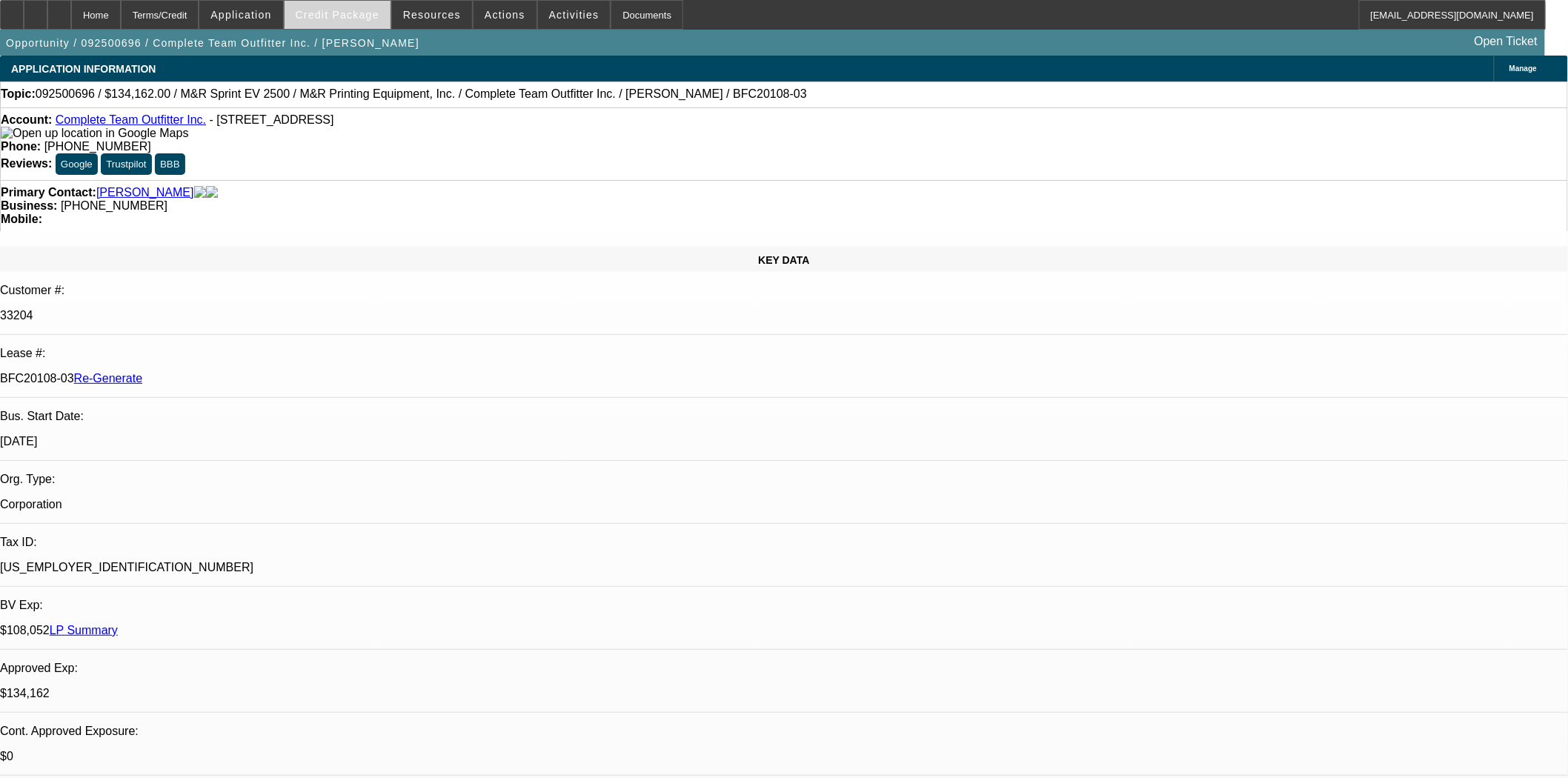
click at [324, 3] on span at bounding box center [337, 15] width 106 height 36
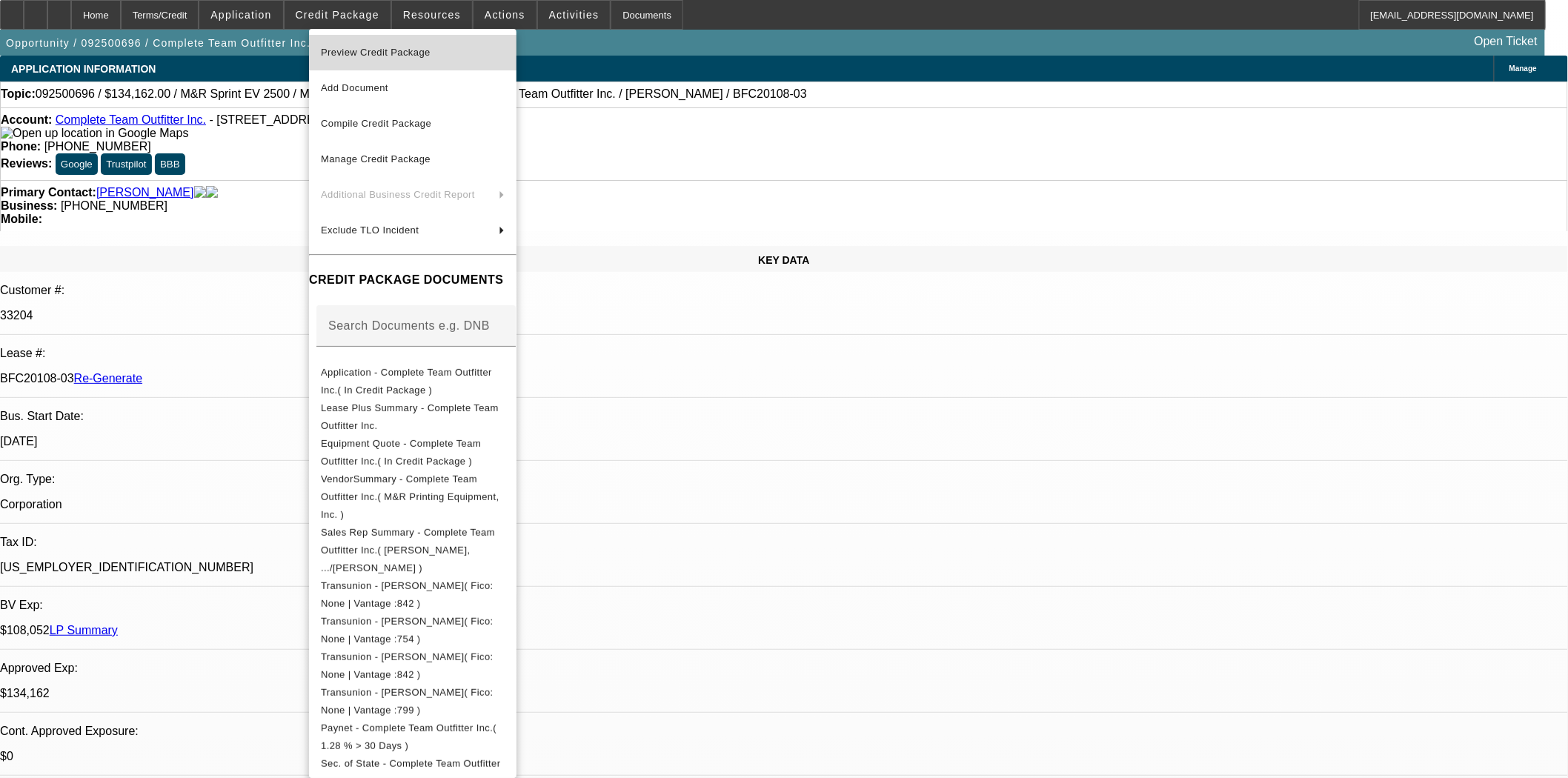
click at [347, 53] on span "Preview Credit Package" at bounding box center [376, 52] width 110 height 11
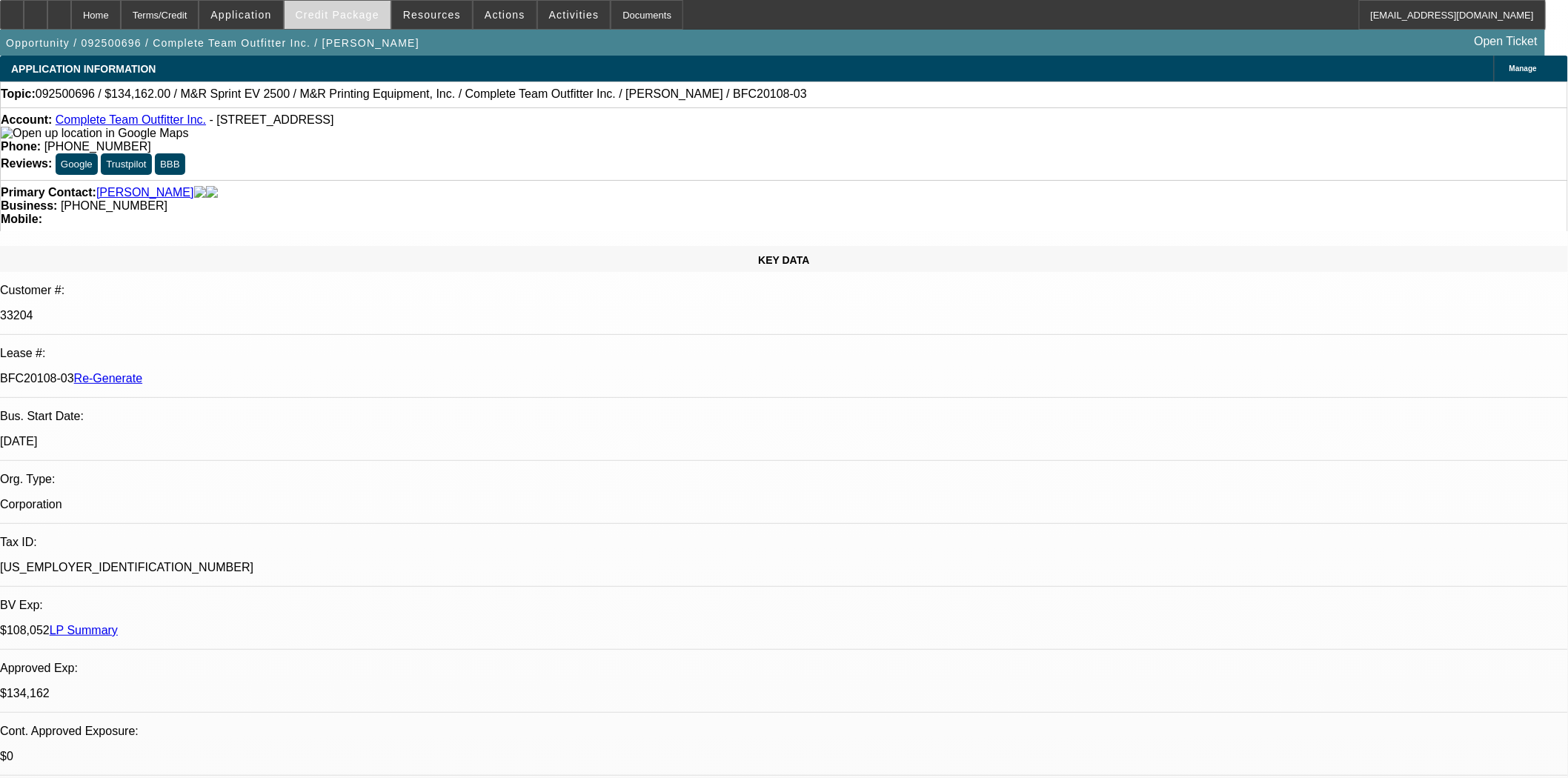
click at [330, 10] on span "Credit Package" at bounding box center [337, 15] width 84 height 12
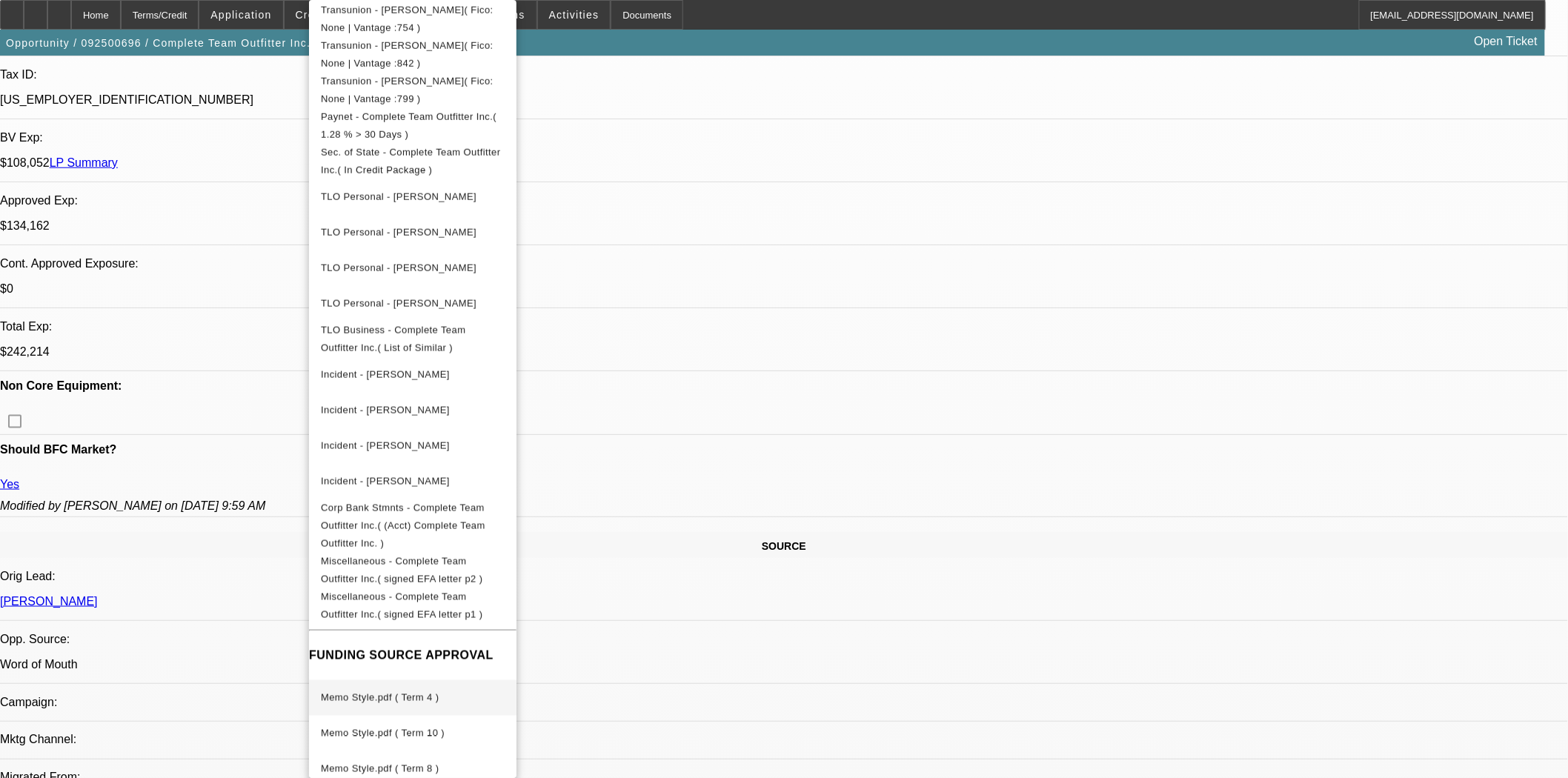
scroll to position [494, 0]
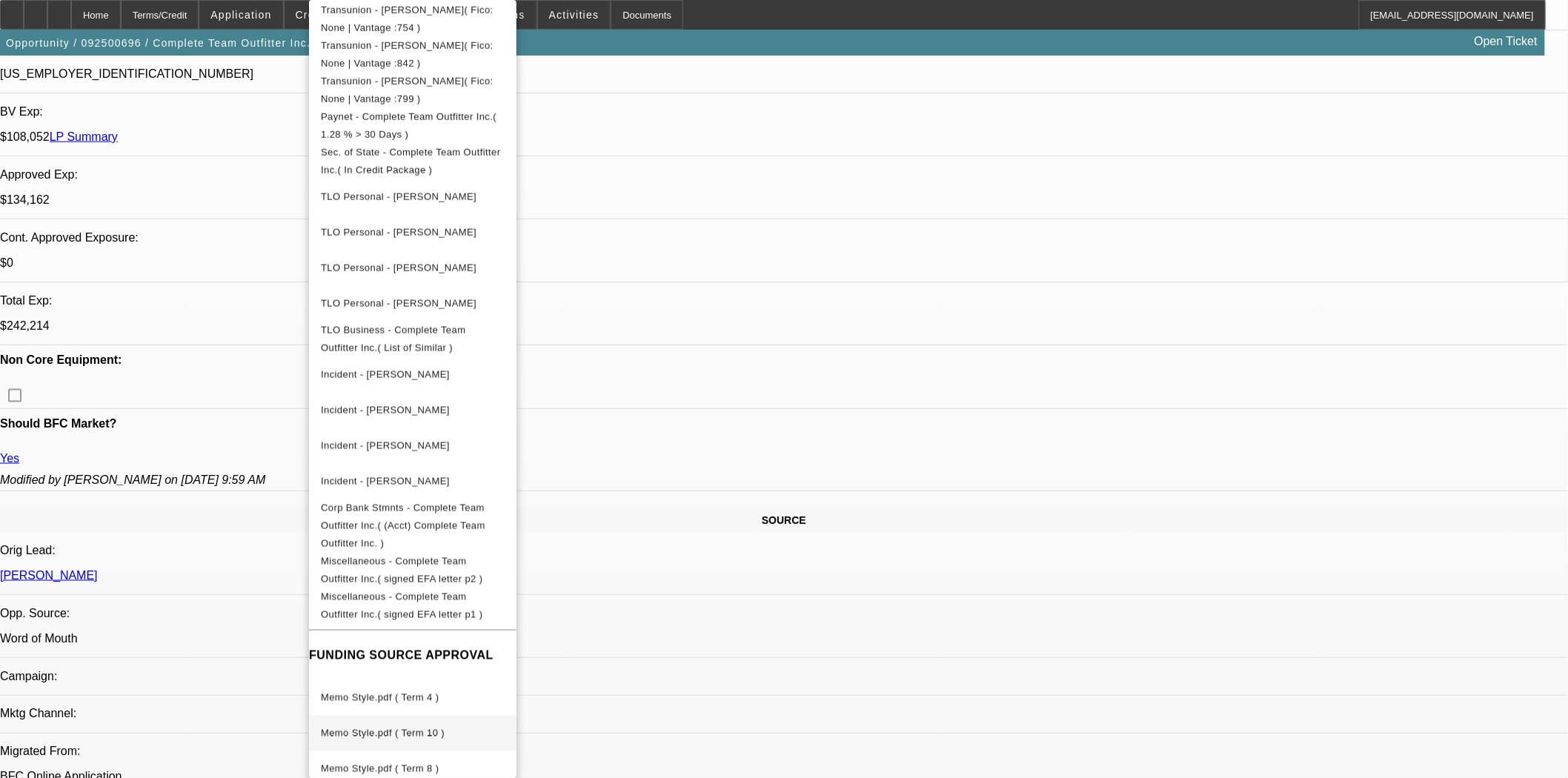
click at [453, 725] on span "Memo Style.pdf ( Term 10 )" at bounding box center [413, 733] width 184 height 18
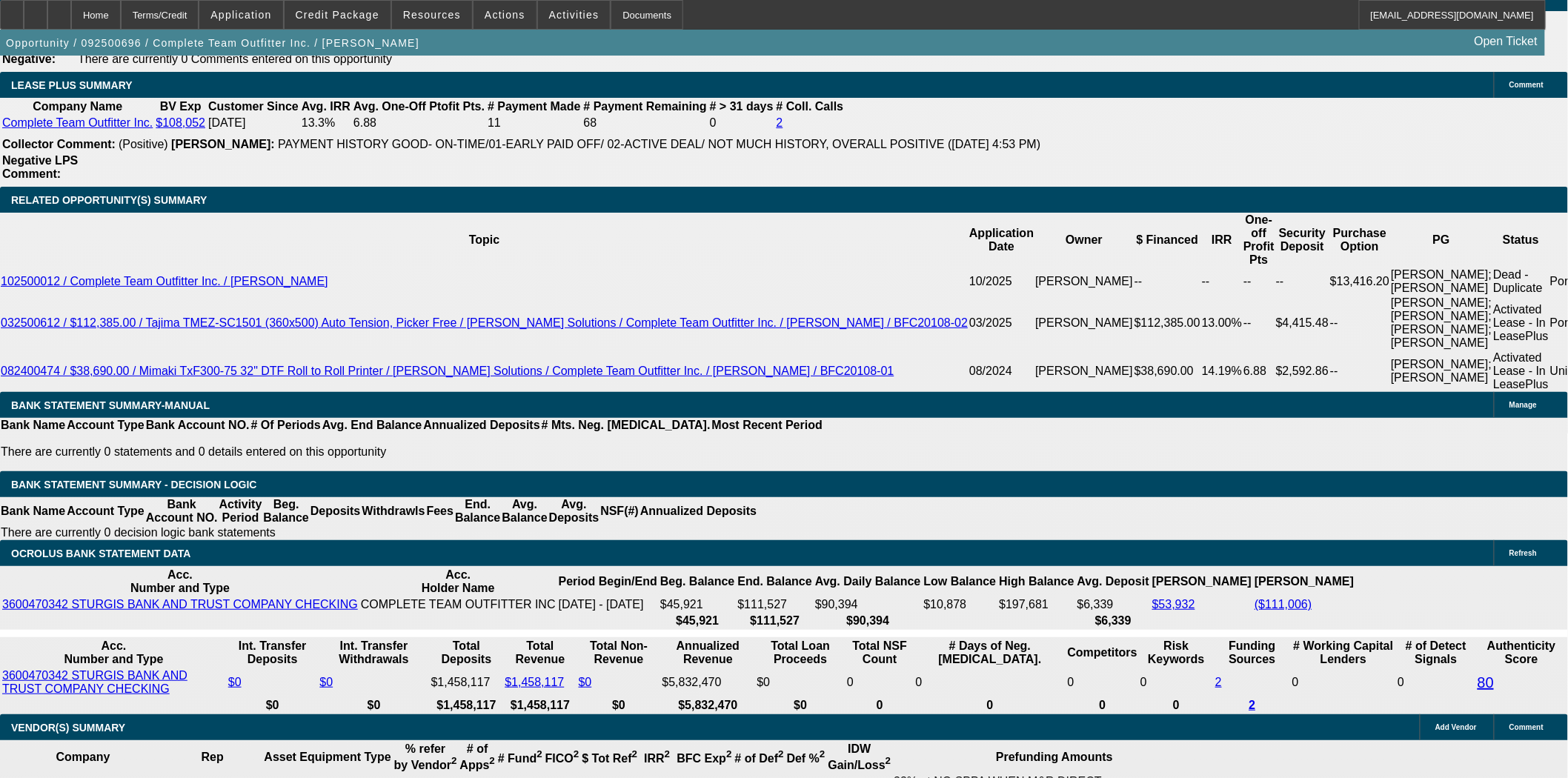
scroll to position [2717, 0]
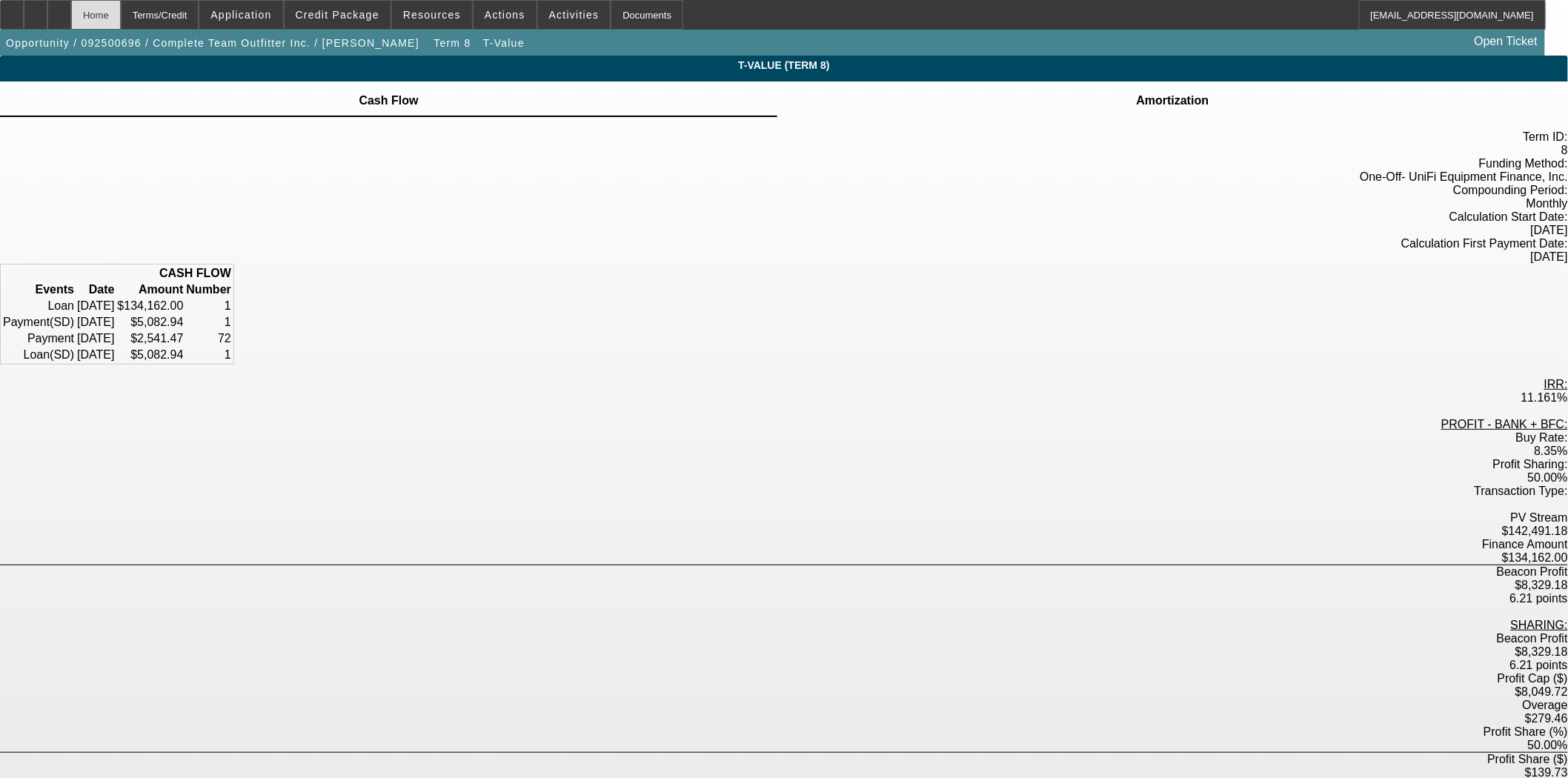
click at [121, 21] on div "Home" at bounding box center [96, 15] width 50 height 30
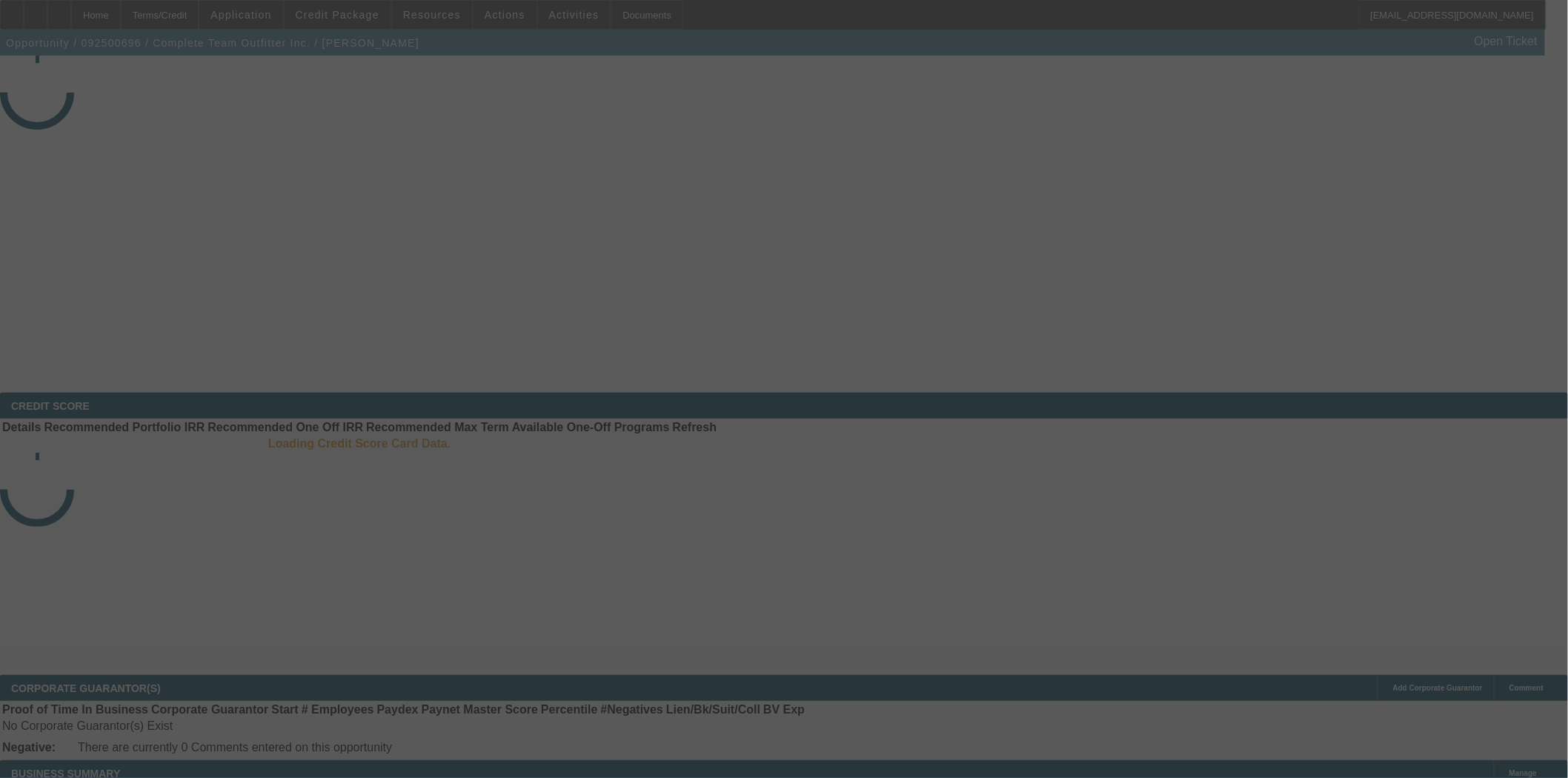
select select "3"
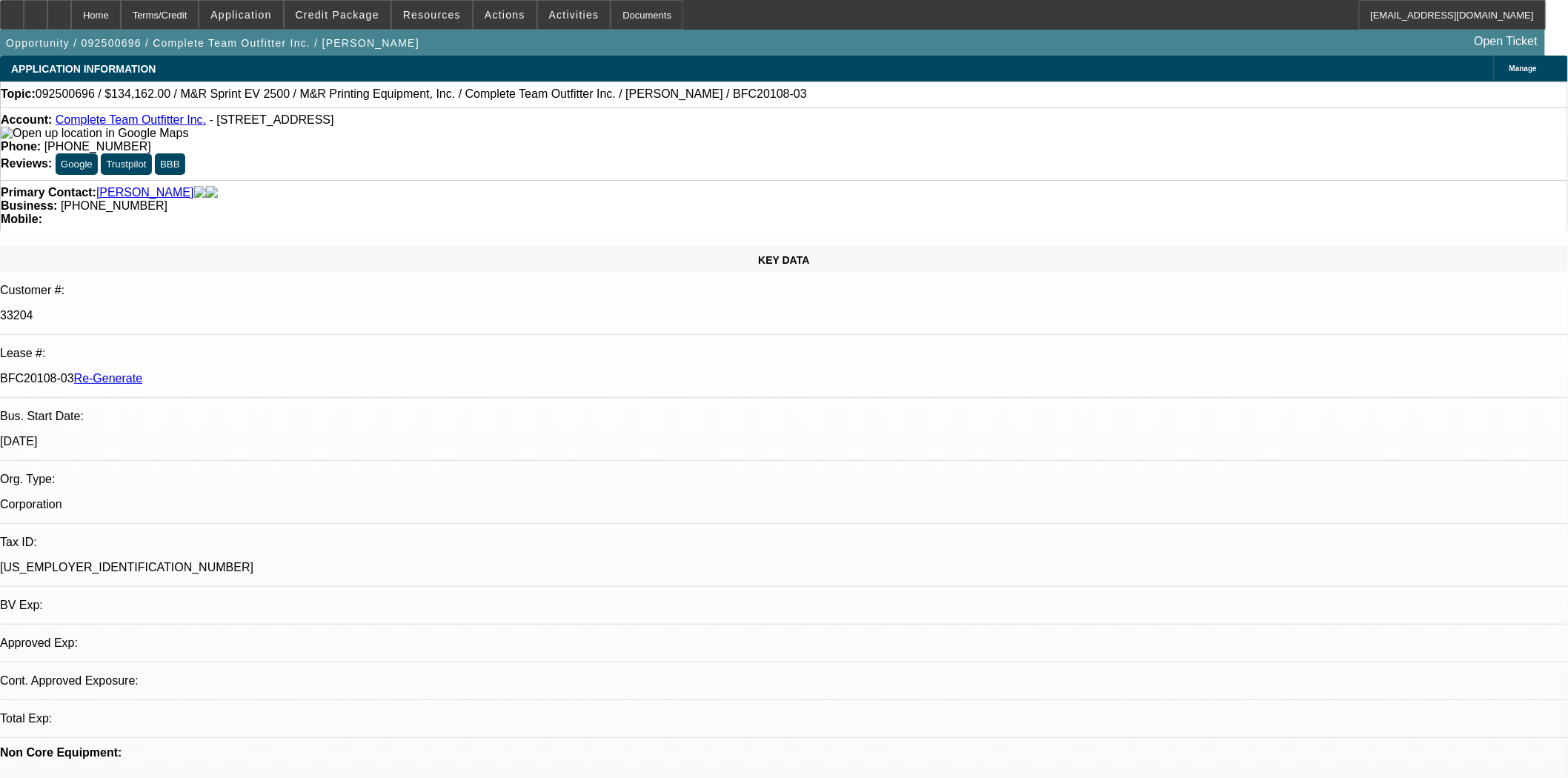
select select "0"
select select "2"
select select "0"
select select "6"
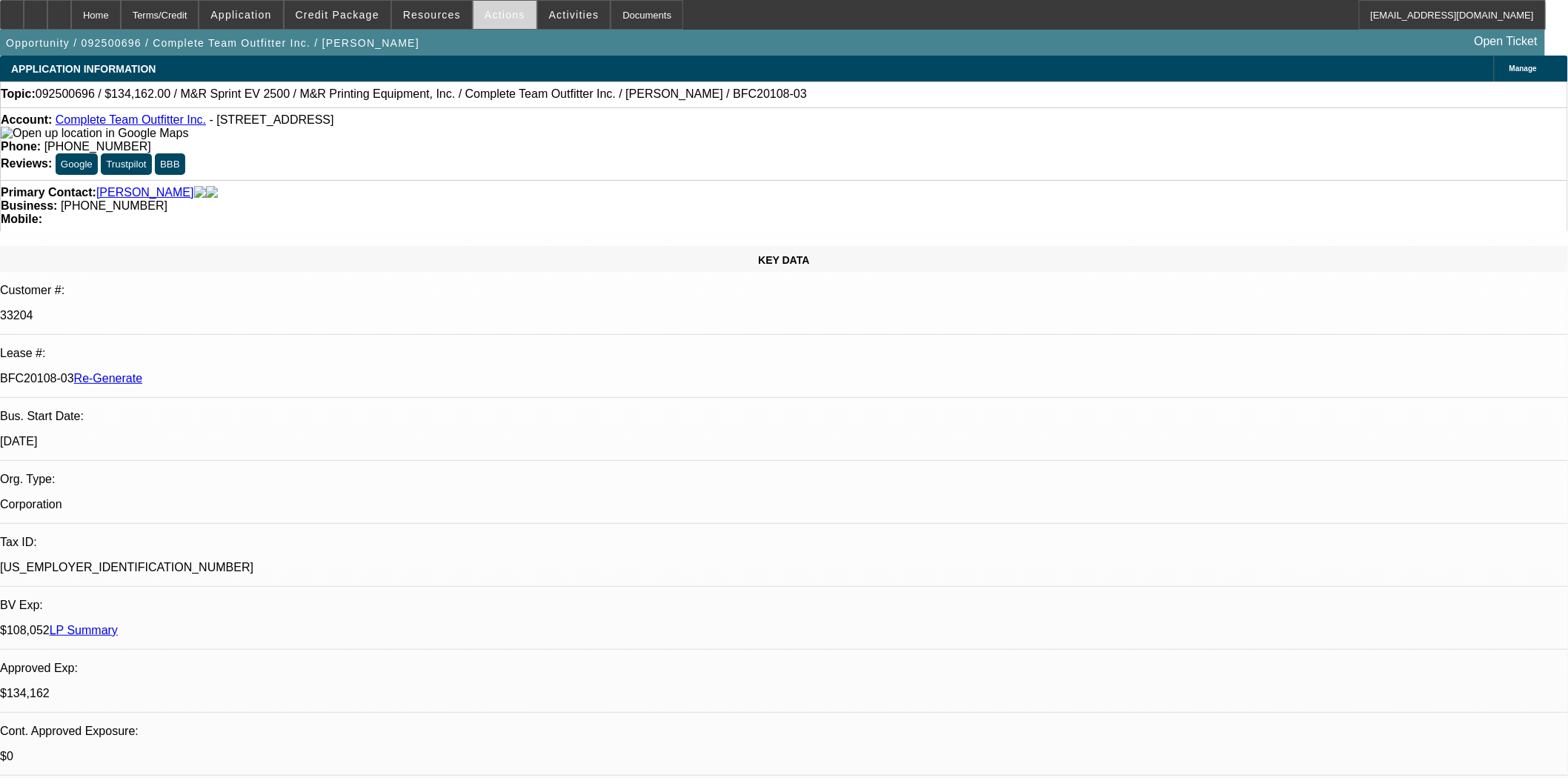
click at [485, 16] on span "Actions" at bounding box center [505, 15] width 41 height 12
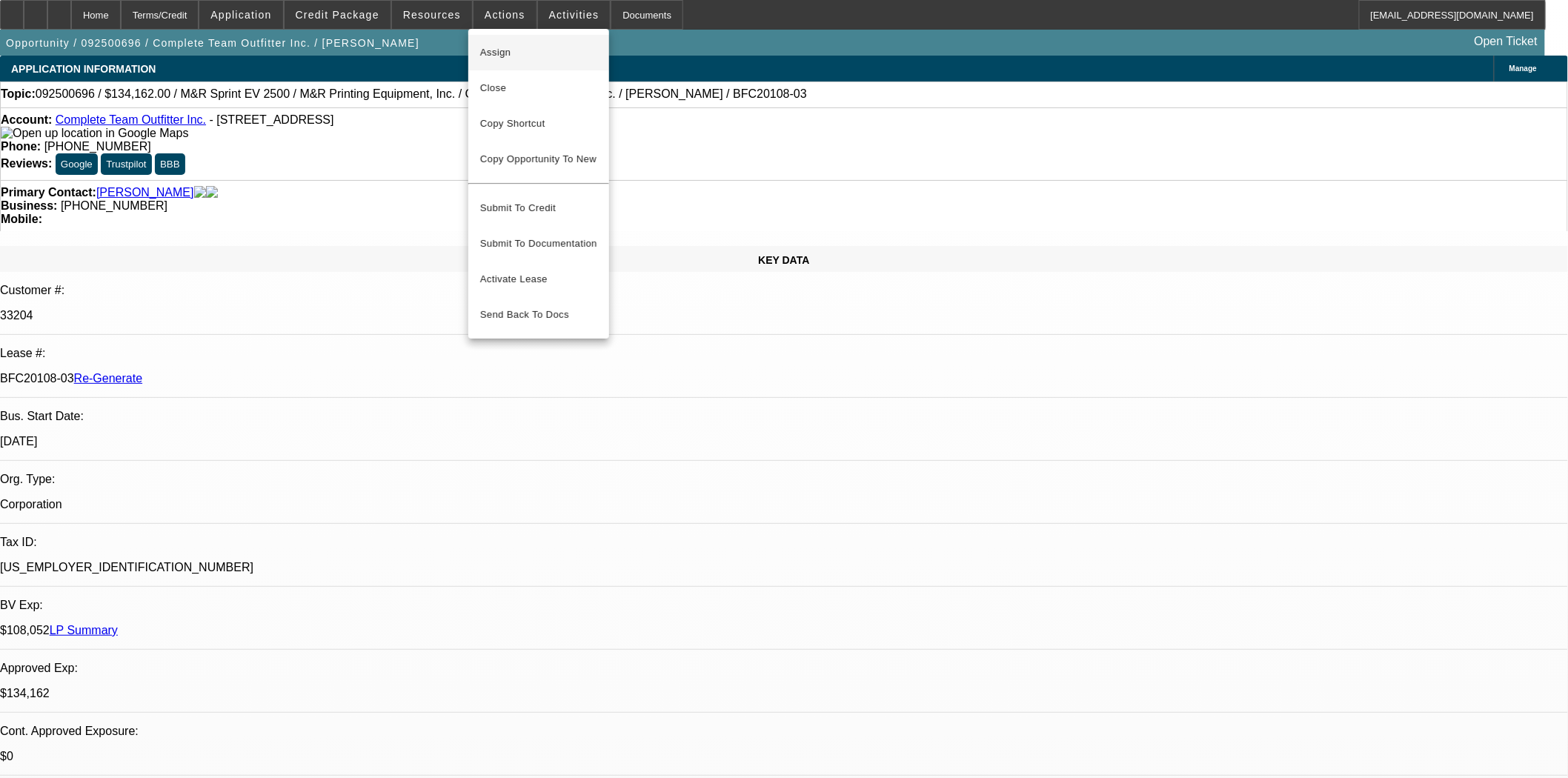
click at [489, 55] on span "Assign" at bounding box center [539, 53] width 117 height 18
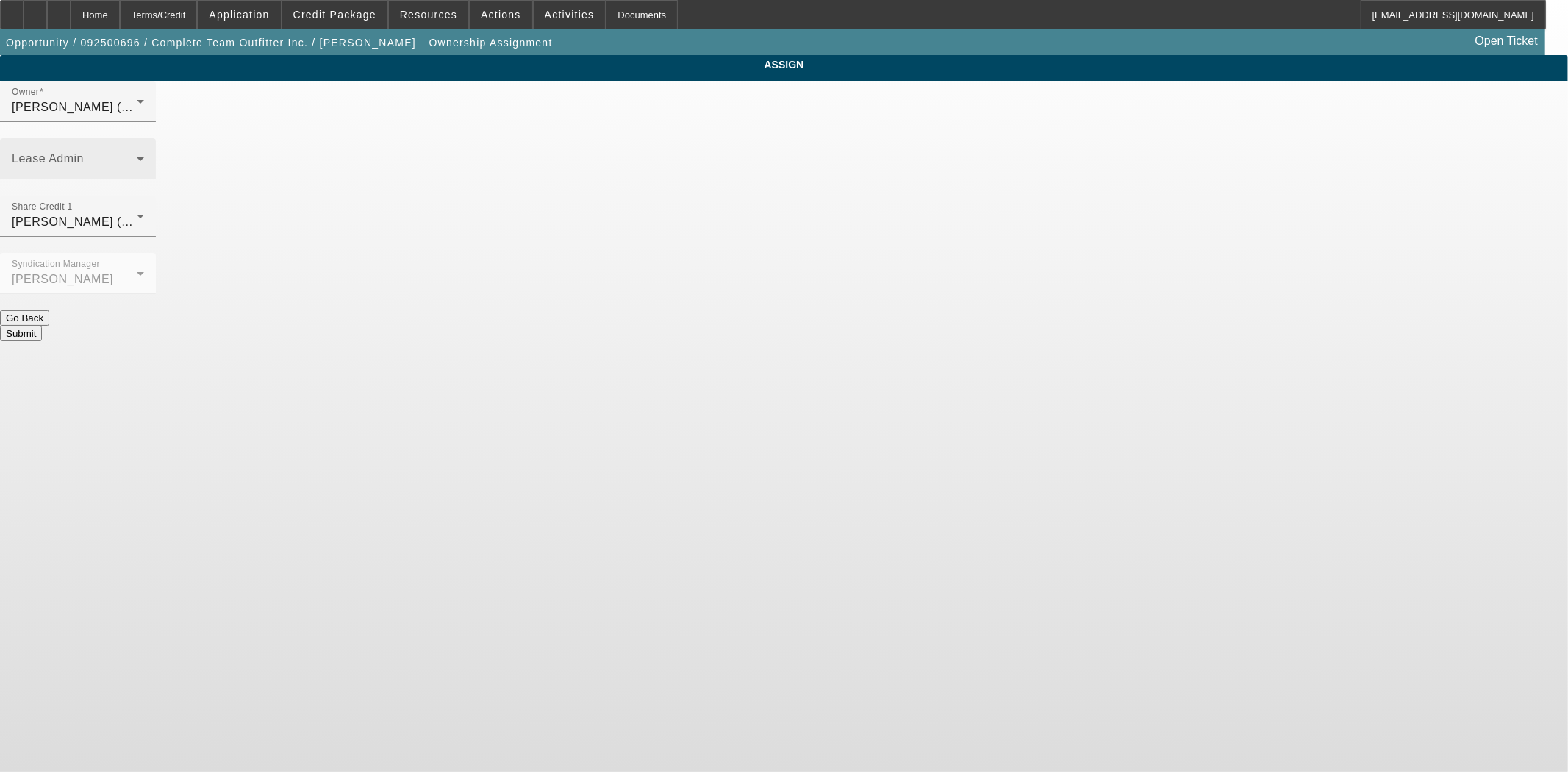
click at [84, 152] on mat-label "Lease Admin" at bounding box center [48, 158] width 72 height 13
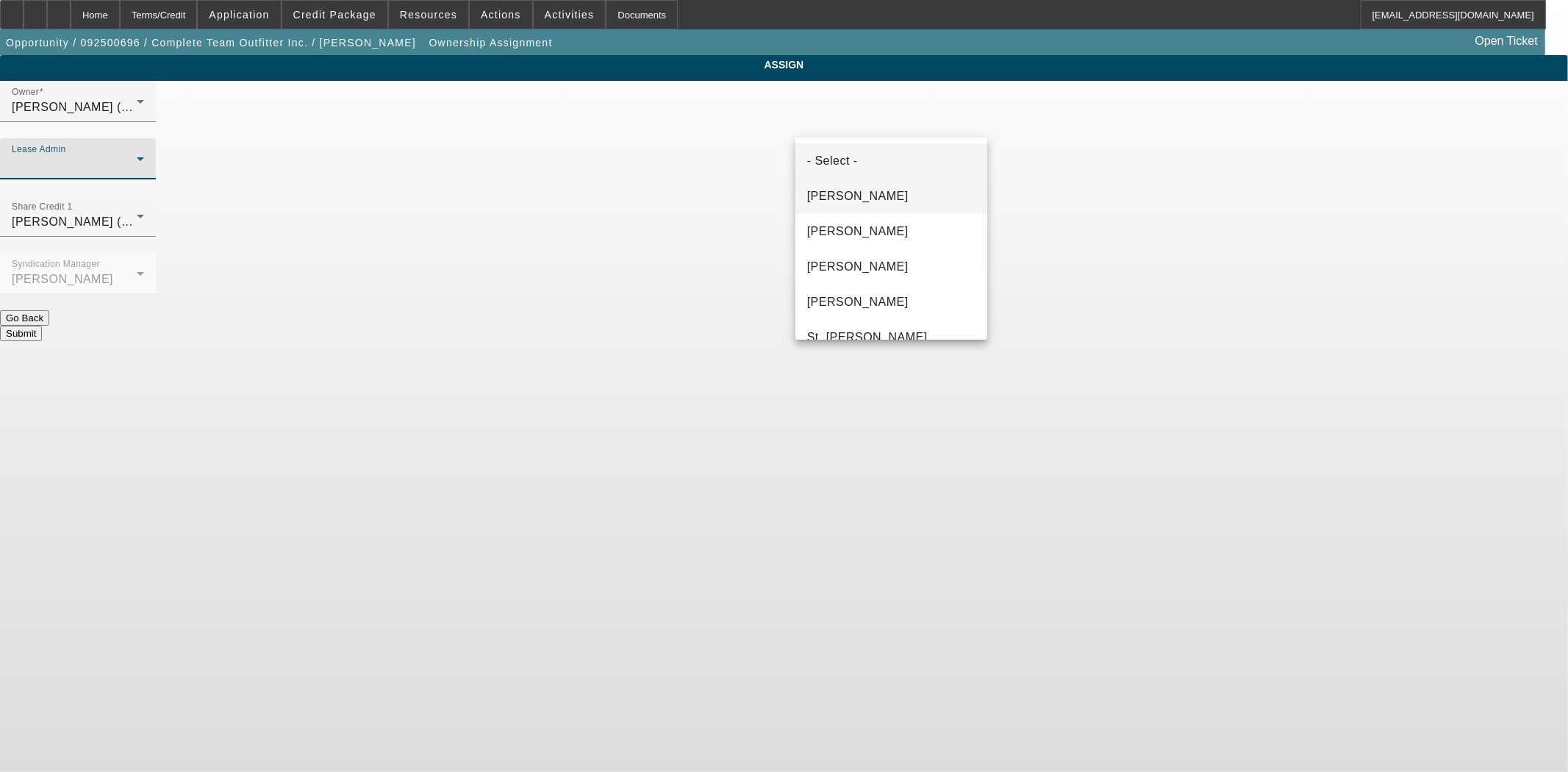
click at [839, 202] on span "Byrne, Mark" at bounding box center [858, 197] width 102 height 18
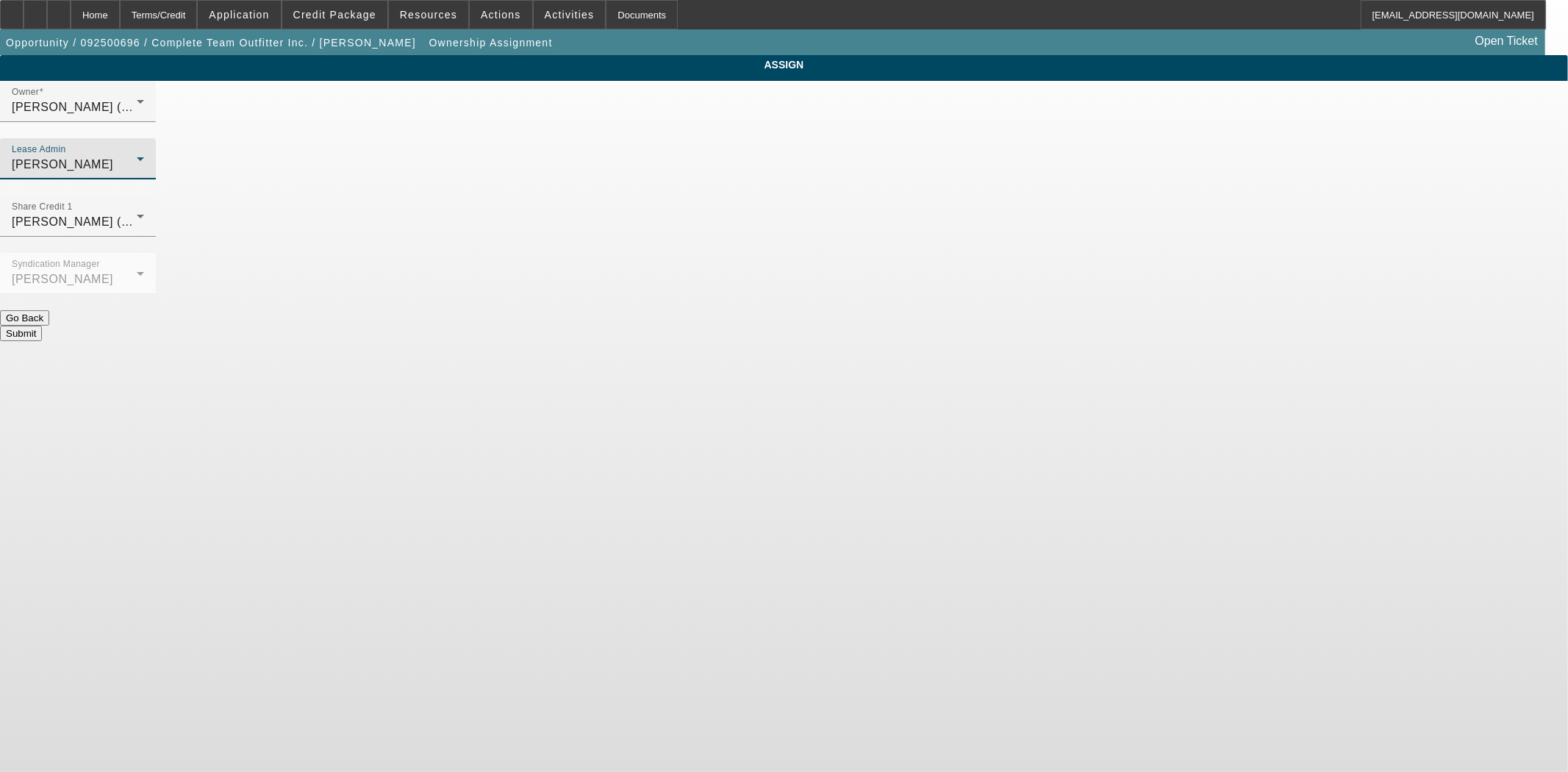
click at [42, 326] on button "Submit" at bounding box center [21, 333] width 42 height 15
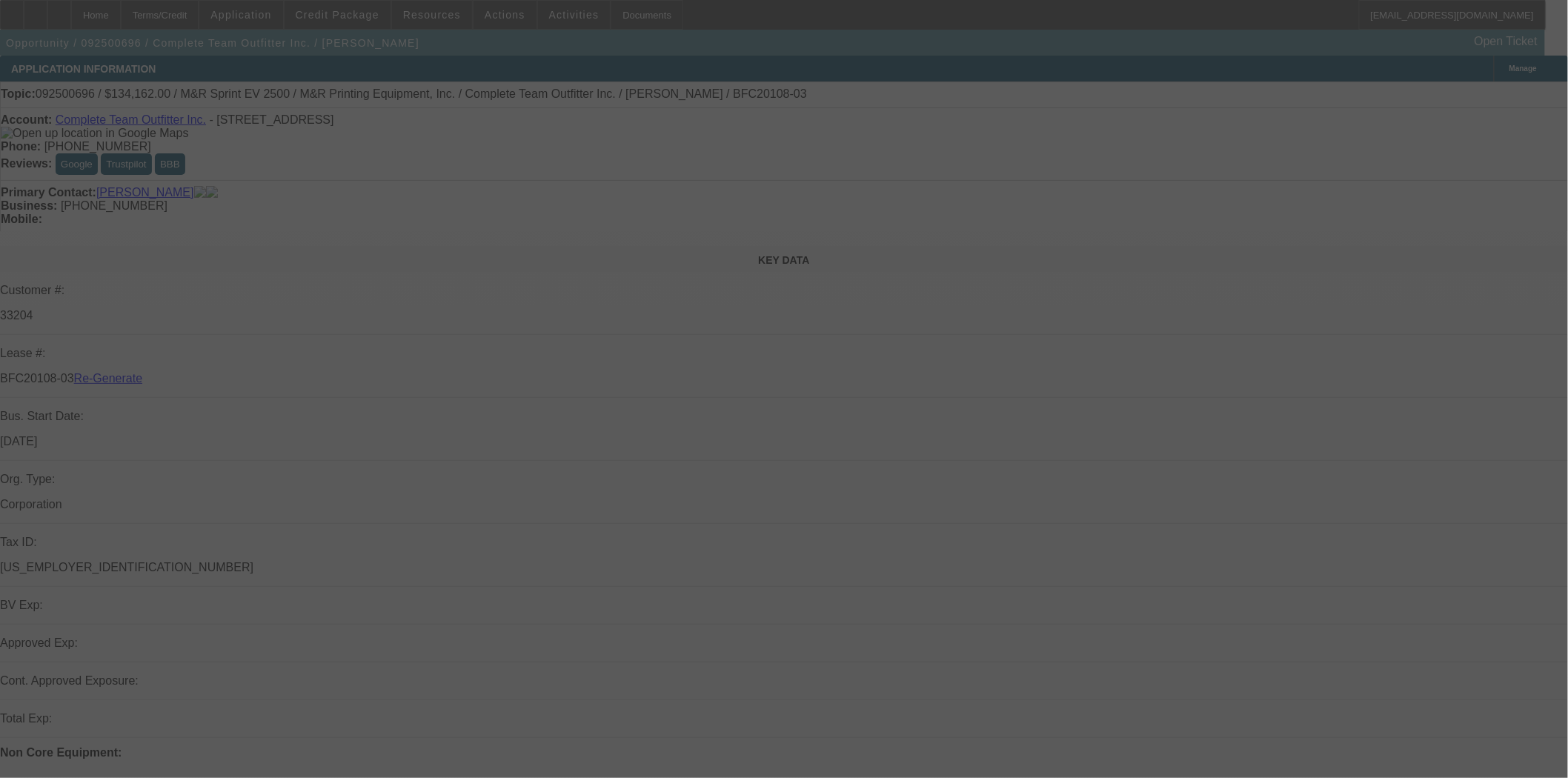
select select "3"
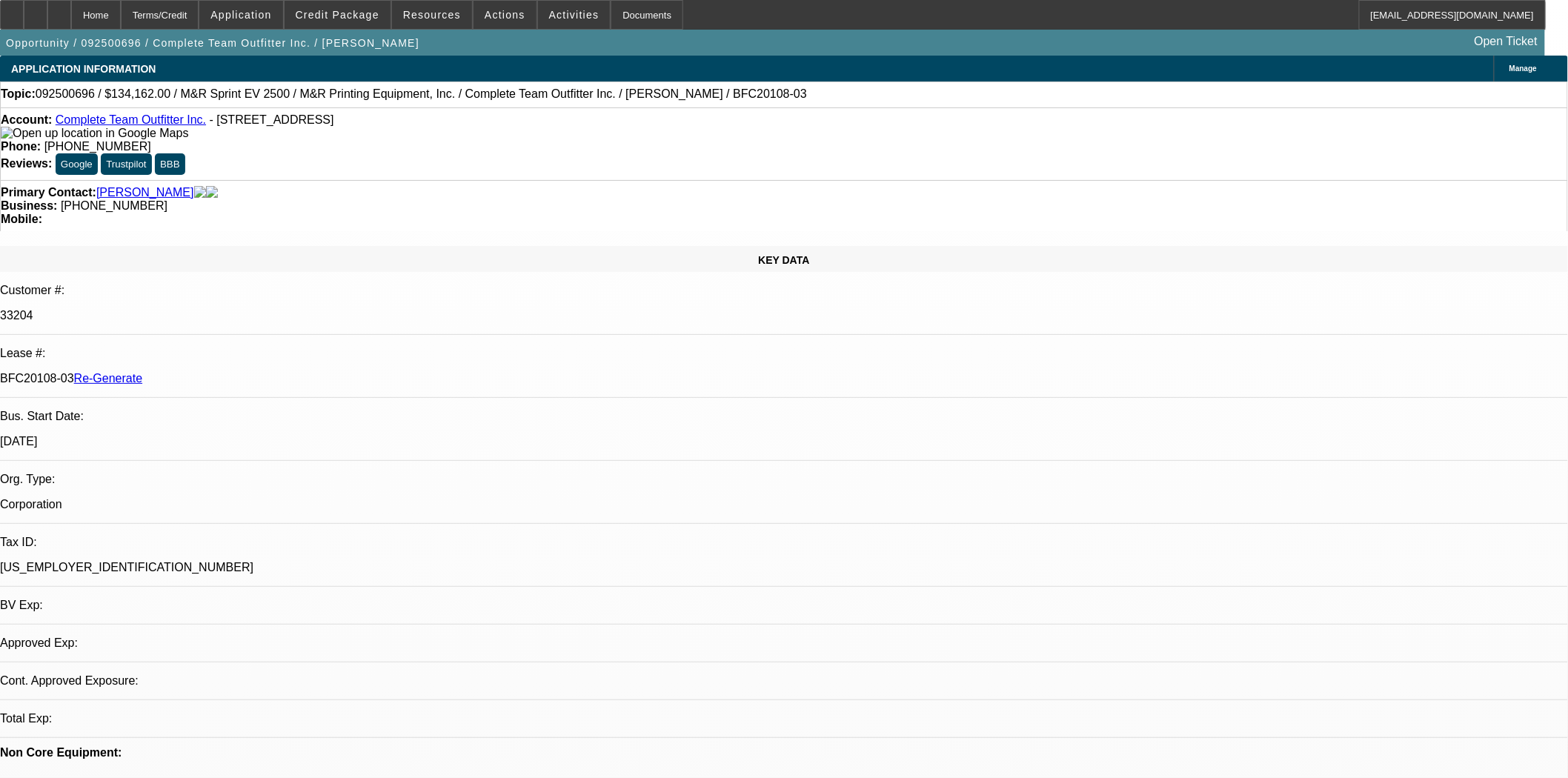
select select "0"
select select "2"
select select "0"
select select "6"
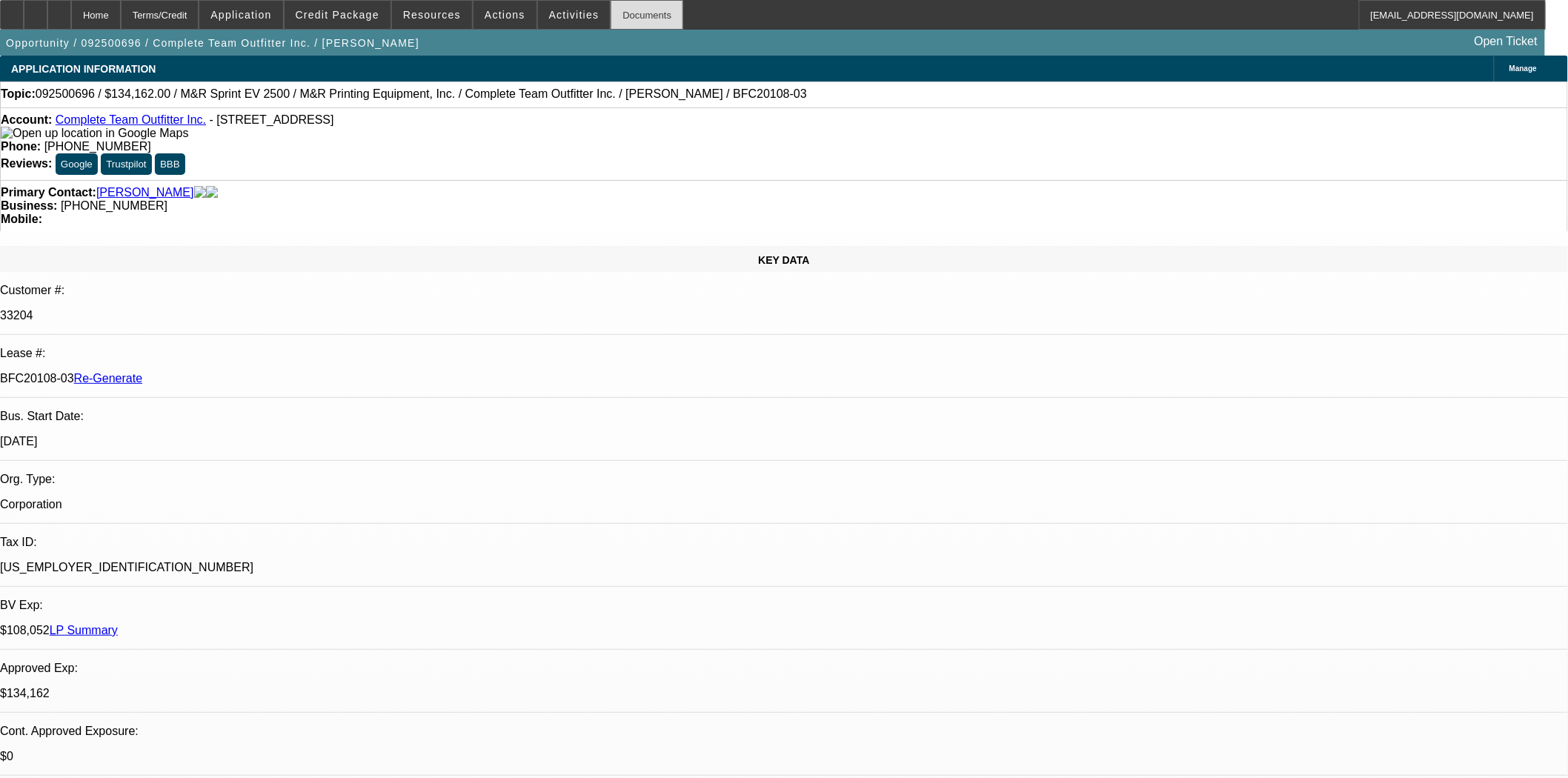
click at [618, 16] on div "Documents" at bounding box center [647, 15] width 73 height 30
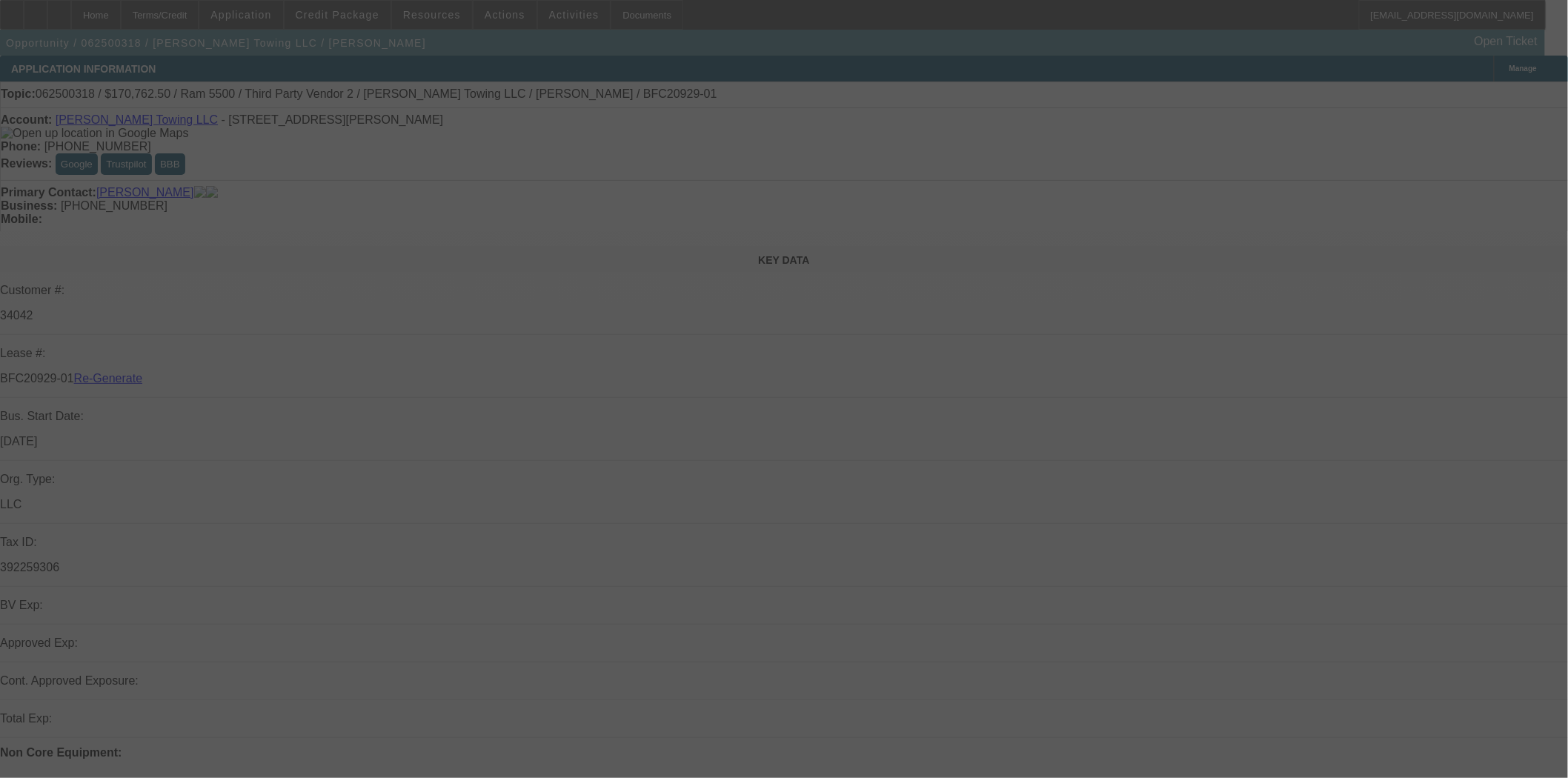
select select "4"
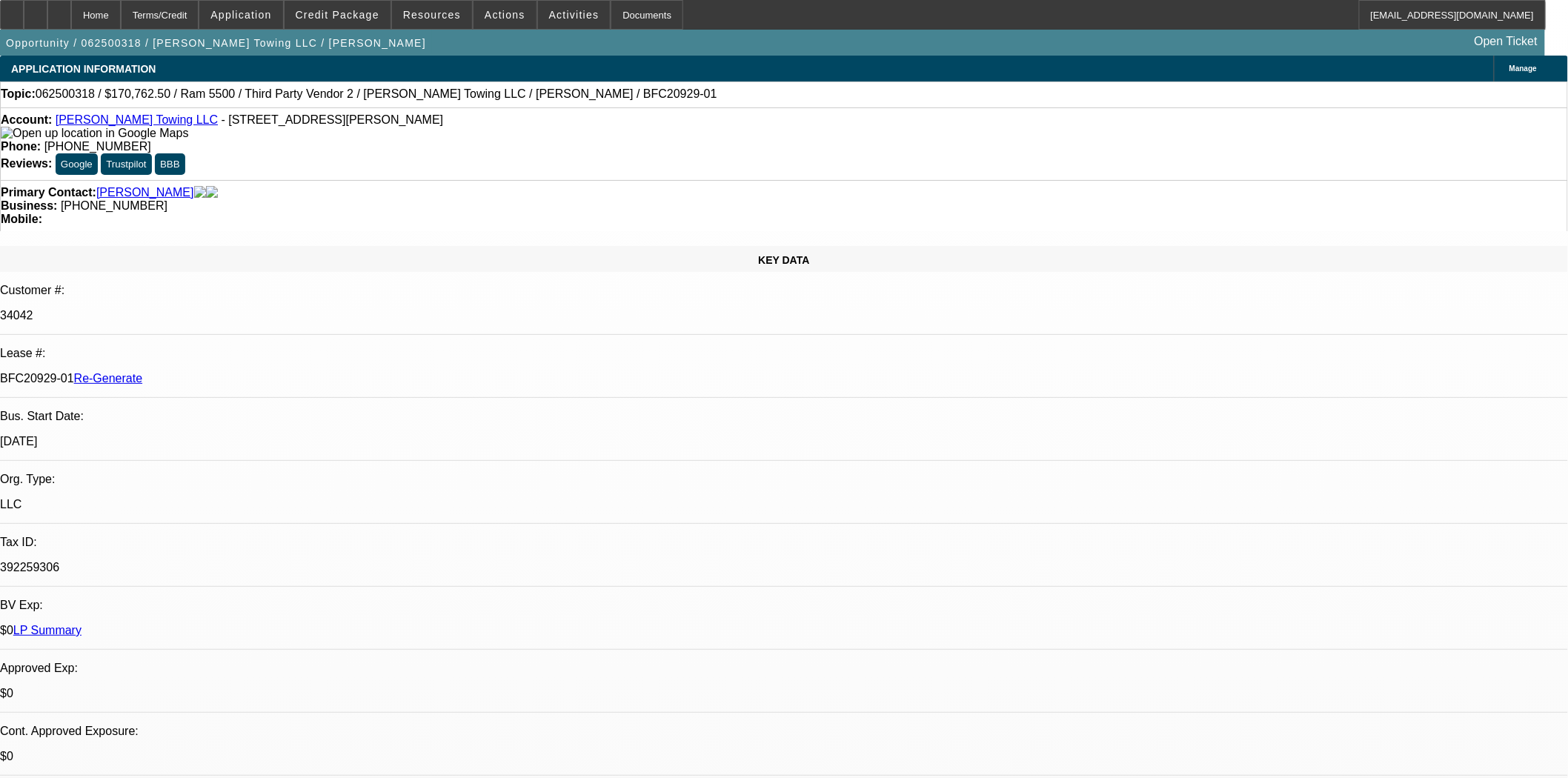
select select "0"
select select "2"
select select "0"
select select "6"
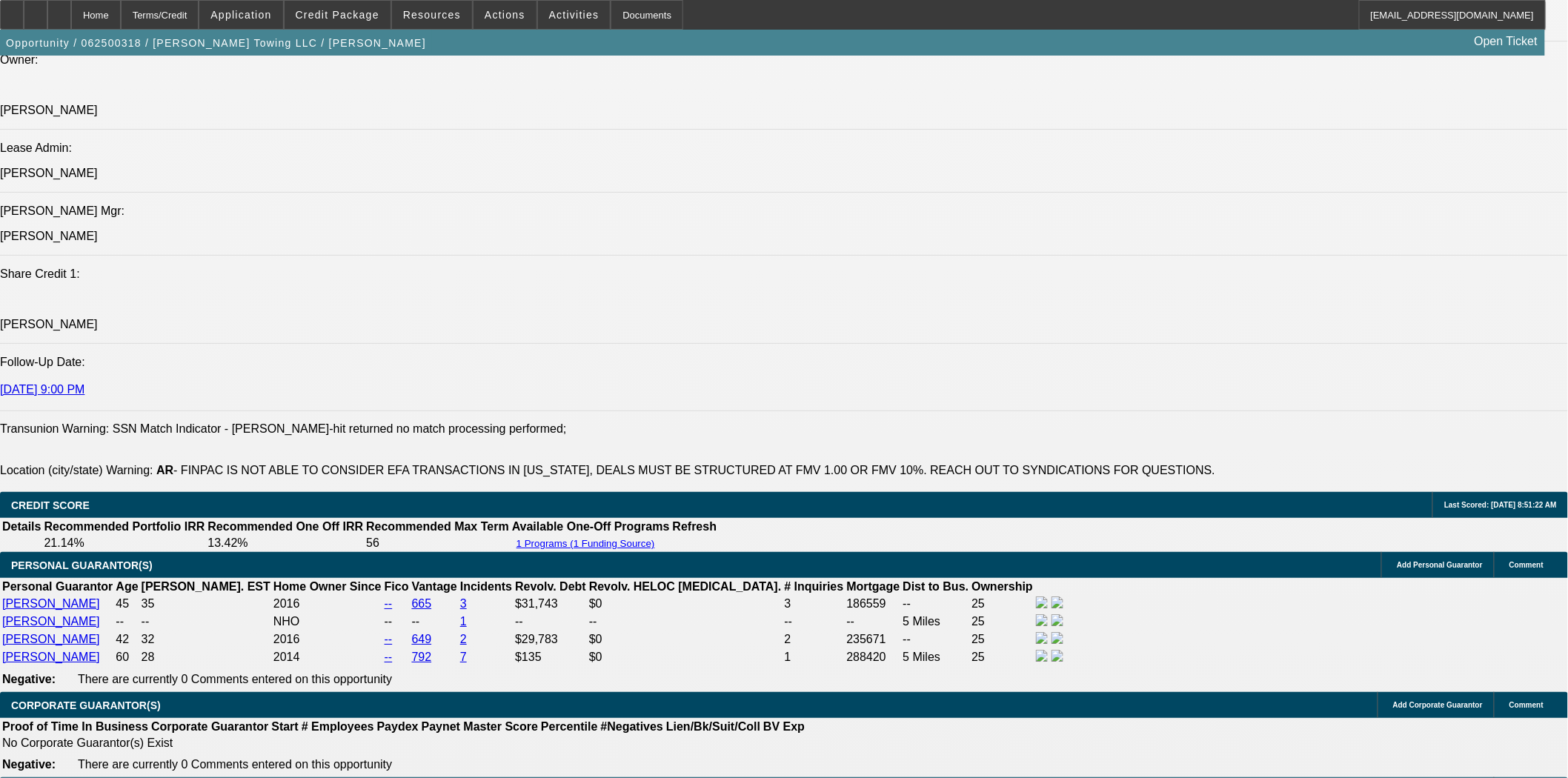
scroll to position [2388, 0]
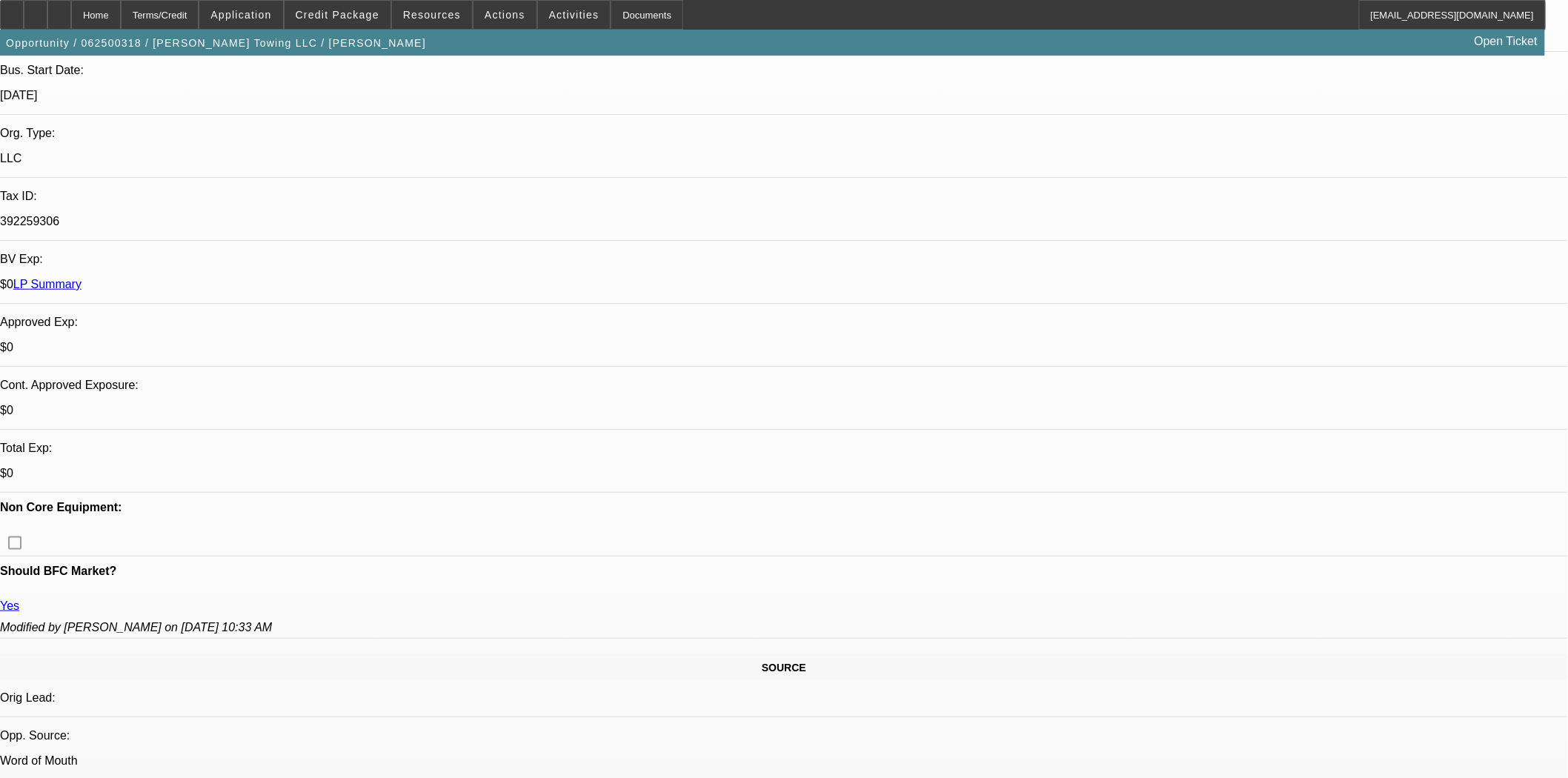
scroll to position [0, 0]
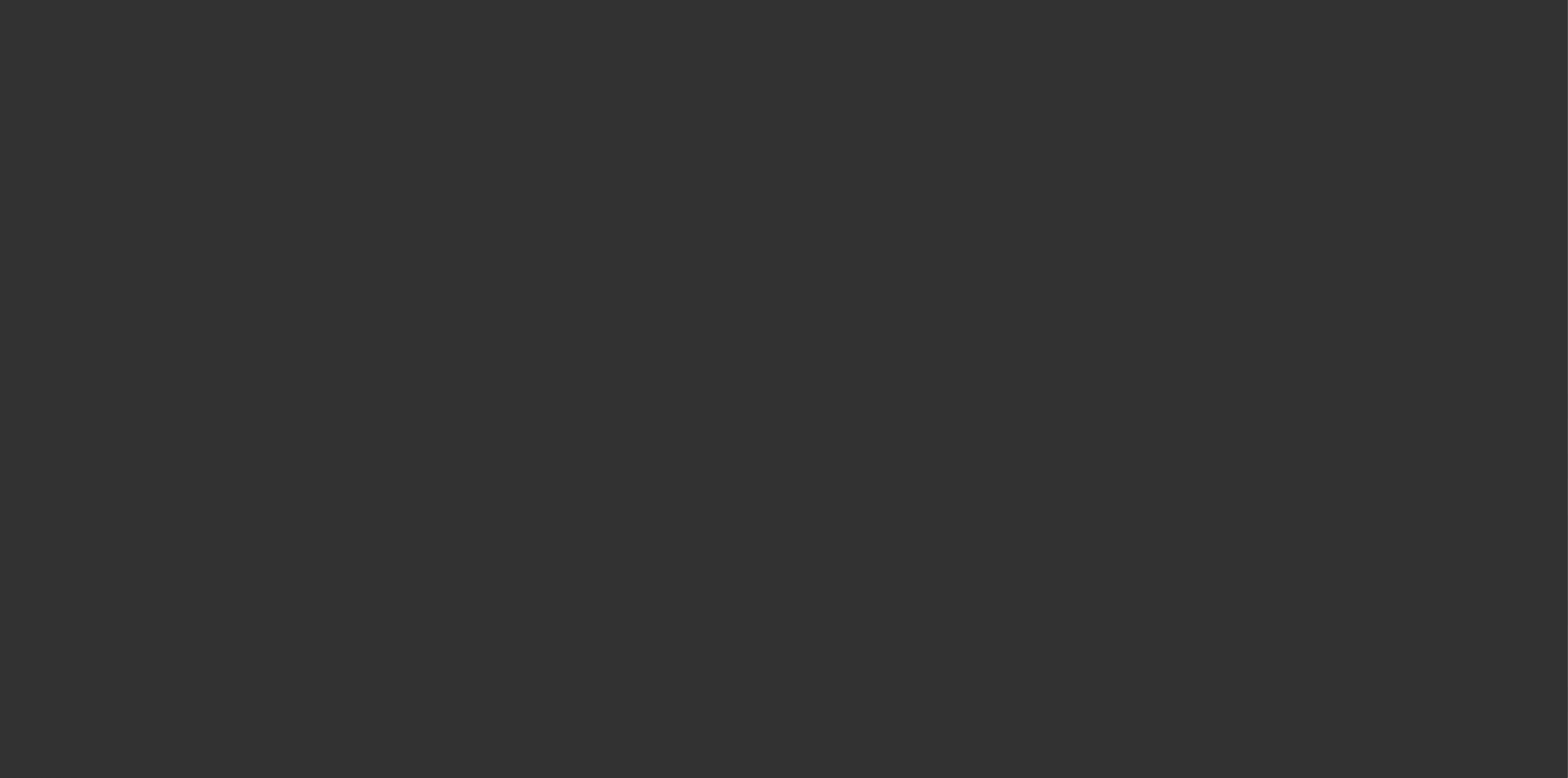
select select "3"
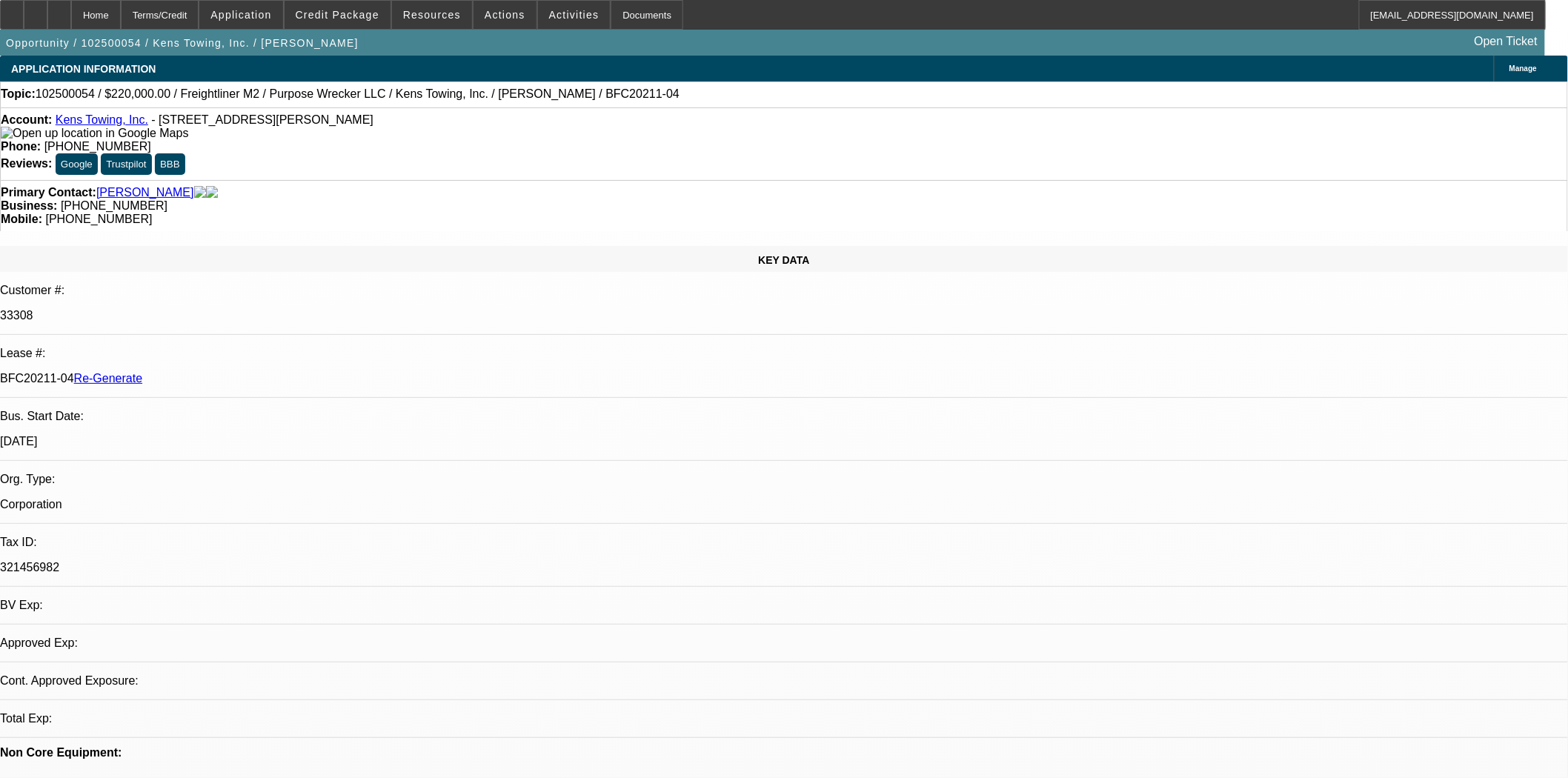
select select "0"
select select "2"
select select "0"
select select "6"
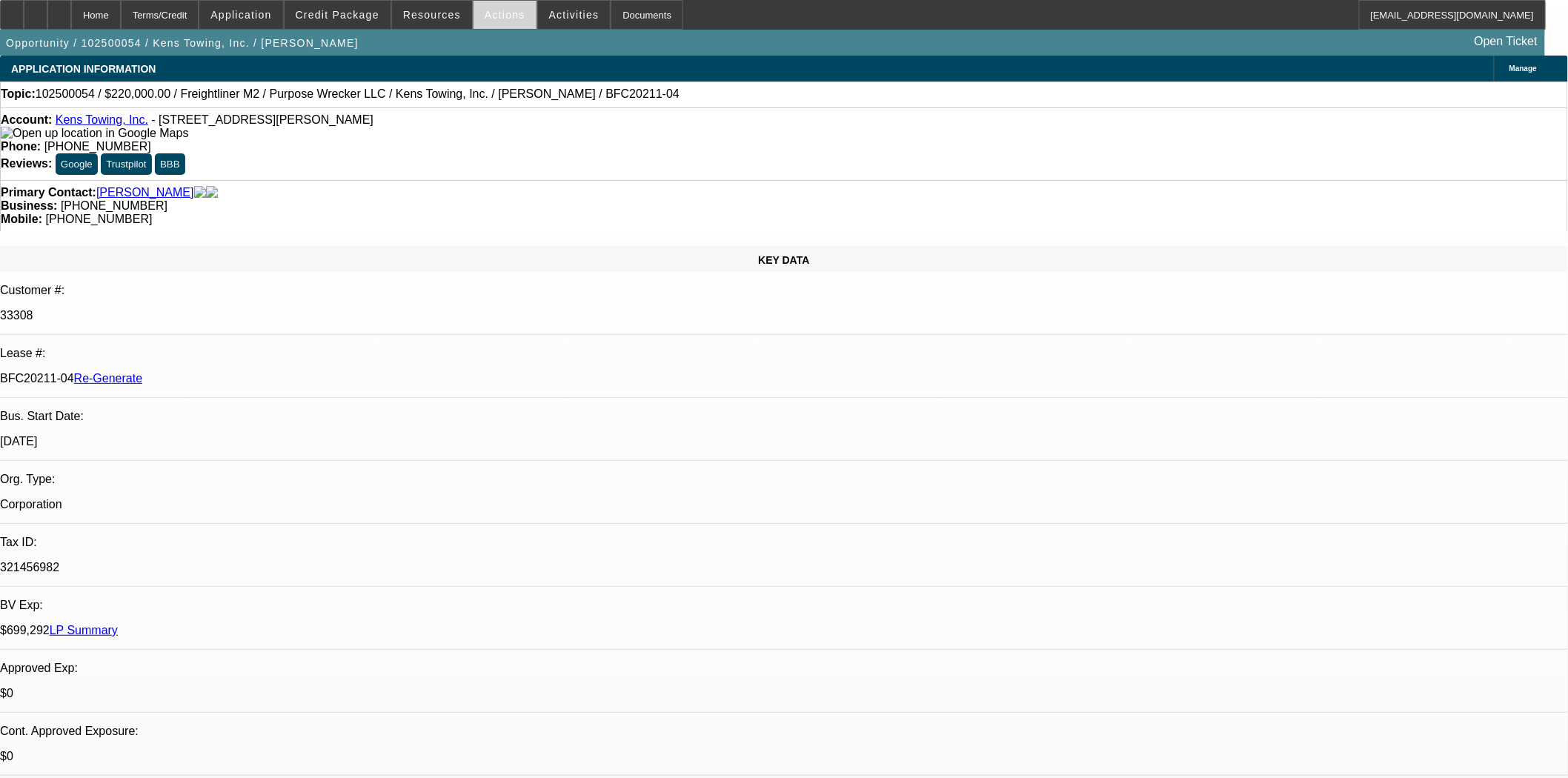
click at [490, 21] on span at bounding box center [505, 15] width 63 height 36
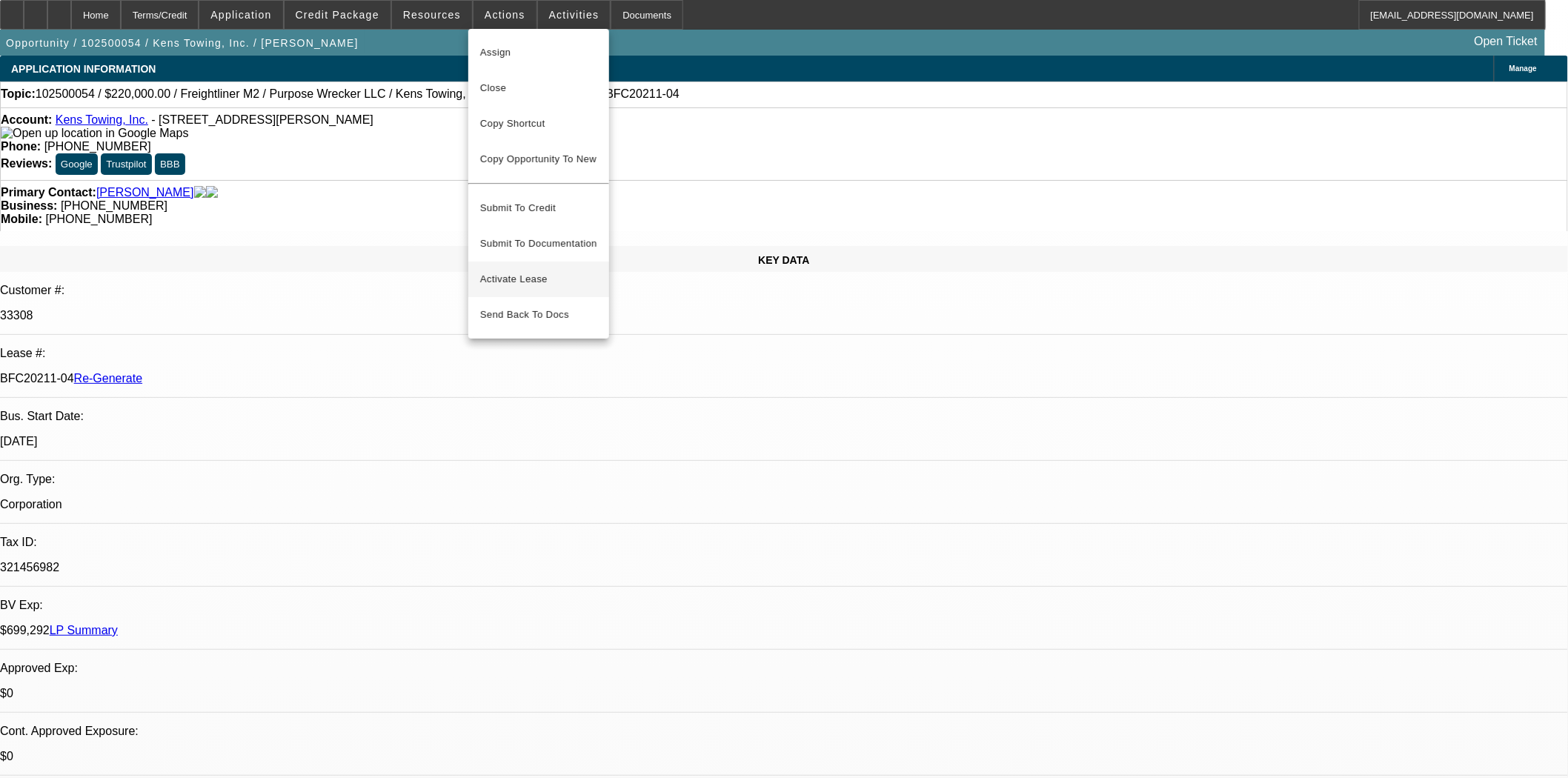
click at [515, 261] on button "Activate Lease" at bounding box center [539, 279] width 141 height 36
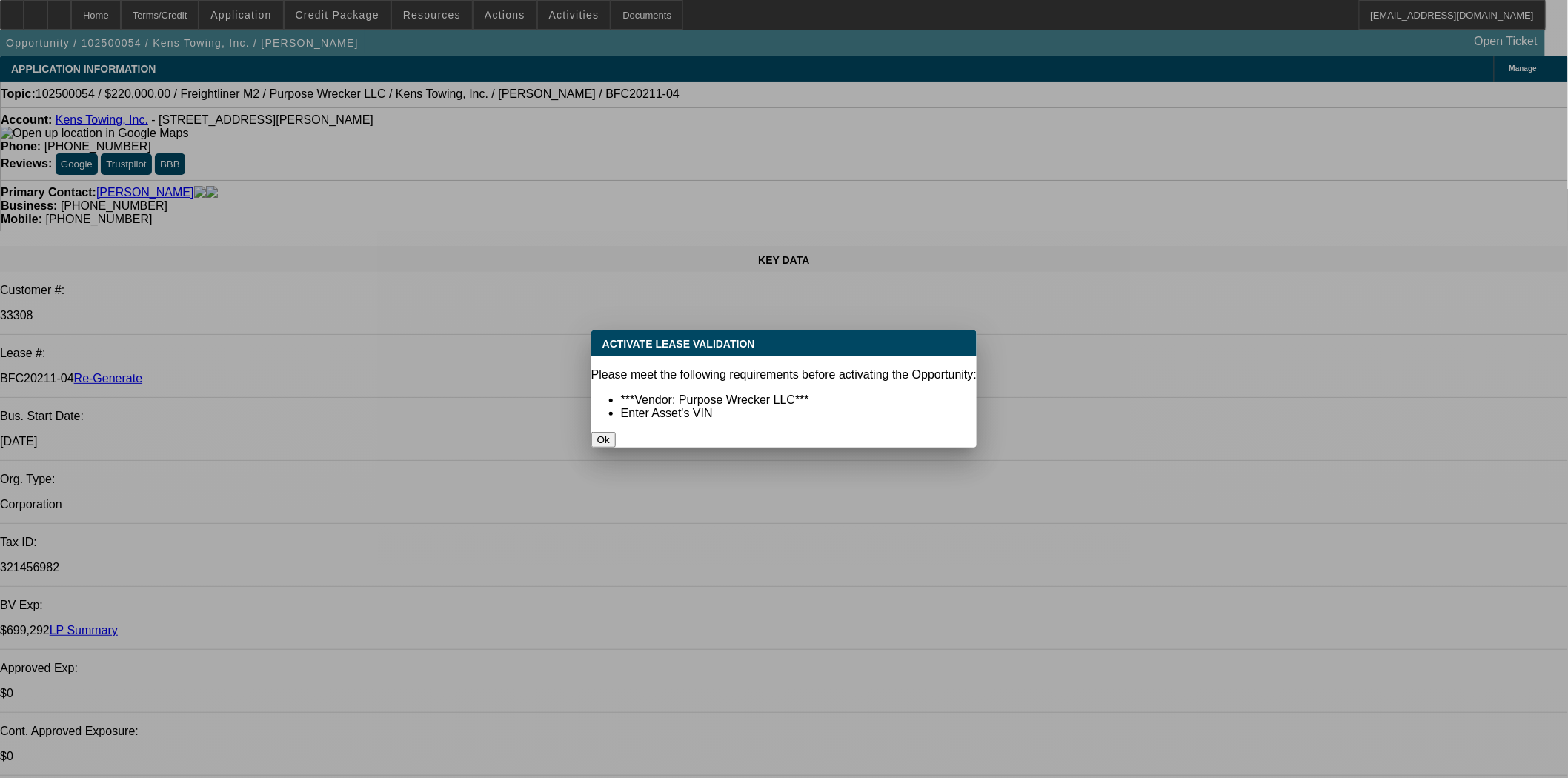
click at [734, 432] on div "Ok" at bounding box center [784, 439] width 385 height 16
click at [616, 432] on button "Ok" at bounding box center [604, 439] width 24 height 16
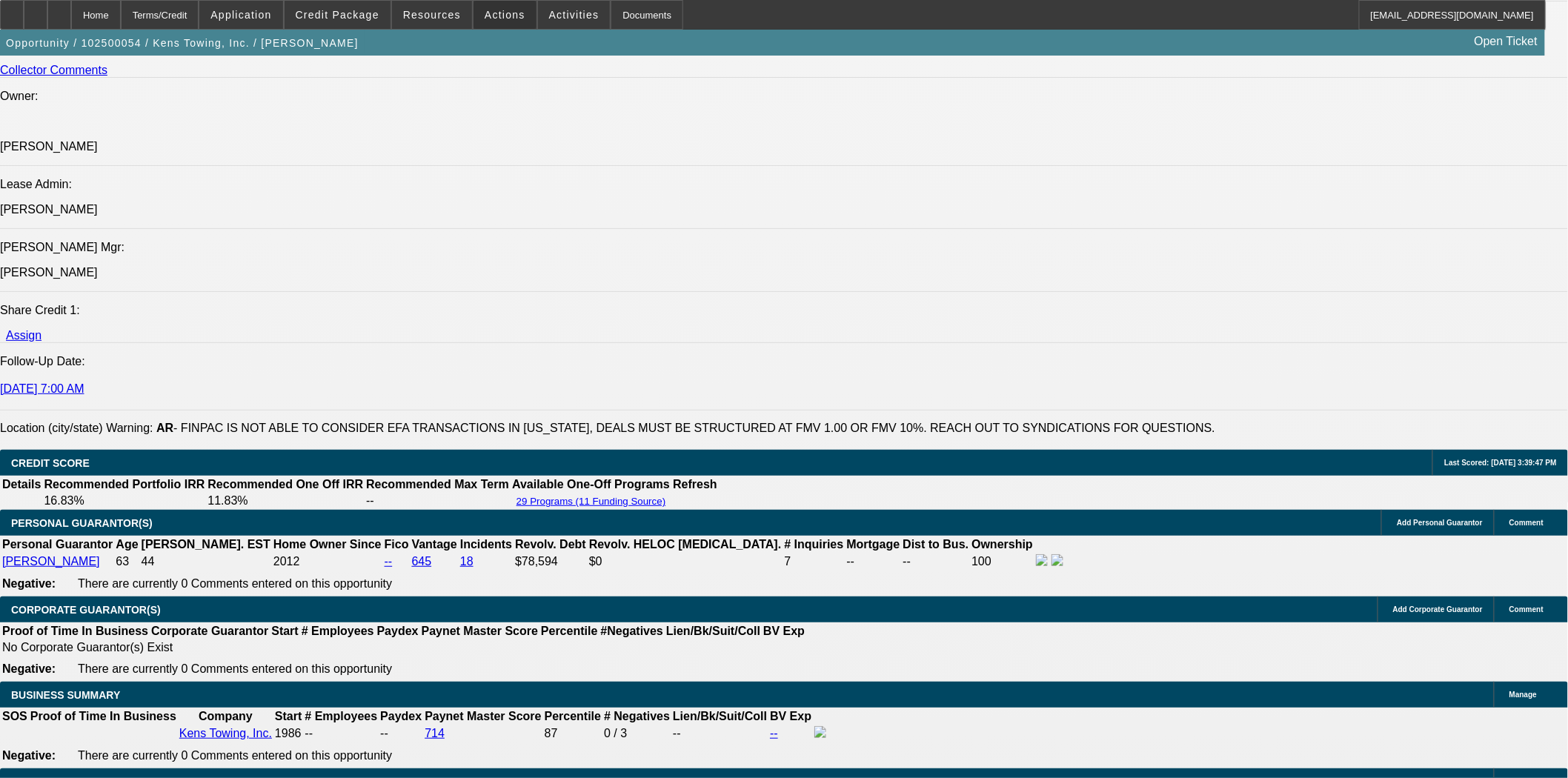
scroll to position [1976, 0]
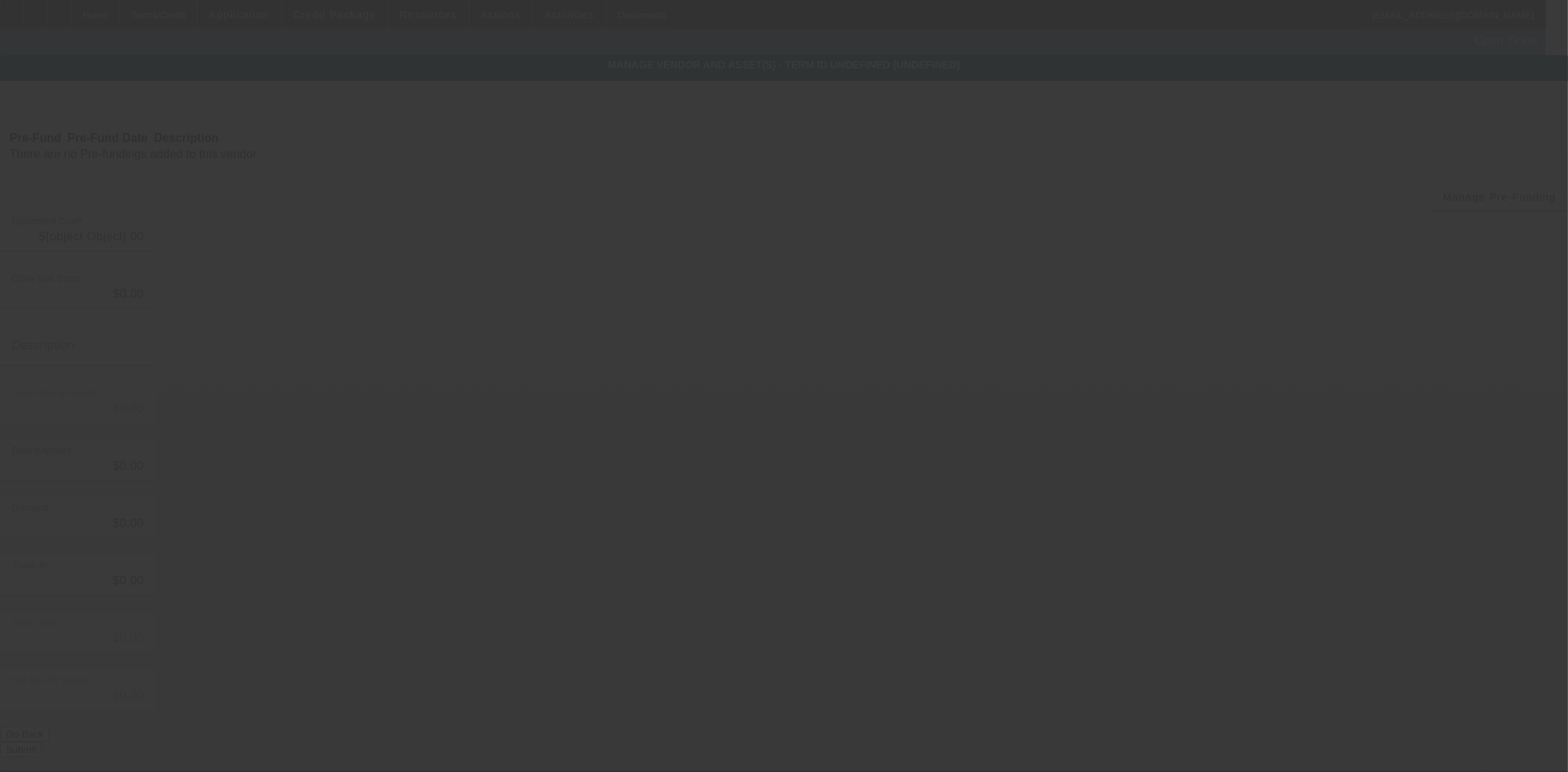
type input "$220,000.00"
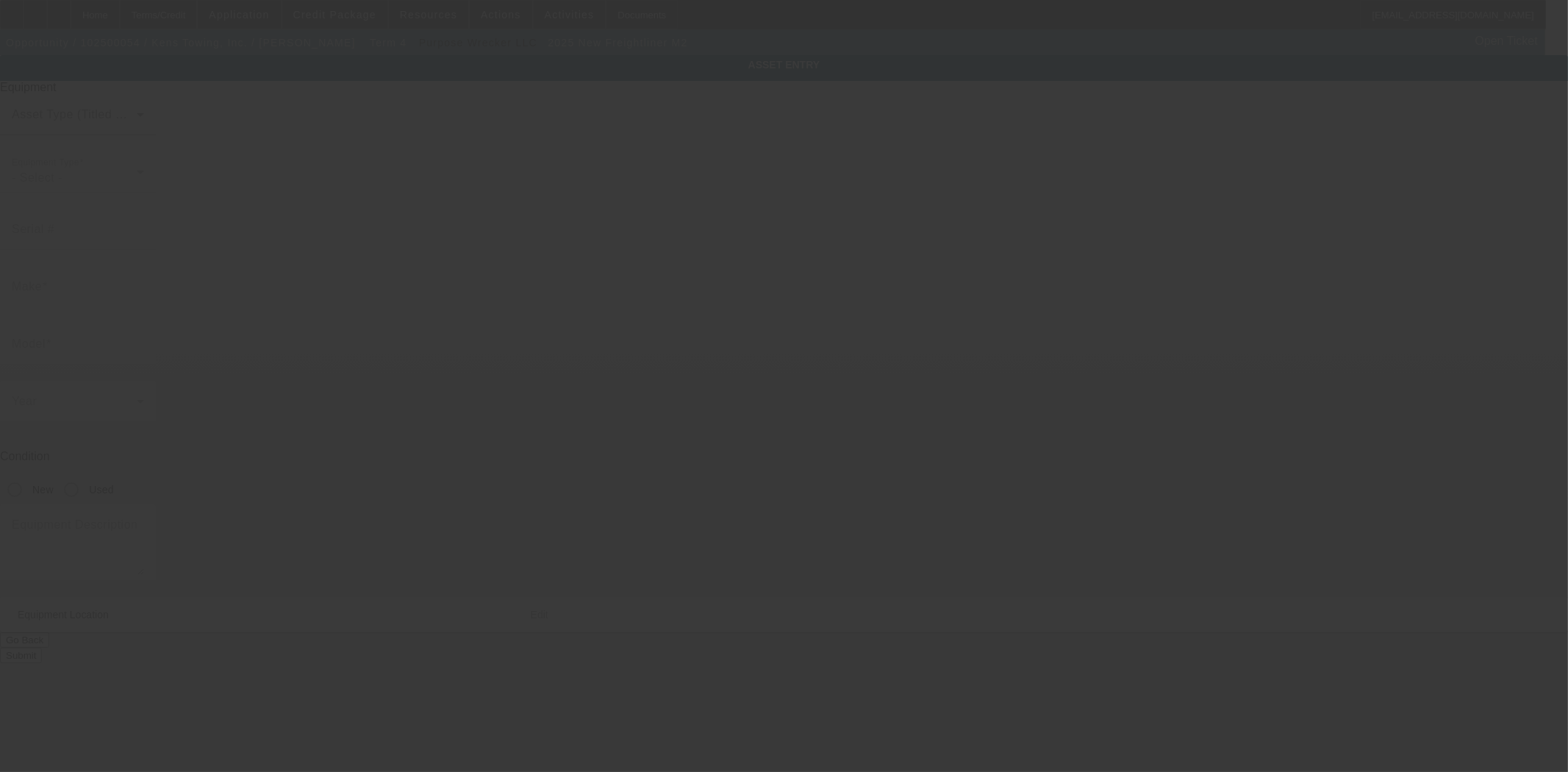
type input "Freightliner"
type input "M2"
radio input "true"
type input "[STREET_ADDRESS][PERSON_NAME]"
type input "Ozark"
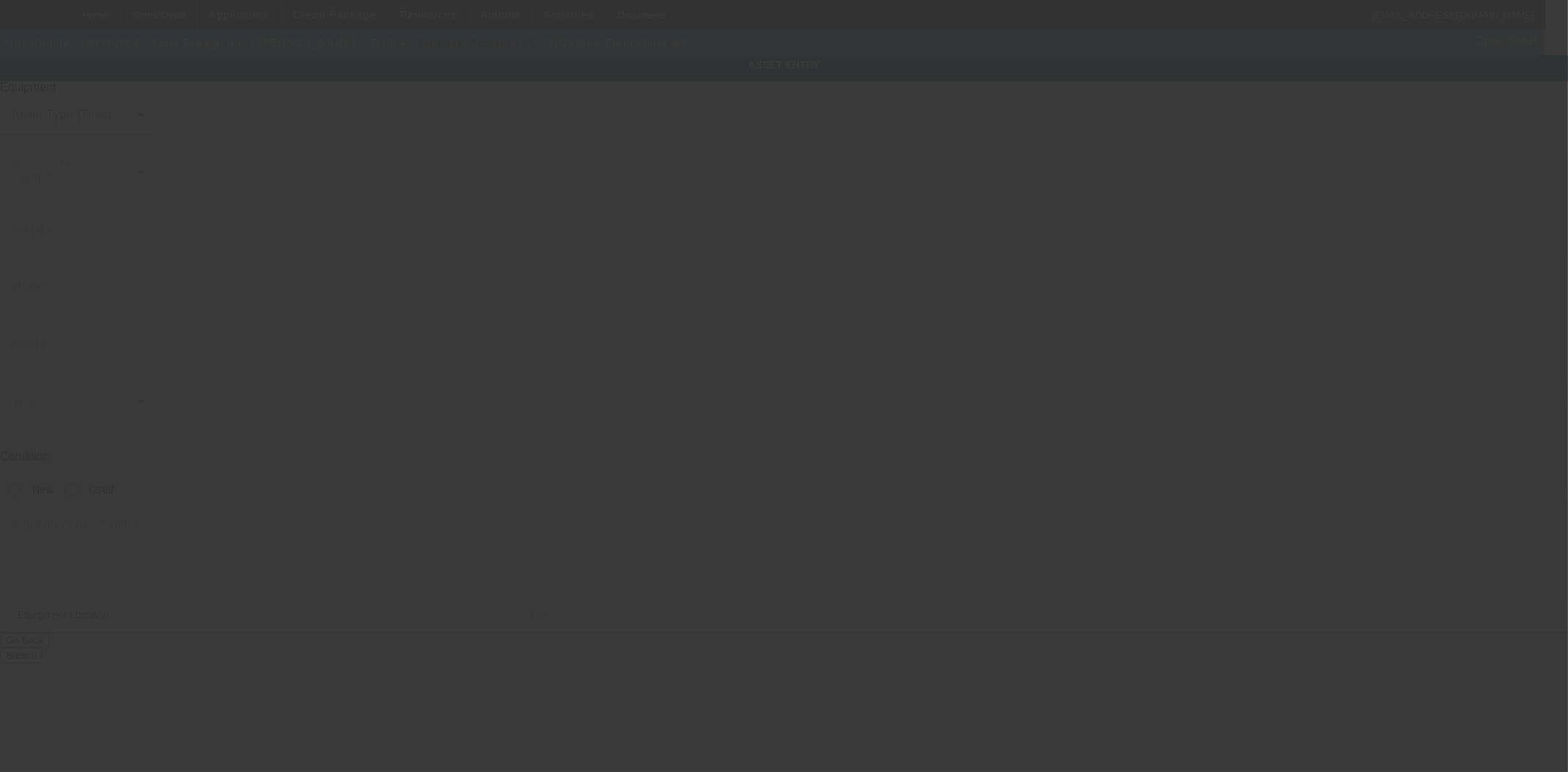
type input "72949"
type input "Franklin"
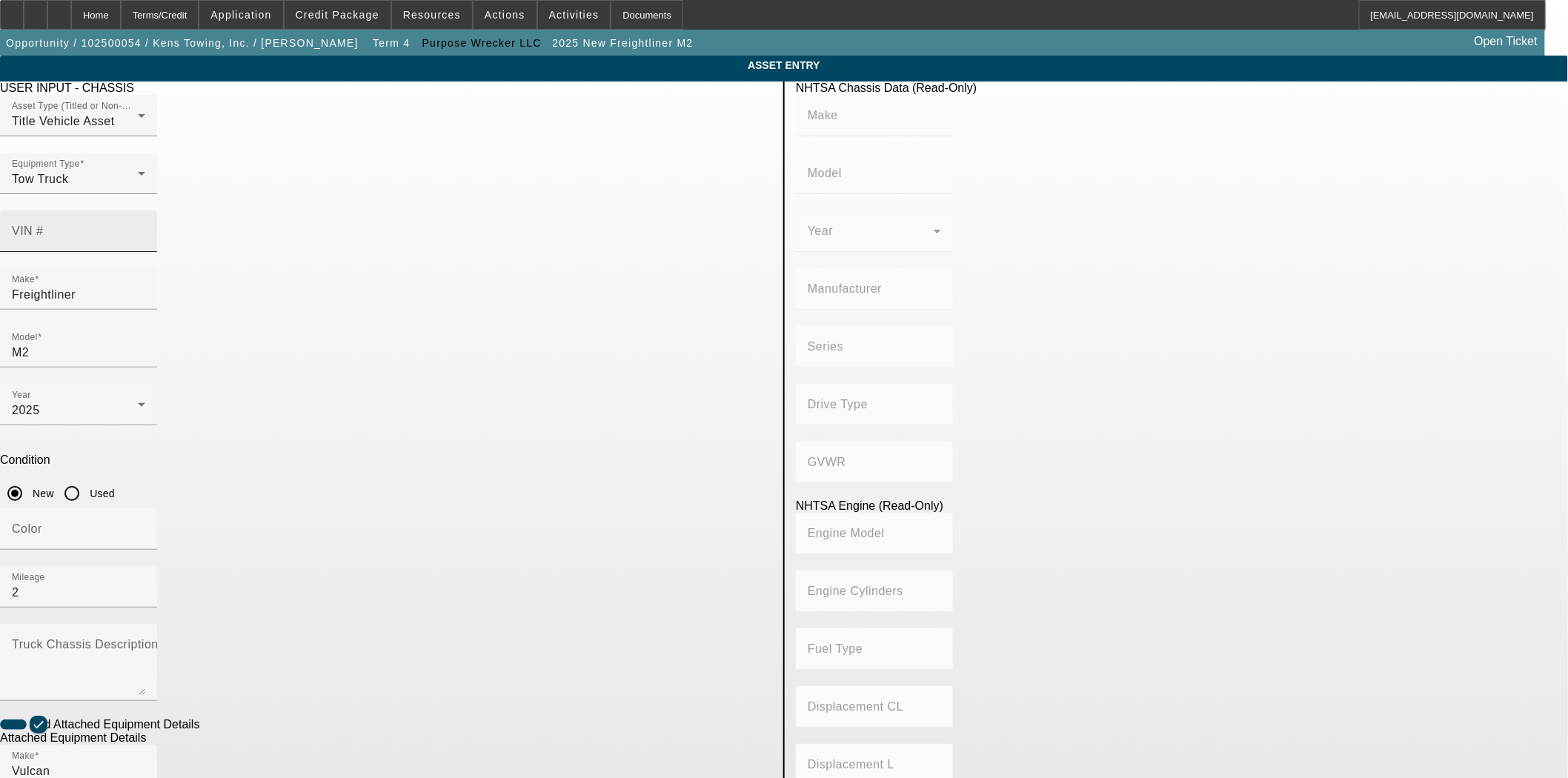
click at [146, 228] on input "VIN #" at bounding box center [79, 237] width 134 height 18
type input "[US_VEHICLE_IDENTIFICATION_NUMBER]"
type input "FREIGHTLINER"
type input "M2"
type input "DAIMLER TRUCK NORTH AMERICA LLC"
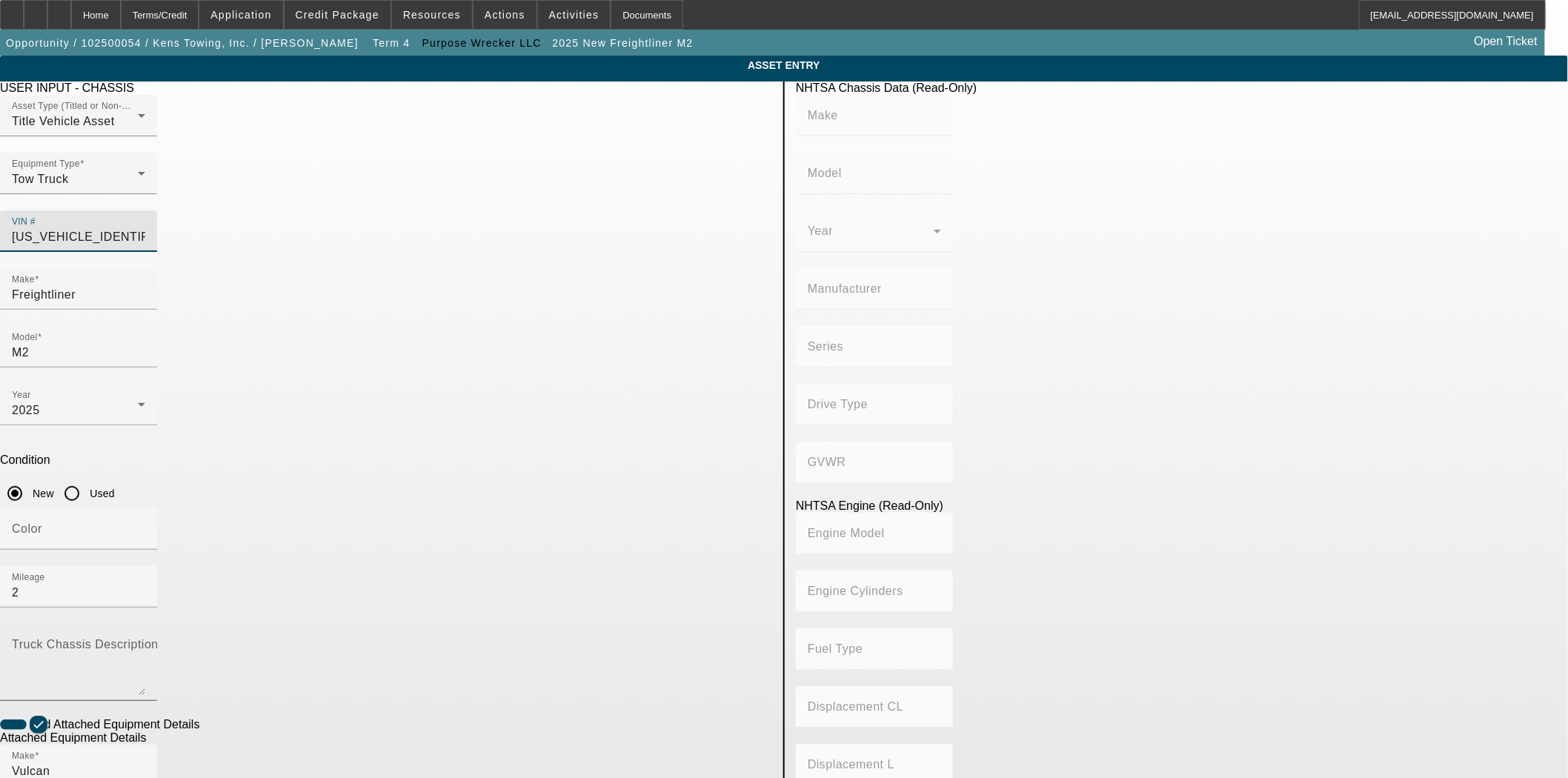
type input "106 Medium Duty"
type input "4x2"
type input "Class 7: 26,001 - 33,000 lb (11,794 - 14,969 kg)"
type input "Cummins L9"
type input "6"
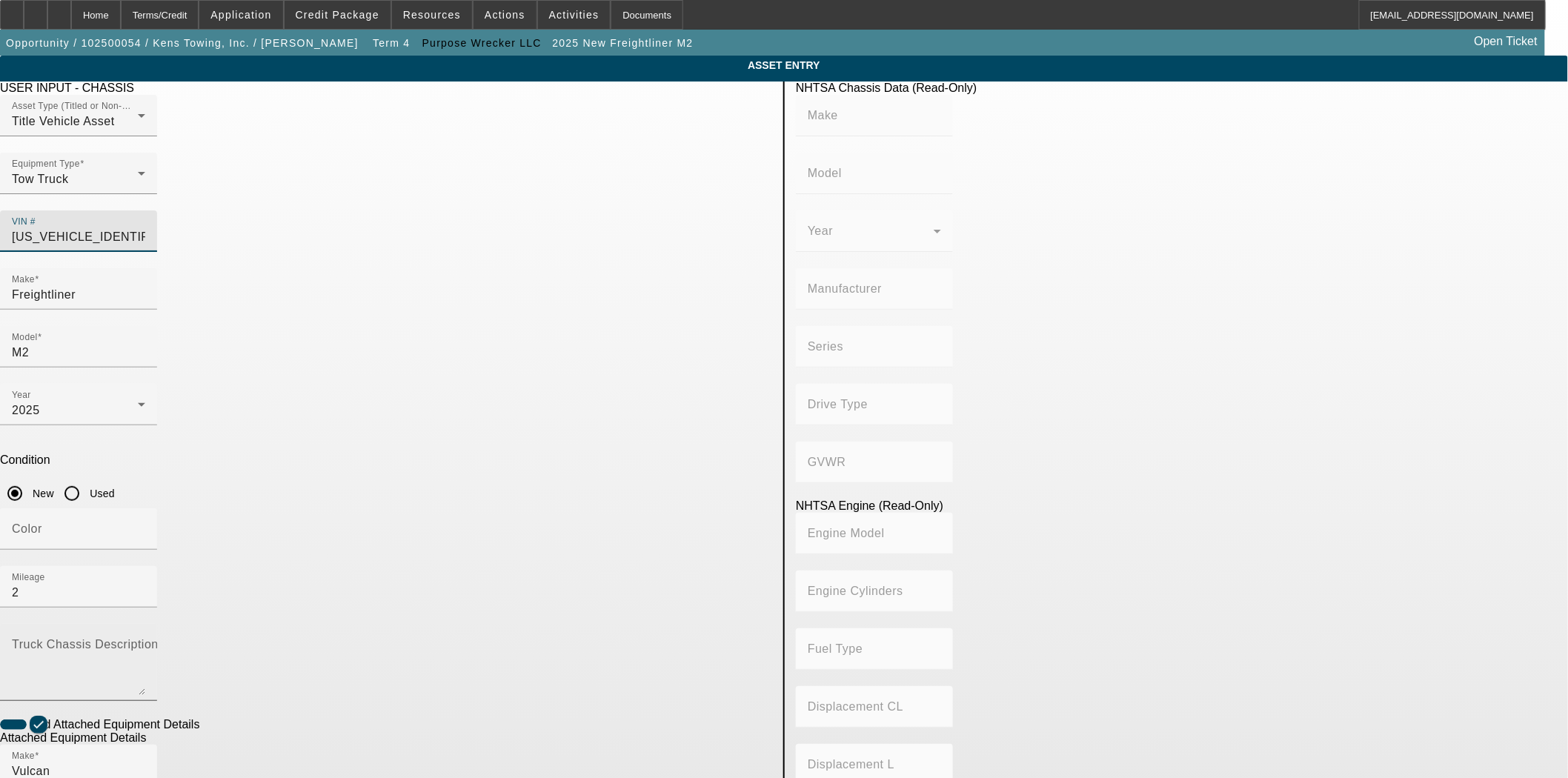
type input "Diesel"
type input "549.2136968525"
type input "9"
type input "1FVACXFE1RHUW6711"
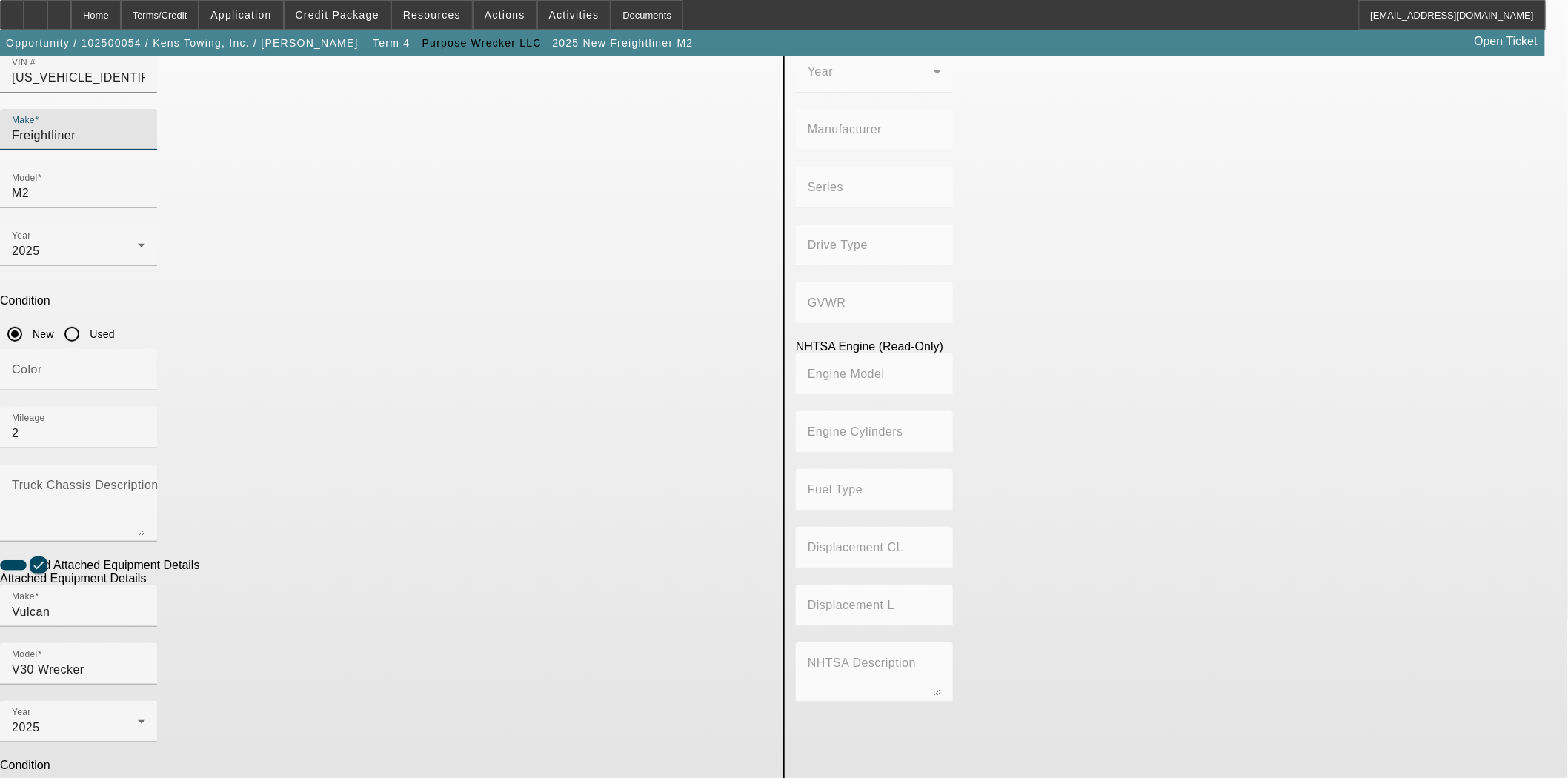
scroll to position [167, 0]
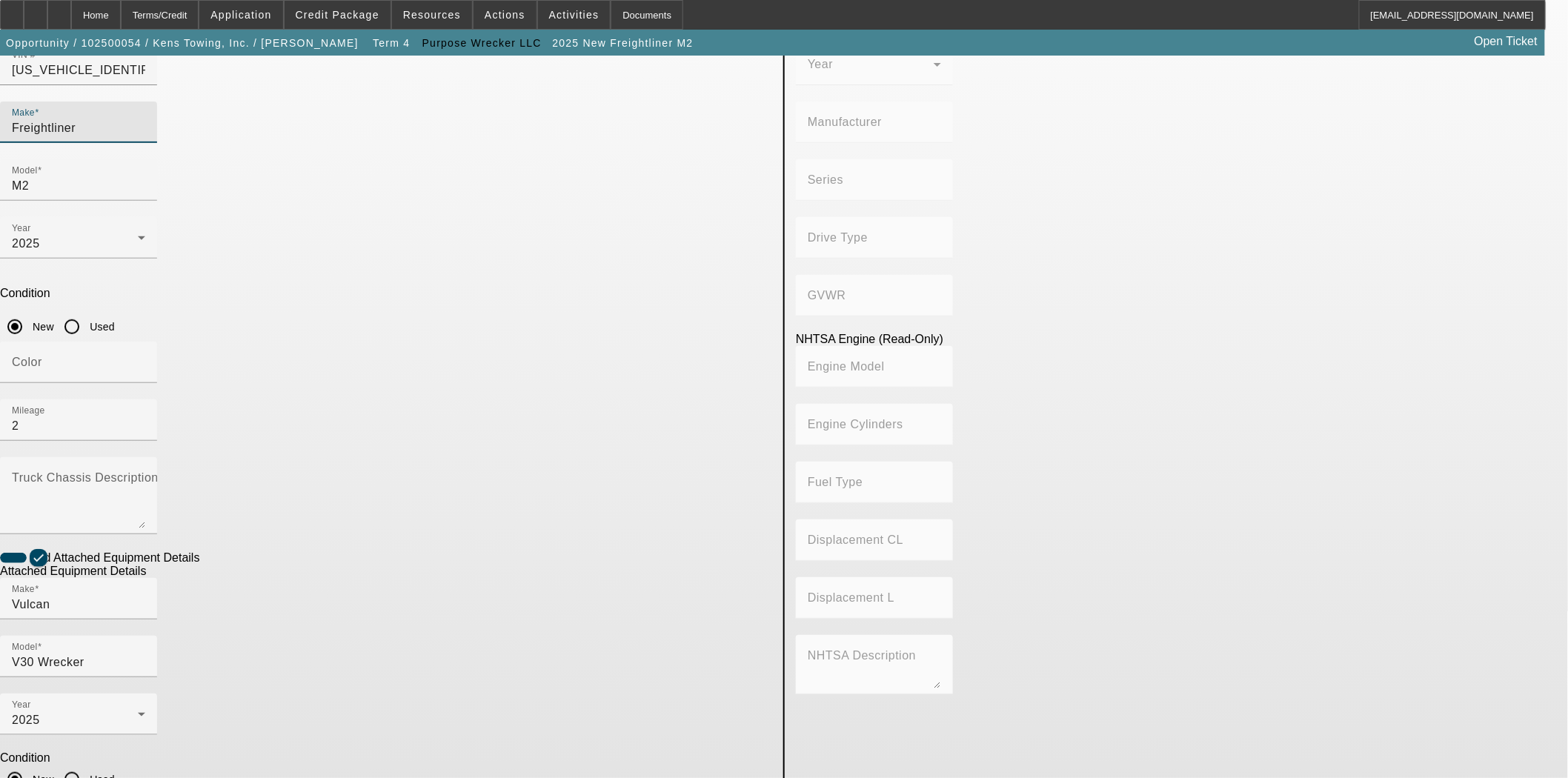
type input "FREIGHTLINER"
type input "M2"
type input "DAIMLER TRUCK NORTH AMERICA LLC"
type input "106 Medium Duty"
type input "4x2"
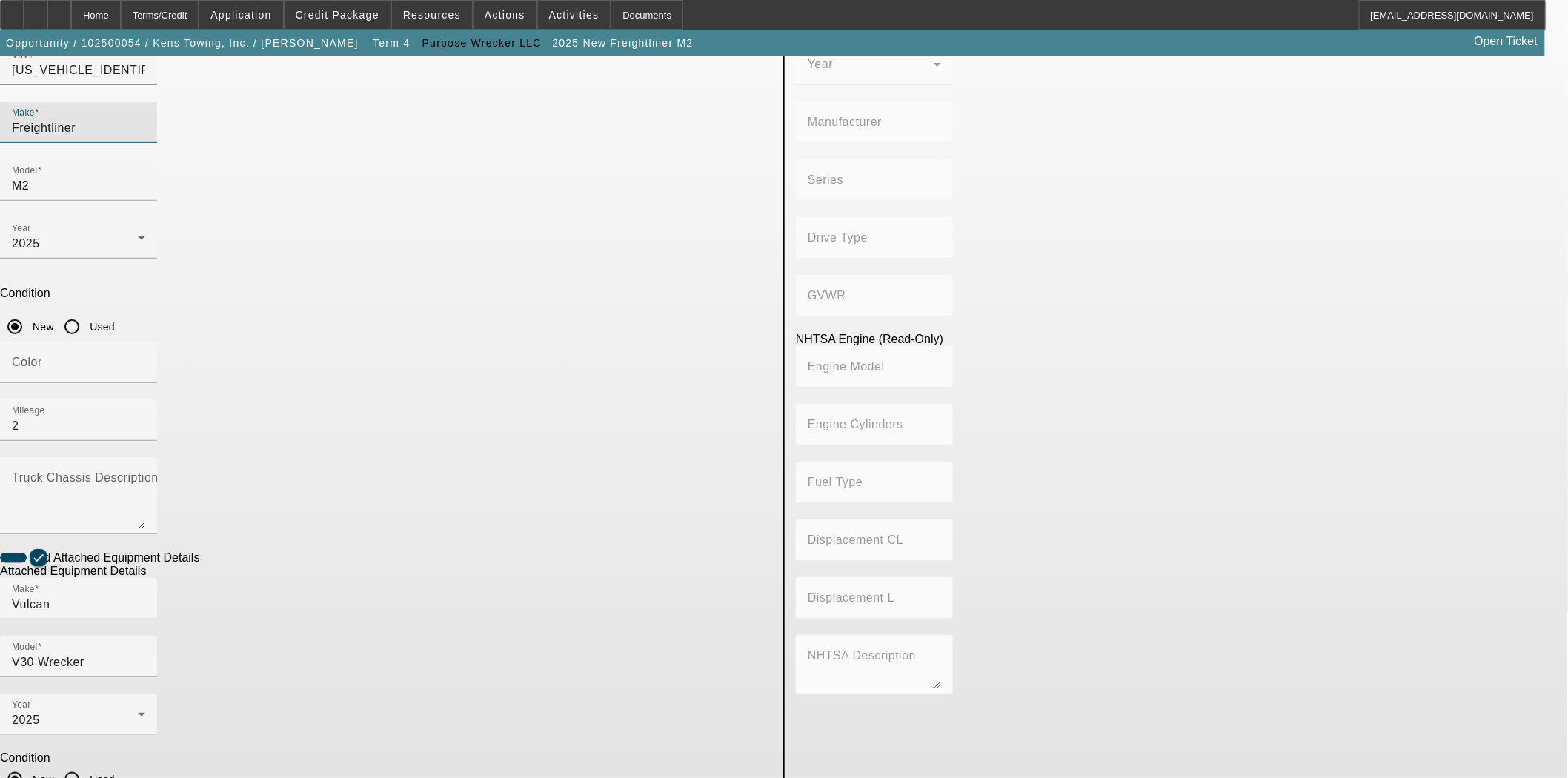
type input "Class 7: 26,001 - 33,000 lb (11,794 - 14,969 kg)"
type input "Cummins L9"
type input "6"
type input "Diesel"
type input "549.2136968525"
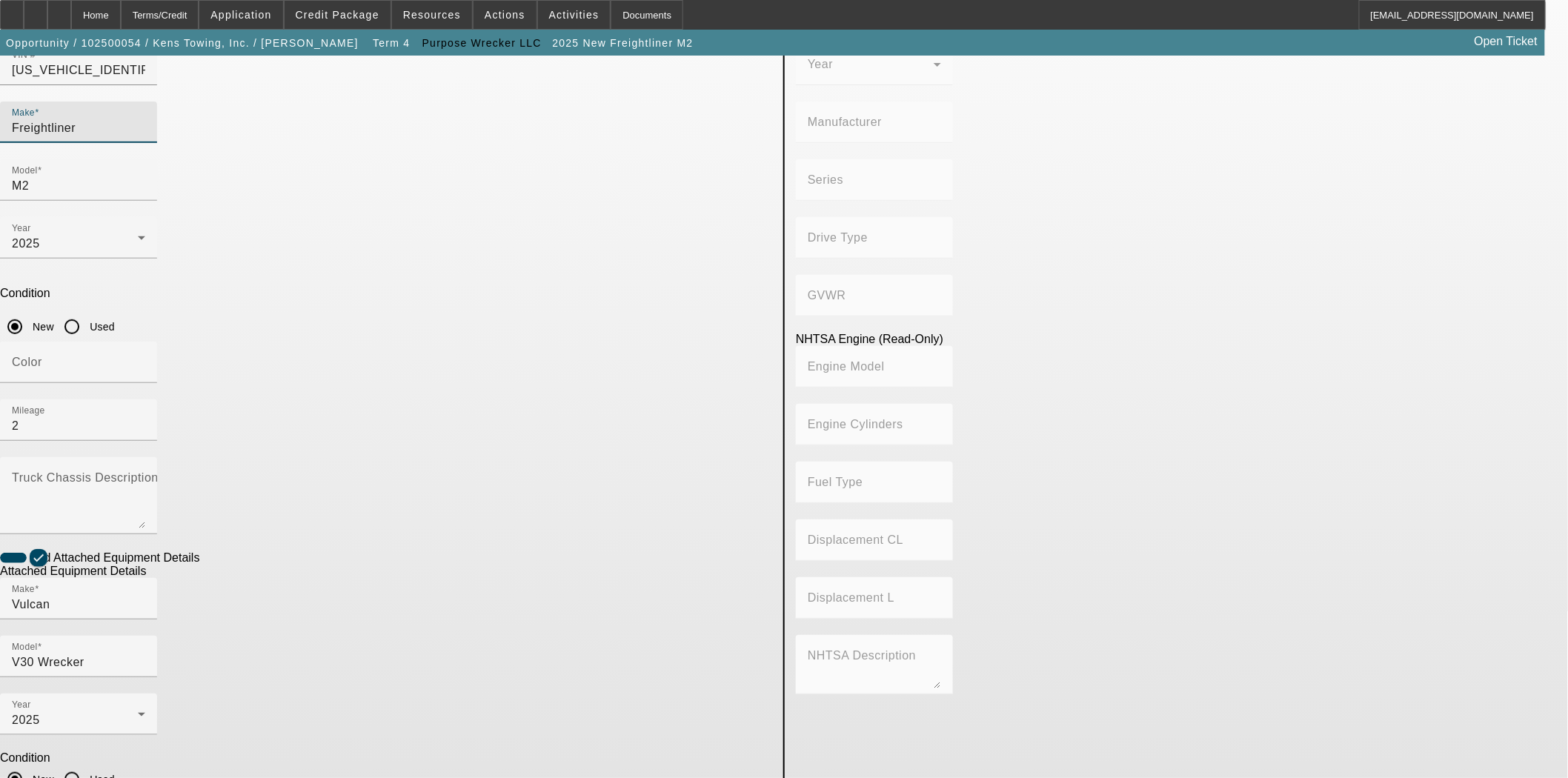
type input "9"
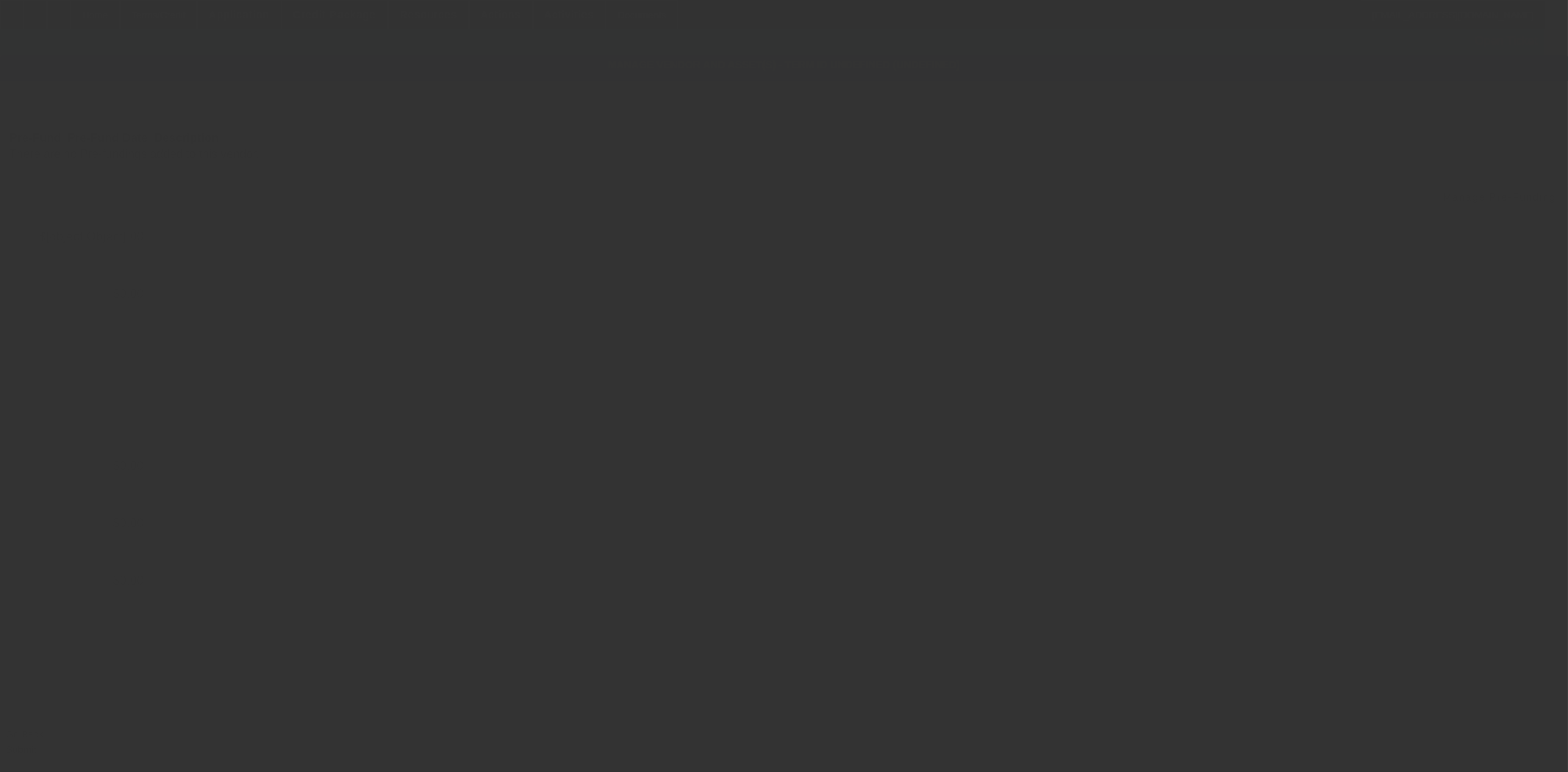
type input "$220,000.00"
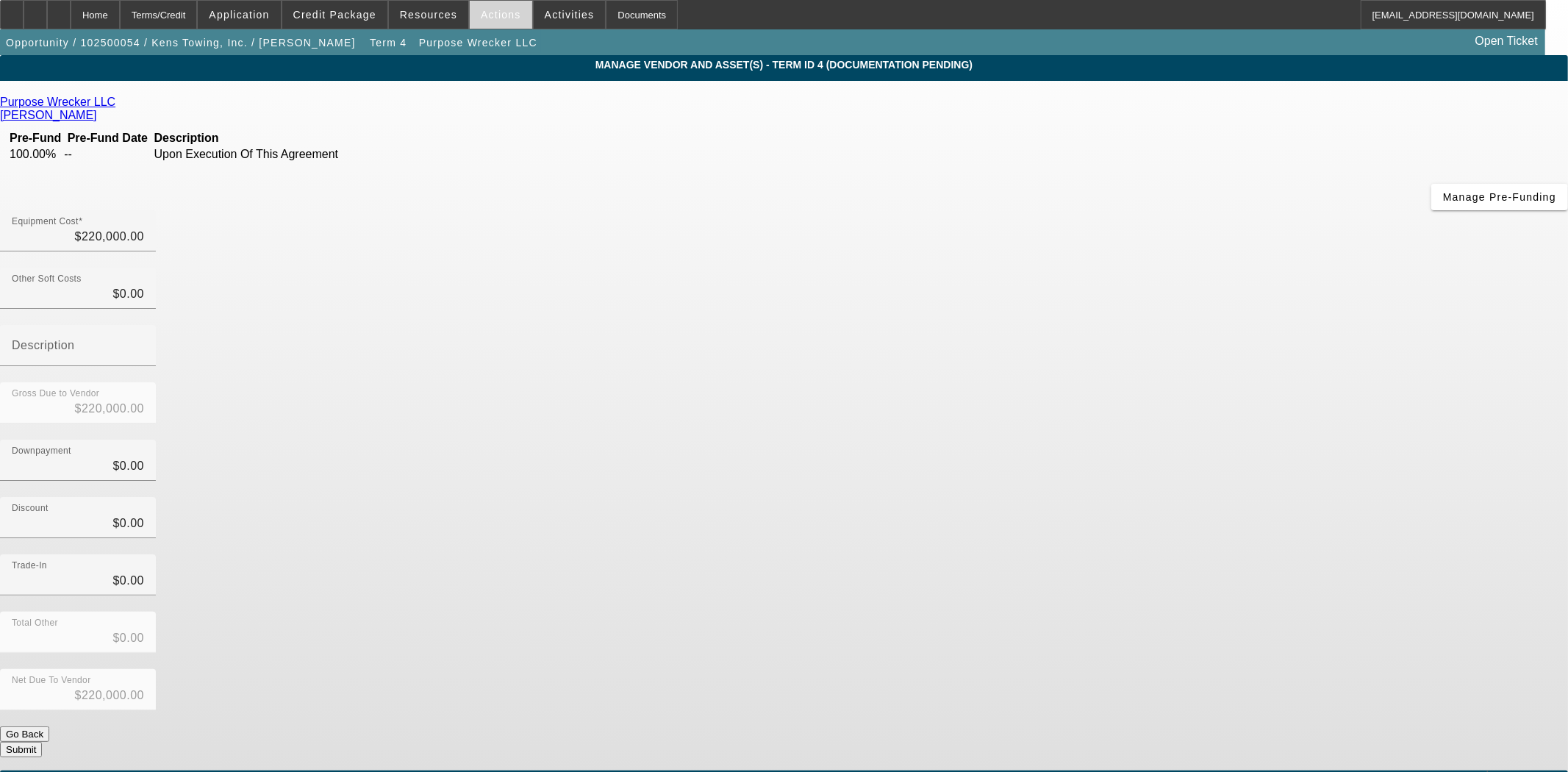
click at [486, 10] on span "Actions" at bounding box center [501, 15] width 41 height 12
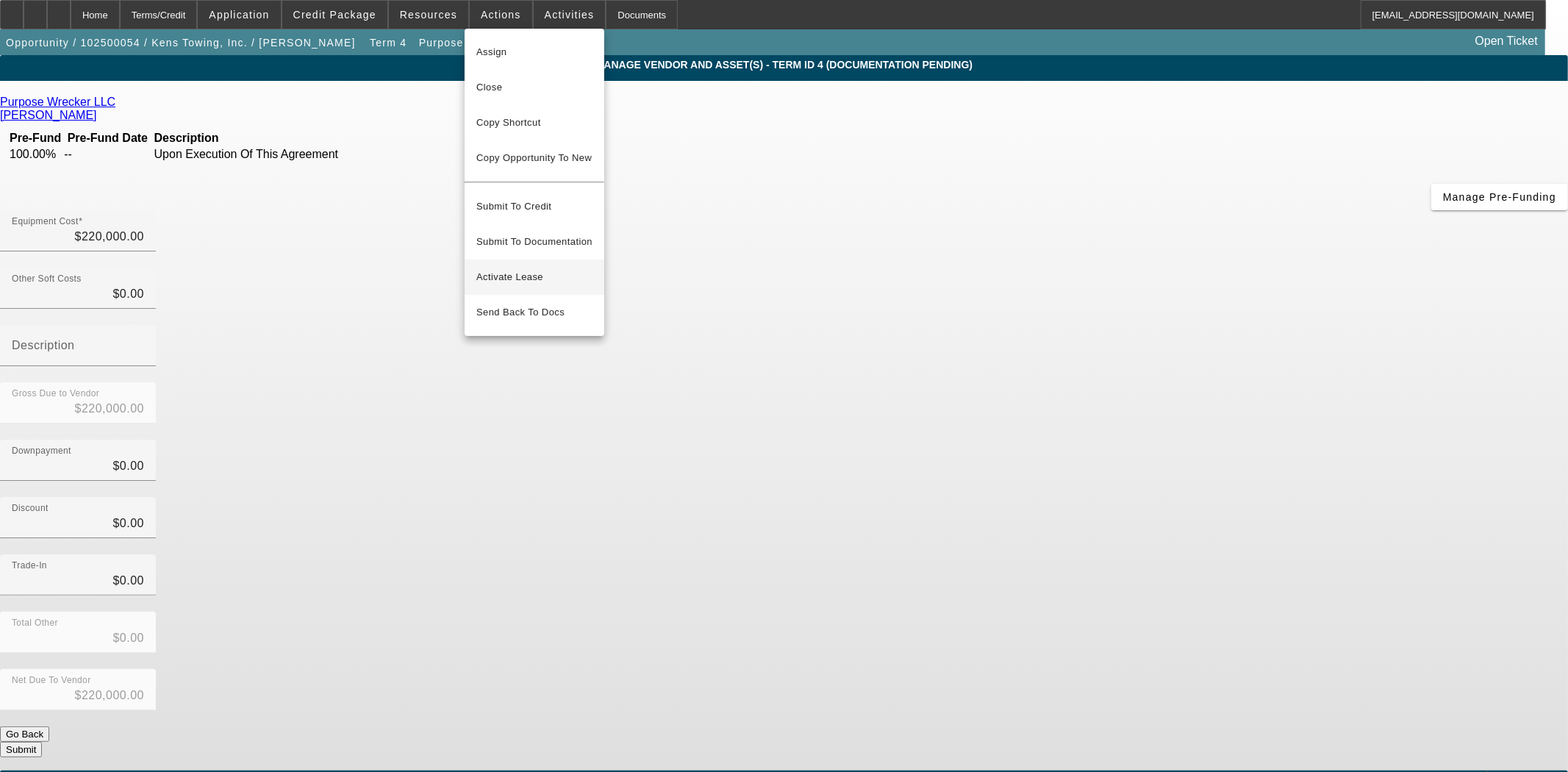
click at [524, 268] on span "Activate Lease" at bounding box center [535, 277] width 116 height 18
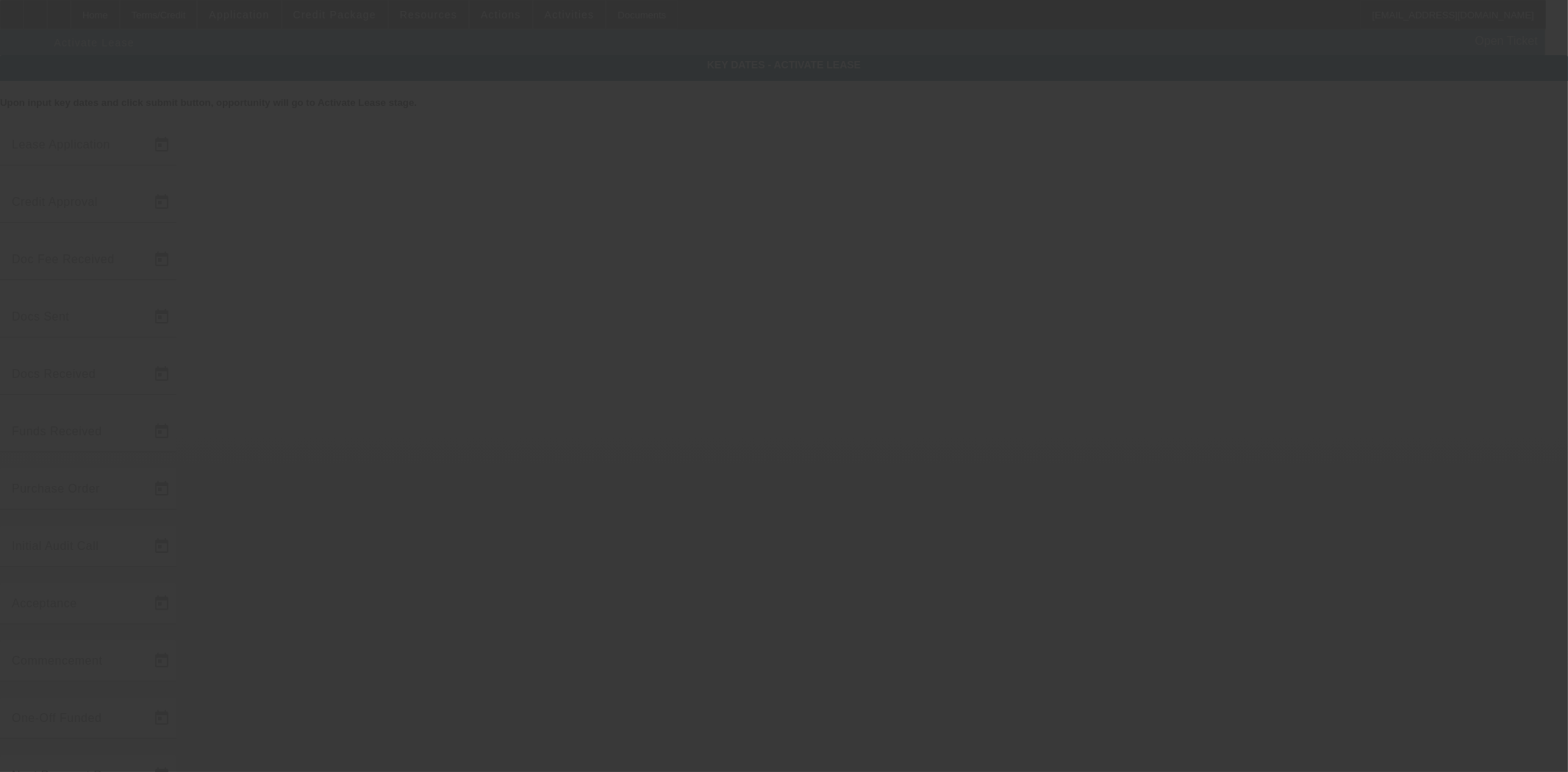
type input "10/2/2025"
type input "10/7/2025"
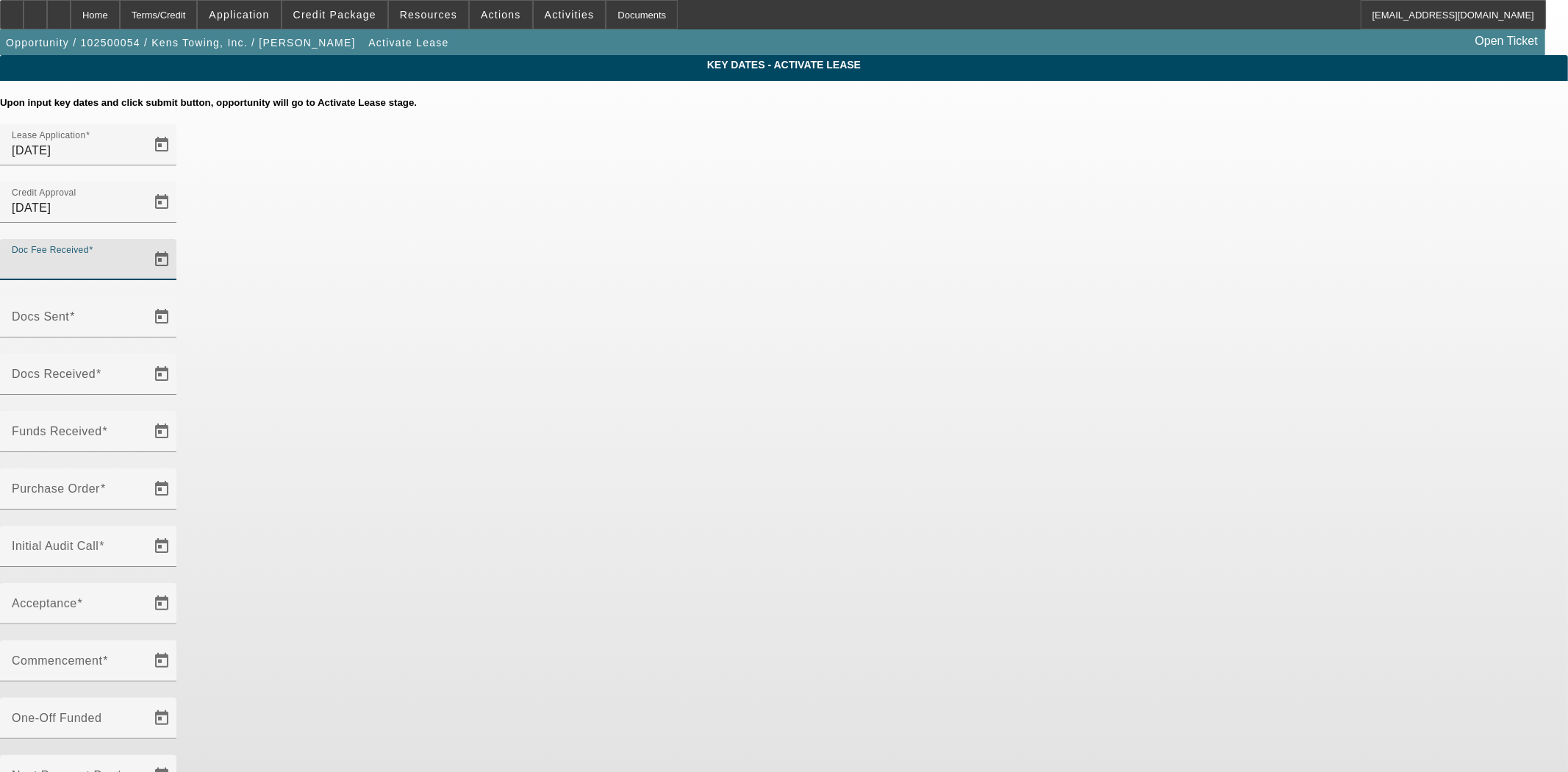
click at [144, 256] on input "Doc Fee Received" at bounding box center [78, 265] width 133 height 18
type input "10/9/2025"
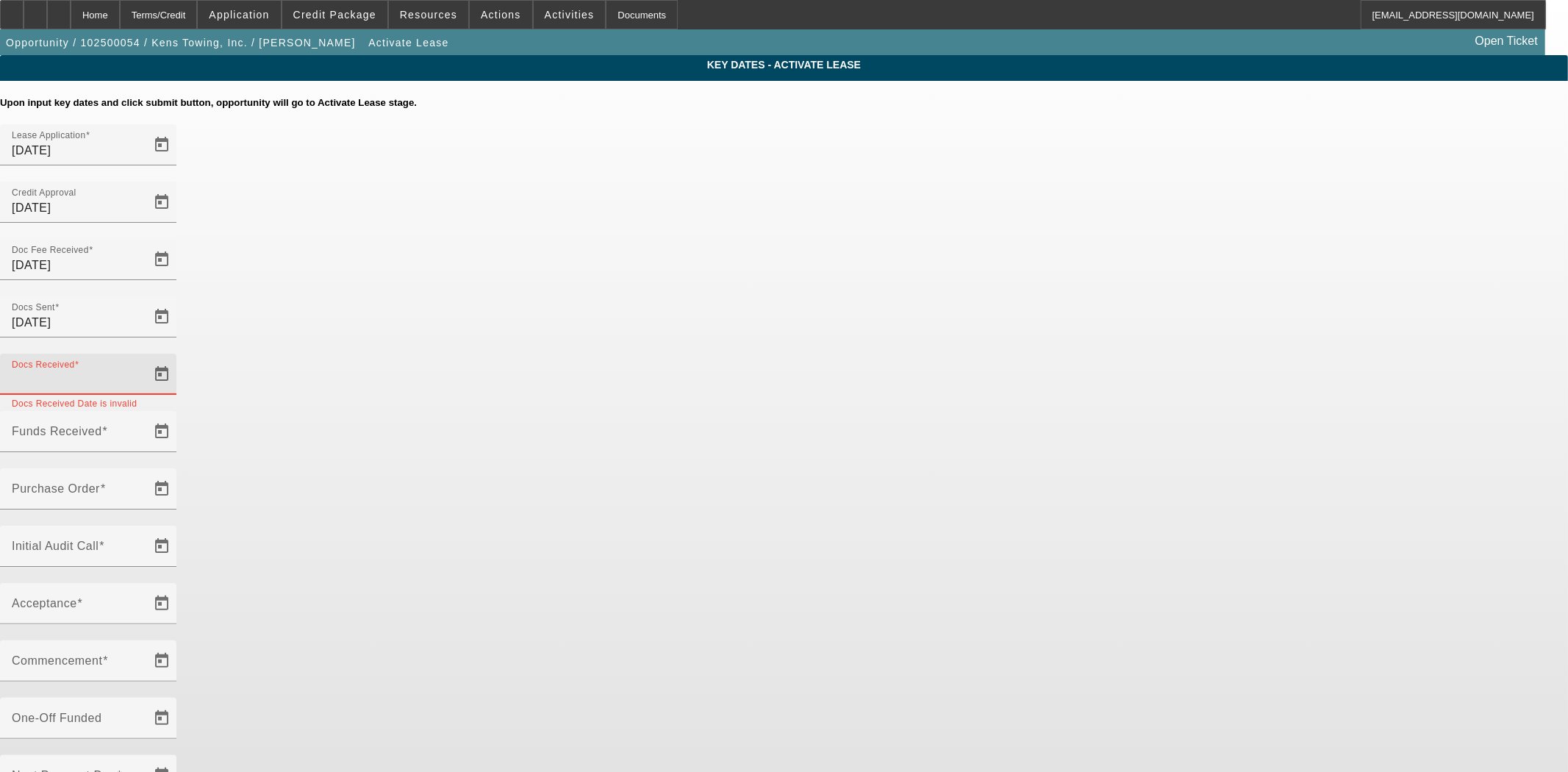
click at [144, 371] on input "Docs Received" at bounding box center [78, 380] width 133 height 18
type input "10/9/2025"
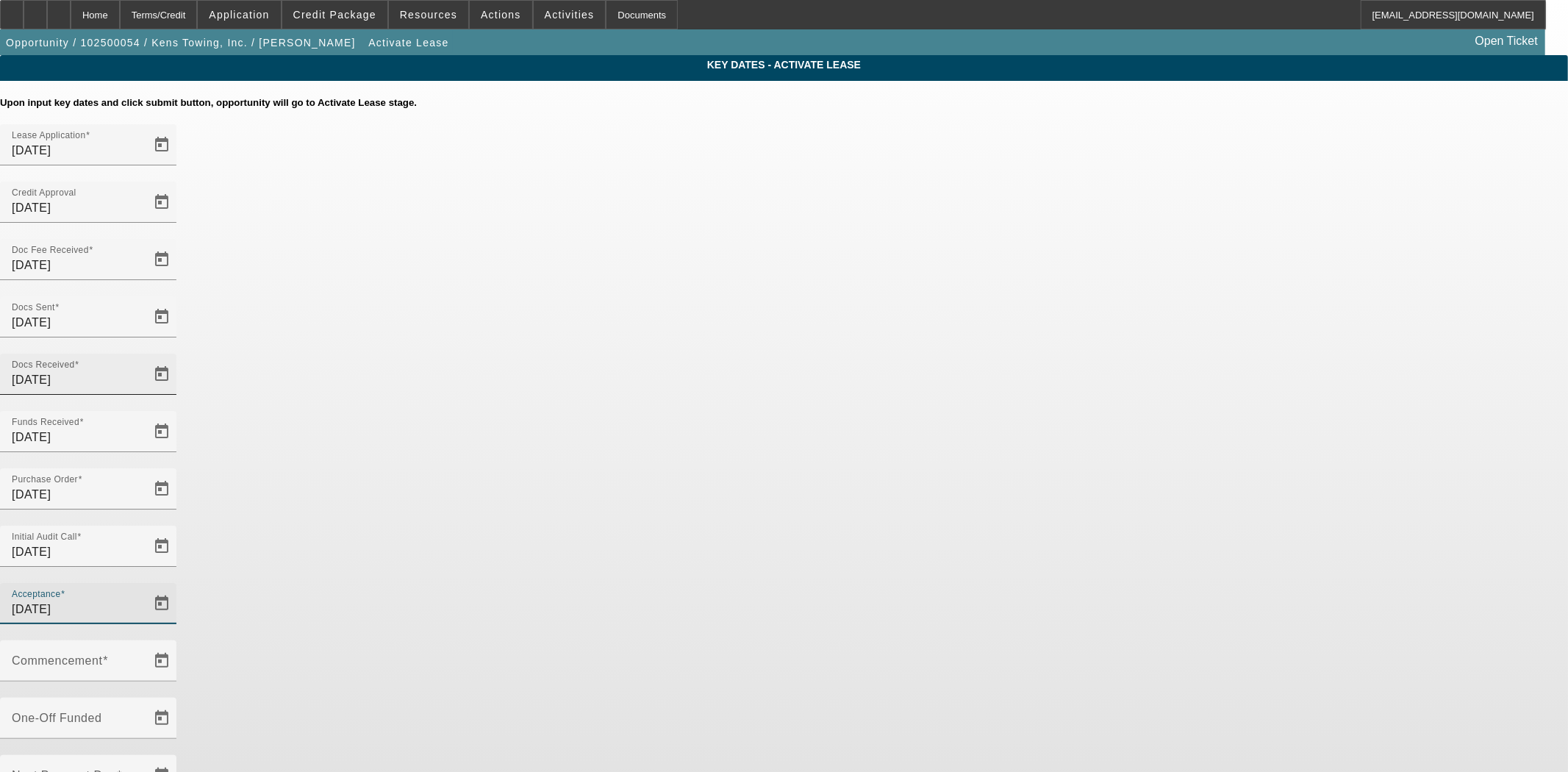
type input "10/9/2025"
type input "11/1/2025"
type input "12/1/2025"
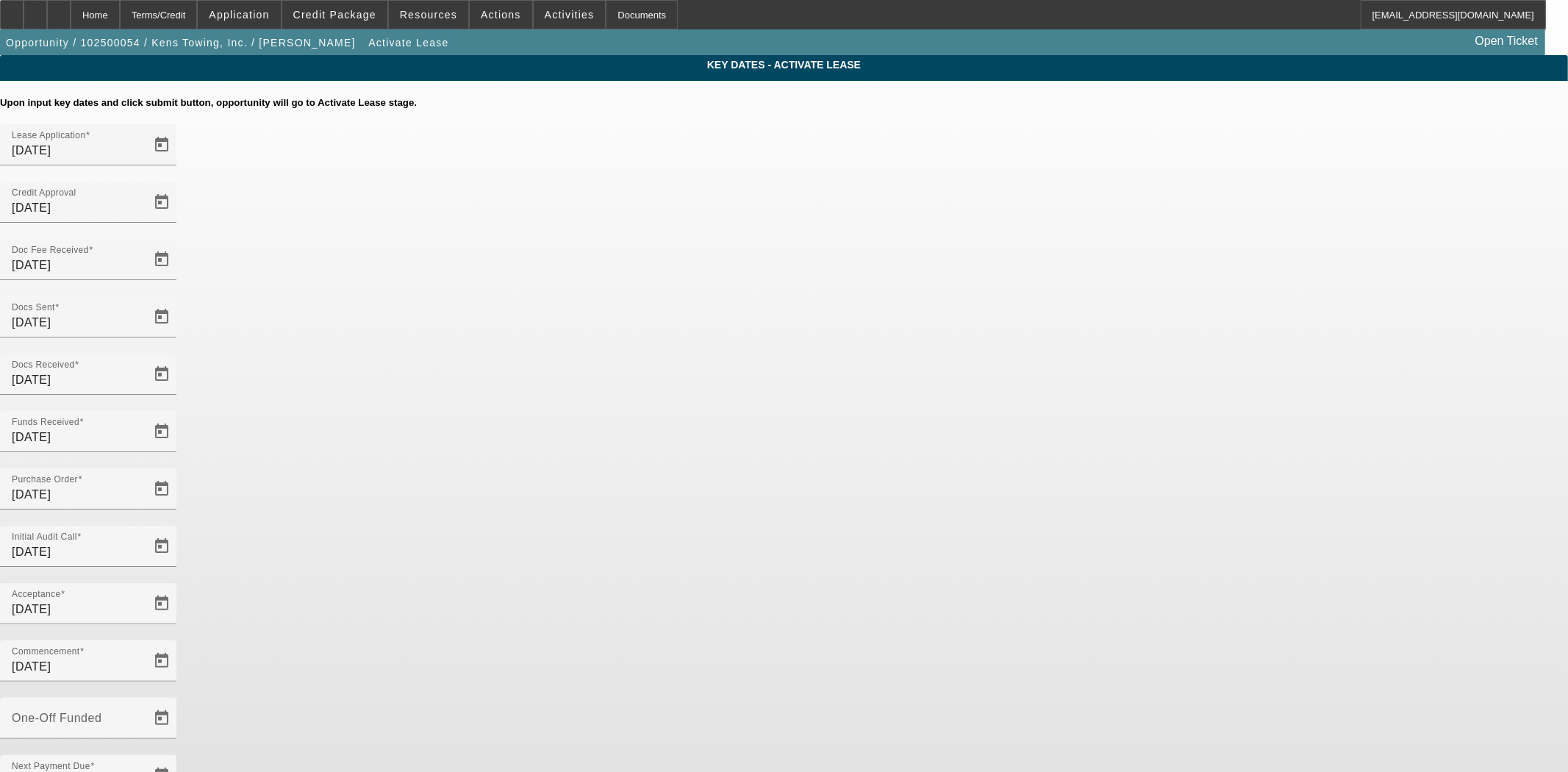
type input "11/1/2025"
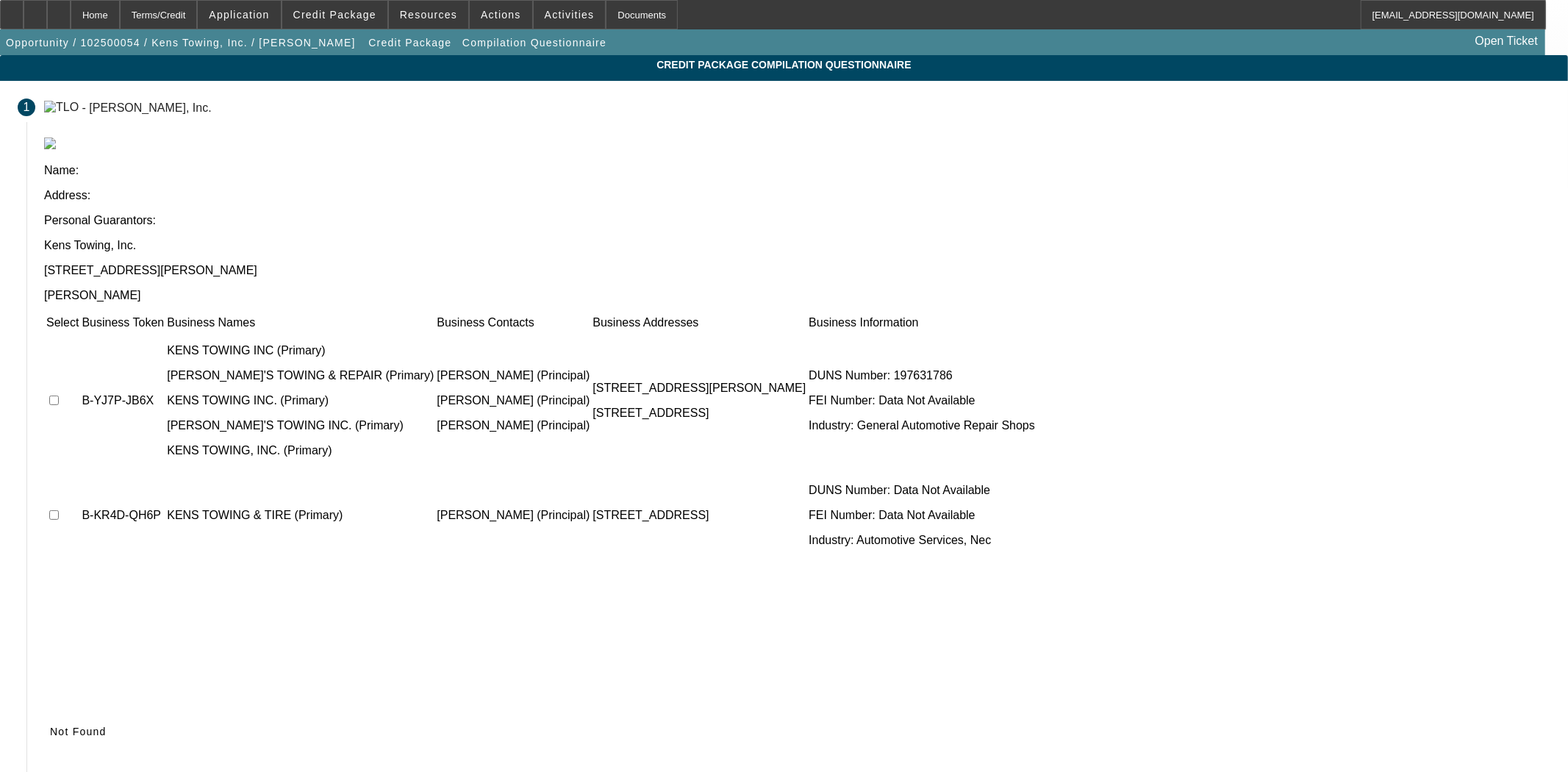
click at [1128, 694] on div "Not Found" at bounding box center [798, 731] width 1507 height 27
click at [50, 694] on icon at bounding box center [50, 731] width 0 height 12
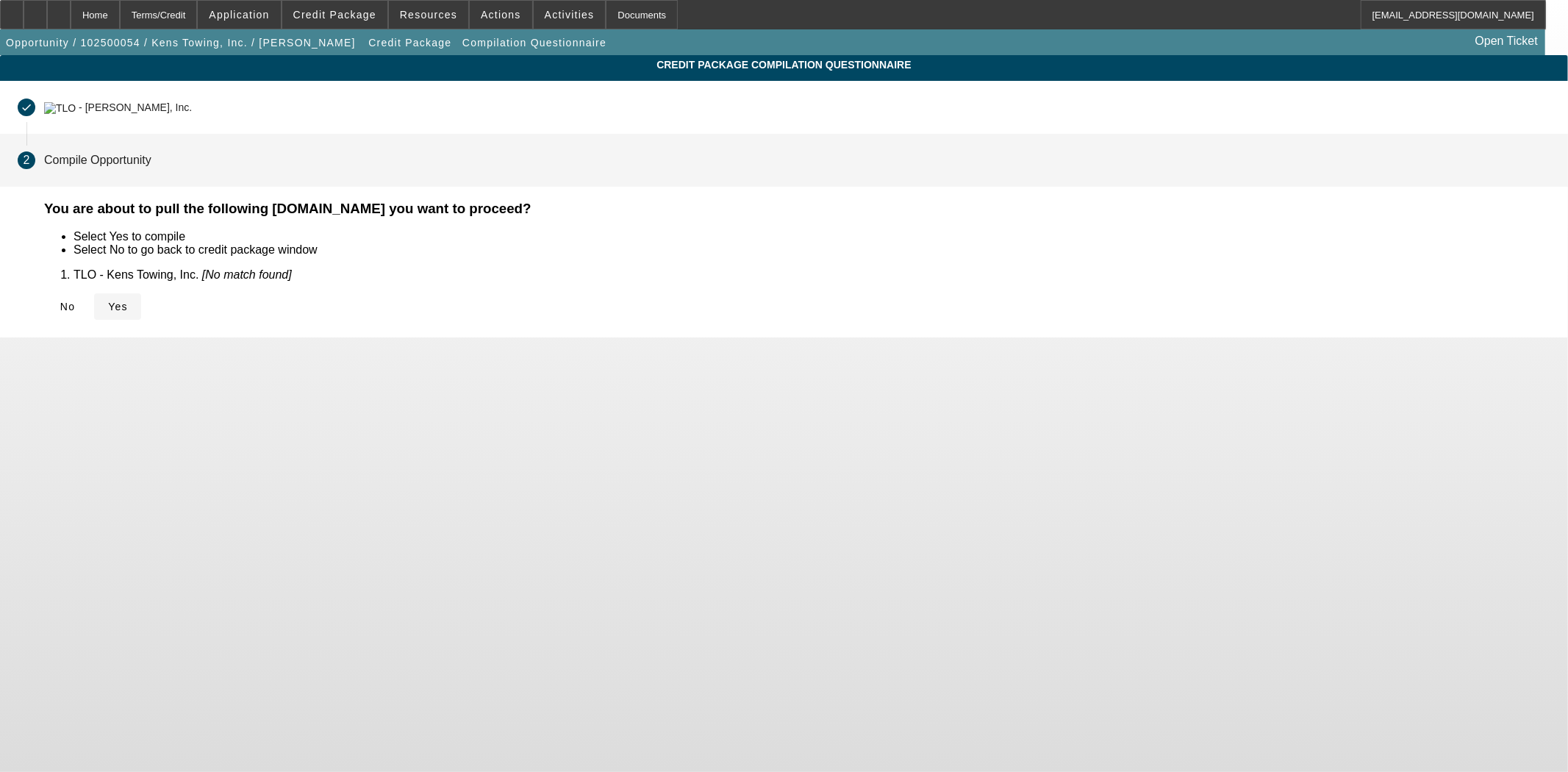
click at [128, 301] on span "Yes" at bounding box center [118, 306] width 20 height 12
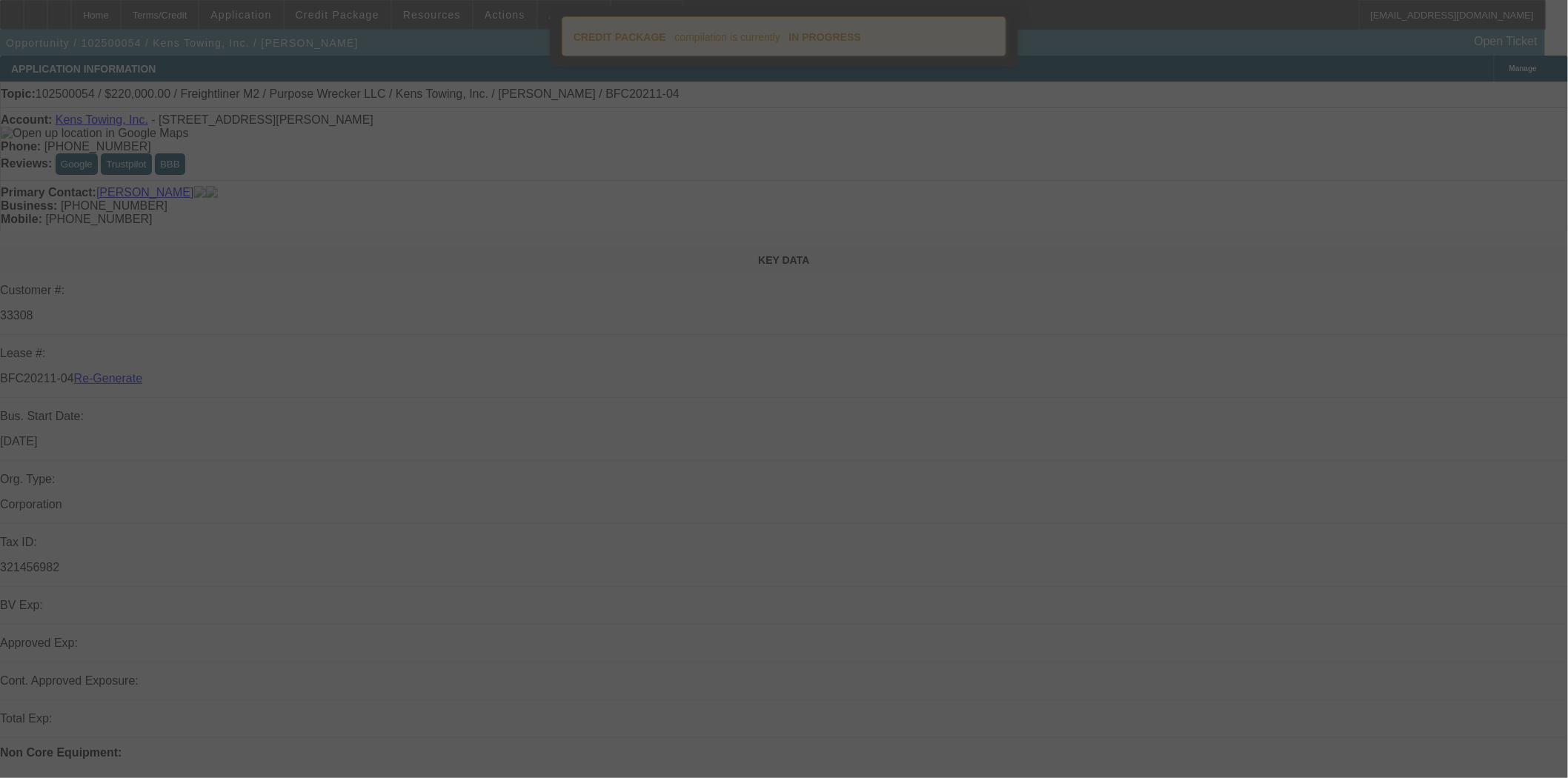
select select "4"
select select "0"
select select "2"
select select "0"
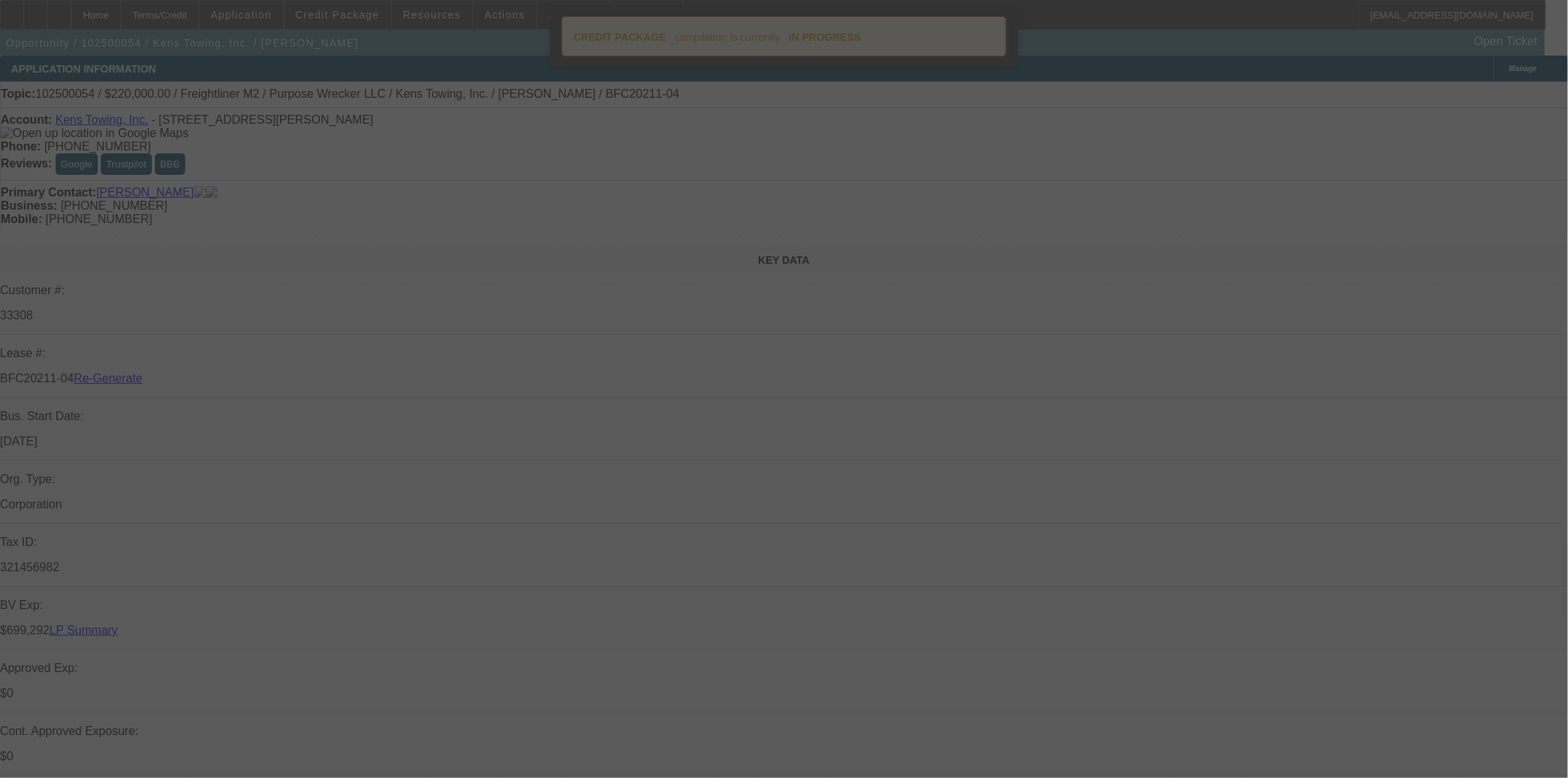
select select "6"
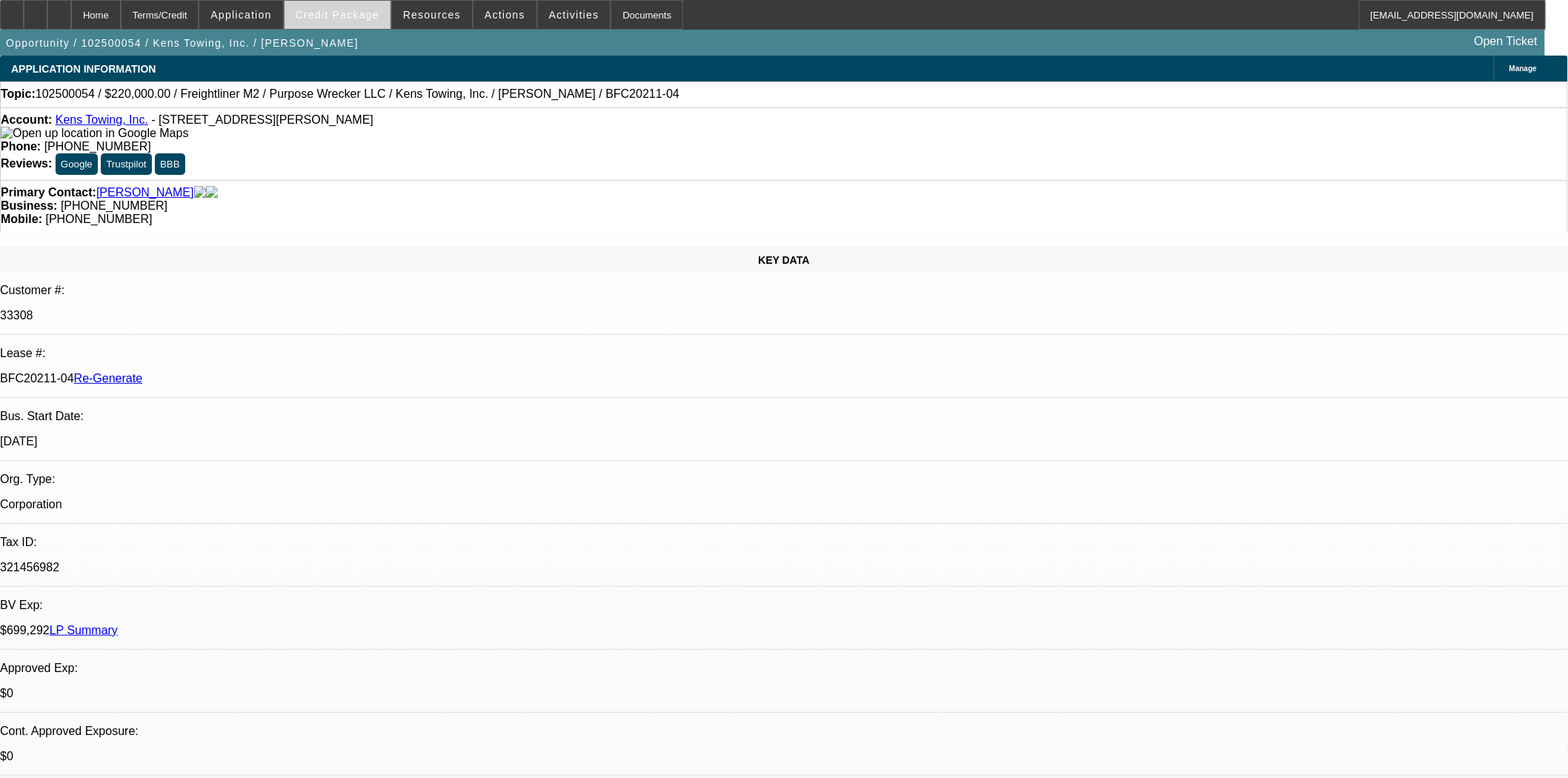
click at [375, 9] on span "Credit Package" at bounding box center [337, 15] width 84 height 12
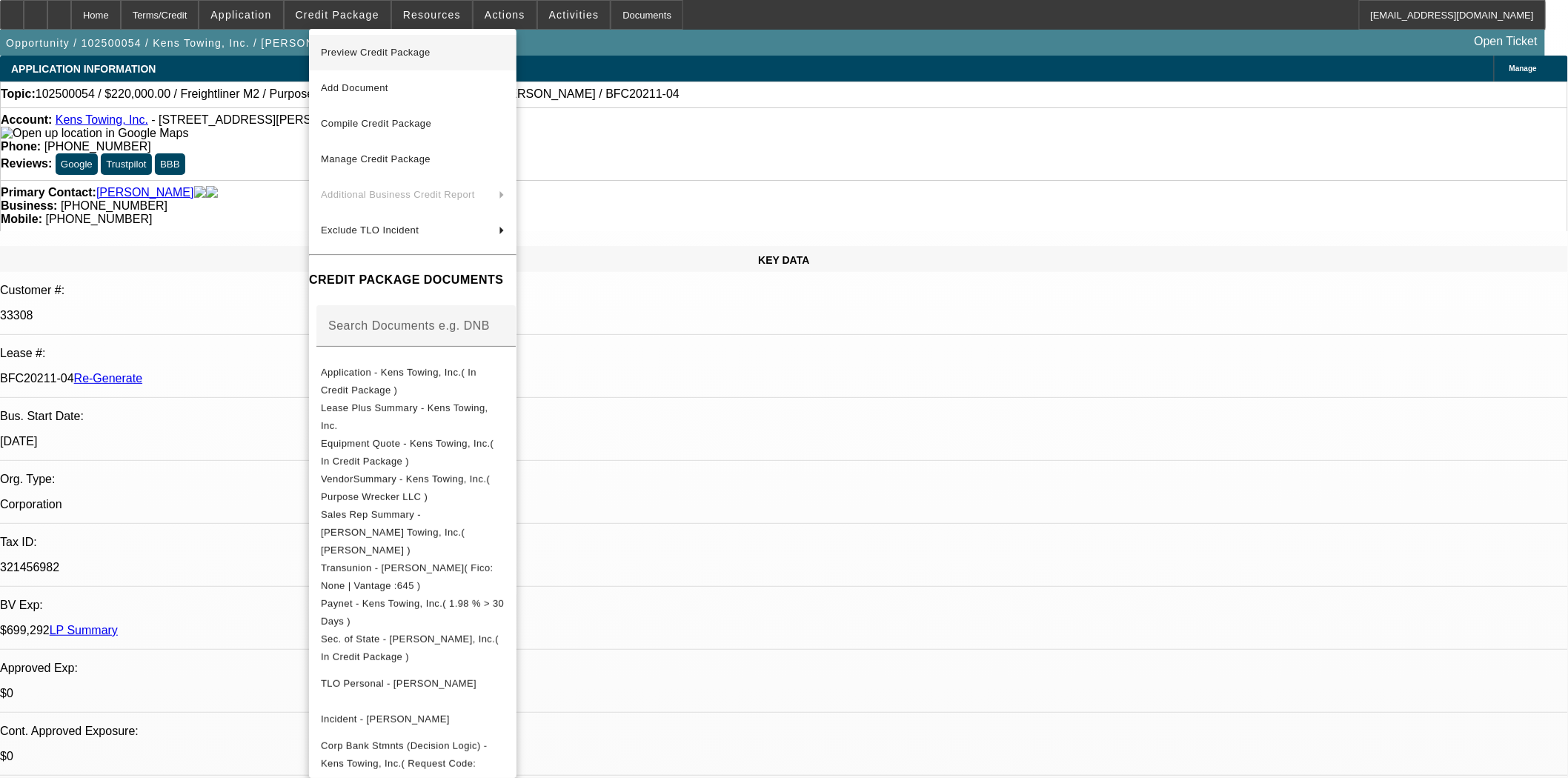
click at [379, 45] on span "Preview Credit Package" at bounding box center [413, 53] width 184 height 18
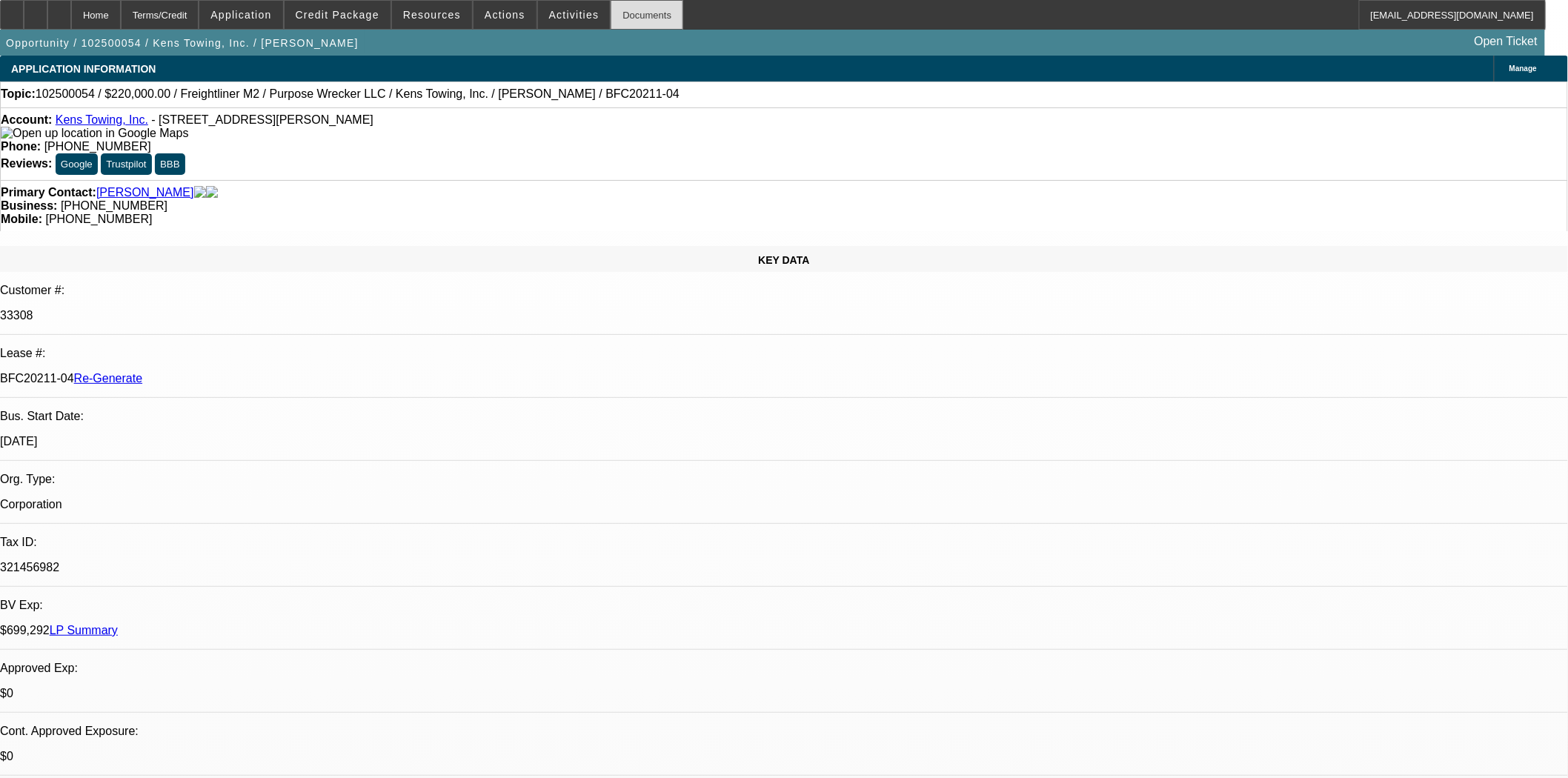
click at [618, 15] on div "Documents" at bounding box center [647, 15] width 73 height 30
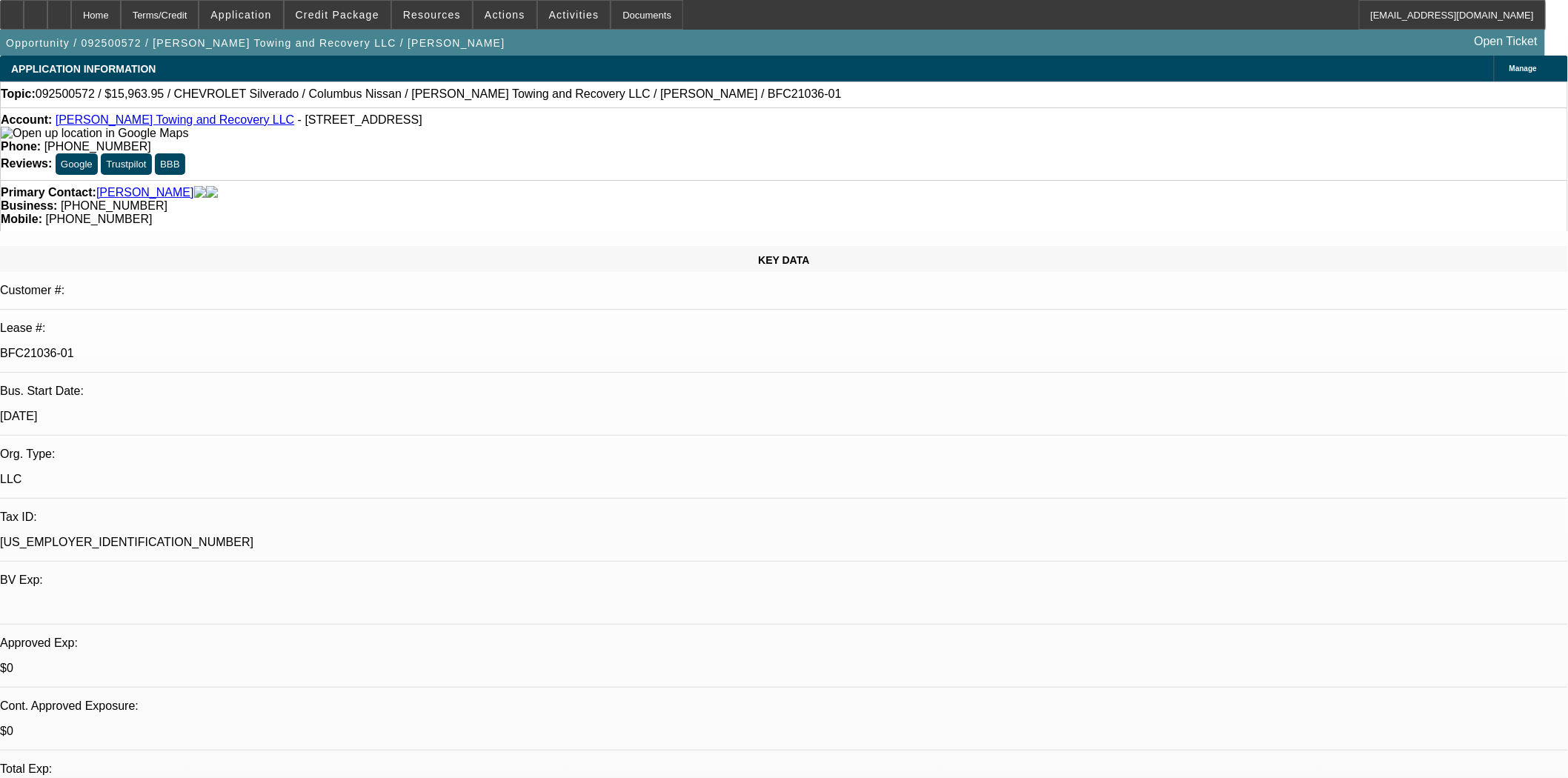
select select "0"
select select "2"
select select "0"
select select "1"
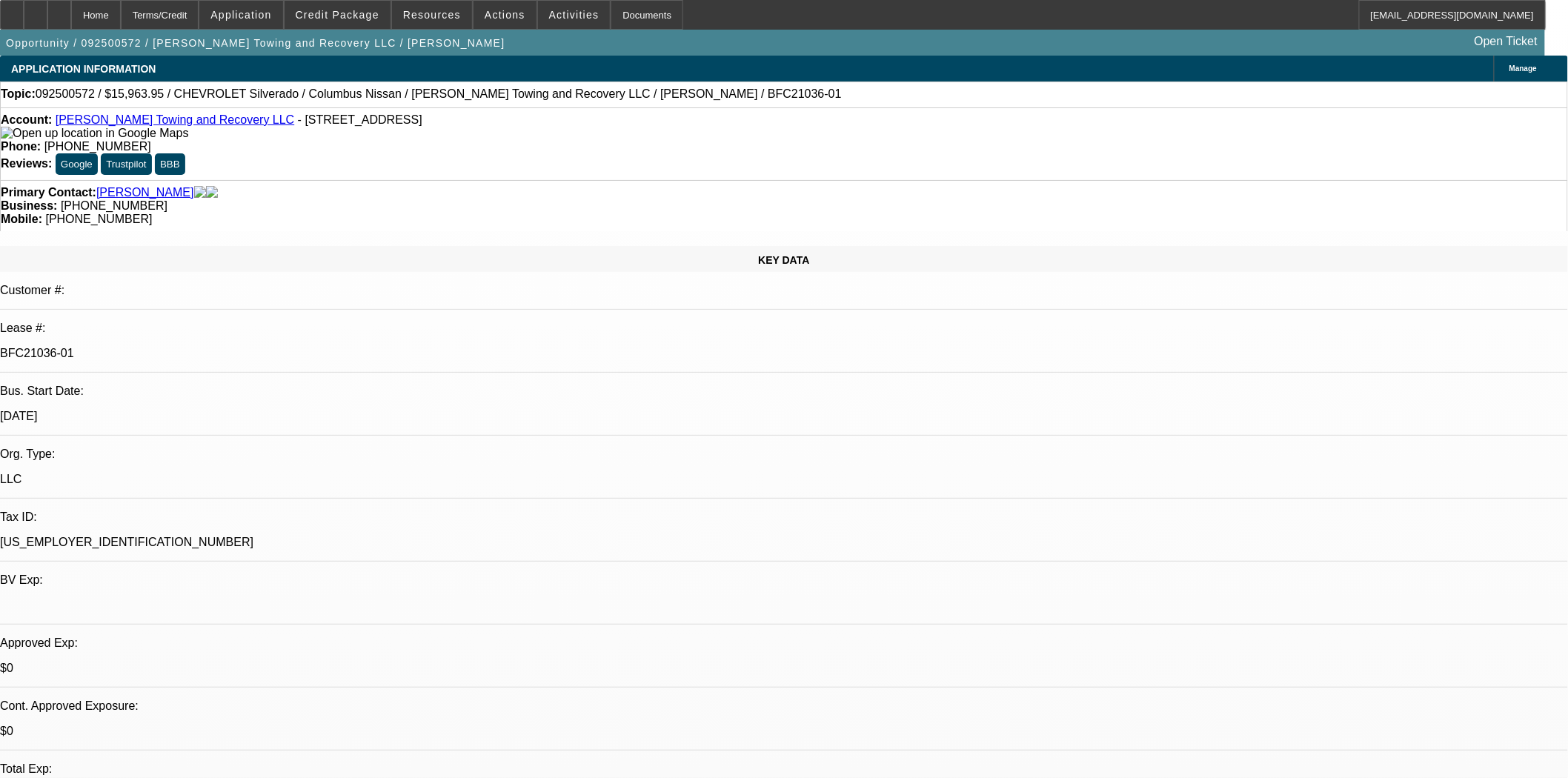
select select "0"
select select "2"
select select "0"
select select "1"
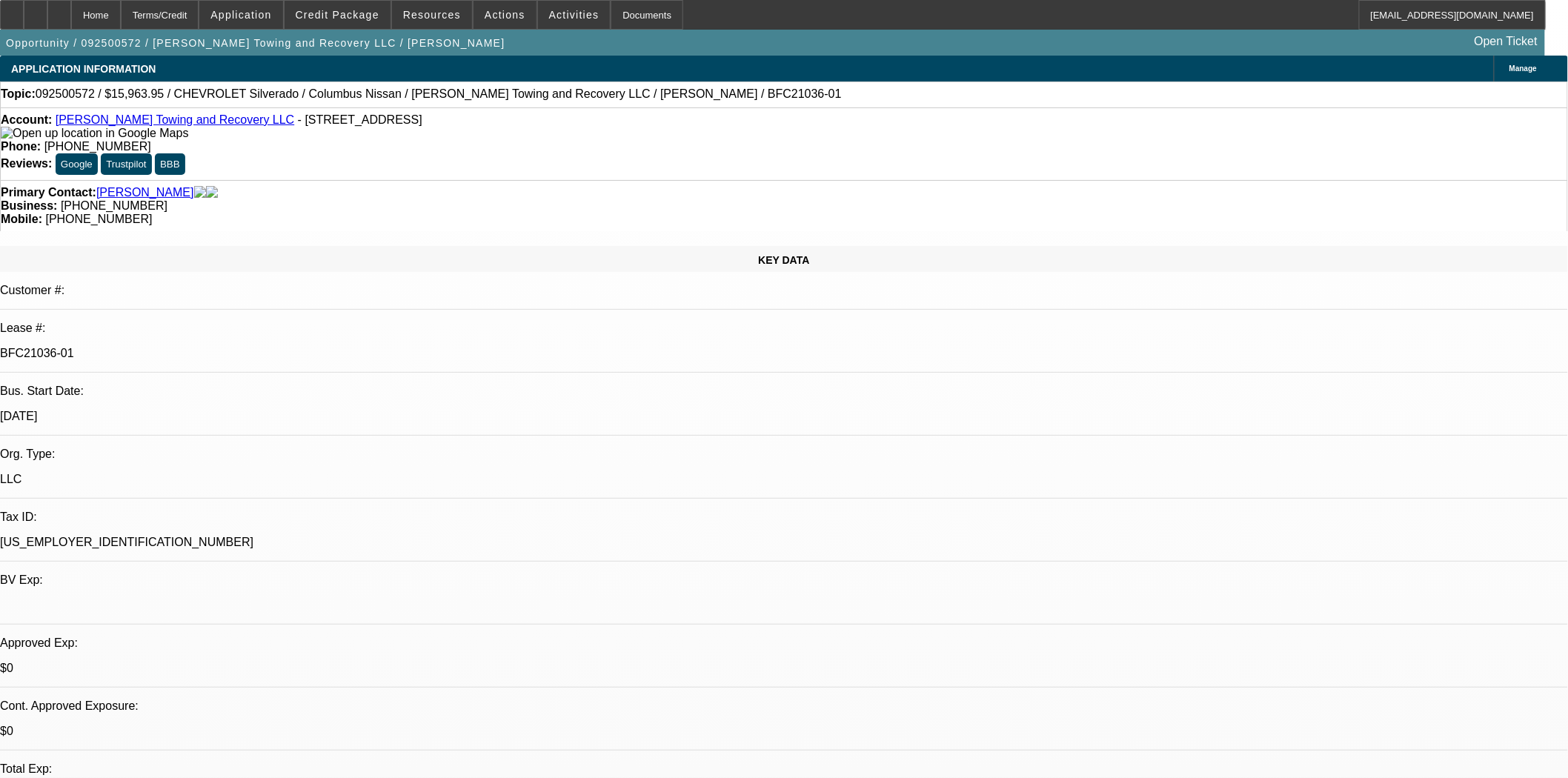
select select "0"
select select "2"
select select "0"
select select "1"
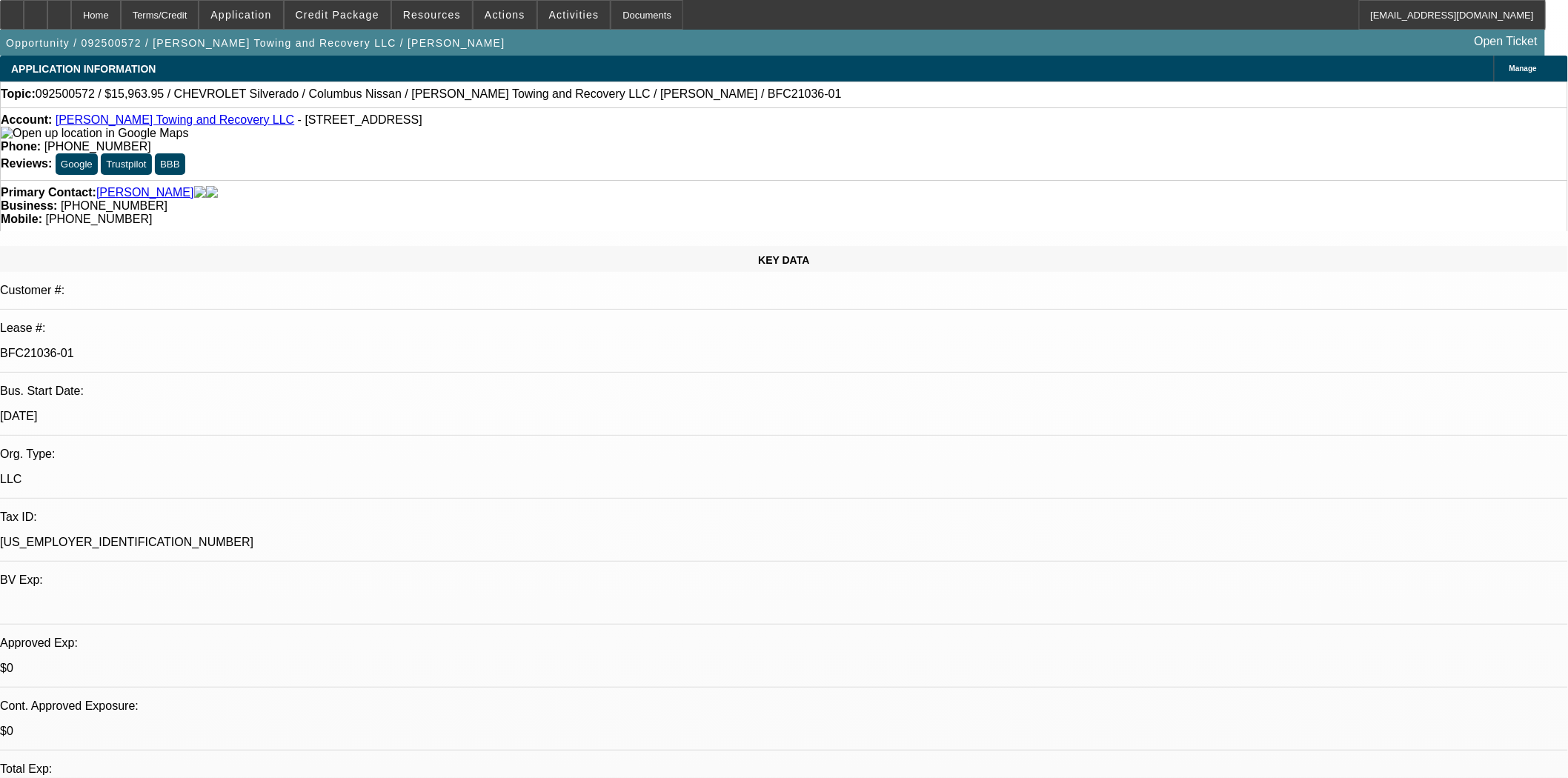
select select "0"
select select "2"
select select "0"
select select "21"
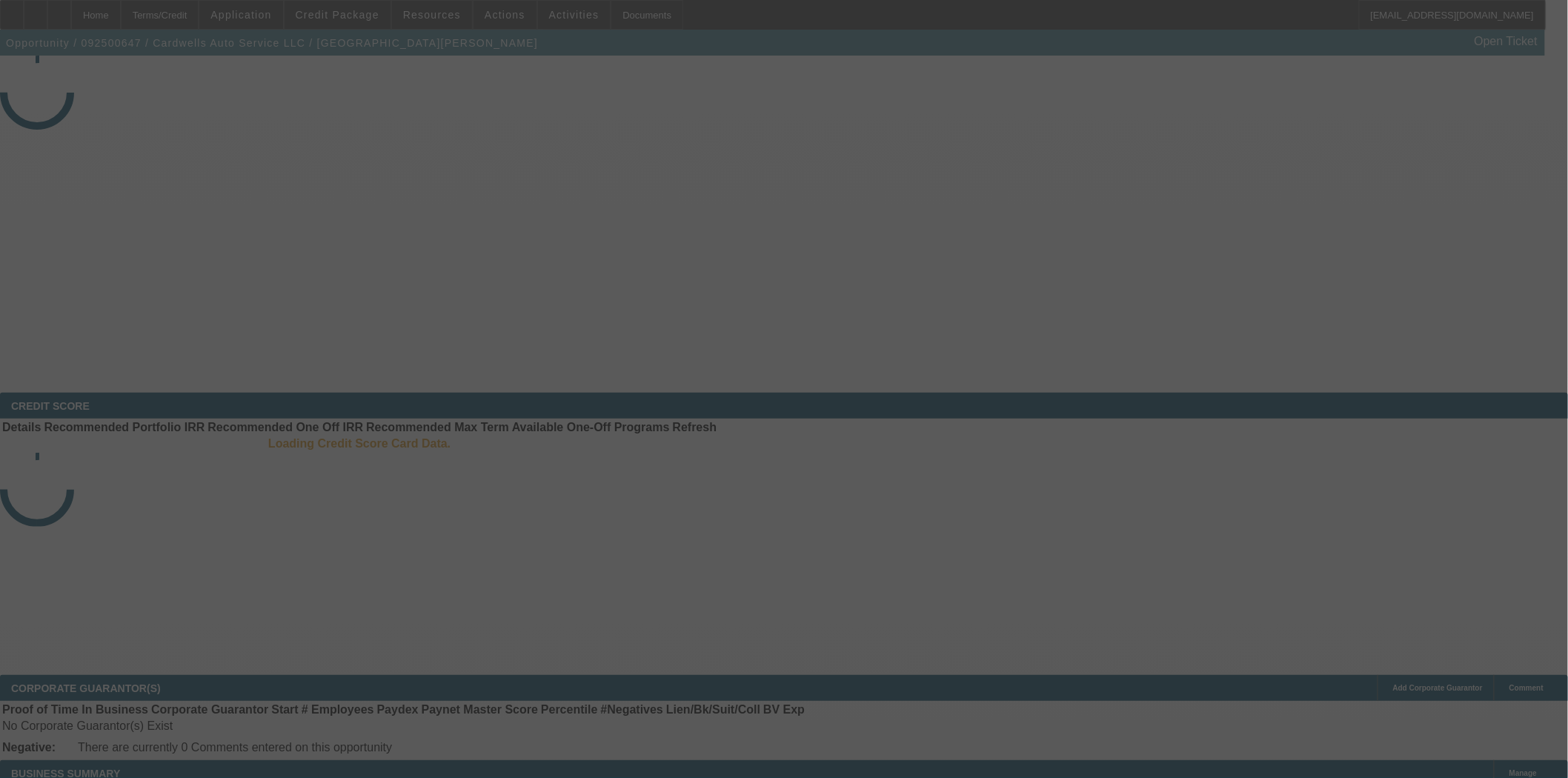
select select "3"
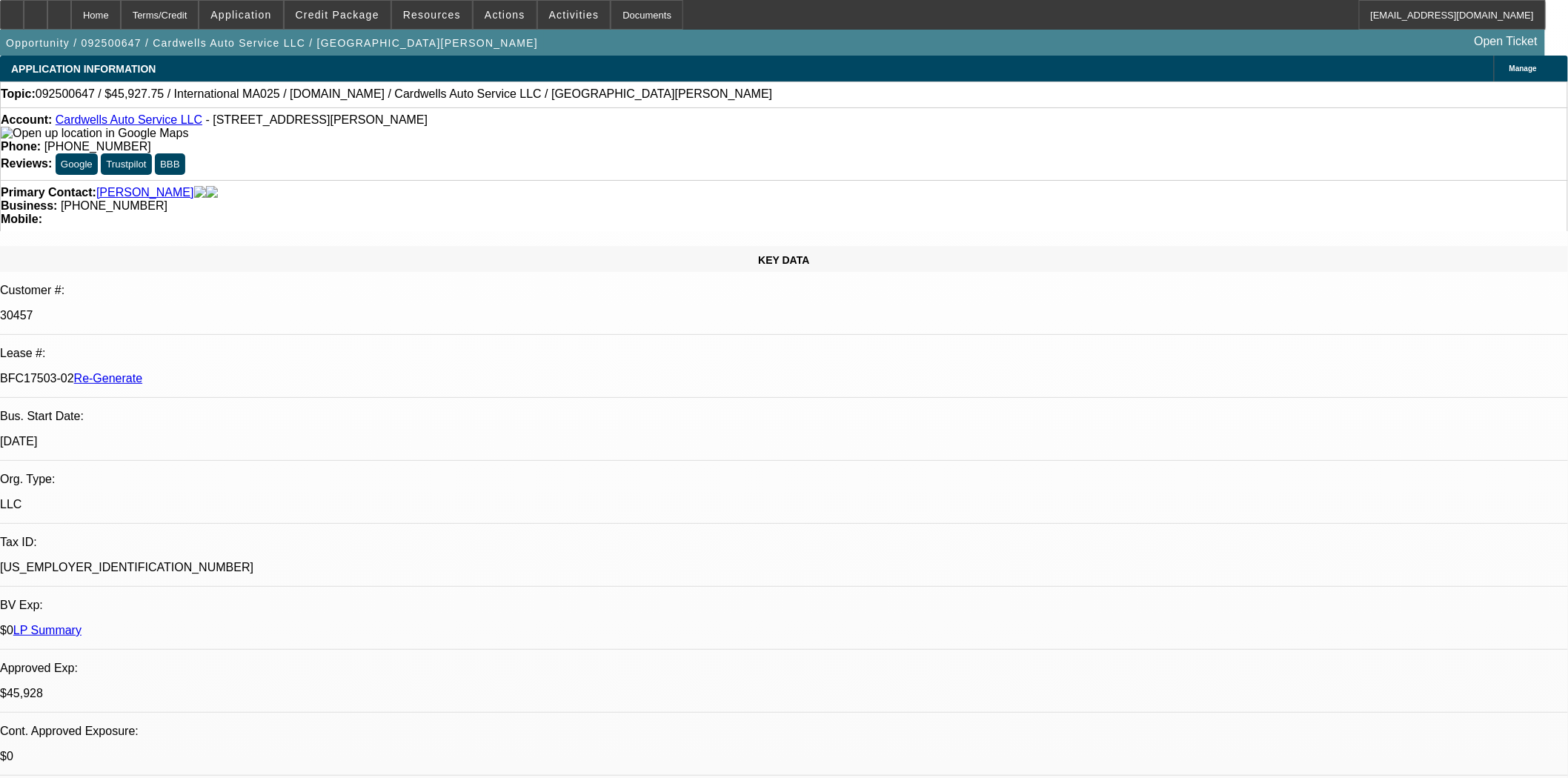
select select "0"
select select "2"
select select "0.1"
select select "4"
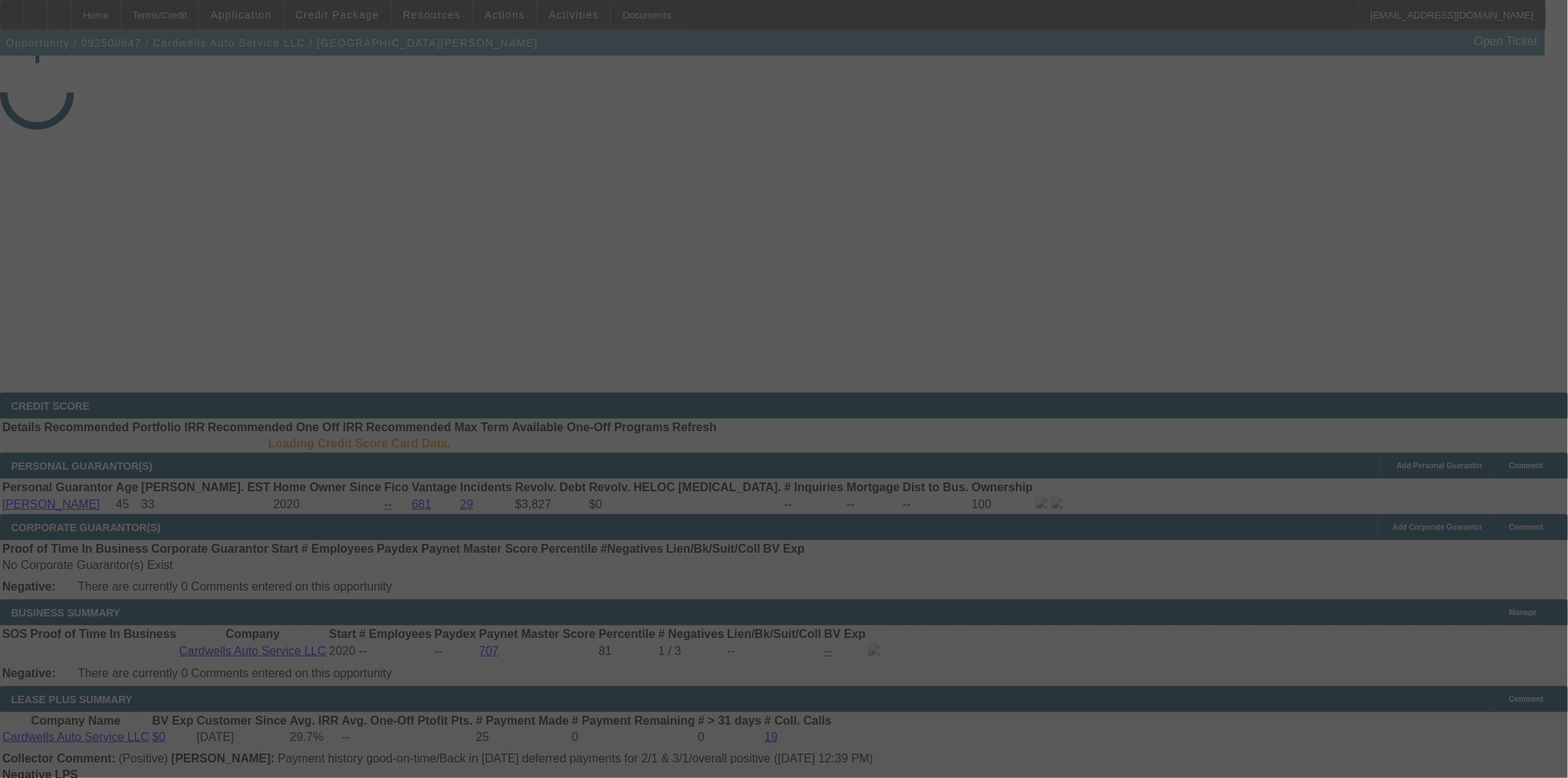
select select "3"
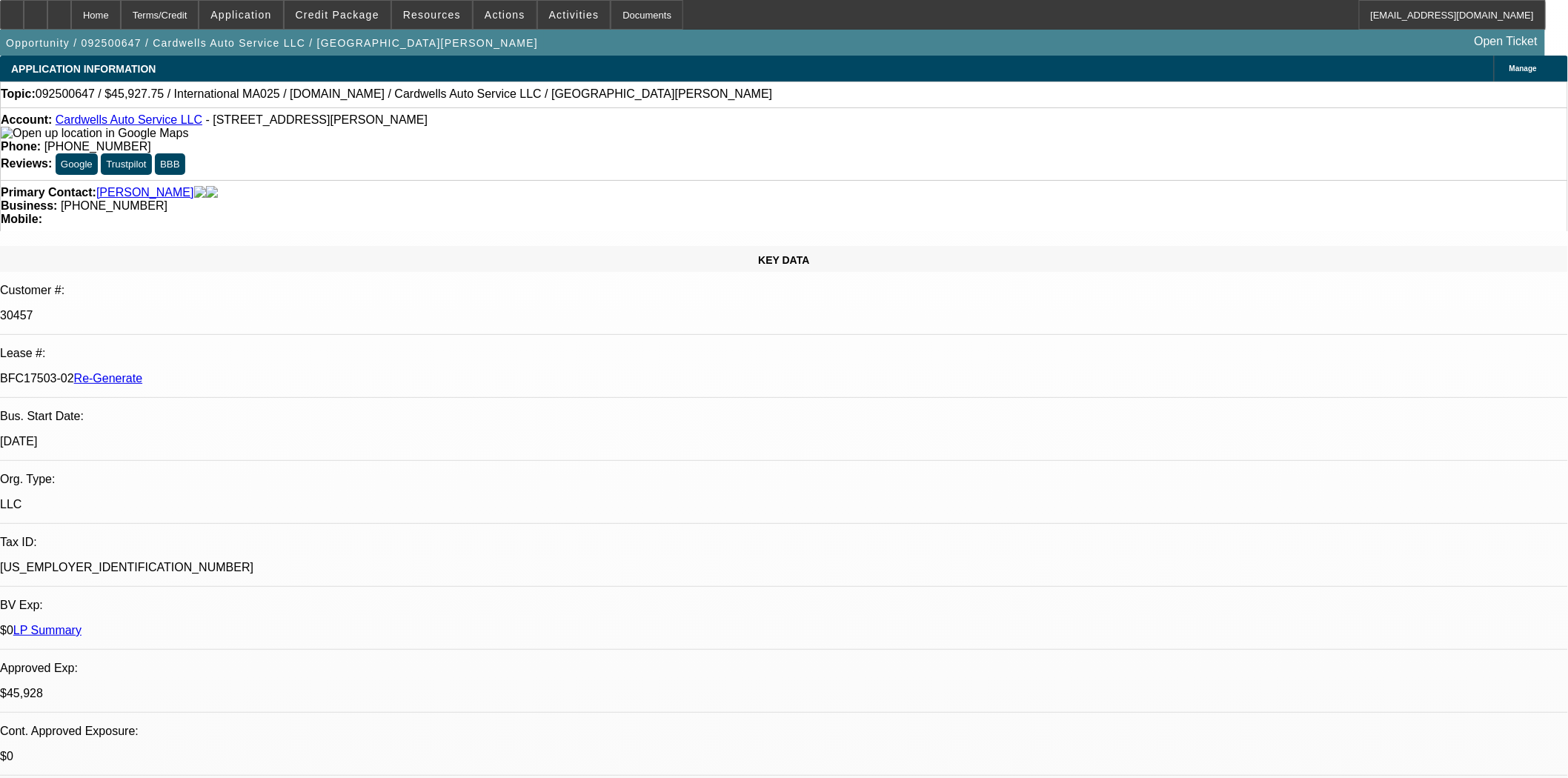
select select "0"
select select "2"
select select "0.1"
select select "4"
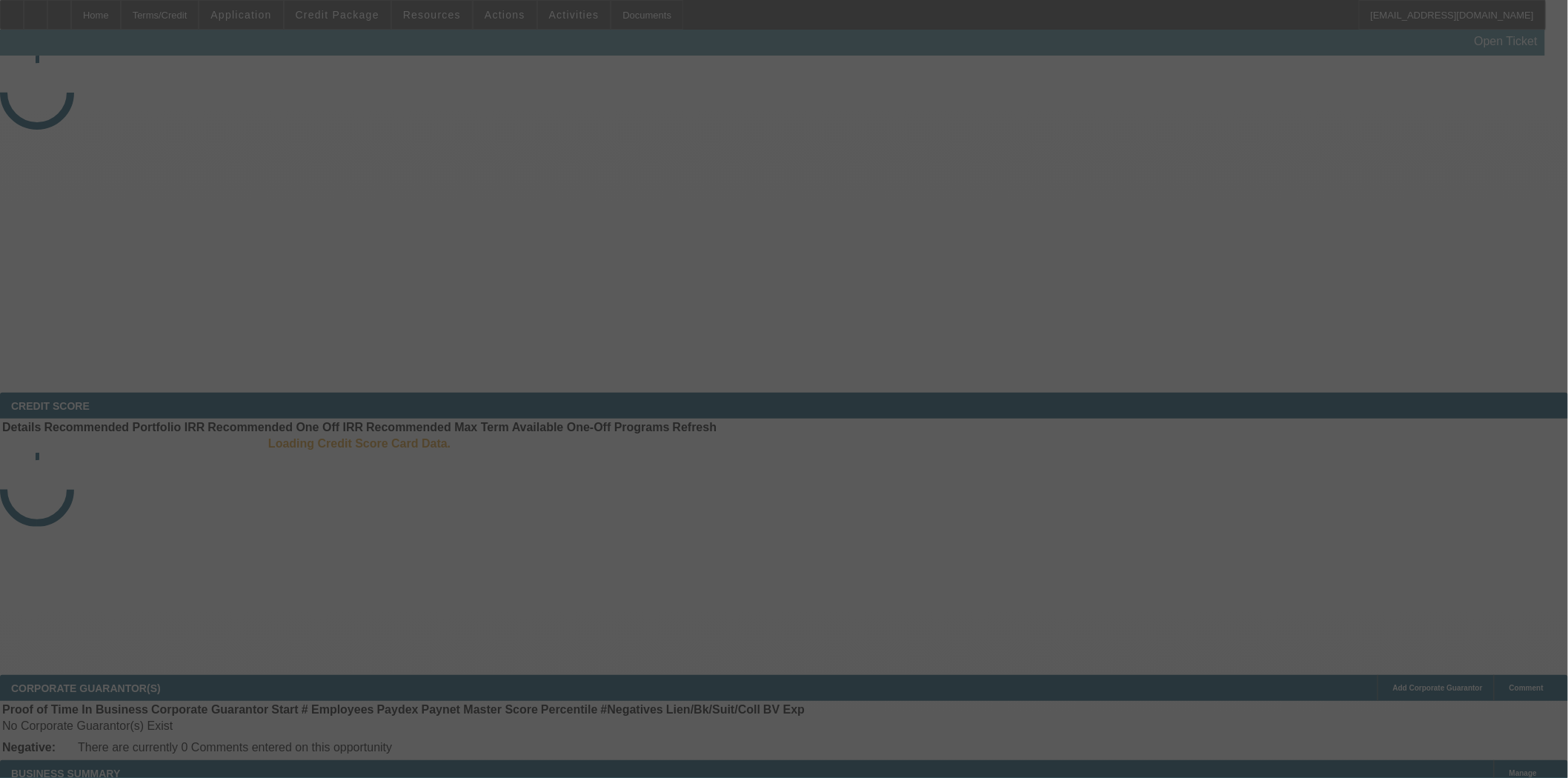
select select "4"
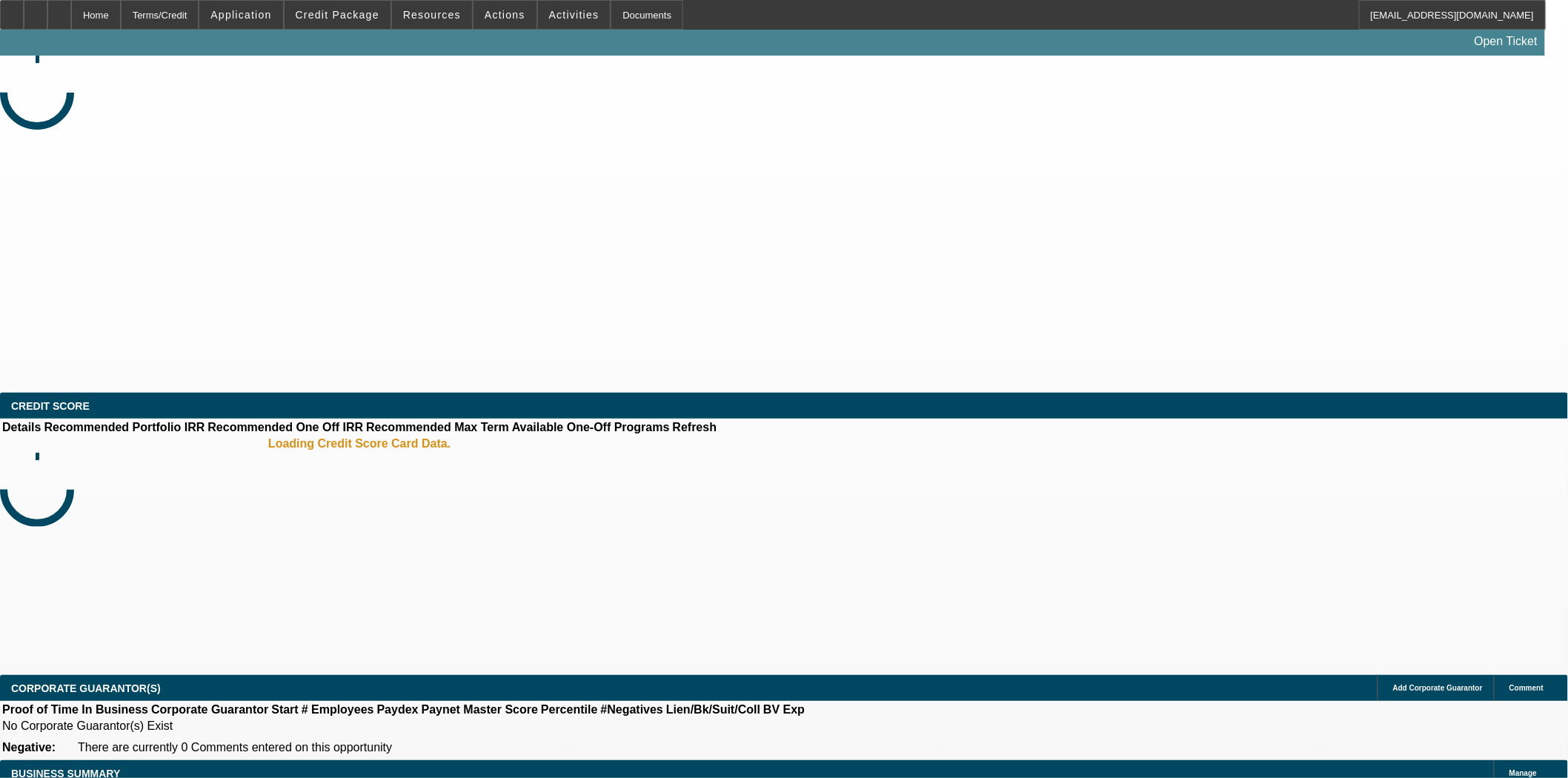
select select "0"
select select "0.1"
select select "4"
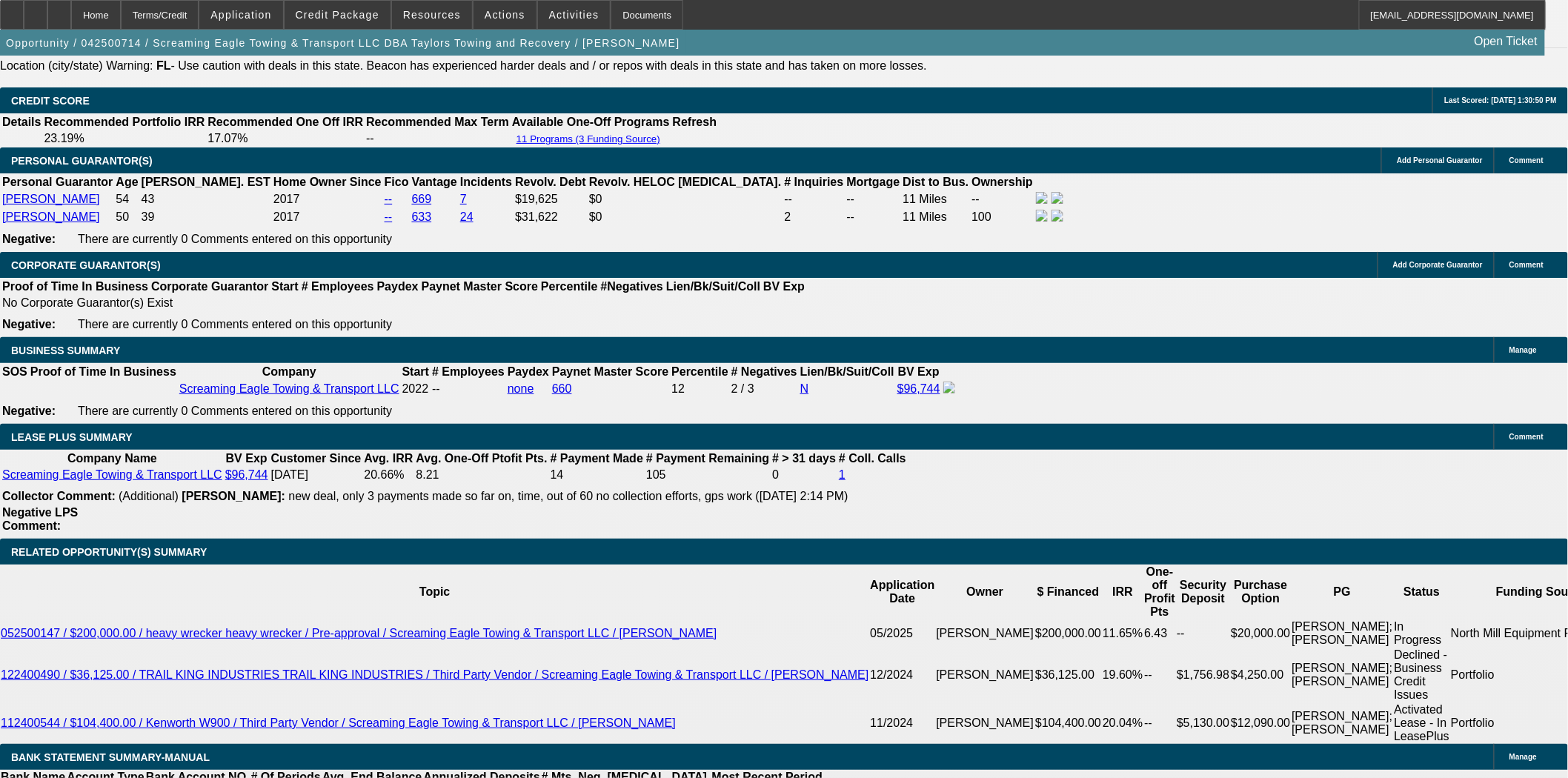
scroll to position [2306, 0]
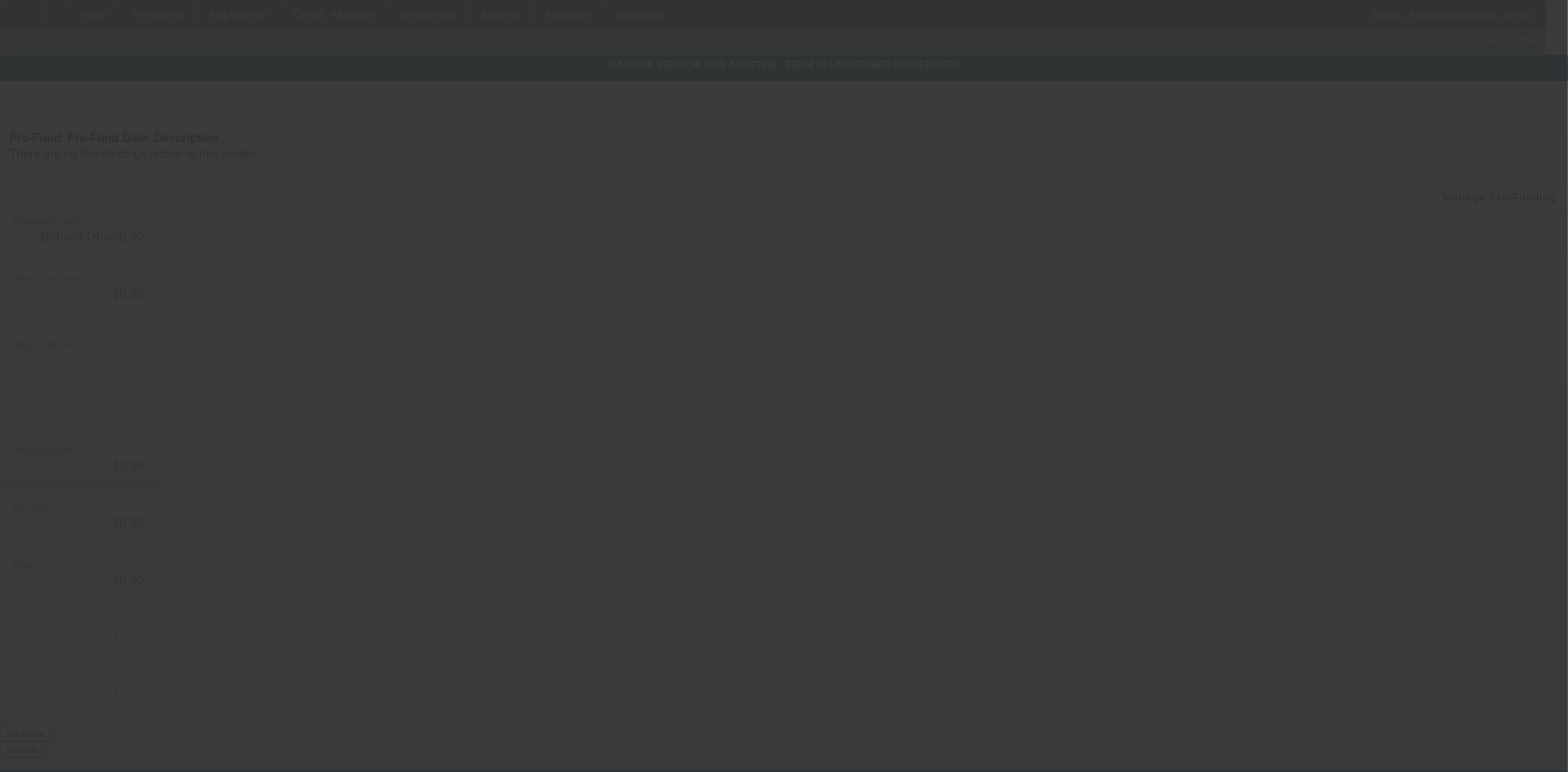
type input "$37,000.00"
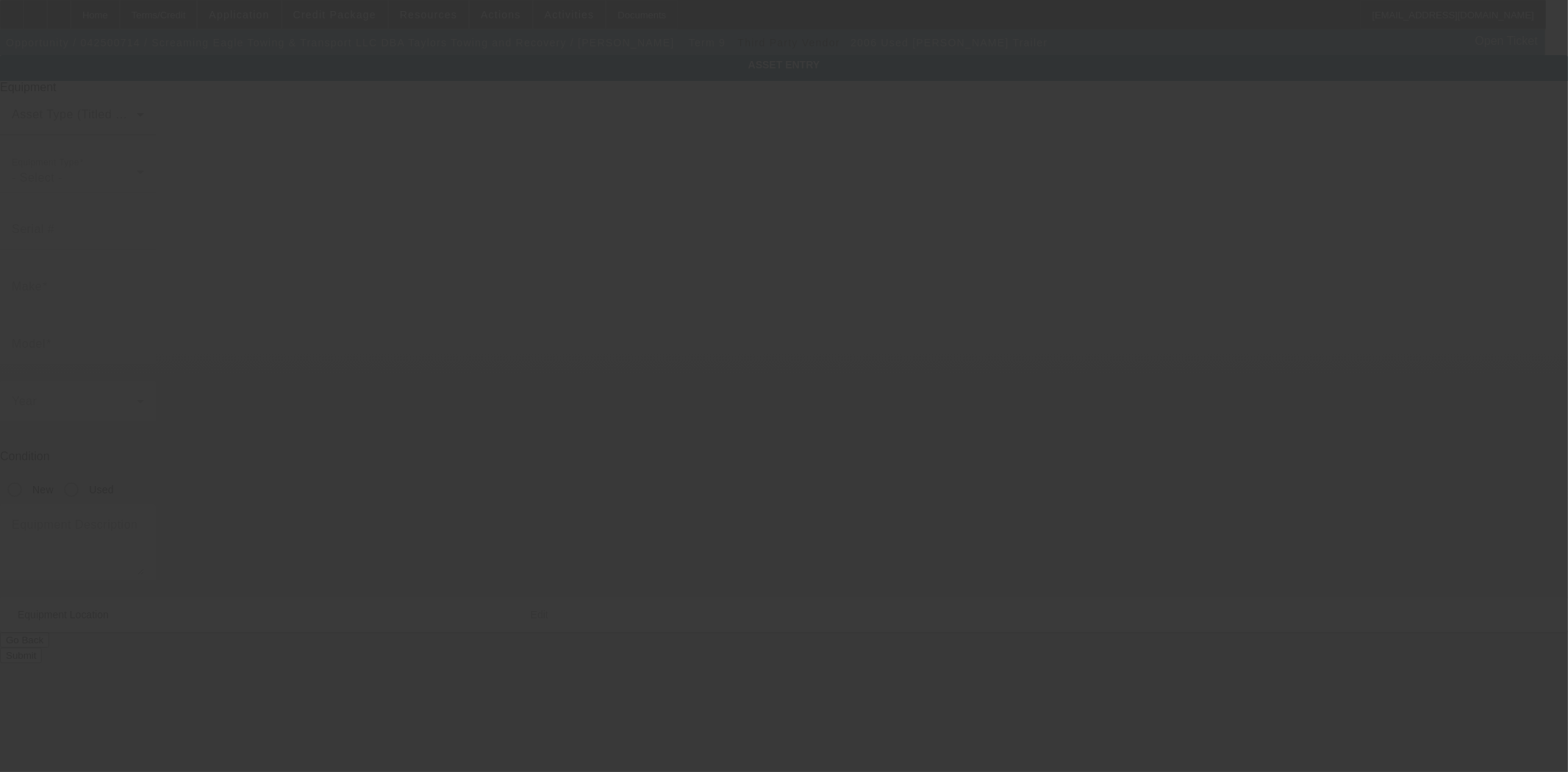
type input "4LFE5130X63528764"
type input "Fontaine"
type input "Trailer"
radio input "true"
type textarea "includes: all options, attachments and accessories"
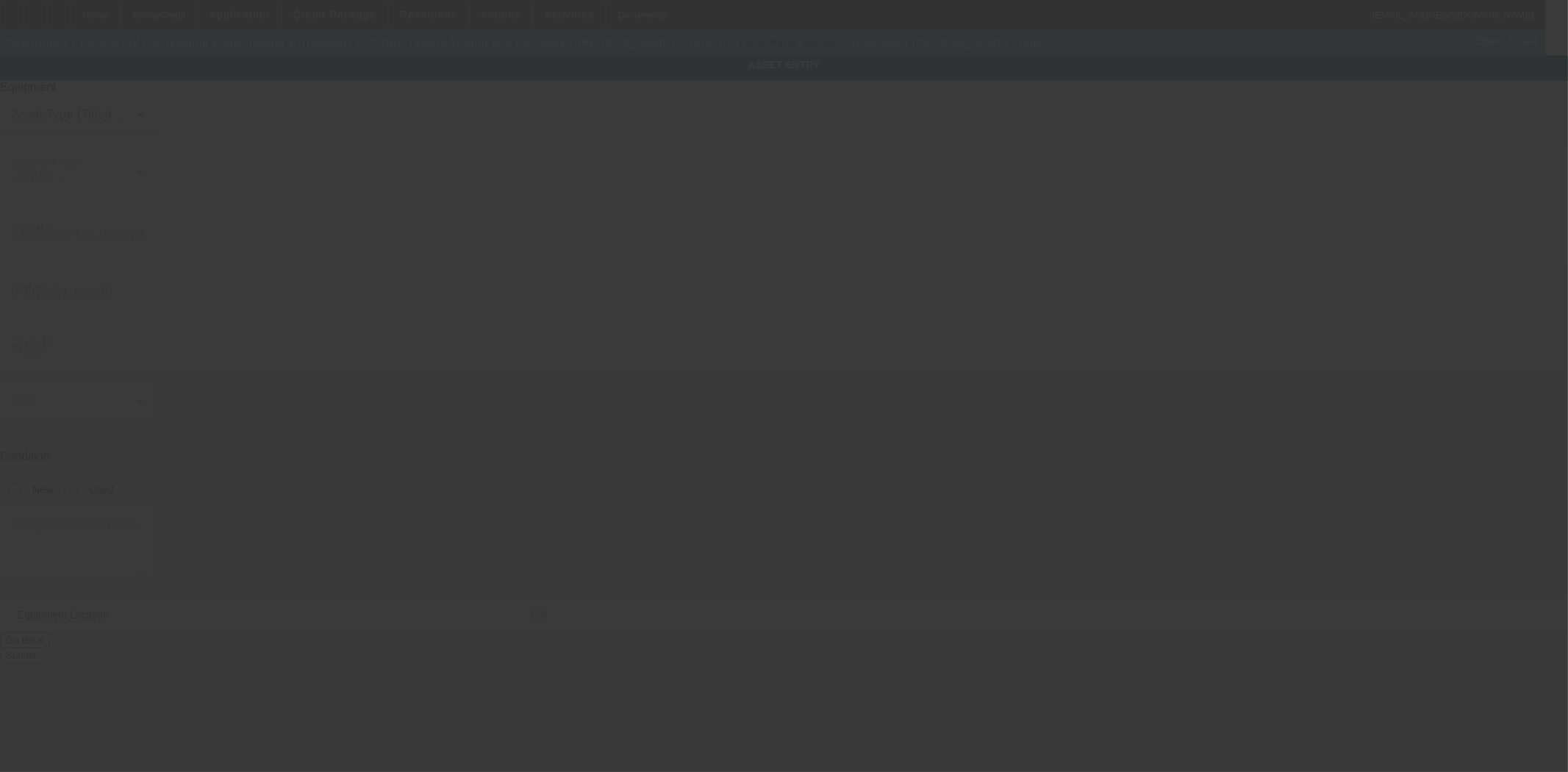
type input "2665 South Street"
type input "Fort Myers"
type input "33901"
type input "Lee"
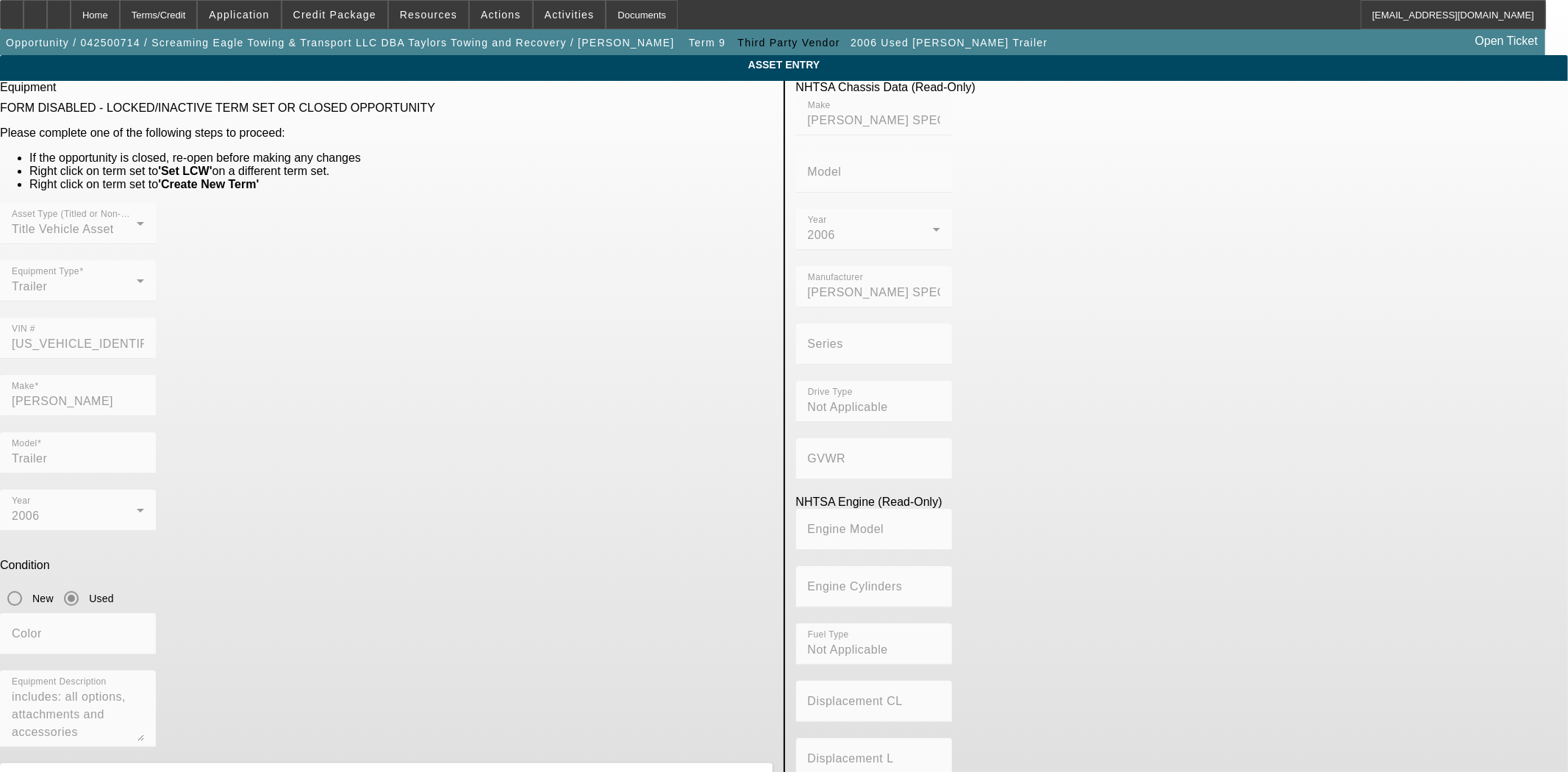
click at [156, 317] on mat-form-field "VIN # 4LFE5130X63528764" at bounding box center [78, 346] width 156 height 57
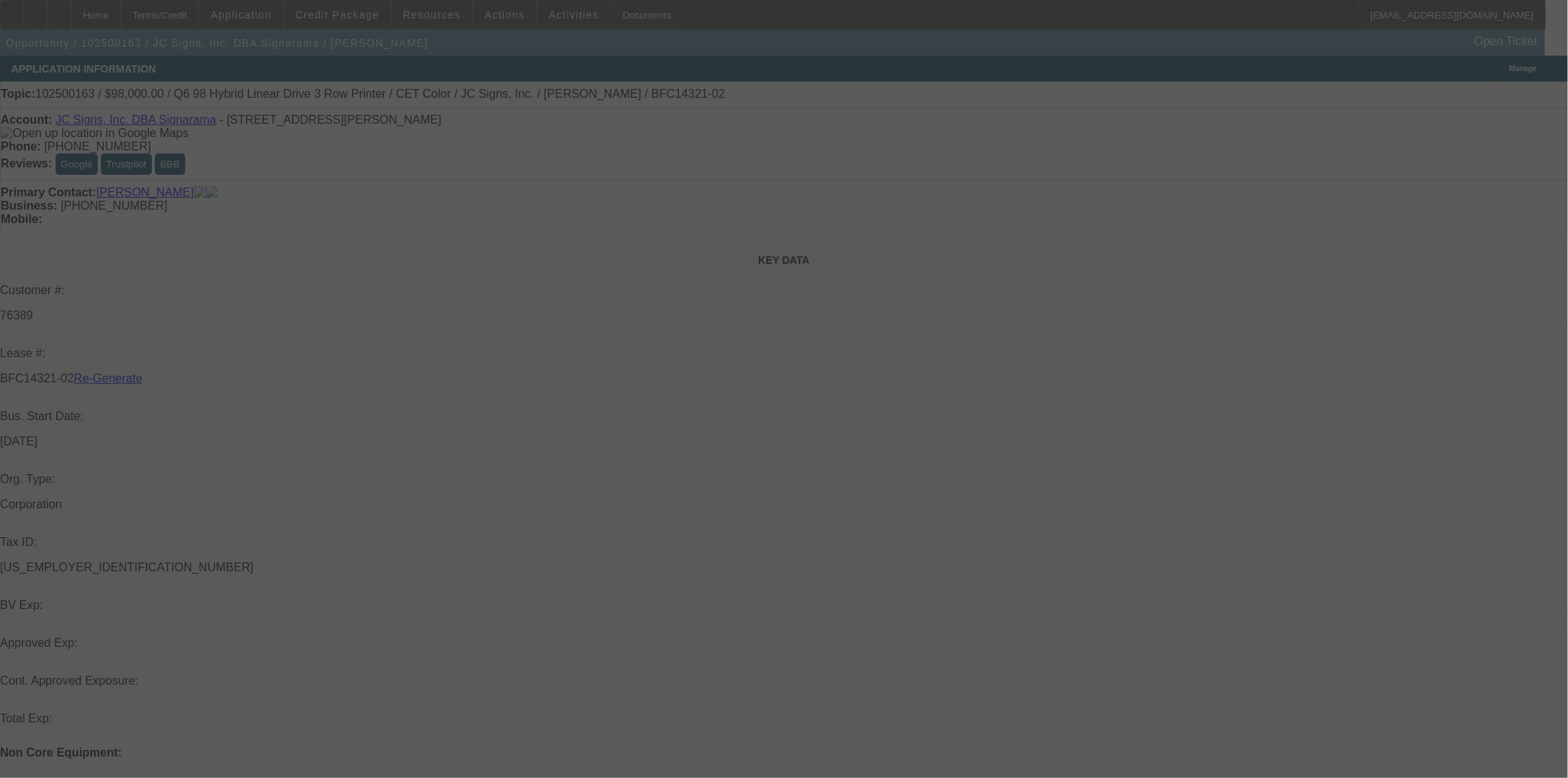
select select "3"
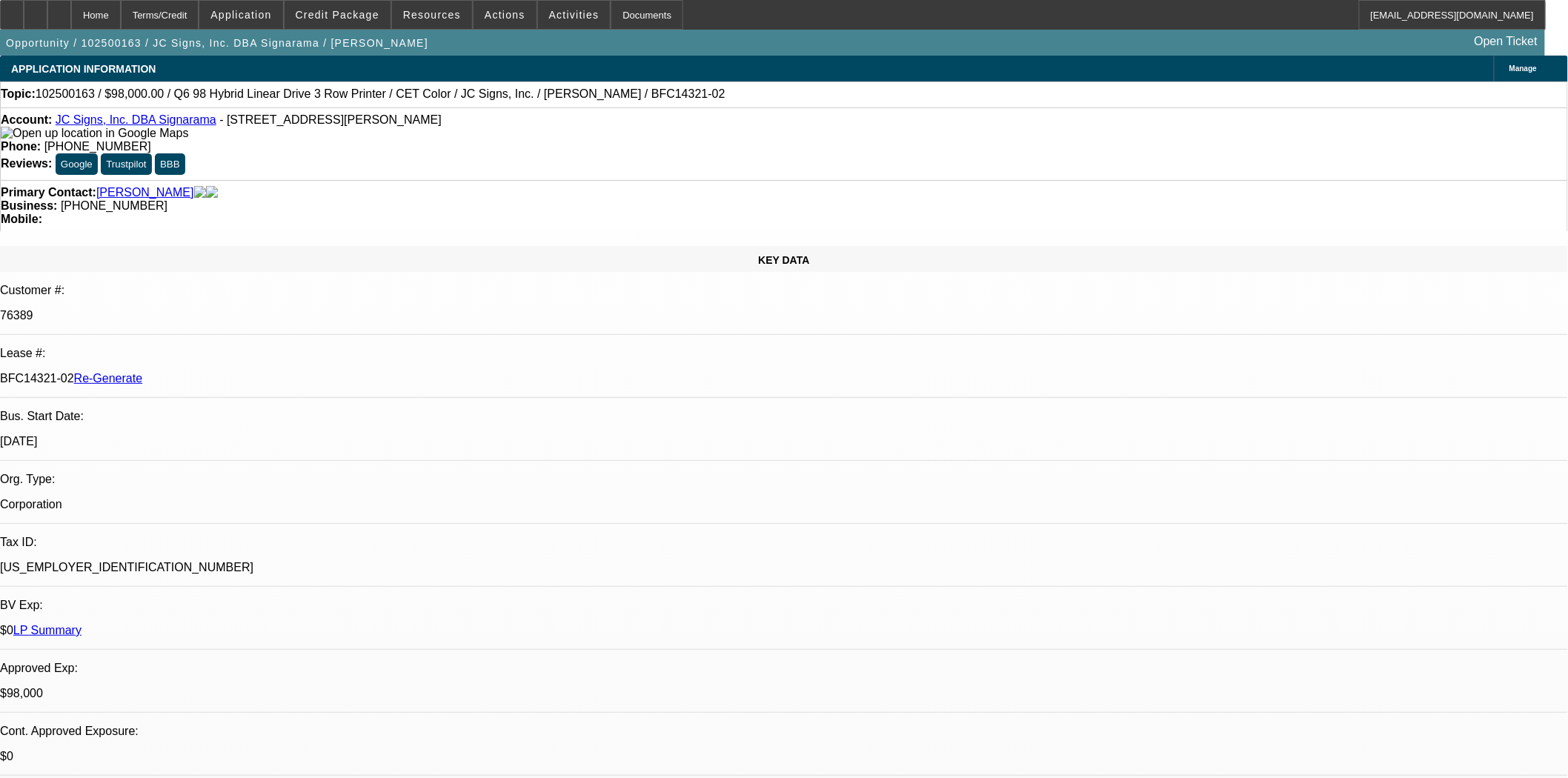
select select "0"
select select "2"
select select "0"
select select "2"
select select "6"
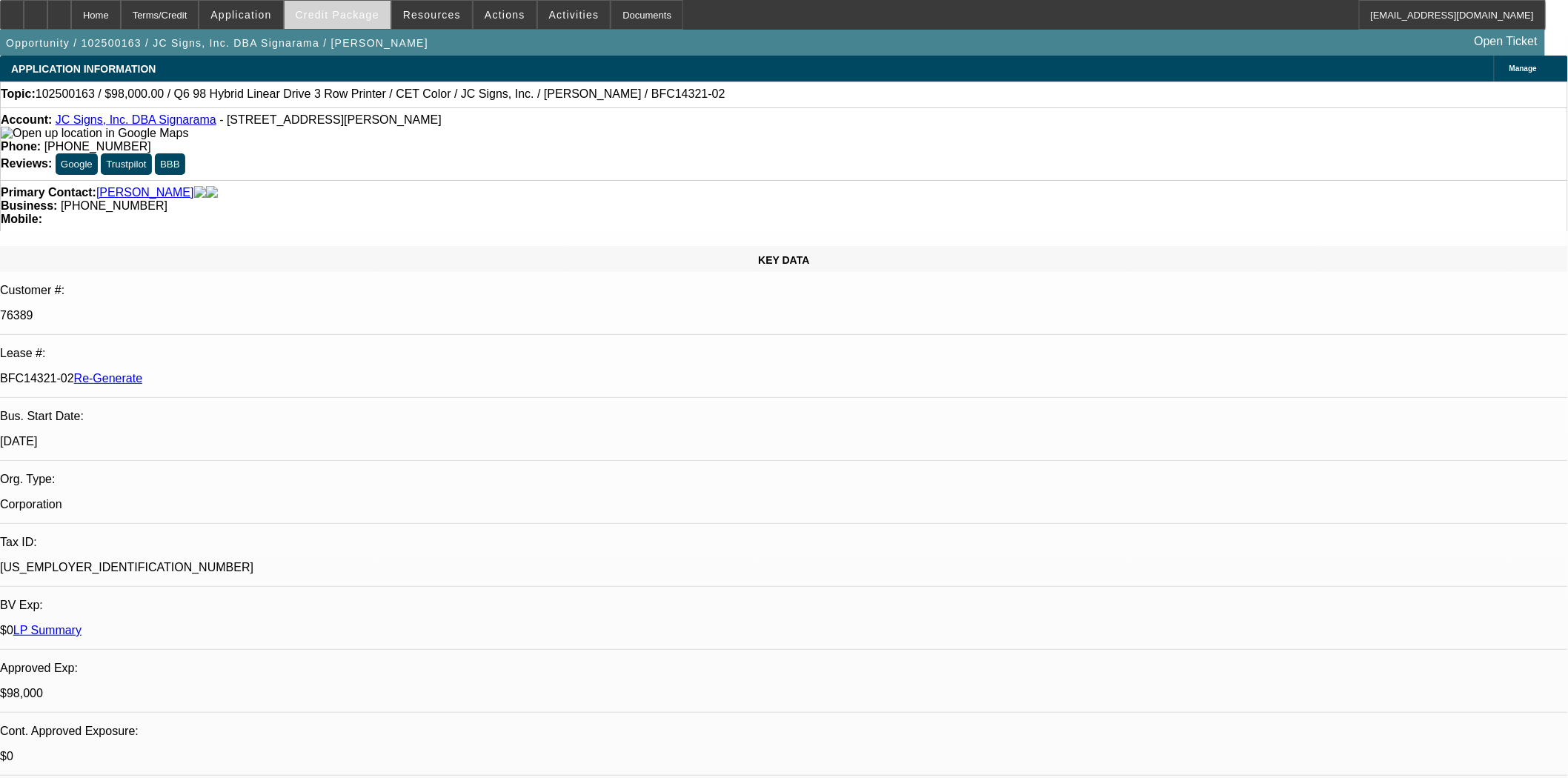
click at [361, 19] on span "Credit Package" at bounding box center [337, 15] width 84 height 12
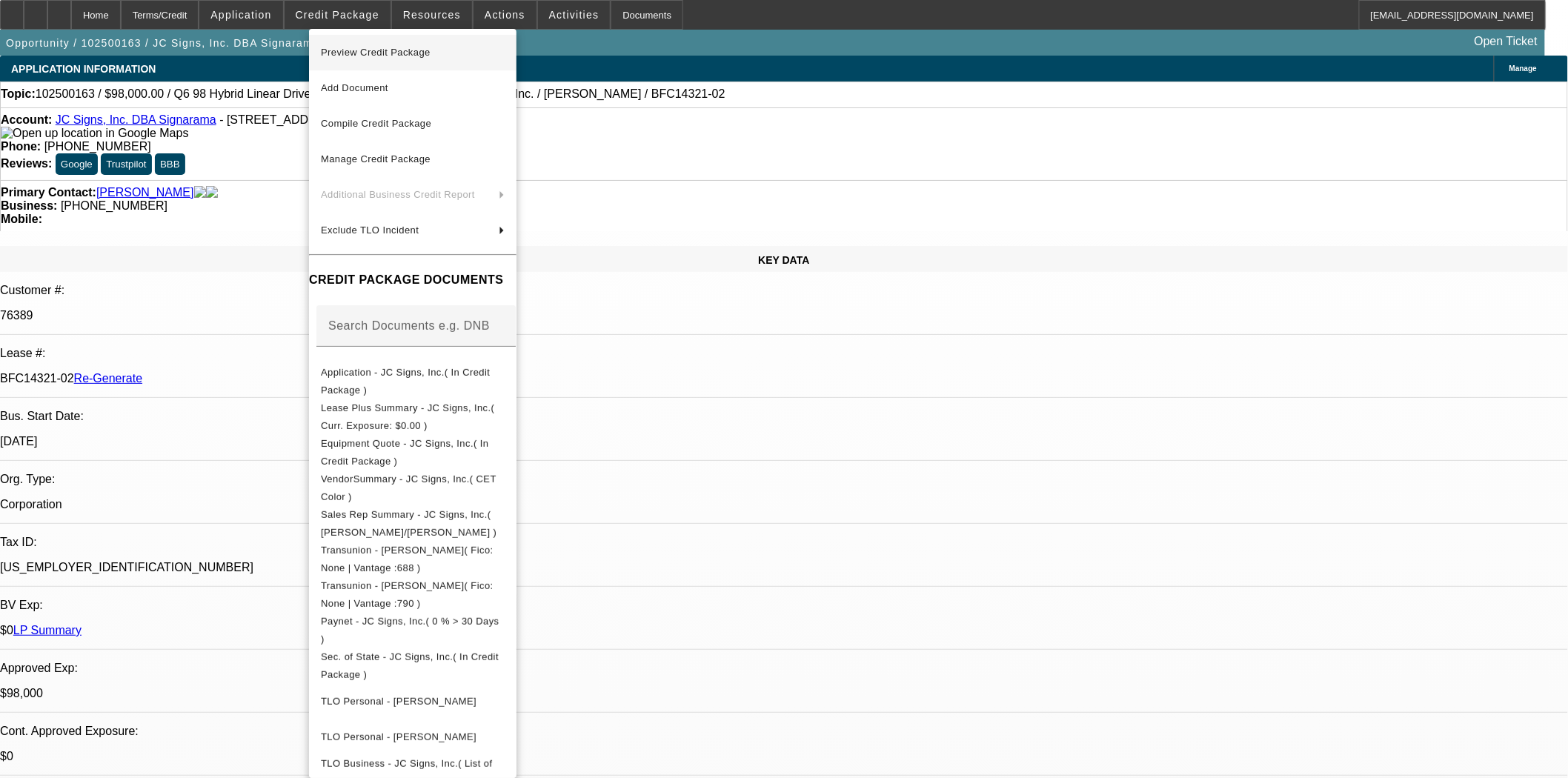
click at [364, 46] on span "Preview Credit Package" at bounding box center [413, 53] width 184 height 18
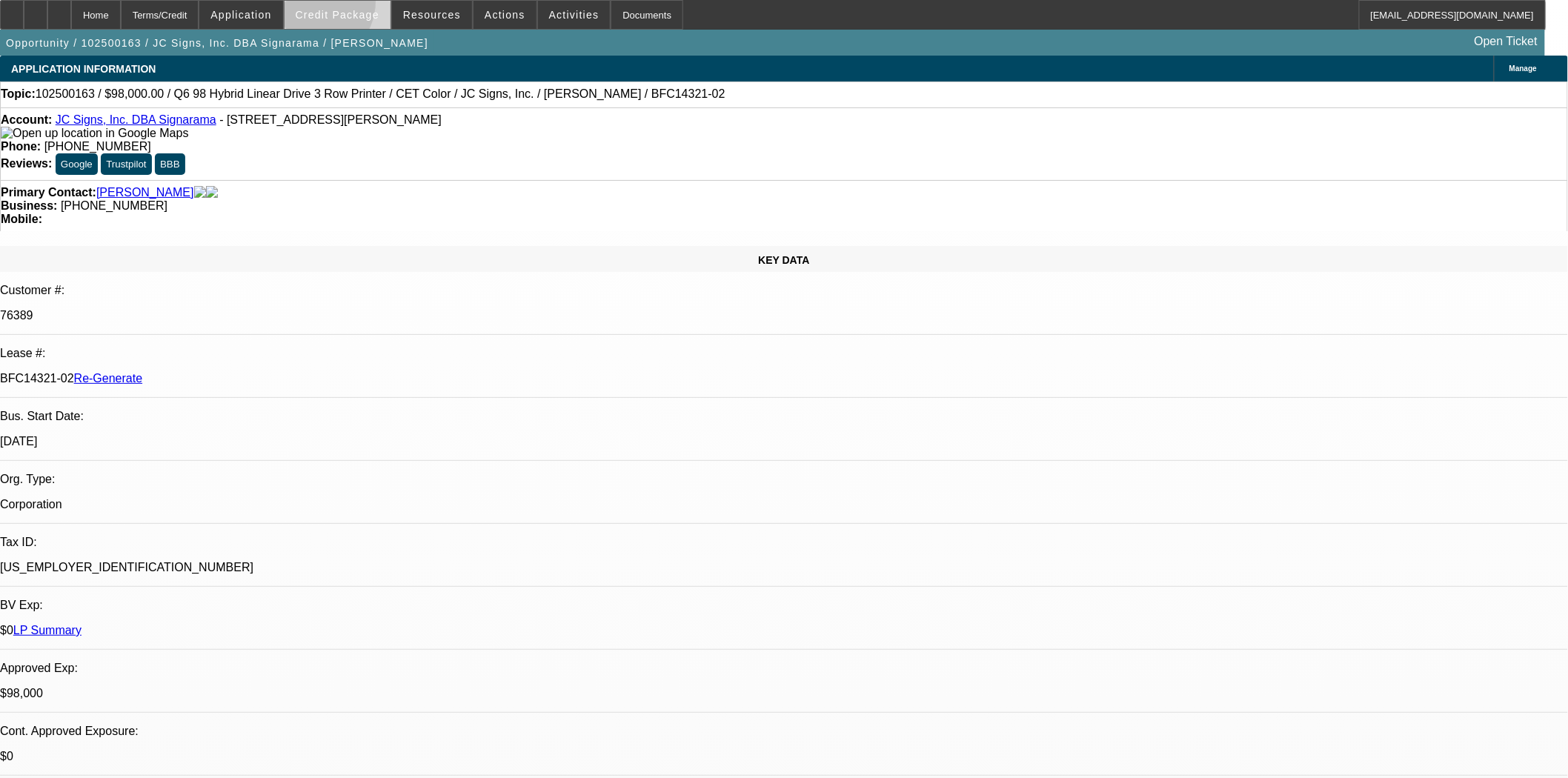
click at [336, 5] on span at bounding box center [337, 15] width 106 height 36
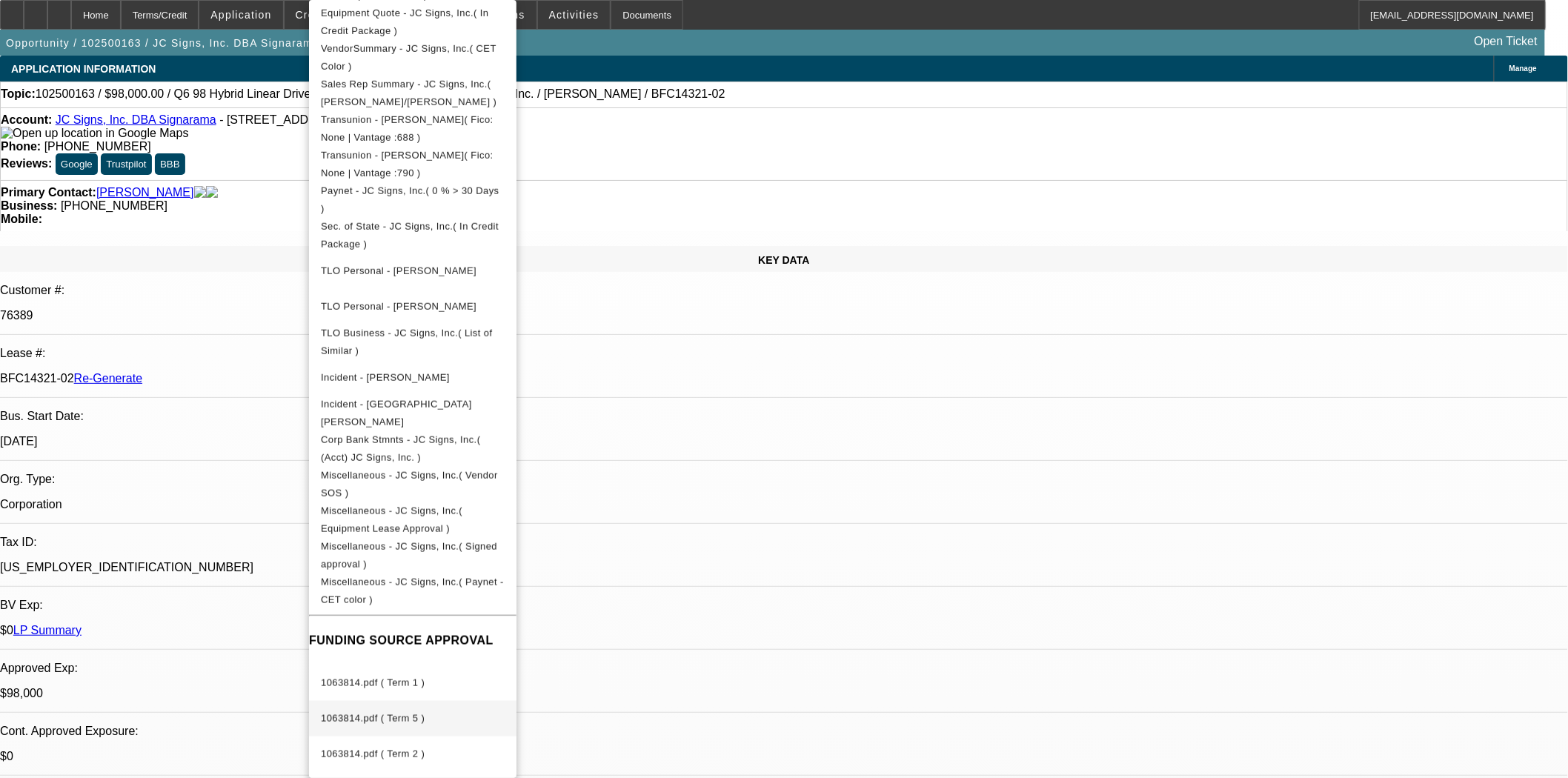
scroll to position [402, 0]
click at [425, 719] on button "1063814.pdf ( Term 5 )" at bounding box center [413, 719] width 208 height 36
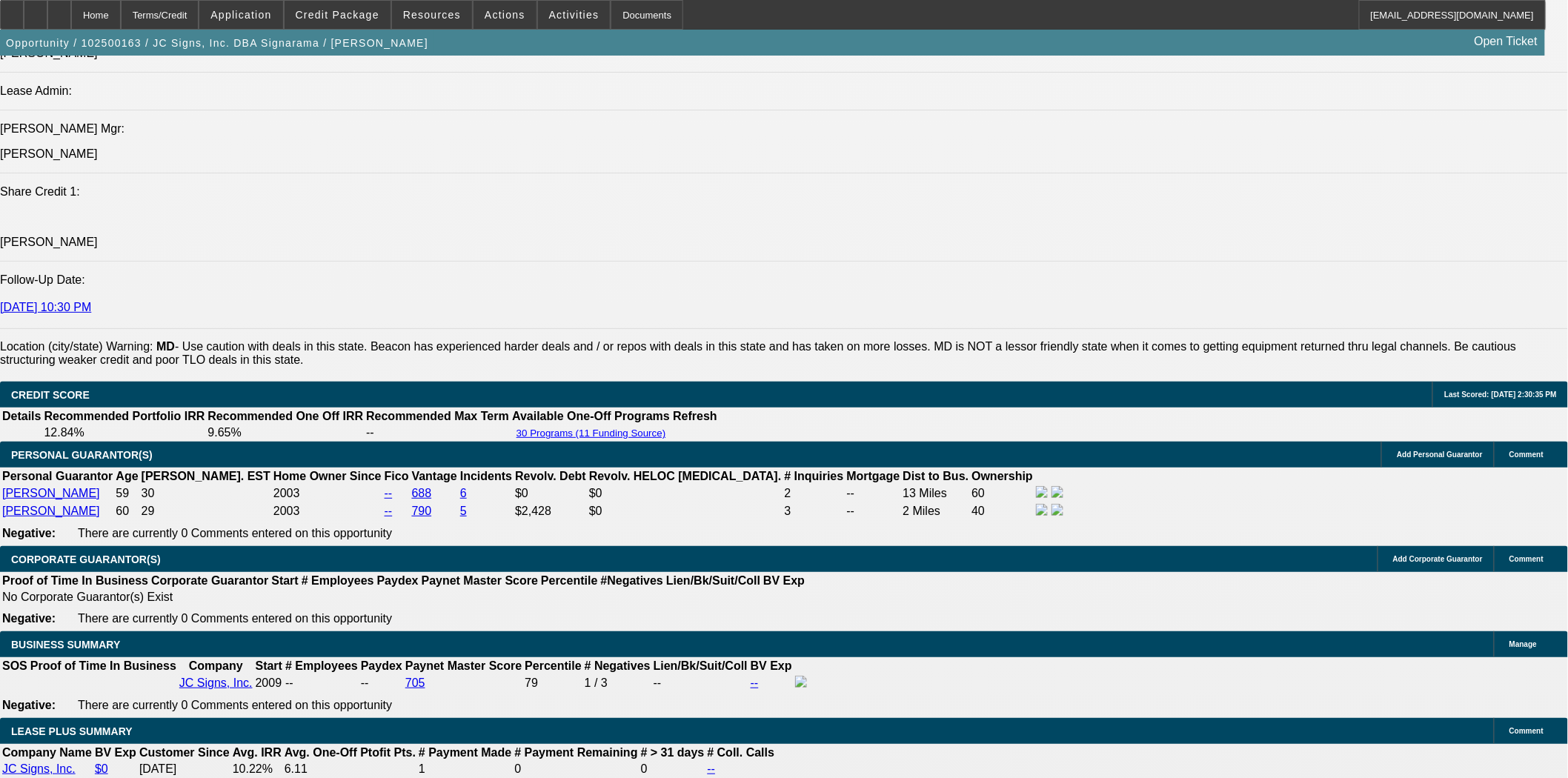
scroll to position [2306, 0]
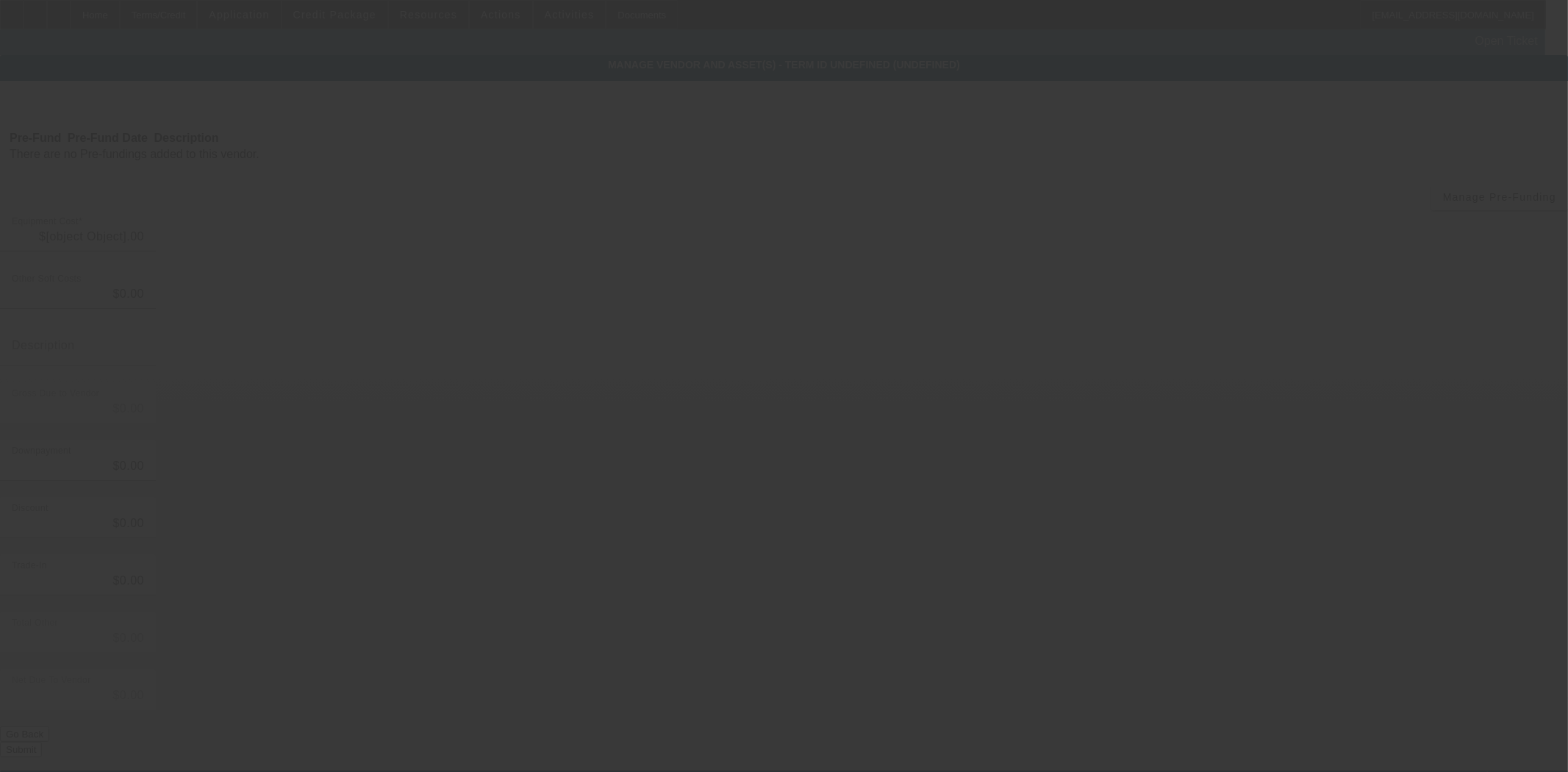
type input "$98,000.00"
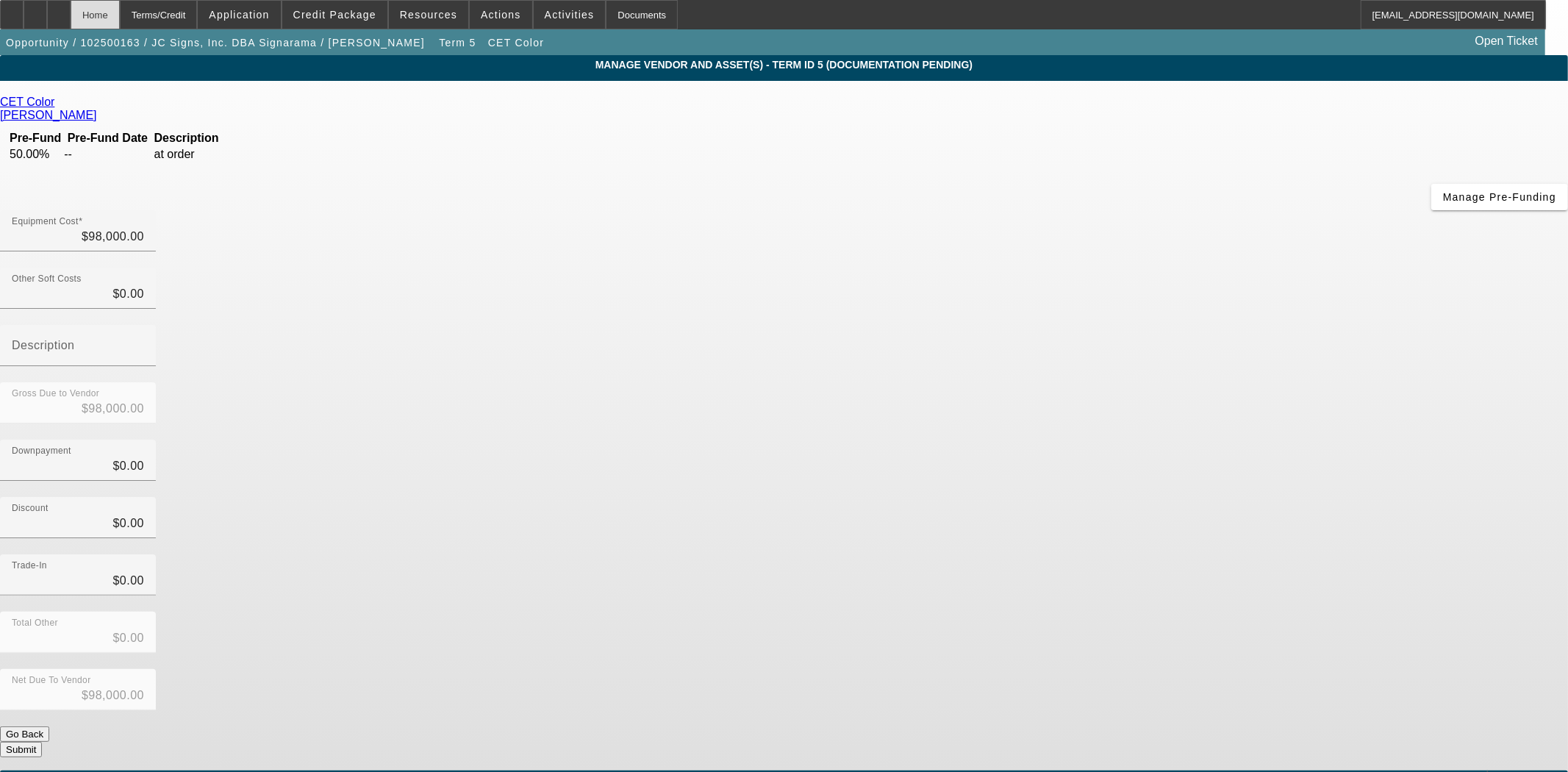
click at [120, 13] on div "Home" at bounding box center [95, 15] width 49 height 29
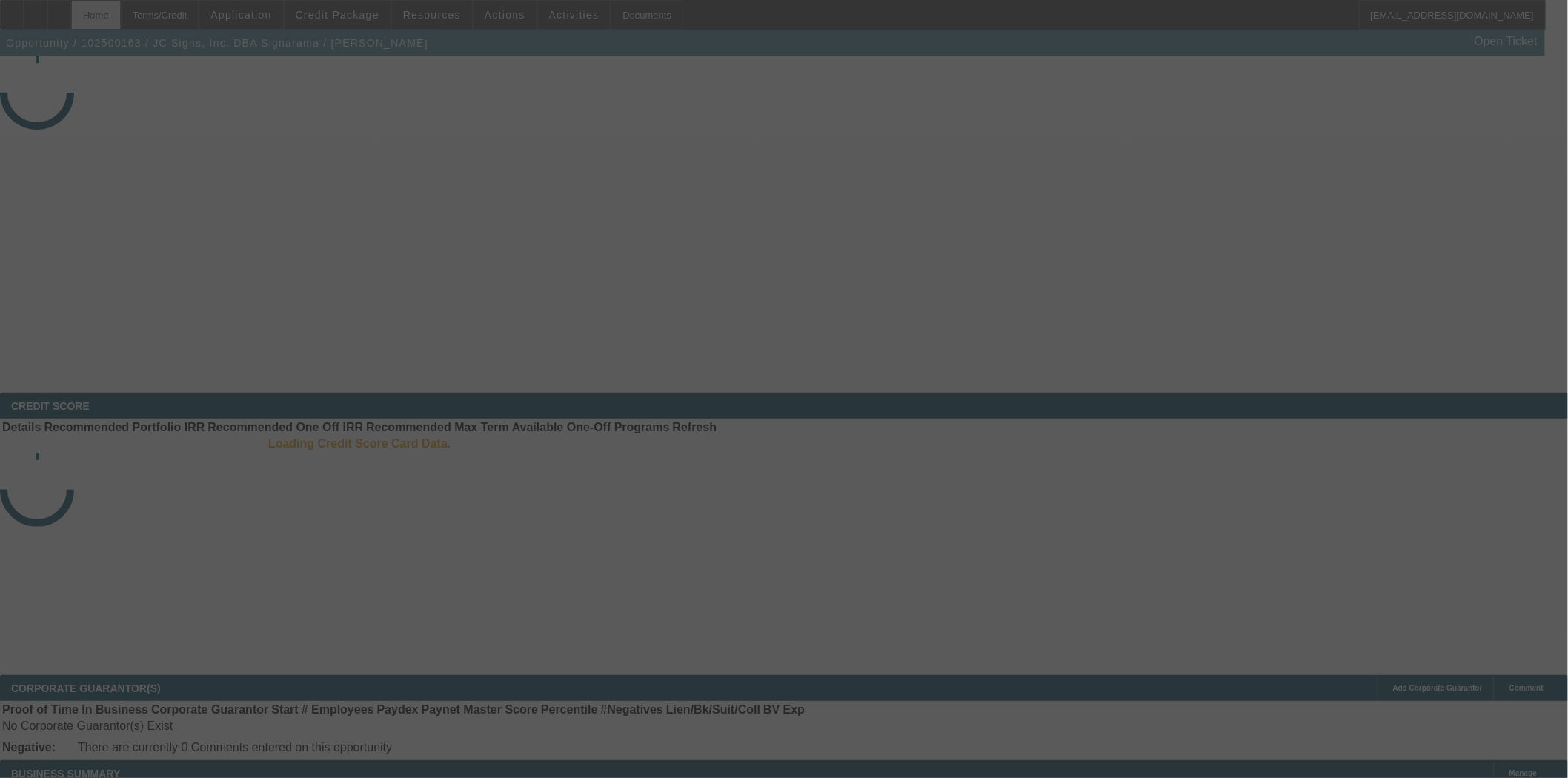
select select "3"
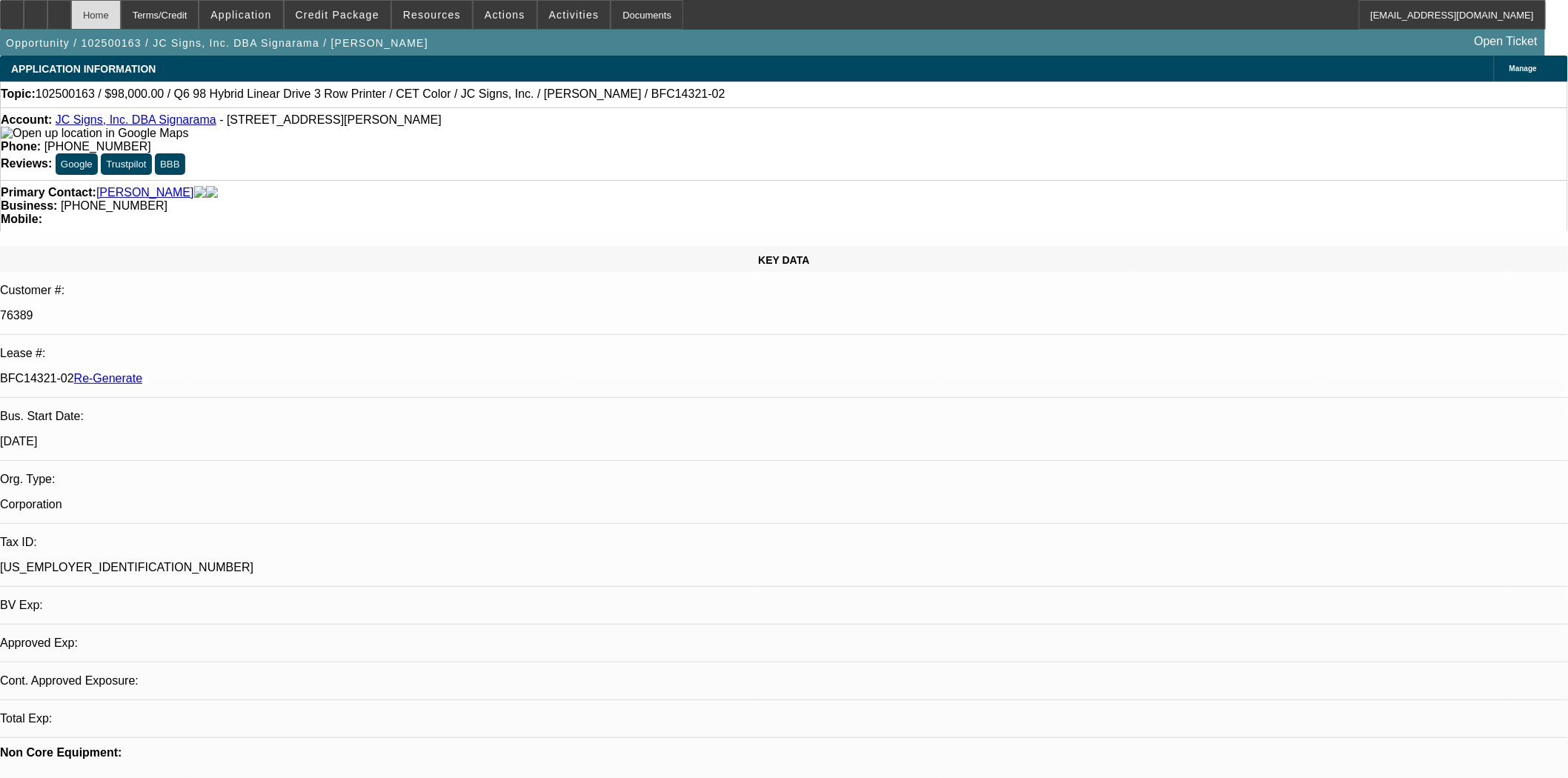
select select "0"
select select "2"
select select "0"
select select "6"
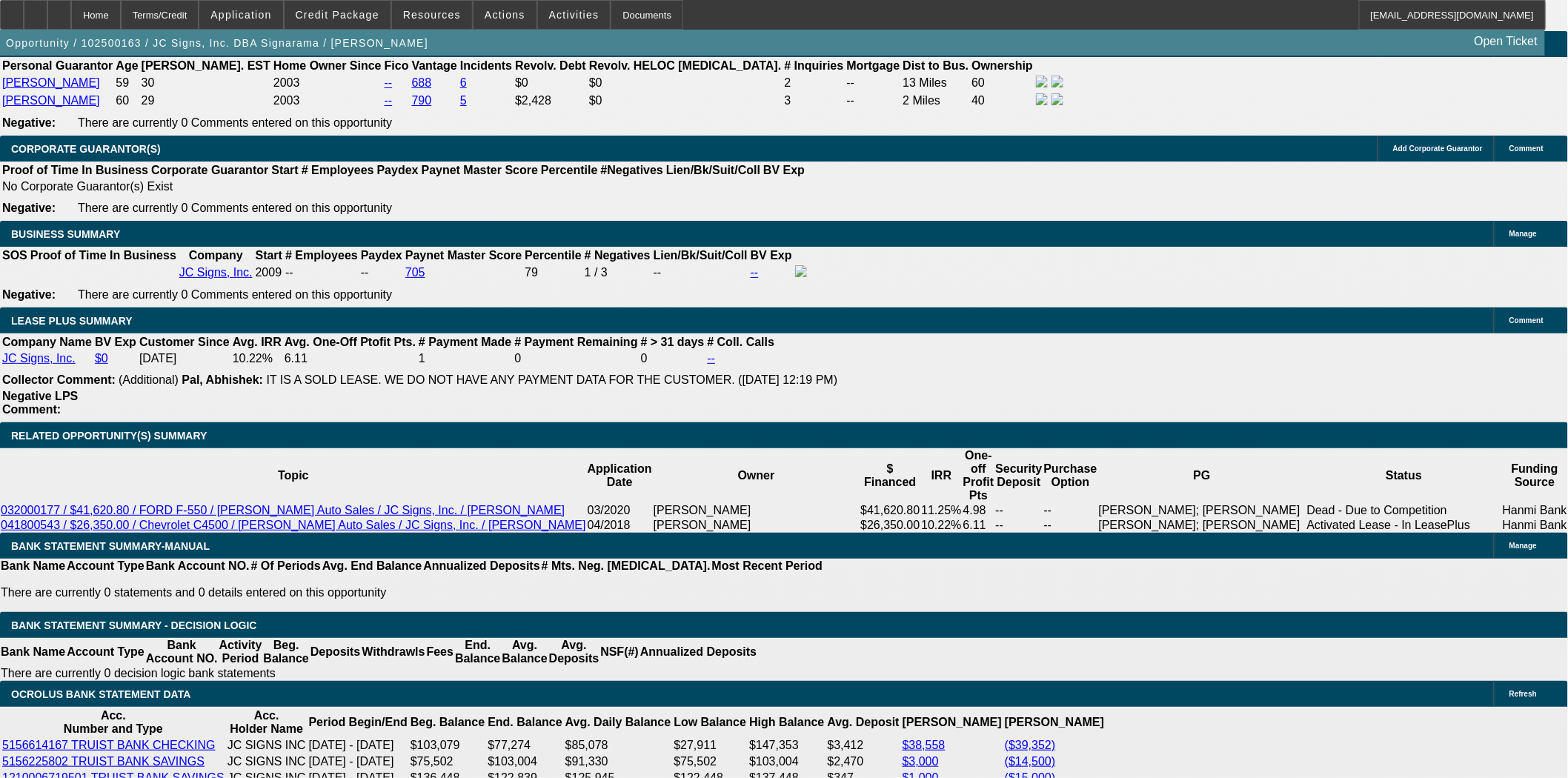
scroll to position [2388, 0]
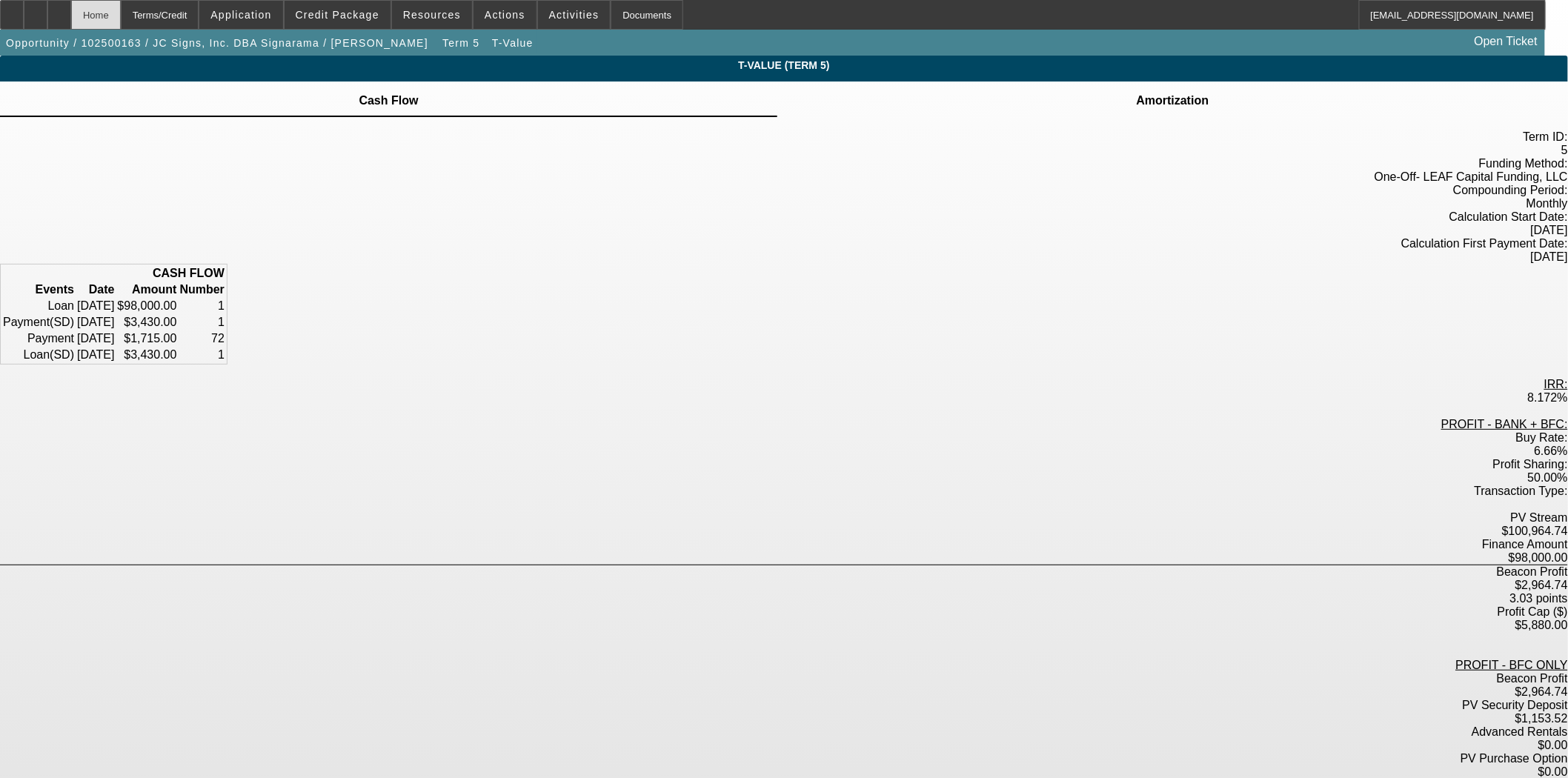
click at [114, 13] on div "Home" at bounding box center [96, 15] width 50 height 30
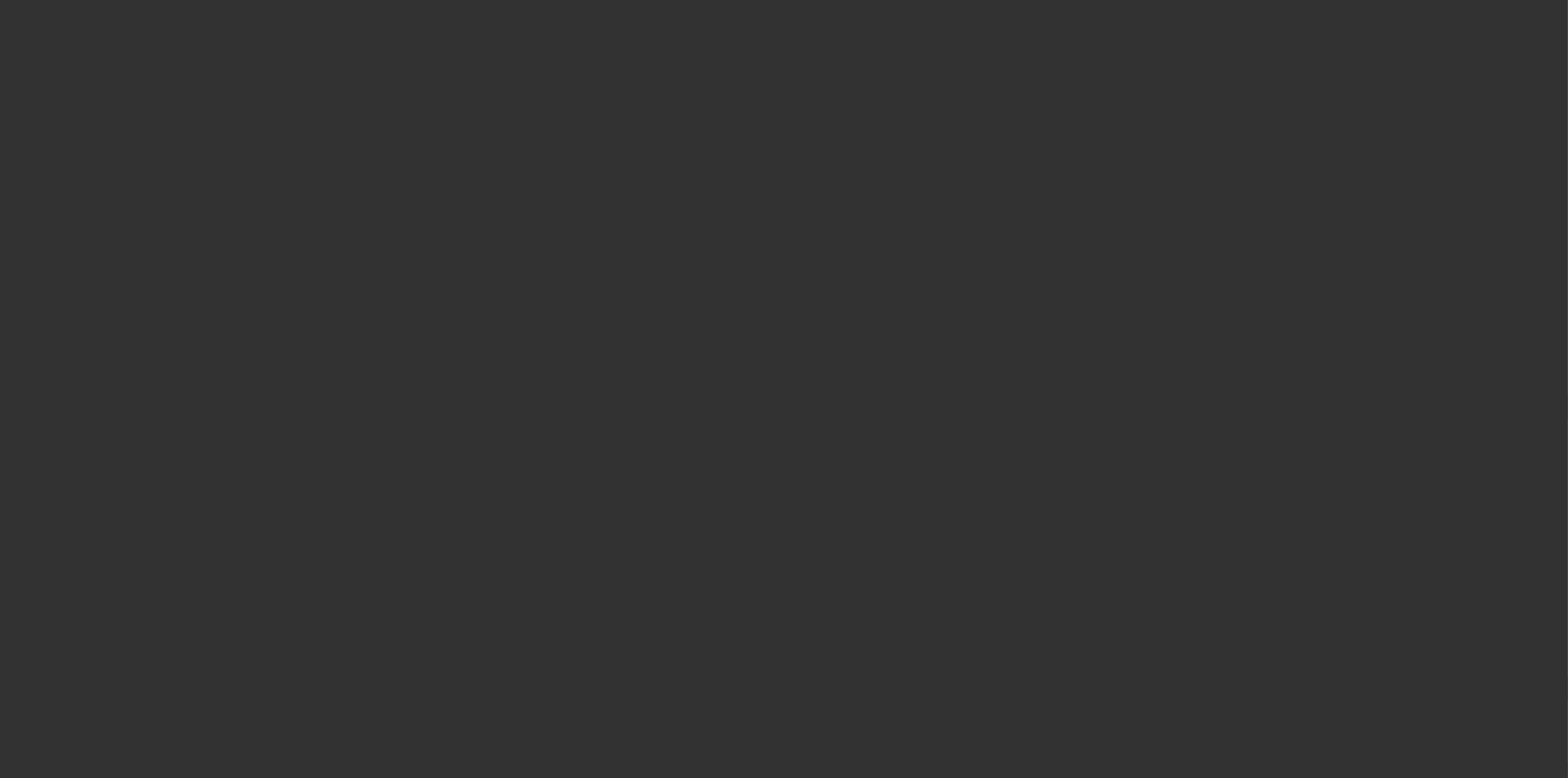
select select "3"
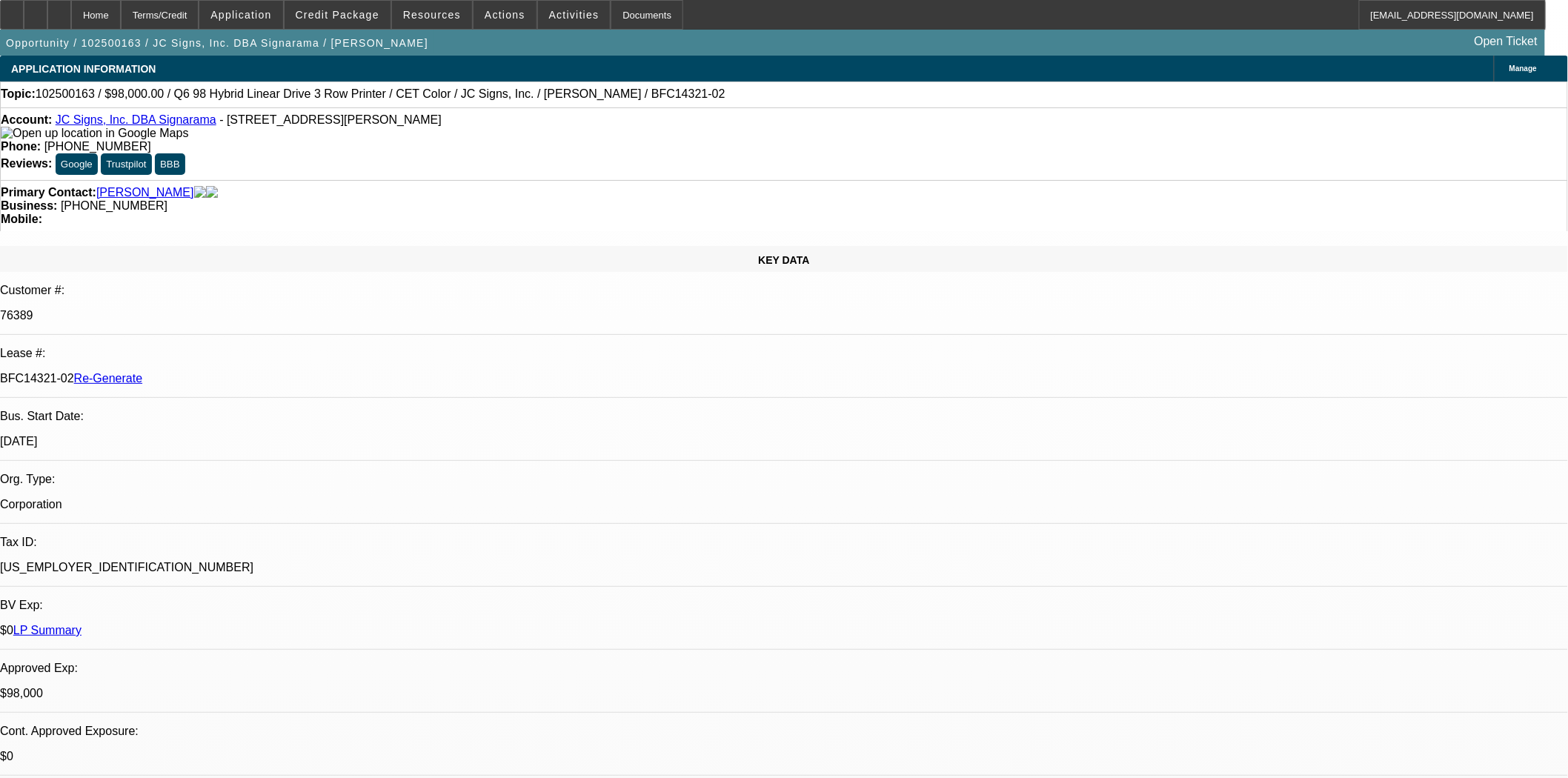
select select "0"
select select "2"
select select "0"
select select "6"
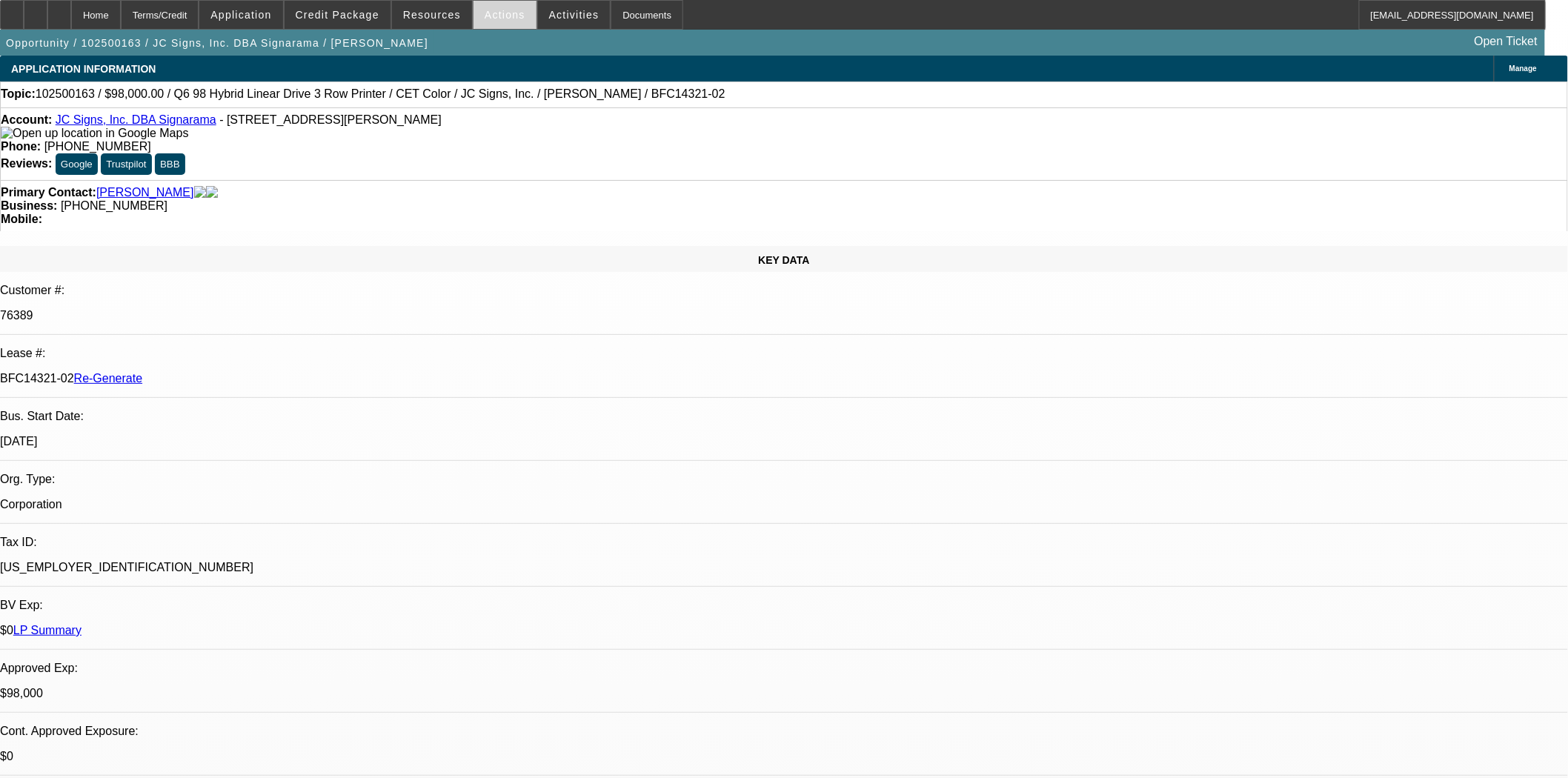
click at [486, 15] on span "Actions" at bounding box center [505, 15] width 41 height 12
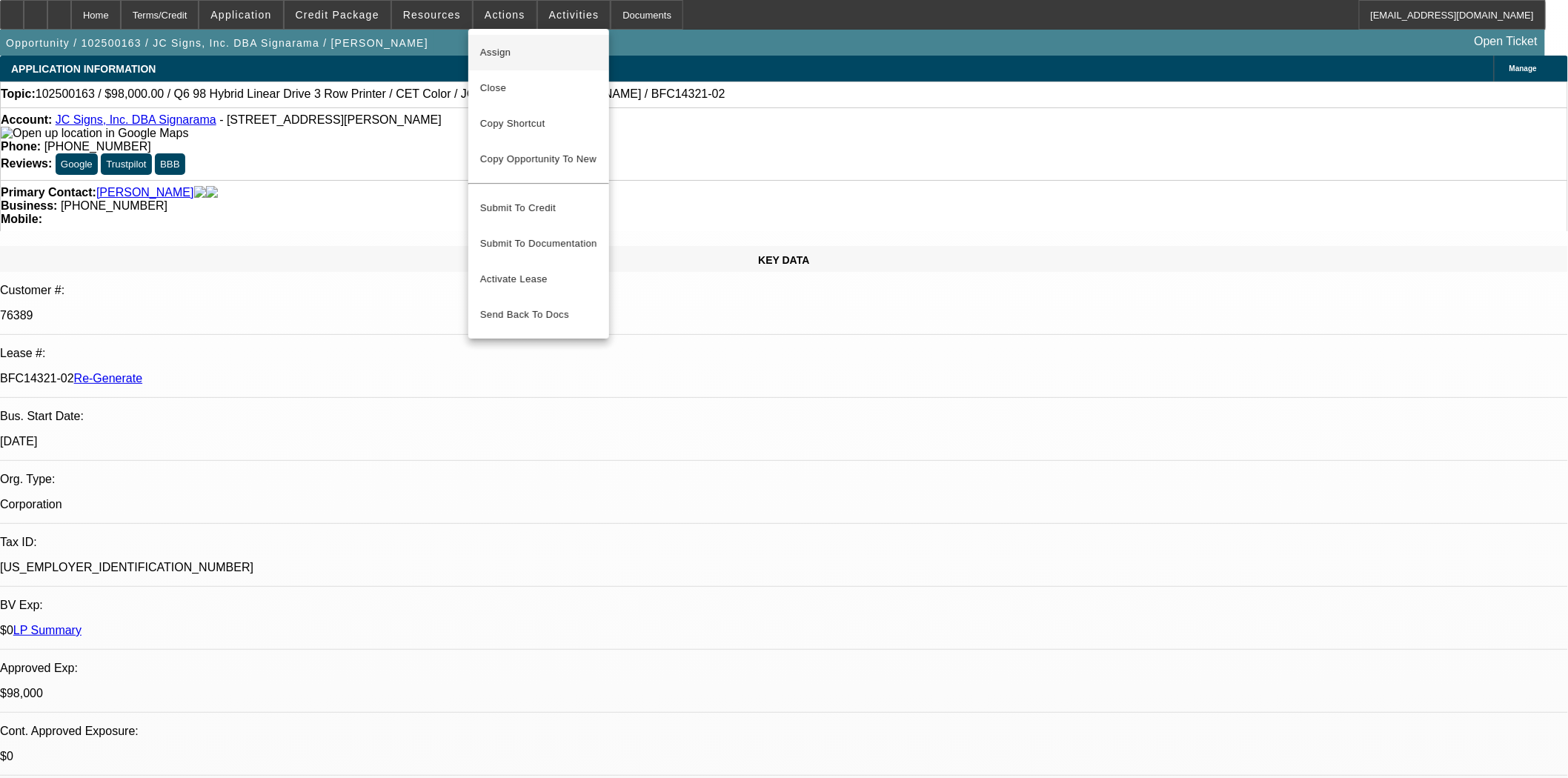
click at [491, 45] on span "Assign" at bounding box center [539, 53] width 117 height 18
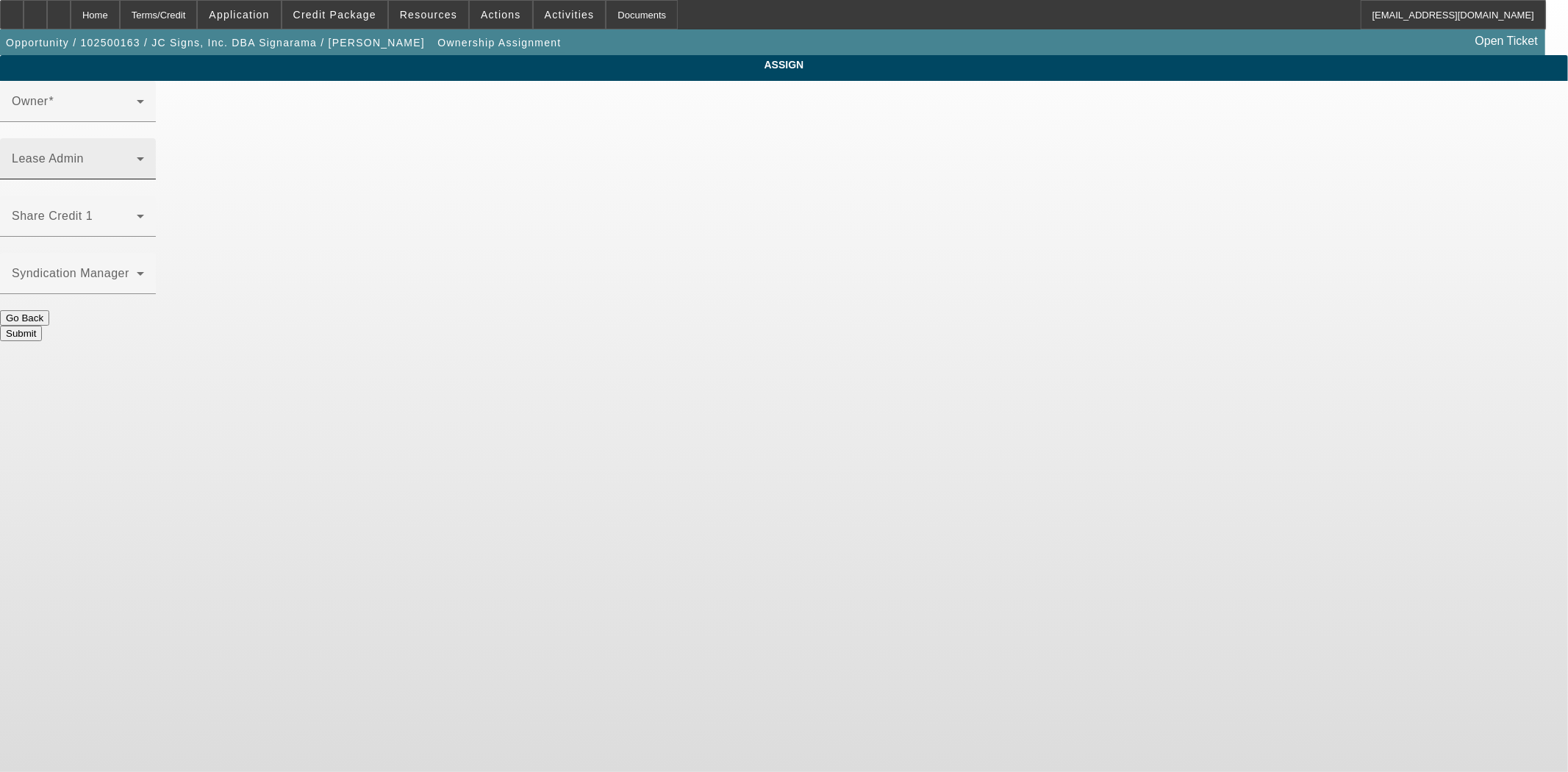
click at [144, 138] on div "Lease Admin" at bounding box center [78, 159] width 133 height 41
click at [84, 152] on mat-label "Lease Admin" at bounding box center [48, 158] width 72 height 13
click at [137, 156] on span at bounding box center [74, 165] width 125 height 18
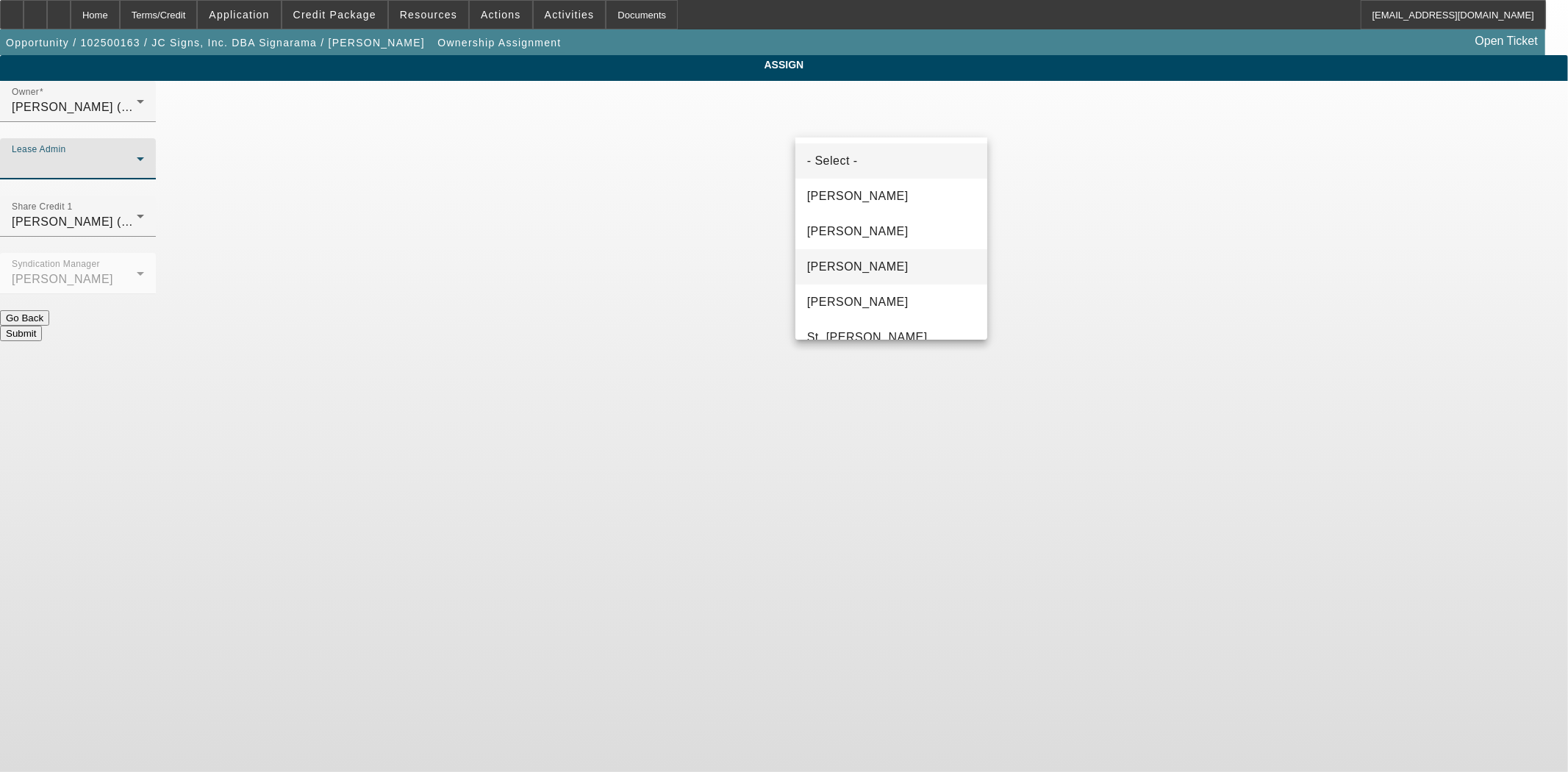
click at [847, 262] on span "Gonzalez, Amanda" at bounding box center [858, 267] width 102 height 18
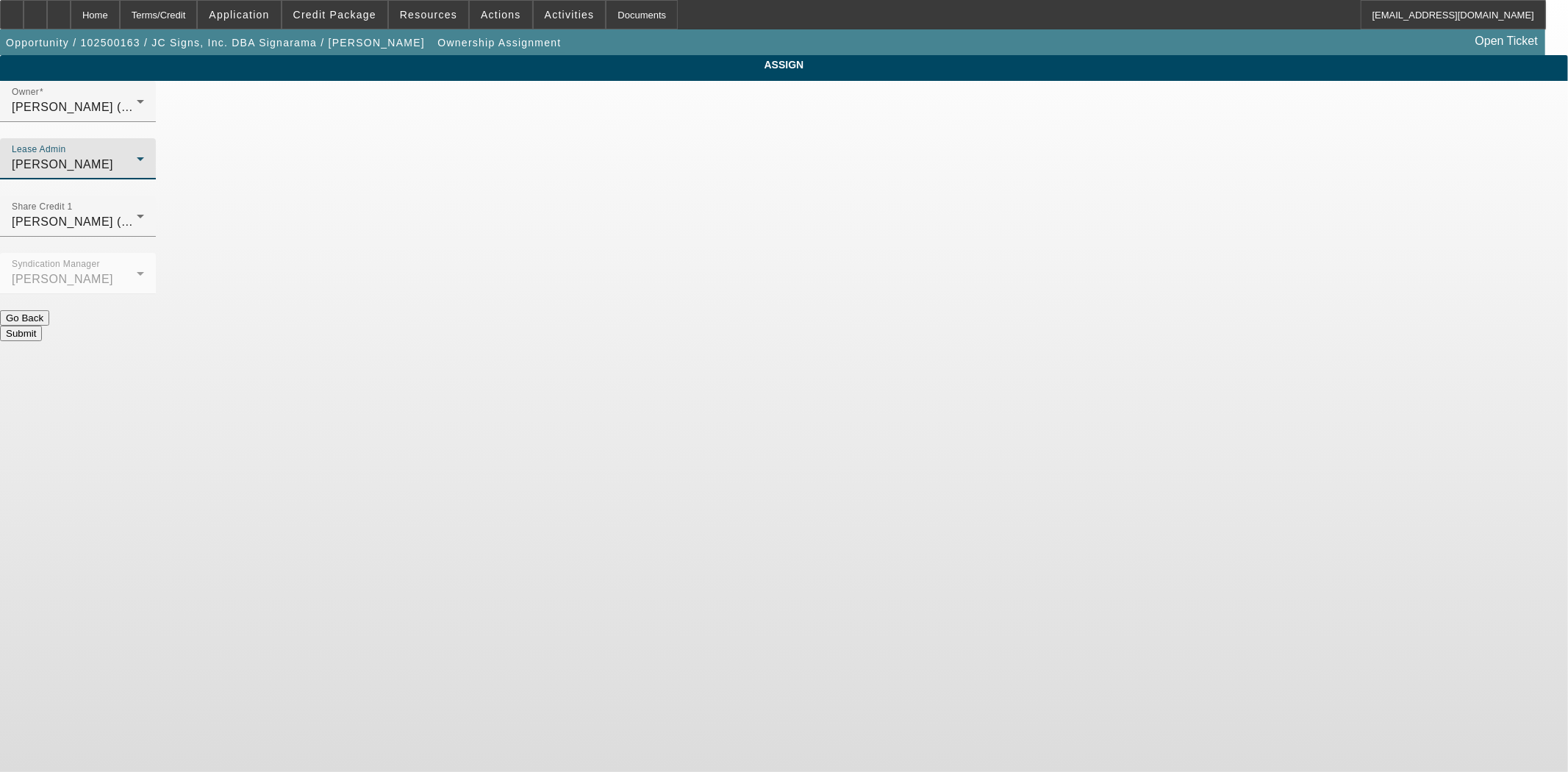
click at [843, 326] on div "Submit" at bounding box center [784, 333] width 1568 height 15
click at [42, 326] on button "Submit" at bounding box center [21, 333] width 42 height 15
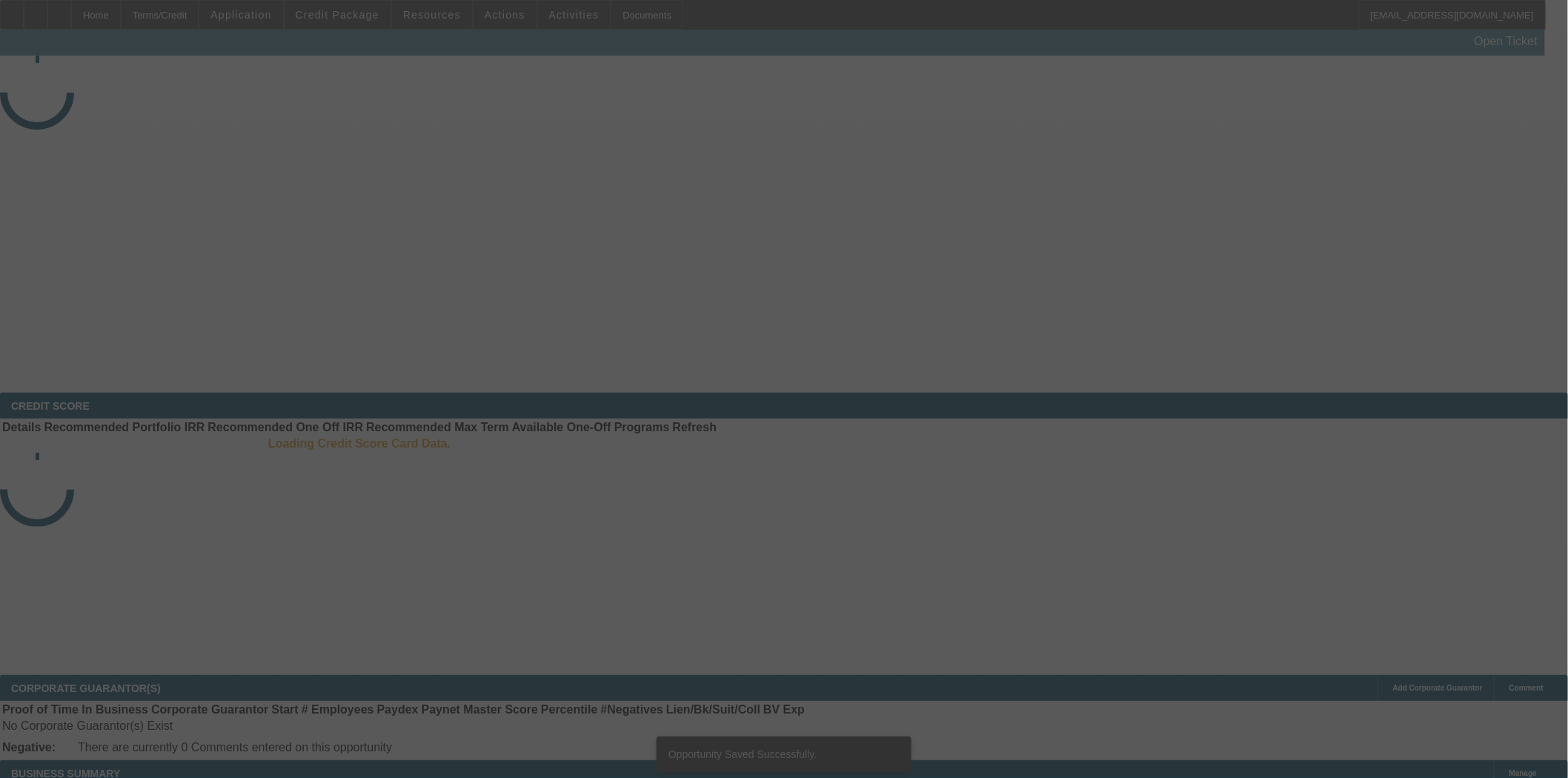
select select "3"
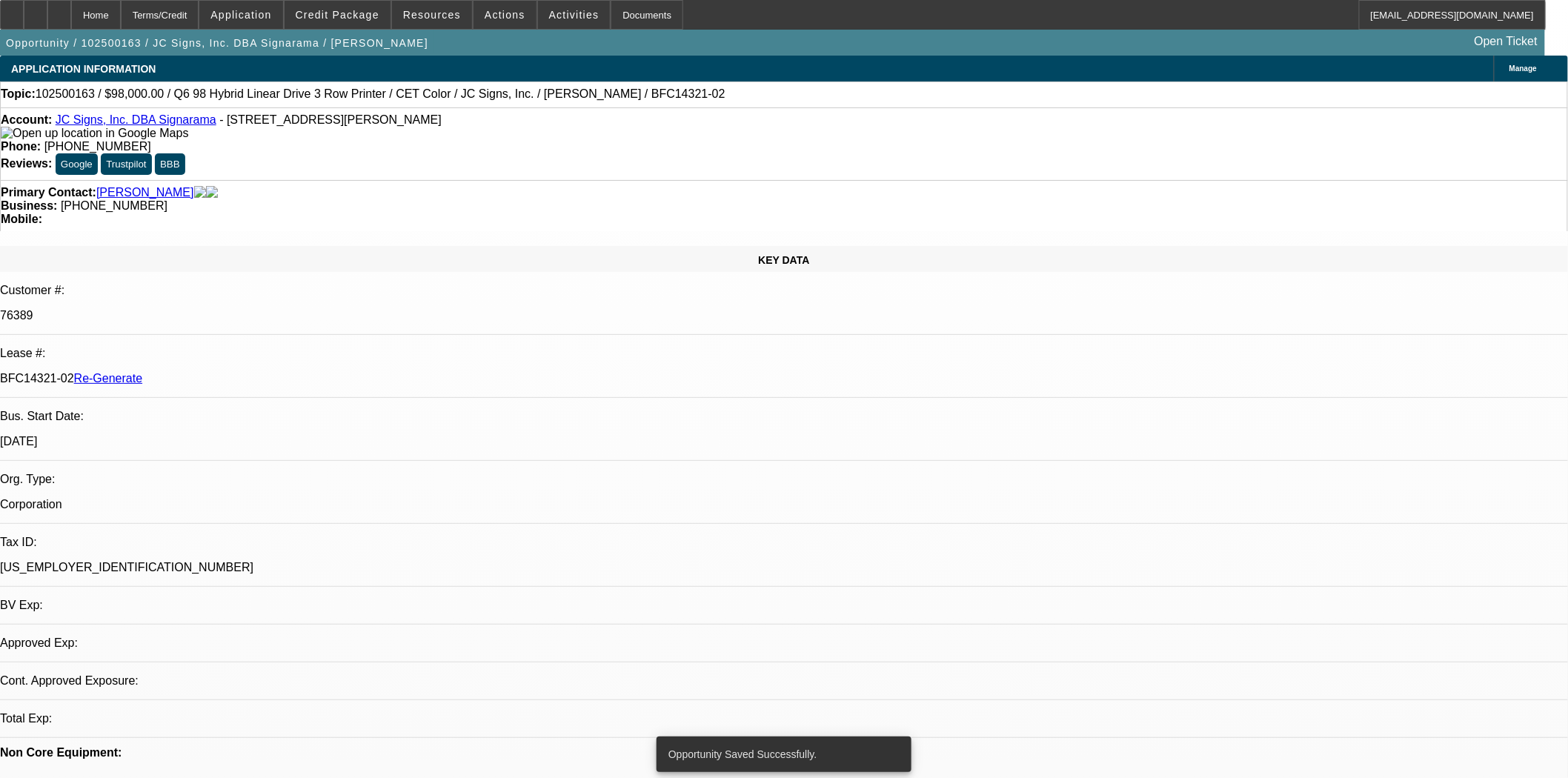
select select "0"
select select "2"
select select "0"
select select "6"
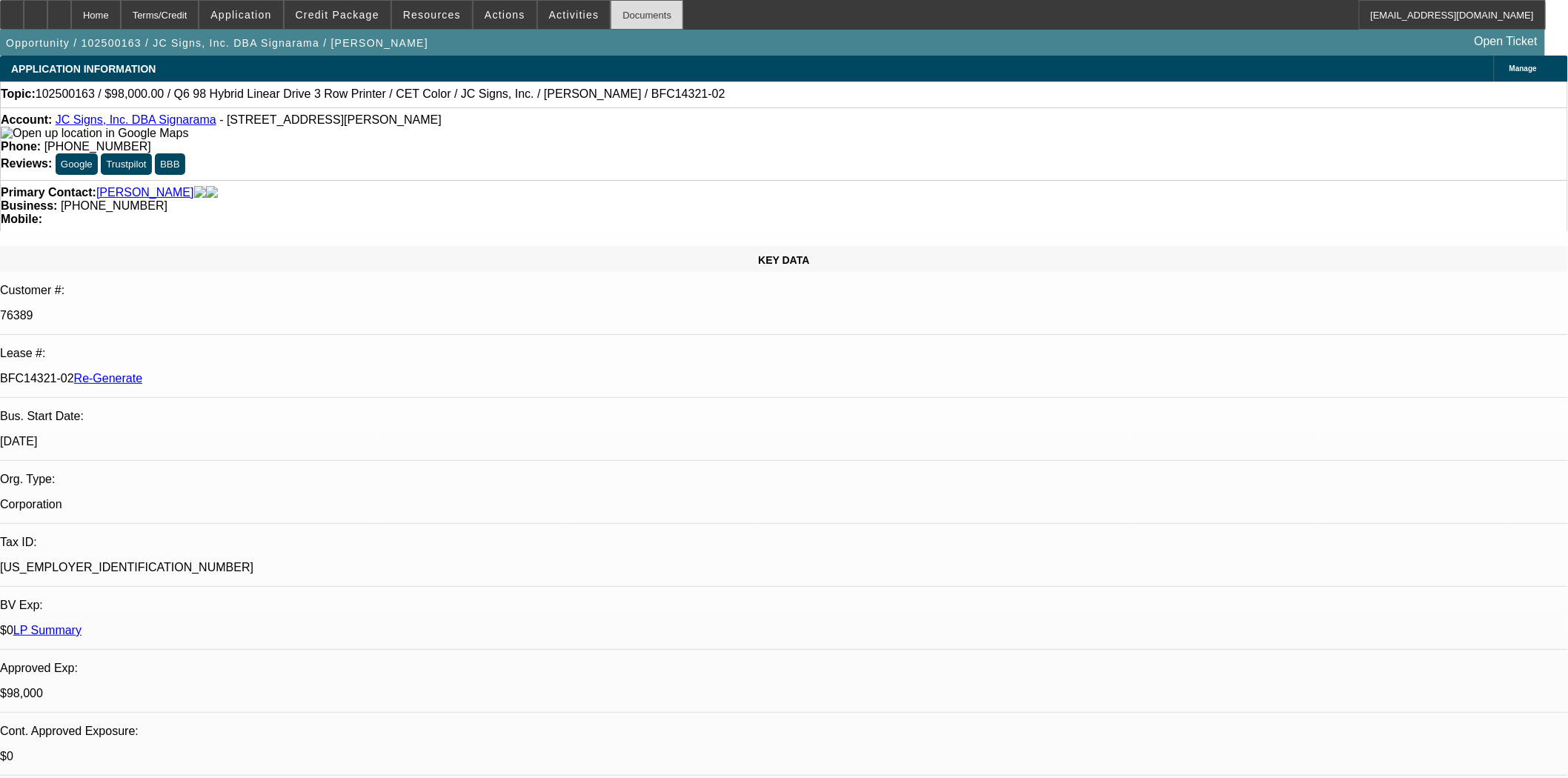
click at [628, 13] on div "Documents" at bounding box center [647, 15] width 73 height 30
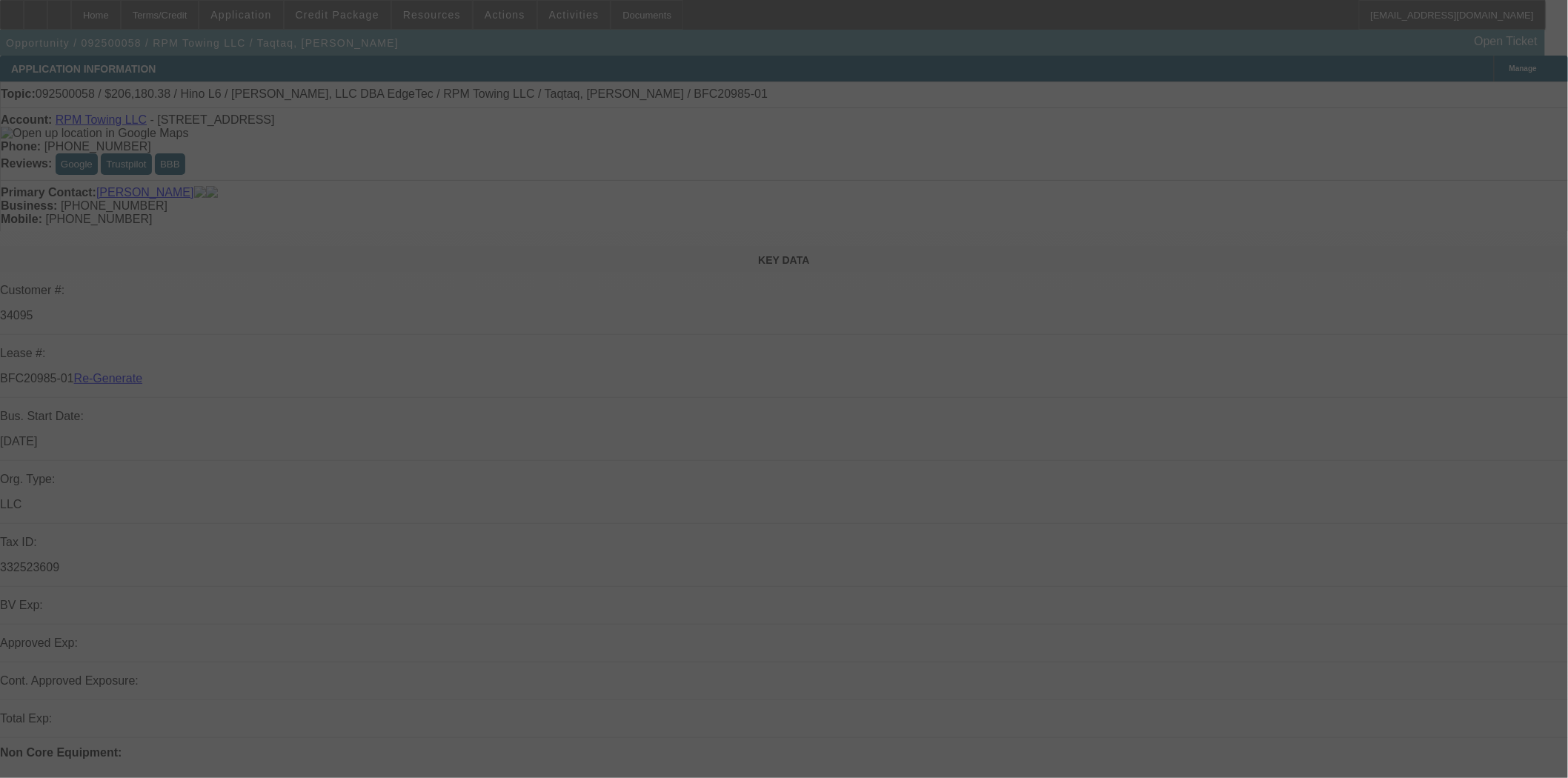
select select "4"
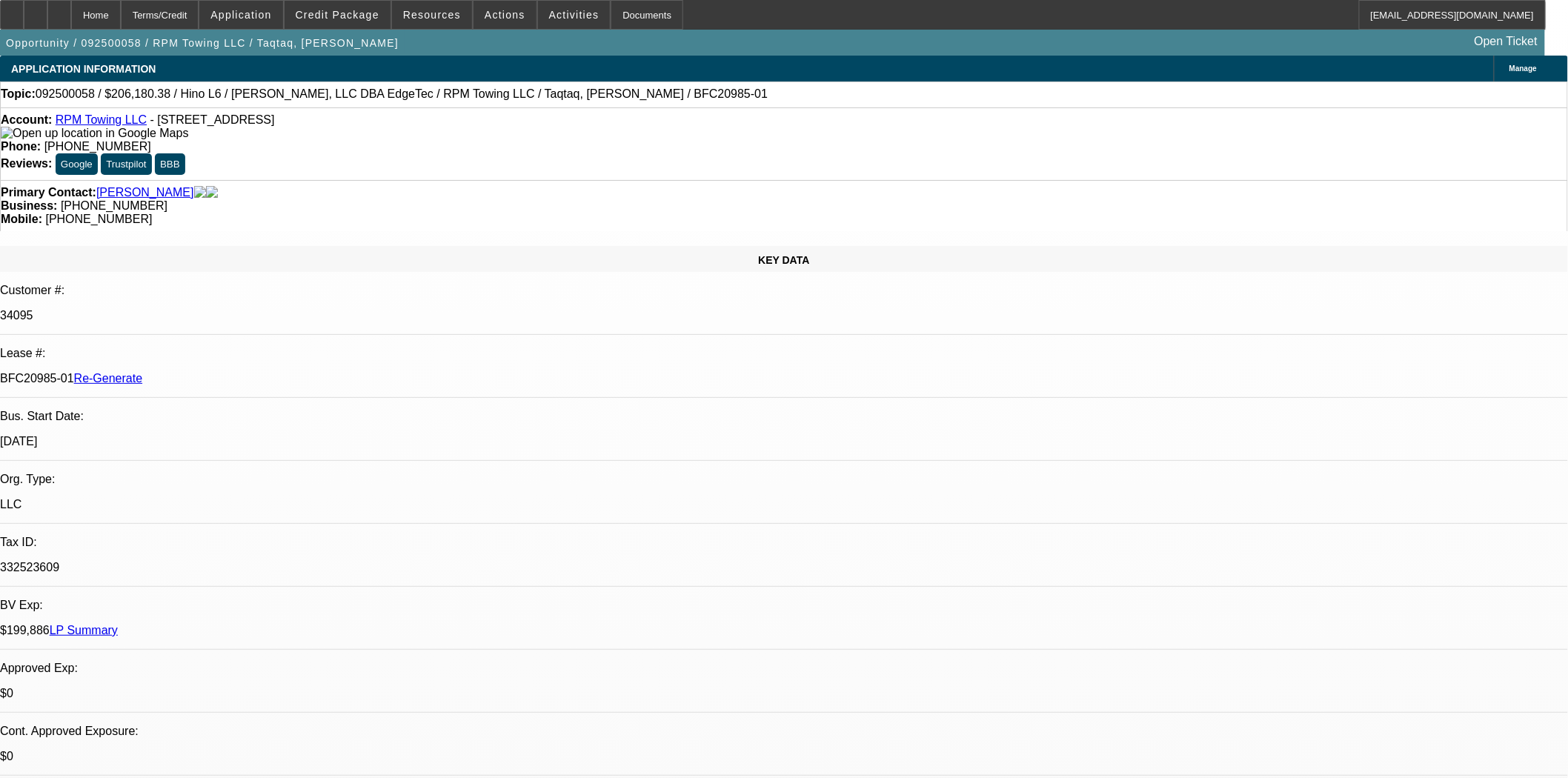
select select "0"
select select "2"
select select "0"
select select "6"
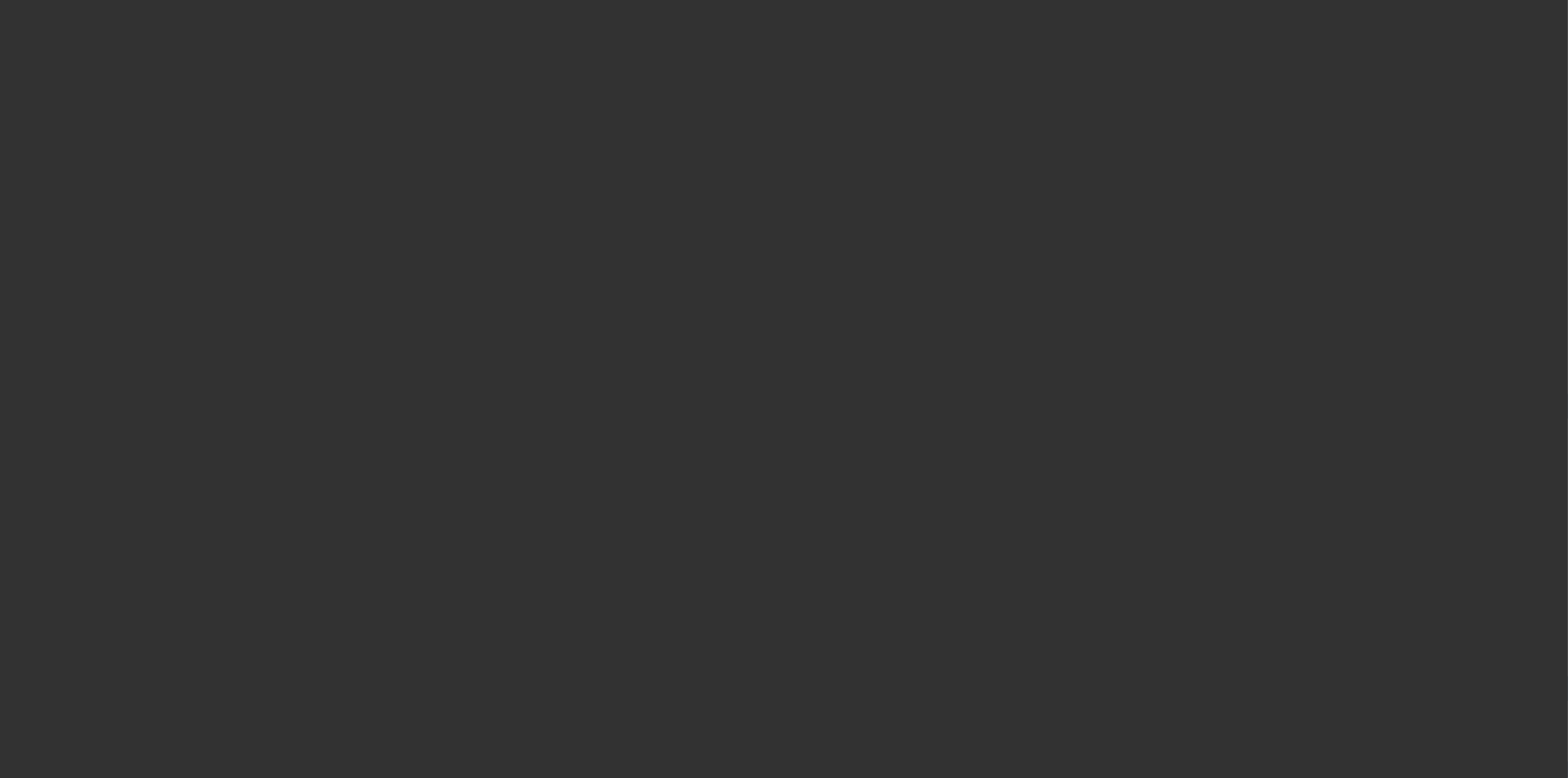
select select "3"
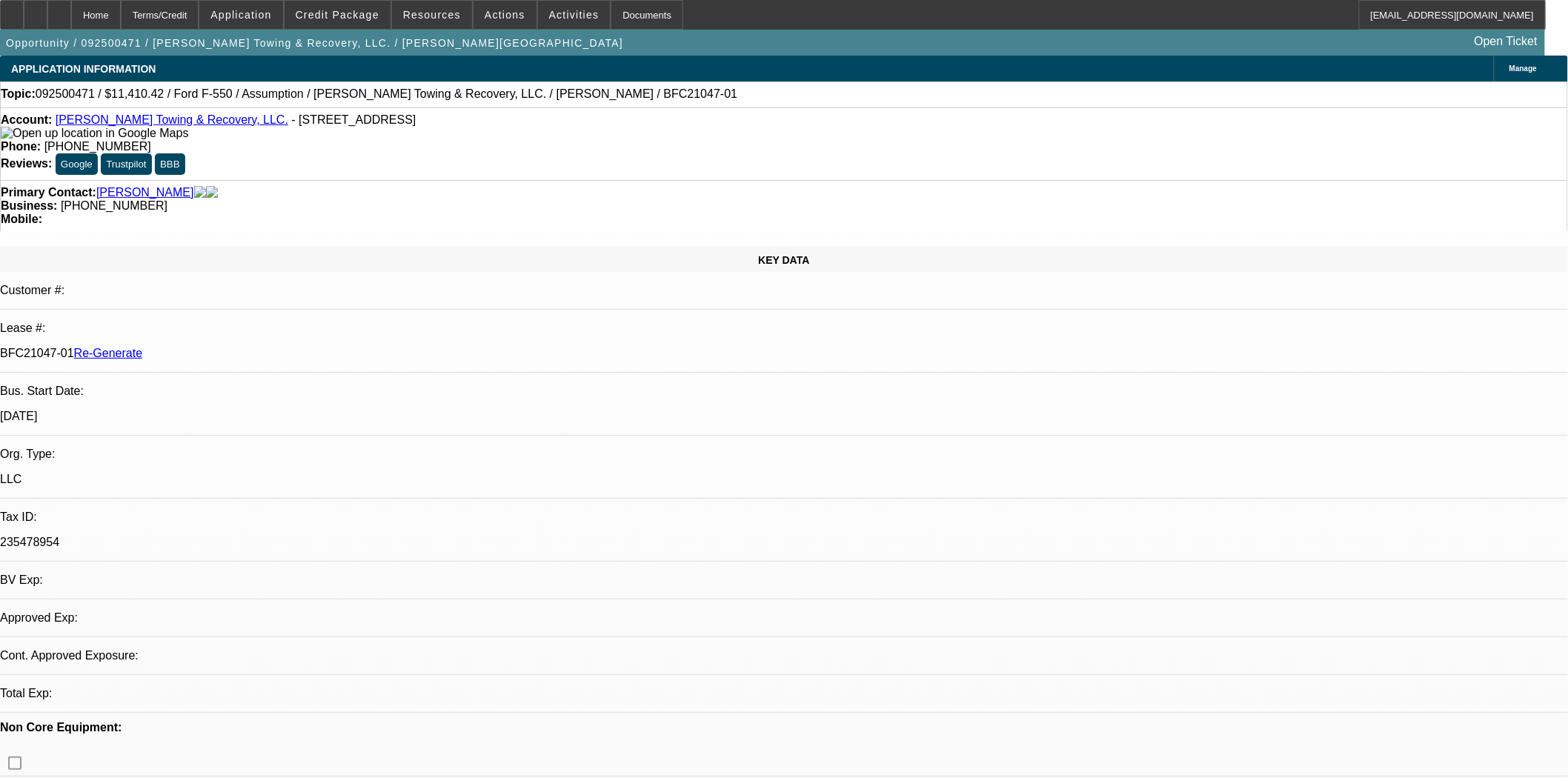
select select "0"
select select "2"
select select "6"
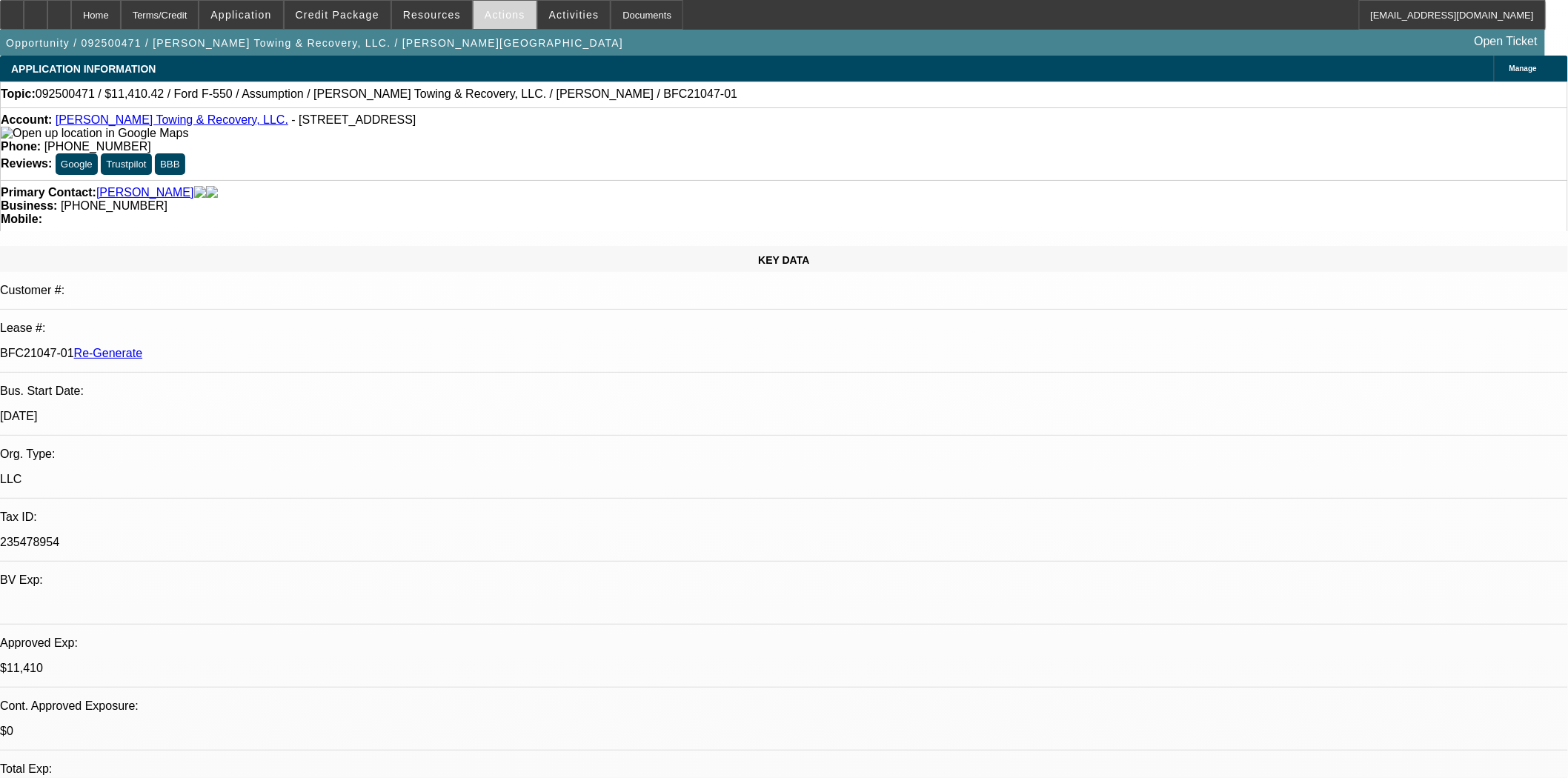
click at [505, 17] on span "Actions" at bounding box center [505, 15] width 41 height 12
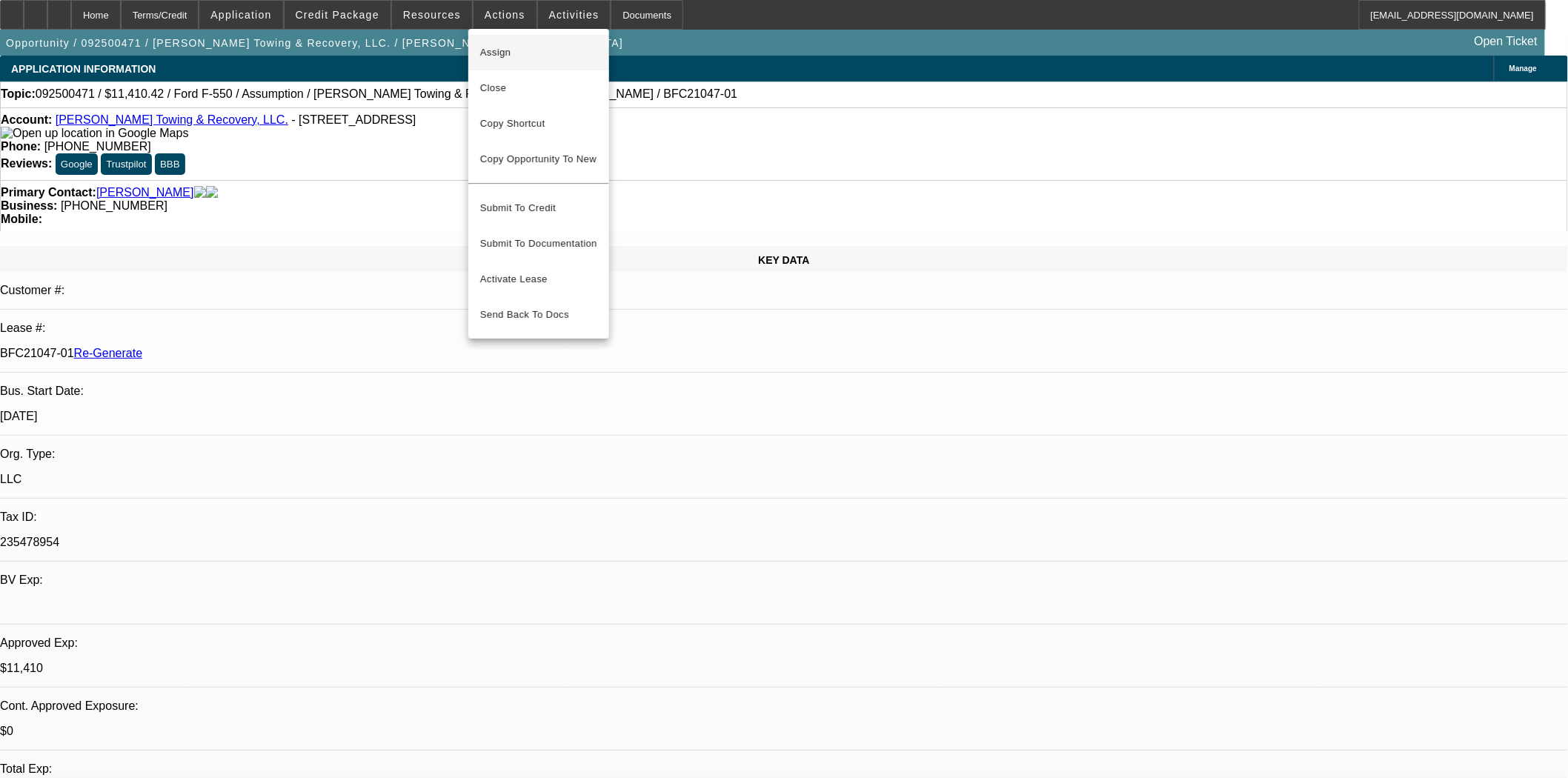
click at [505, 49] on span "Assign" at bounding box center [539, 53] width 117 height 18
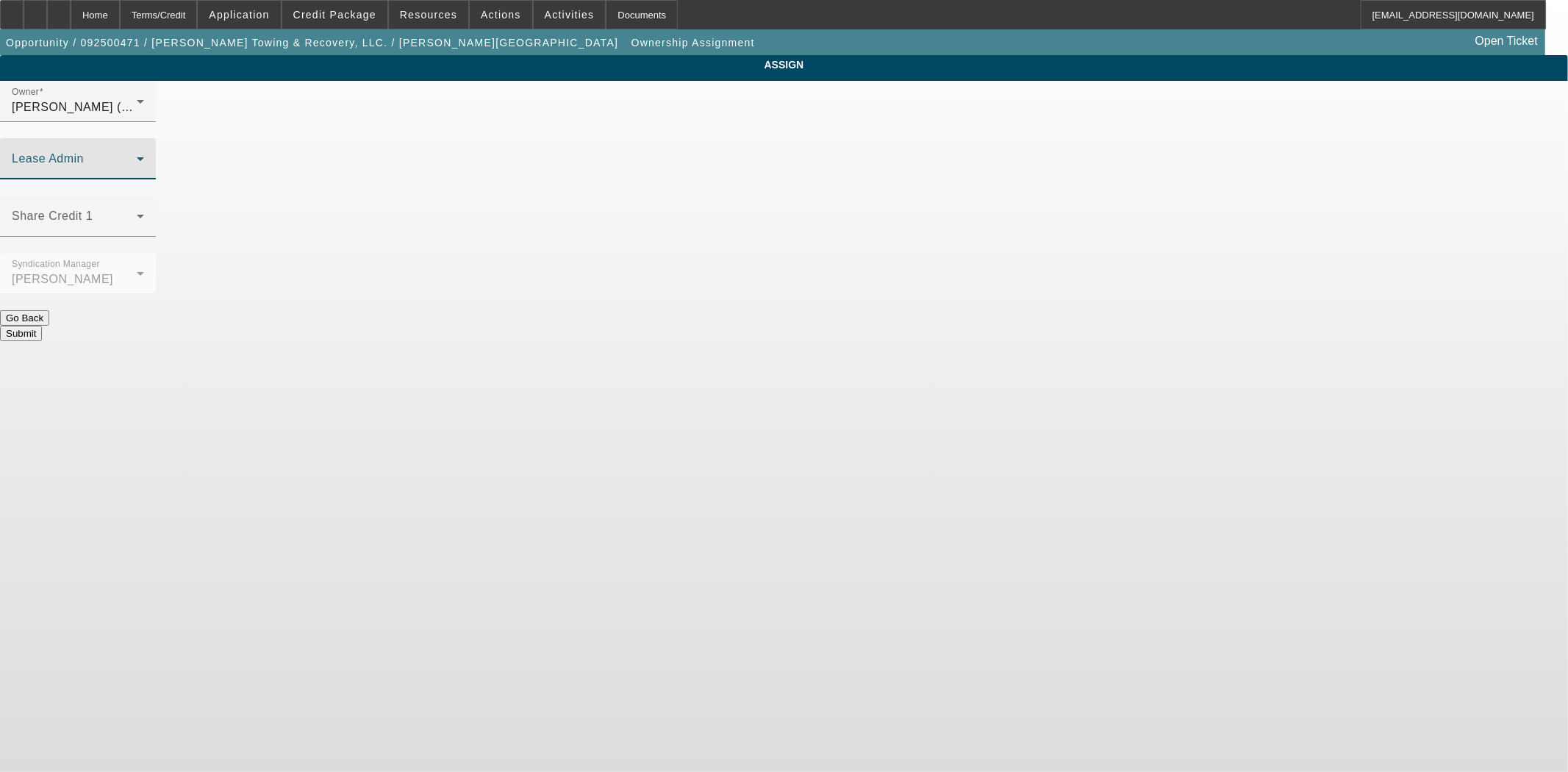
click at [137, 156] on span at bounding box center [74, 165] width 125 height 18
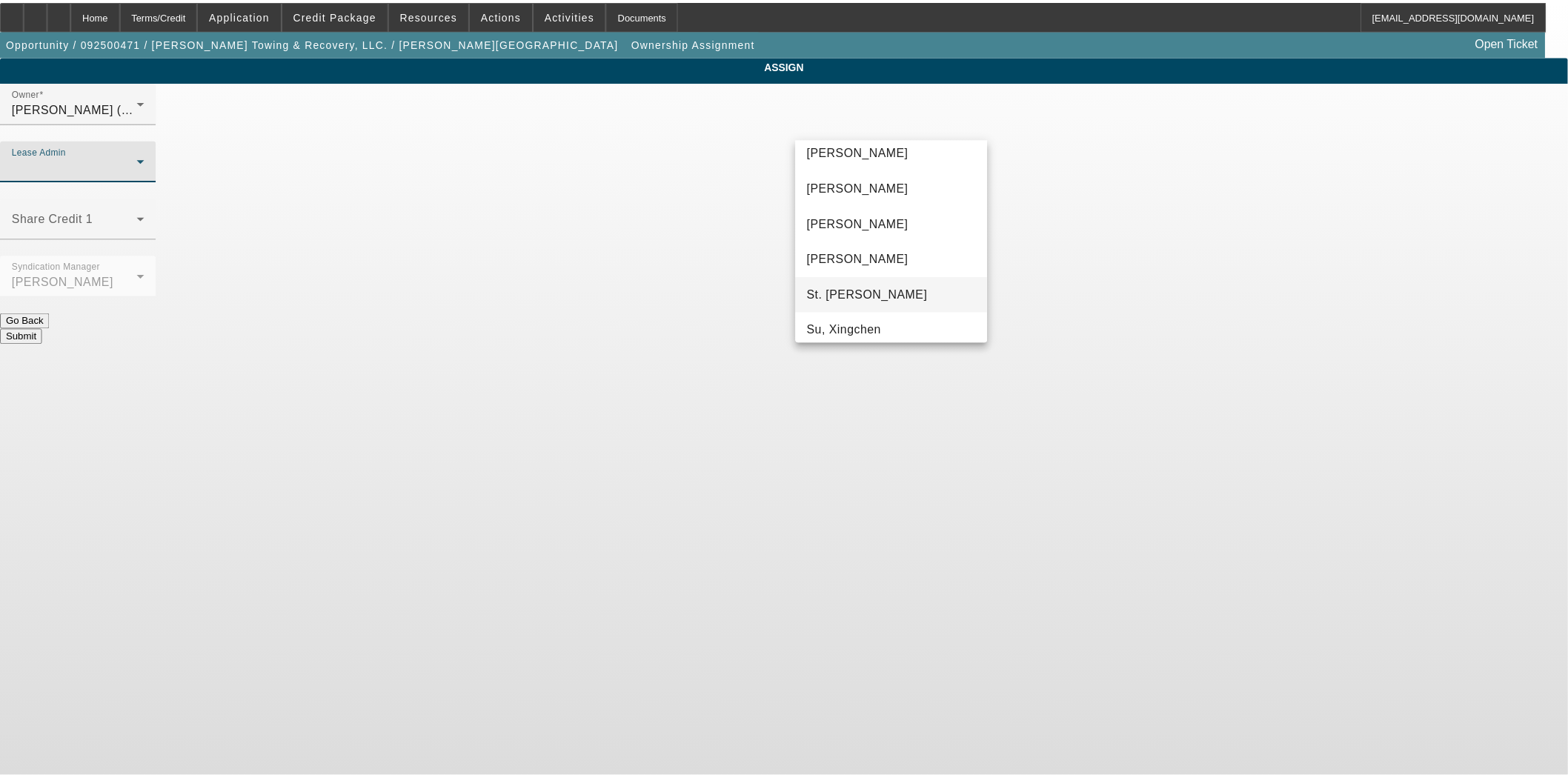
scroll to position [92, 0]
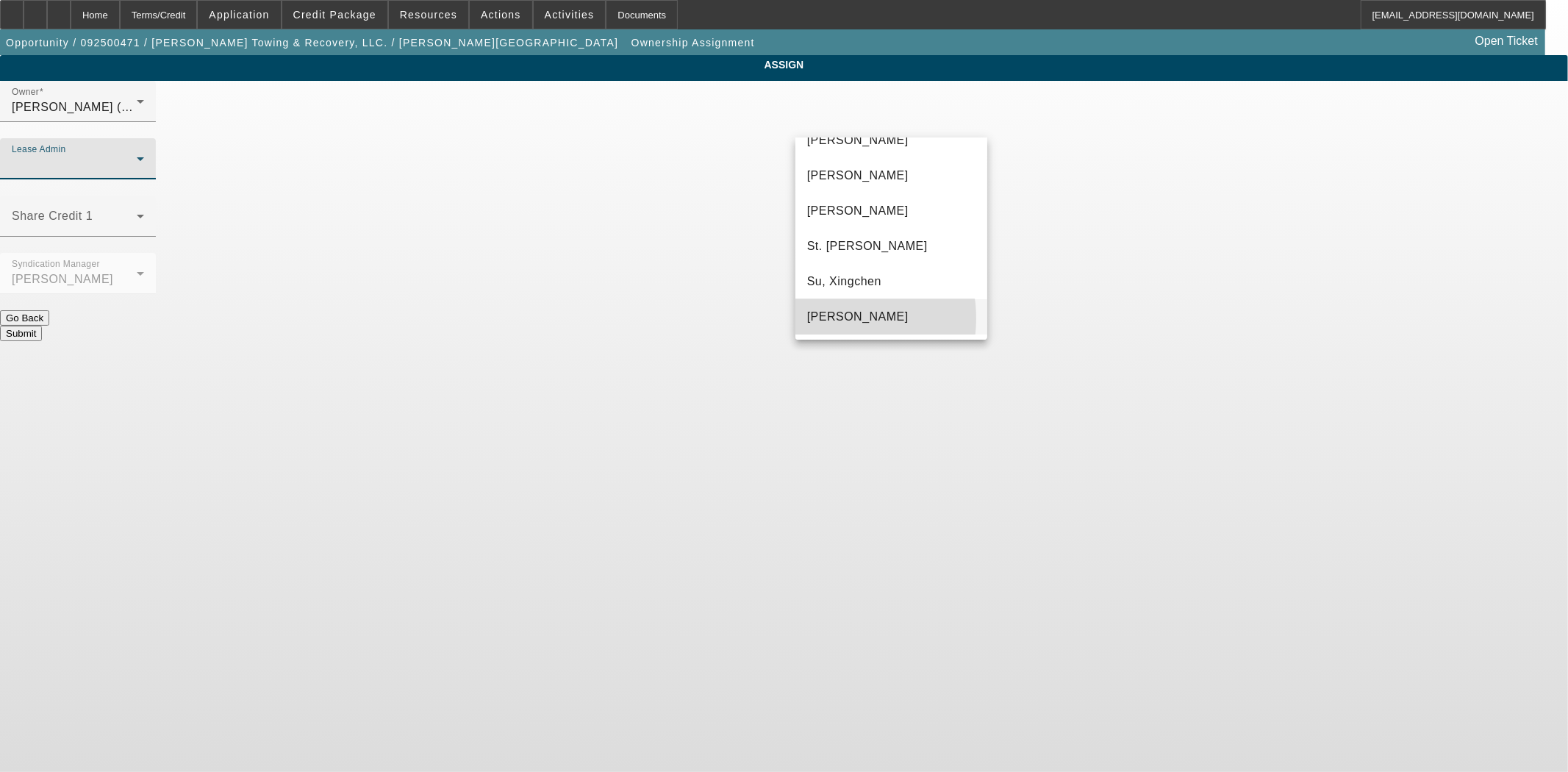
click at [828, 317] on span "Wreschinsky, Sarah" at bounding box center [858, 317] width 102 height 18
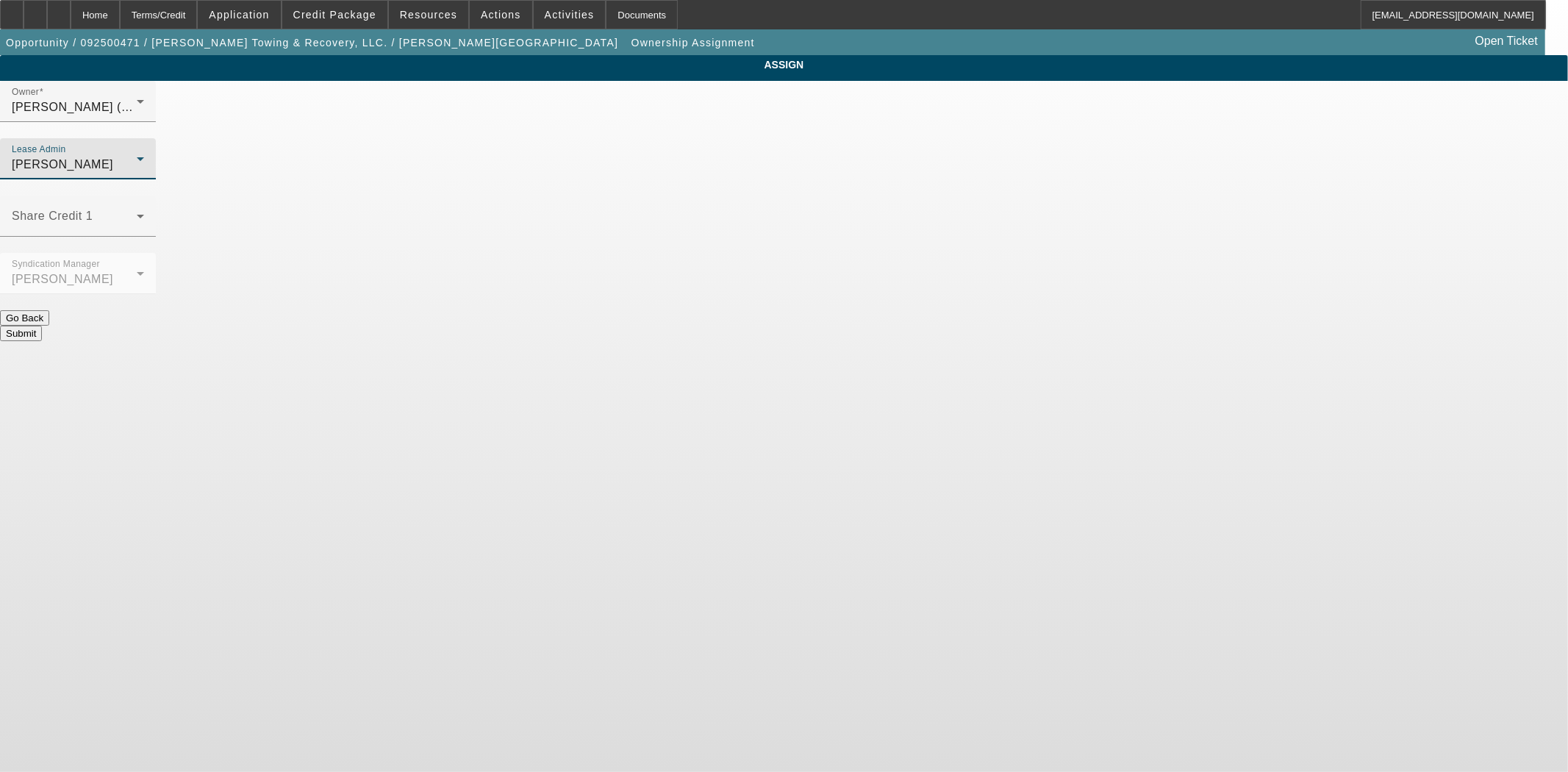
click at [42, 326] on button "Submit" at bounding box center [21, 333] width 42 height 15
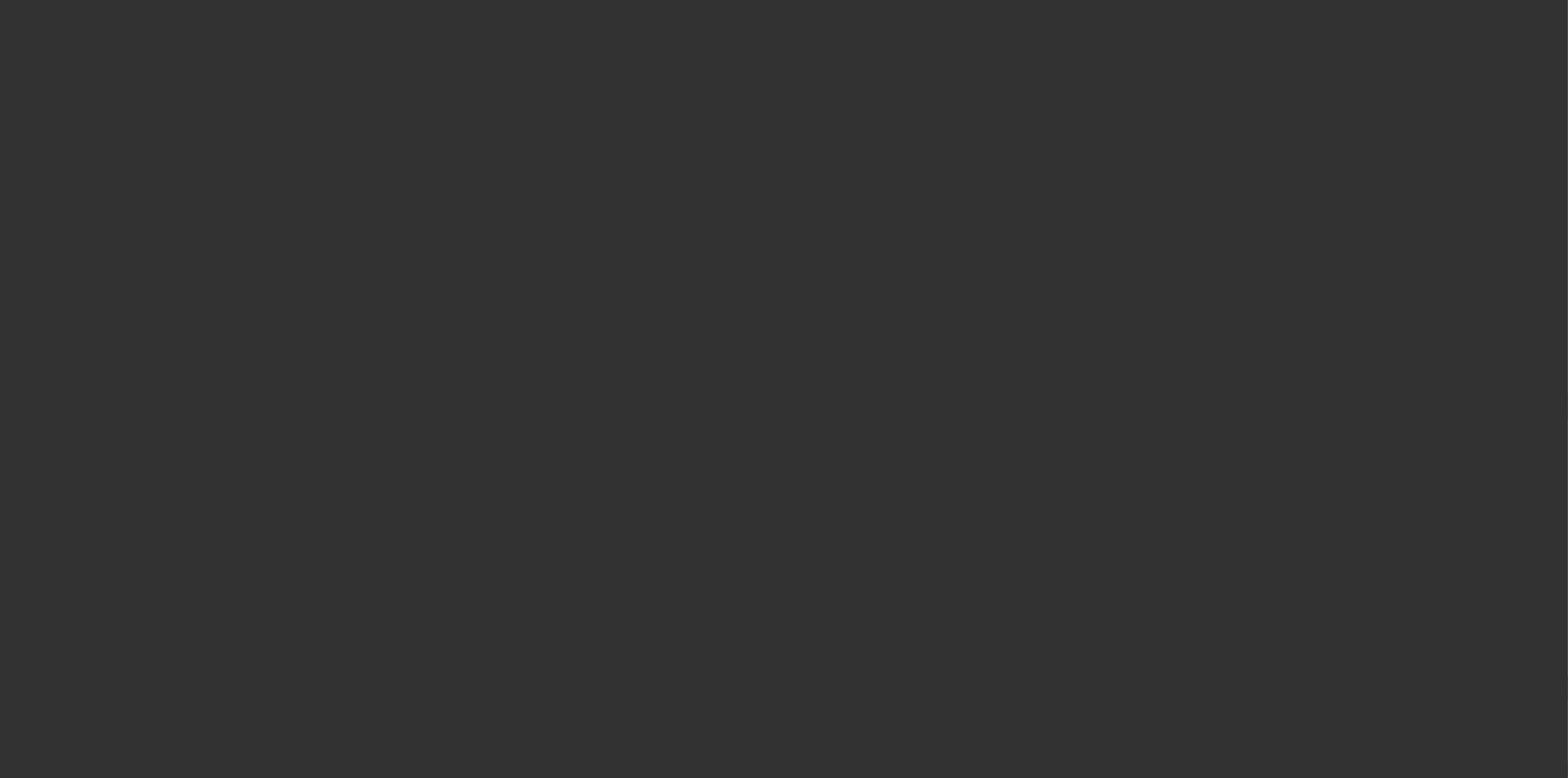
select select "3"
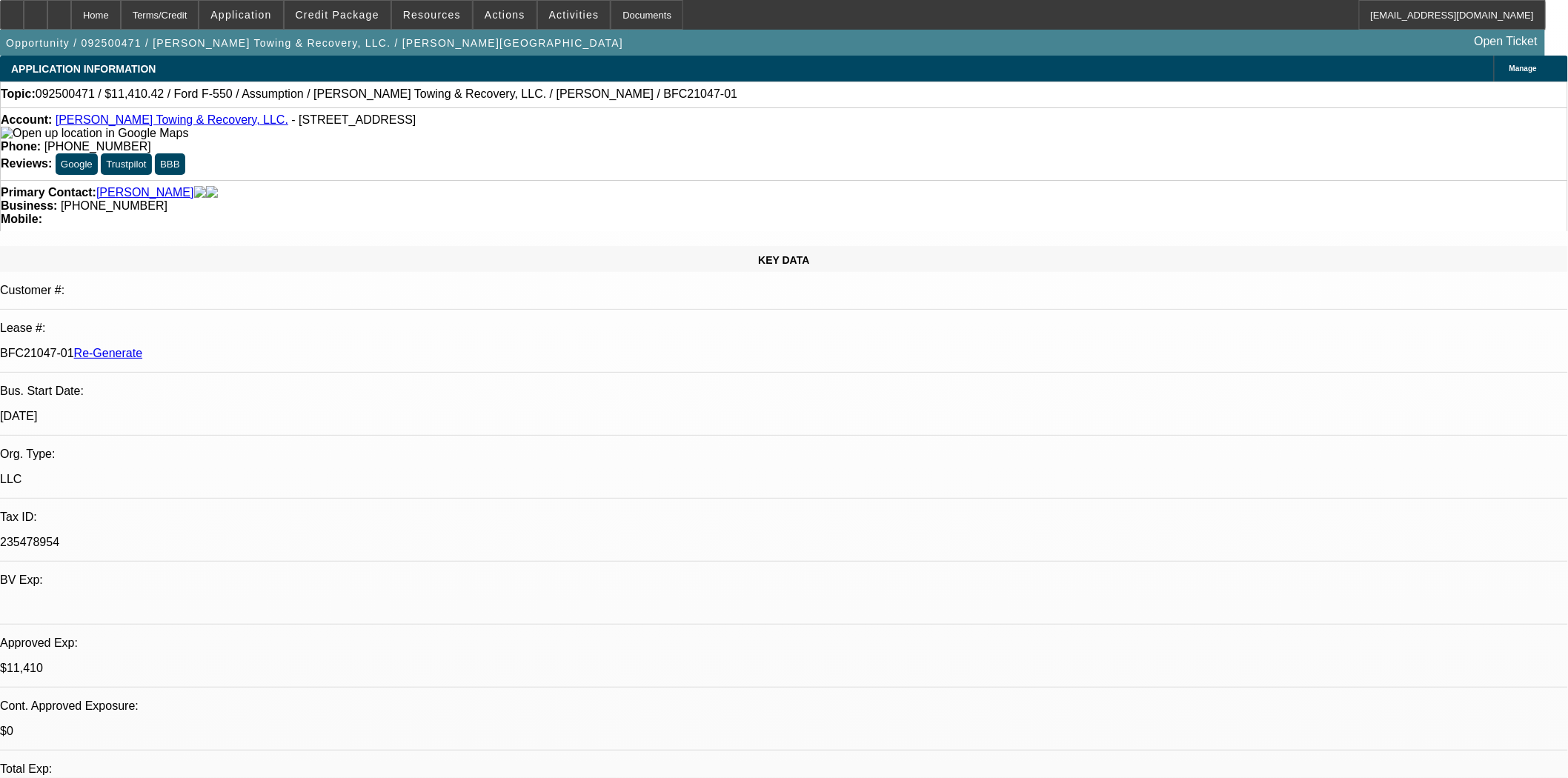
select select "0"
select select "2"
select select "0"
select select "6"
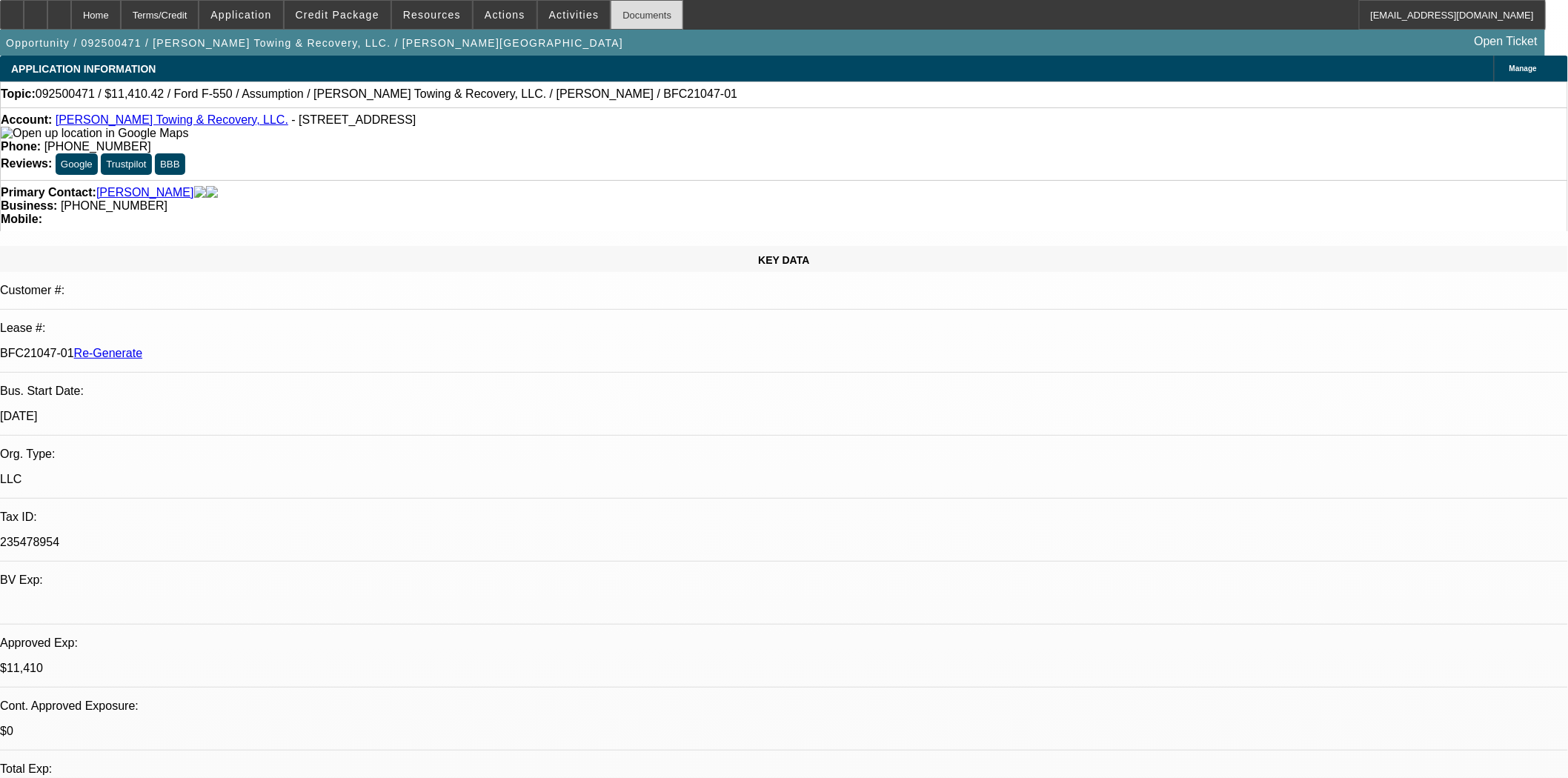
click at [611, 13] on div "Documents" at bounding box center [647, 15] width 73 height 30
click at [380, 25] on span at bounding box center [337, 15] width 106 height 36
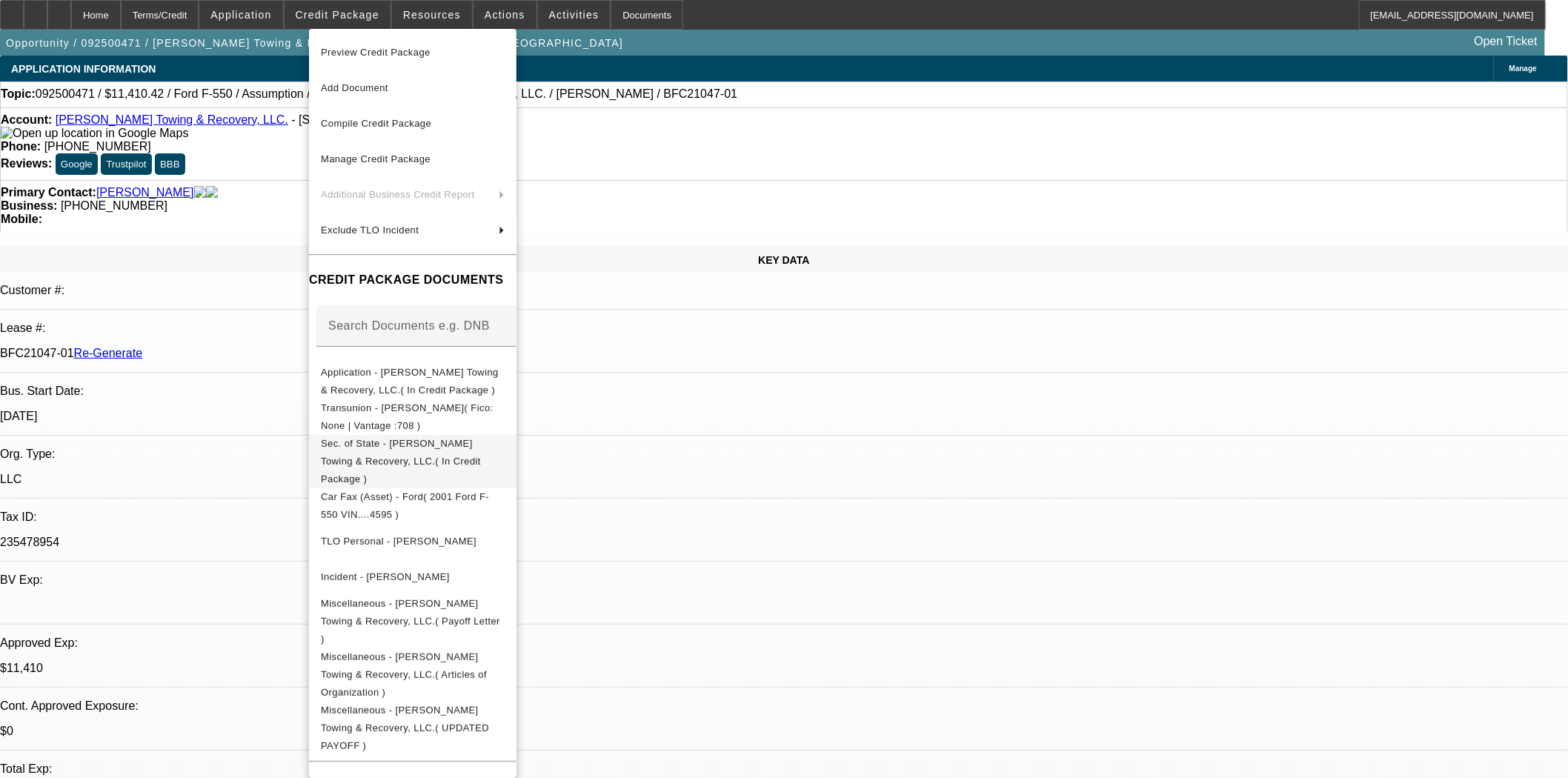
scroll to position [82, 0]
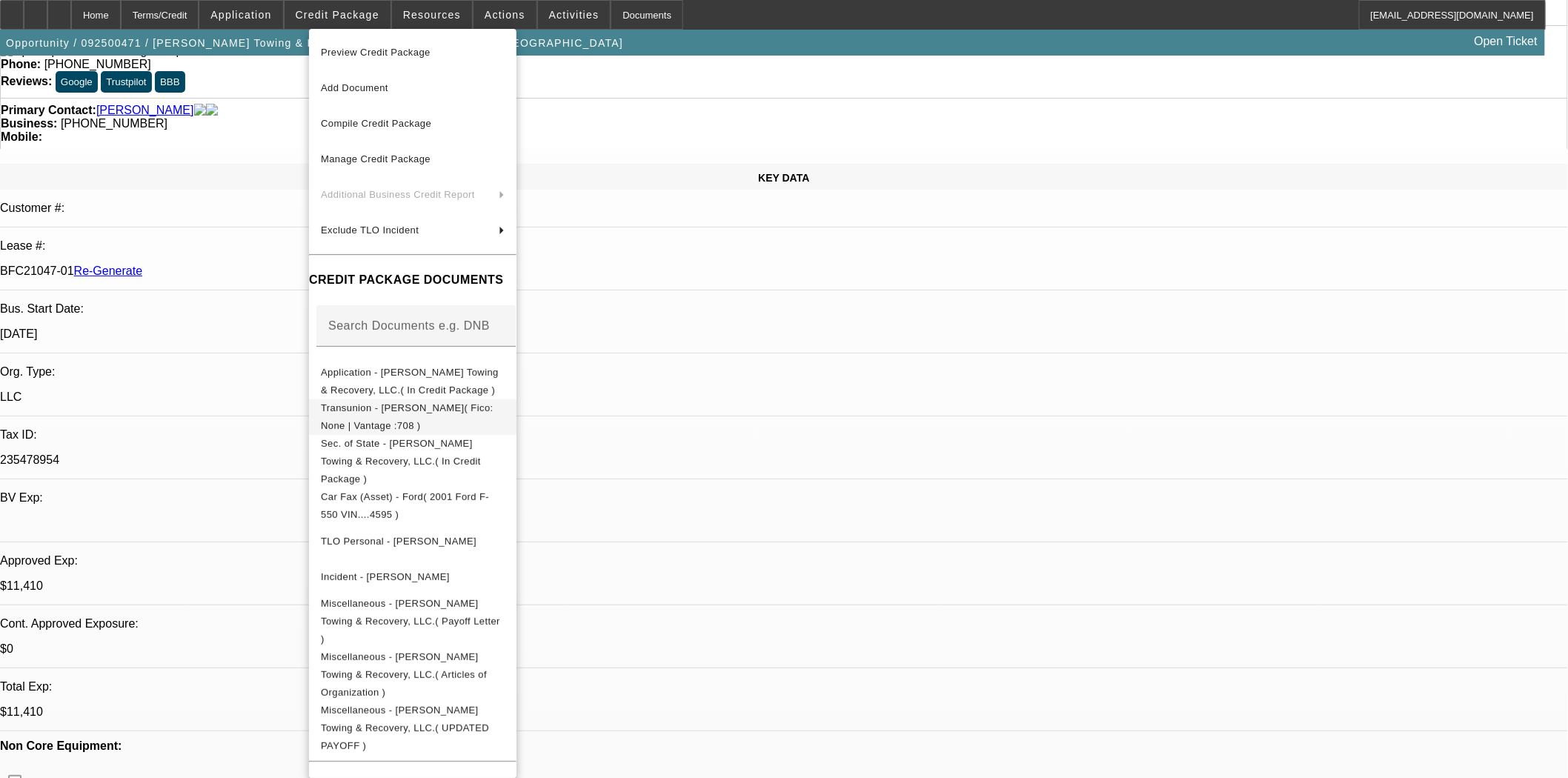
click at [360, 411] on span "Transunion - Waller, Briley( Fico: None | Vantage :708 )" at bounding box center [407, 416] width 173 height 29
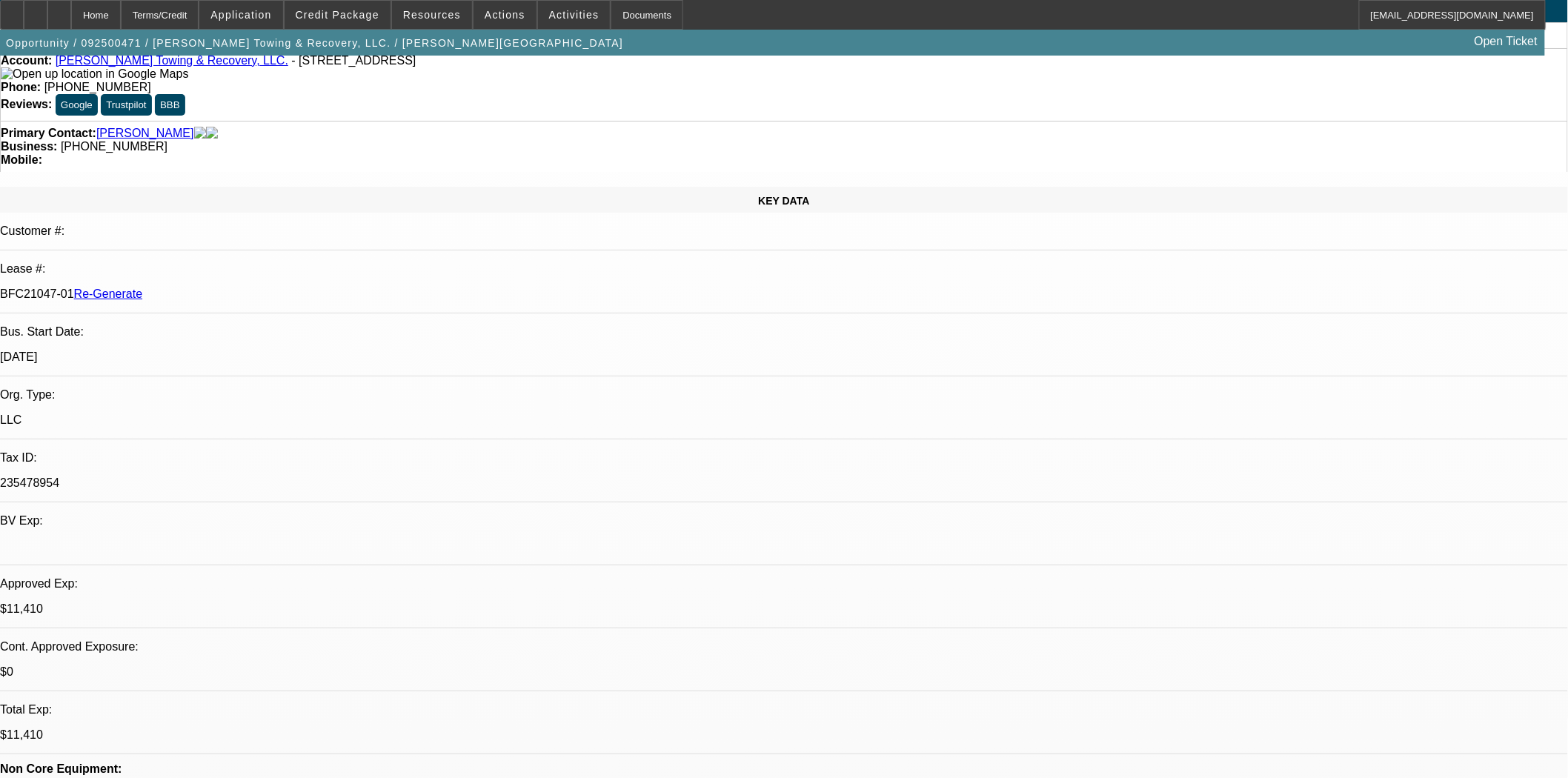
scroll to position [0, 0]
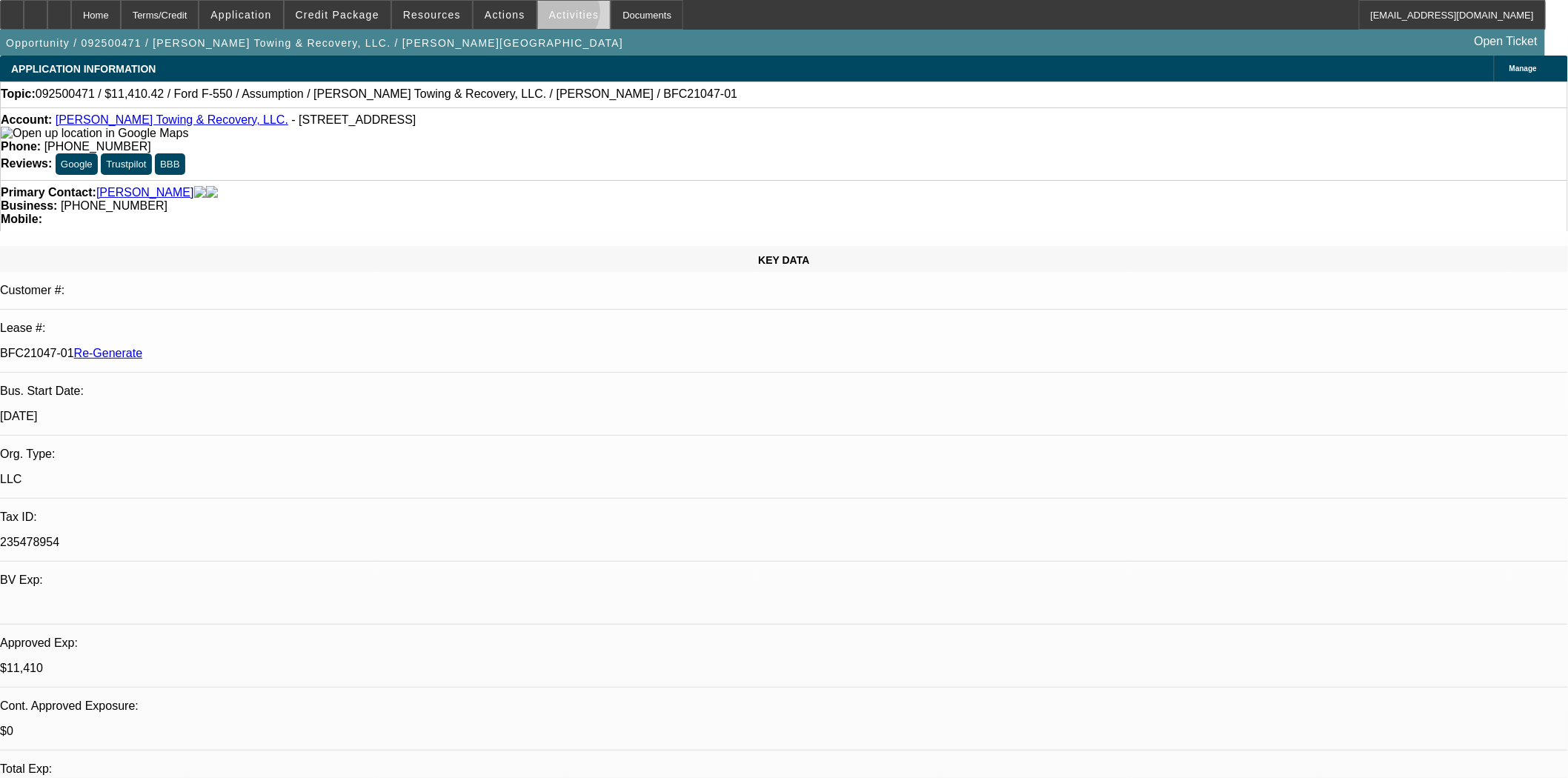
click at [553, 16] on span "Activities" at bounding box center [575, 15] width 50 height 12
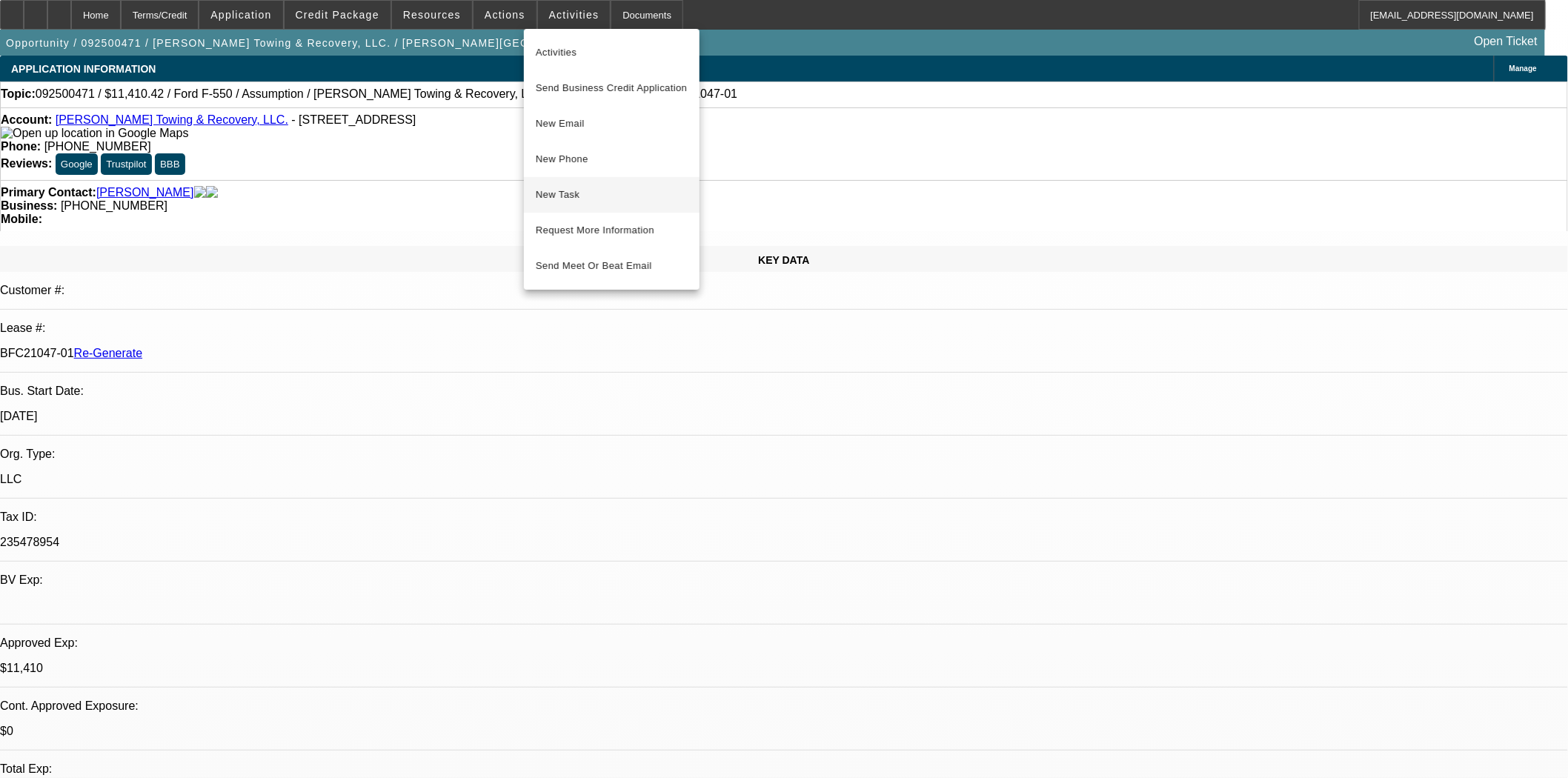
click at [555, 197] on span "New Task" at bounding box center [612, 195] width 152 height 18
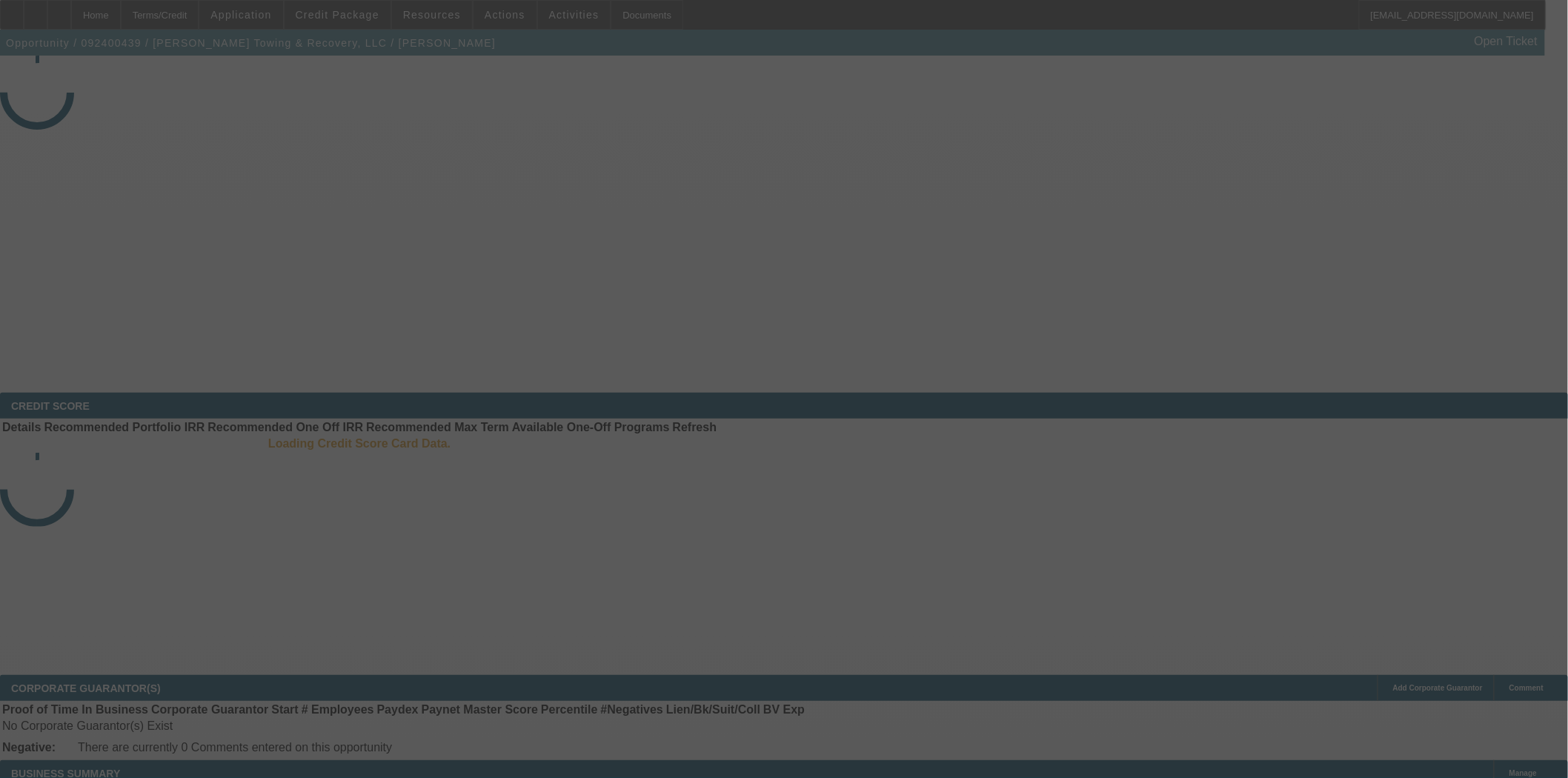
select select "4"
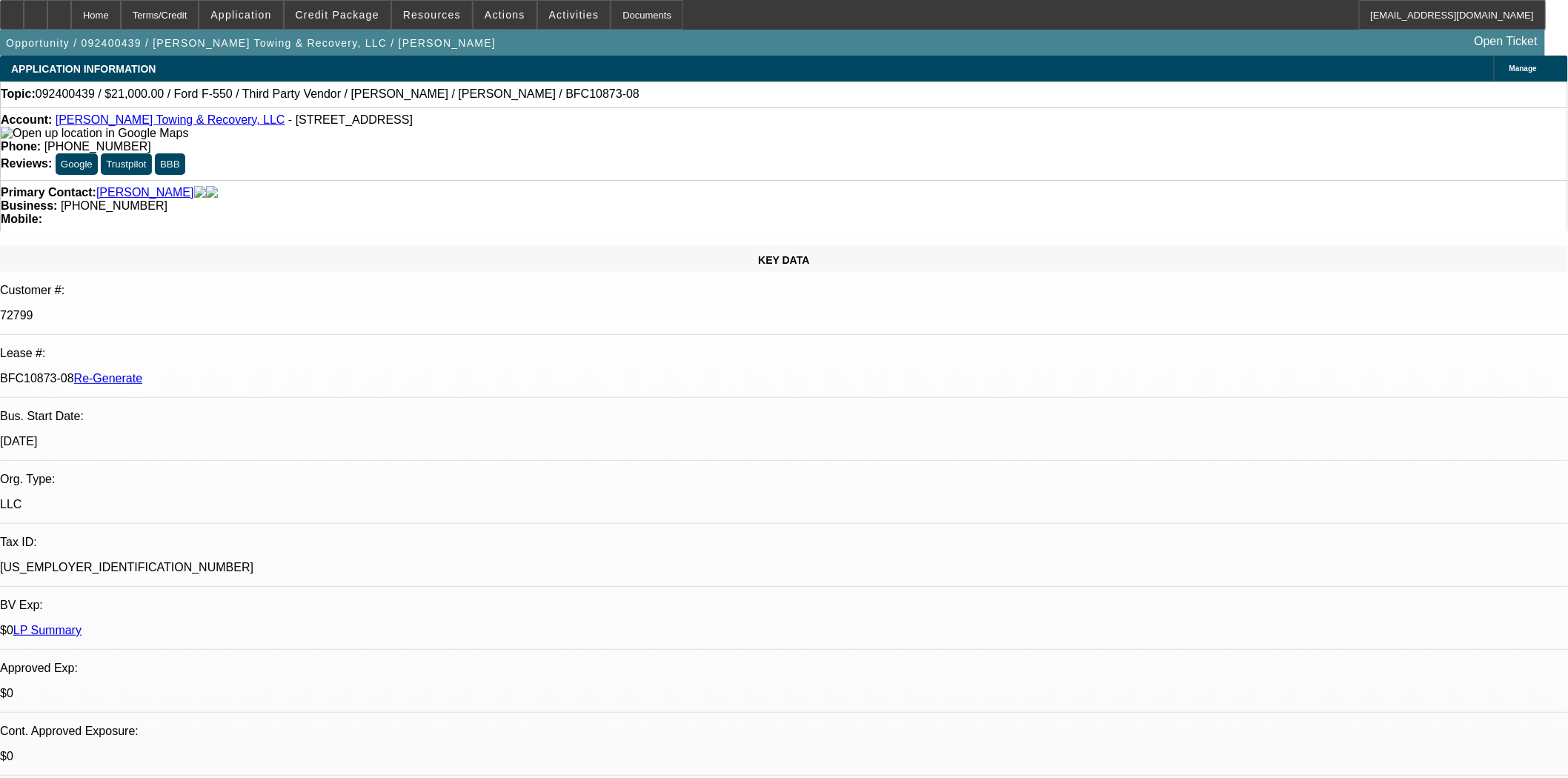
select select "0"
select select "6"
click at [146, 122] on link "[PERSON_NAME] Towing & Recovery, LLC" at bounding box center [170, 120] width 229 height 13
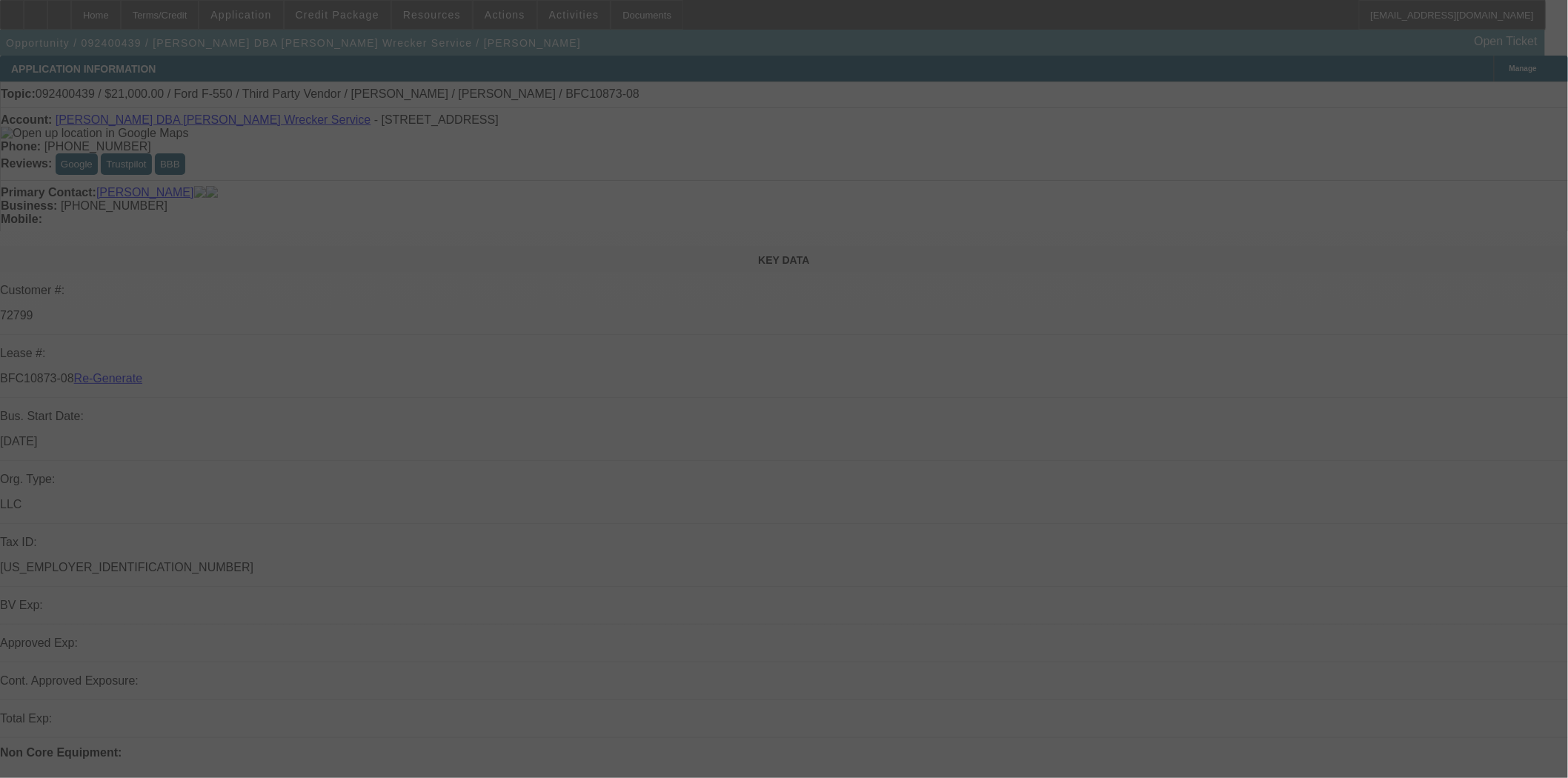
select select "4"
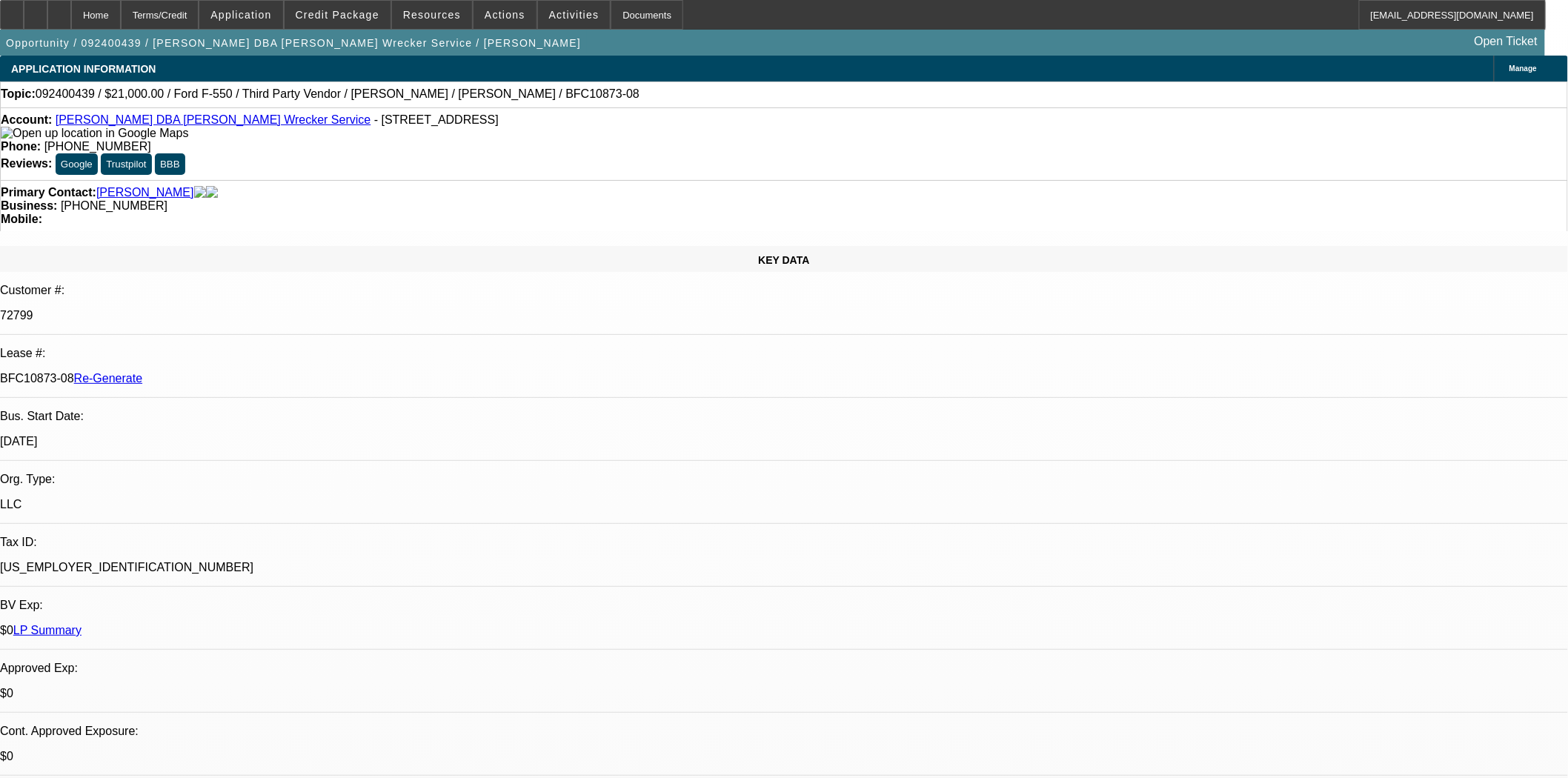
select select "0"
select select "6"
click at [475, 21] on span at bounding box center [505, 15] width 63 height 36
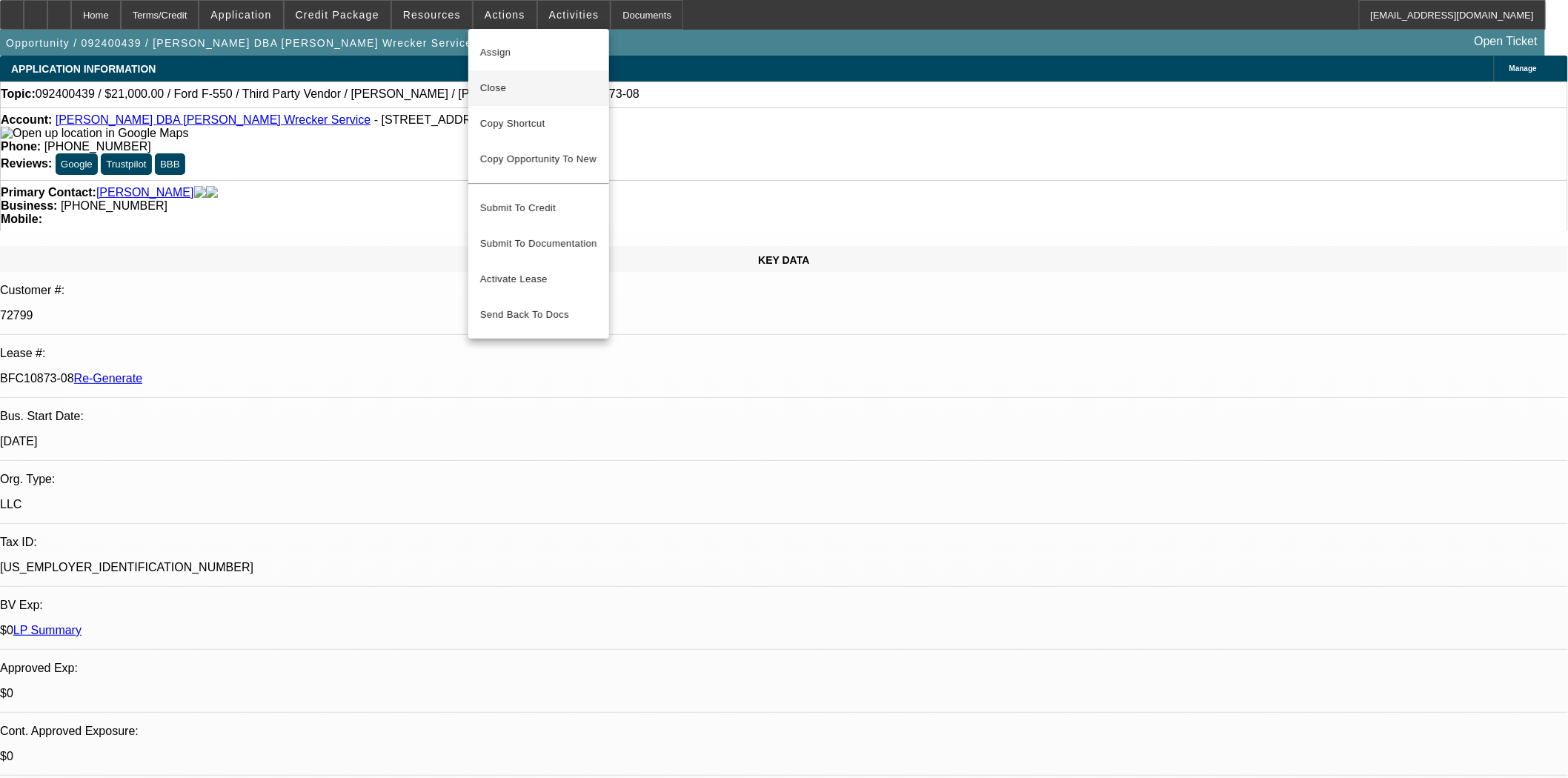
click at [494, 82] on span "Close" at bounding box center [539, 88] width 117 height 18
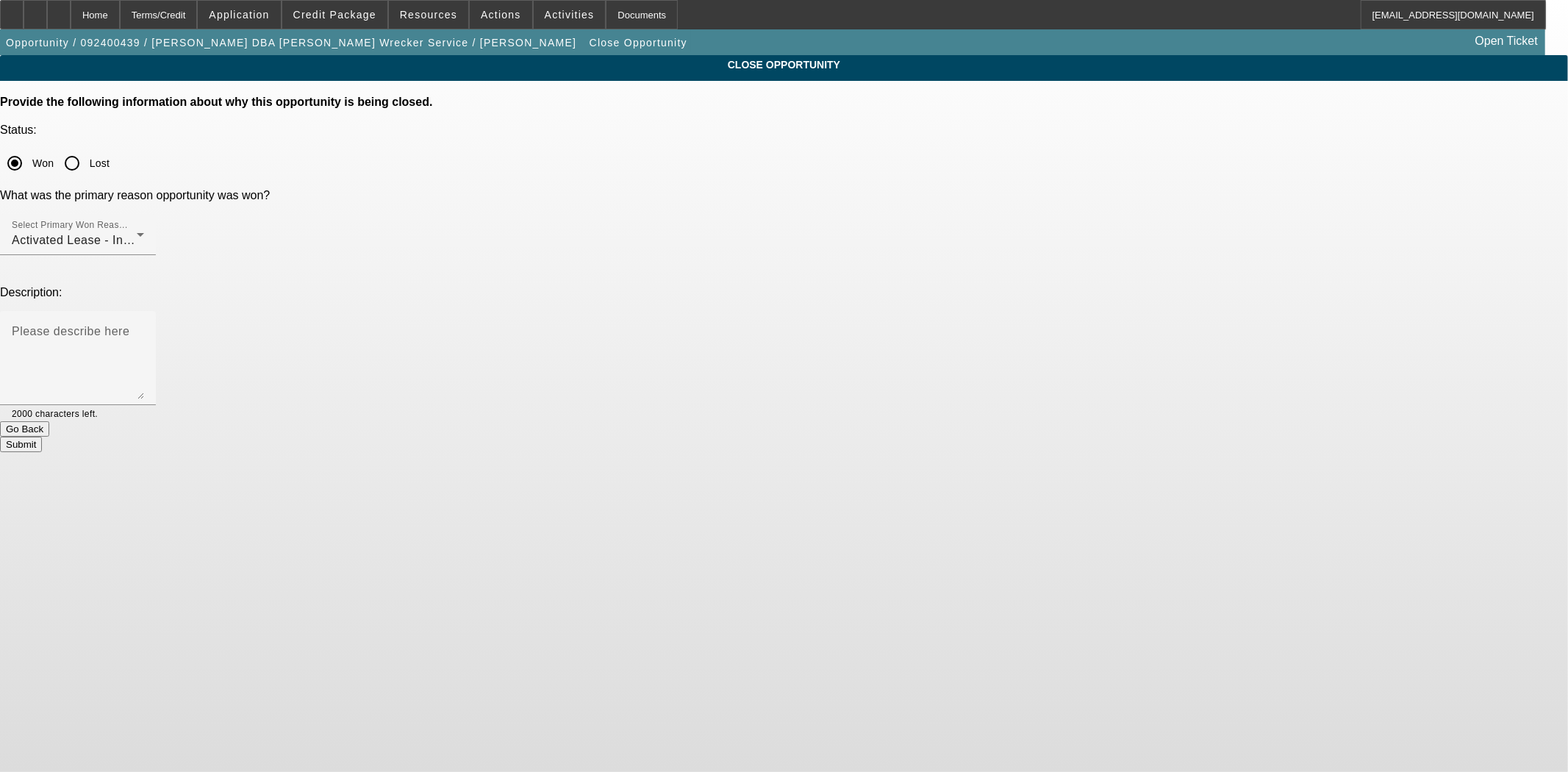
click at [42, 437] on button "Submit" at bounding box center [21, 444] width 42 height 15
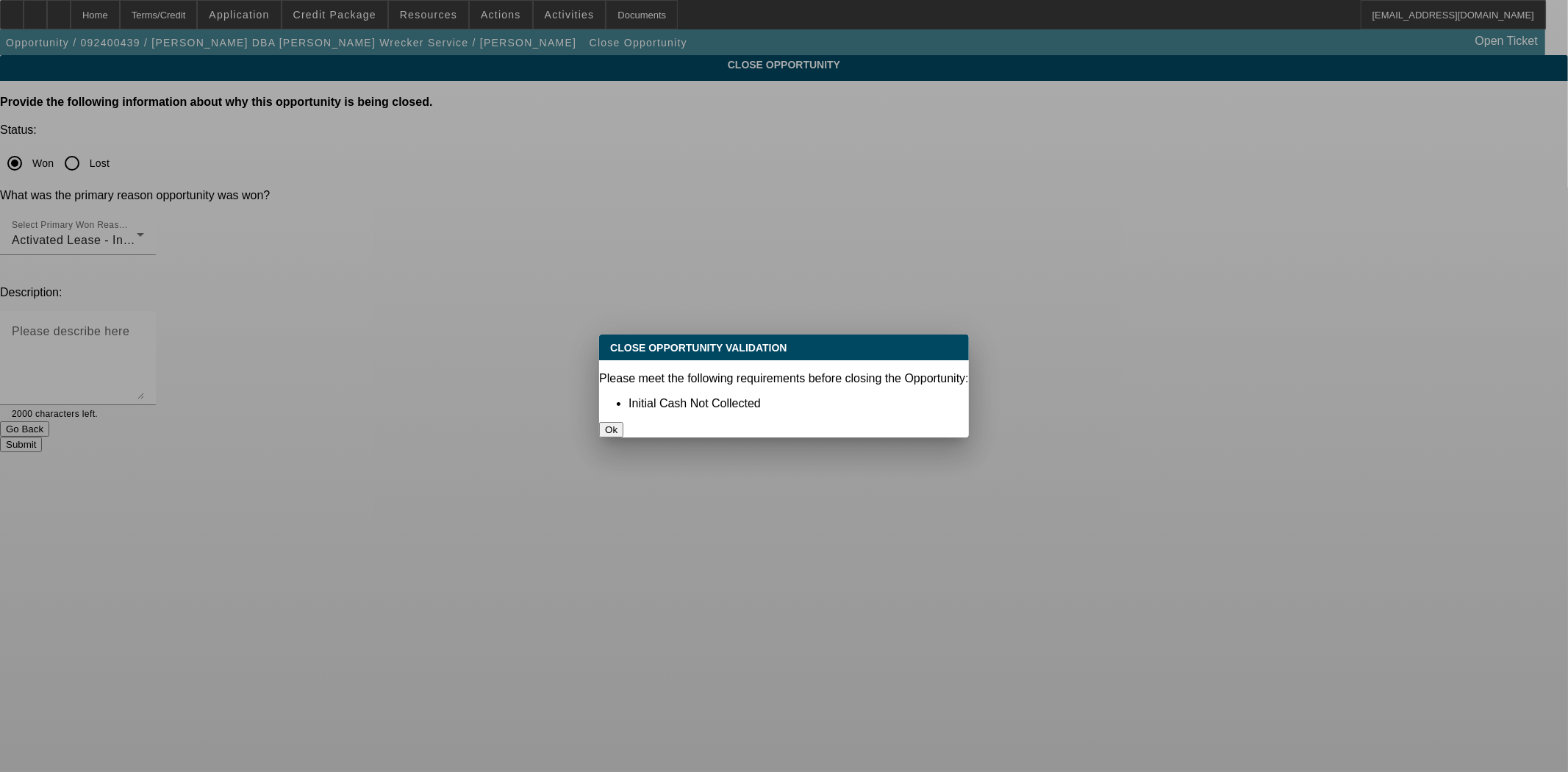
click at [624, 422] on button "Ok" at bounding box center [611, 429] width 24 height 15
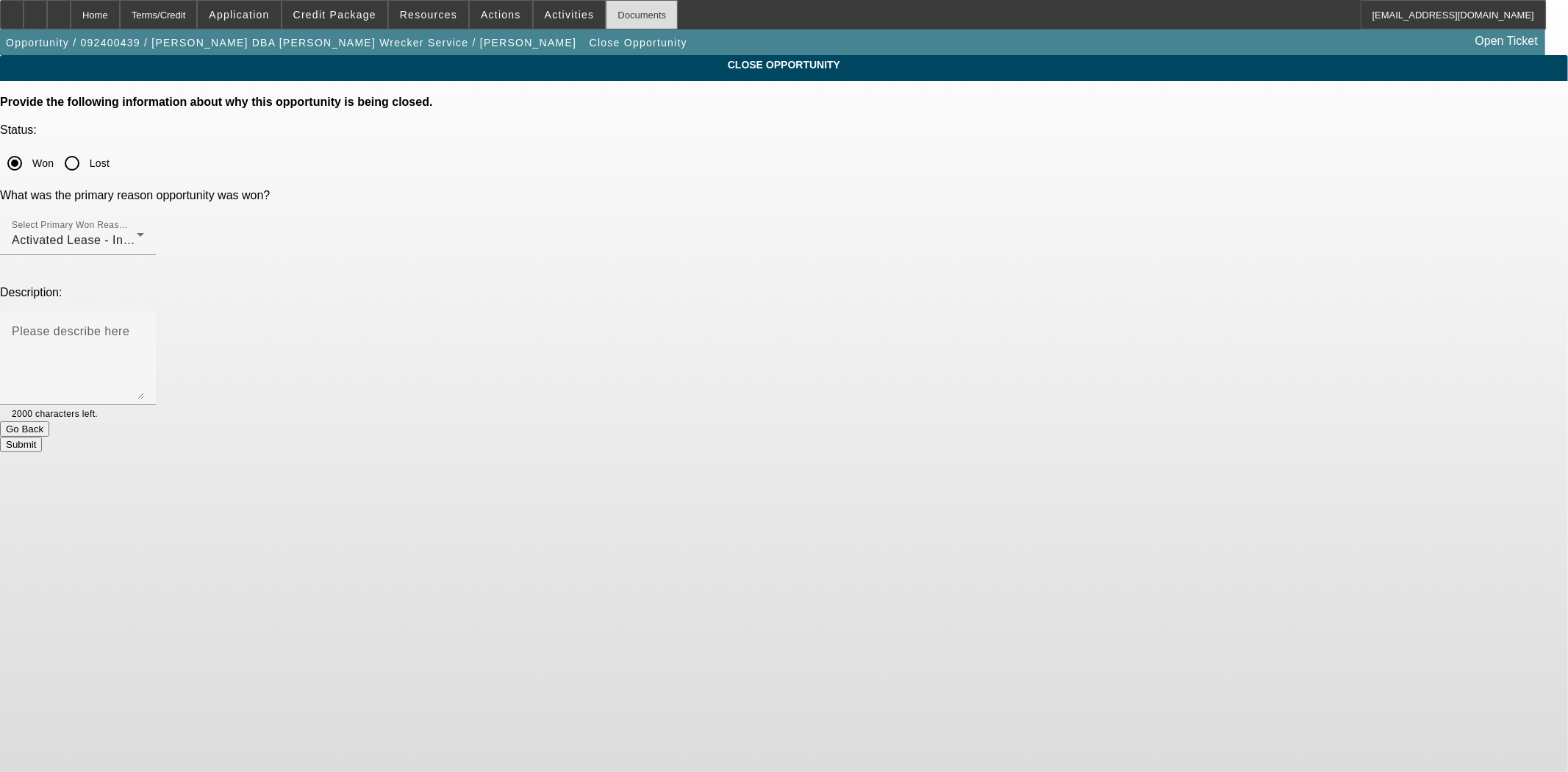
click at [613, 16] on div "Documents" at bounding box center [642, 15] width 72 height 29
click at [470, 18] on span at bounding box center [501, 15] width 63 height 35
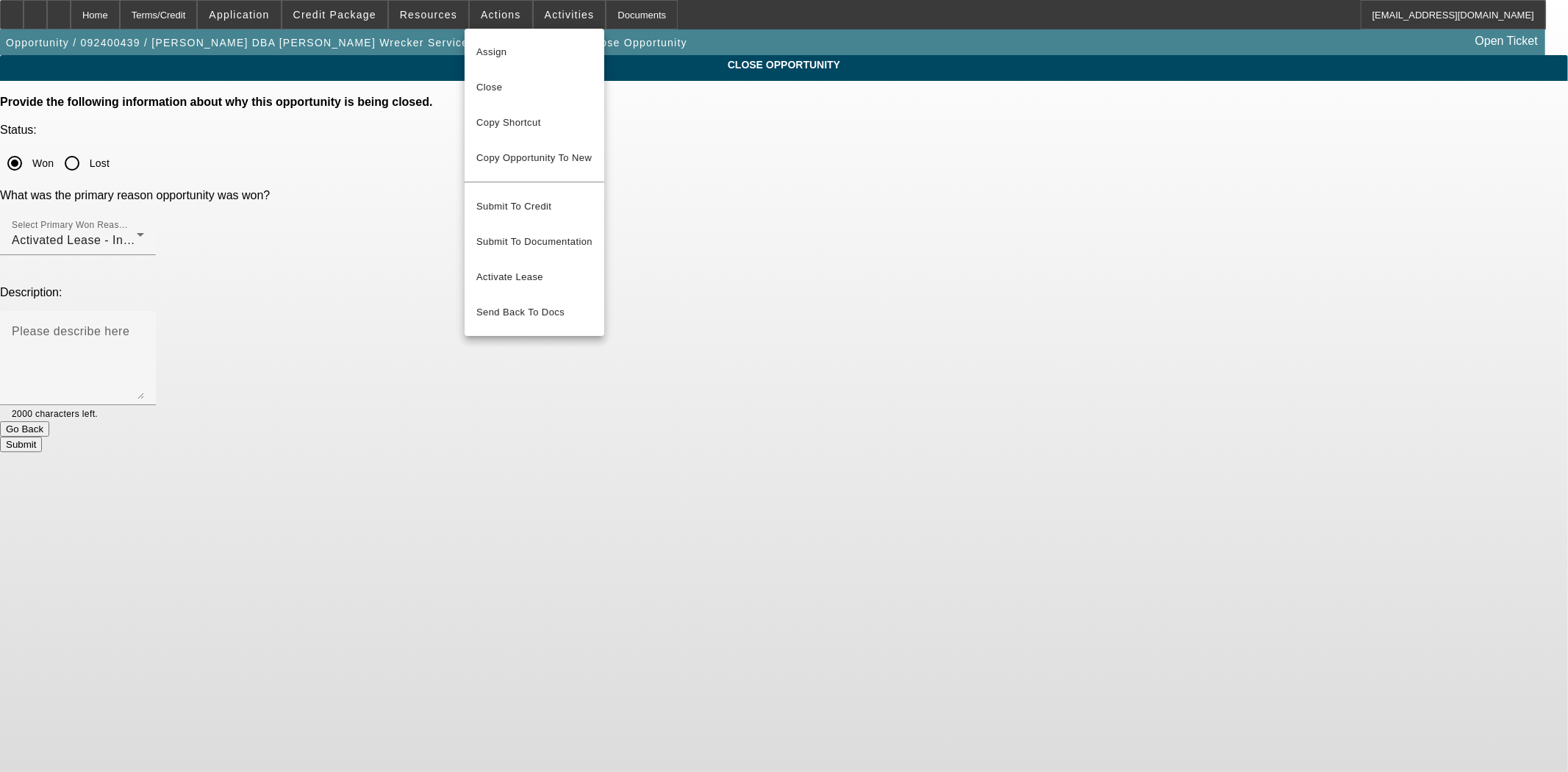
click at [954, 325] on div at bounding box center [784, 386] width 1568 height 772
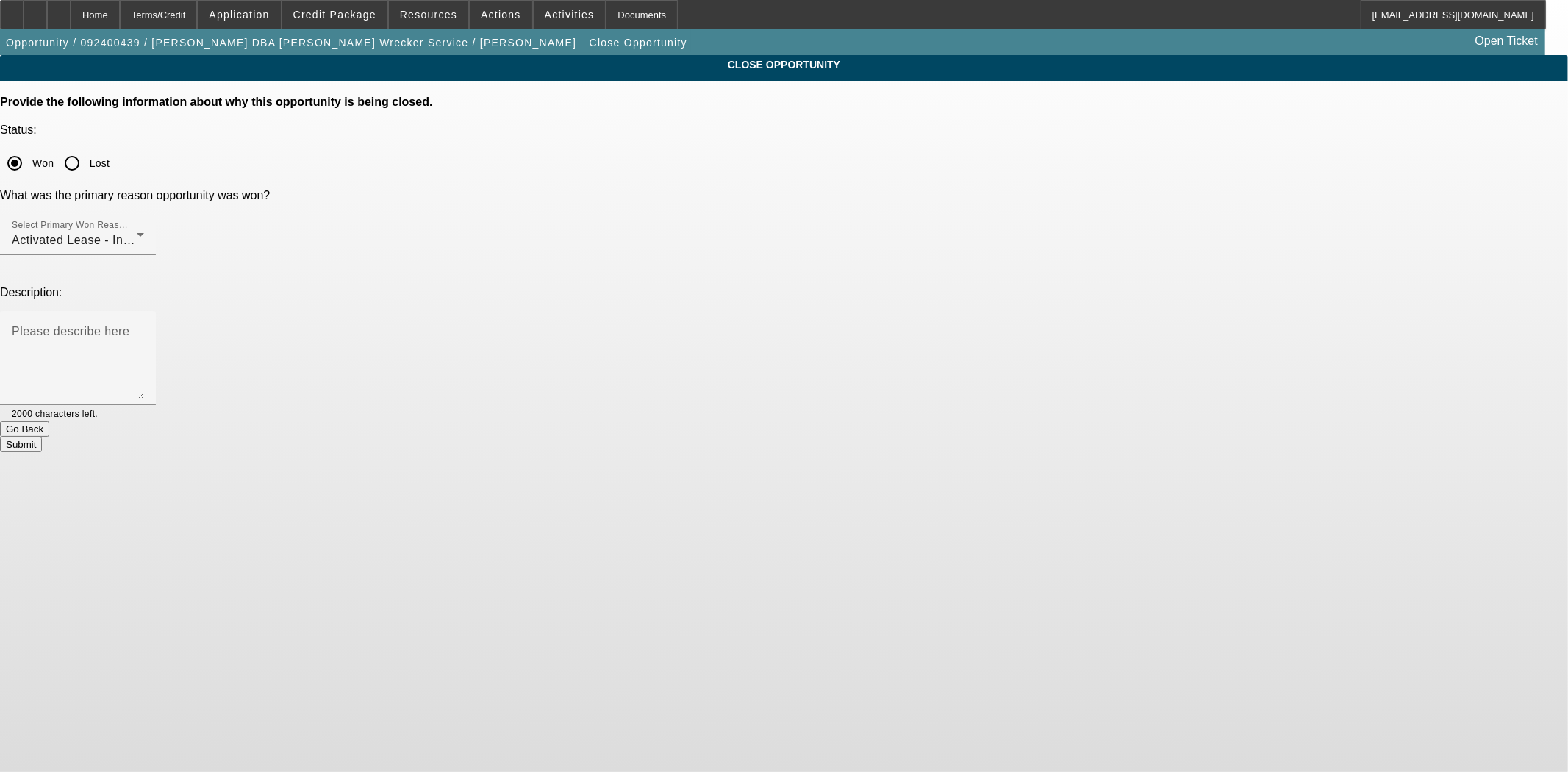
click at [42, 437] on button "Submit" at bounding box center [21, 444] width 42 height 15
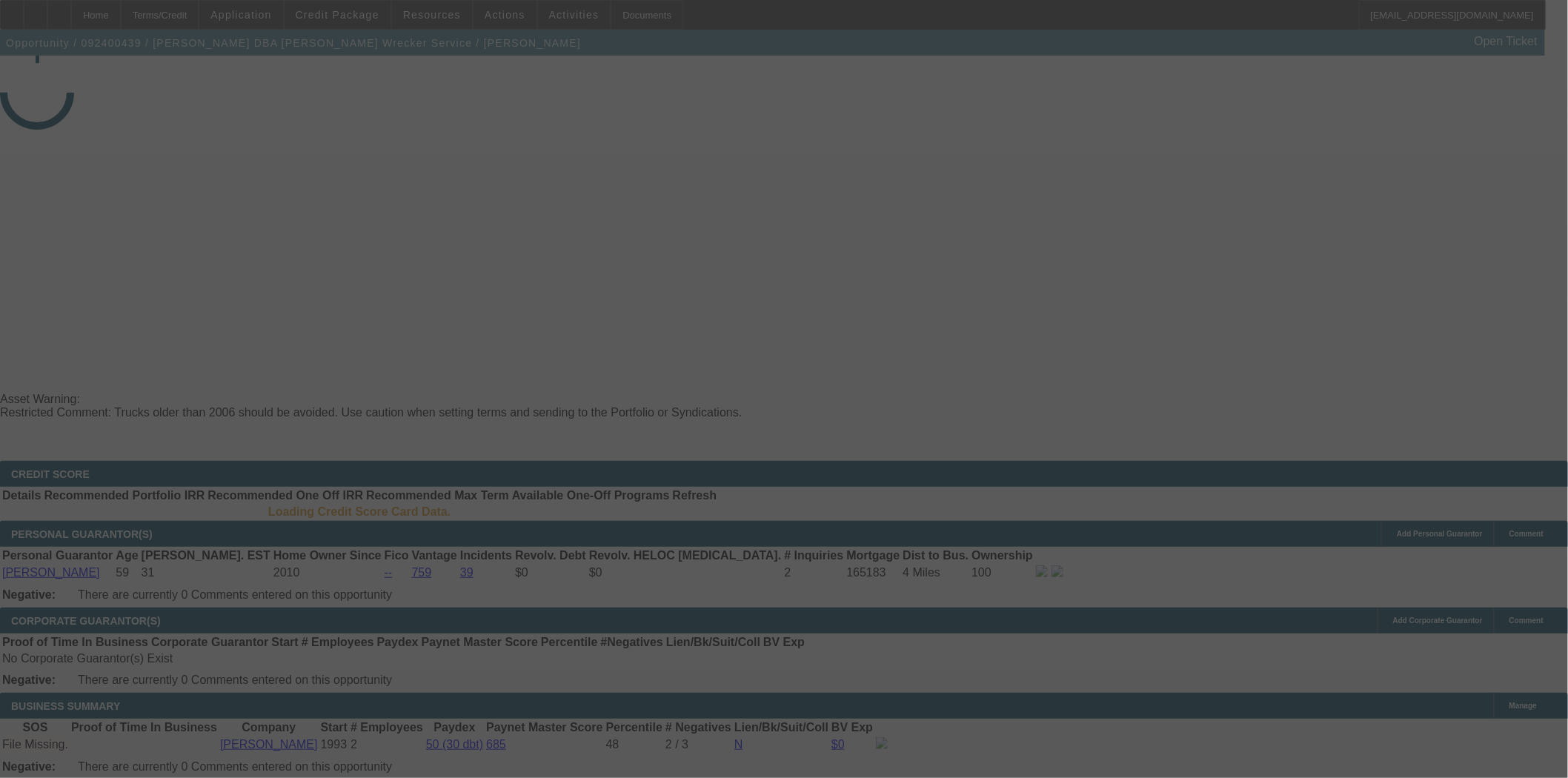
select select "4"
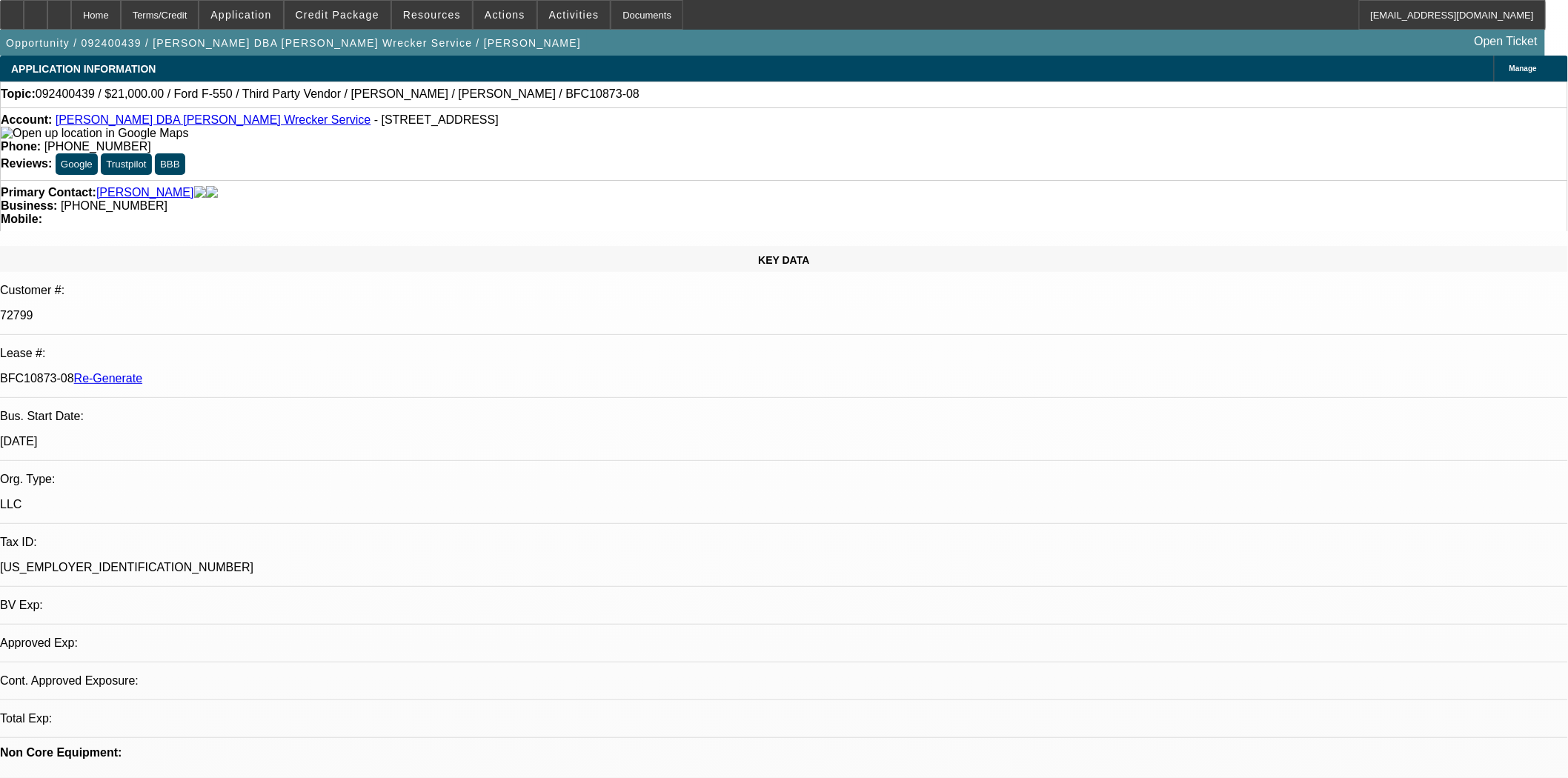
select select "0"
select select "6"
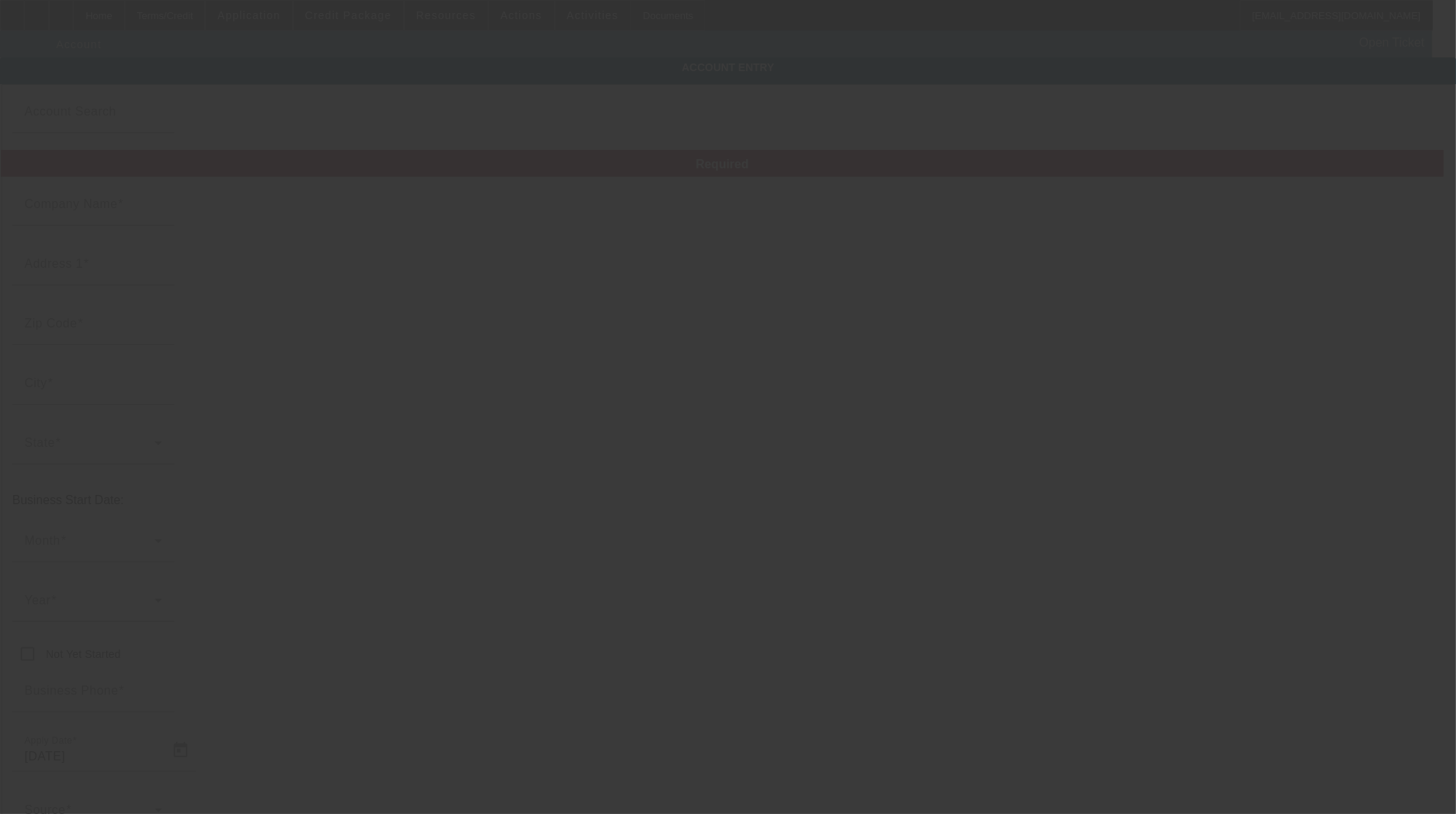
type input "[PERSON_NAME] Towing & Recovery, LLC."
type input "[STREET_ADDRESS]"
type input "28513"
type input "Ayden"
type input "[PHONE_NUMBER]"
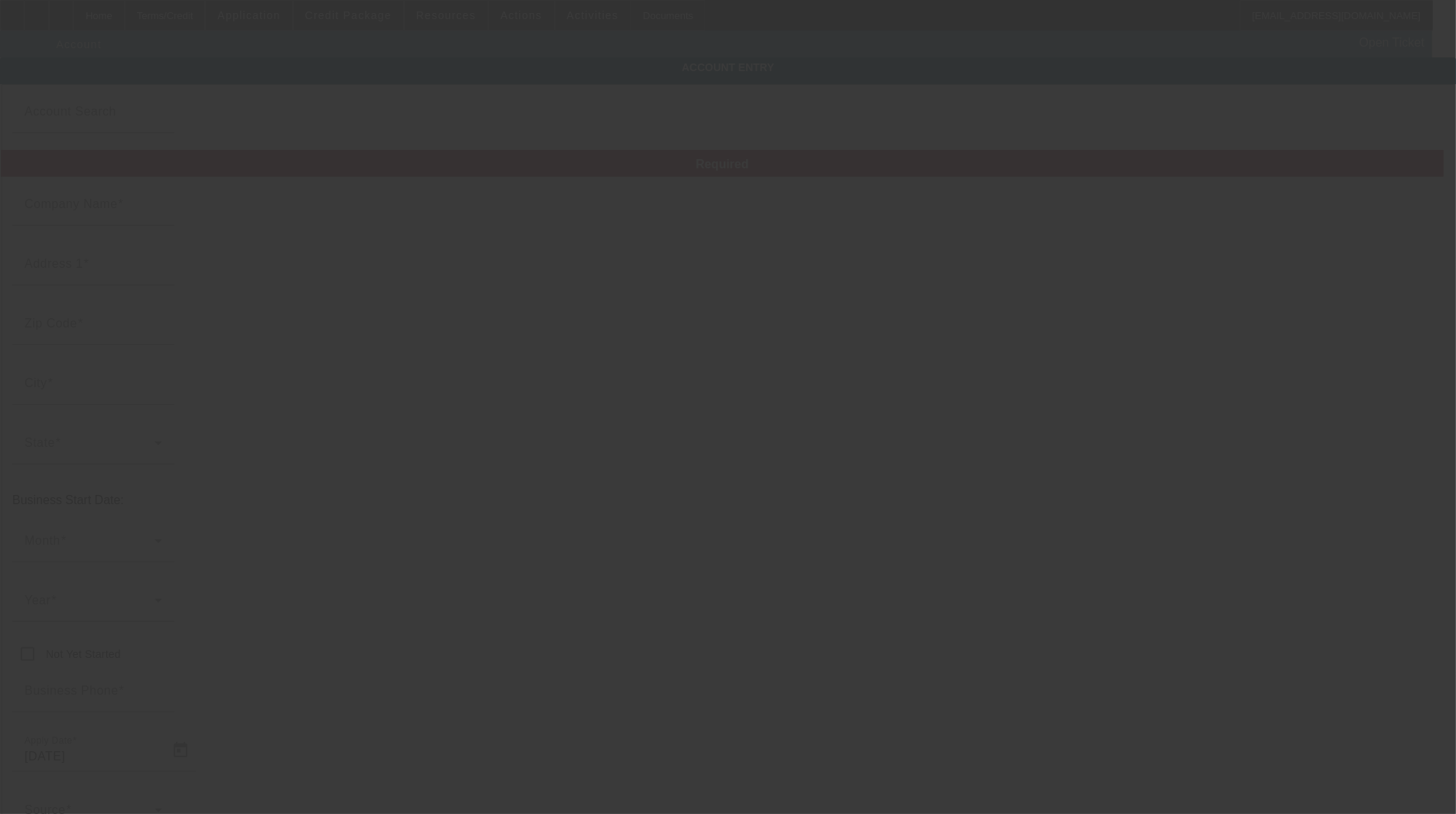
type input "235478954"
type input "[DATE]"
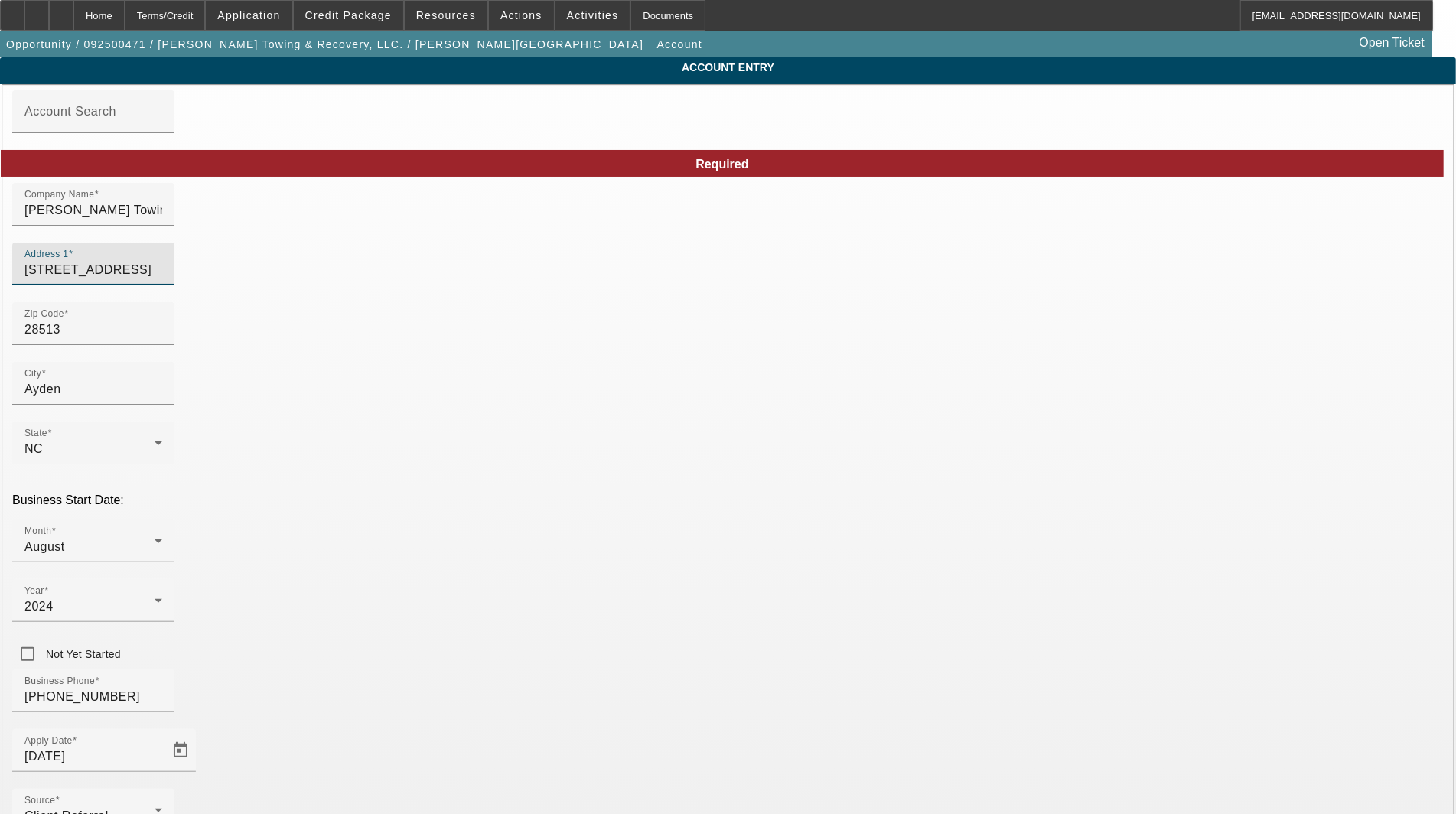
click at [162, 277] on input "[STREET_ADDRESS]" at bounding box center [93, 270] width 138 height 18
type input "[STREET_ADDRESS]"
type input "Ayden"
type input "Pitt"
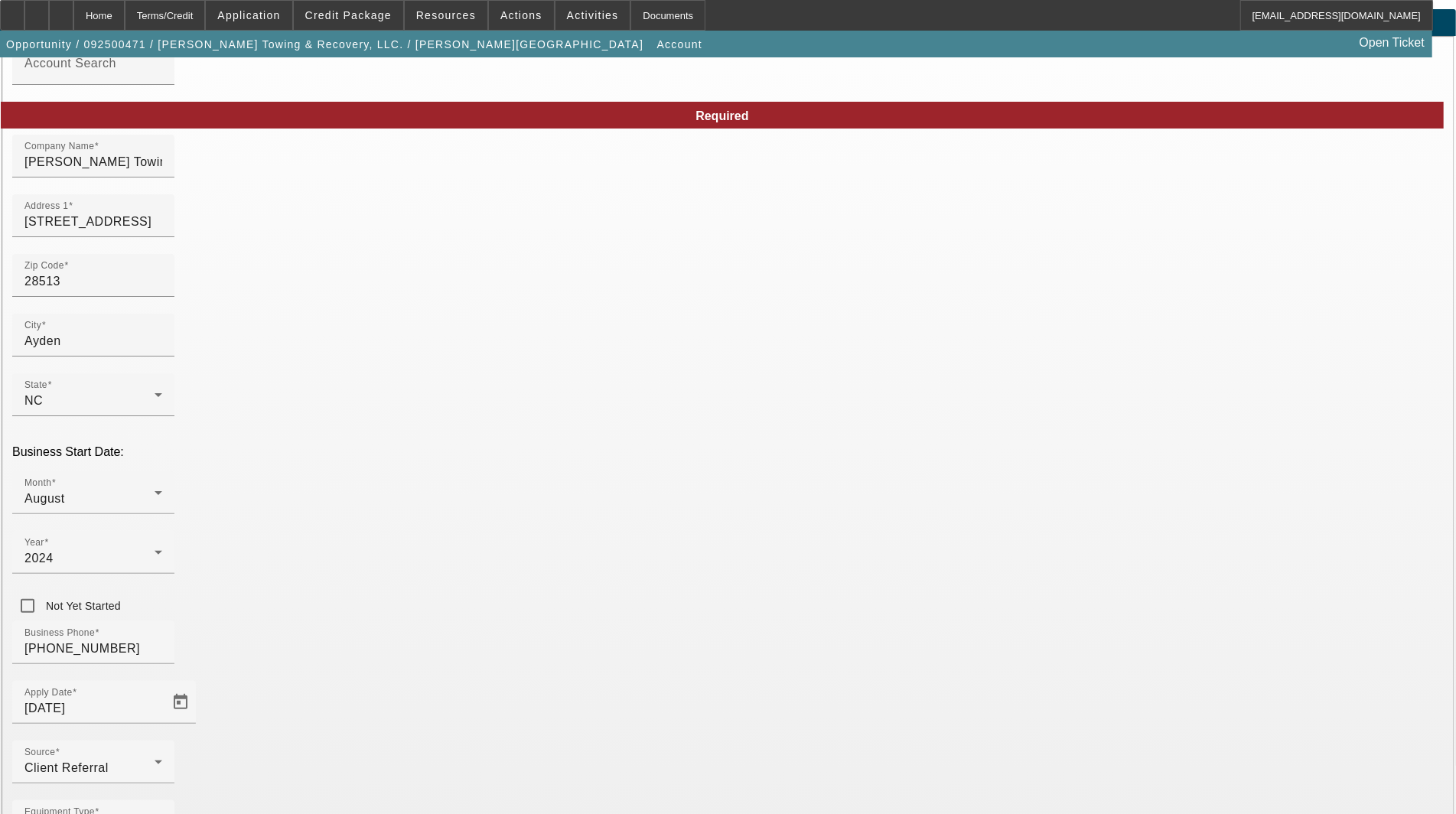
scroll to position [74, 0]
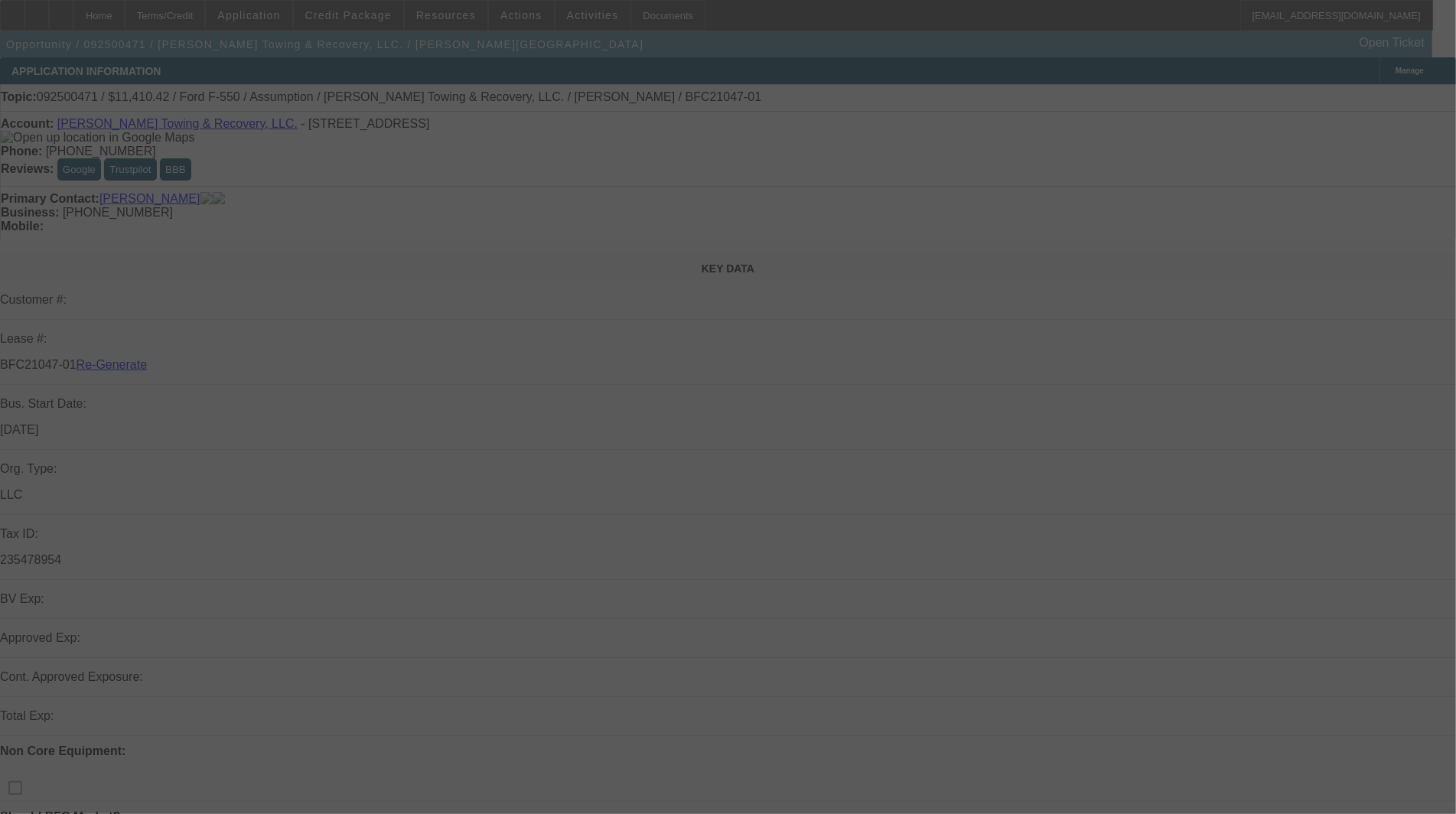
select select "3"
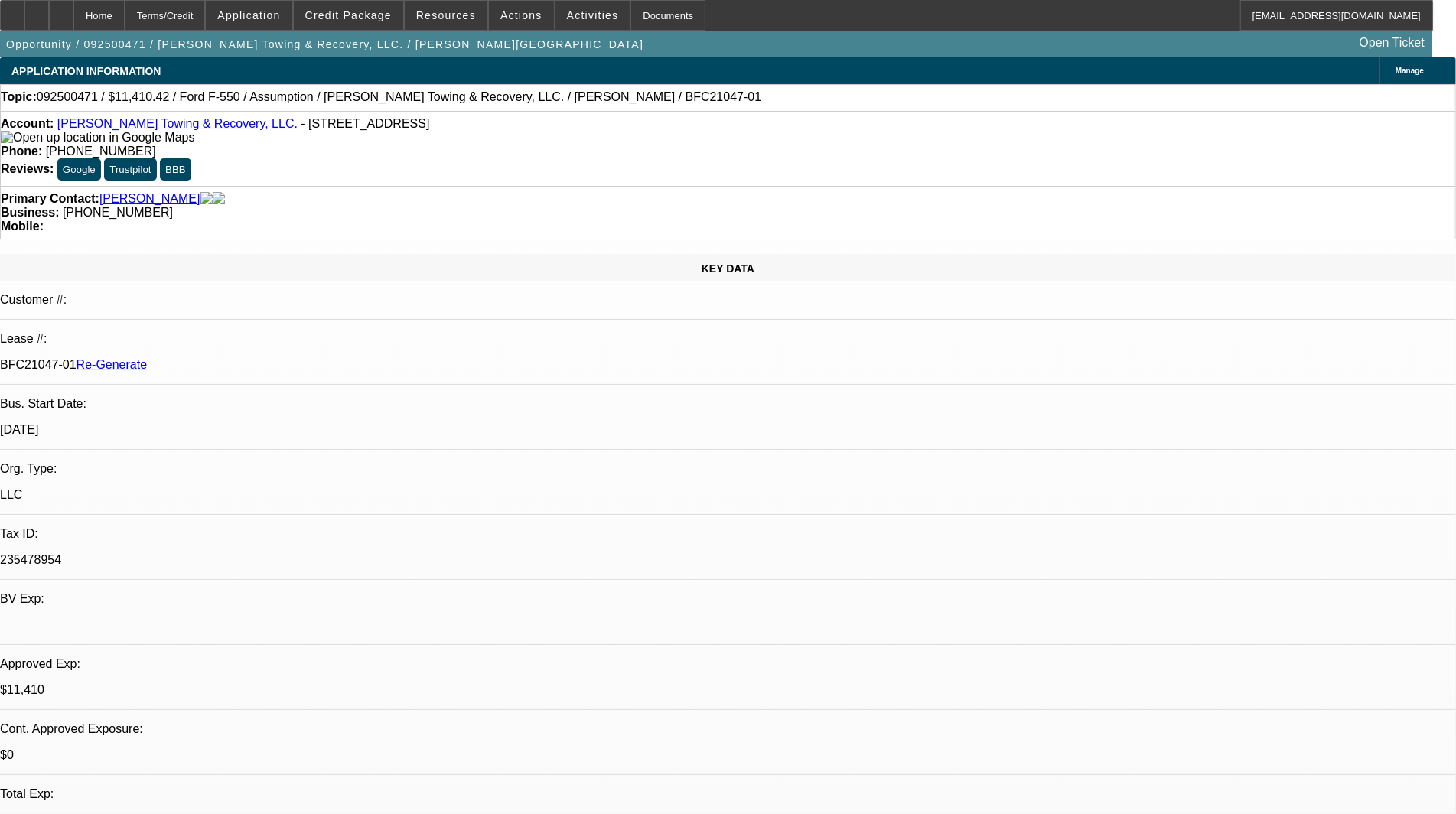
select select "0"
select select "2"
select select "0"
select select "6"
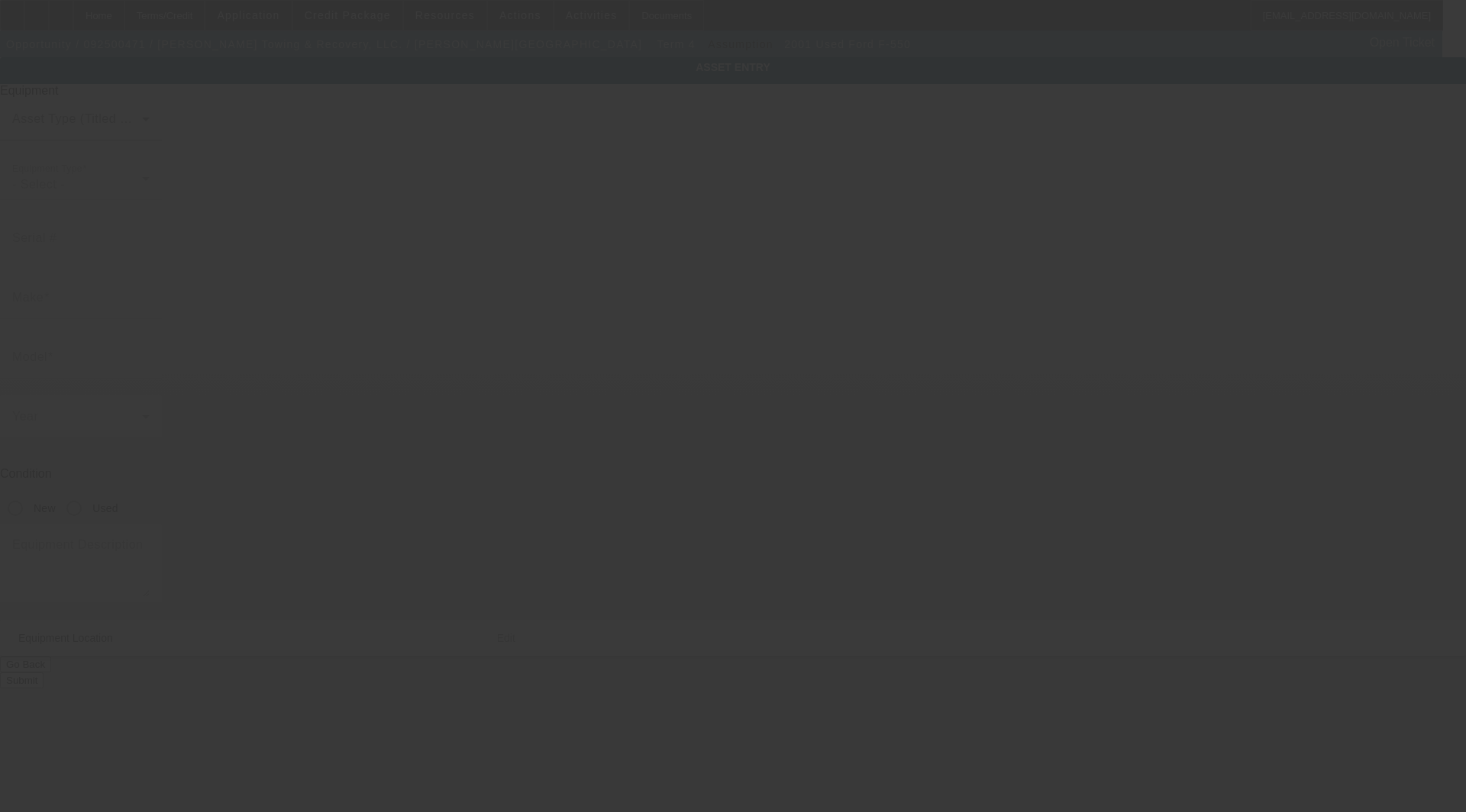
type input "[US_VEHICLE_IDENTIFICATION_NUMBER]"
type input "Ford"
type input "F-550"
radio input "true"
type textarea "Ford F-550"
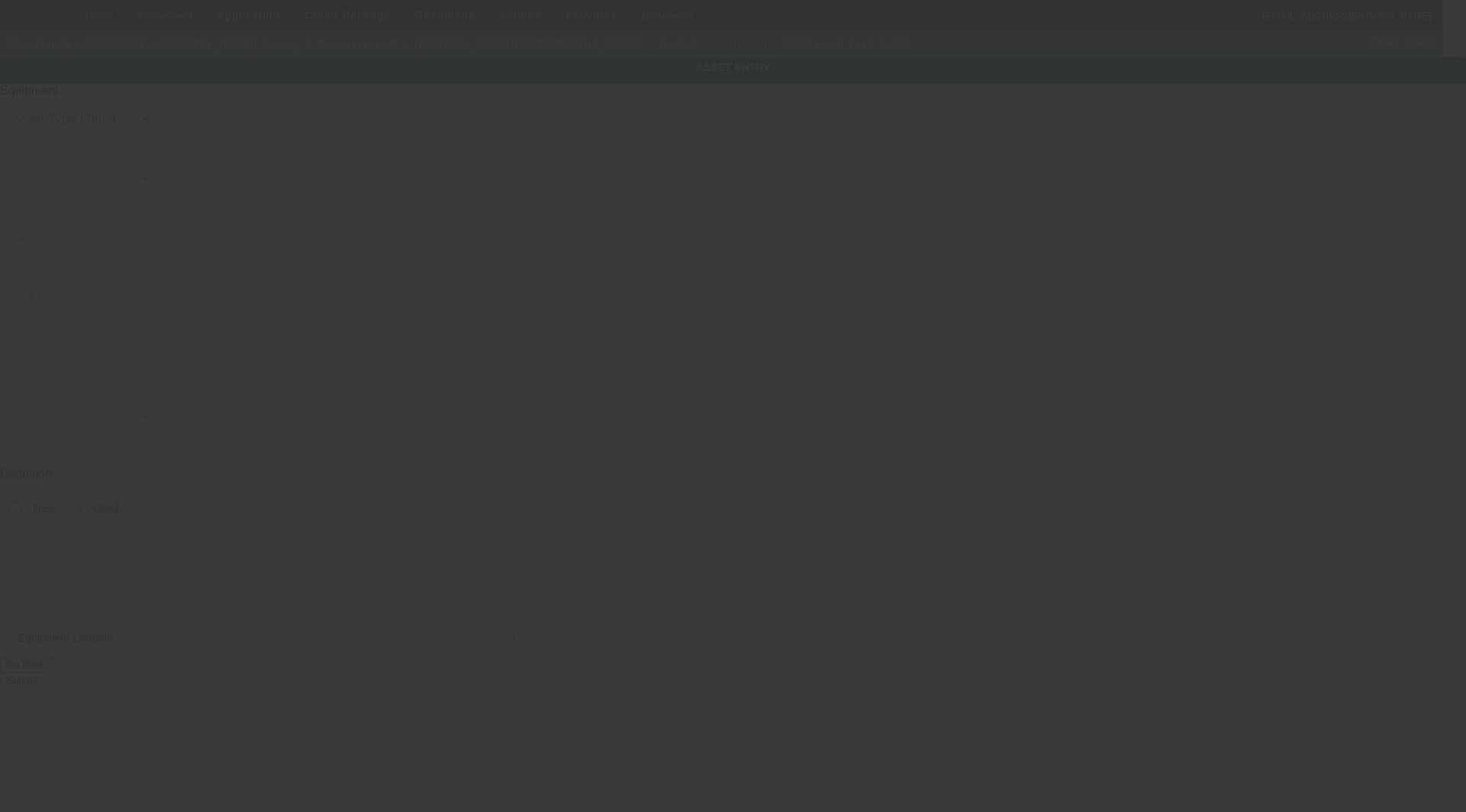
type input "[STREET_ADDRESS]"
type input "Ayden"
type input "28513"
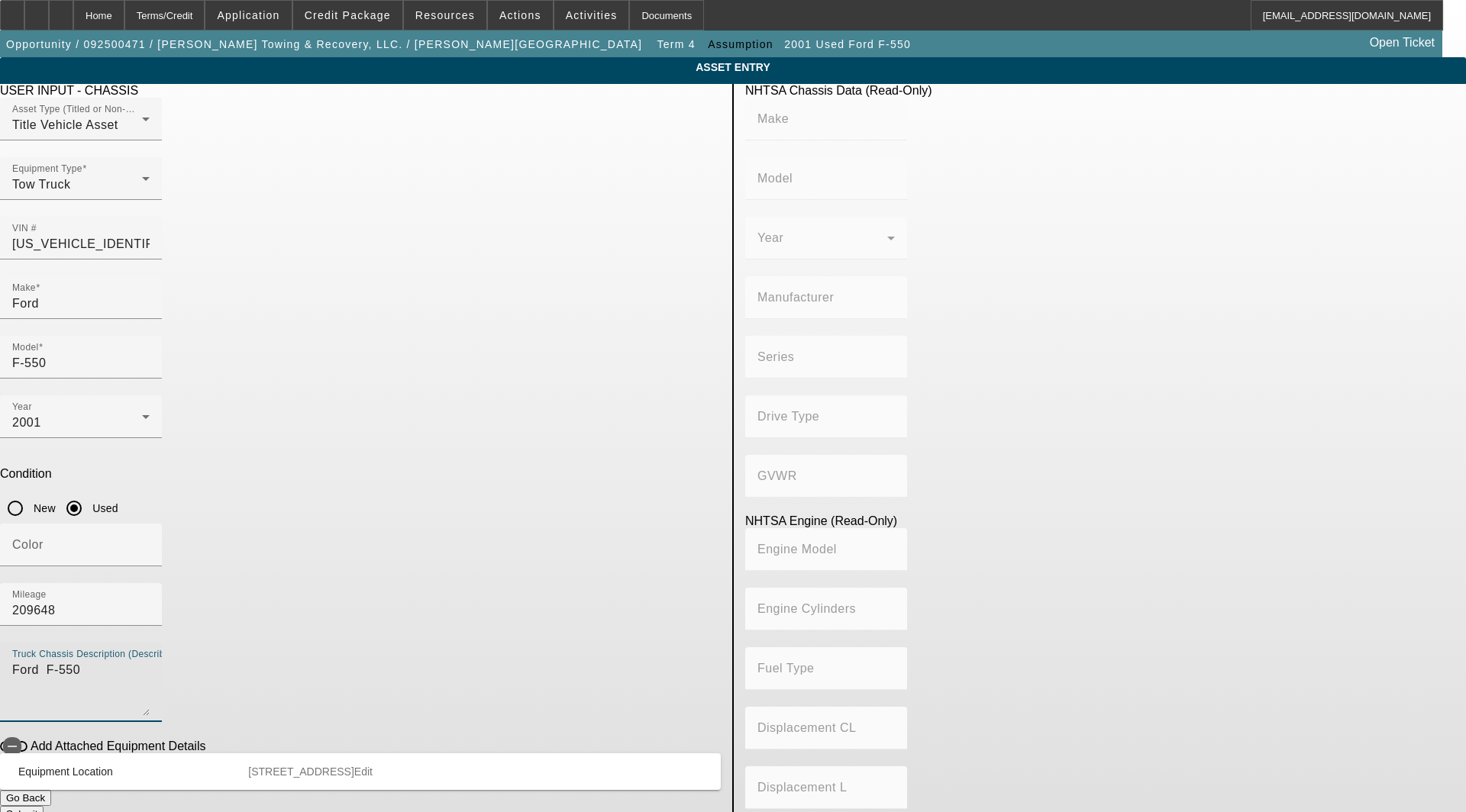
drag, startPoint x: 386, startPoint y: 455, endPoint x: 125, endPoint y: 443, distance: 261.3
click at [125, 443] on app-asset-collateral-manage "ASSET ENTRY Delete asset USER INPUT - CHASSIS Asset Type (Titled or Non-Titled)…" at bounding box center [733, 480] width 1466 height 846
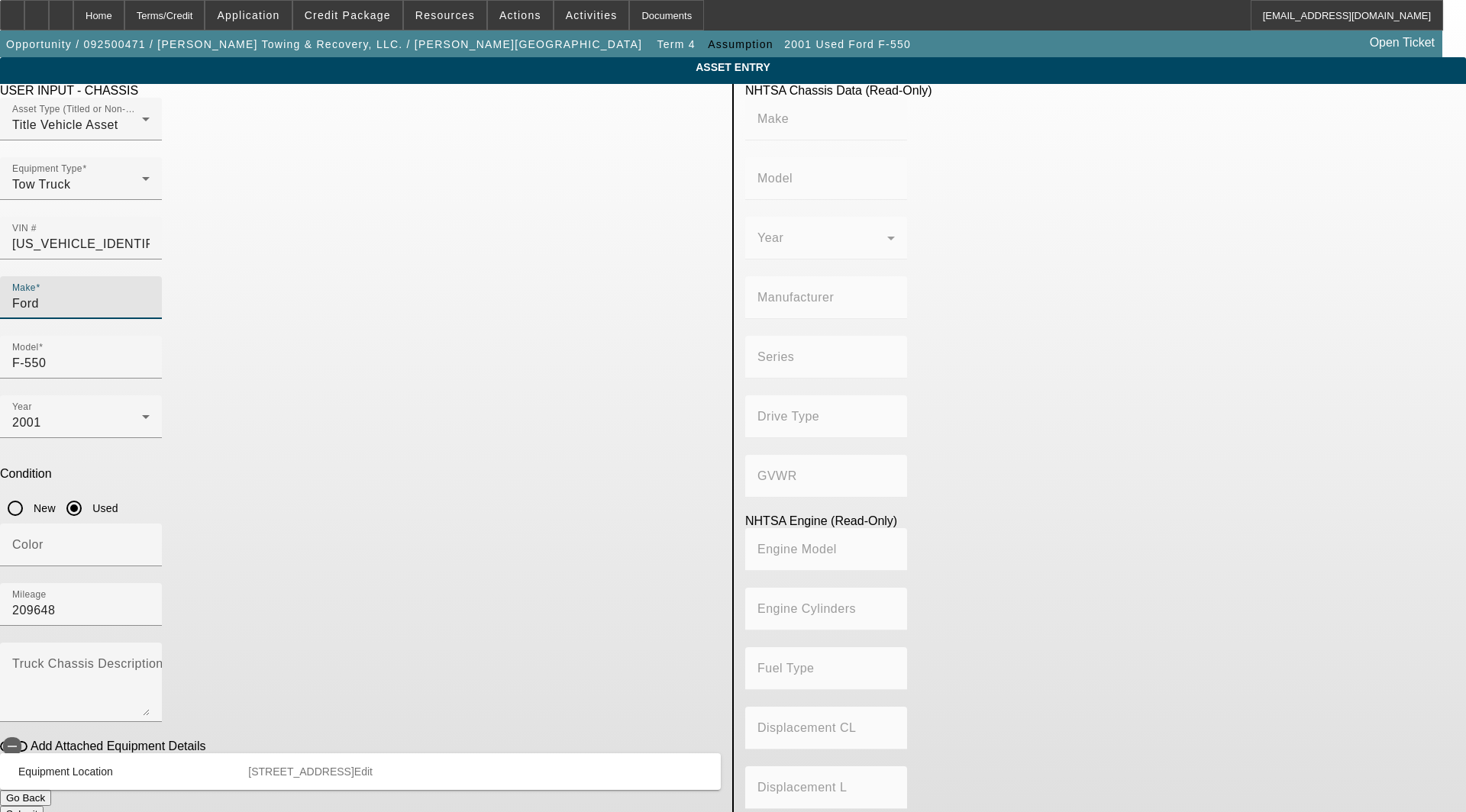
drag, startPoint x: 376, startPoint y: 278, endPoint x: 133, endPoint y: 248, distance: 244.8
click at [124, 245] on app-asset-collateral-manage "ASSET ENTRY Delete asset USER INPUT - CHASSIS Asset Type (Titled or Non-Titled)…" at bounding box center [733, 480] width 1466 height 846
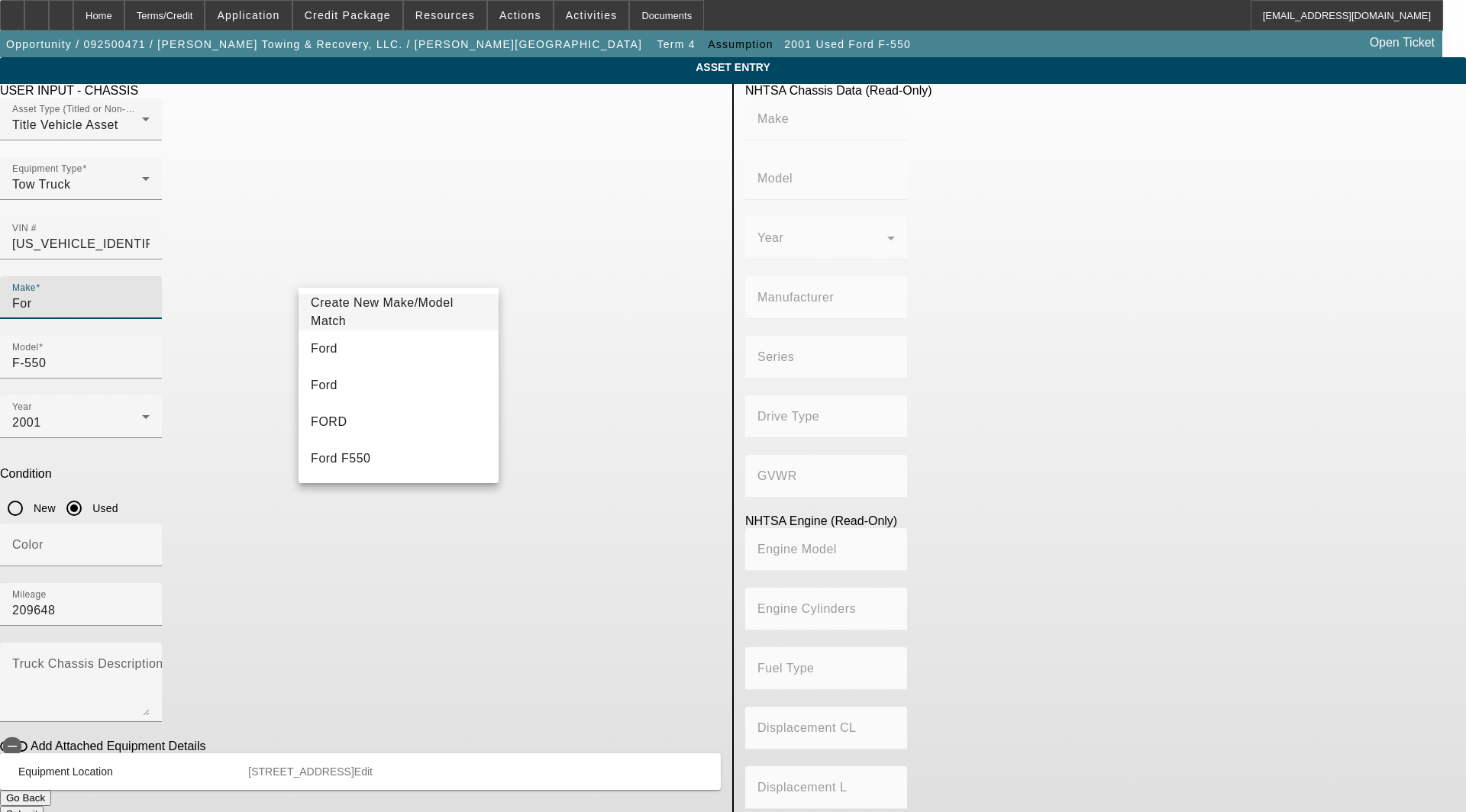
type input "Ford"
click at [317, 339] on span "Ford" at bounding box center [323, 349] width 27 height 18
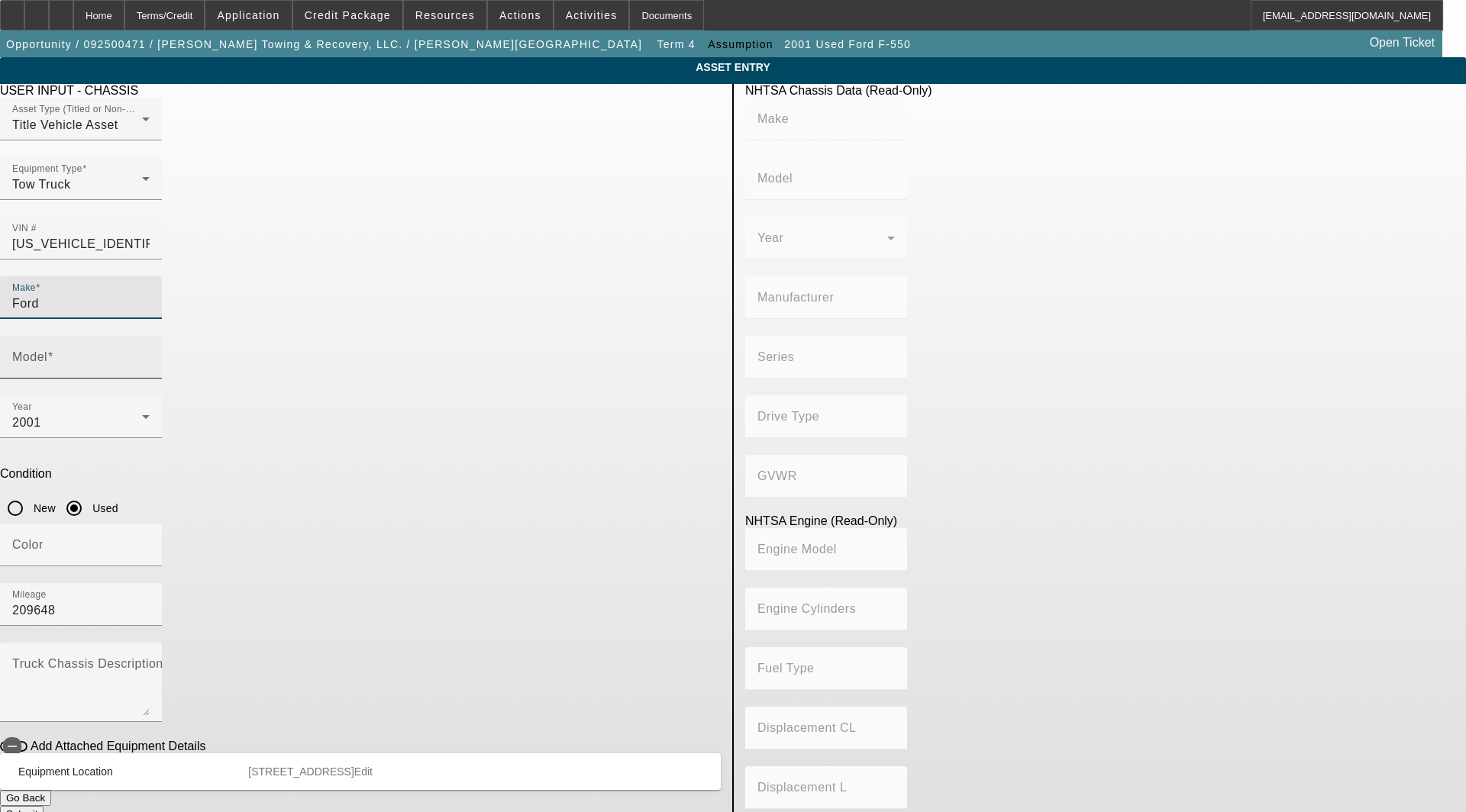
click at [150, 367] on div at bounding box center [150, 367] width 0 height 0
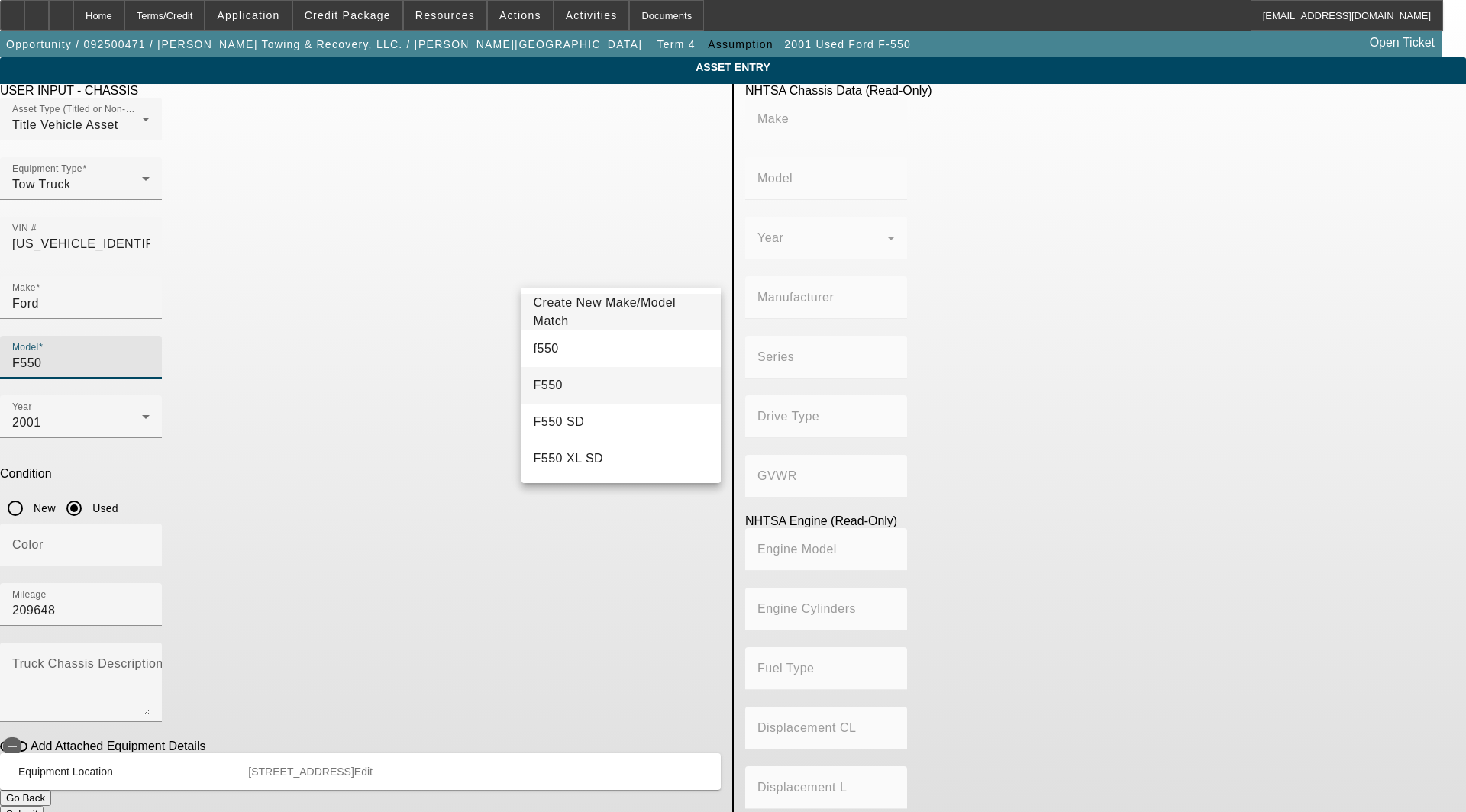
type input "F550"
click at [559, 379] on mat-option "F550" at bounding box center [621, 385] width 200 height 37
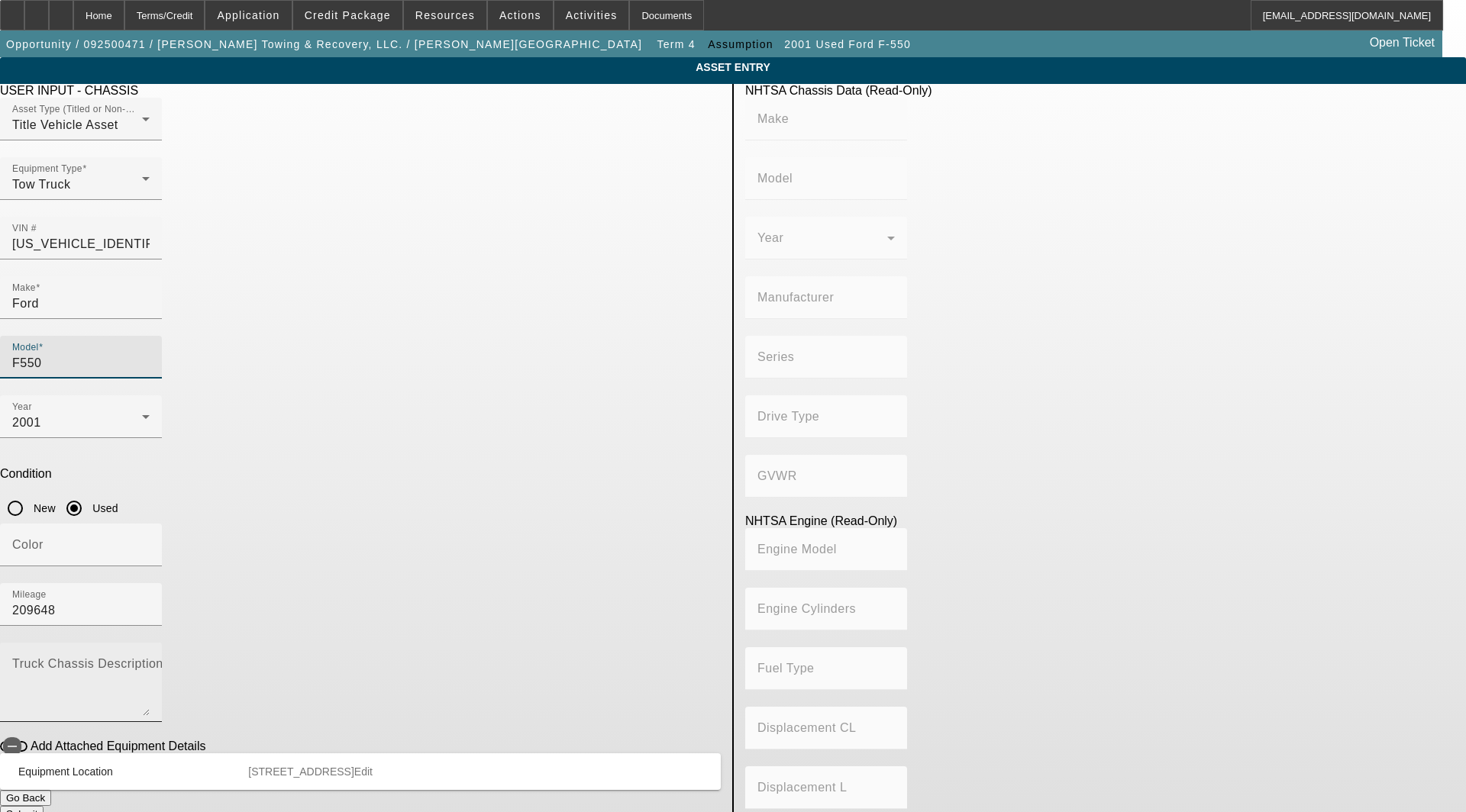
click at [150, 661] on textarea "Truck Chassis Description (Describe the truck chassis only)" at bounding box center [81, 689] width 138 height 55
type textarea "e"
type textarea "with:"
click at [642, 765] on mat-panel-description "6490 N Highland Blvd Ayden NC 28513 Edit" at bounding box center [466, 771] width 436 height 12
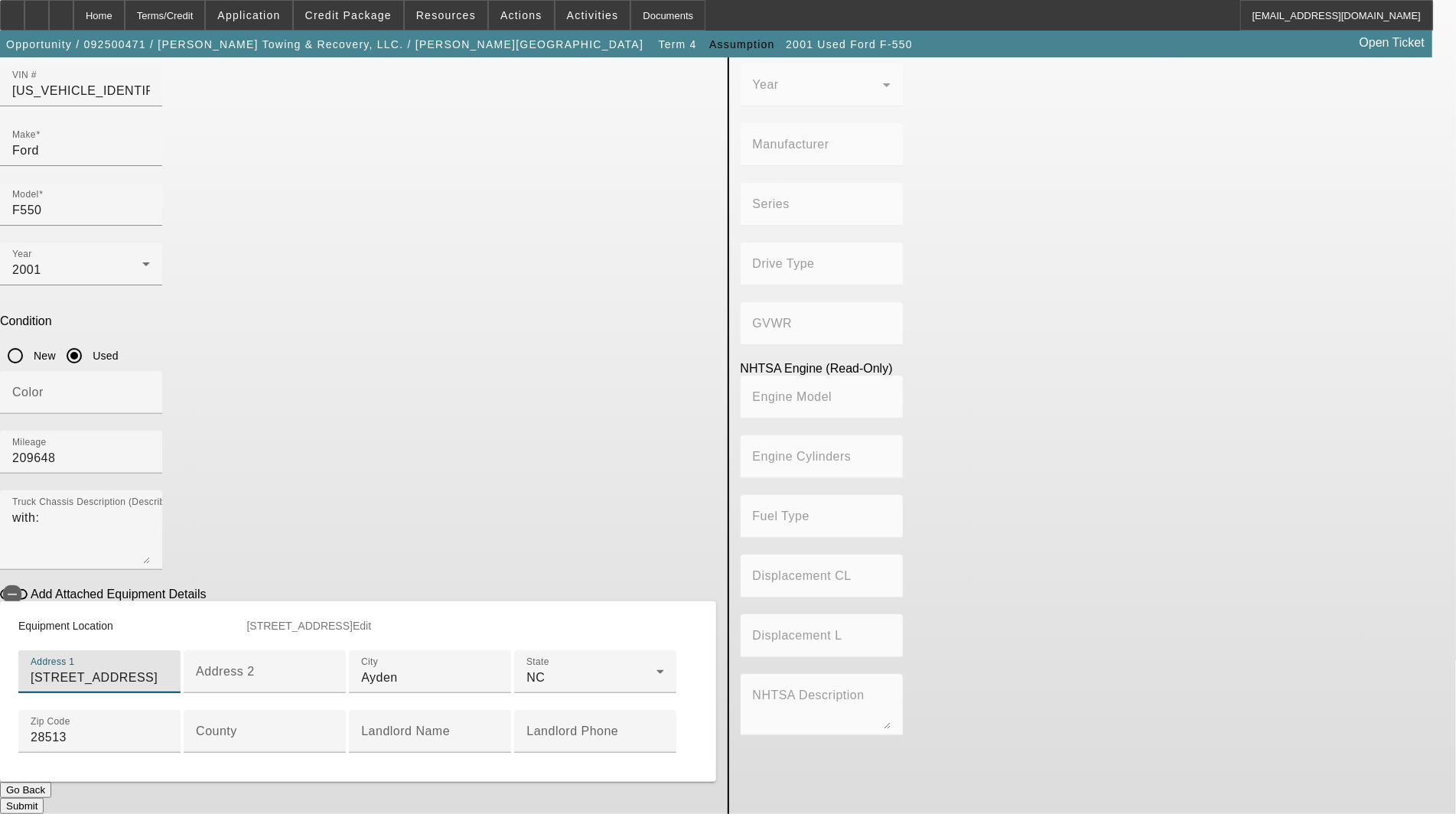
scroll to position [340, 0]
type input "[STREET_ADDRESS]"
click at [333, 728] on input "County" at bounding box center [265, 737] width 138 height 18
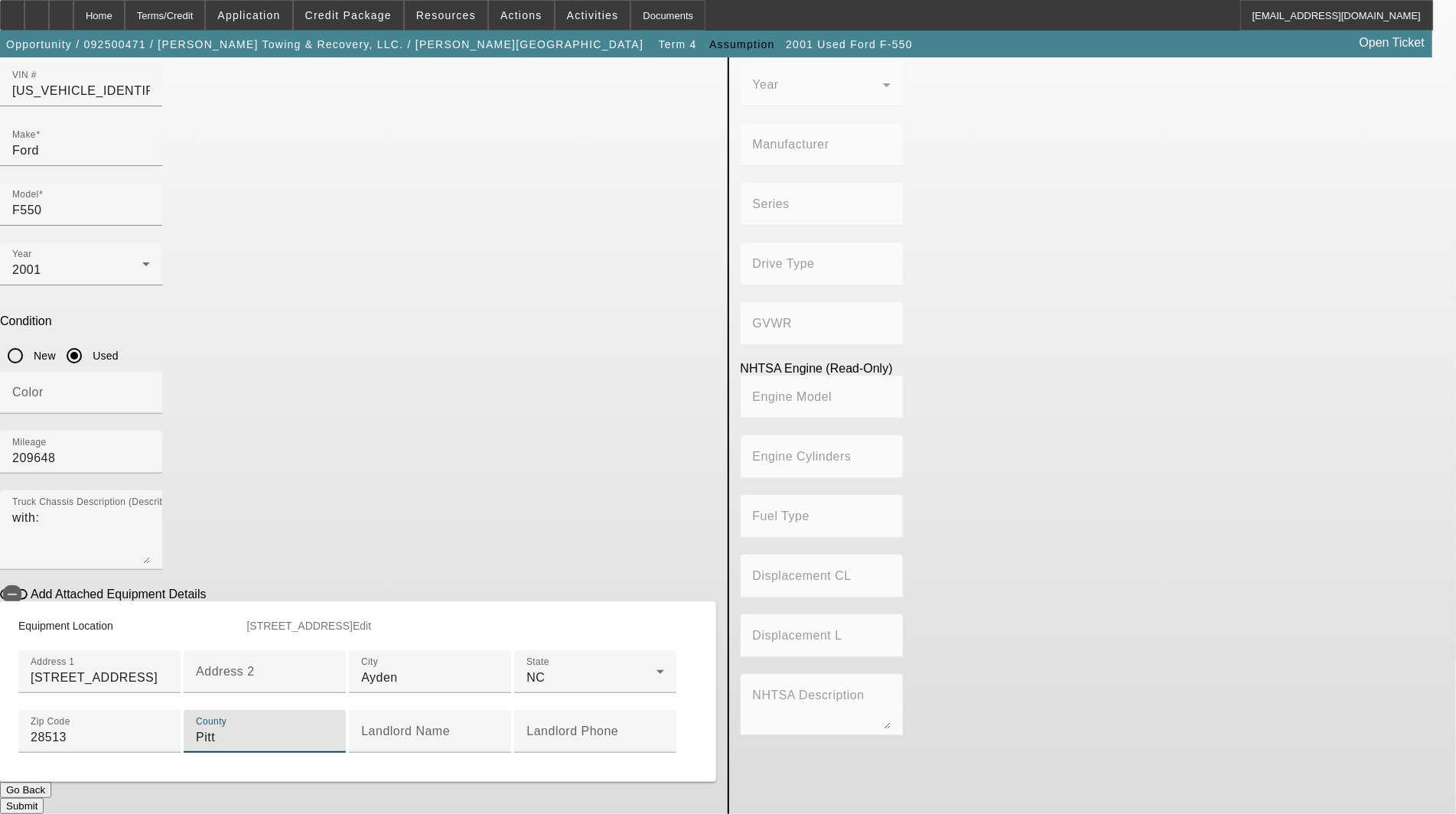
type input "Pitt"
click at [44, 798] on button "Submit" at bounding box center [21, 806] width 44 height 16
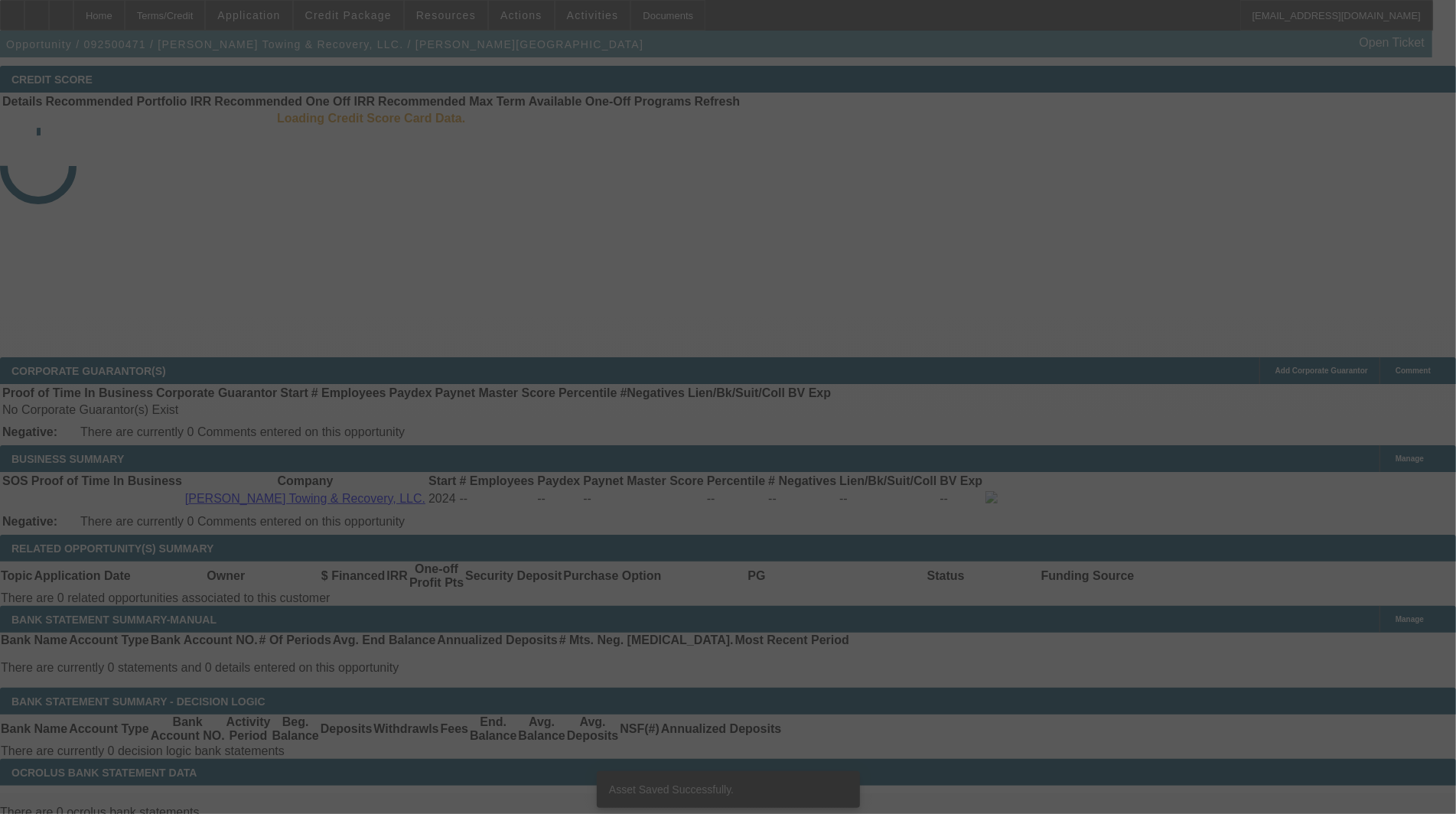
select select "3"
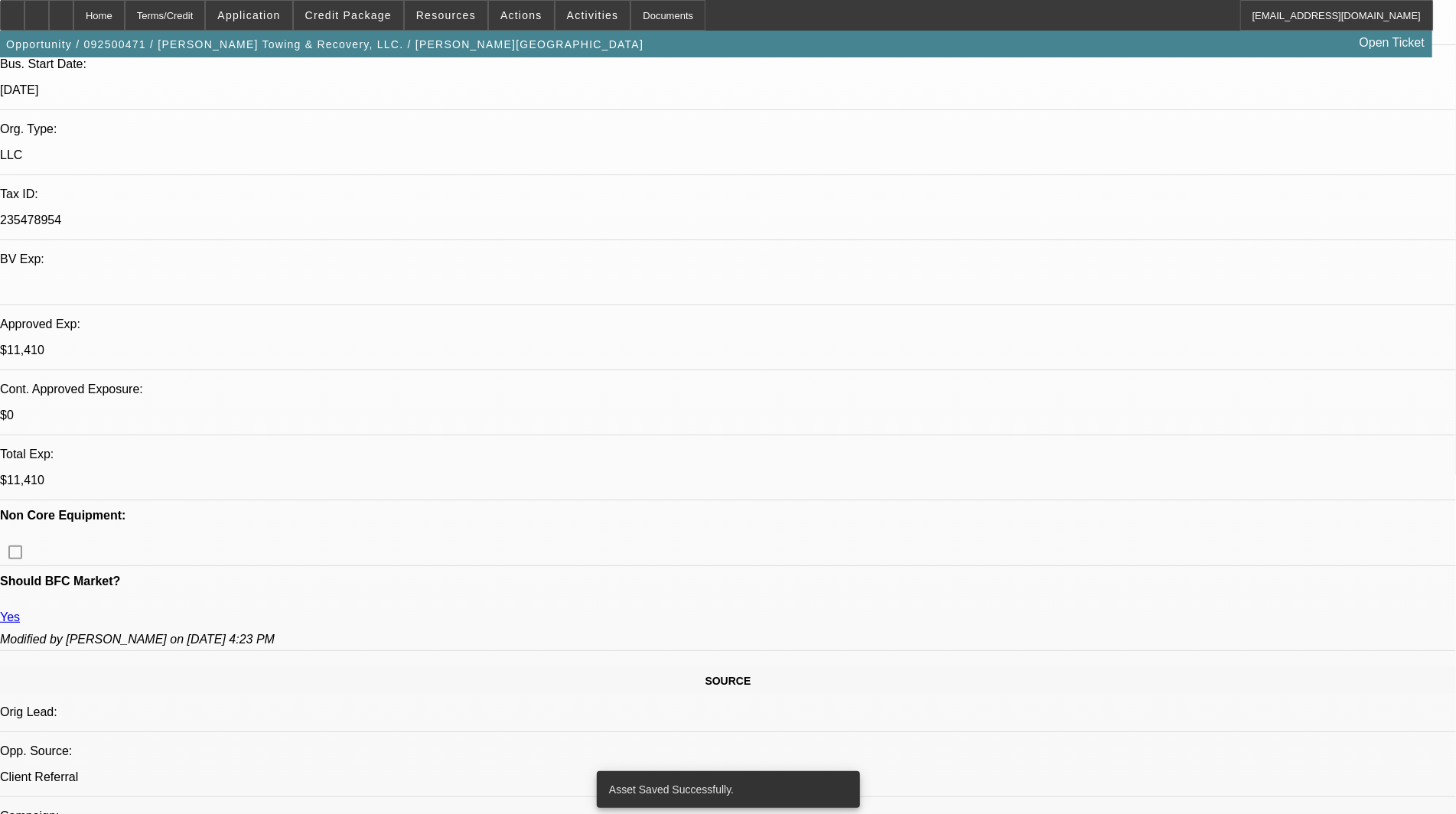
select select "0"
select select "2"
select select "0"
select select "6"
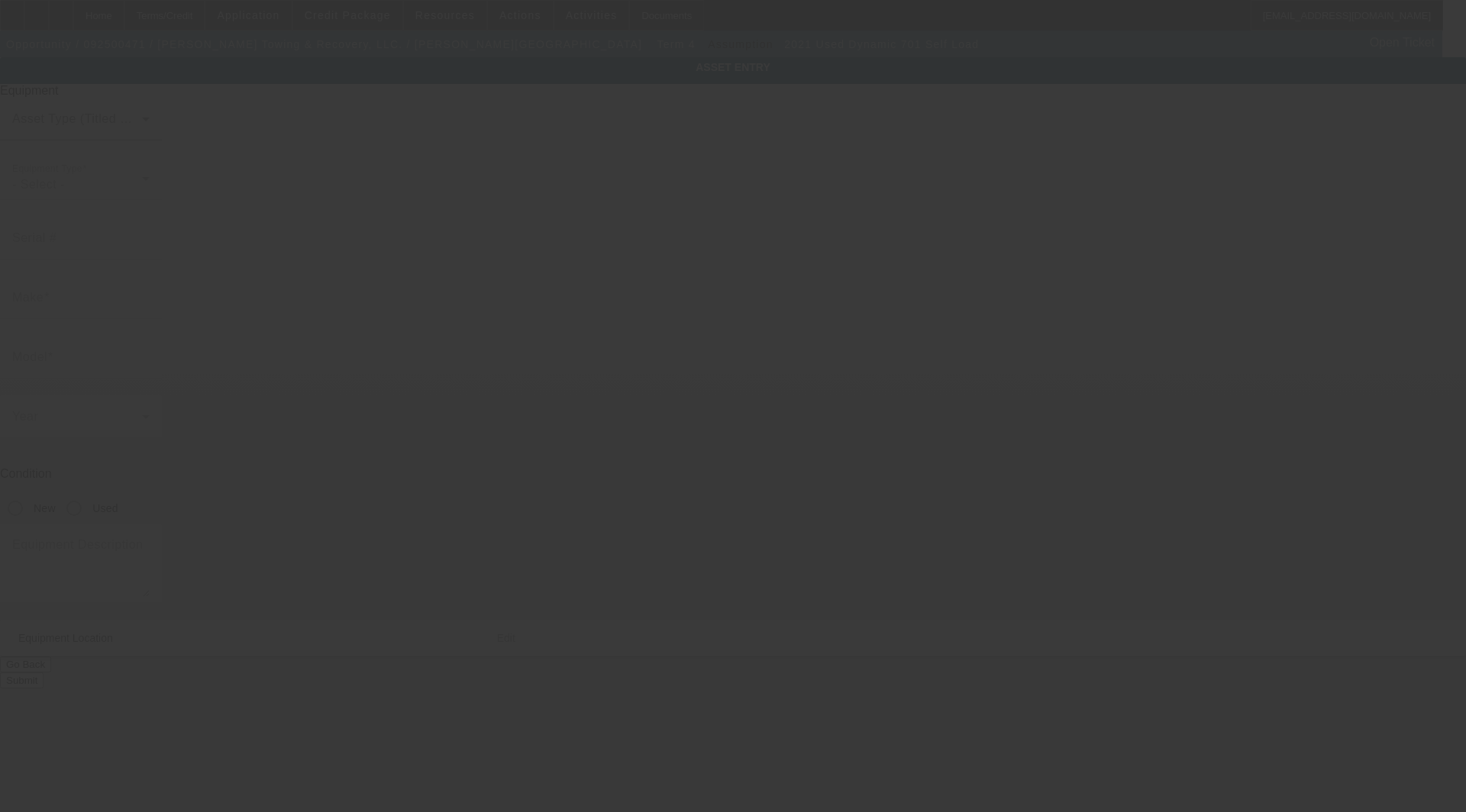
type input "Dynamic"
type input "701 Self Load"
radio input "true"
type textarea "Dynamic 701 Self Loader"
type input "[STREET_ADDRESS]"
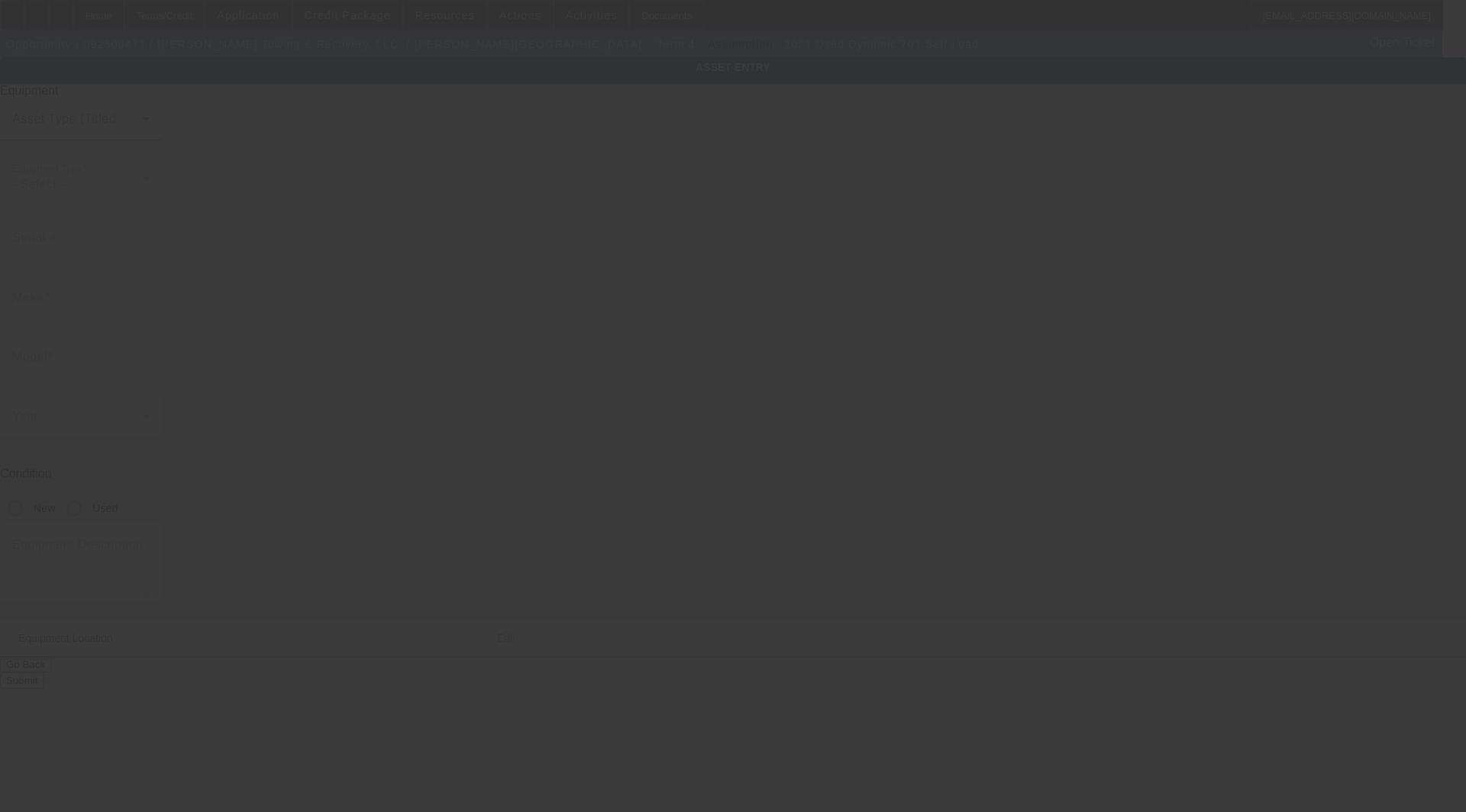
type input "Ayden"
type input "28513"
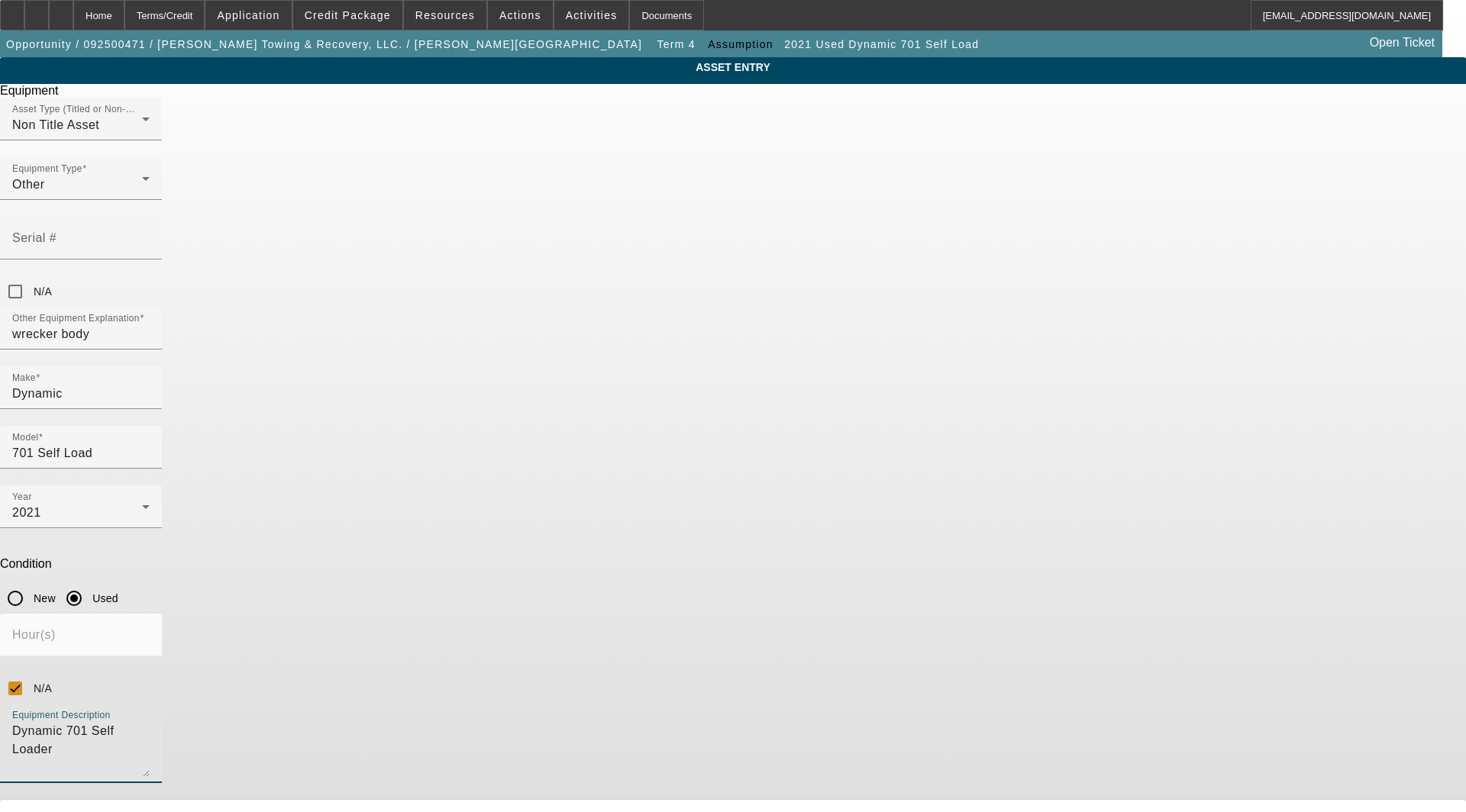
drag, startPoint x: 678, startPoint y: 505, endPoint x: 164, endPoint y: 507, distance: 514.0
click at [161, 507] on app-asset-collateral-manage "ASSET ENTRY Delete asset Equipment Asset Type (Titled or Non-Titled) Non Title …" at bounding box center [733, 463] width 1466 height 811
click at [31, 276] on input "N/A" at bounding box center [15, 291] width 31 height 31
checkbox input "true"
click at [150, 722] on textarea "Dynamic 701 Self Loader" at bounding box center [81, 749] width 138 height 55
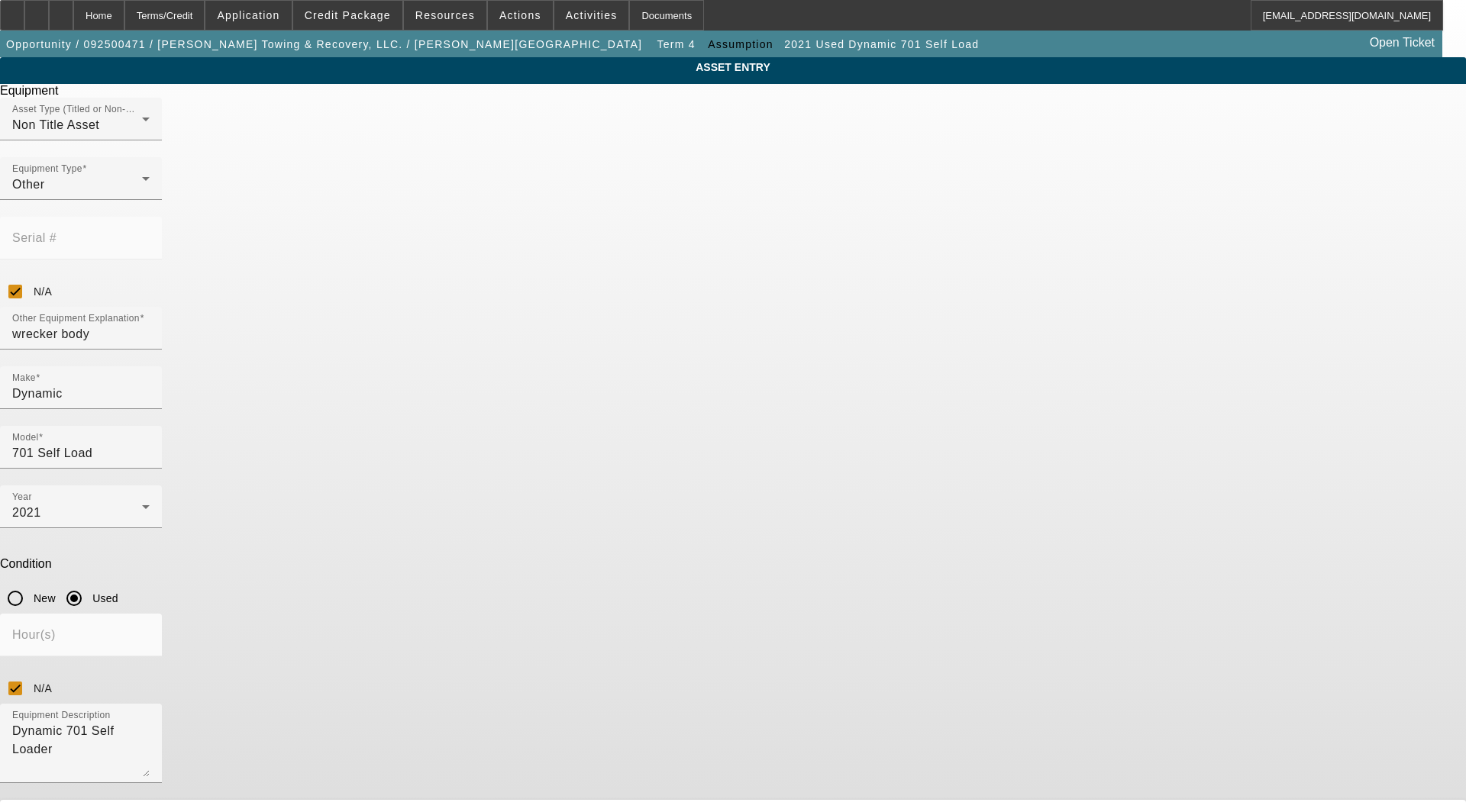
click at [162, 349] on div at bounding box center [81, 358] width 162 height 17
click at [150, 444] on input "701 Self Load" at bounding box center [81, 453] width 138 height 18
type input "701 Self Loader"
click at [866, 369] on span "Create New Make/Model Match" at bounding box center [827, 371] width 143 height 31
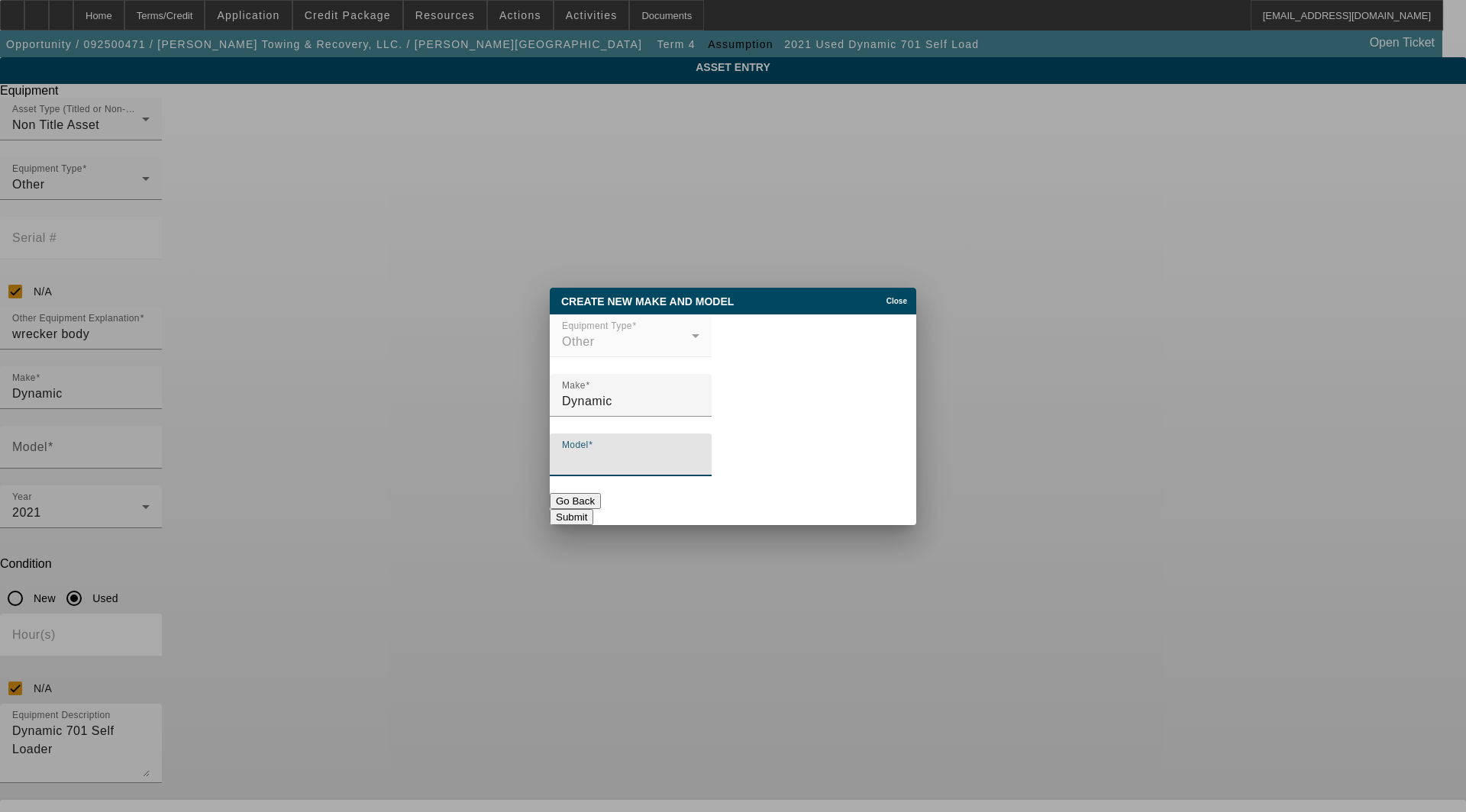
click at [667, 461] on input "Model" at bounding box center [631, 461] width 138 height 18
type input "701 Self Loader"
click at [593, 509] on button "Submit" at bounding box center [571, 517] width 44 height 16
type input "701 Self Loader"
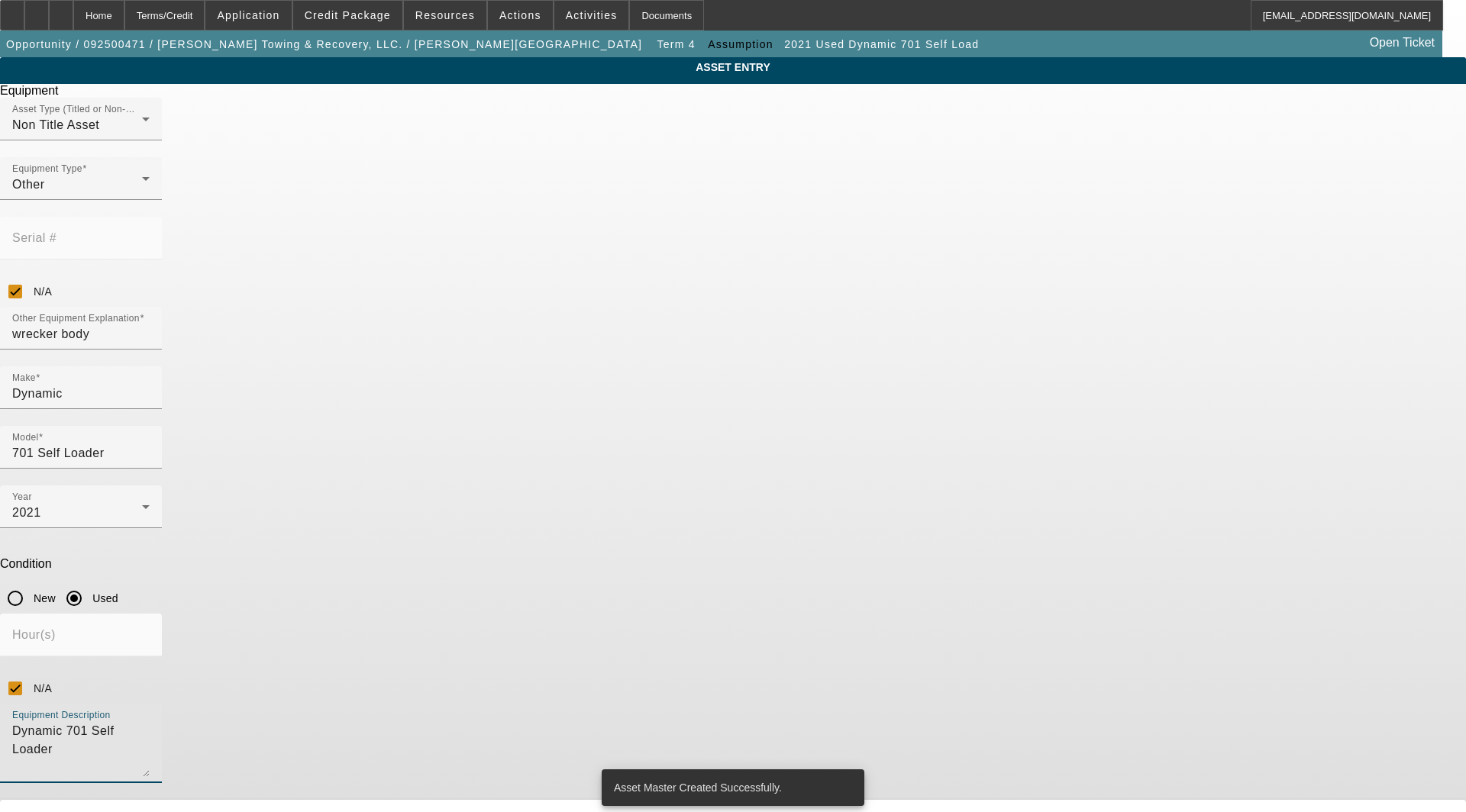
drag, startPoint x: 713, startPoint y: 529, endPoint x: 282, endPoint y: 499, distance: 432.0
click at [282, 499] on app-asset-collateral-manage "ASSET ENTRY Delete asset Equipment Asset Type (Titled or Non-Titled) Non Title …" at bounding box center [733, 463] width 1466 height 811
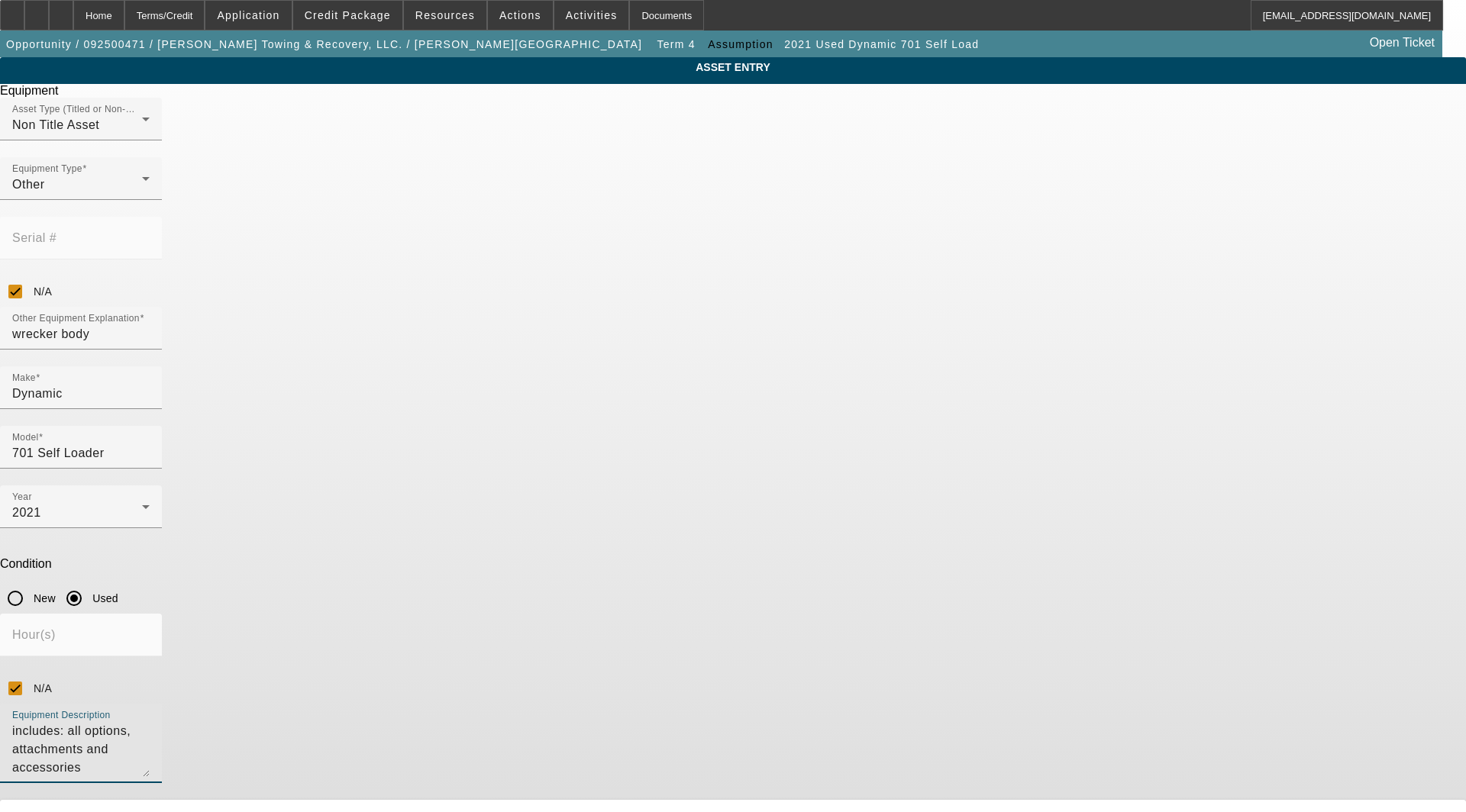
type textarea "includes: all options, attachments and accessories"
click at [621, 811] on span "Edit" at bounding box center [612, 818] width 18 height 12
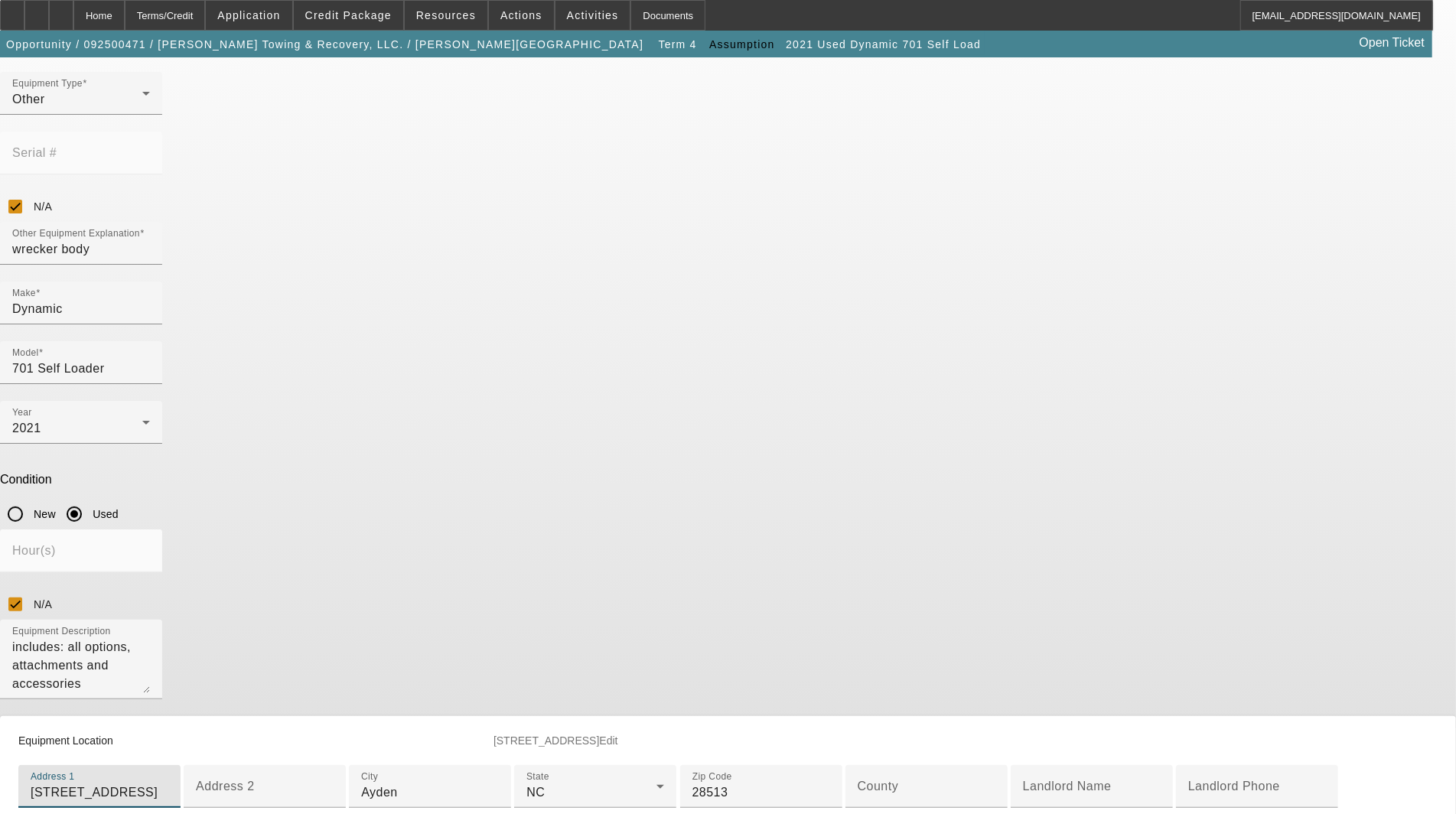
scroll to position [392, 0]
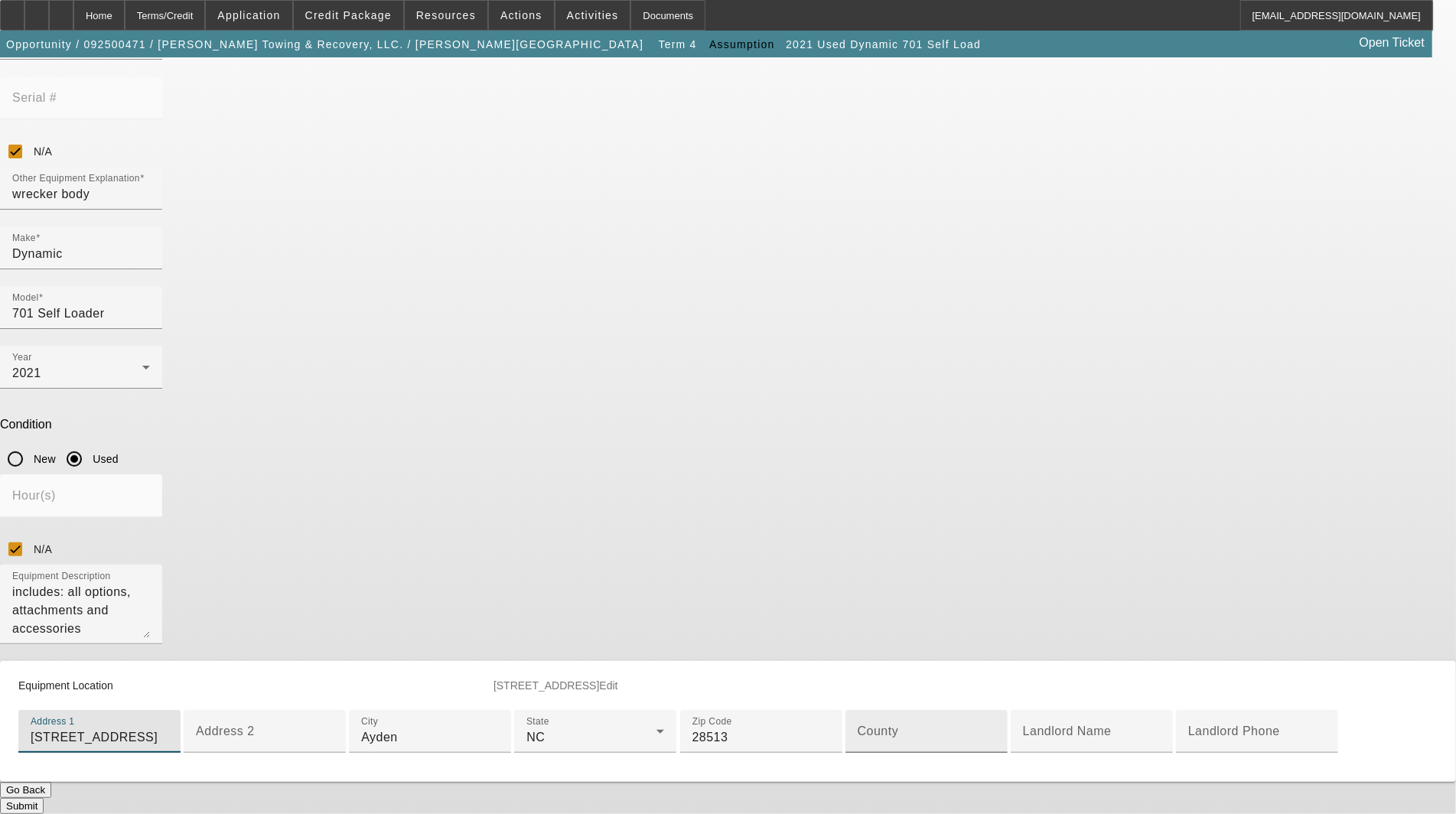
type input "[STREET_ADDRESS]"
click at [858, 728] on input "County" at bounding box center [926, 737] width 138 height 18
type input "Pitt"
click at [44, 798] on button "Submit" at bounding box center [21, 806] width 44 height 16
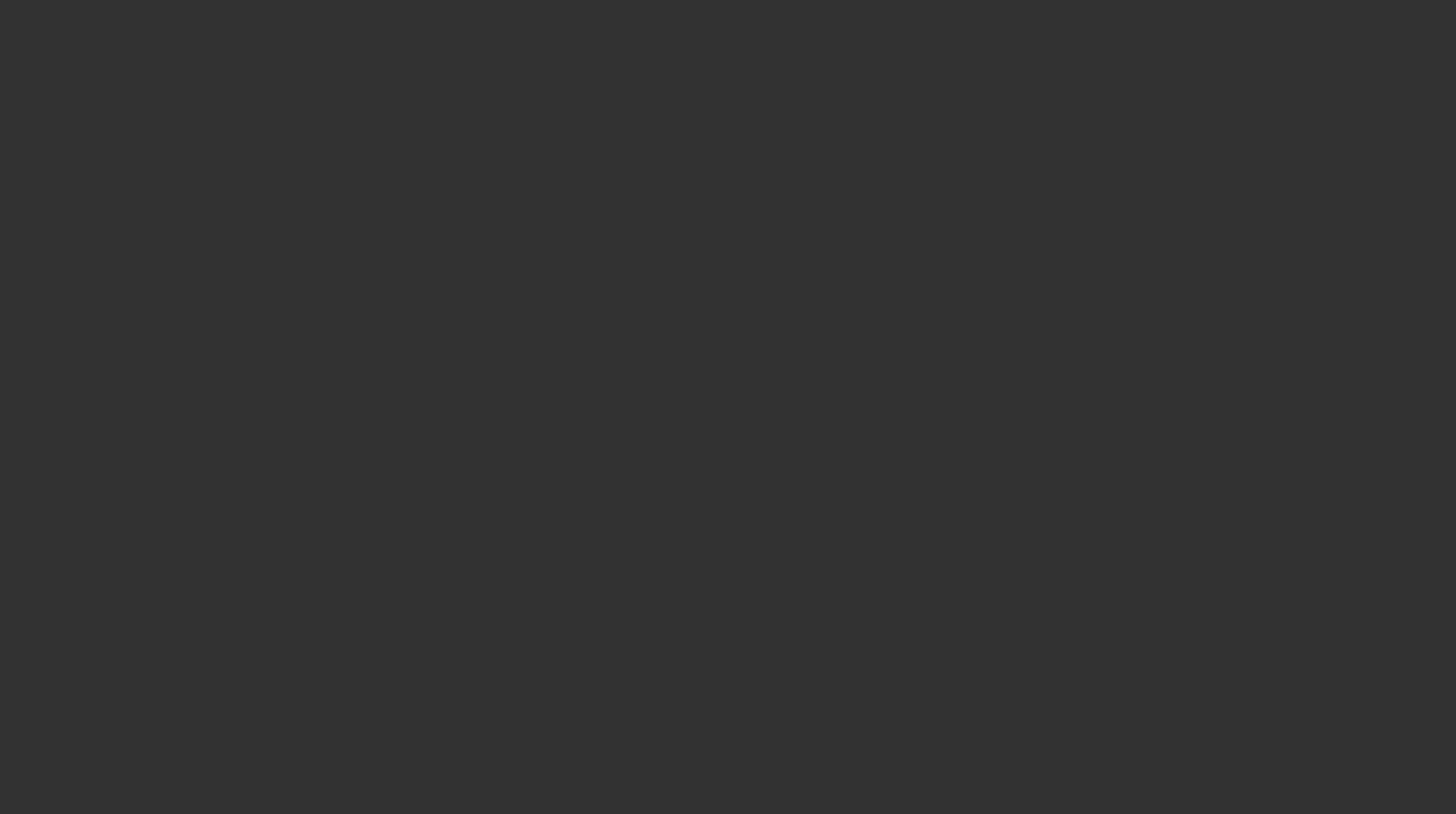
select select "3"
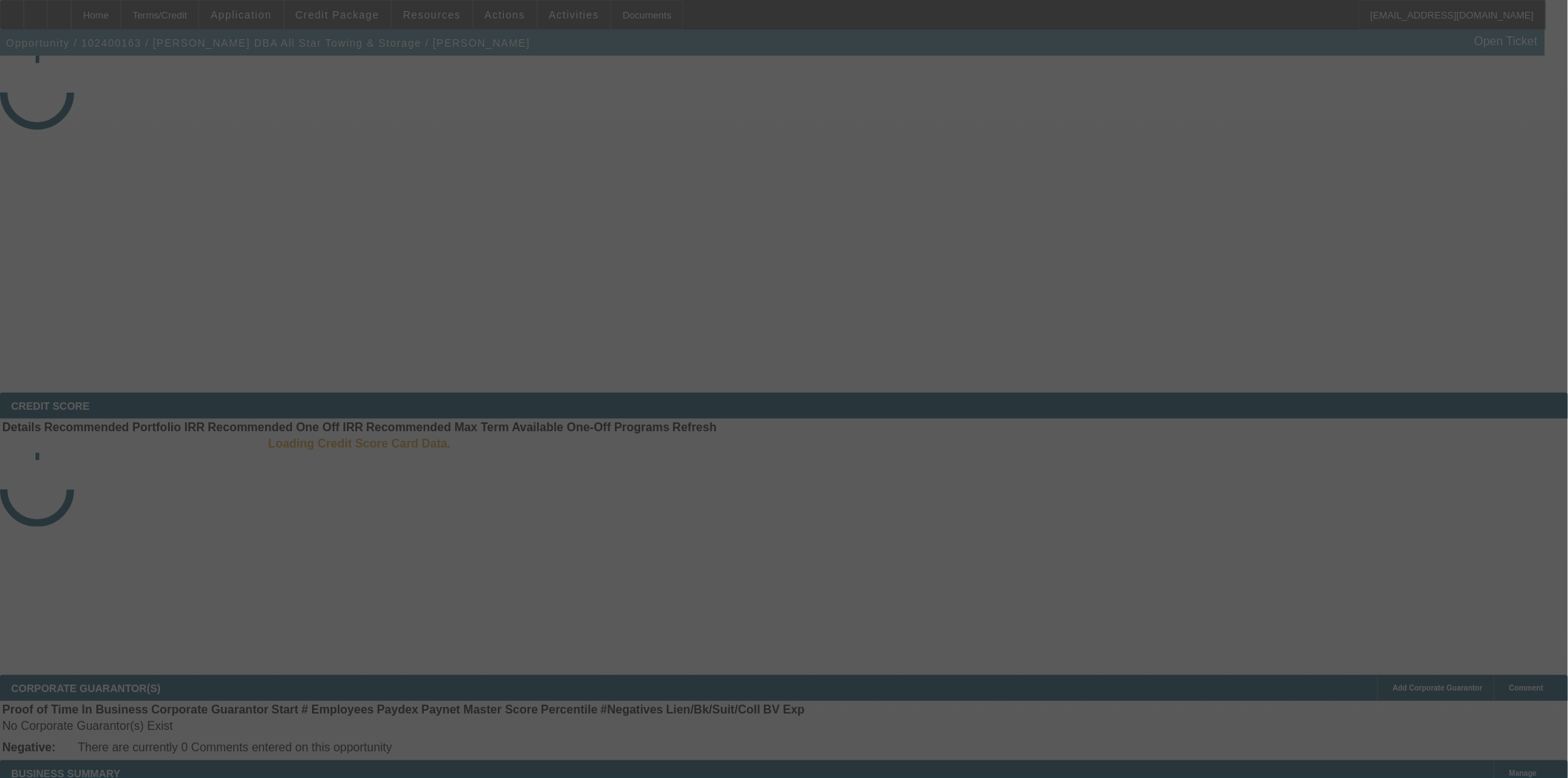
select select "3"
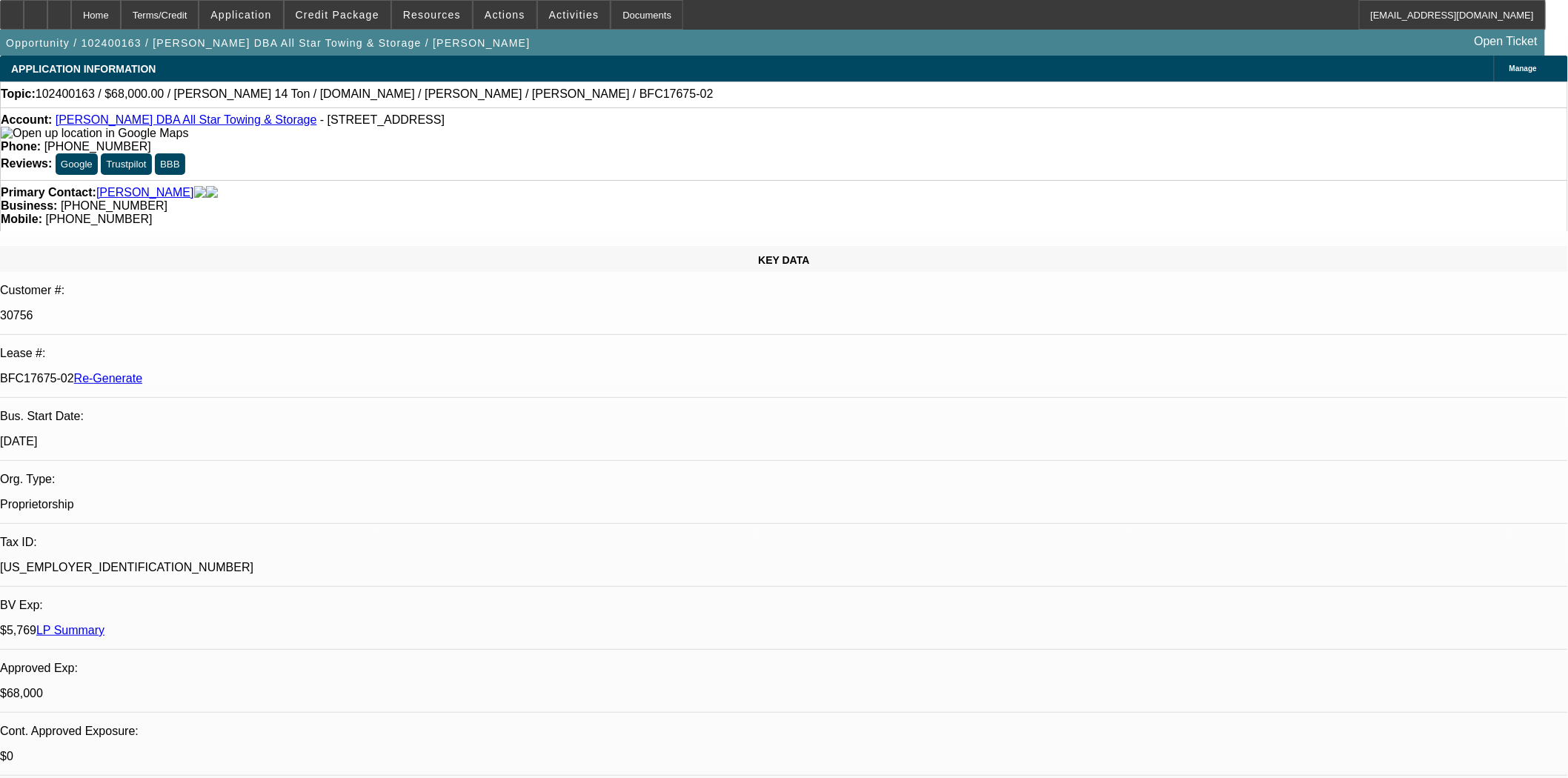
select select "0"
select select "6"
click at [378, 10] on span "Credit Package" at bounding box center [337, 15] width 84 height 12
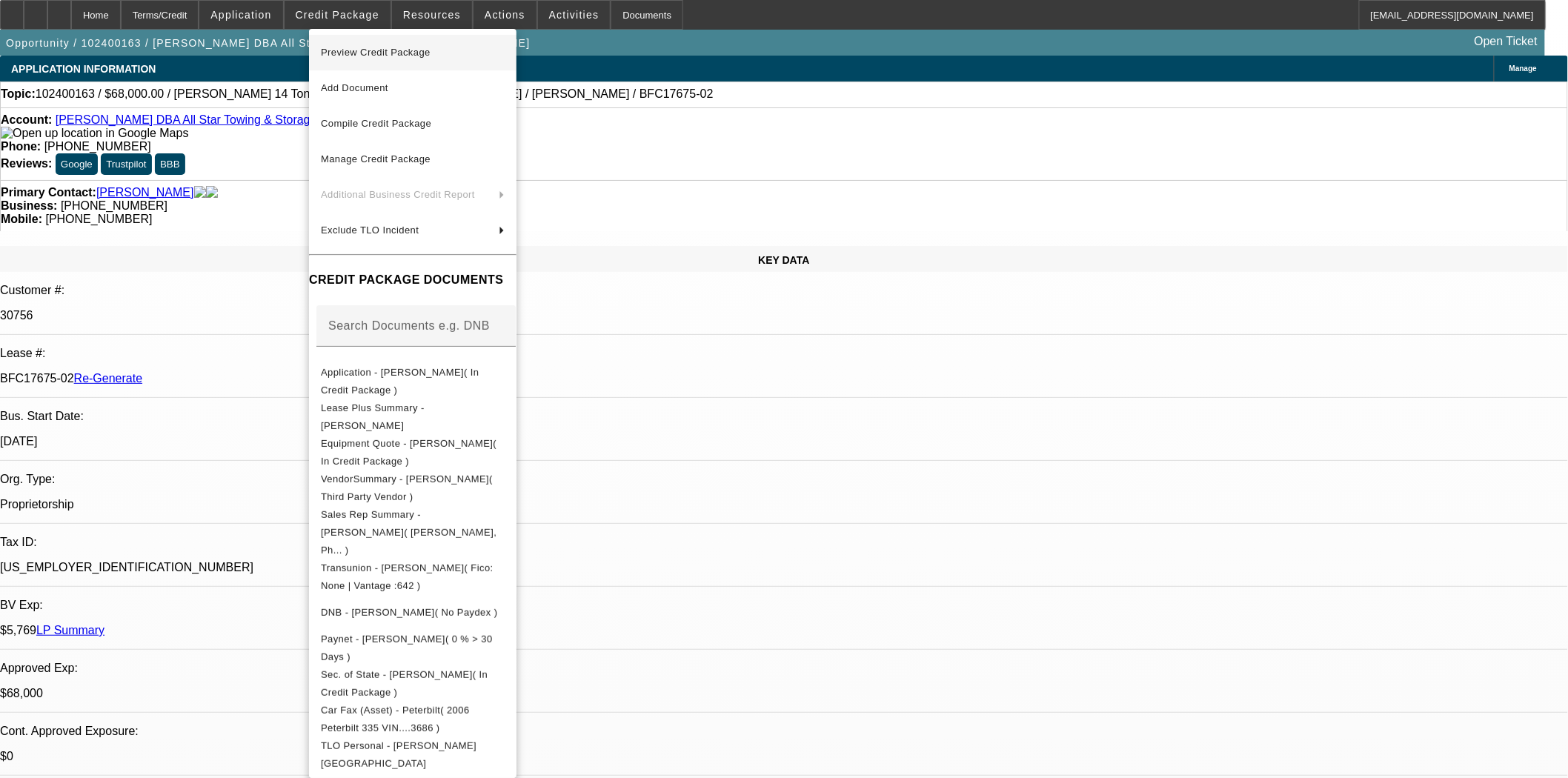
click at [379, 48] on span "Preview Credit Package" at bounding box center [376, 52] width 110 height 11
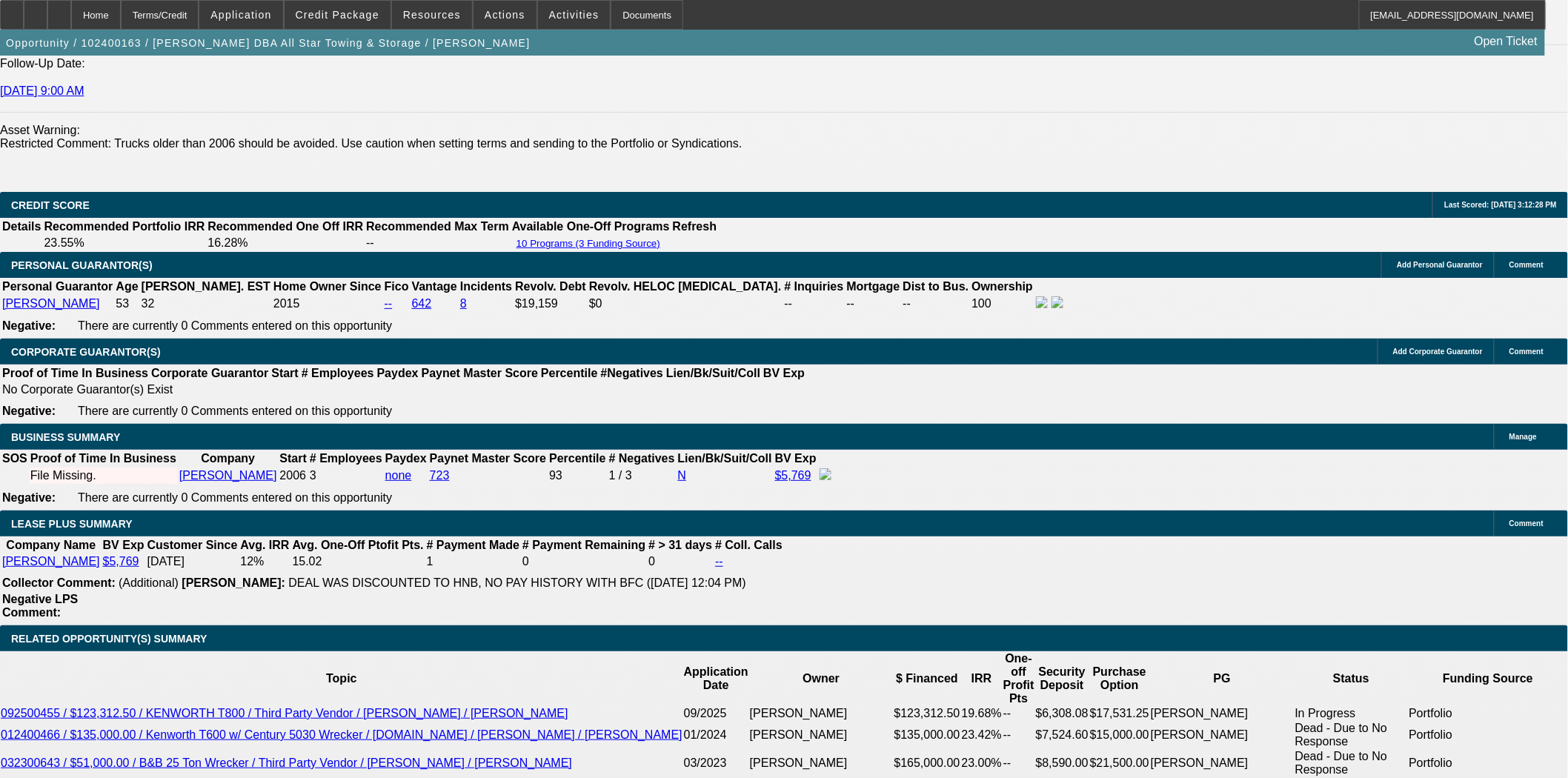
scroll to position [2470, 0]
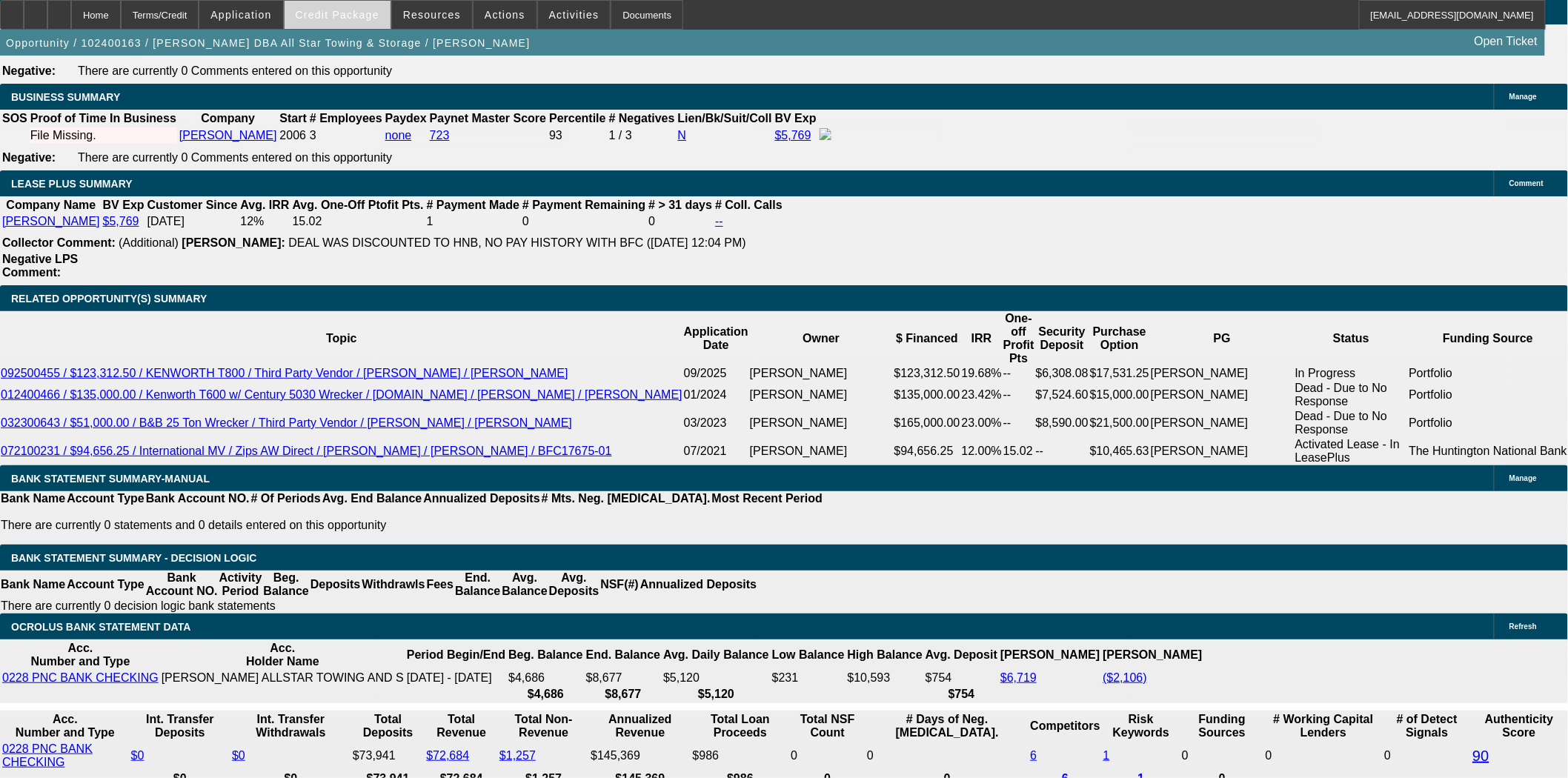
click at [336, 12] on span "Credit Package" at bounding box center [337, 15] width 84 height 12
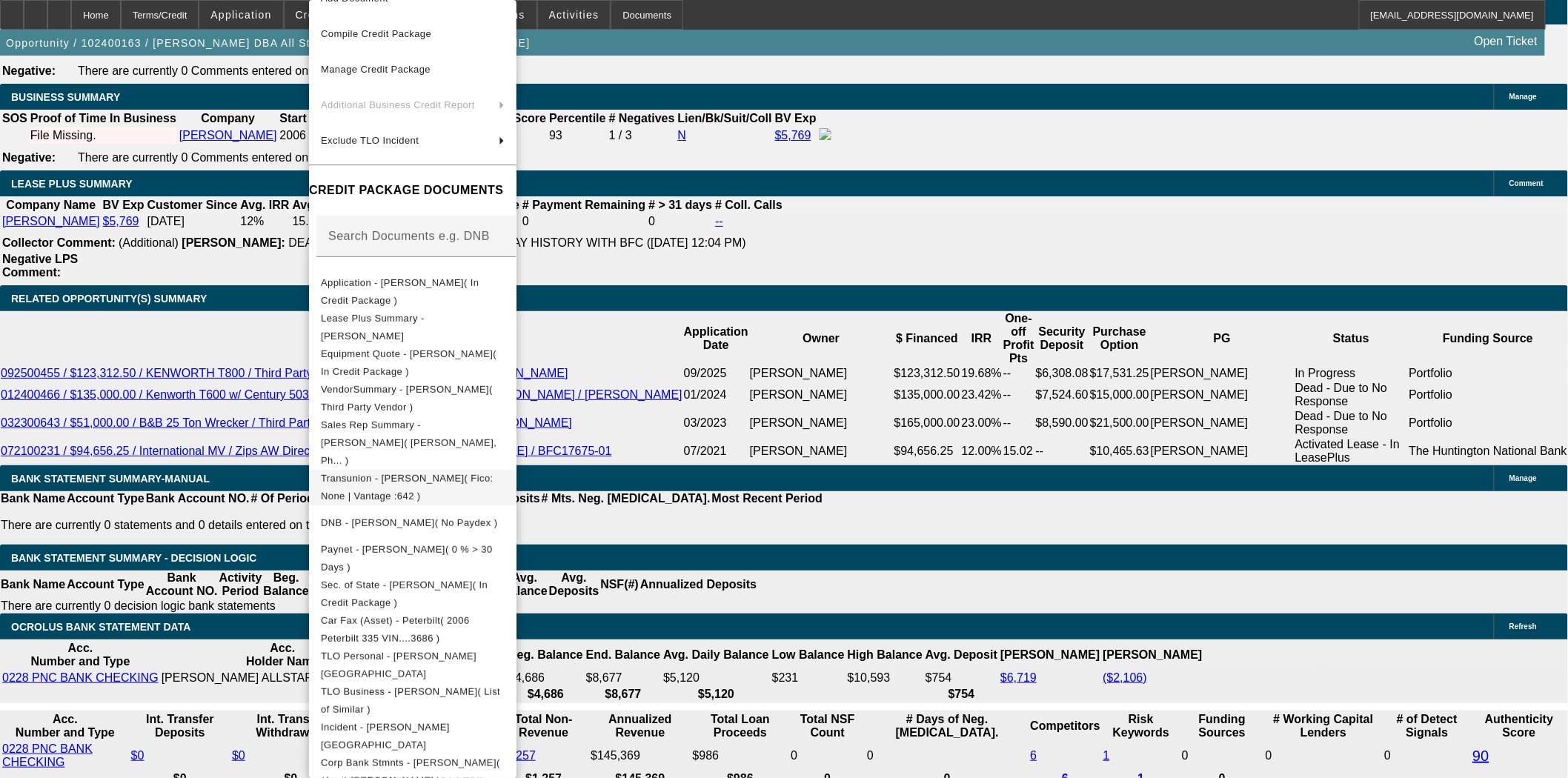
scroll to position [48, 0]
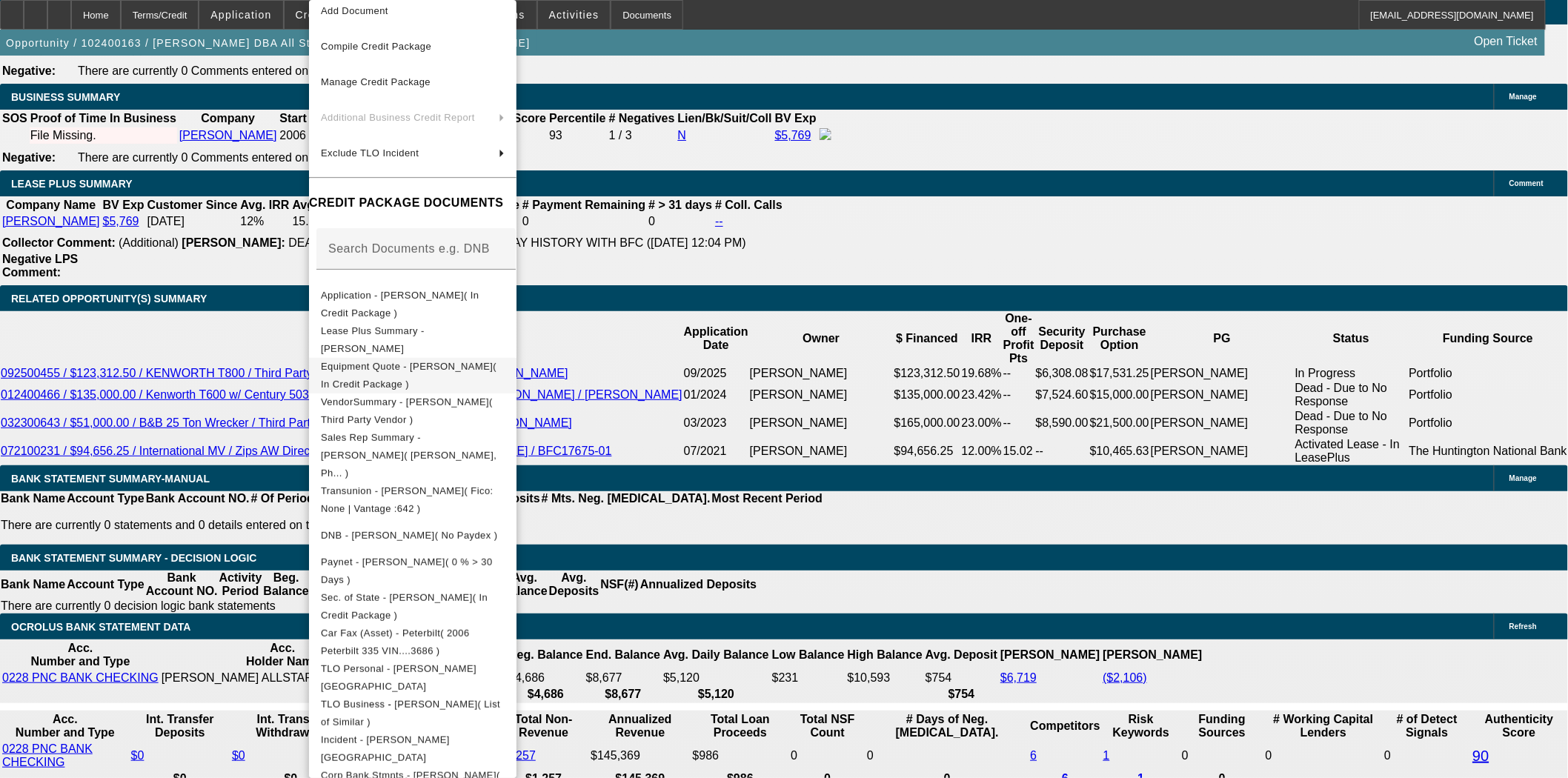
click at [405, 369] on span "Equipment Quote - Lynn Evans( In Credit Package )" at bounding box center [408, 375] width 176 height 29
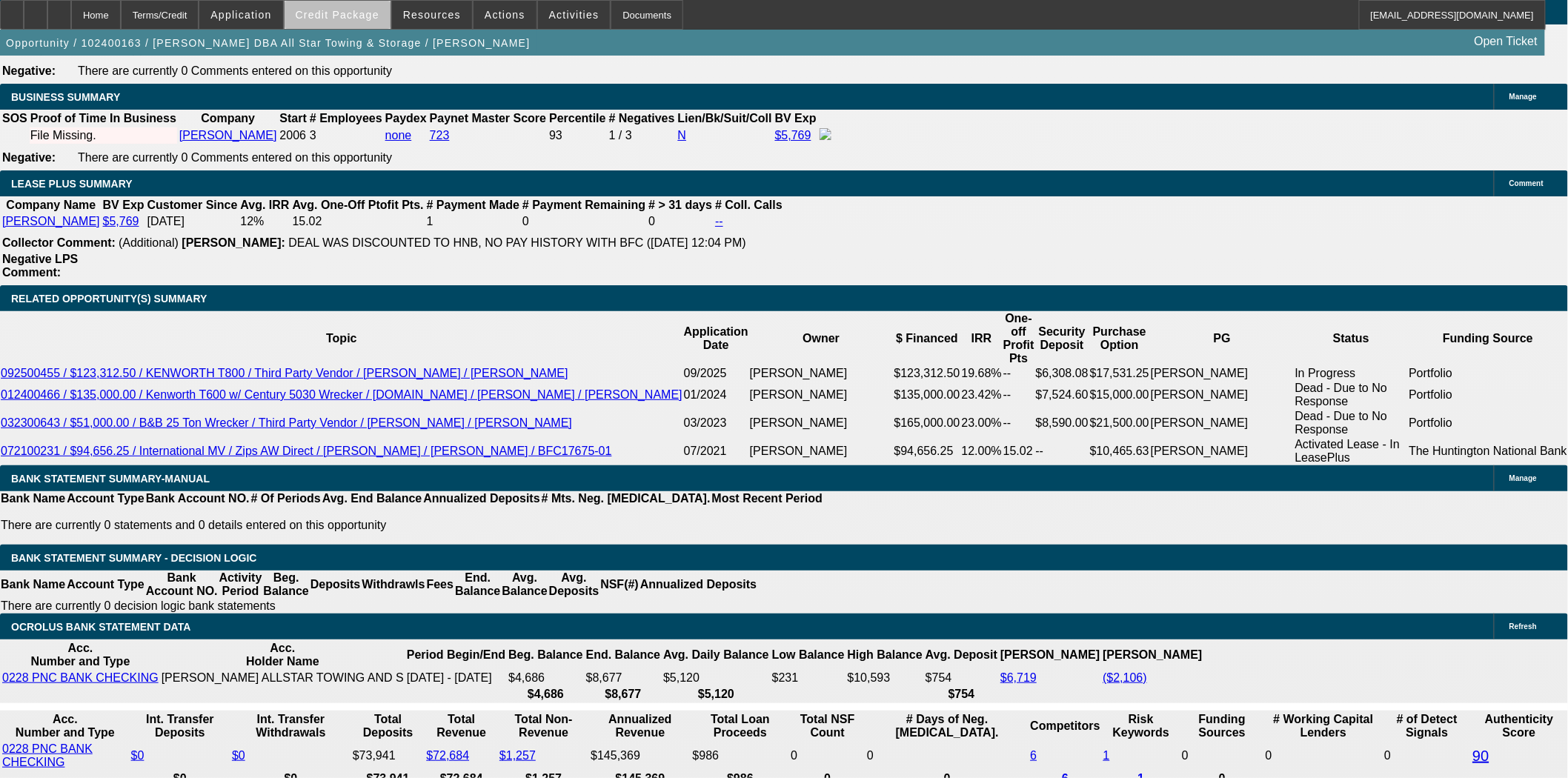
click at [372, 21] on span at bounding box center [337, 15] width 106 height 36
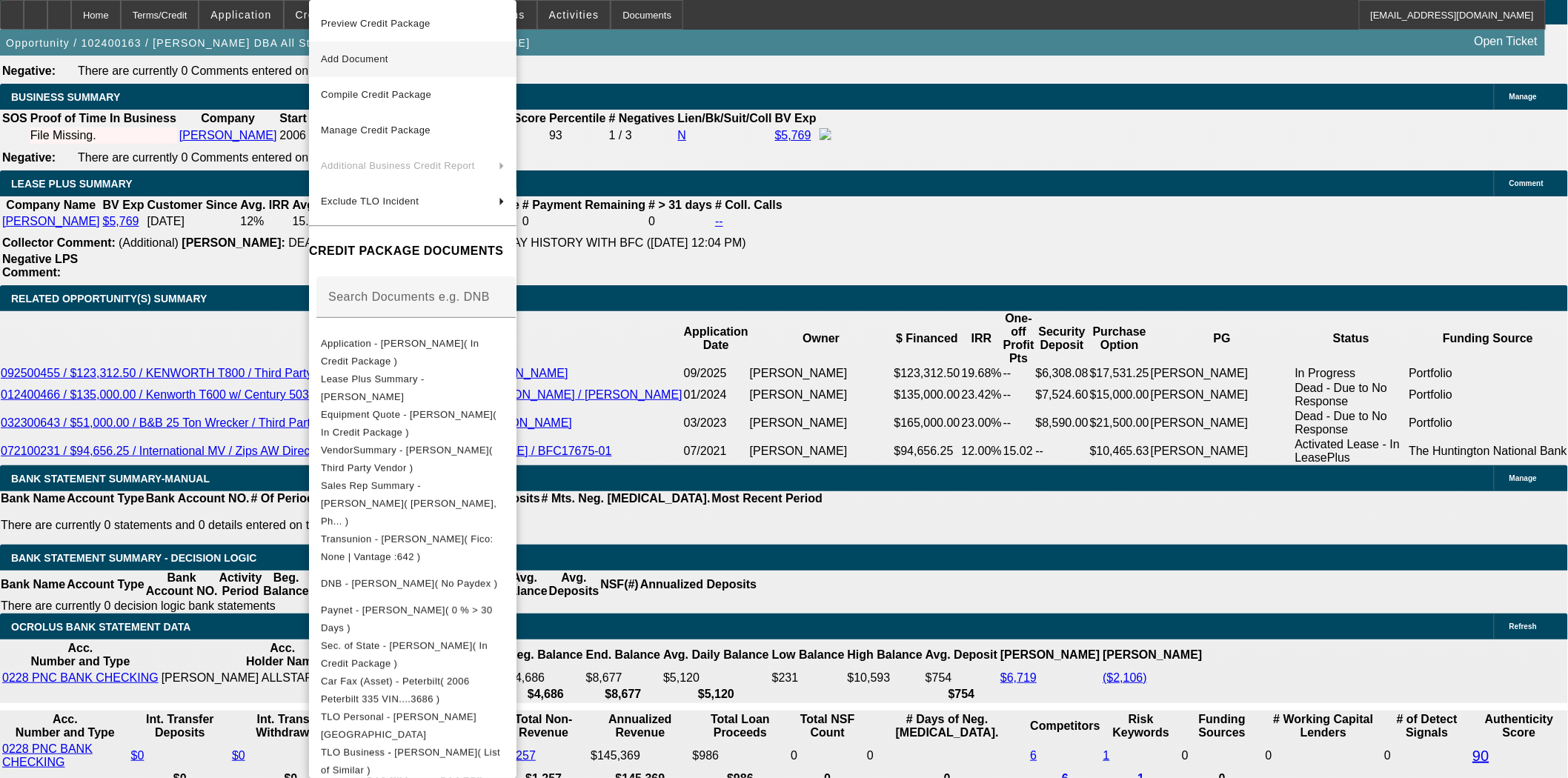
click at [371, 45] on button "Add Document" at bounding box center [413, 59] width 208 height 36
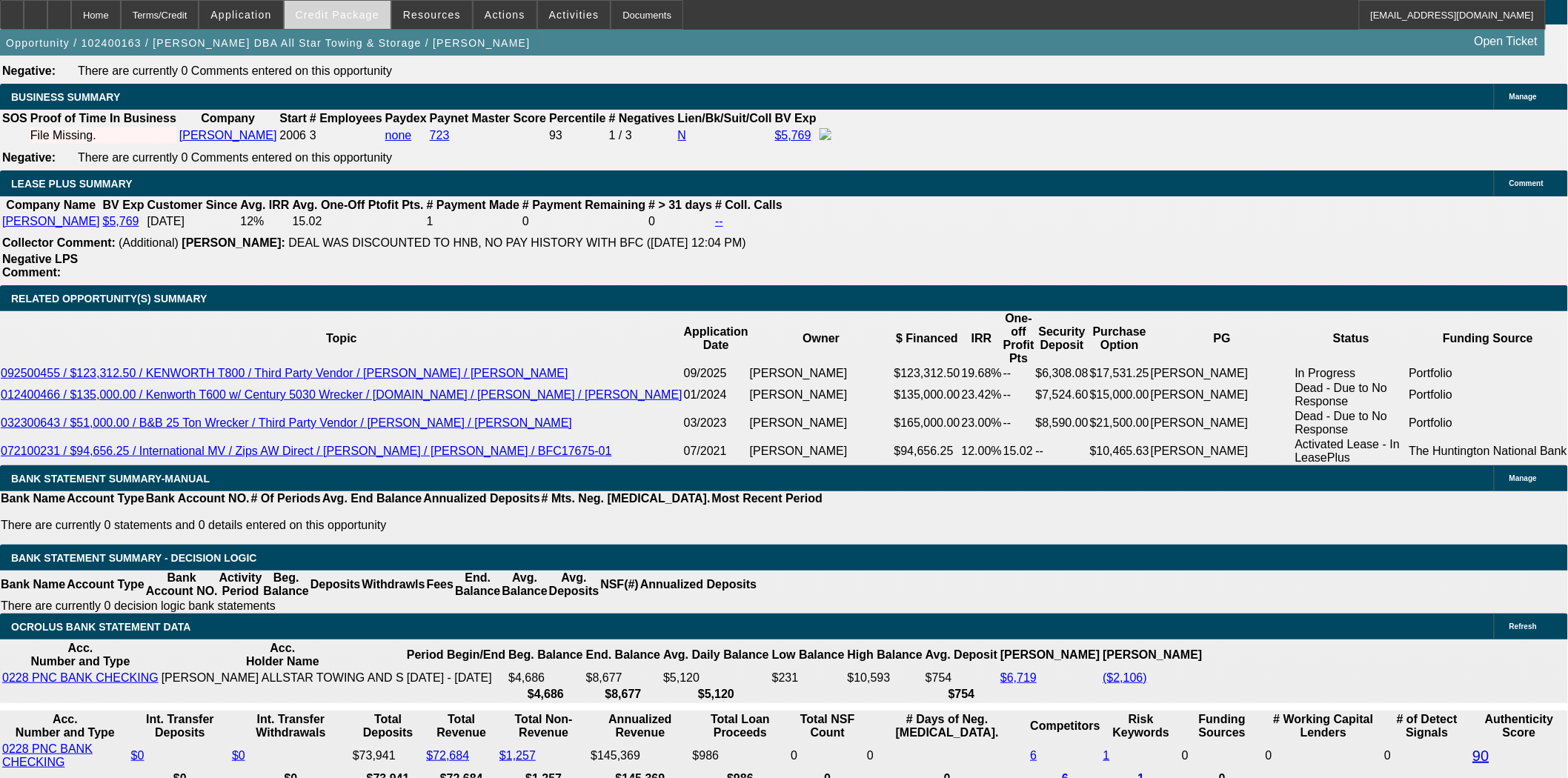
click at [356, 10] on span "Credit Package" at bounding box center [337, 15] width 84 height 12
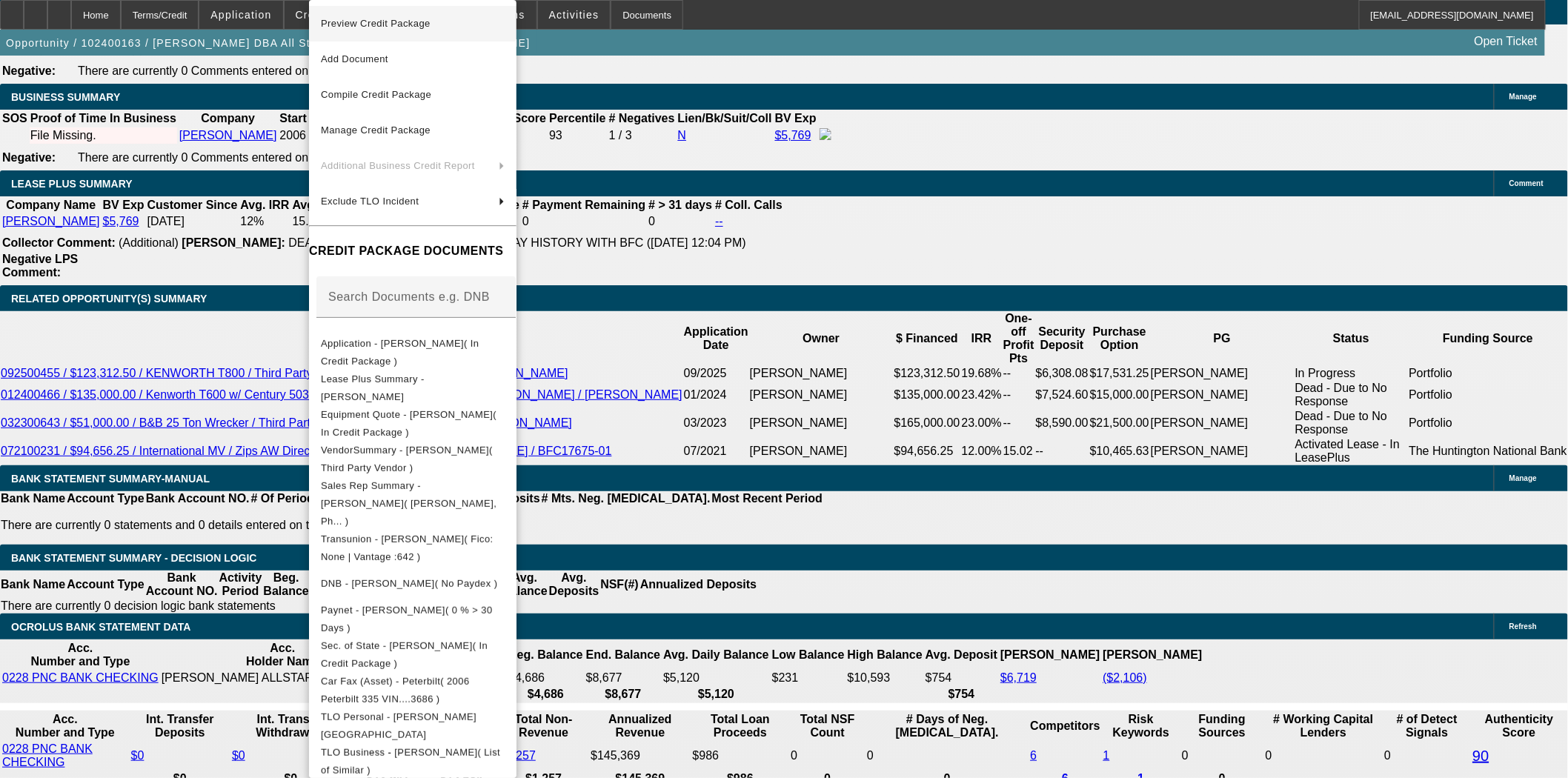
click at [391, 16] on span "Preview Credit Package" at bounding box center [413, 24] width 184 height 18
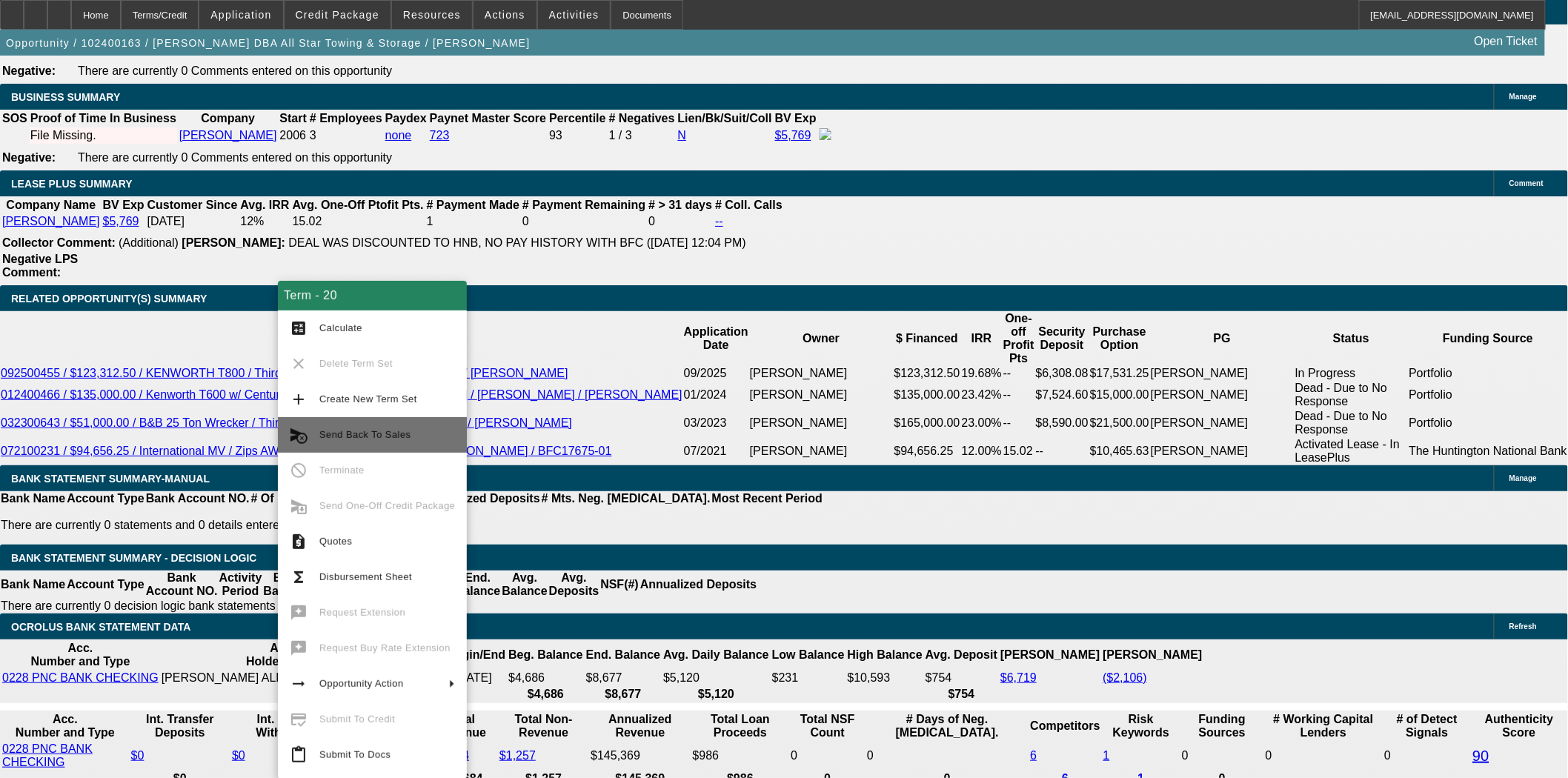
click at [376, 436] on span "Send Back To Sales" at bounding box center [365, 434] width 91 height 11
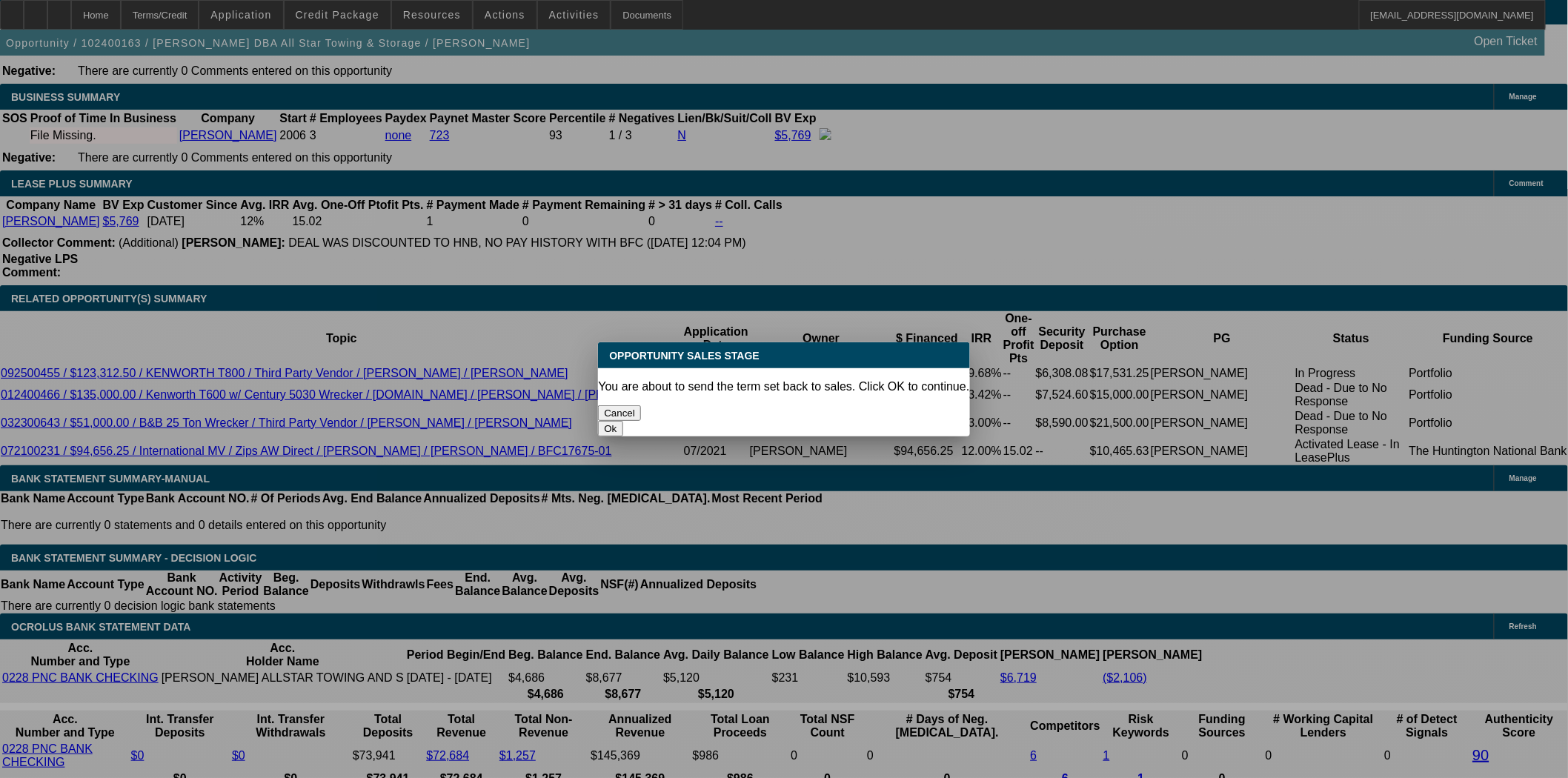
click at [623, 421] on button "Ok" at bounding box center [610, 428] width 24 height 16
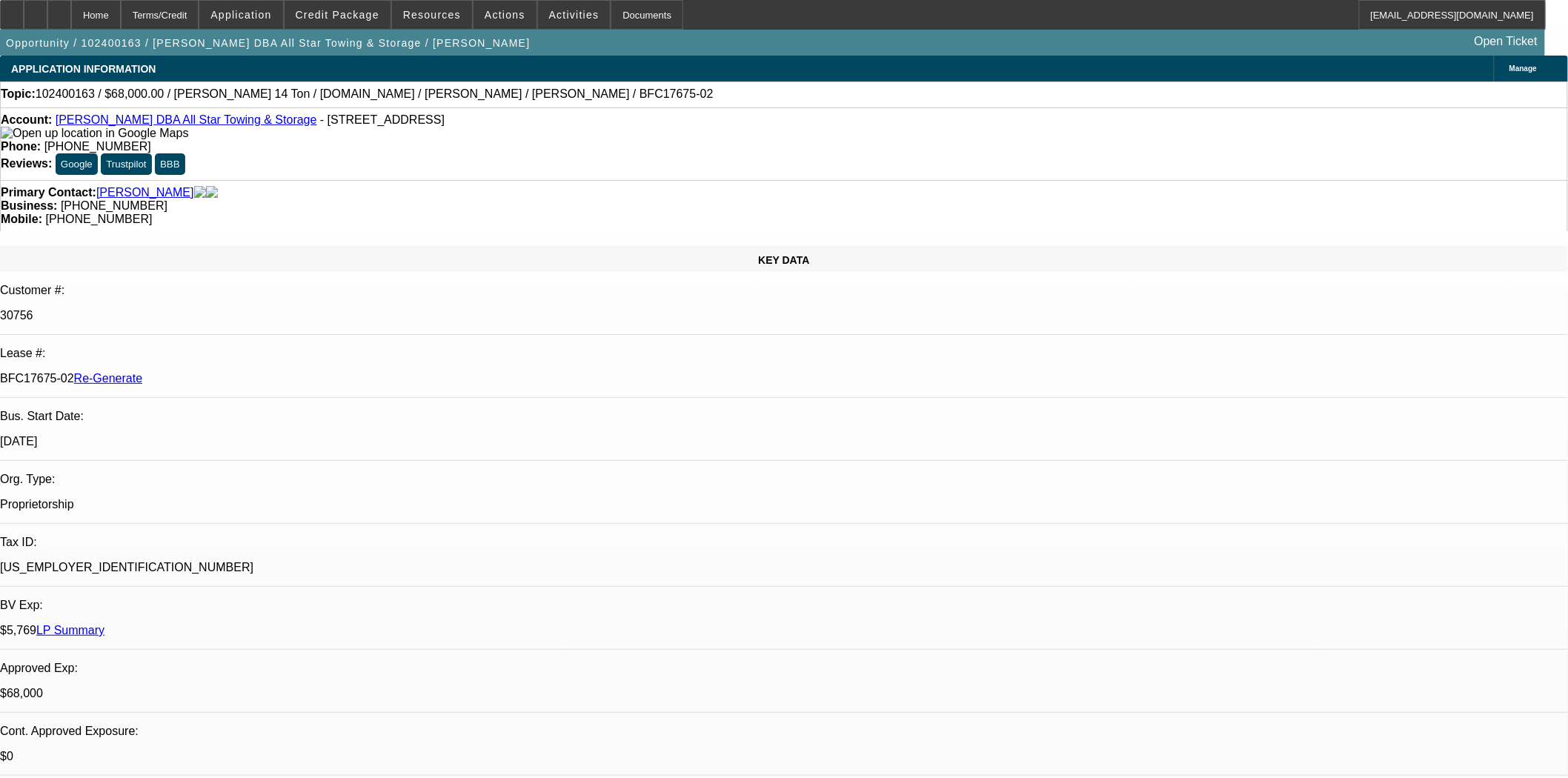
type textarea "Amount on sales agreement and in CRM do not match"
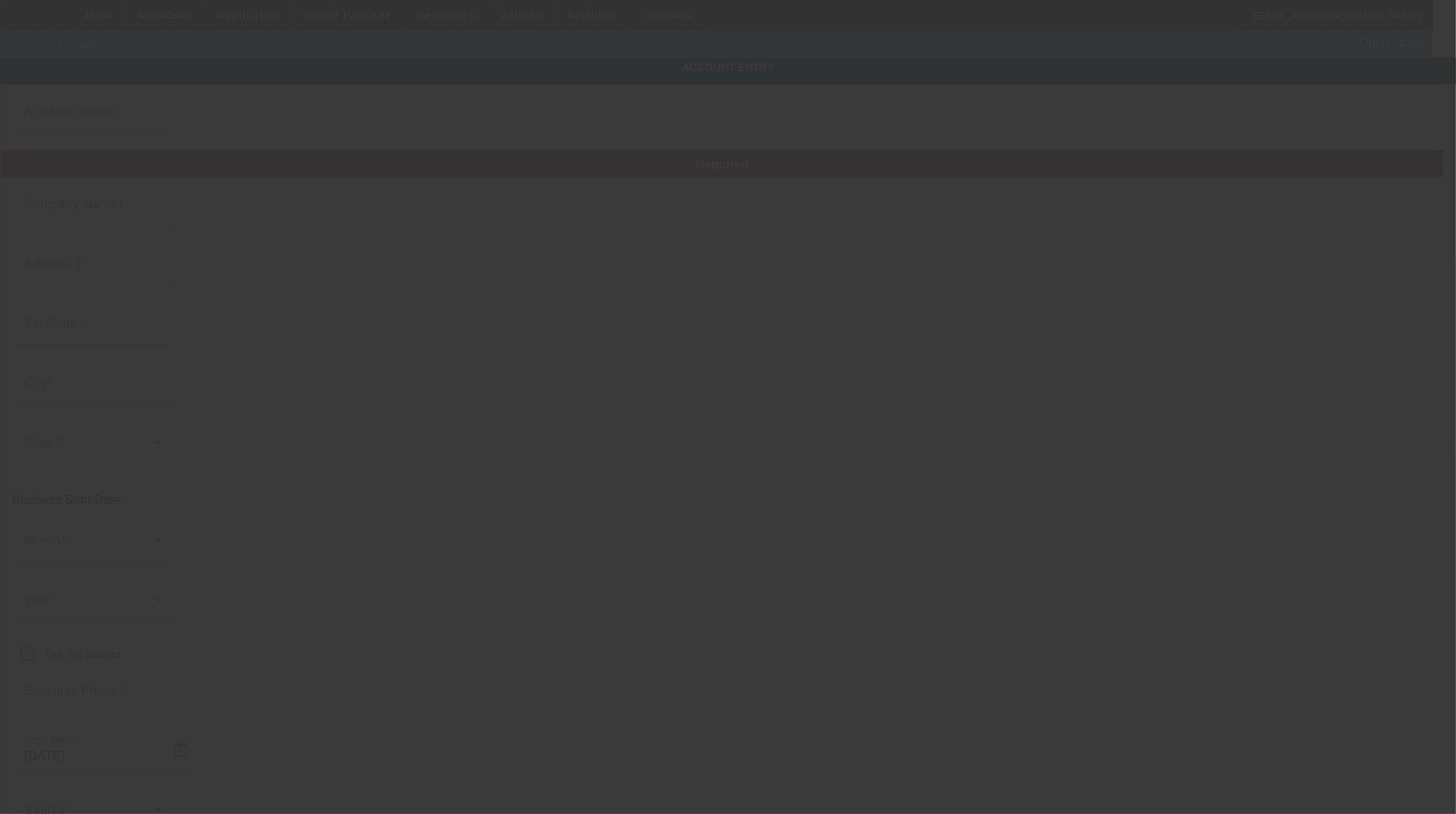
type input "[PERSON_NAME] Towing & Recovery, LLC."
type input "[STREET_ADDRESS]"
type input "28513"
type input "Ayden"
type input "[PHONE_NUMBER]"
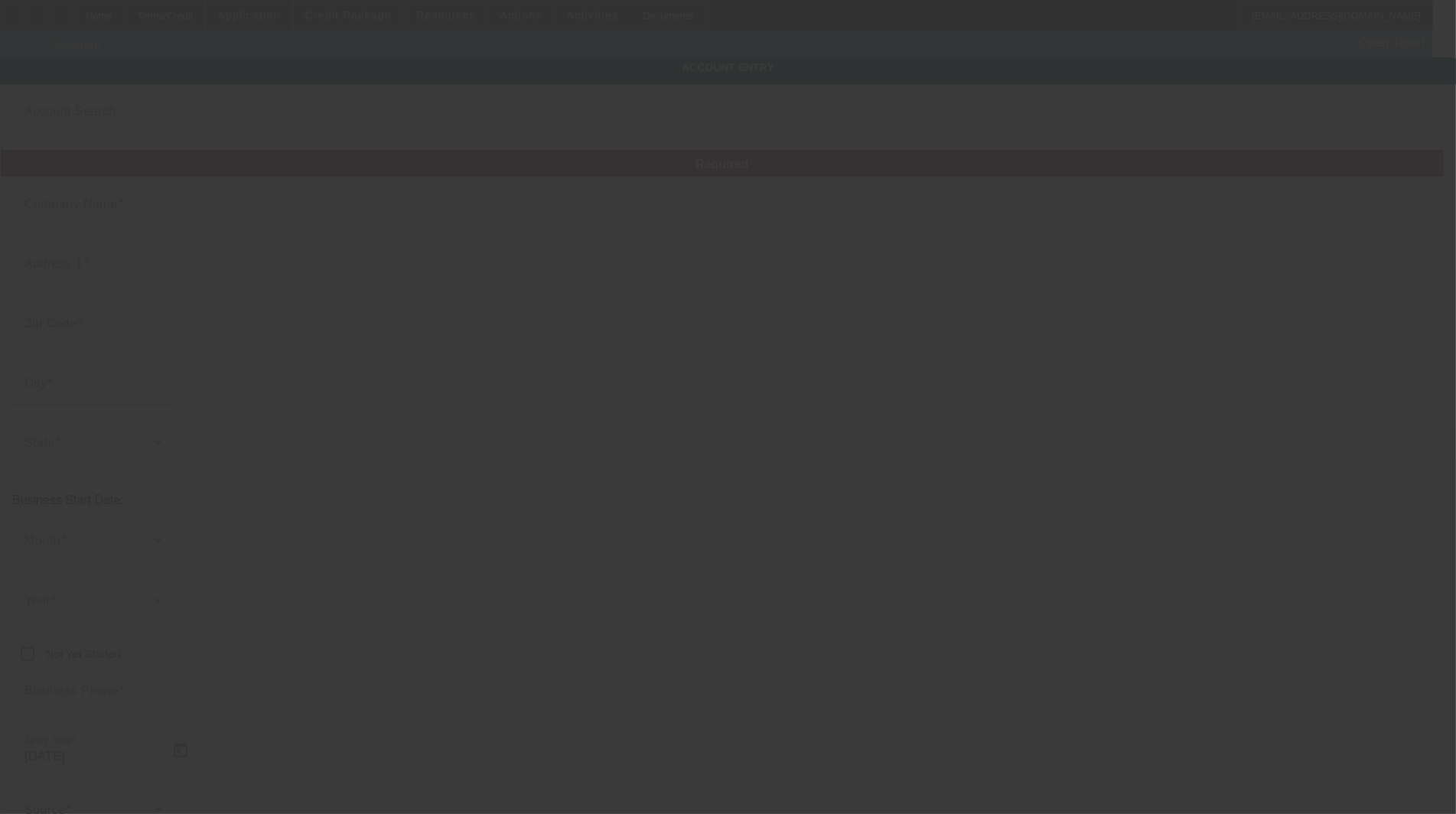
type input "Pitt"
type input "235478954"
type input "[DATE]"
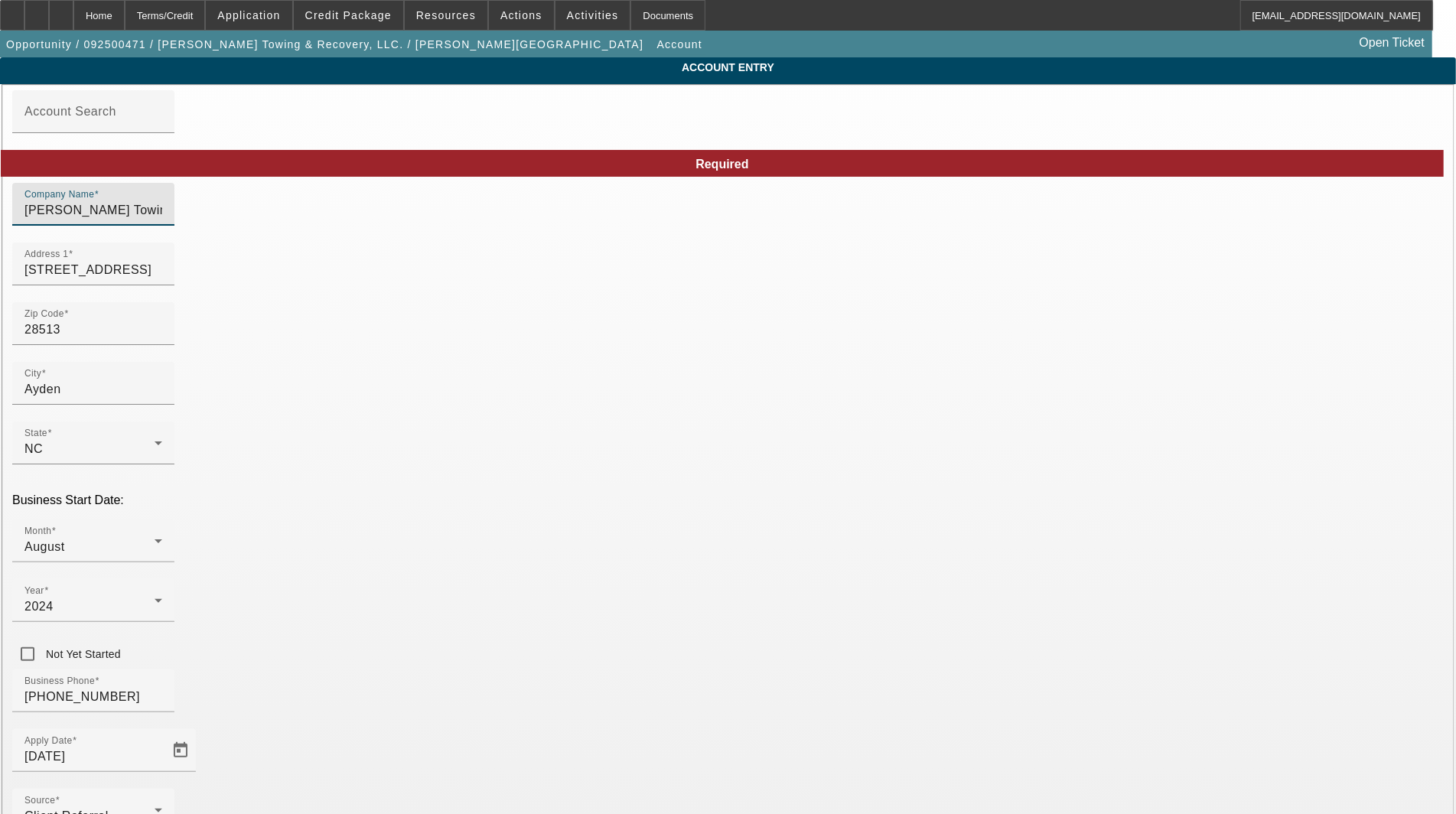
click at [162, 212] on input "[PERSON_NAME] Towing & Recovery, LLC." at bounding box center [93, 211] width 138 height 18
type input "[PERSON_NAME] Towing & Recovery, LLC"
drag, startPoint x: 371, startPoint y: 402, endPoint x: 215, endPoint y: 382, distance: 157.3
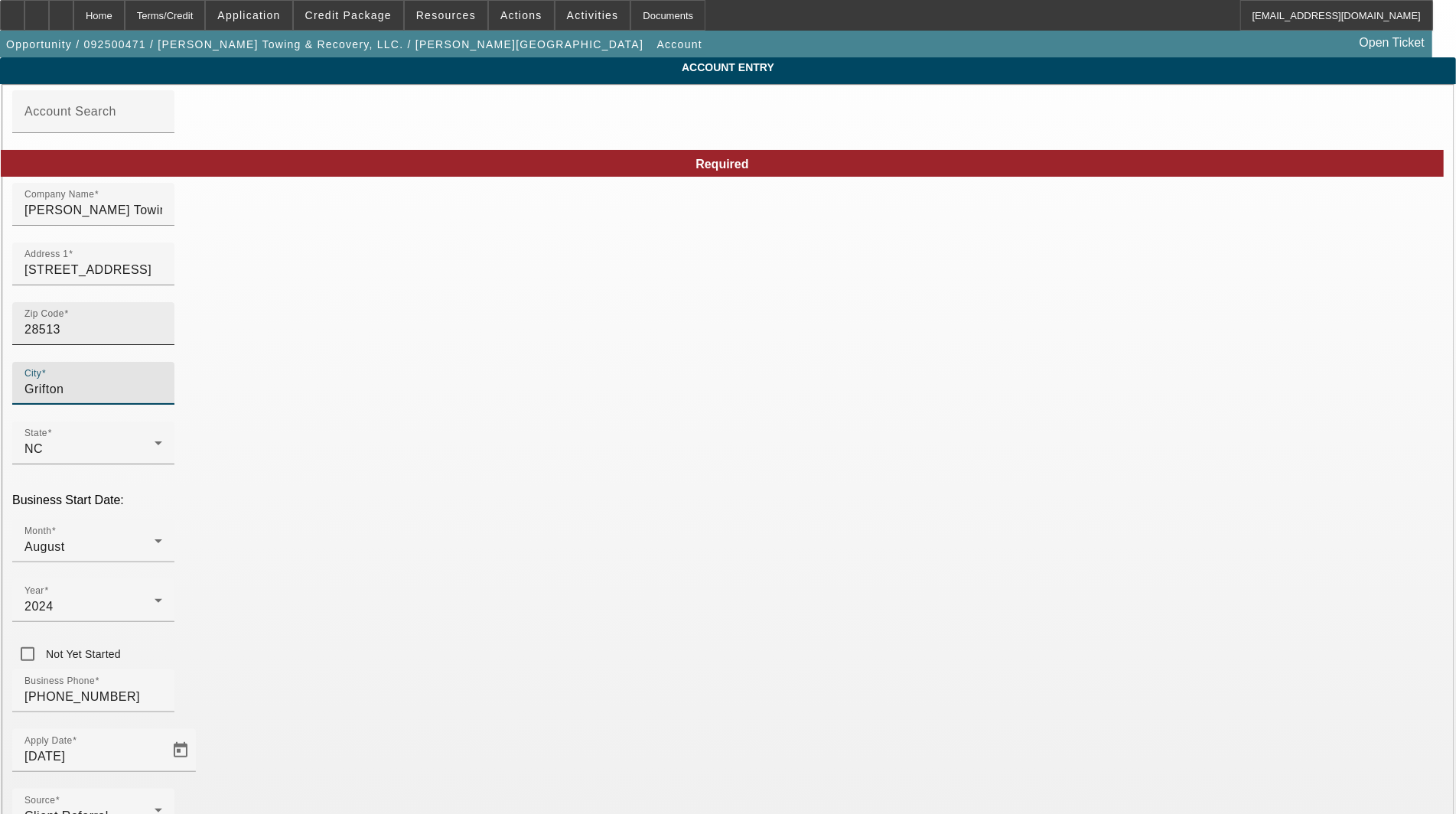
type input "Grifton"
click at [162, 339] on input "28513" at bounding box center [93, 330] width 138 height 18
type input "2851"
type input "28513"
drag, startPoint x: 398, startPoint y: 401, endPoint x: 215, endPoint y: 396, distance: 183.1
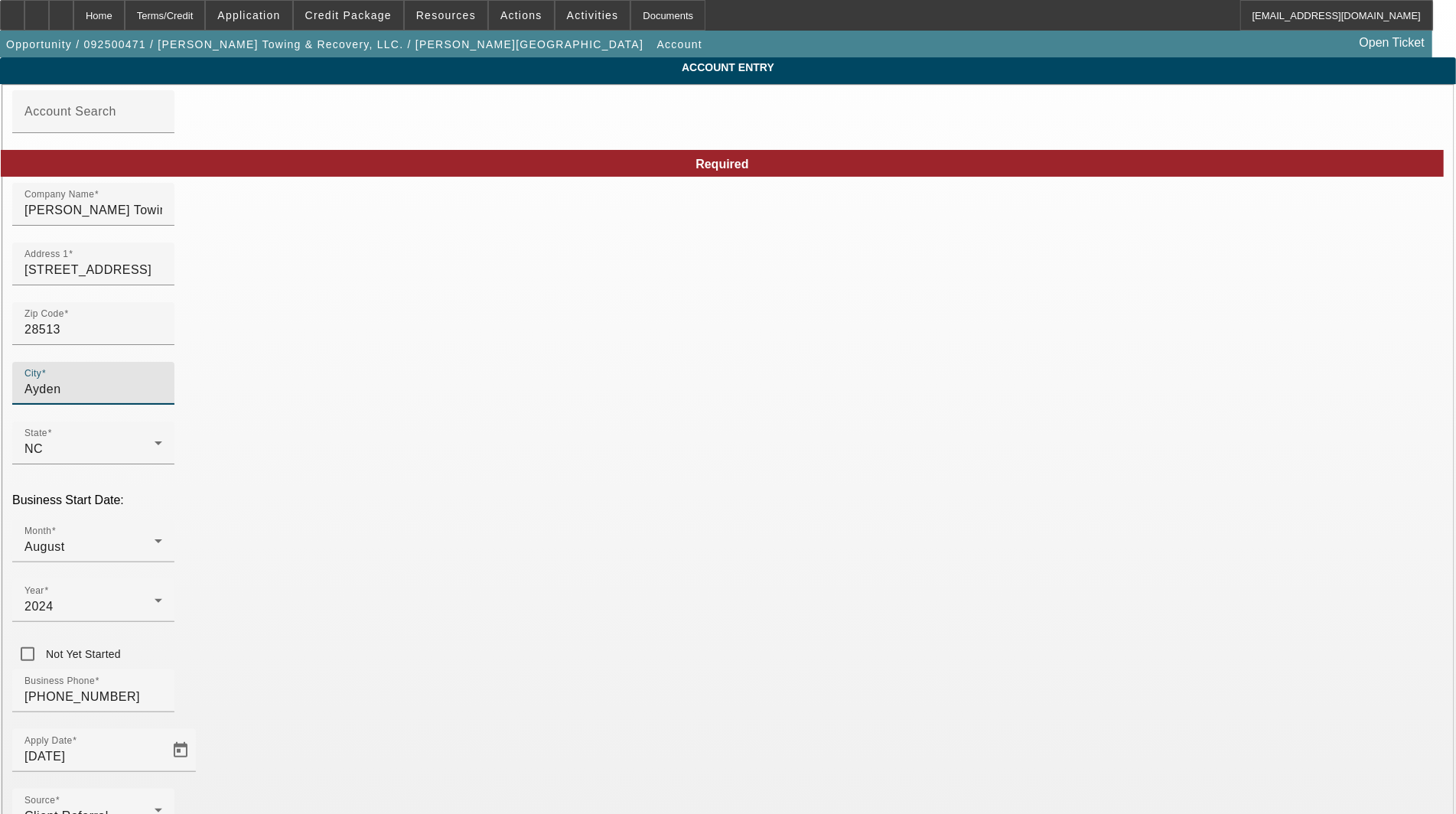
type input "Grifton"
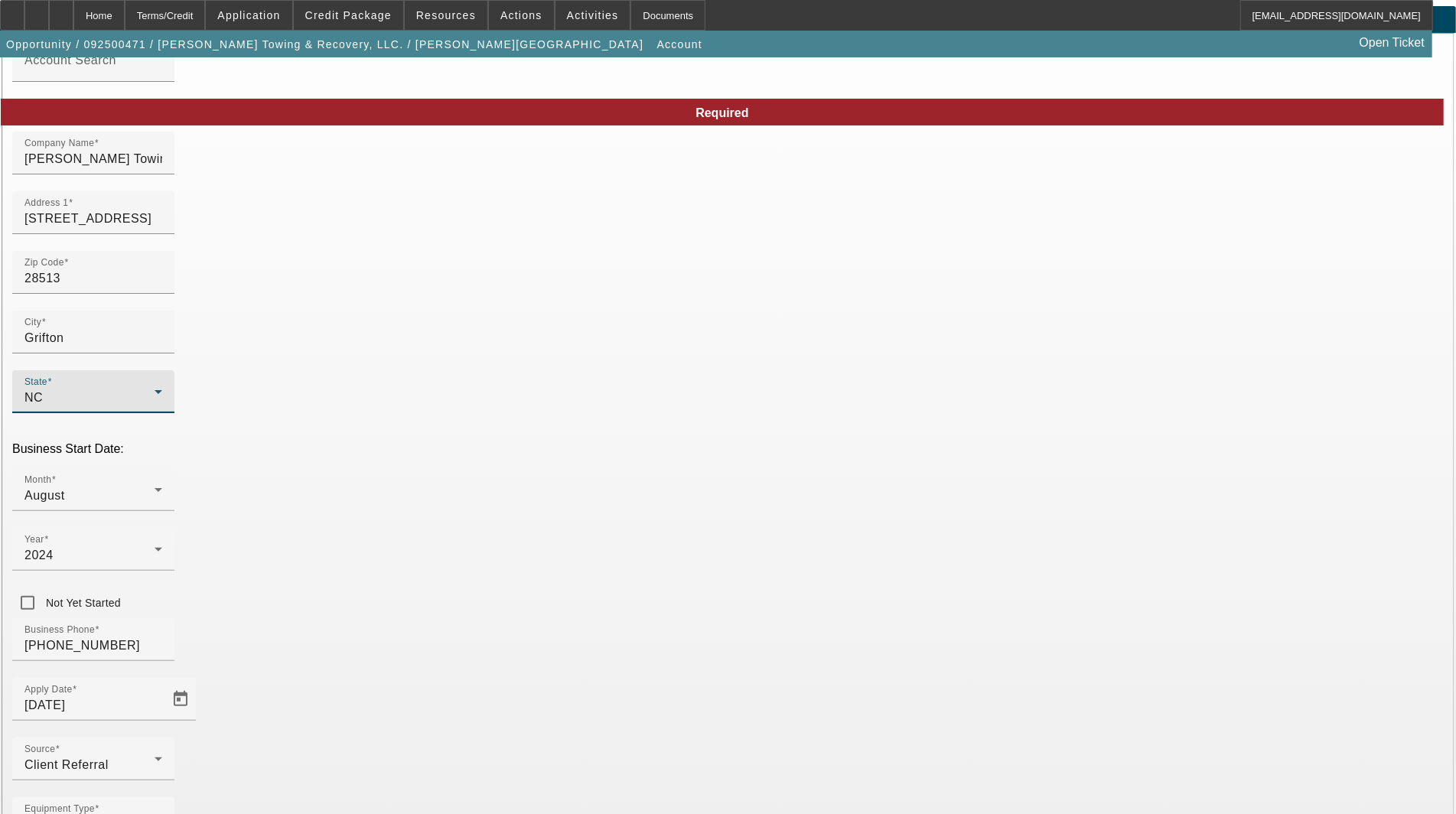
scroll to position [74, 0]
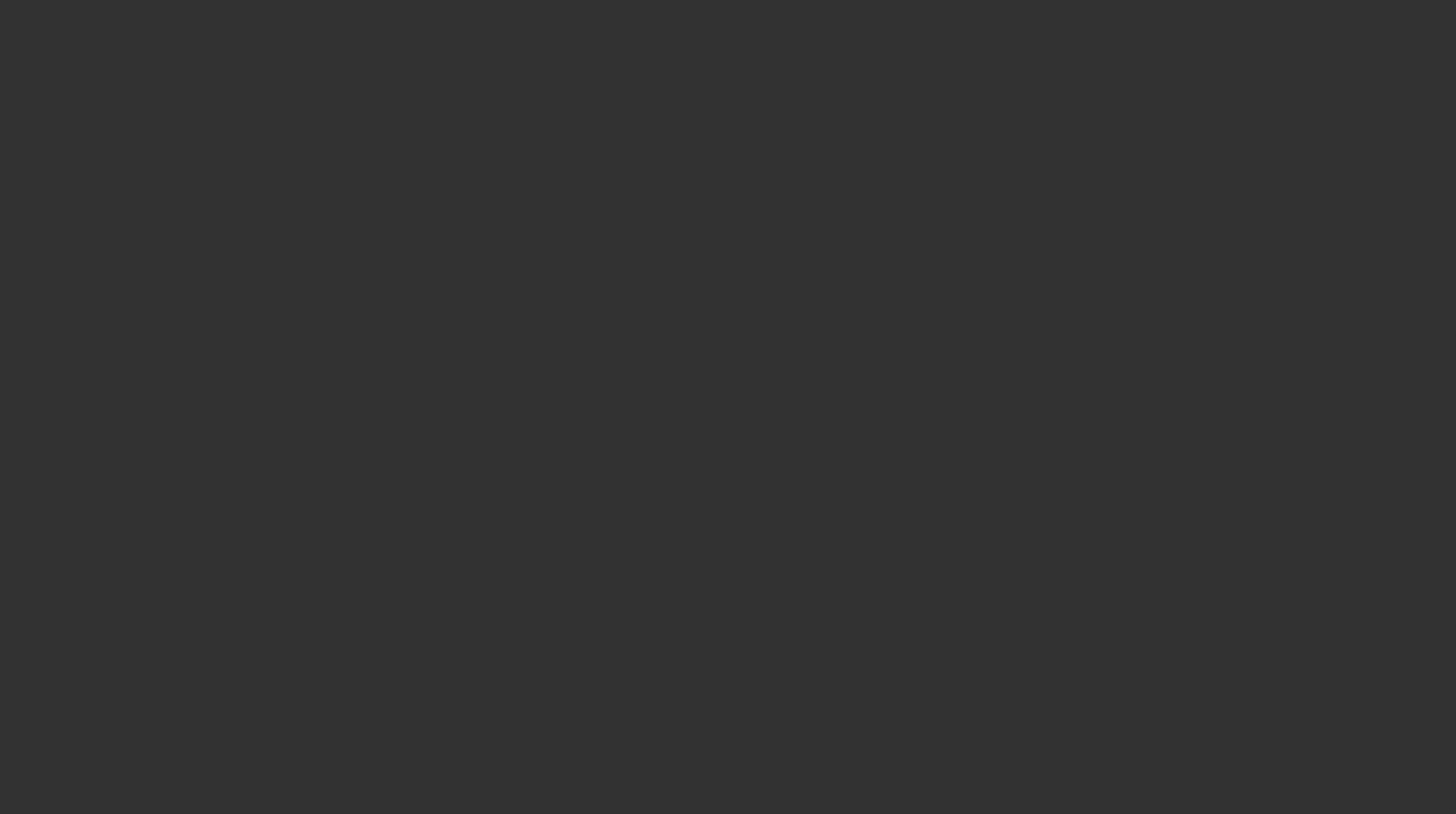
select select "3"
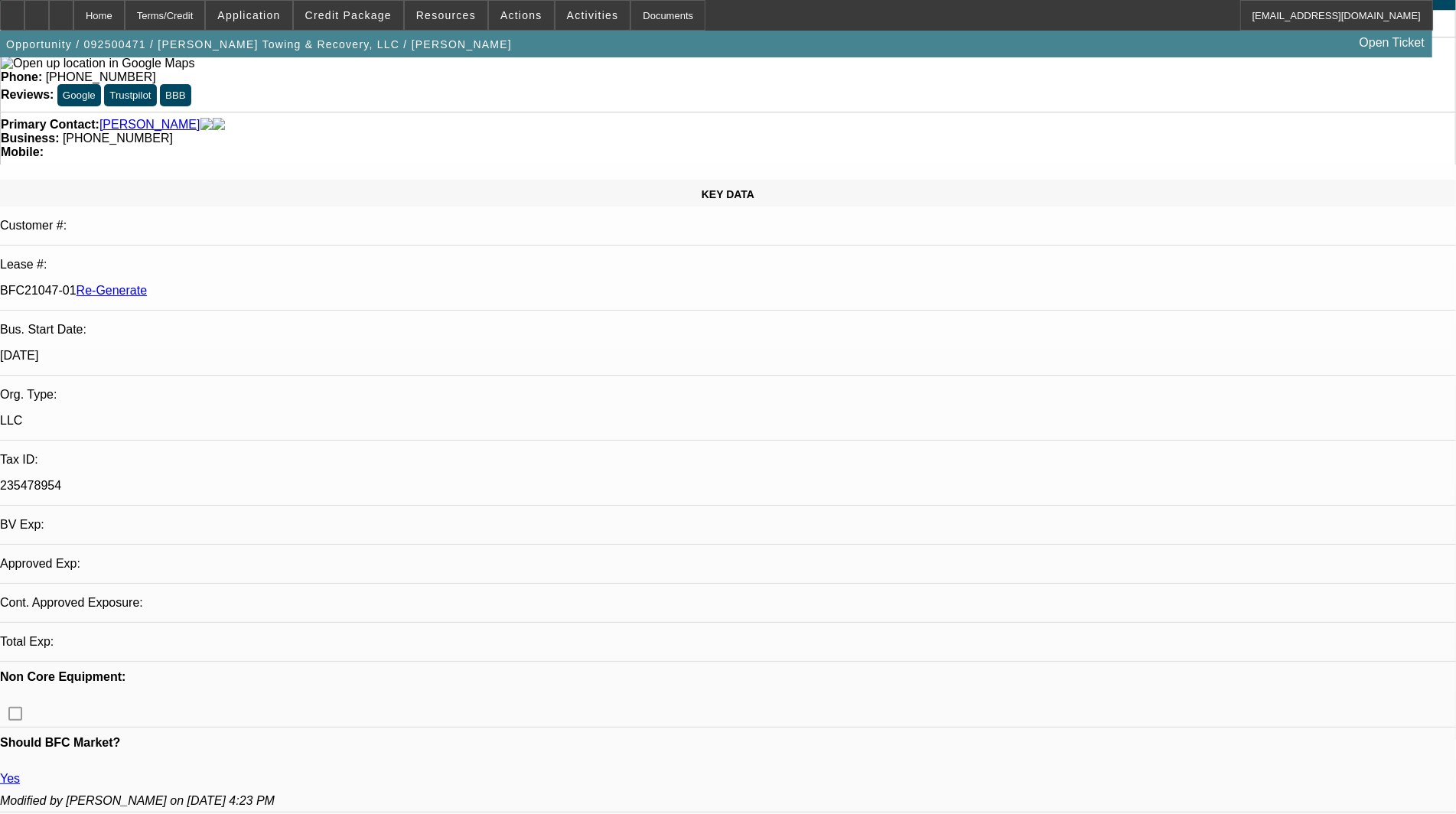
select select "0"
select select "2"
select select "0"
select select "6"
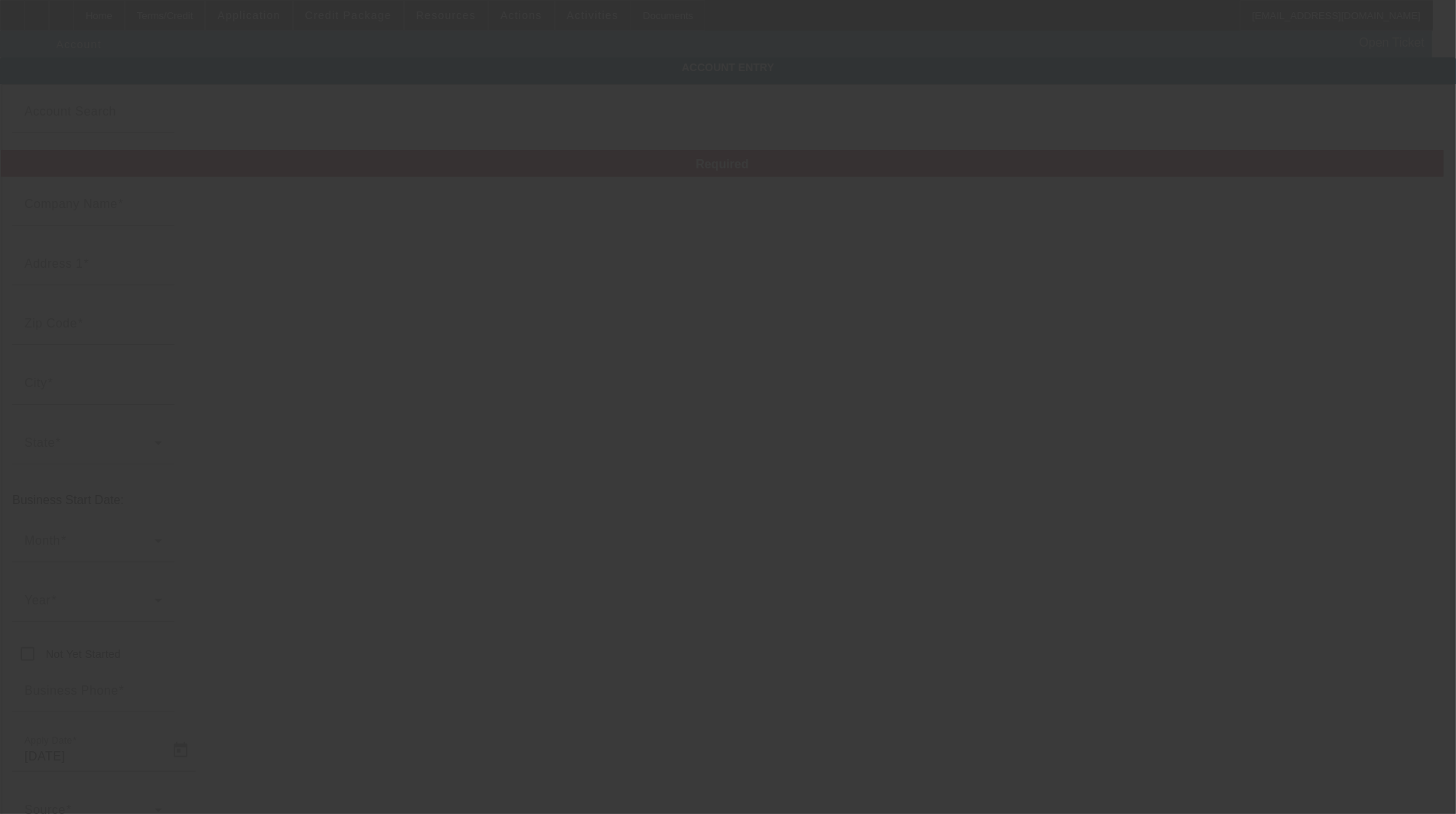
type input "[PERSON_NAME] Towing & Recovery, LLC"
type input "[STREET_ADDRESS]"
type input "28513"
type input "Grifton"
type input "[PHONE_NUMBER]"
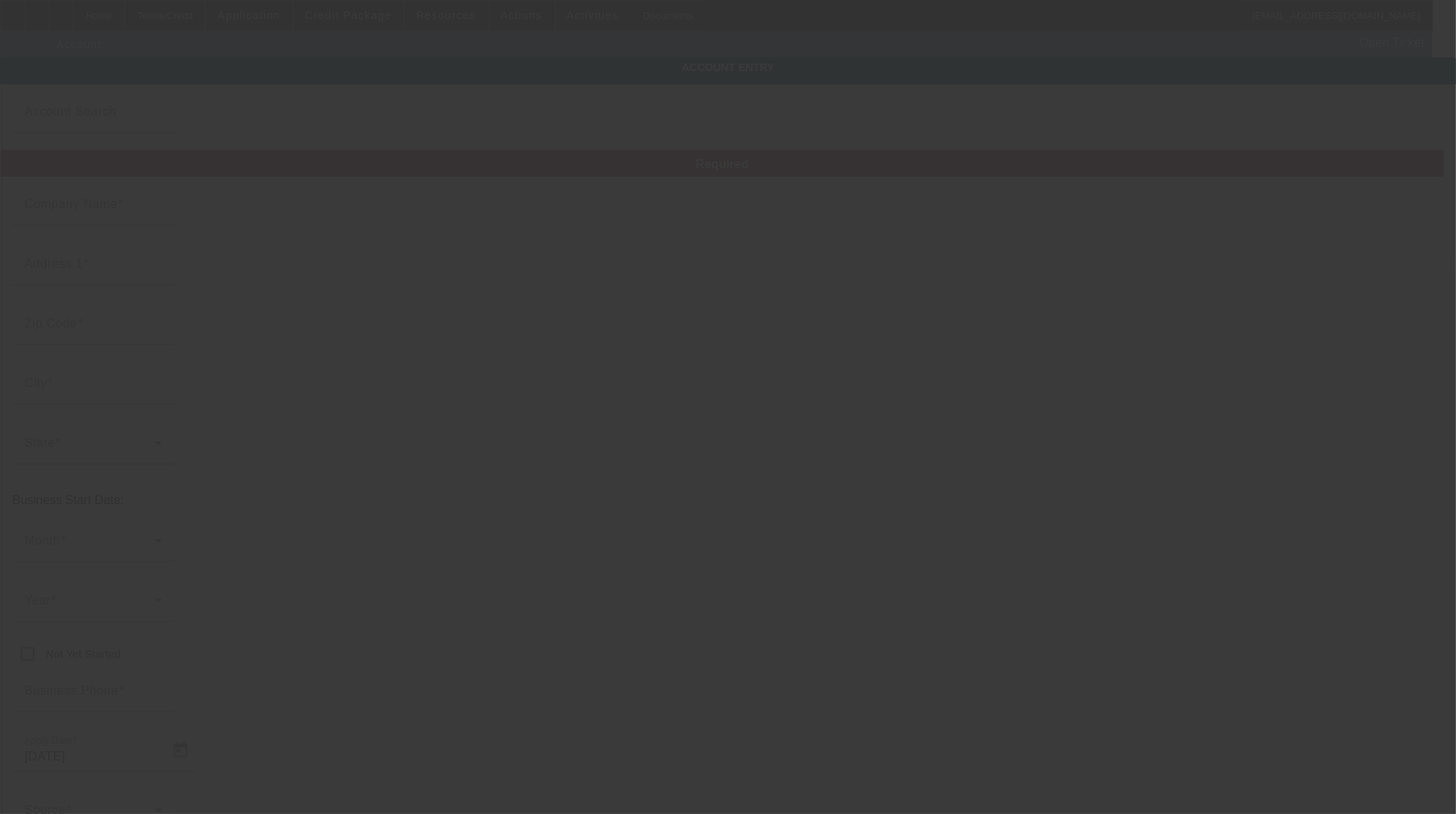
type input "Pitt"
type input "235478954"
type input "[DATE]"
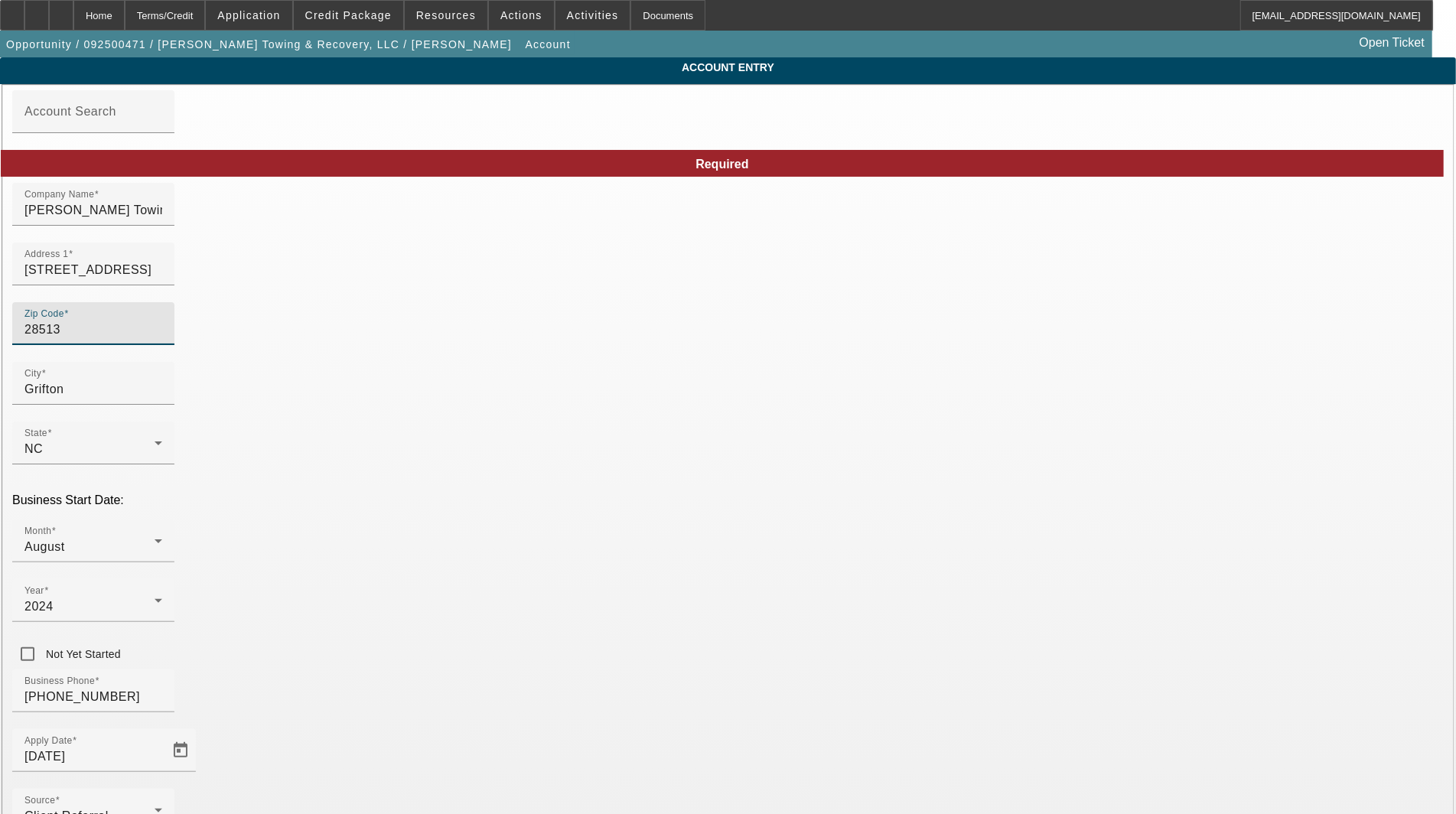
drag, startPoint x: 378, startPoint y: 338, endPoint x: 199, endPoint y: 345, distance: 179.1
type input "2"
type input "28503"
type input "Kinston"
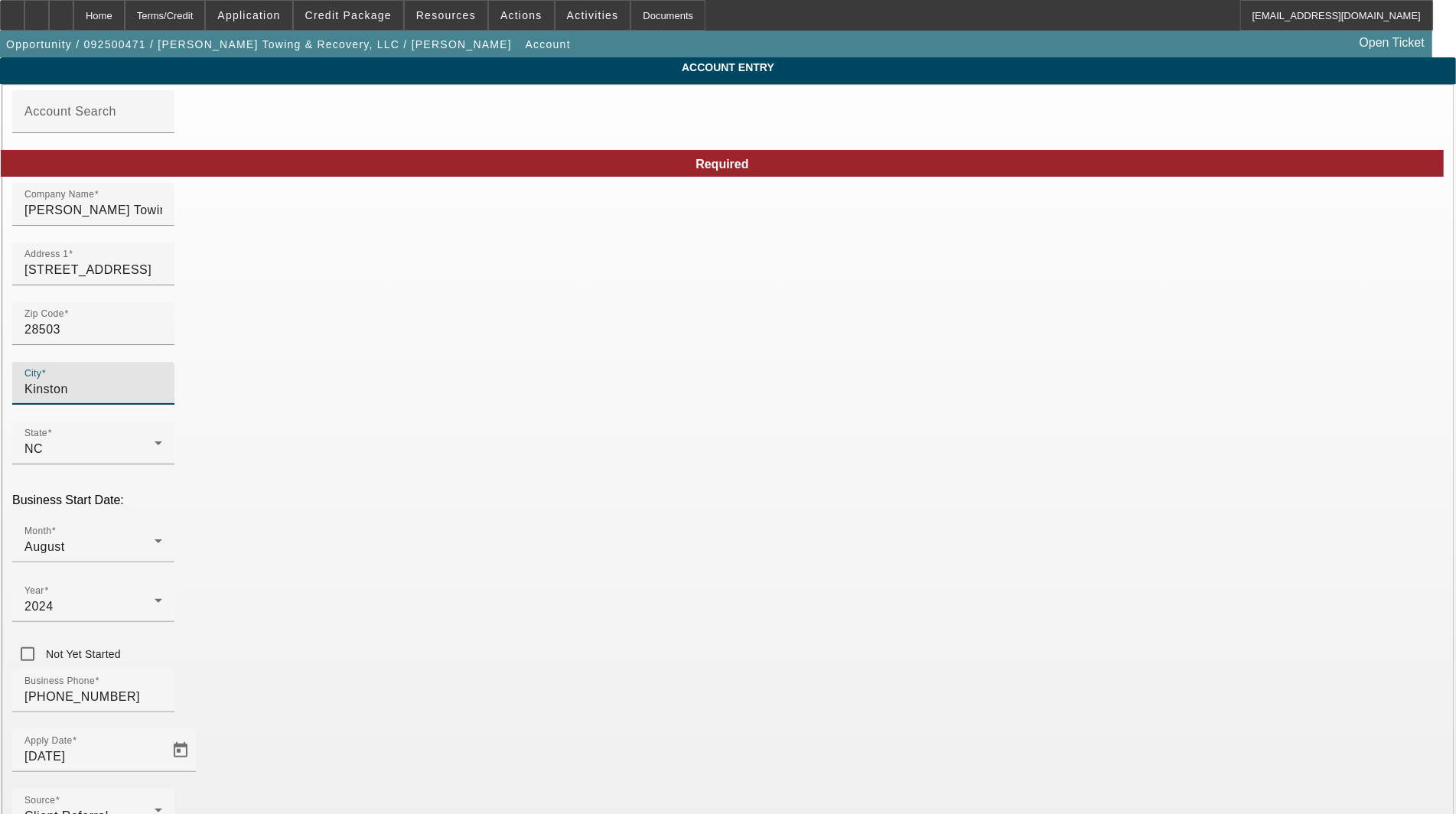
type input "Lenoir"
click at [162, 335] on input "28503" at bounding box center [93, 330] width 138 height 18
type input "2850"
type input "28530"
type input "Grifton"
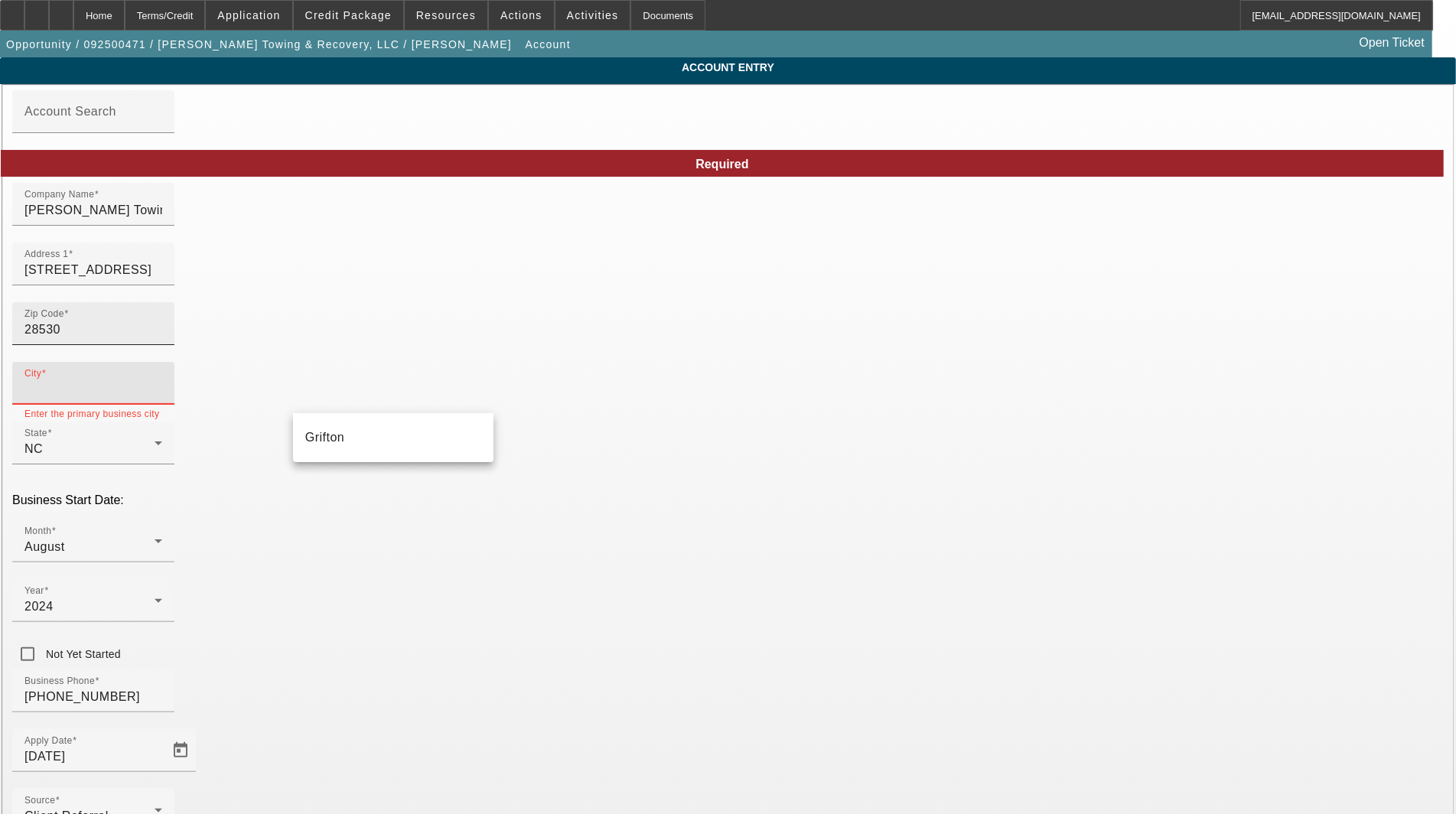
type input "Pitt"
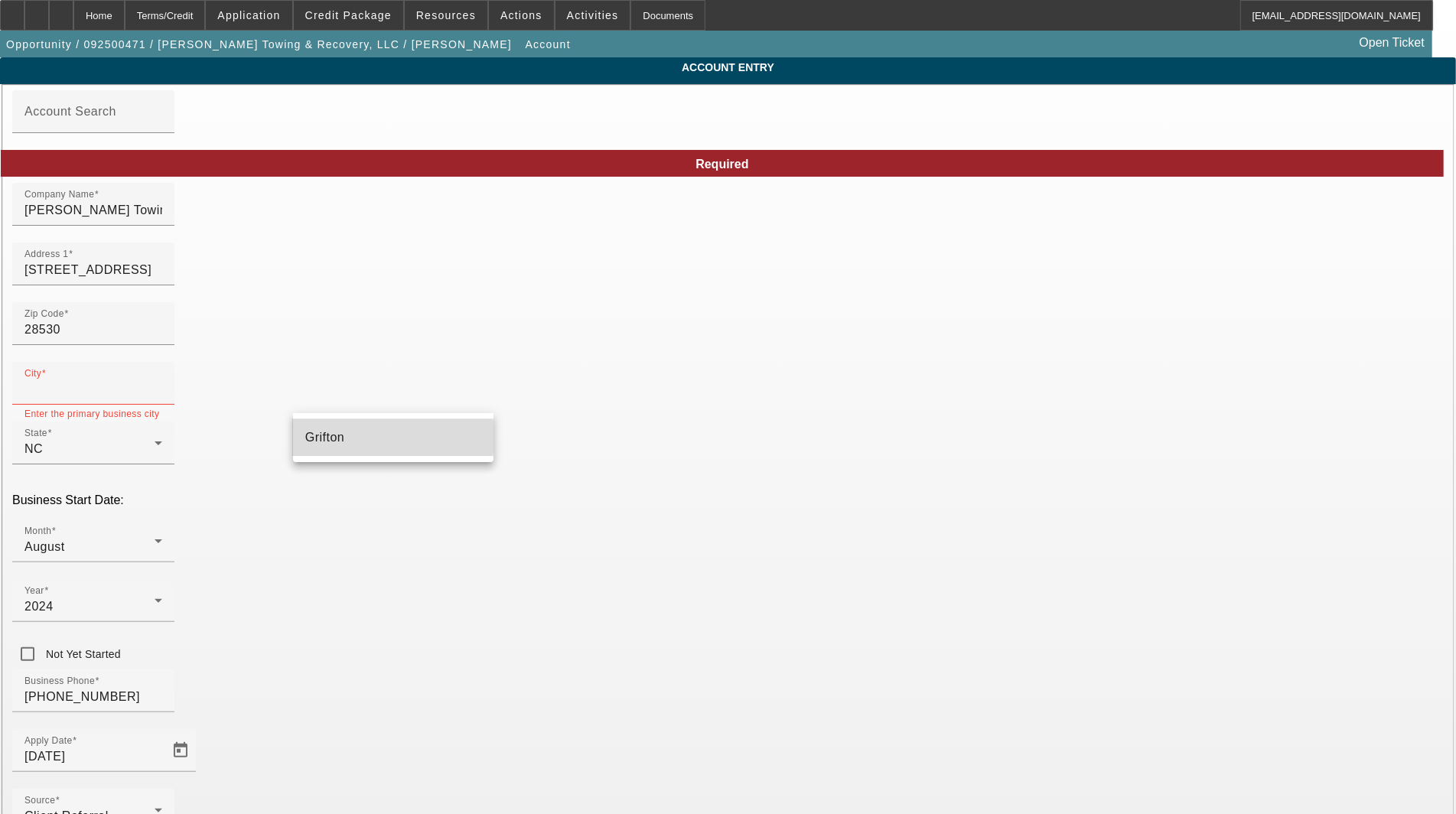
click at [322, 437] on span "Grifton" at bounding box center [325, 437] width 40 height 13
type input "Grifton"
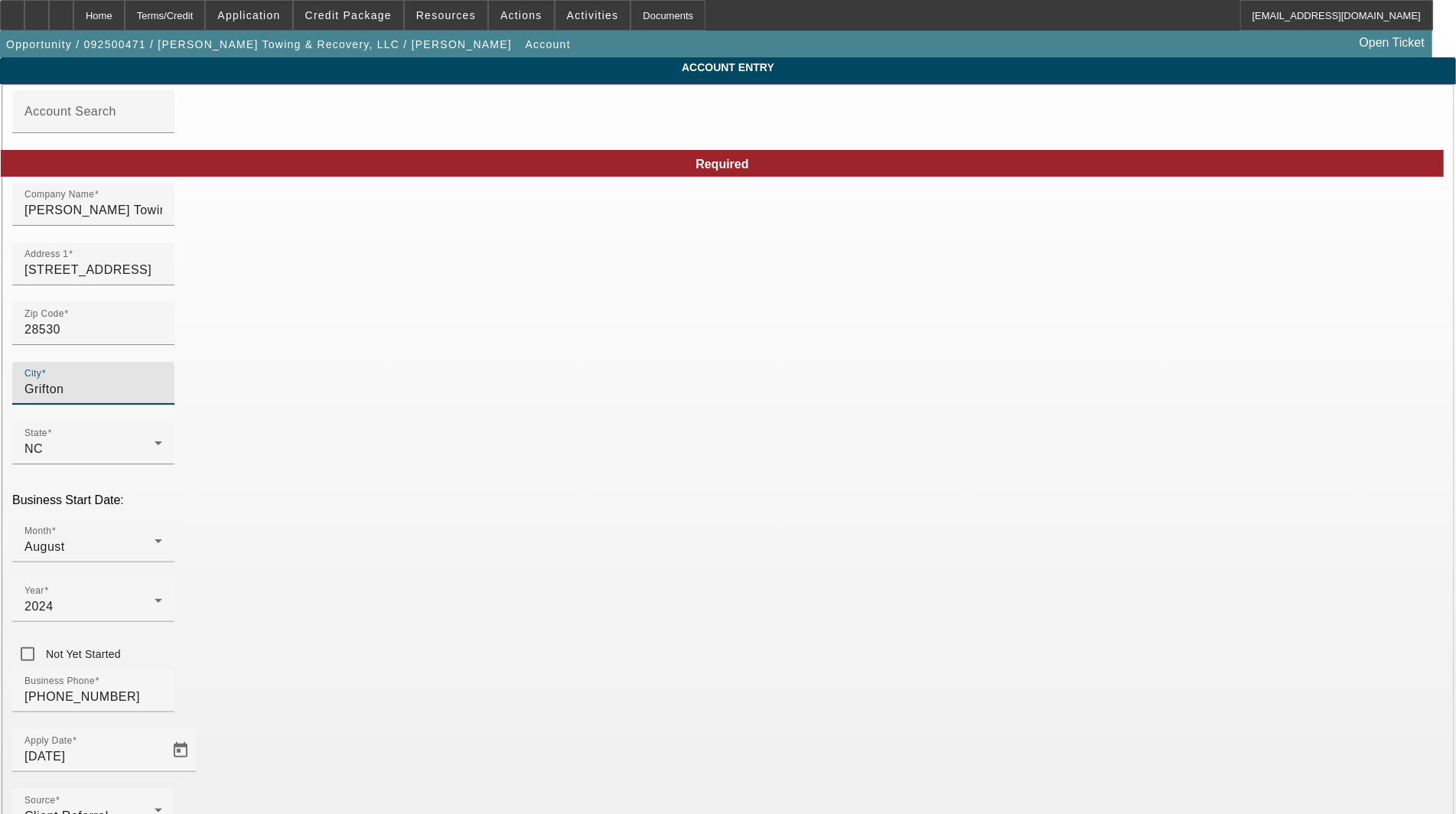
type input "Pitt"
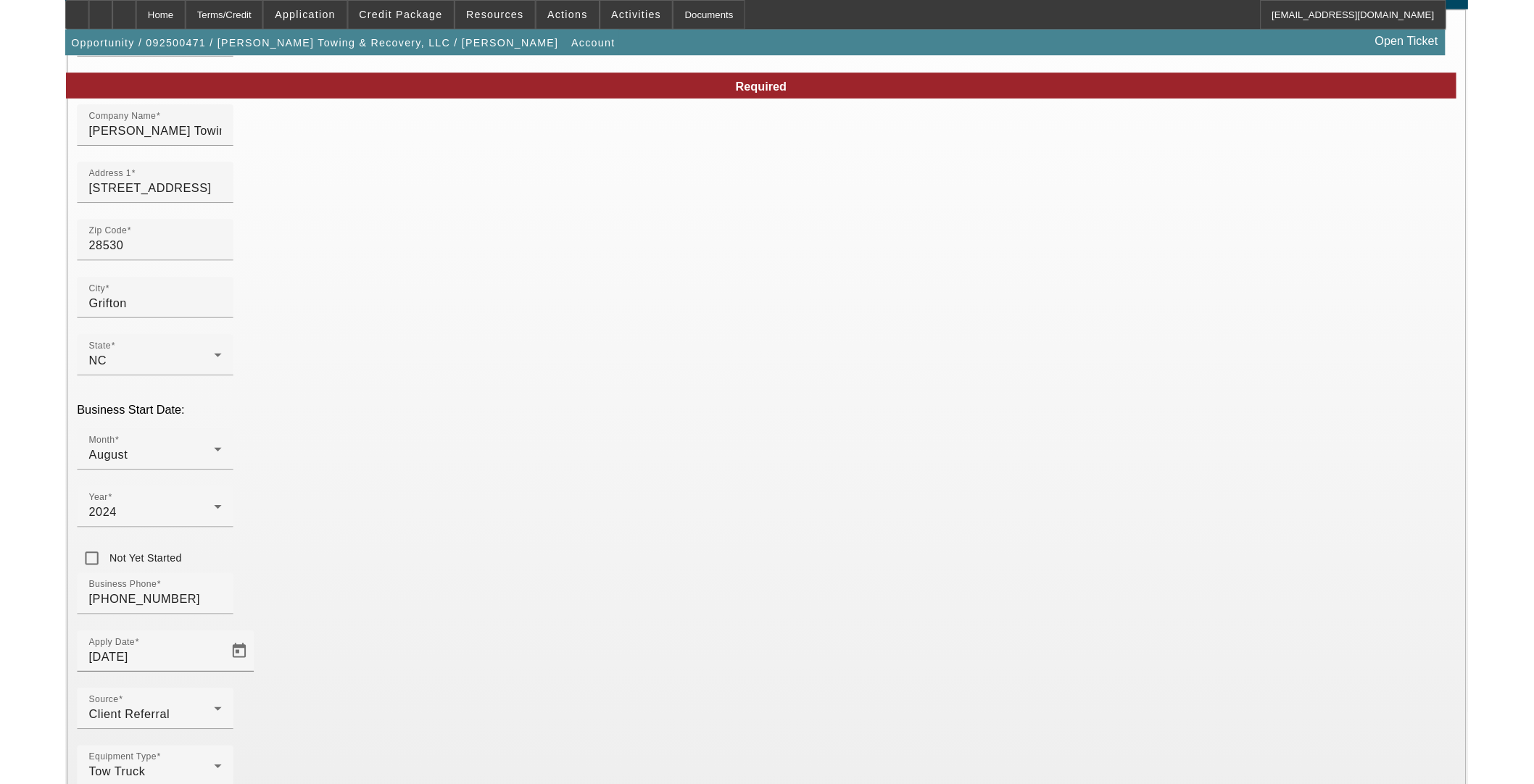
scroll to position [58, 0]
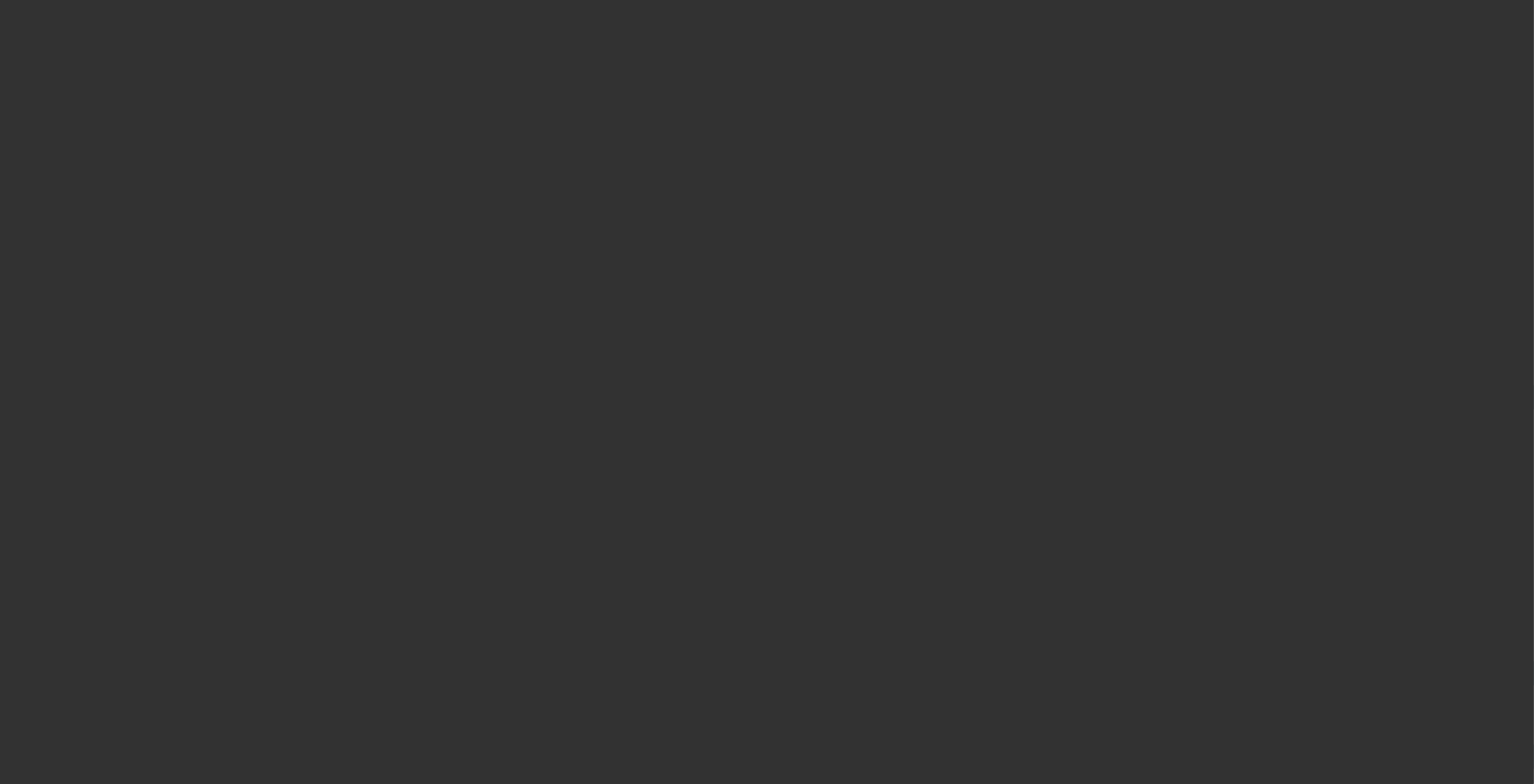
select select "3"
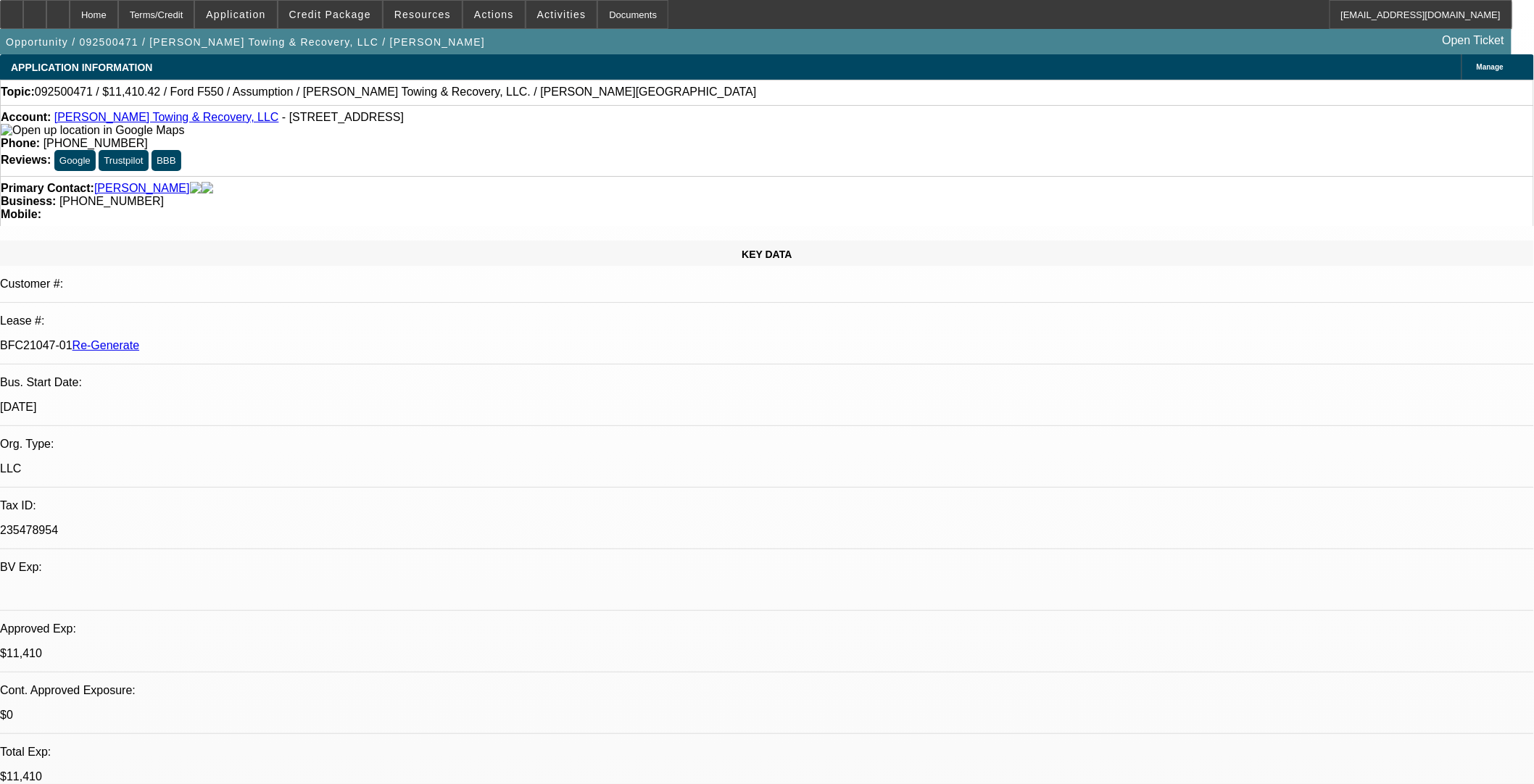
select select "0"
select select "2"
select select "0"
select select "6"
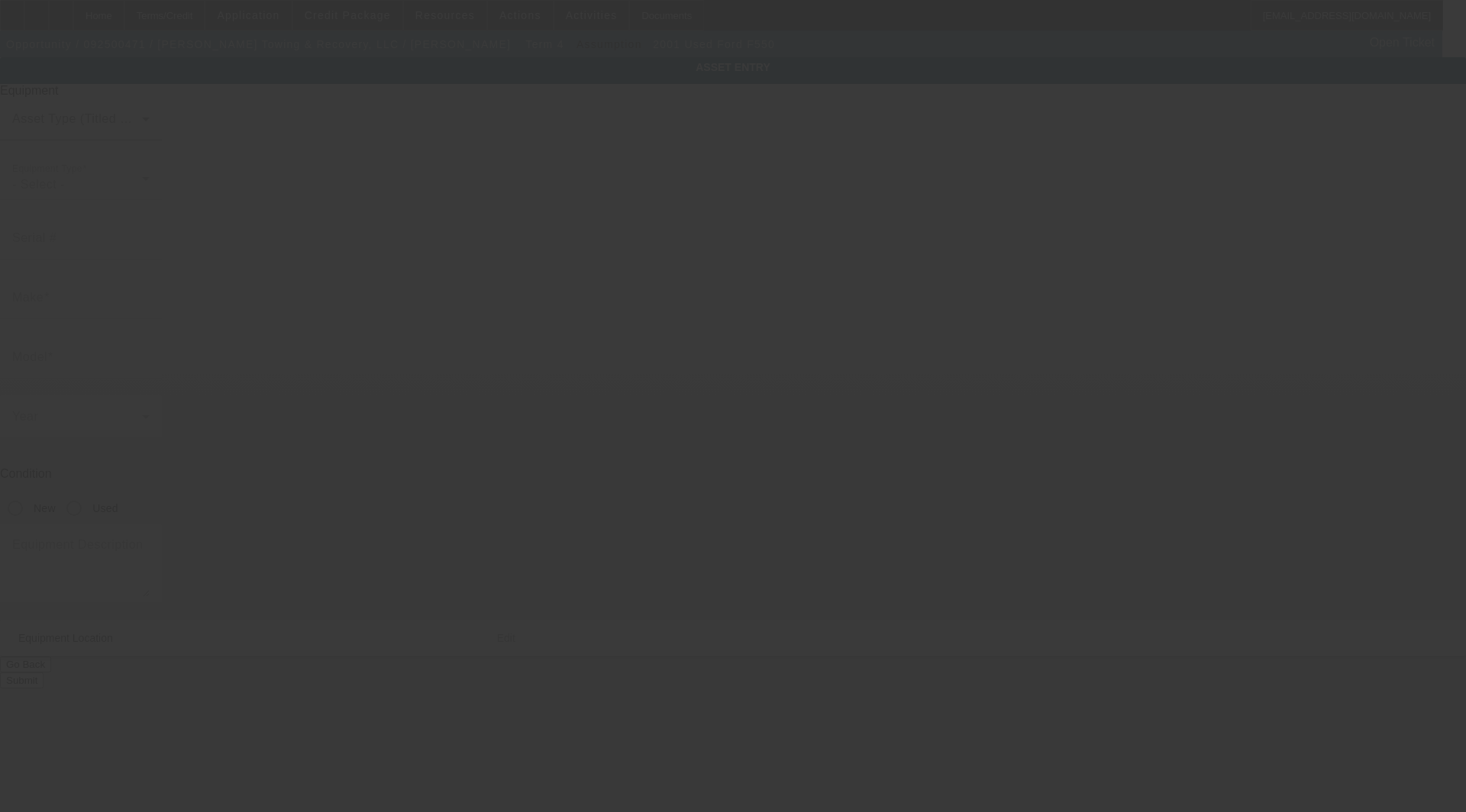
type input "[US_VEHICLE_IDENTIFICATION_NUMBER]"
type input "Ford"
type input "F550"
radio input "true"
type textarea "with:"
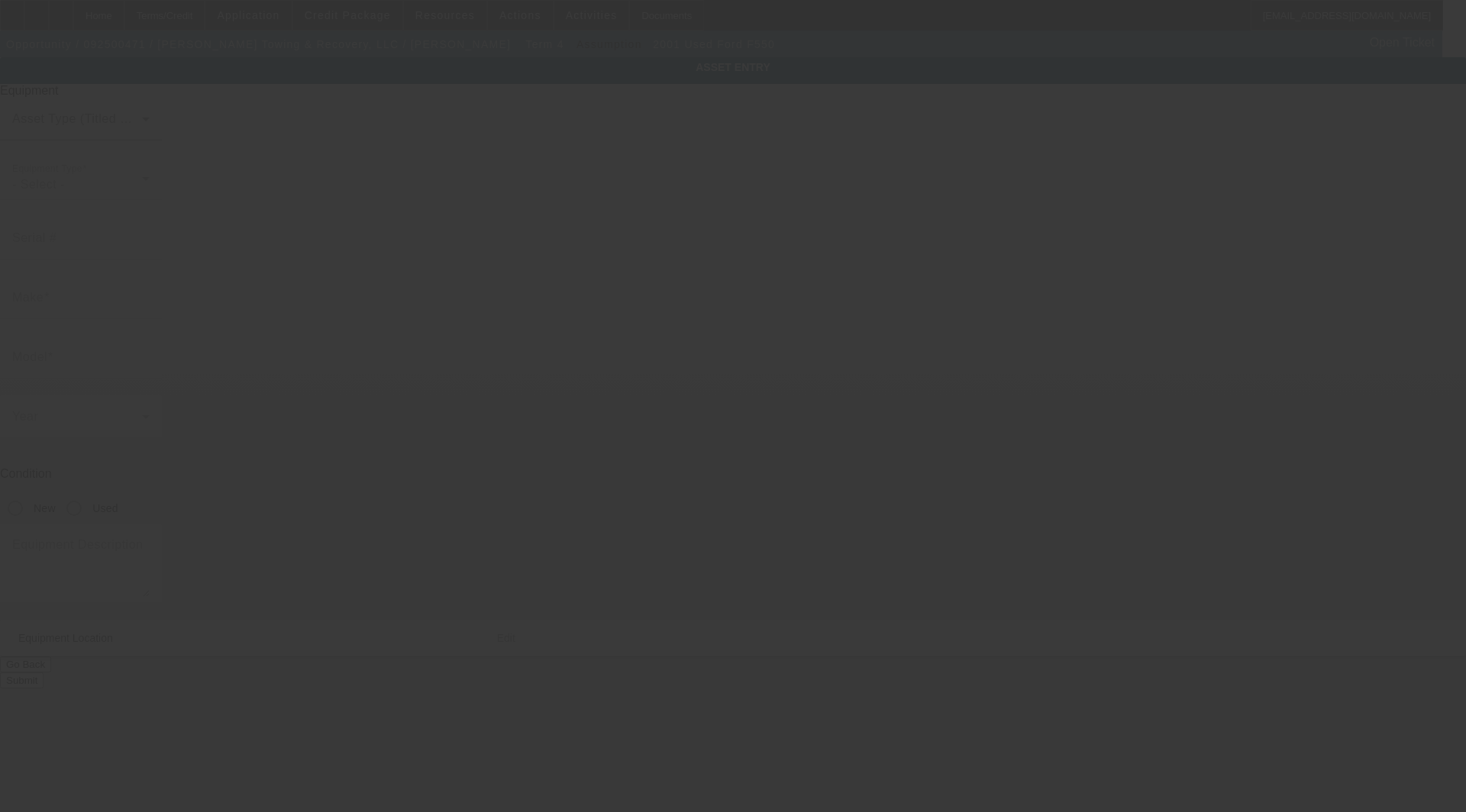
type input "[STREET_ADDRESS]"
type input "Ayden"
type input "28513"
type input "Pitt"
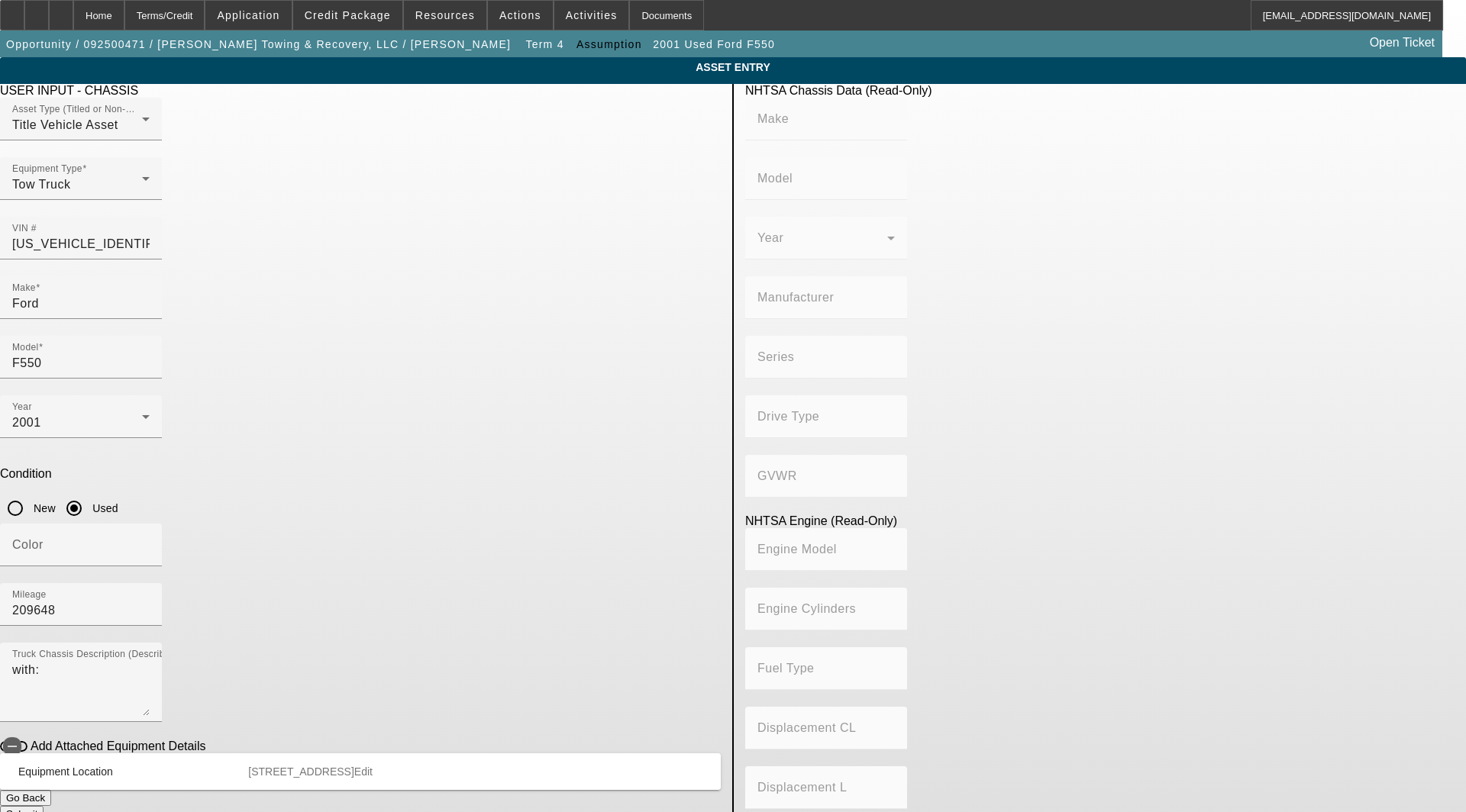
click at [372, 765] on span "Edit" at bounding box center [363, 771] width 18 height 12
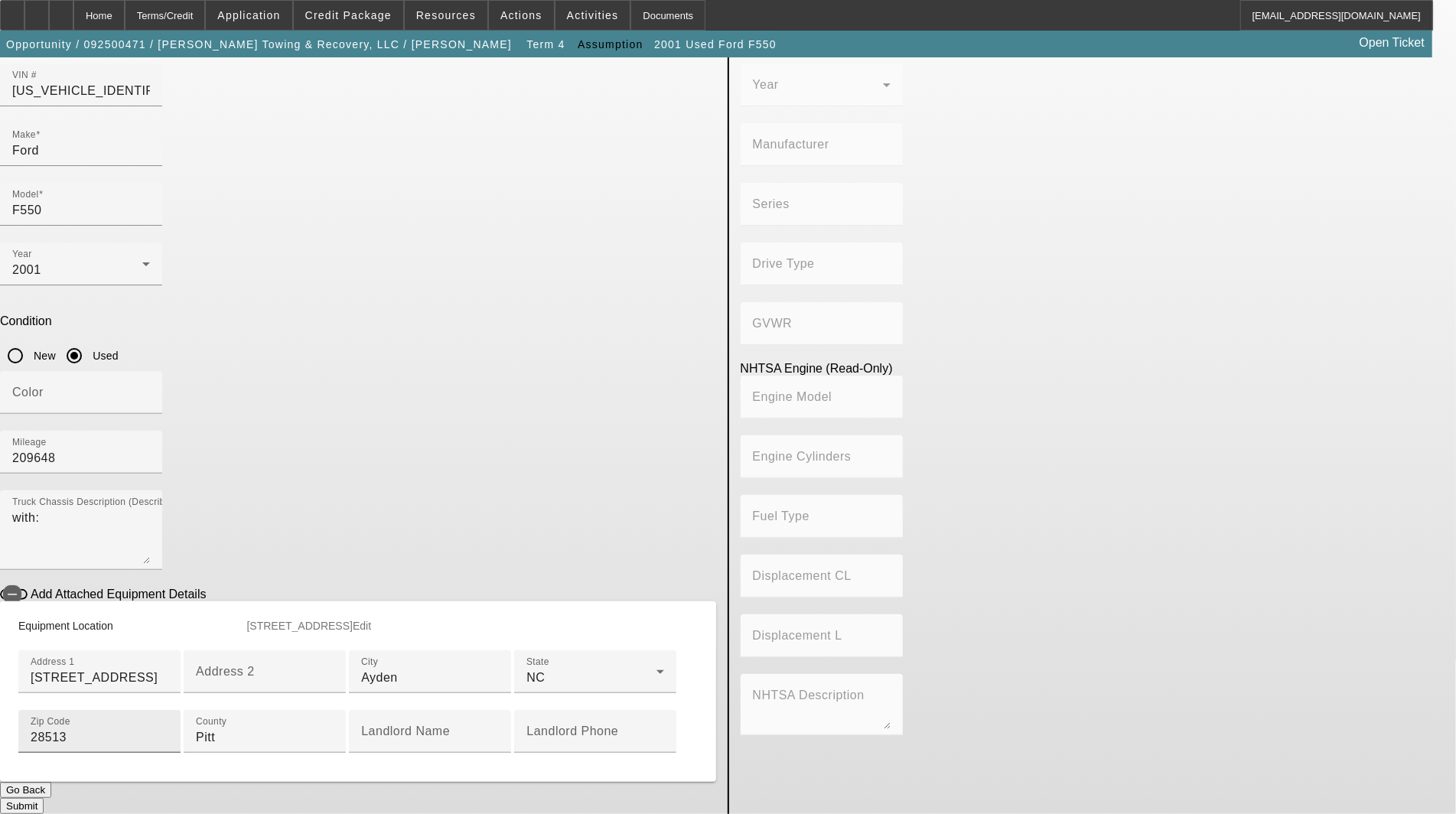
scroll to position [254, 0]
drag, startPoint x: 367, startPoint y: 501, endPoint x: 146, endPoint y: 482, distance: 221.8
click at [166, 488] on app-asset-collateral-manage "ASSET ENTRY Delete asset USER INPUT - CHASSIS Asset Type (Titled or Non-Titled)…" at bounding box center [728, 359] width 1456 height 911
type input "Grifton"
type input "28530"
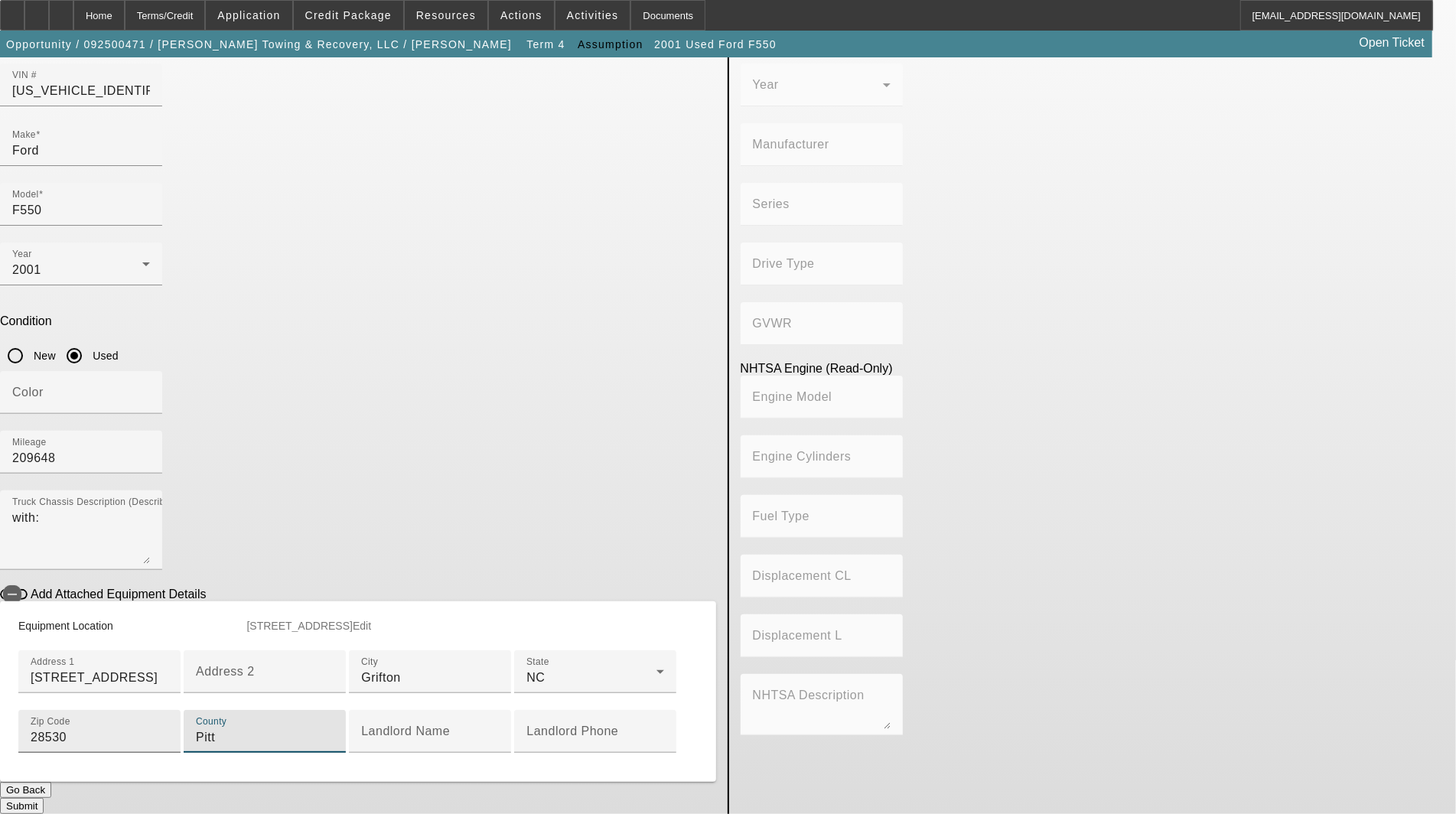
scroll to position [359, 0]
click at [44, 798] on button "Submit" at bounding box center [21, 806] width 44 height 16
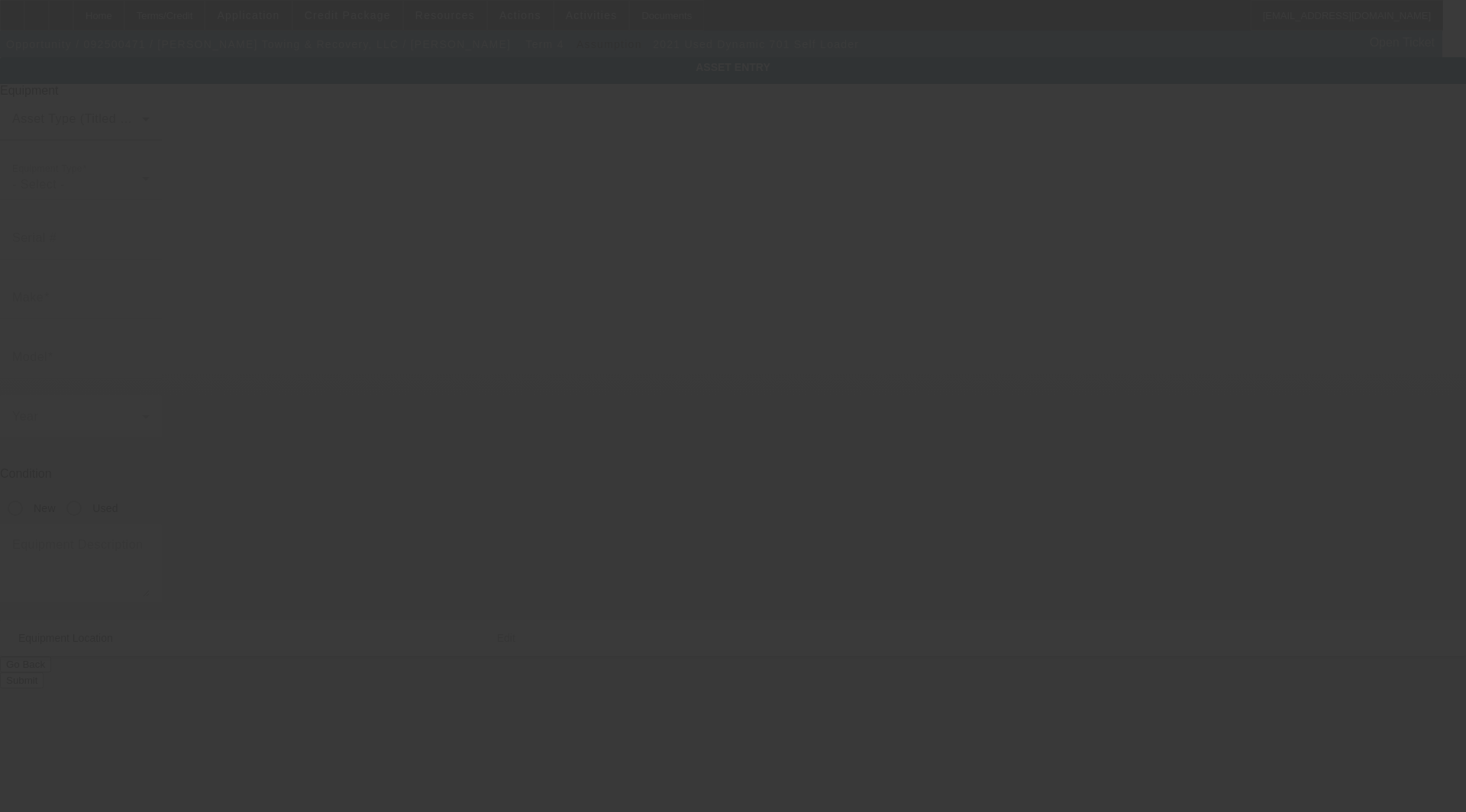
type input "Dynamic"
type input "701 Self Loader"
radio input "true"
type textarea "includes: all options, attachments and accessories"
type input "[STREET_ADDRESS]"
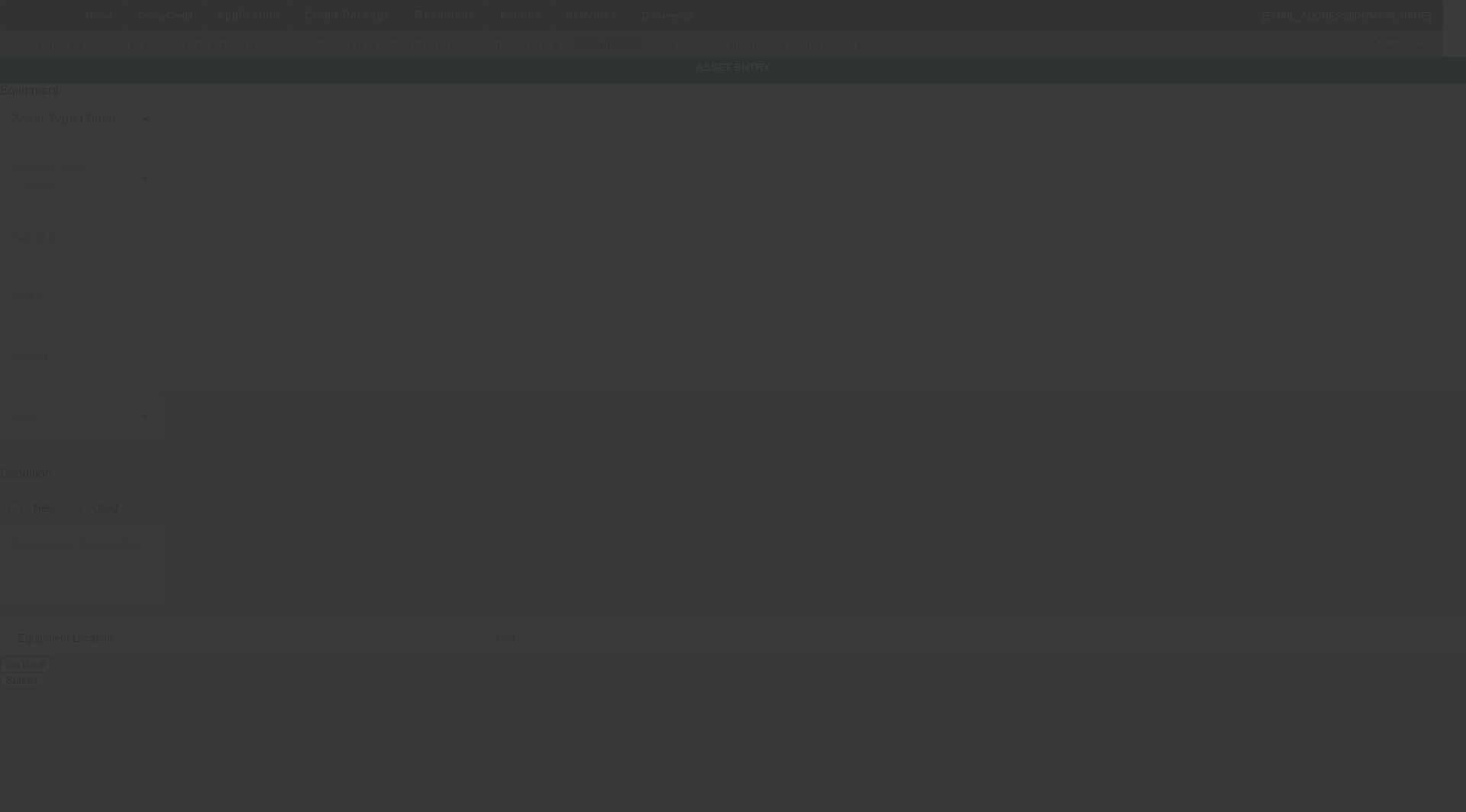
type input "Ayden"
type input "28513"
type input "Pitt"
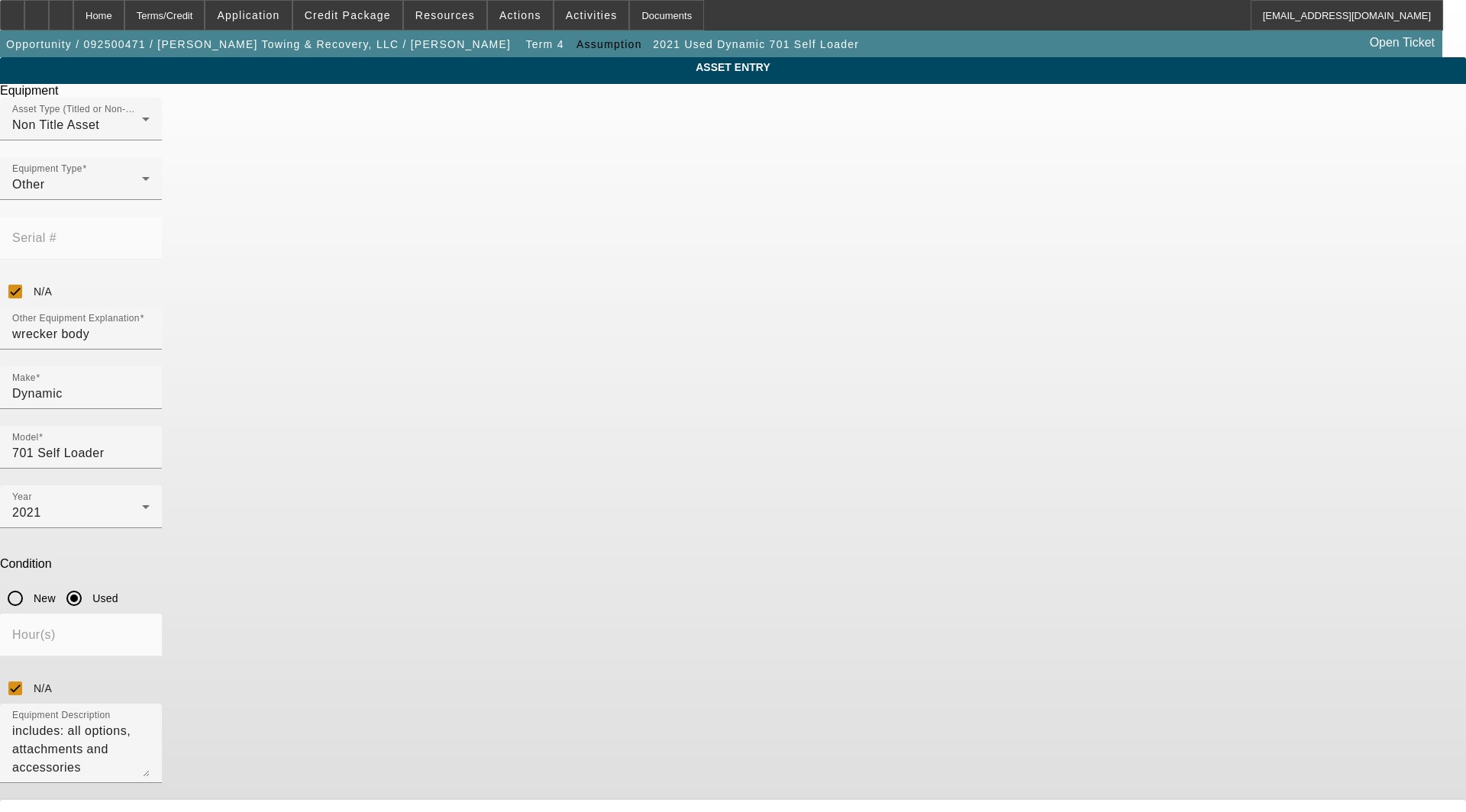
click at [621, 811] on span "Edit" at bounding box center [612, 818] width 18 height 12
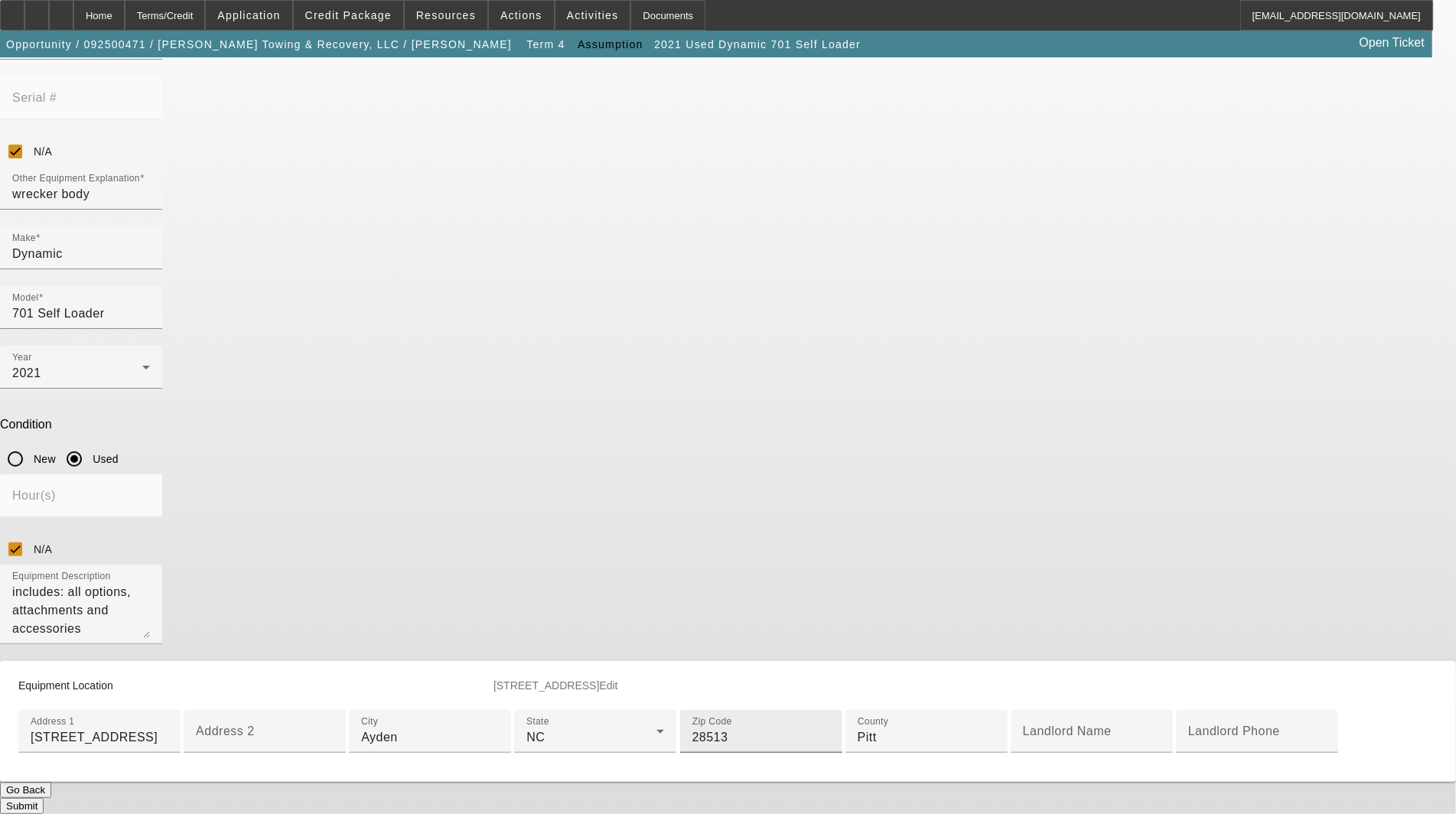
scroll to position [340, 0]
drag, startPoint x: 584, startPoint y: 449, endPoint x: 337, endPoint y: 436, distance: 247.3
click at [353, 442] on div "ASSET ENTRY Delete asset Equipment Asset Type (Titled or Non-Titled) Non Title …" at bounding box center [728, 365] width 1456 height 898
type input "Grifton"
type input "28530"
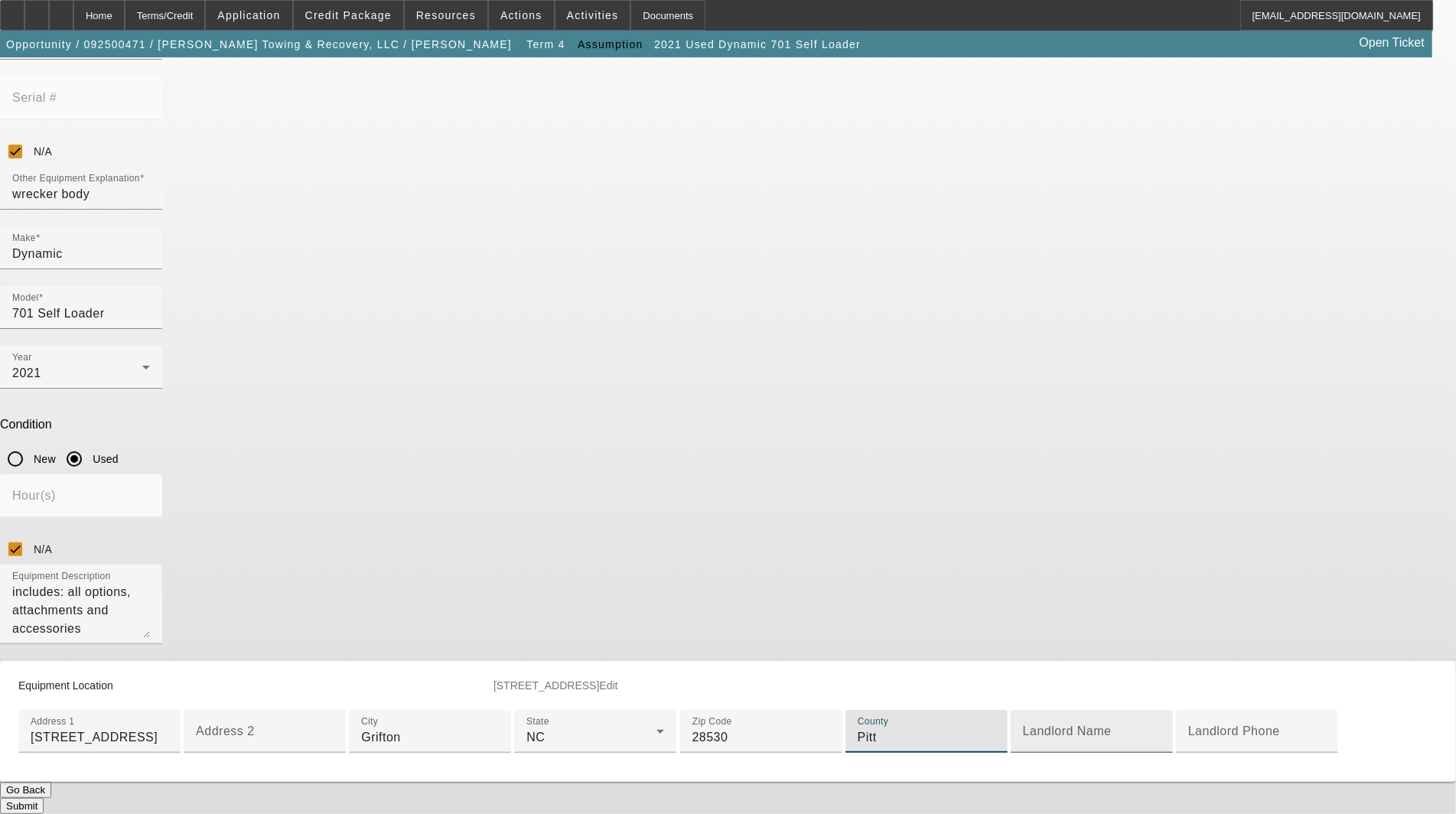
scroll to position [392, 0]
click at [44, 798] on button "Submit" at bounding box center [21, 806] width 44 height 16
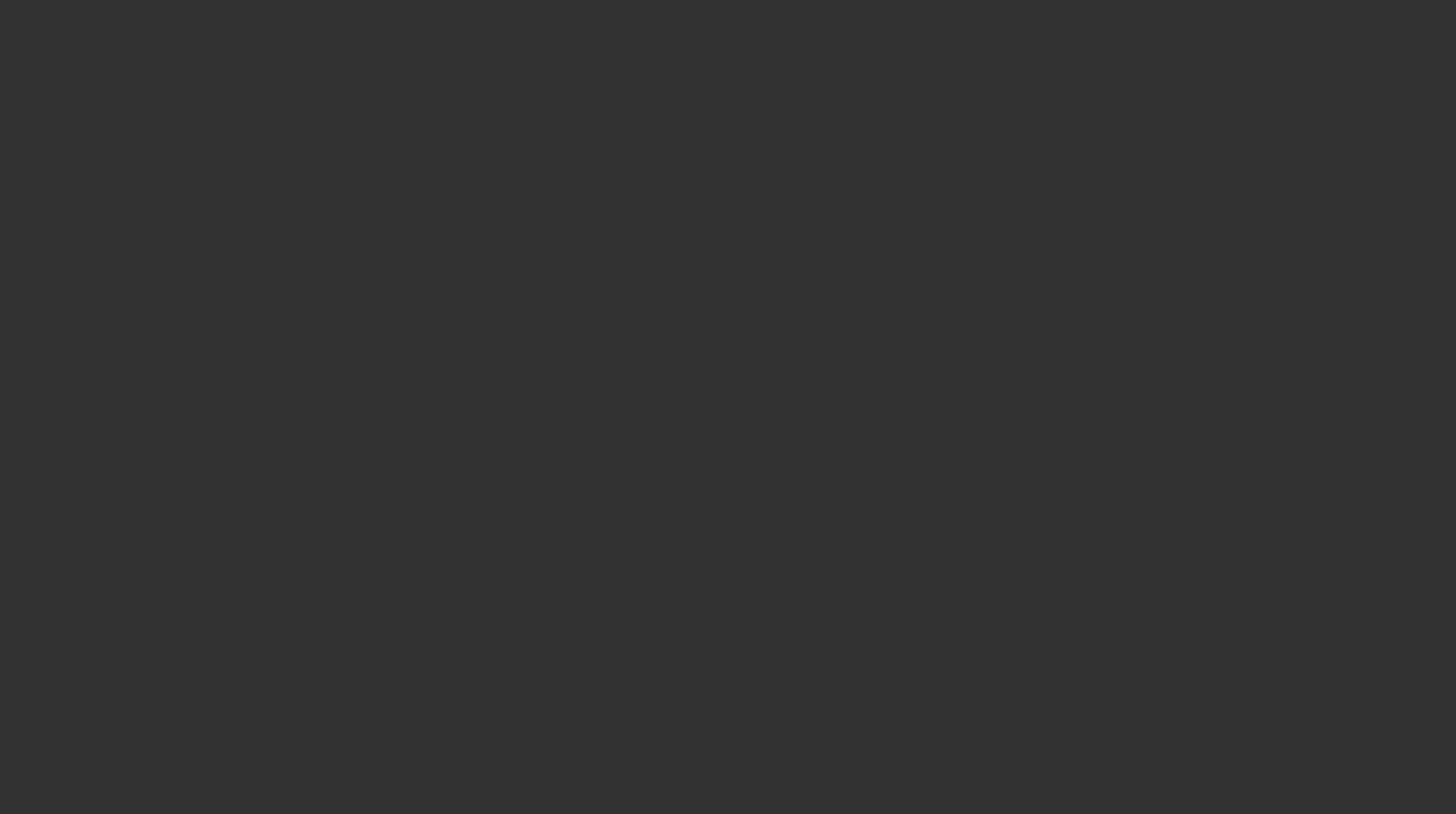
select select "3"
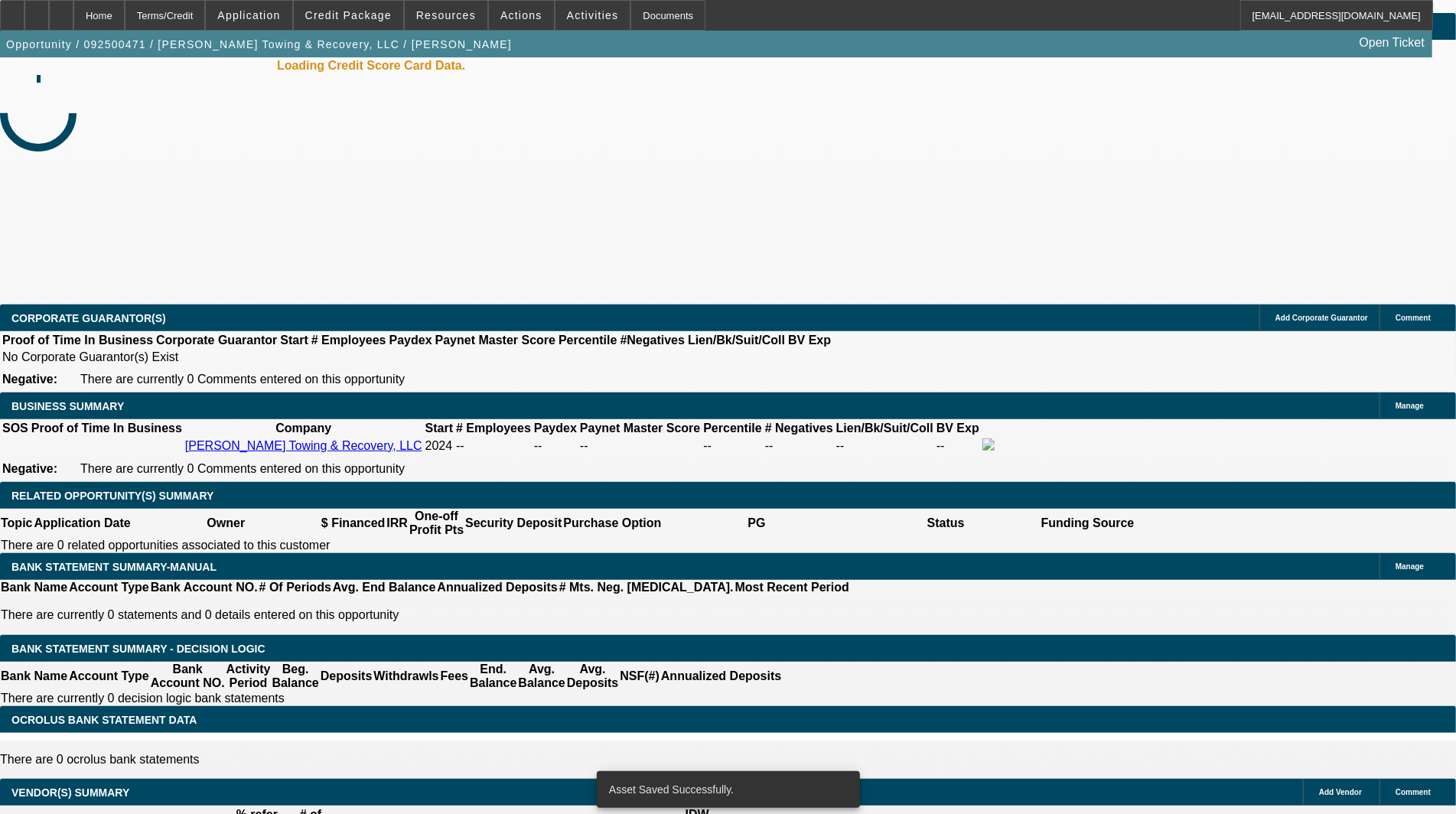
select select "0"
select select "2"
select select "0"
select select "6"
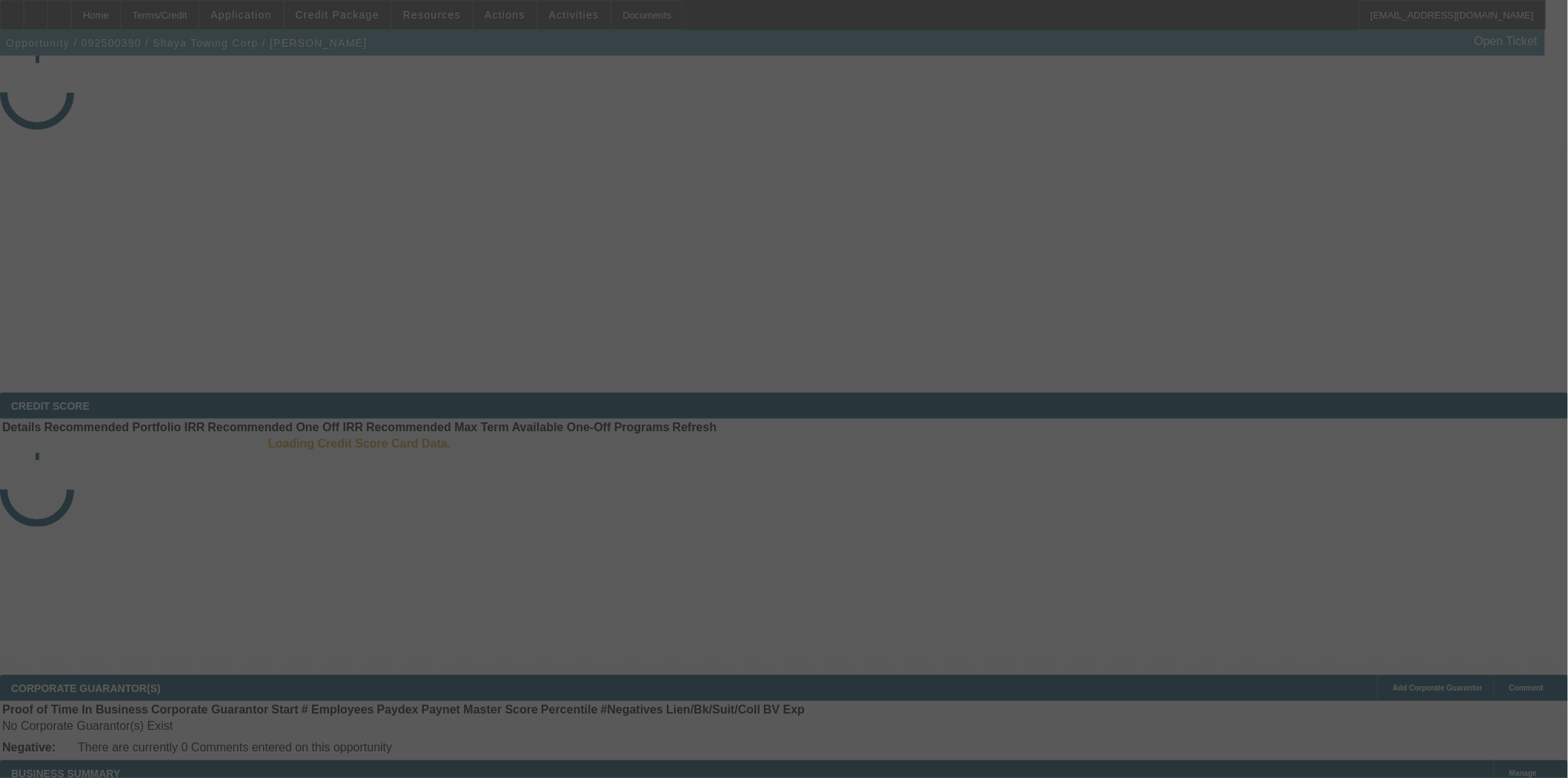
select select "3"
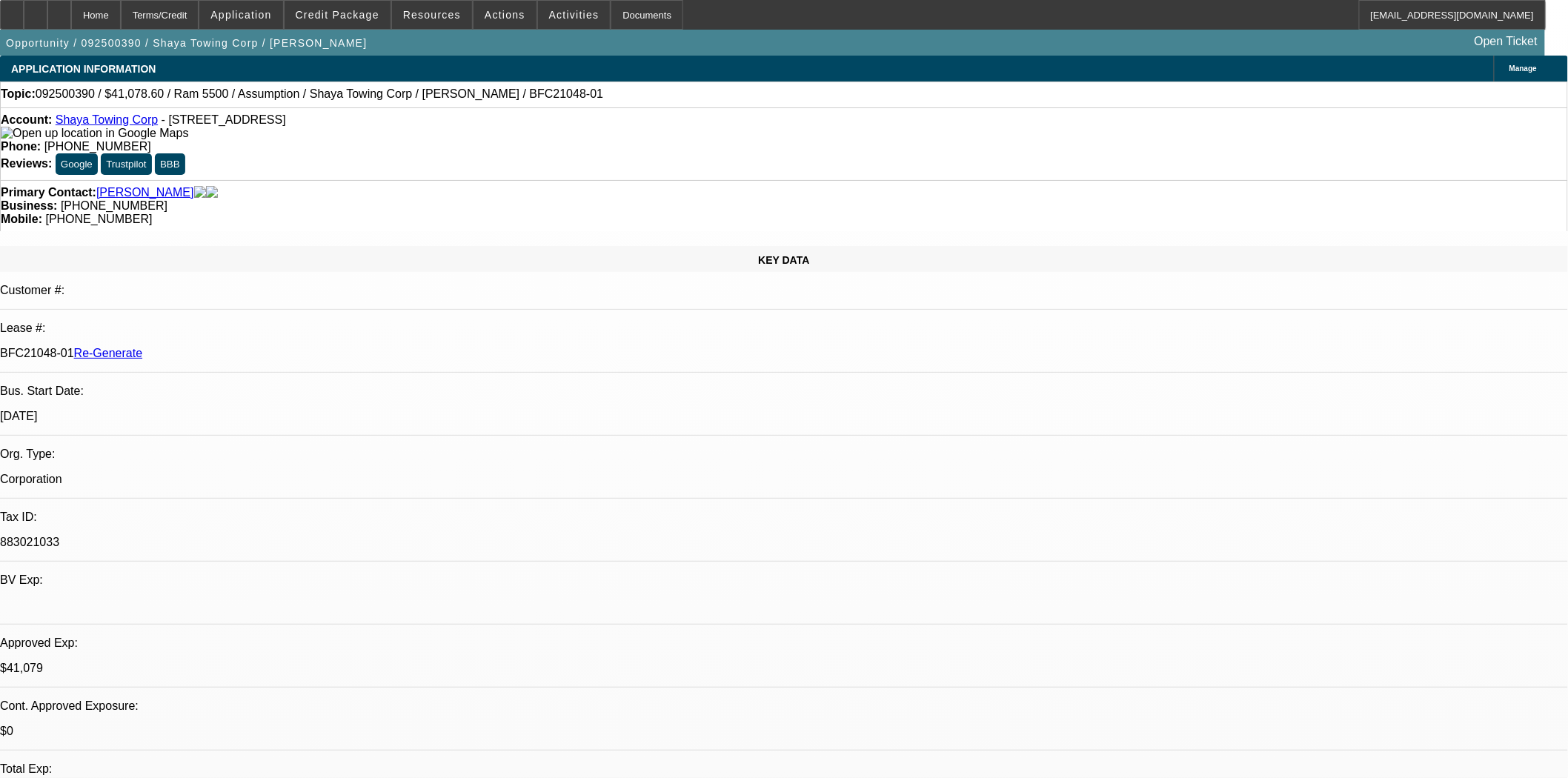
select select "0"
select select "2"
select select "0.1"
select select "2"
select select "4"
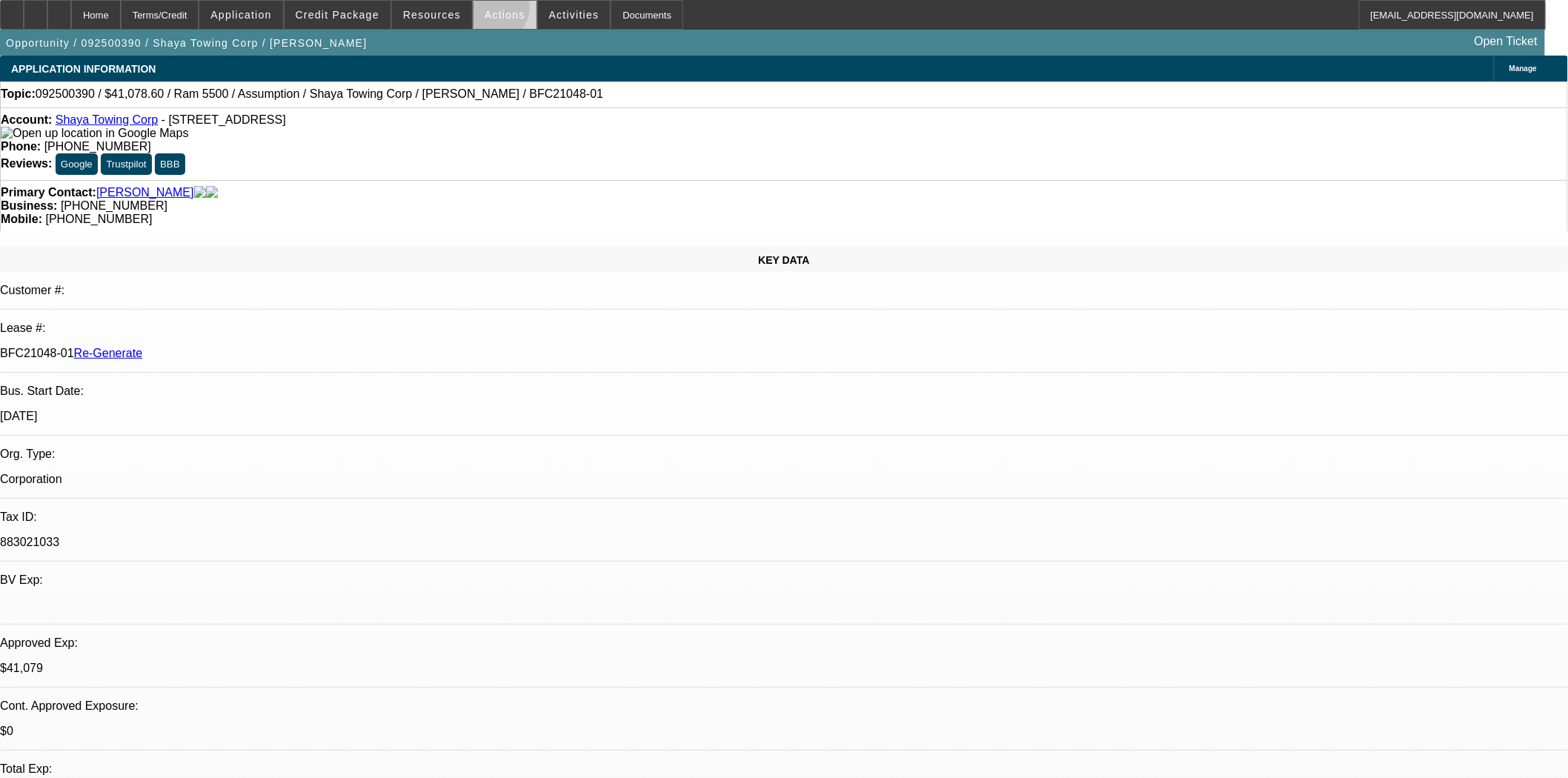
click at [485, 10] on span "Actions" at bounding box center [505, 15] width 41 height 12
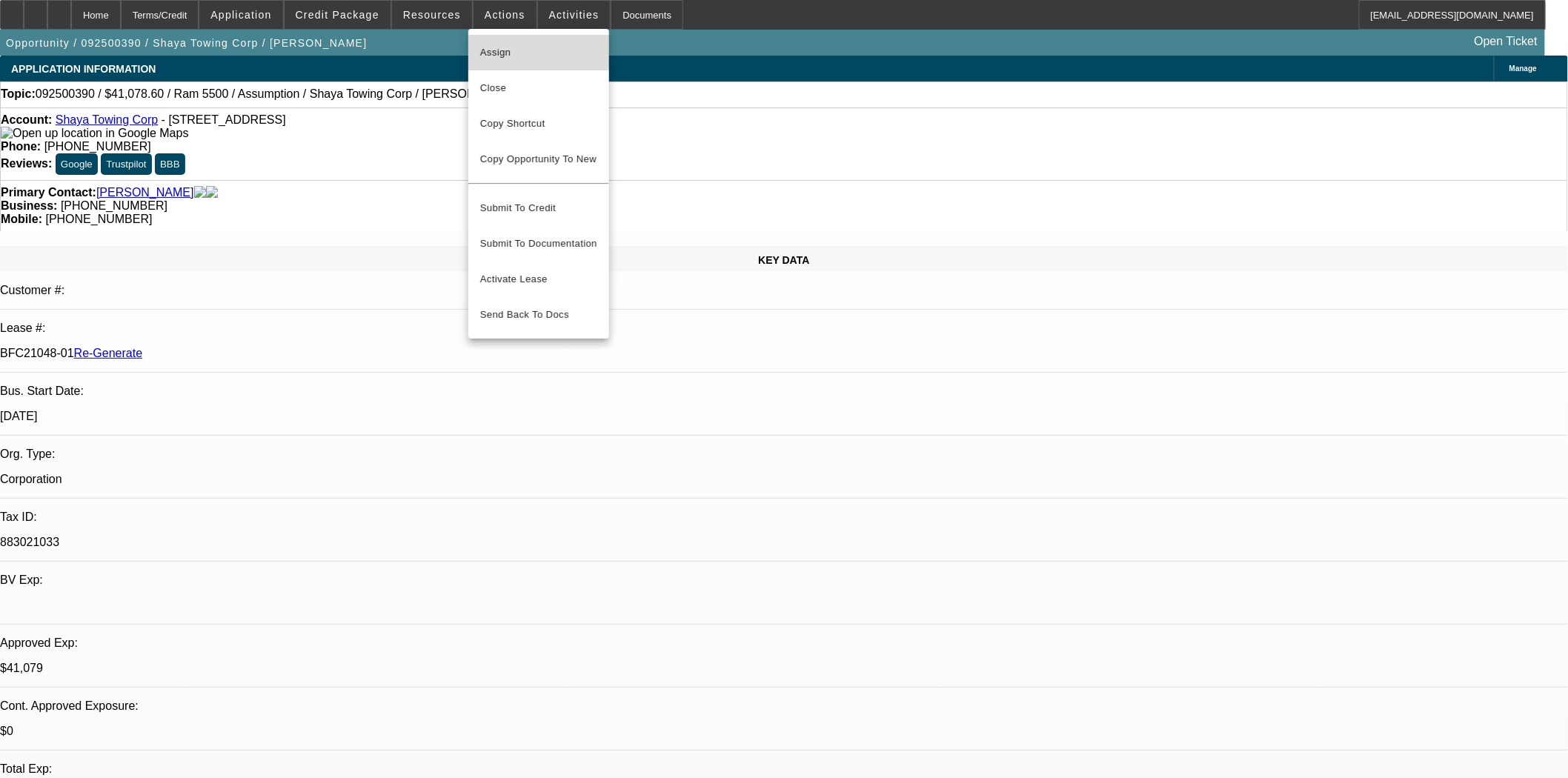
click at [498, 45] on span "Assign" at bounding box center [539, 53] width 117 height 18
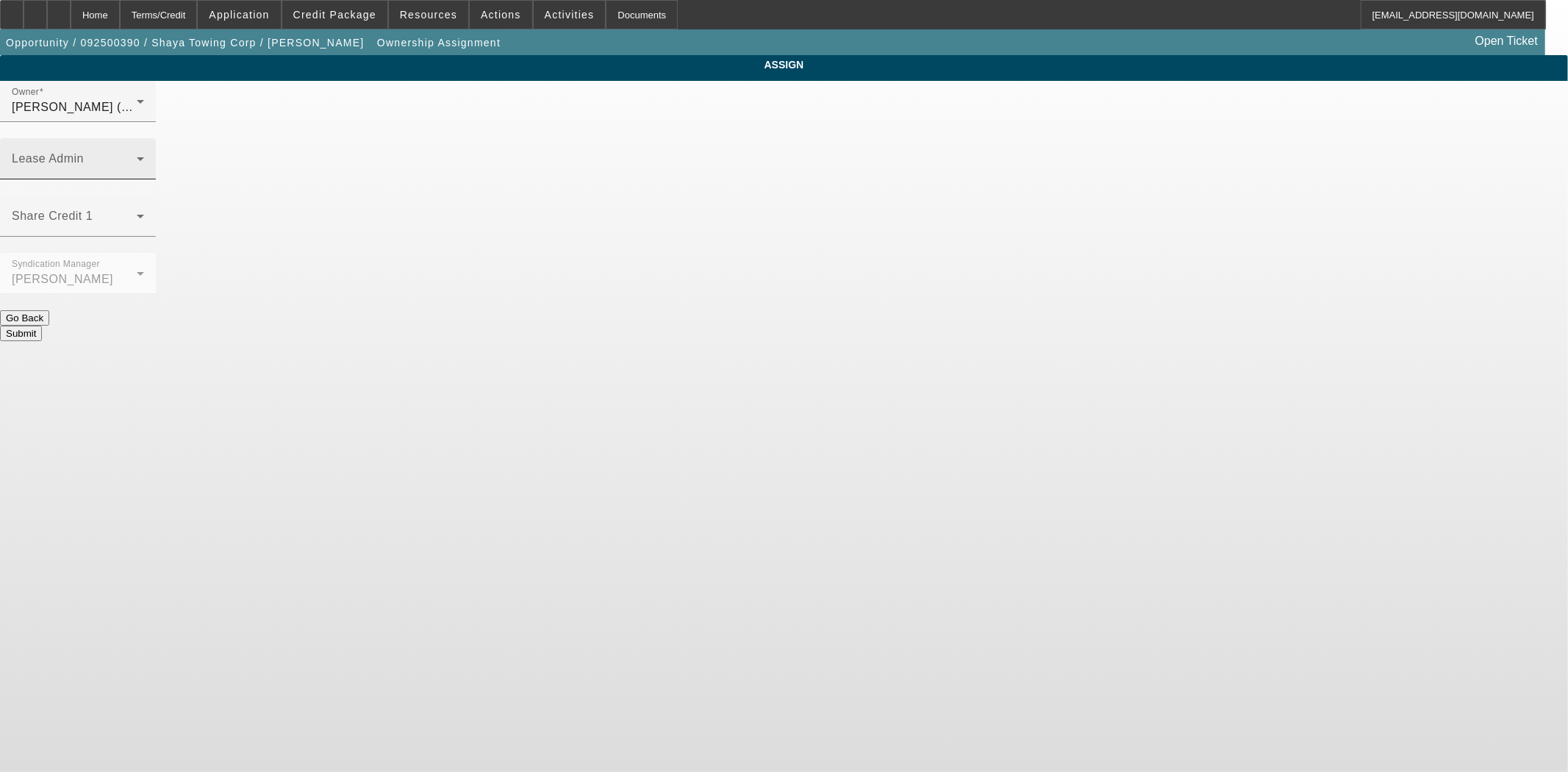
click at [137, 156] on span at bounding box center [74, 165] width 125 height 18
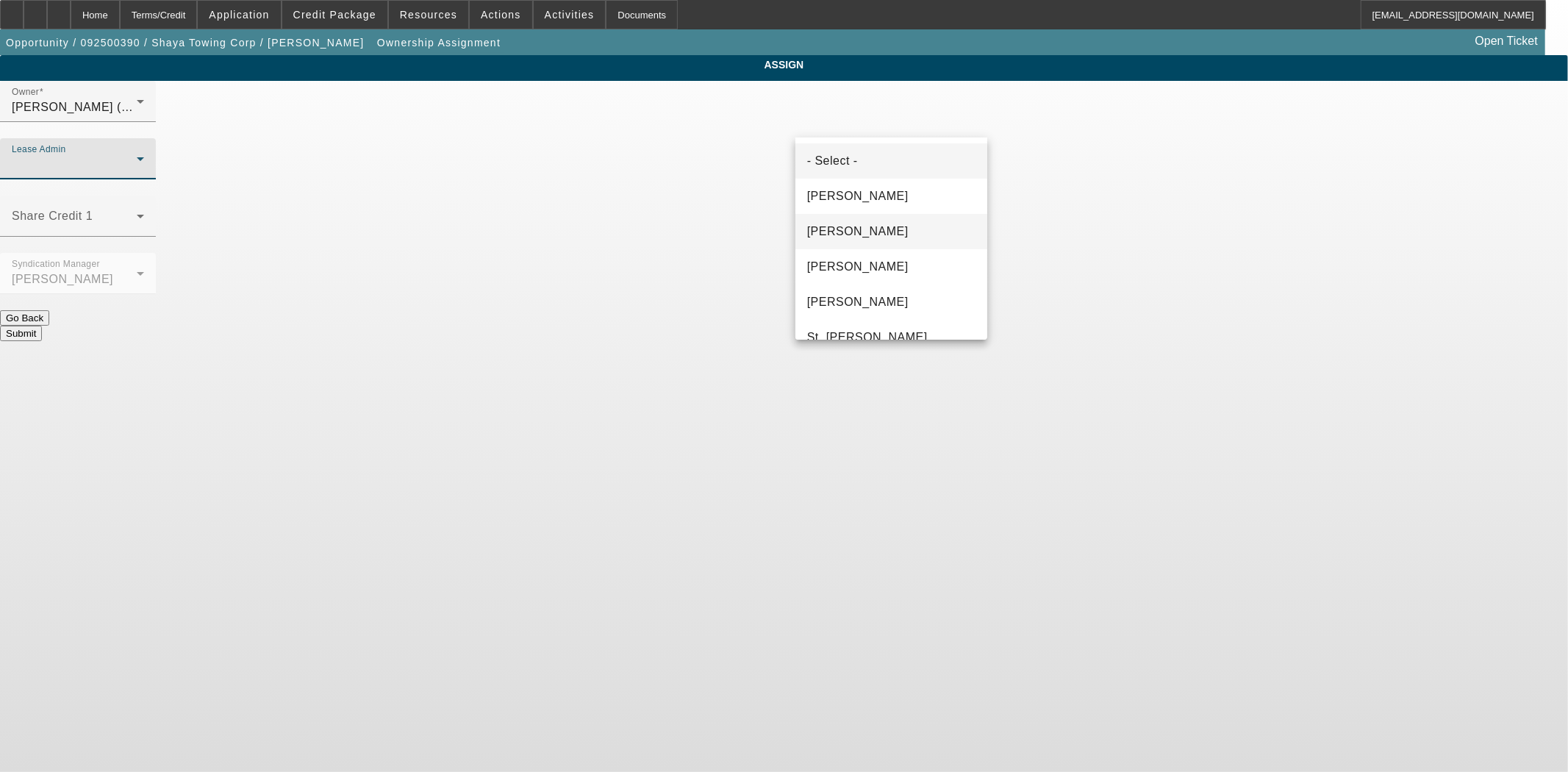
click at [866, 226] on span "[PERSON_NAME]" at bounding box center [858, 231] width 102 height 18
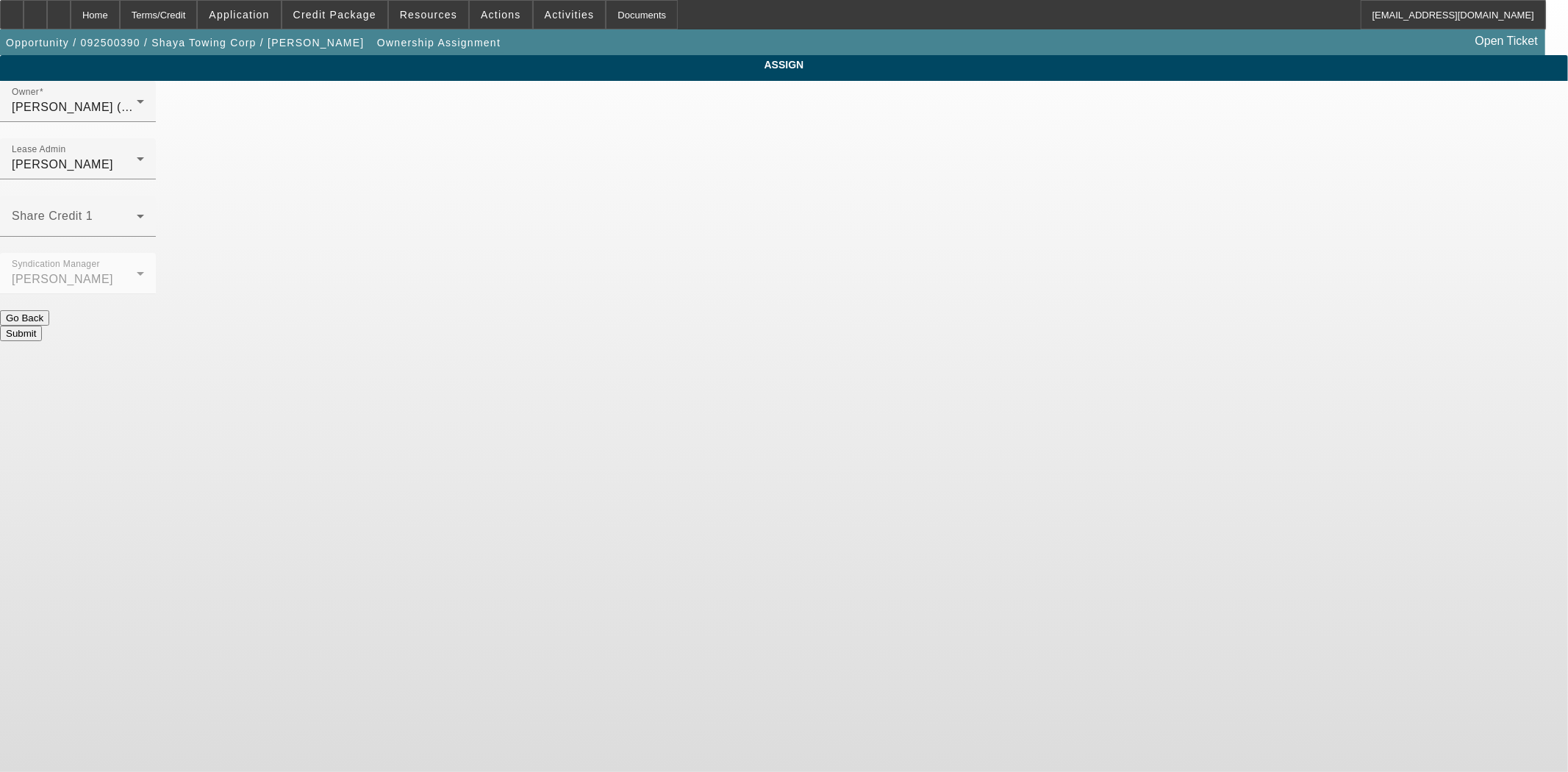
click at [42, 326] on button "Submit" at bounding box center [21, 333] width 42 height 15
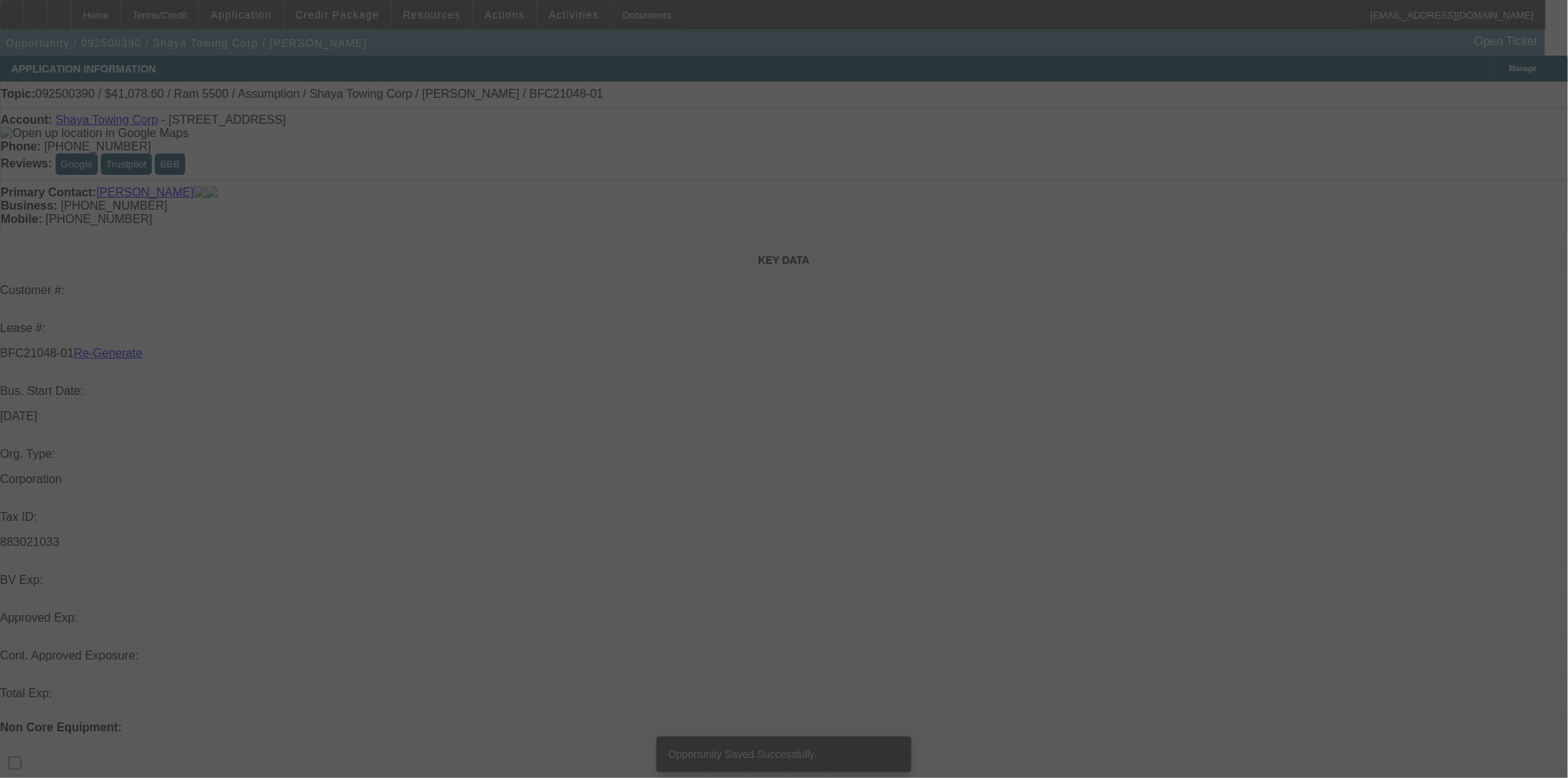
select select "3"
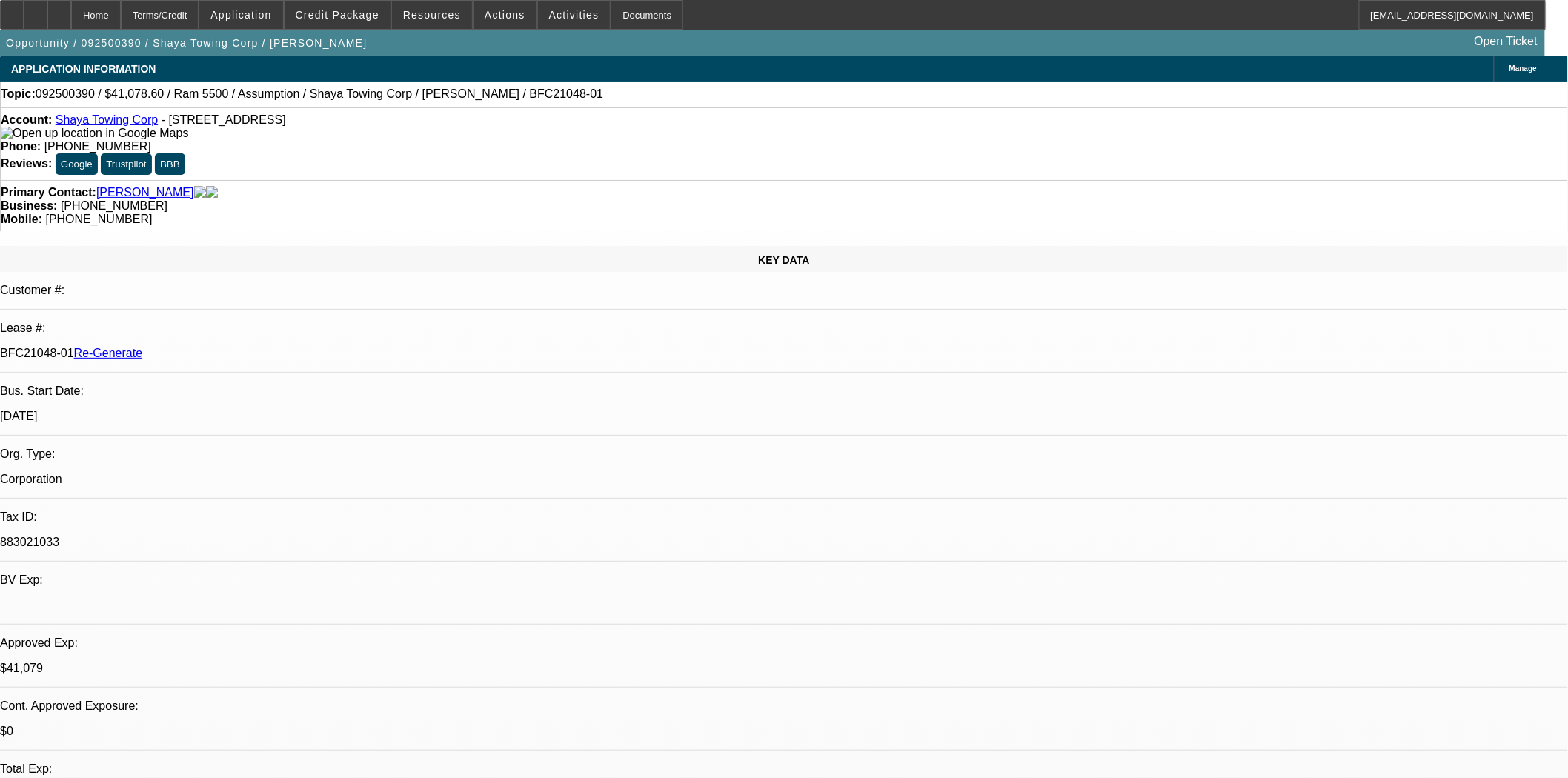
select select "0"
select select "2"
select select "0.1"
select select "4"
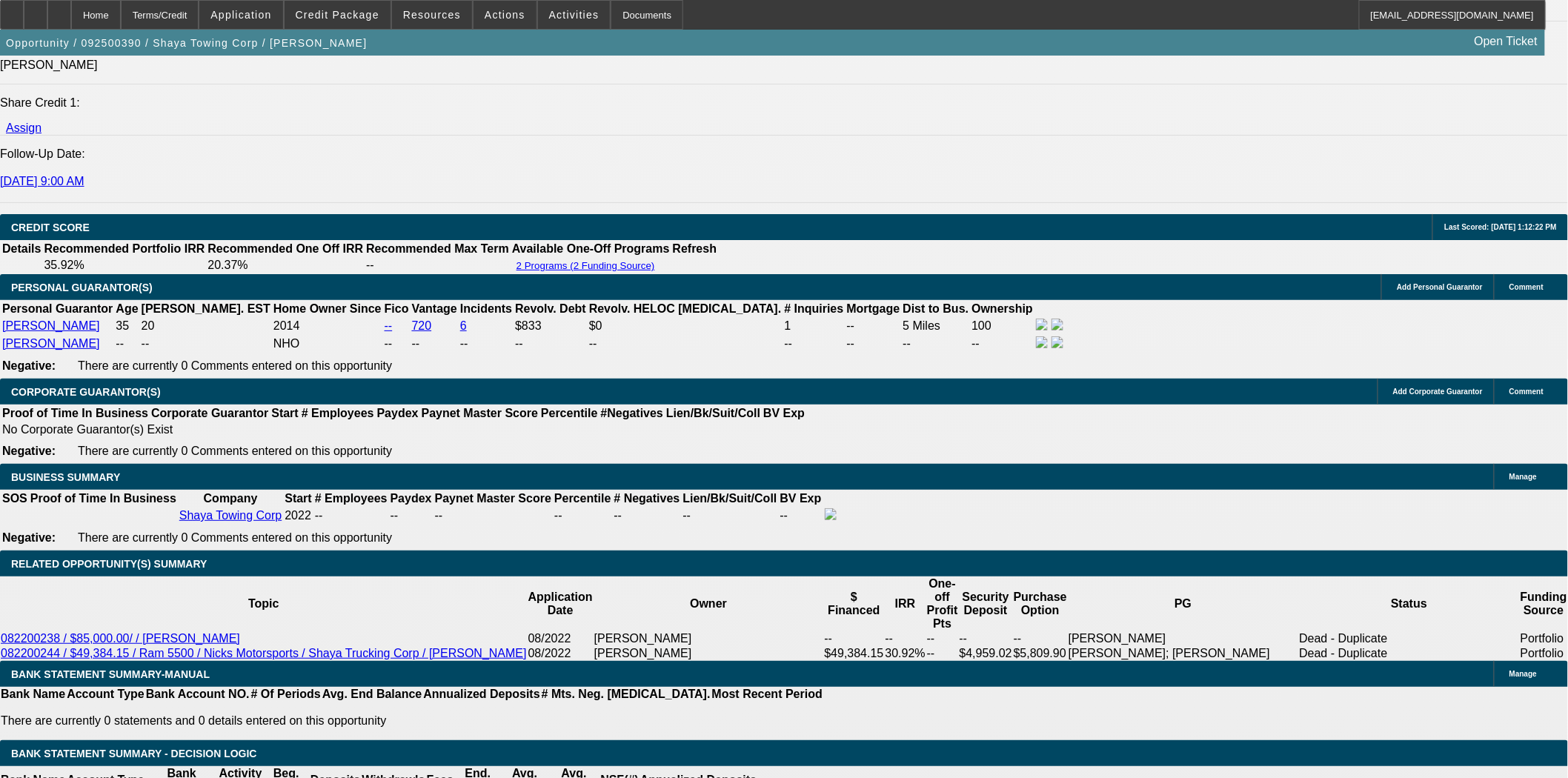
scroll to position [2042, 0]
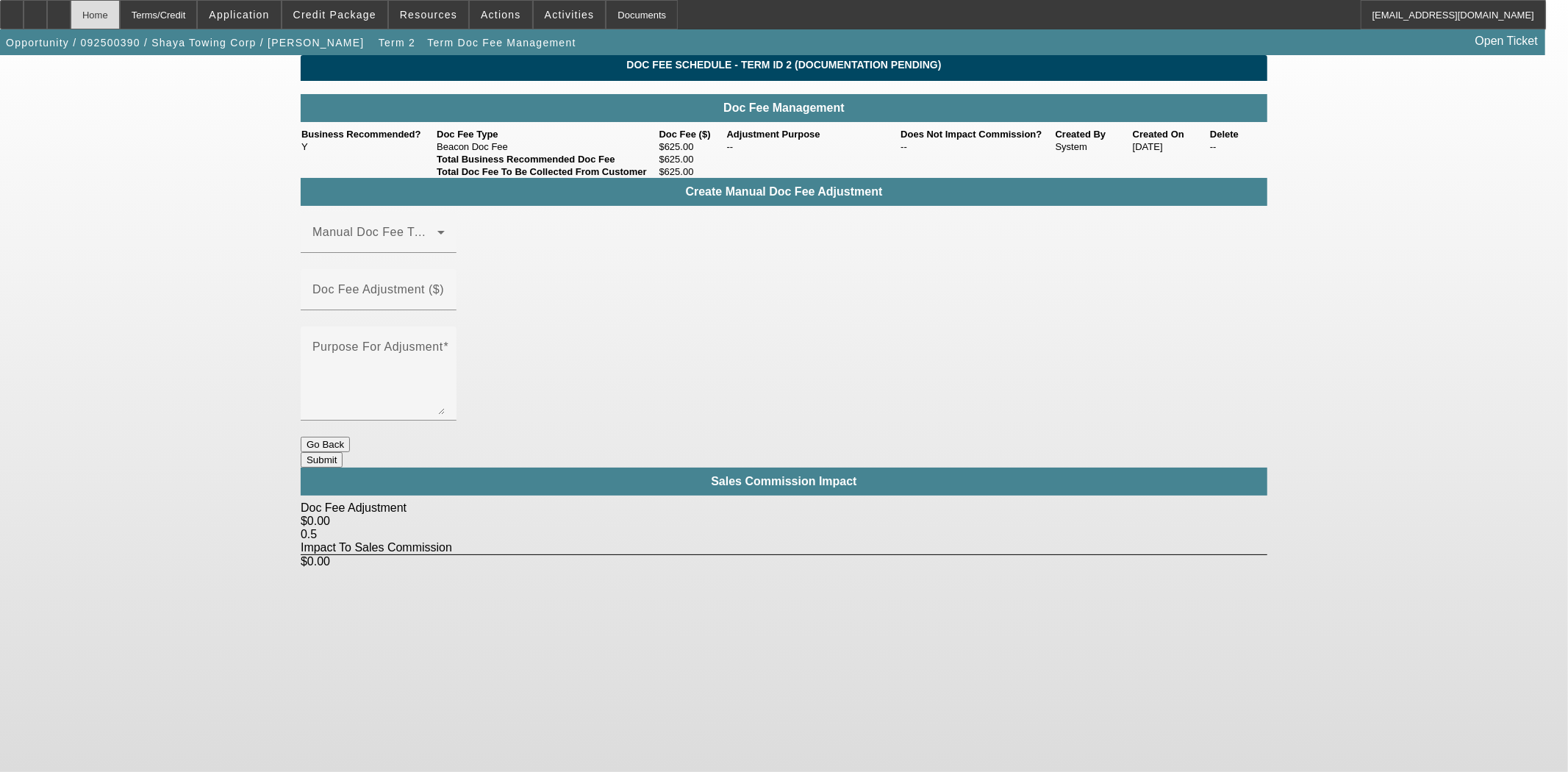
click at [120, 22] on div "Home" at bounding box center [95, 15] width 49 height 29
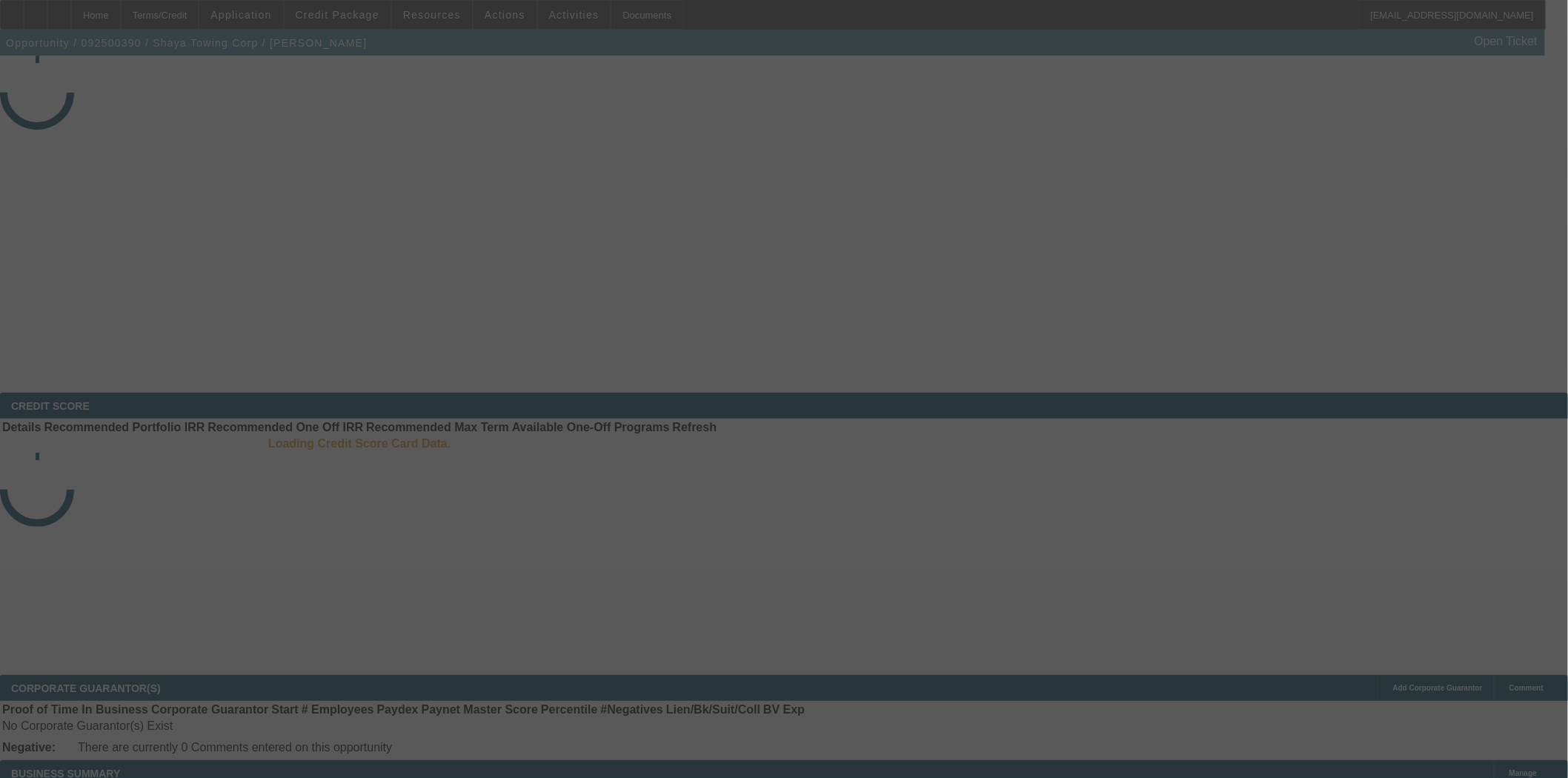
select select "3"
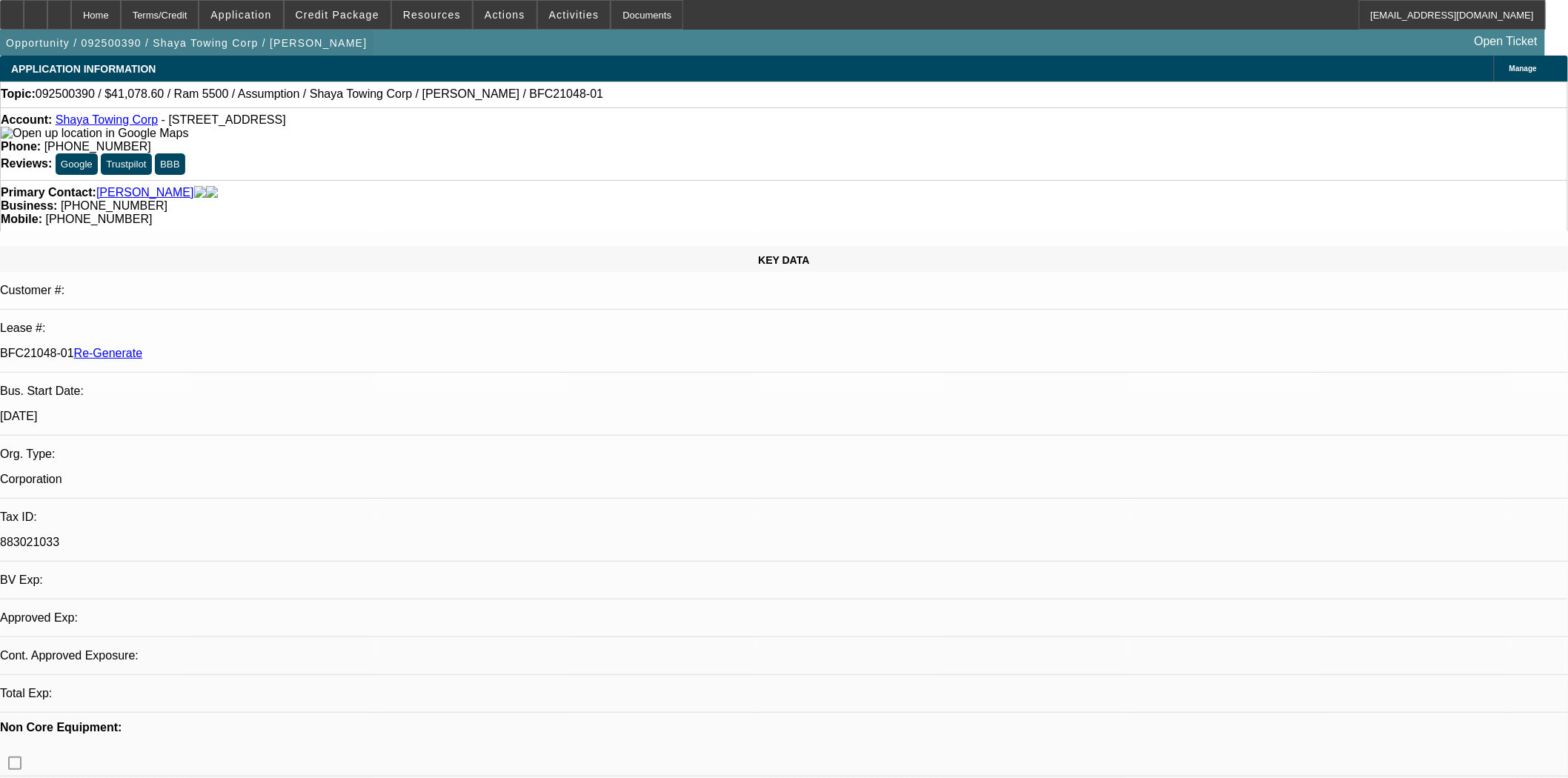
select select "0"
select select "2"
select select "0.1"
select select "4"
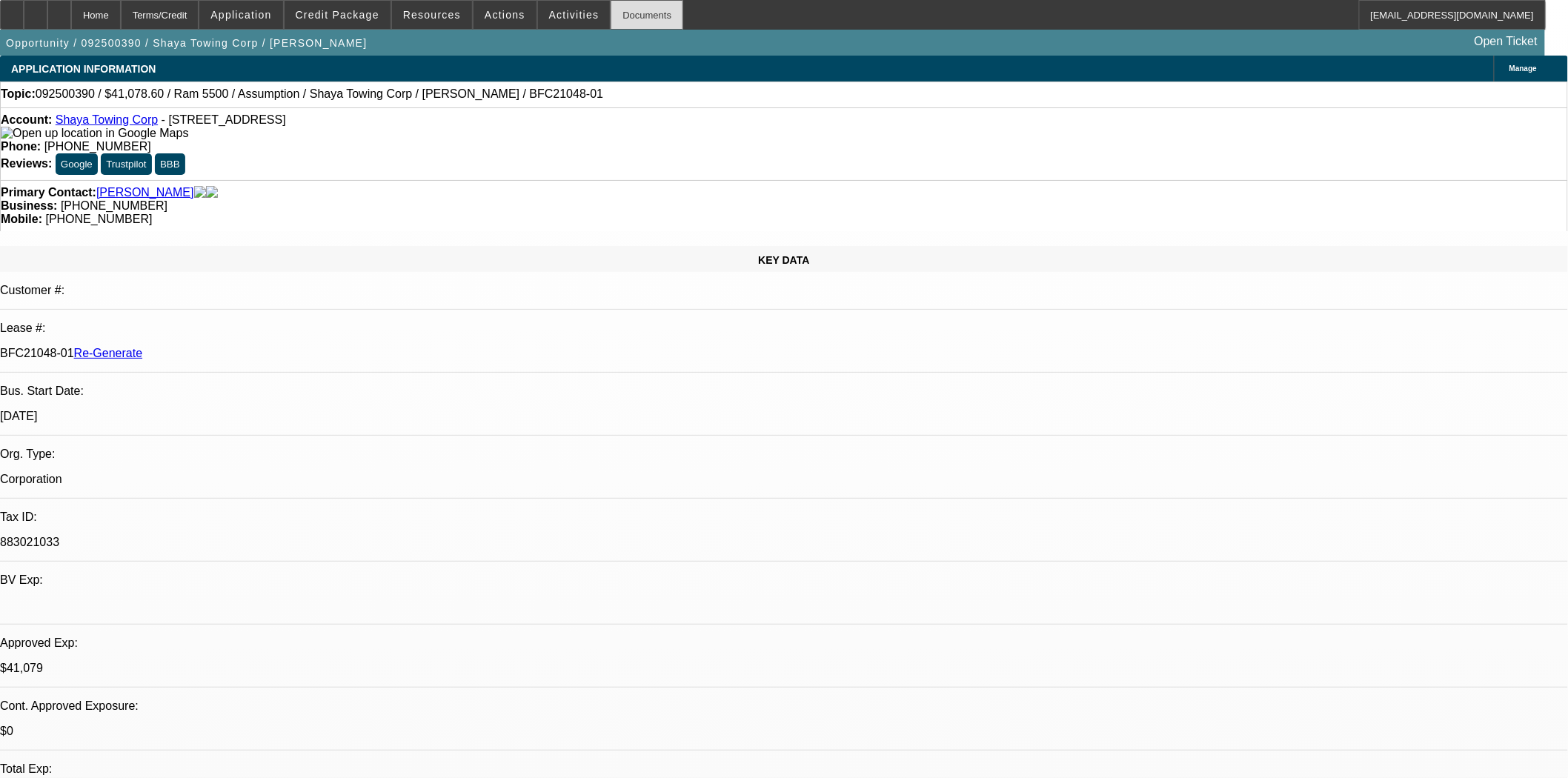
click at [621, 17] on div "Documents" at bounding box center [647, 15] width 73 height 30
click at [339, 18] on span "Credit Package" at bounding box center [337, 15] width 84 height 12
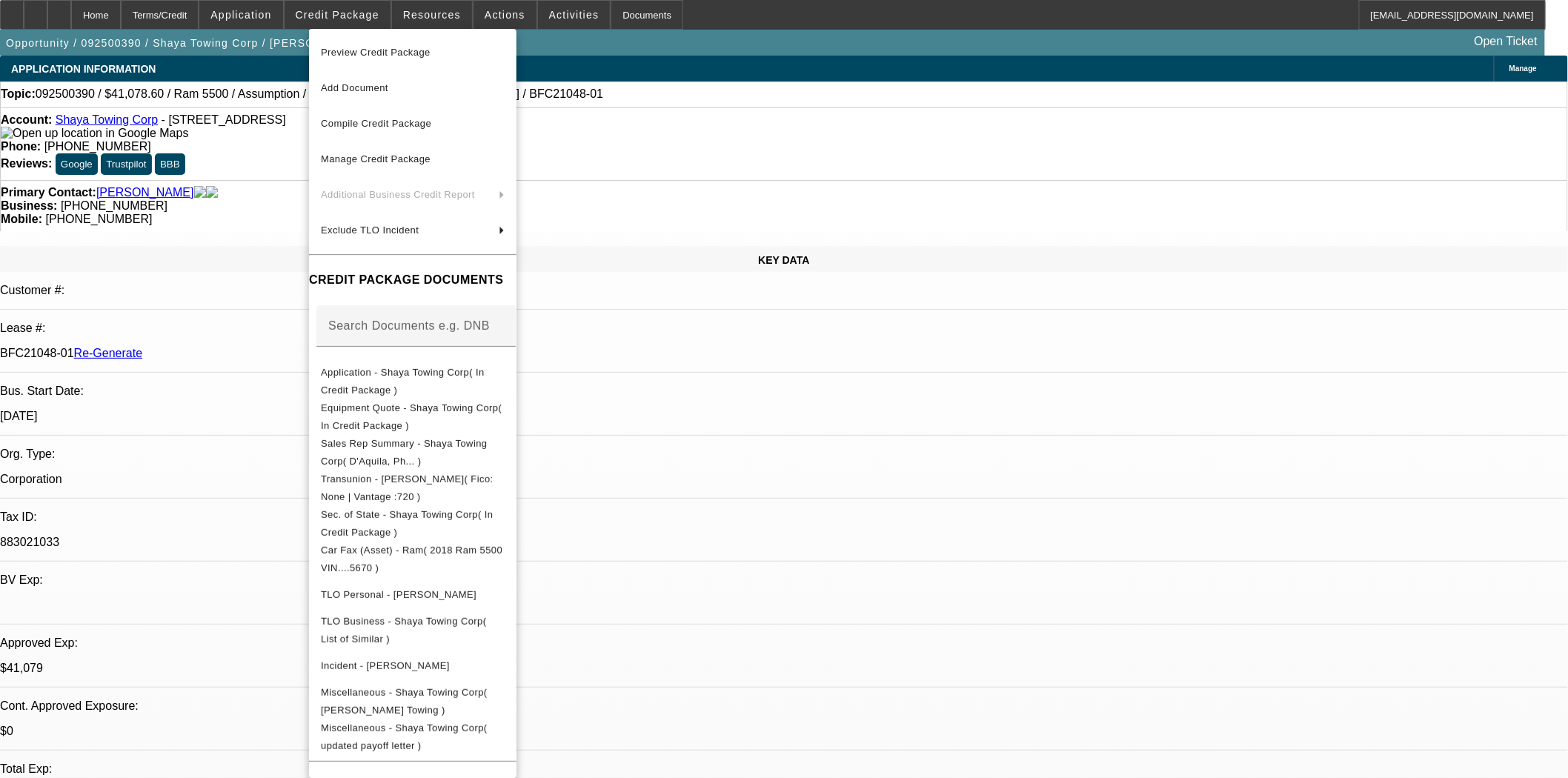
click at [361, 53] on span "Preview Credit Package" at bounding box center [376, 52] width 110 height 11
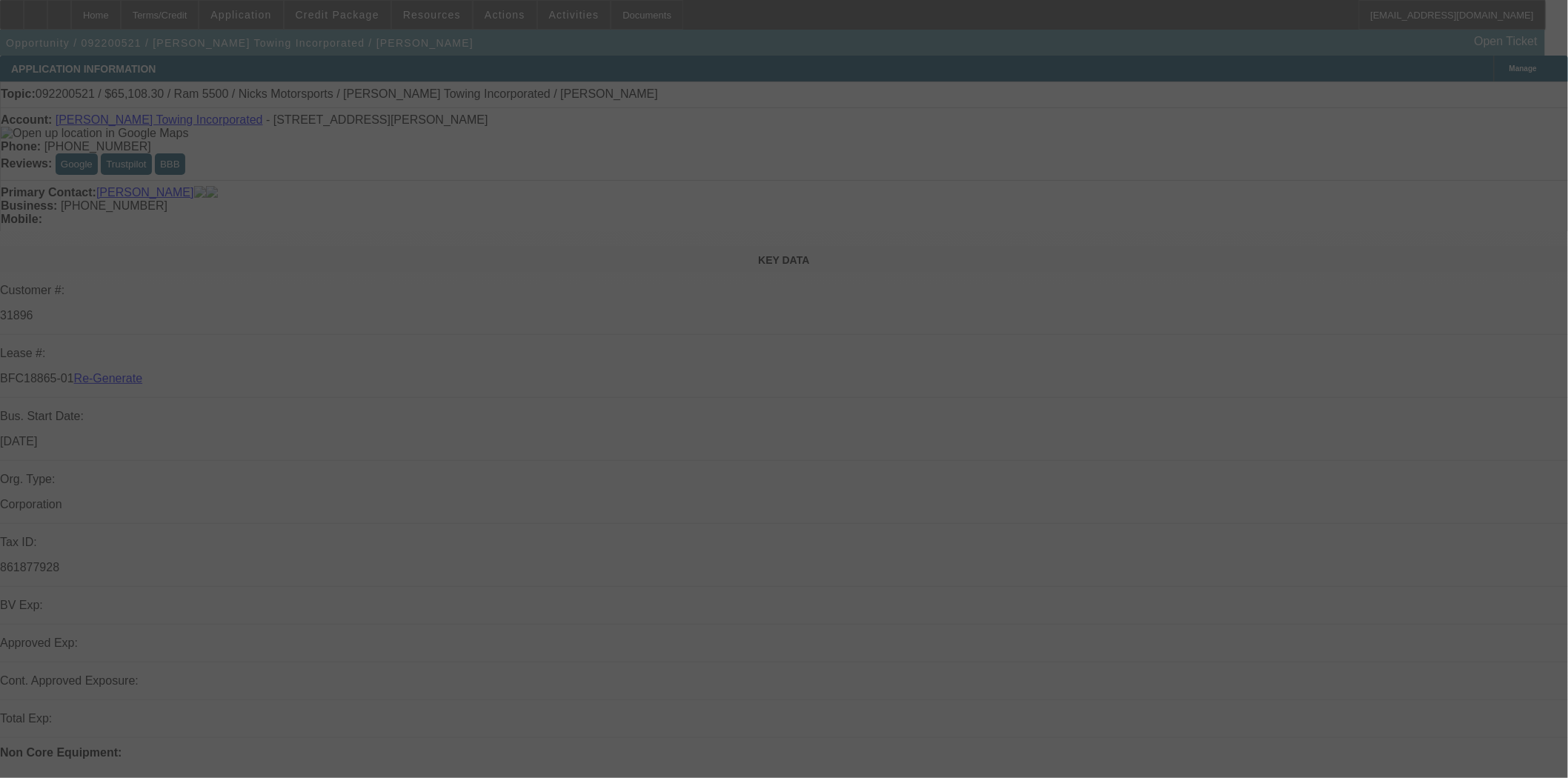
select select "4"
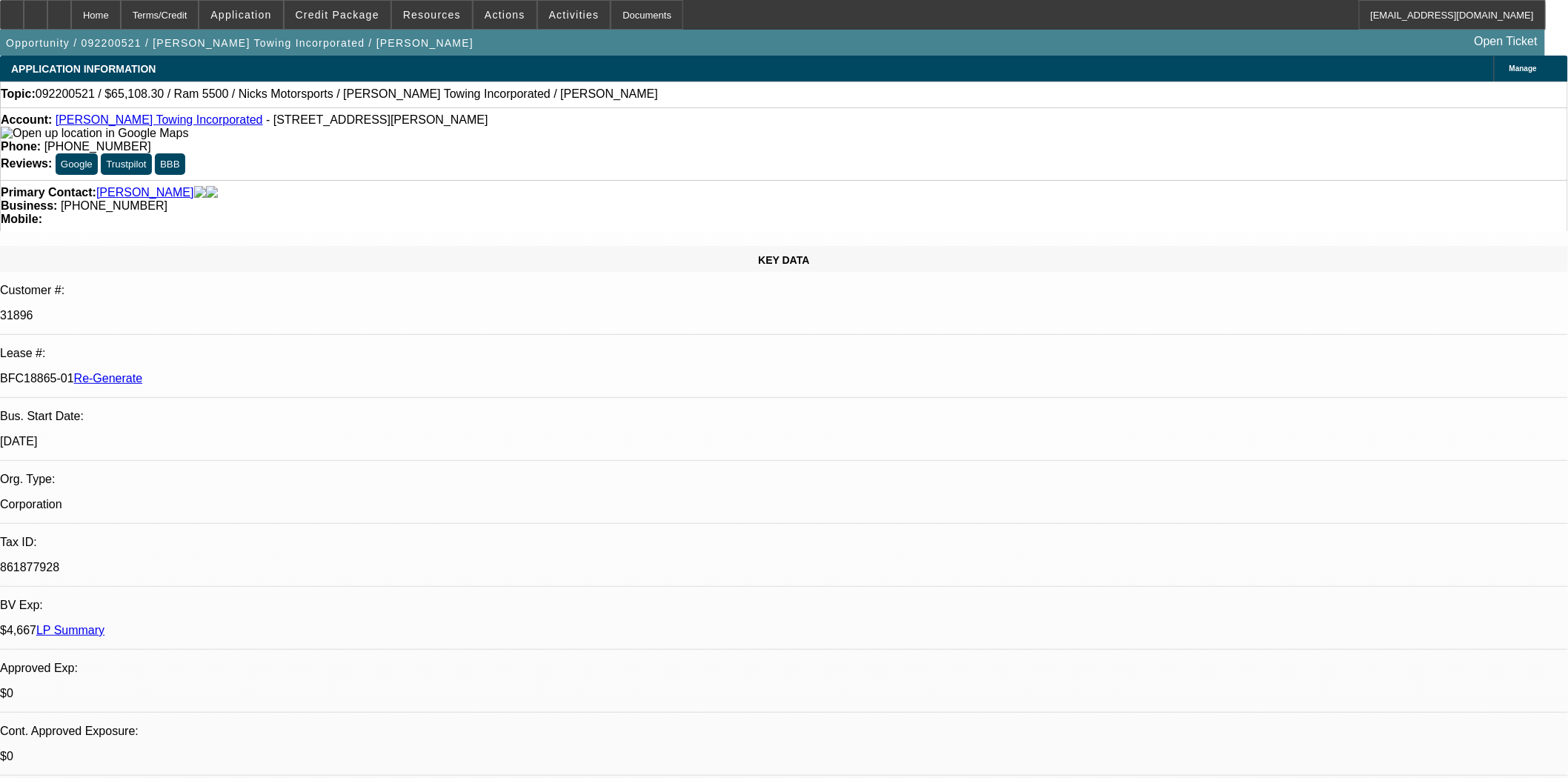
select select "0.15"
select select "2"
select select "0.1"
select select "4"
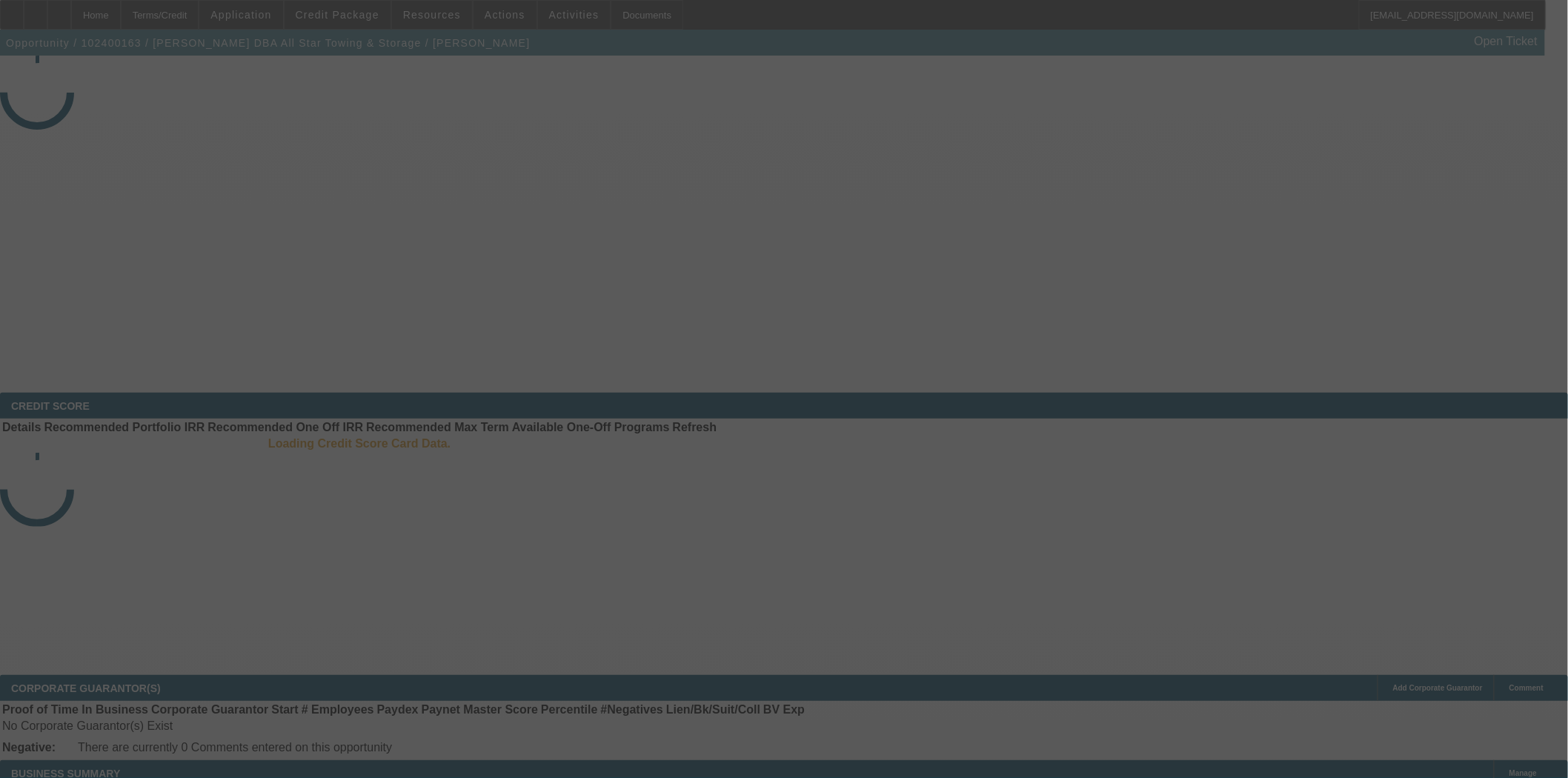
select select "3"
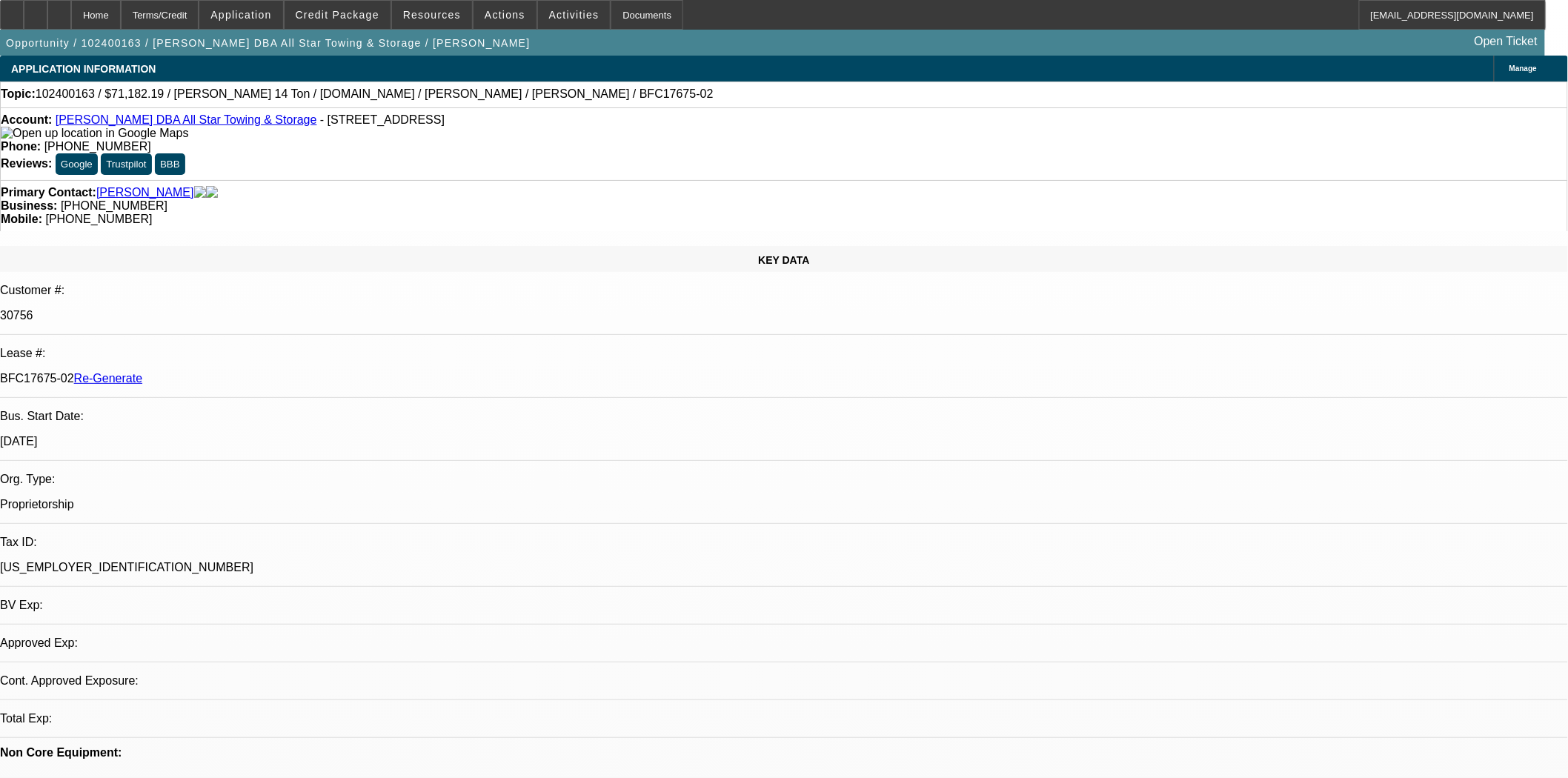
select select "0"
select select "6"
click at [361, 19] on span "Credit Package" at bounding box center [337, 15] width 84 height 12
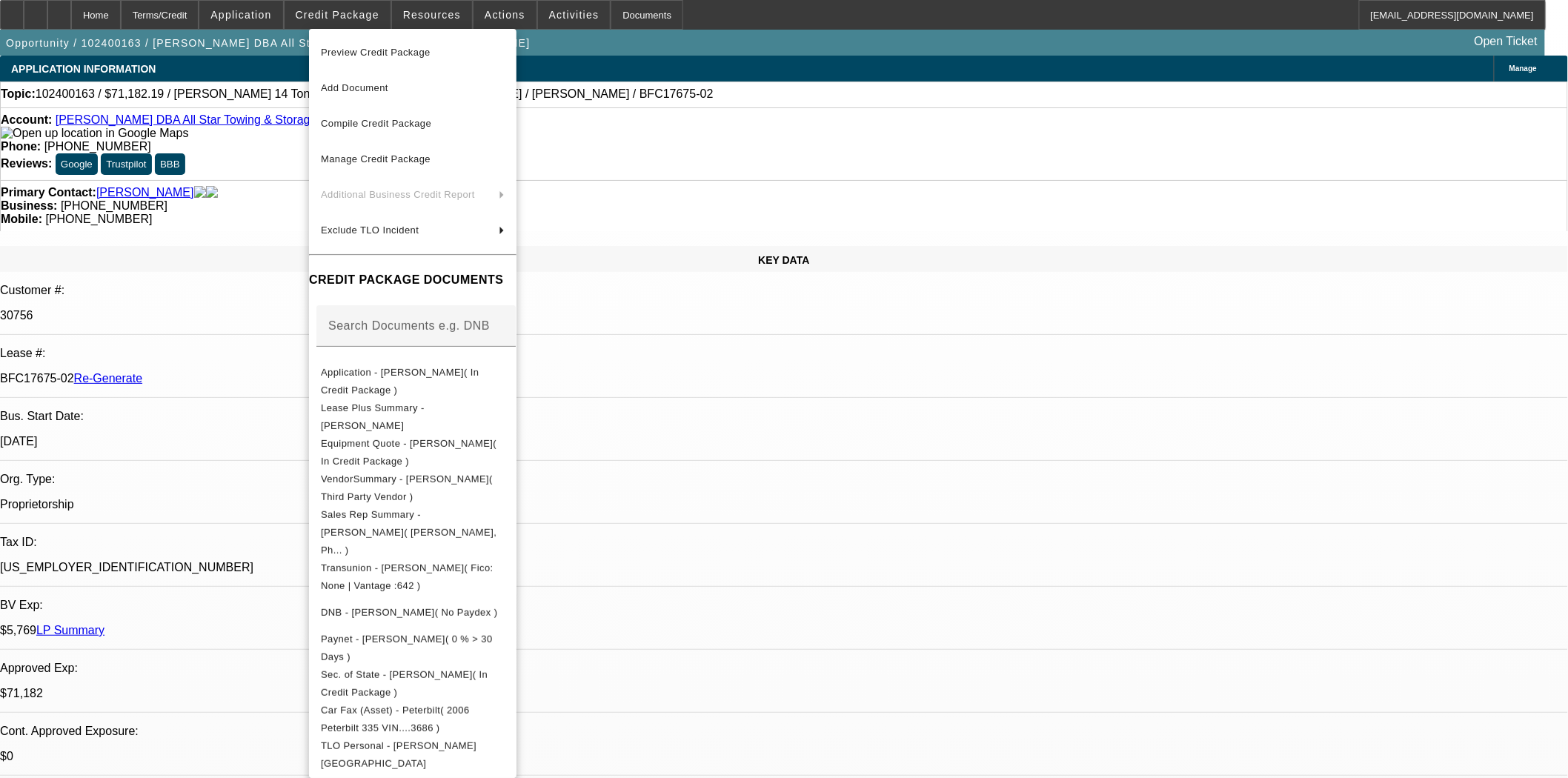
click at [369, 56] on span "Preview Credit Package" at bounding box center [376, 52] width 110 height 11
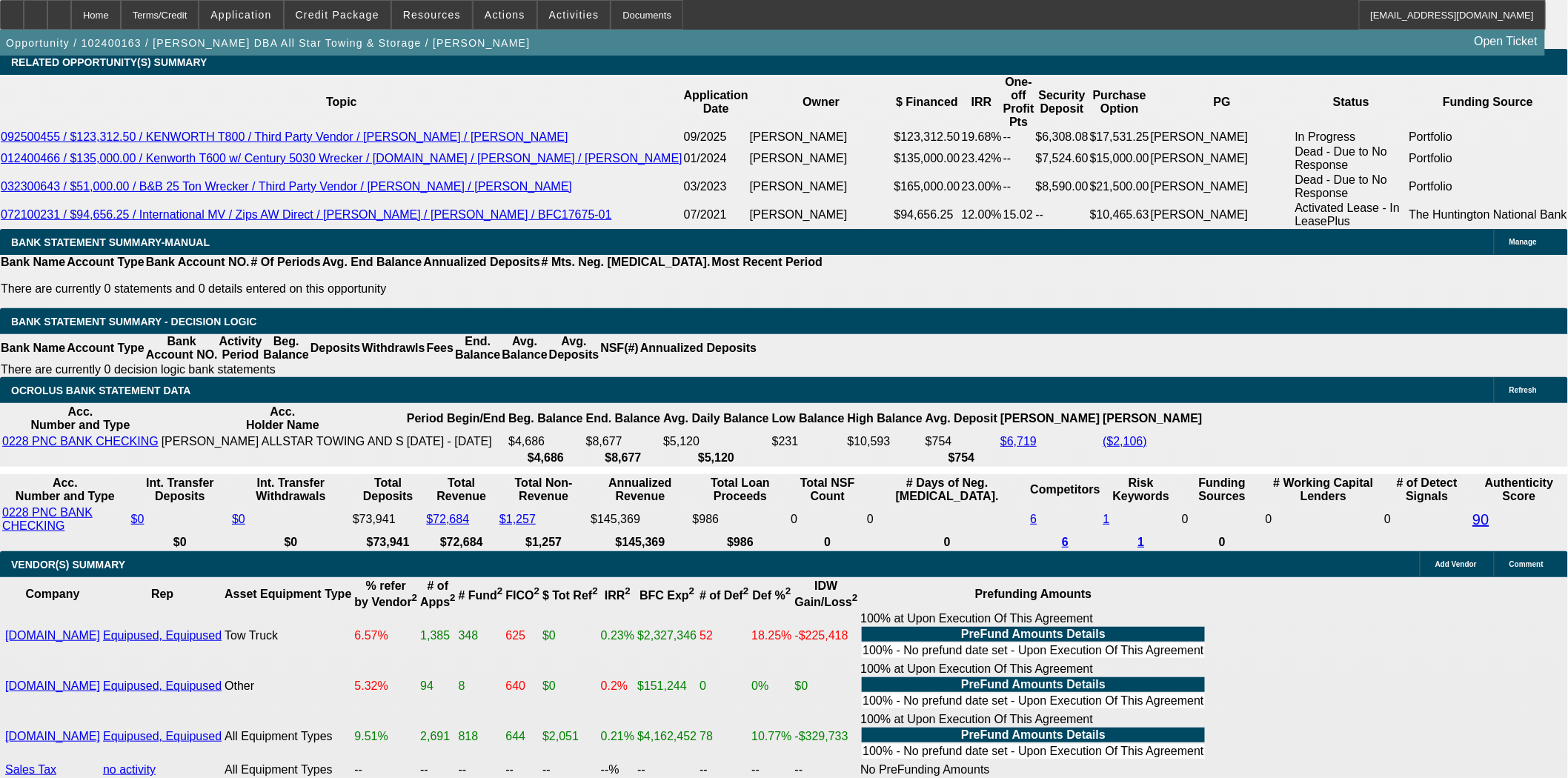
scroll to position [2799, 0]
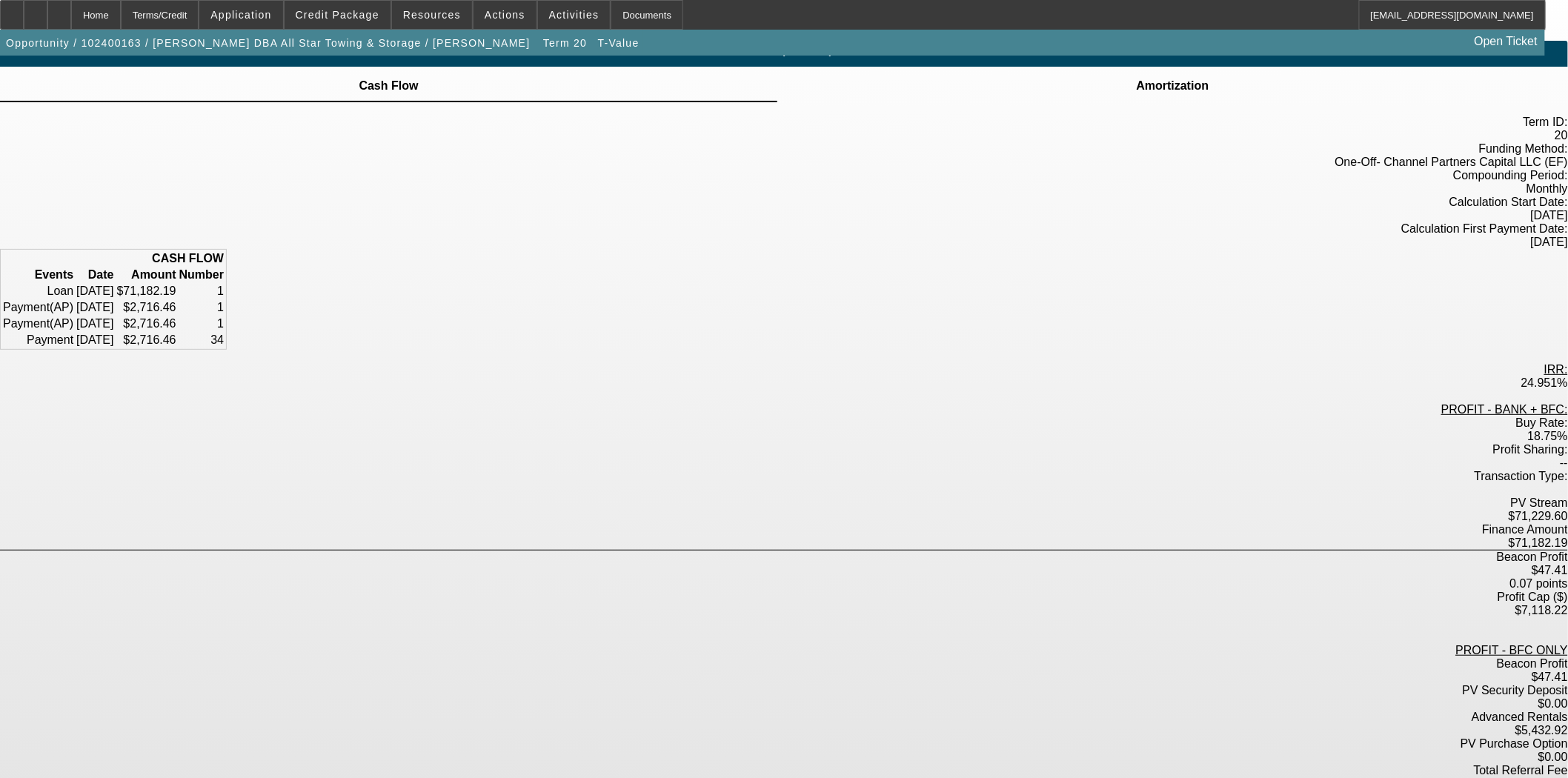
scroll to position [27, 0]
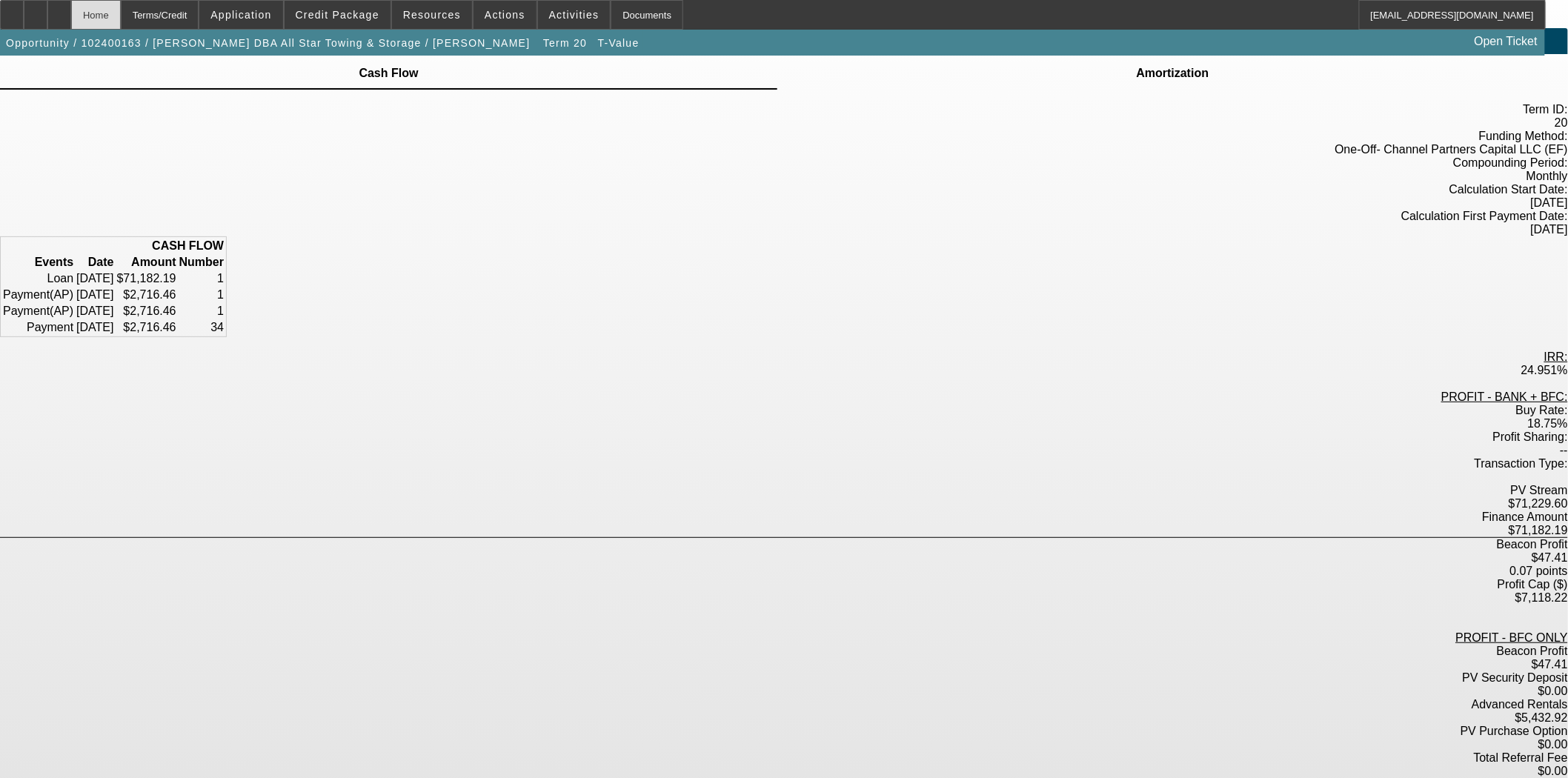
click at [121, 19] on div "Home" at bounding box center [96, 15] width 50 height 30
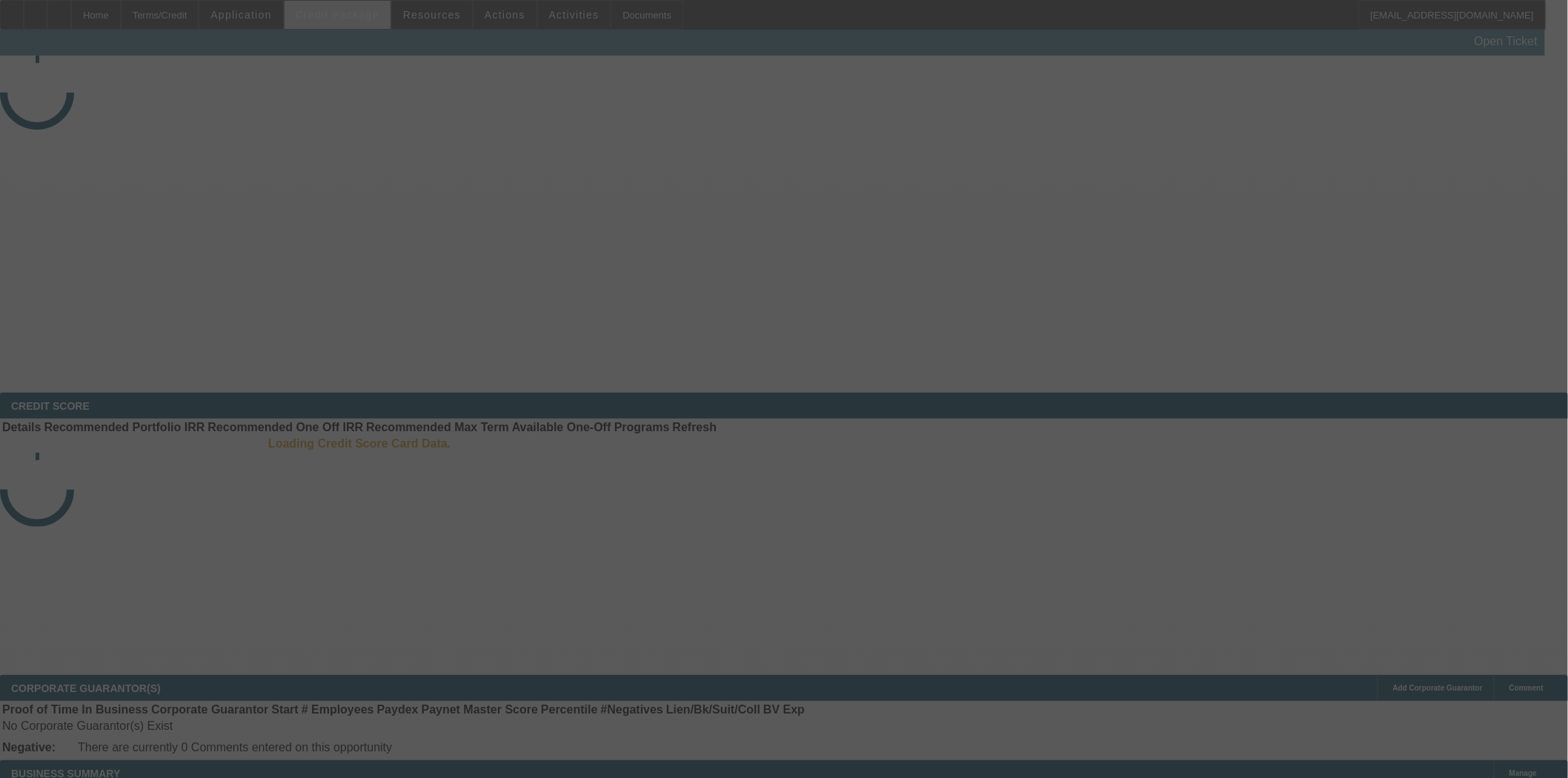
select select "3"
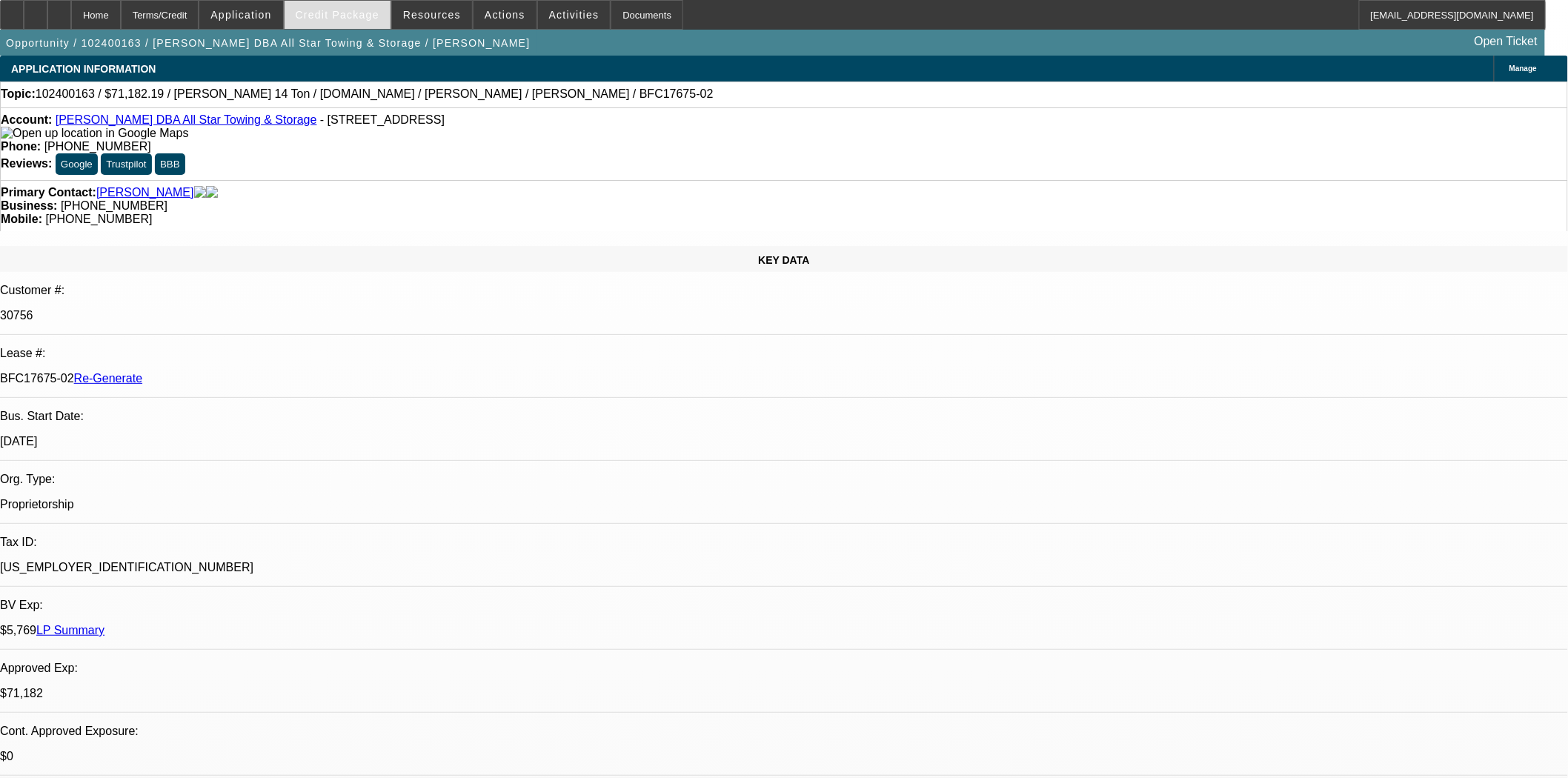
select select "0"
select select "6"
click at [485, 12] on span "Actions" at bounding box center [505, 15] width 41 height 12
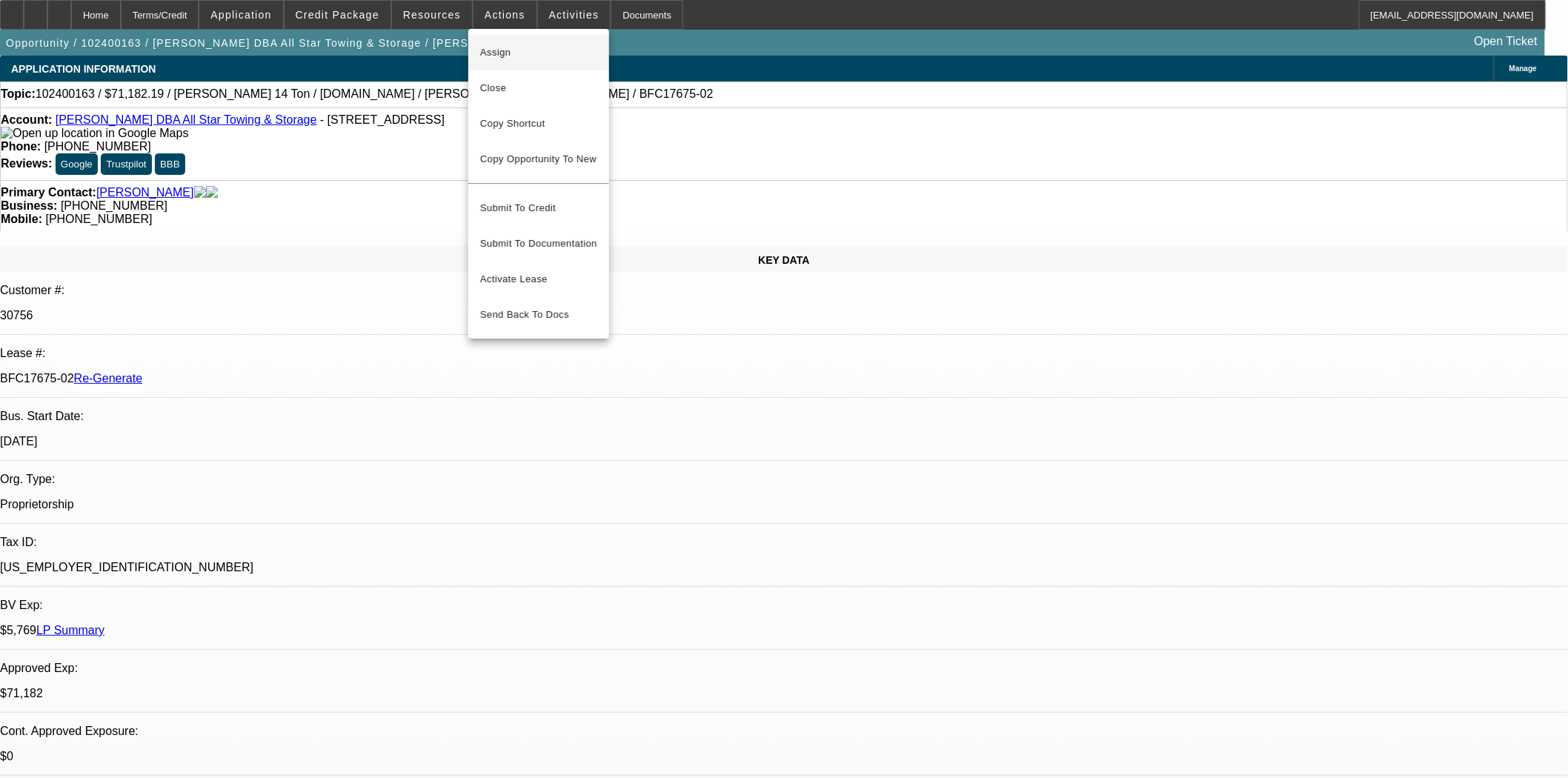
click at [512, 56] on span "Assign" at bounding box center [539, 53] width 117 height 18
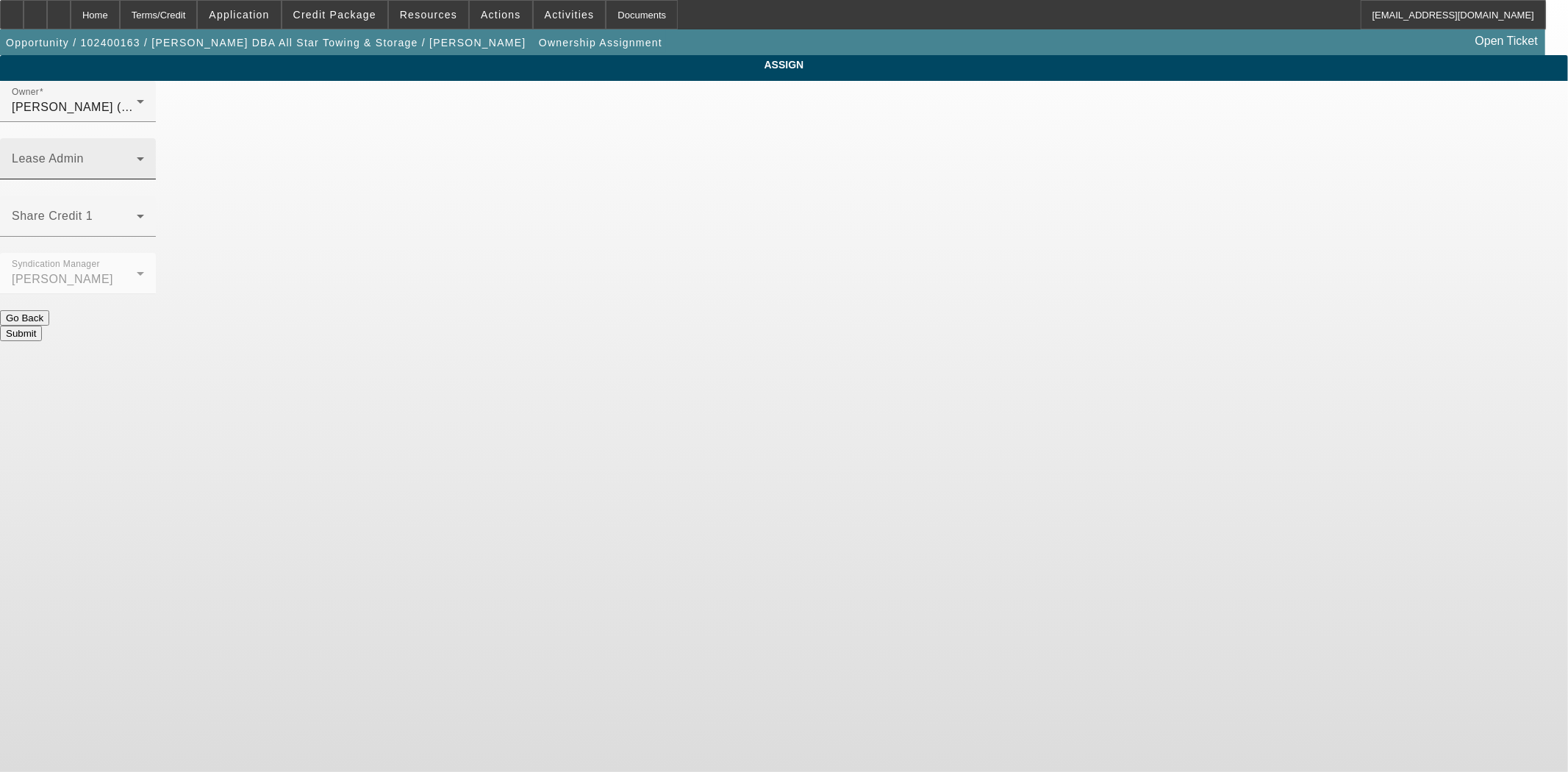
click at [144, 138] on div "Lease Admin" at bounding box center [78, 159] width 133 height 41
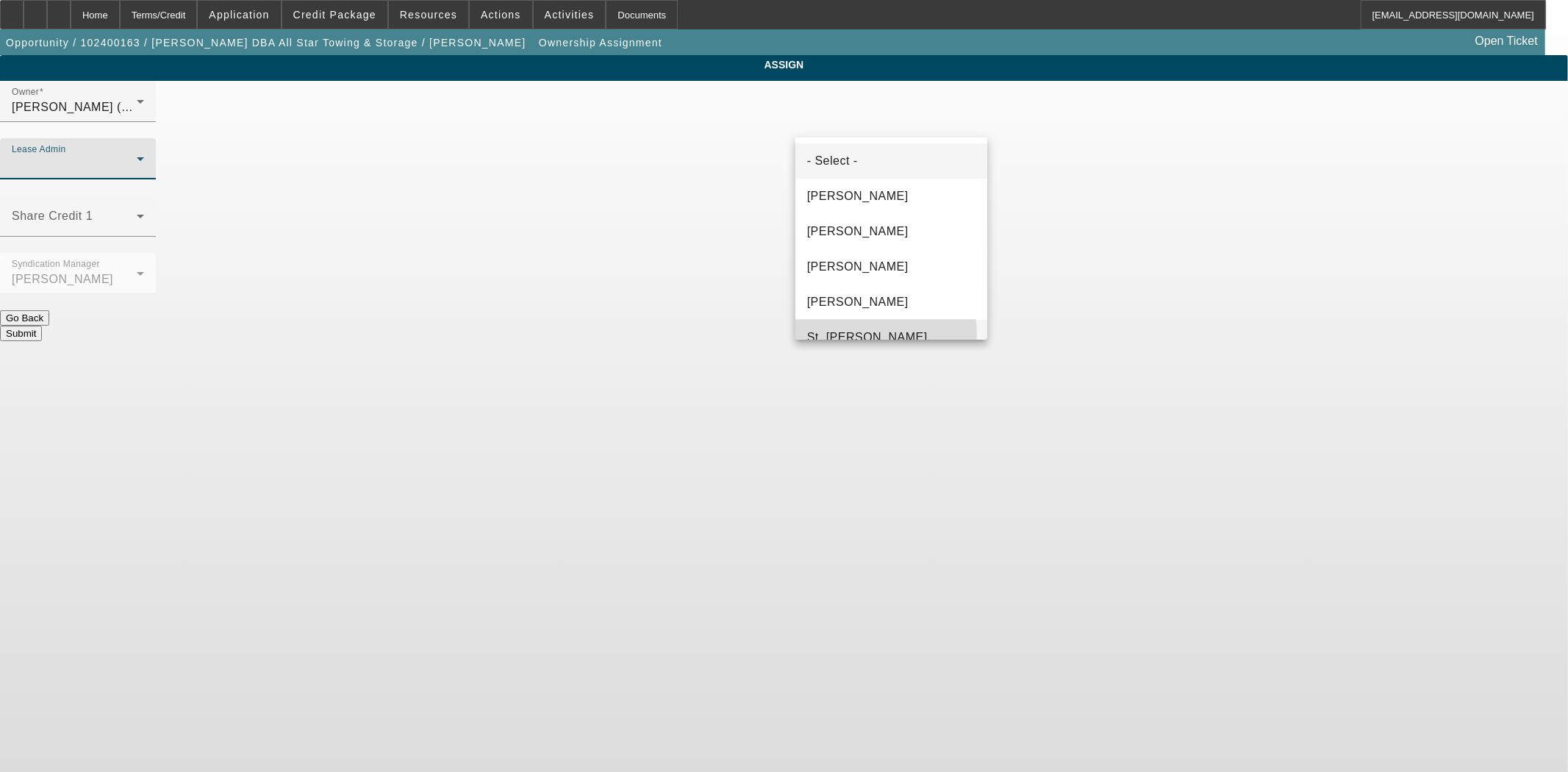
click at [854, 334] on span "St. [PERSON_NAME]" at bounding box center [868, 337] width 121 height 18
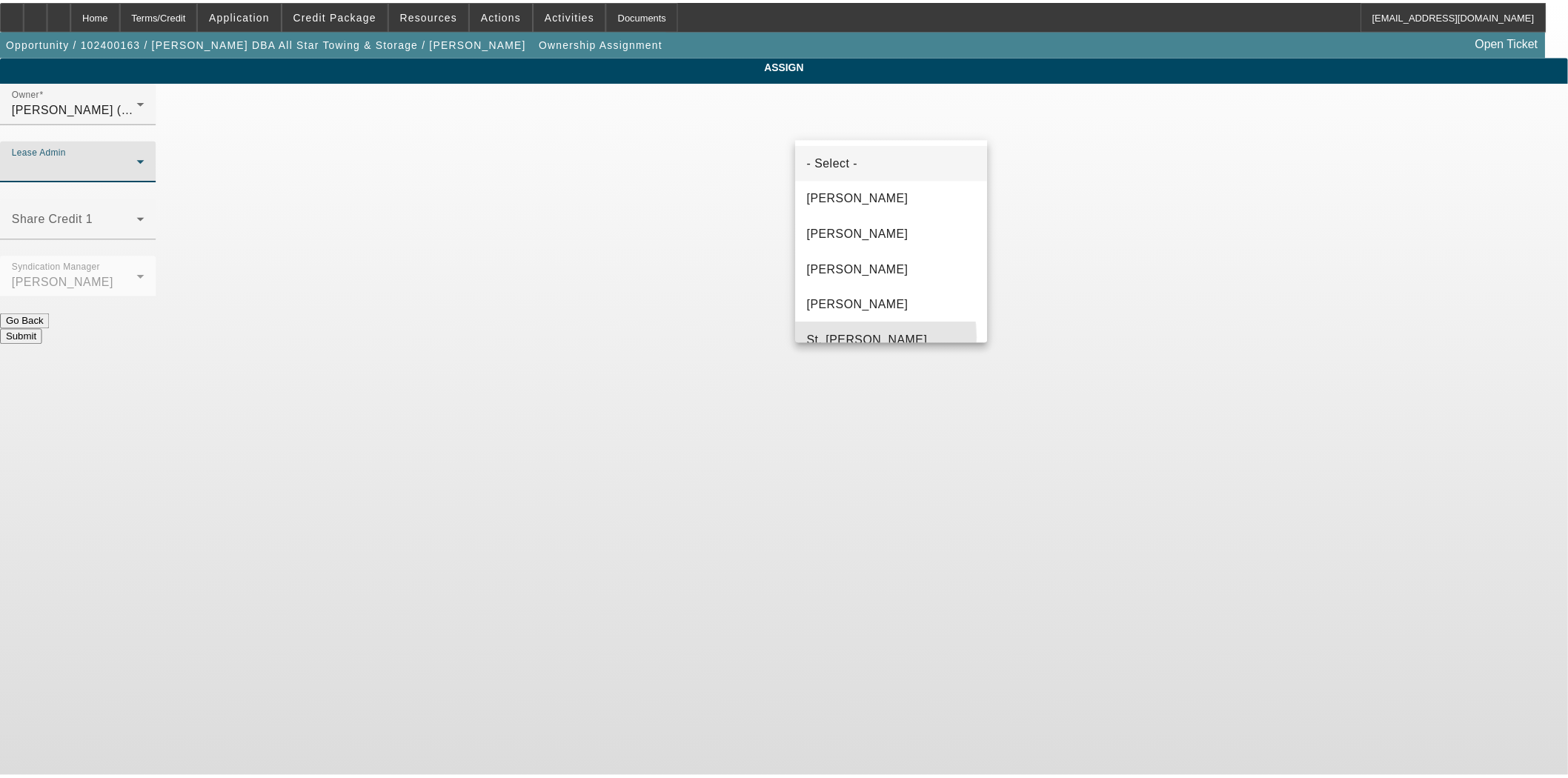
scroll to position [16, 0]
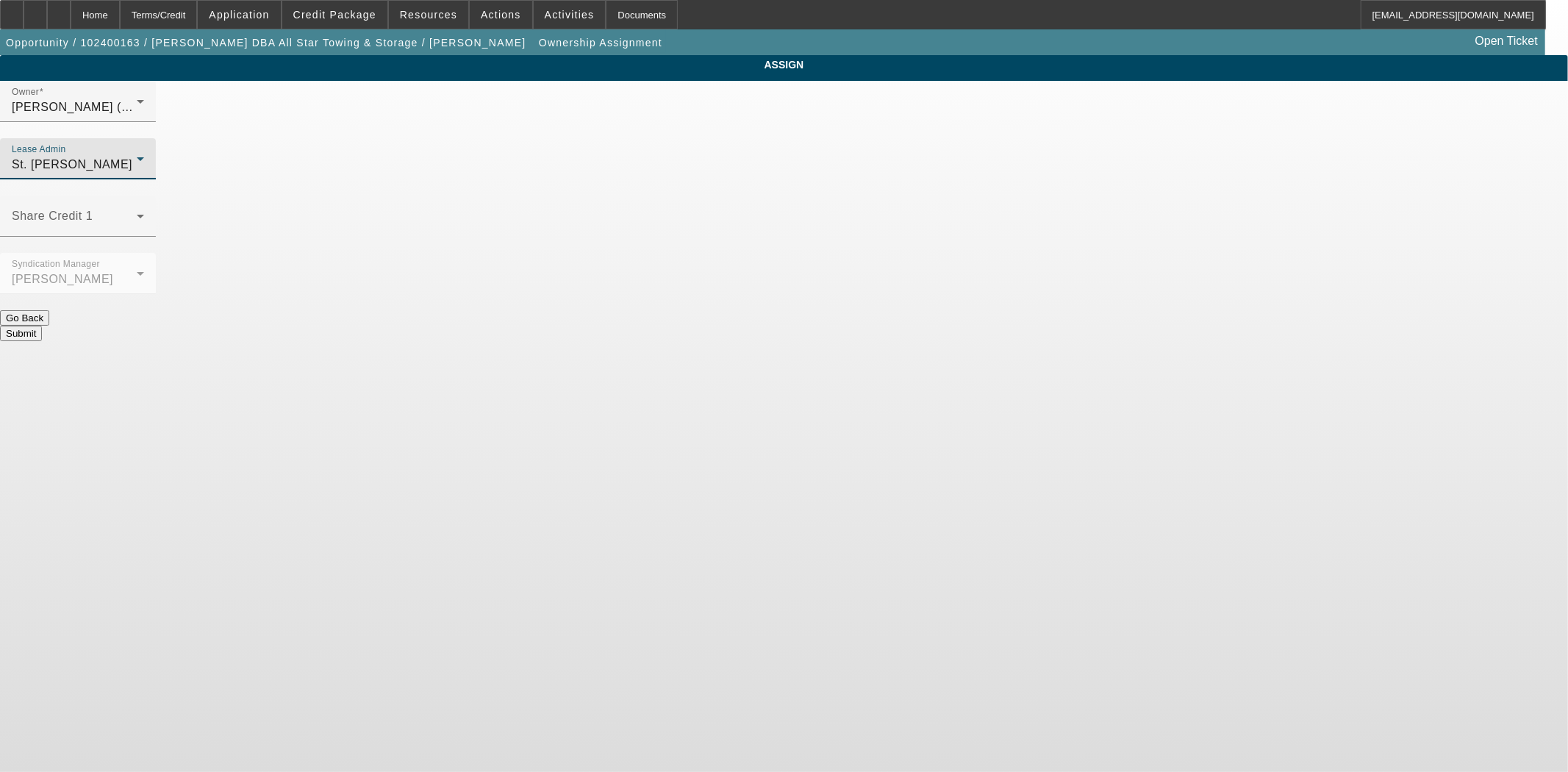
click at [42, 326] on button "Submit" at bounding box center [21, 333] width 42 height 15
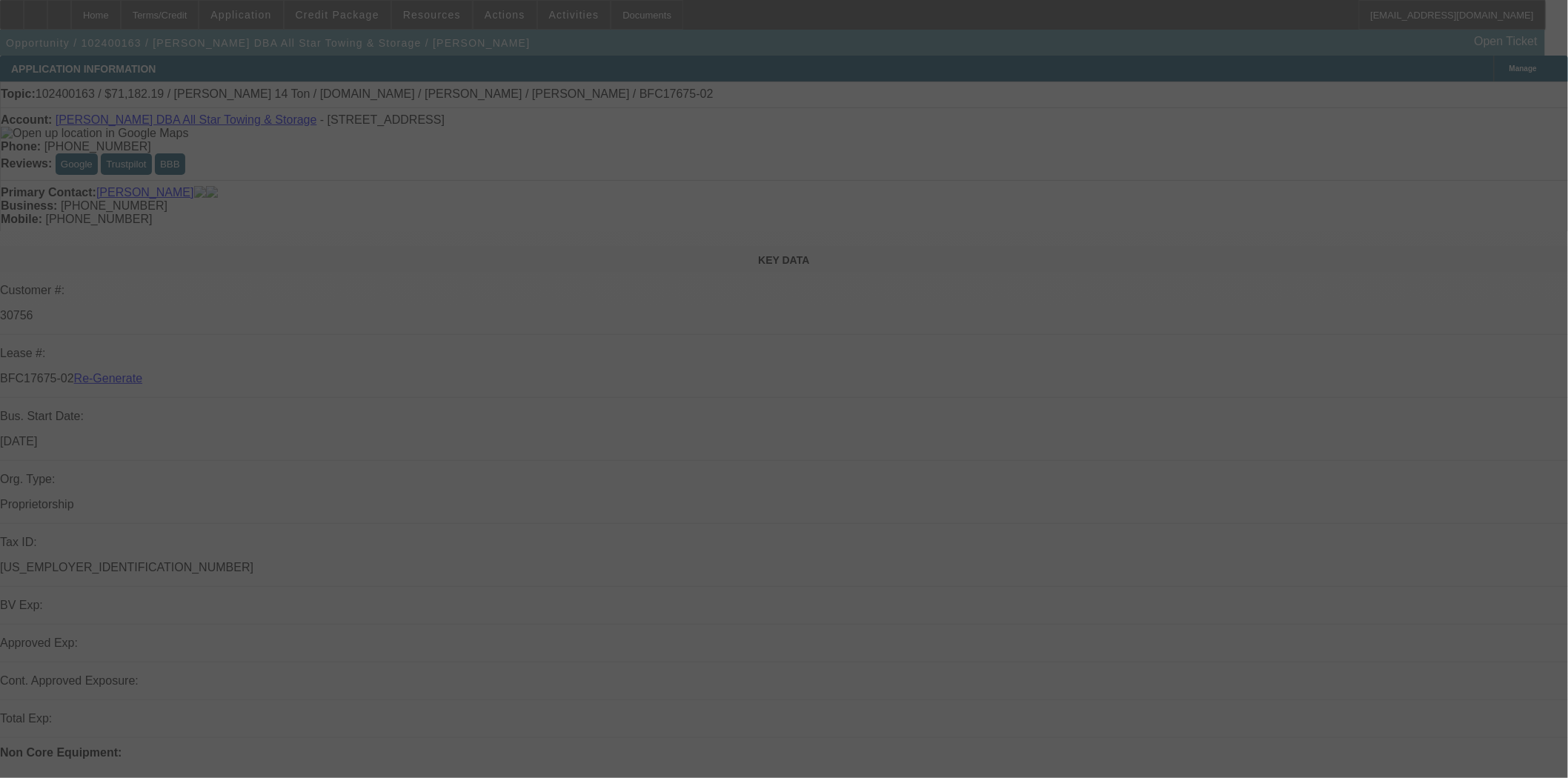
select select "3"
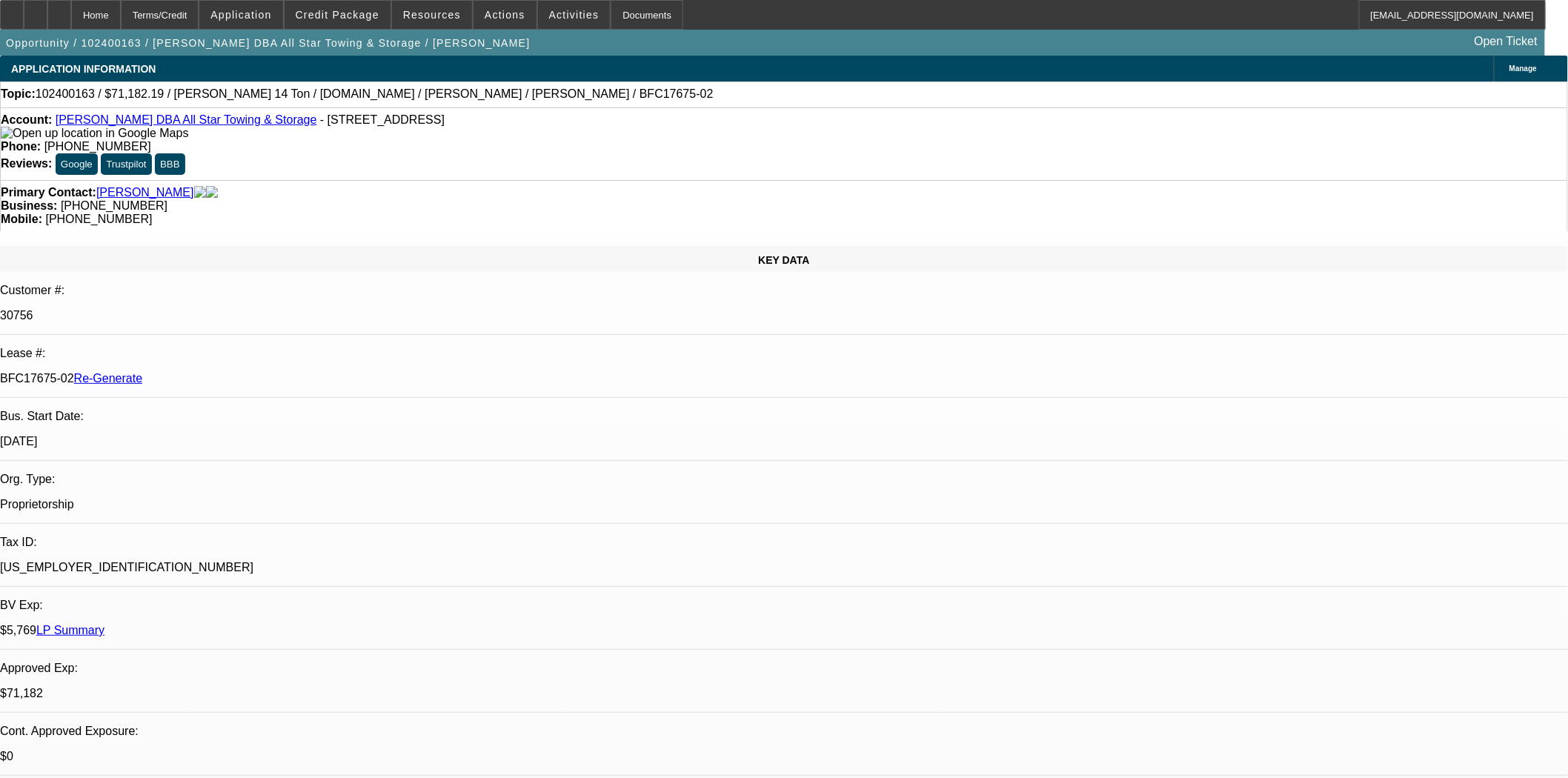
select select "0"
select select "6"
click at [612, 10] on div "Documents" at bounding box center [647, 15] width 73 height 30
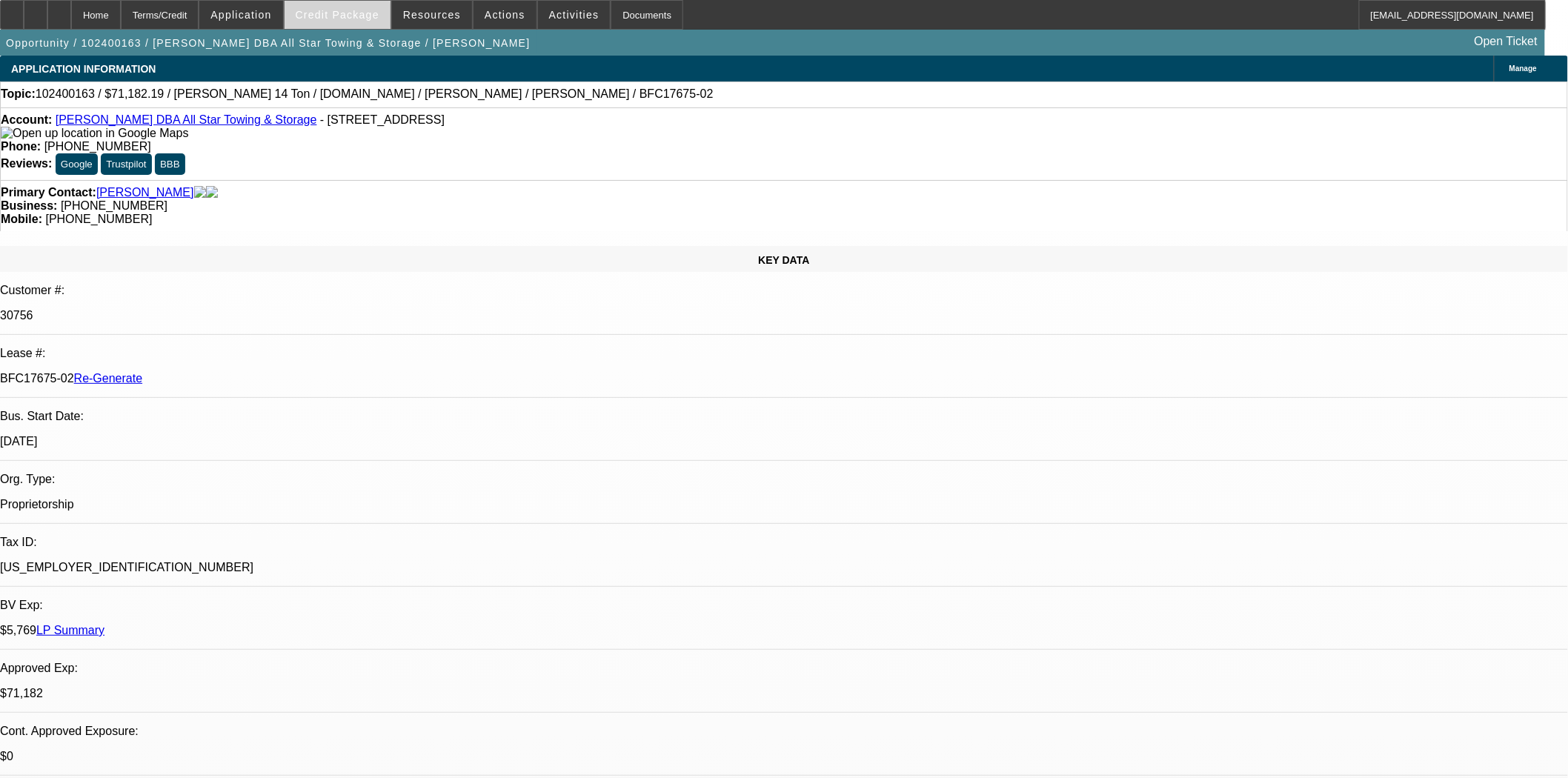
click at [350, 20] on span at bounding box center [337, 15] width 106 height 36
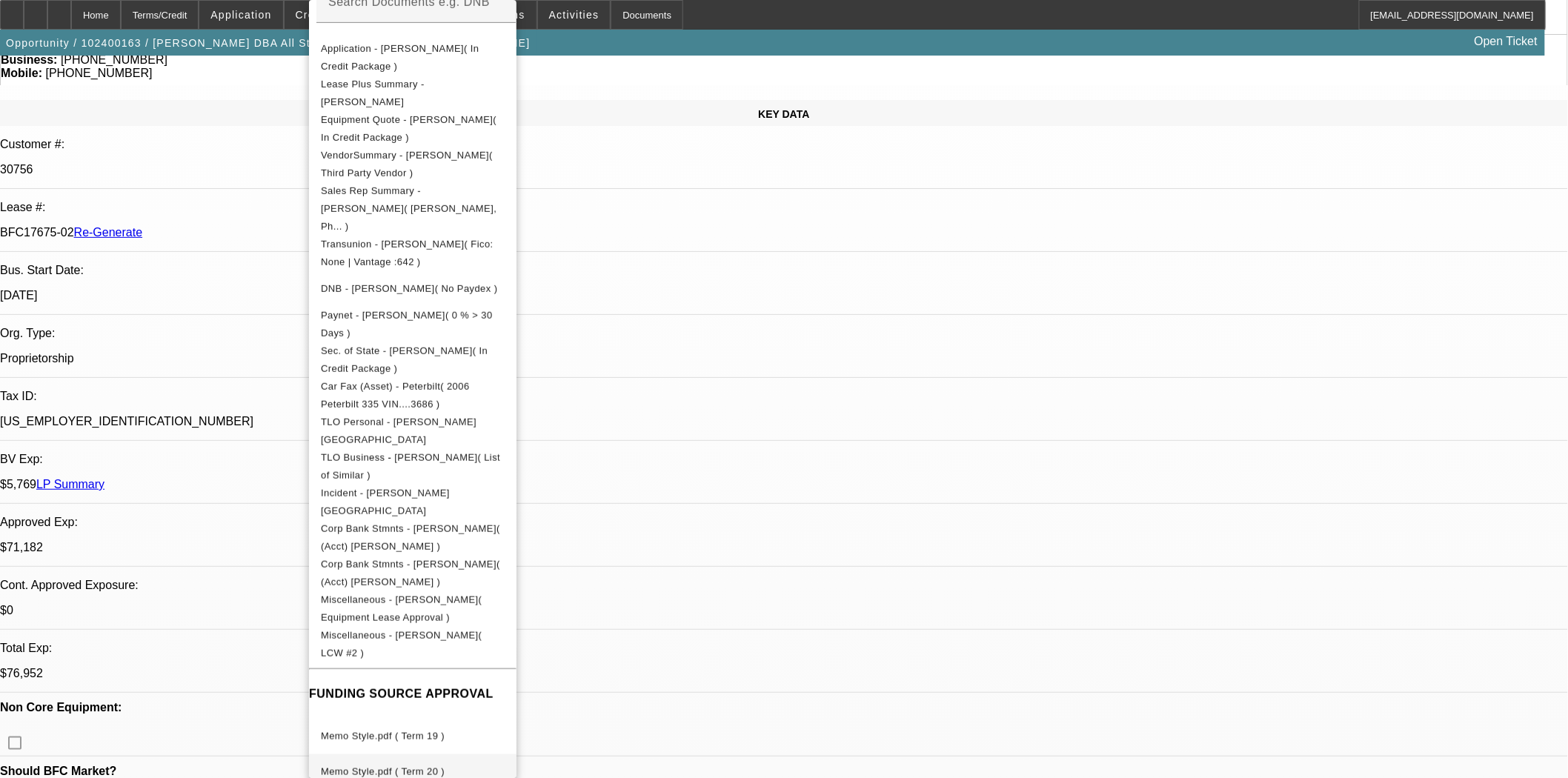
scroll to position [494, 0]
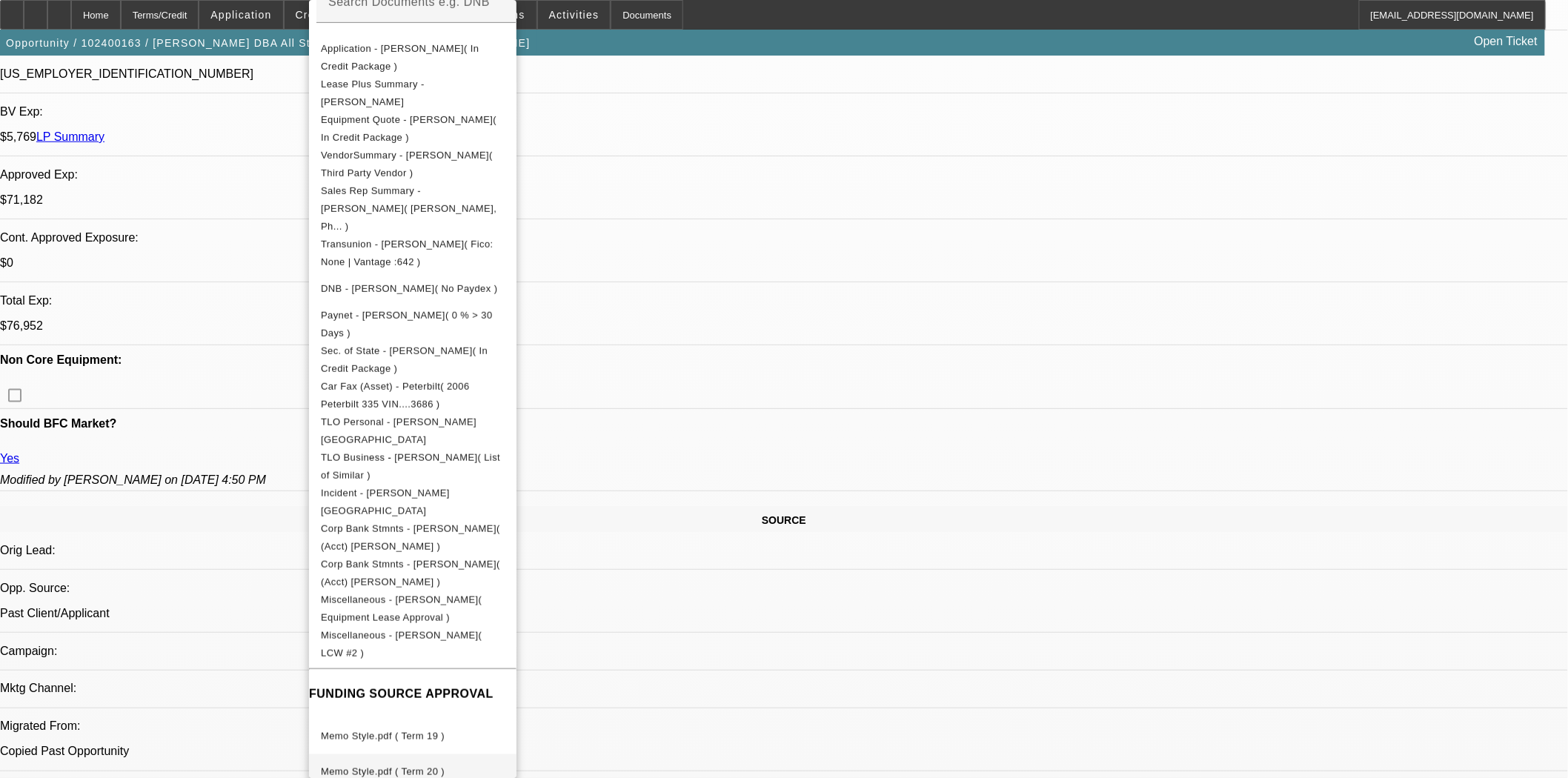
click at [398, 763] on span "Memo Style.pdf ( Term 20 )" at bounding box center [413, 772] width 184 height 18
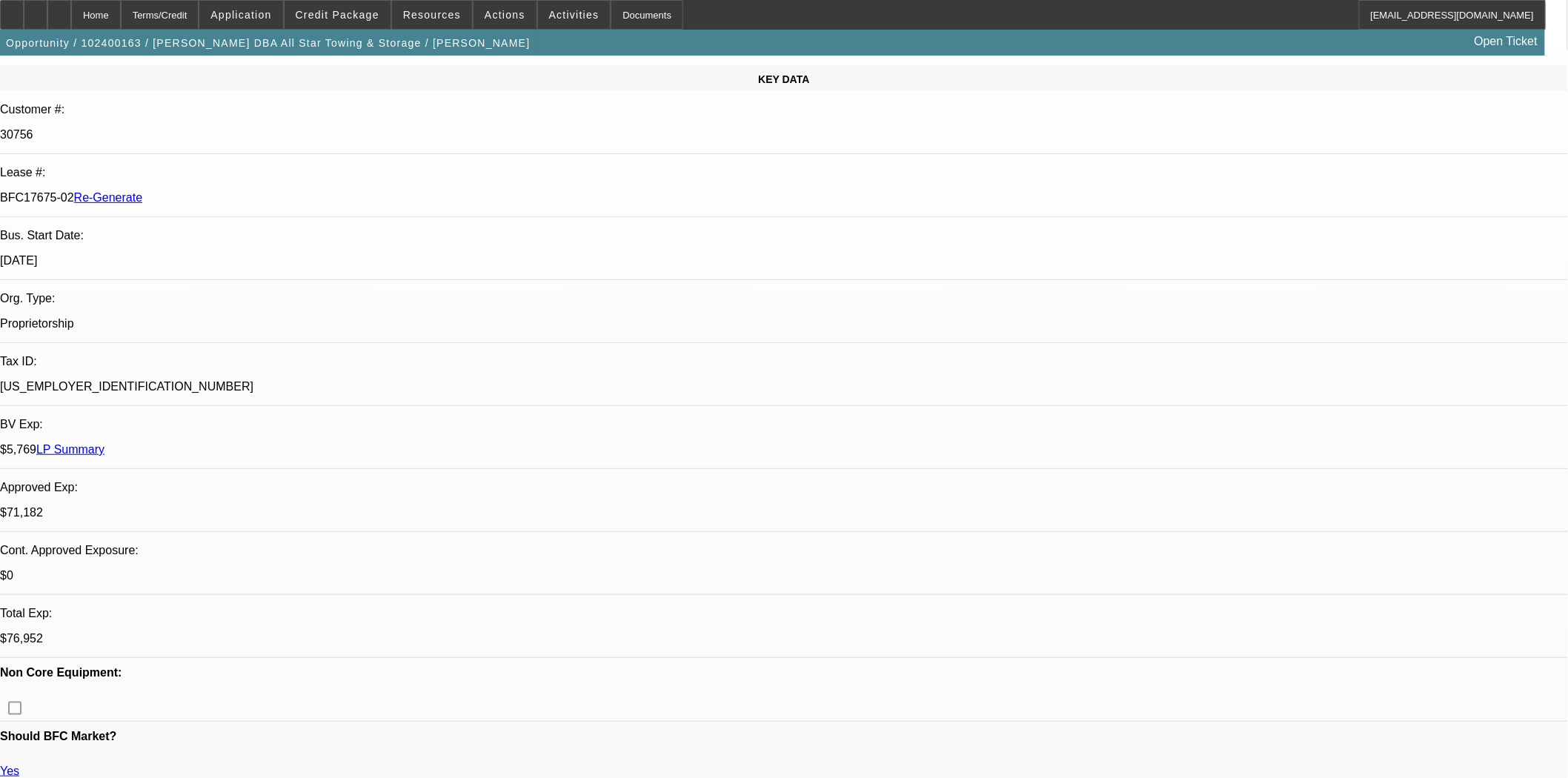
scroll to position [0, 0]
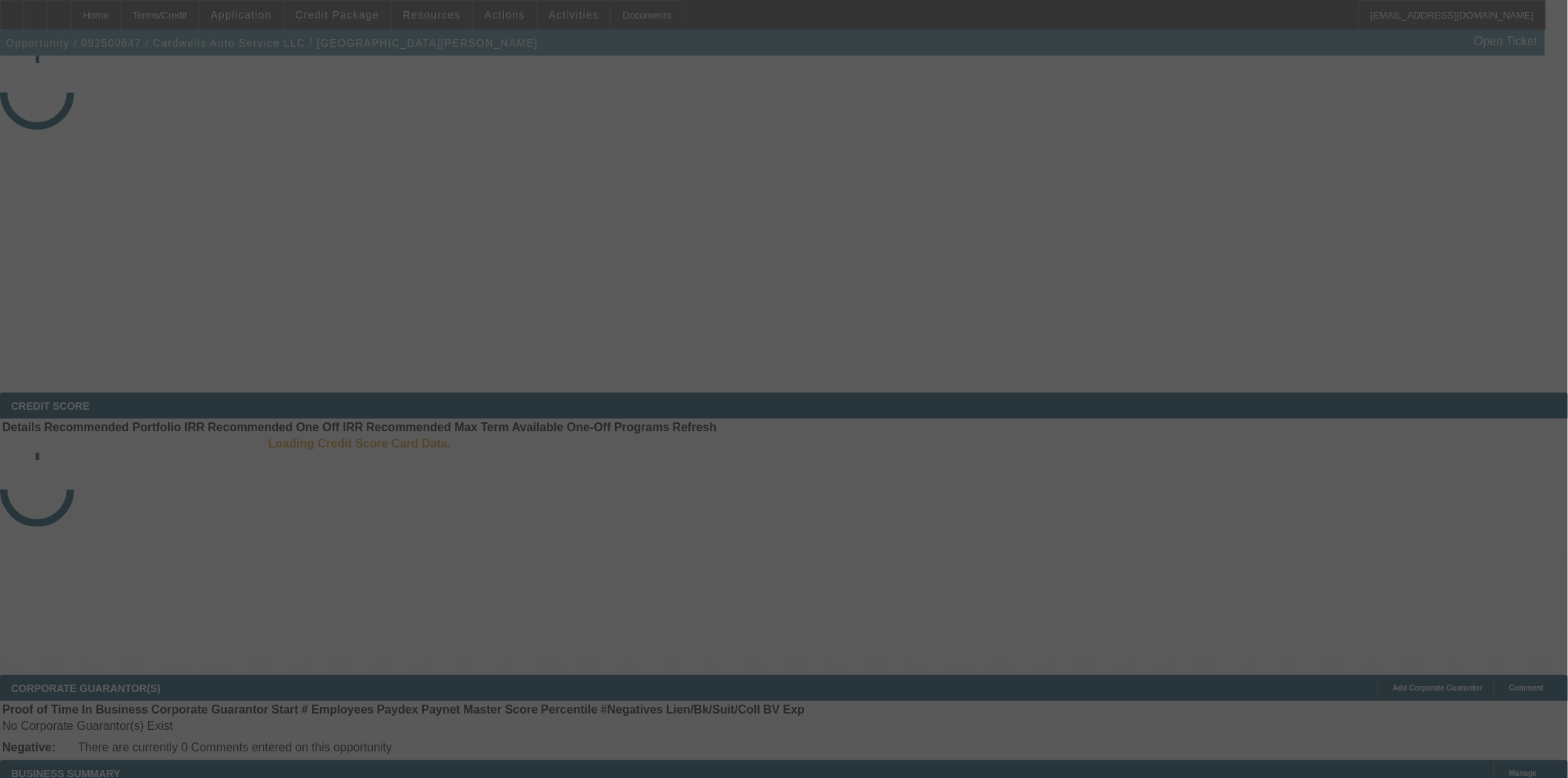
select select "3"
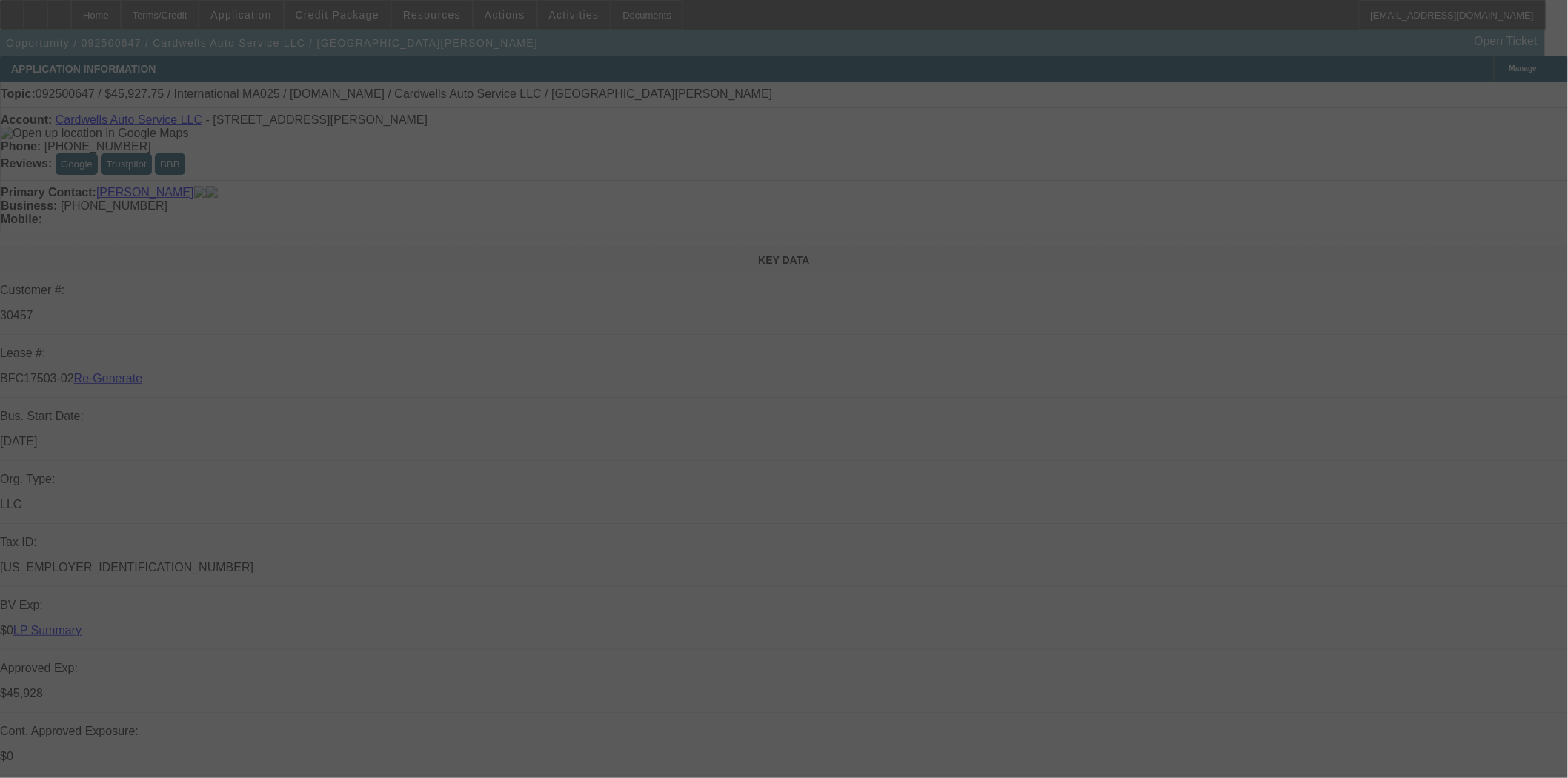
select select "0"
select select "2"
select select "0.1"
select select "4"
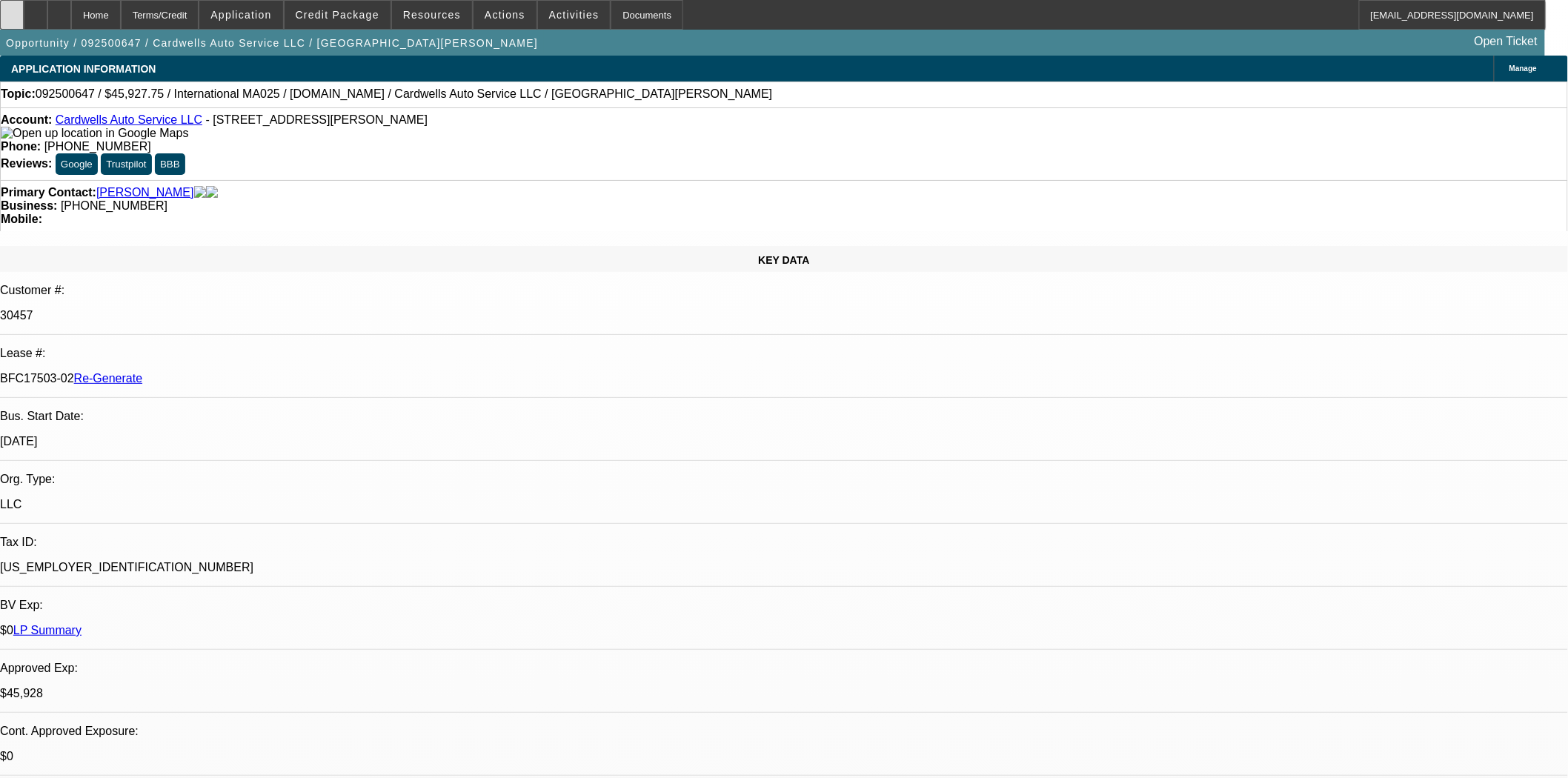
click at [24, 23] on div at bounding box center [12, 15] width 24 height 30
